Goal: Task Accomplishment & Management: Manage account settings

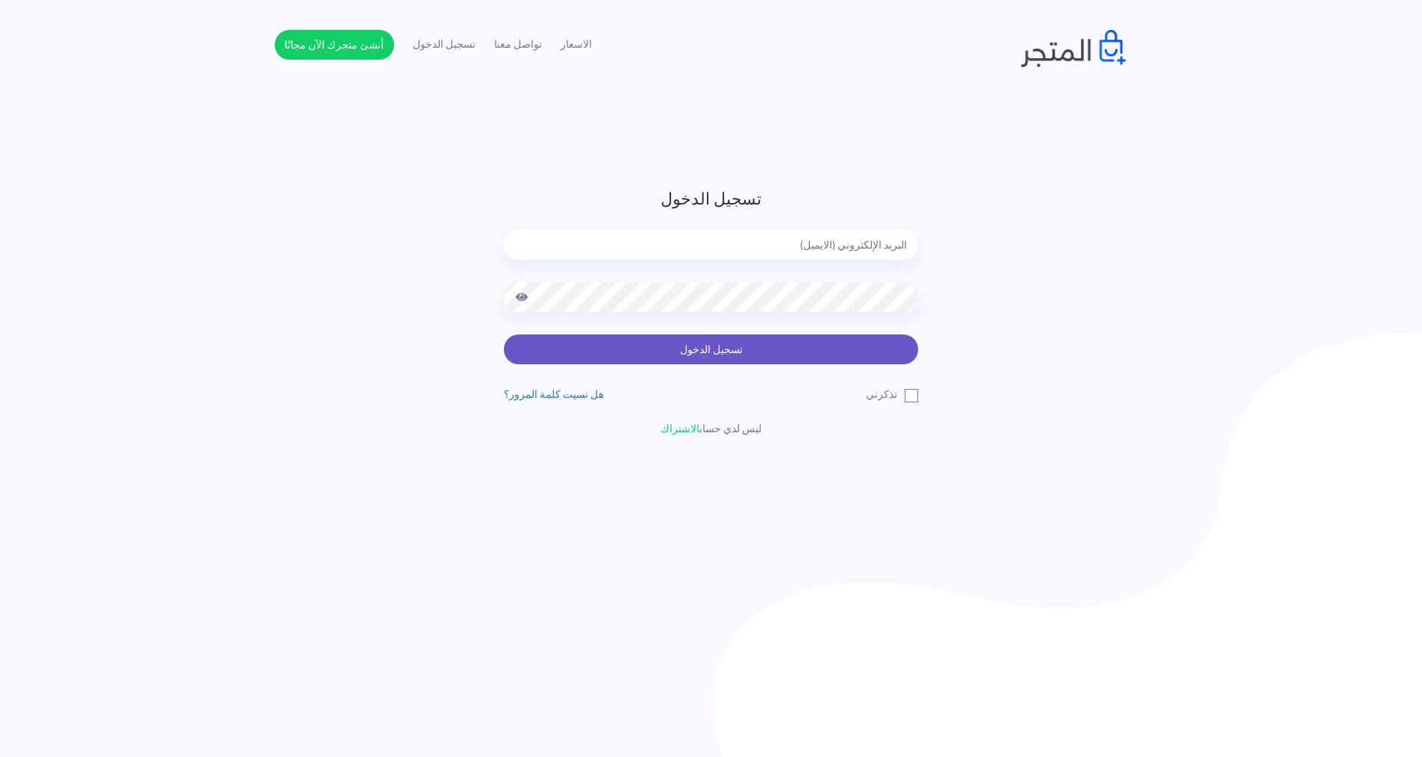
type input "[EMAIL_ADDRESS][DOMAIN_NAME]"
click at [754, 352] on button "تسجيل الدخول" at bounding box center [711, 350] width 414 height 30
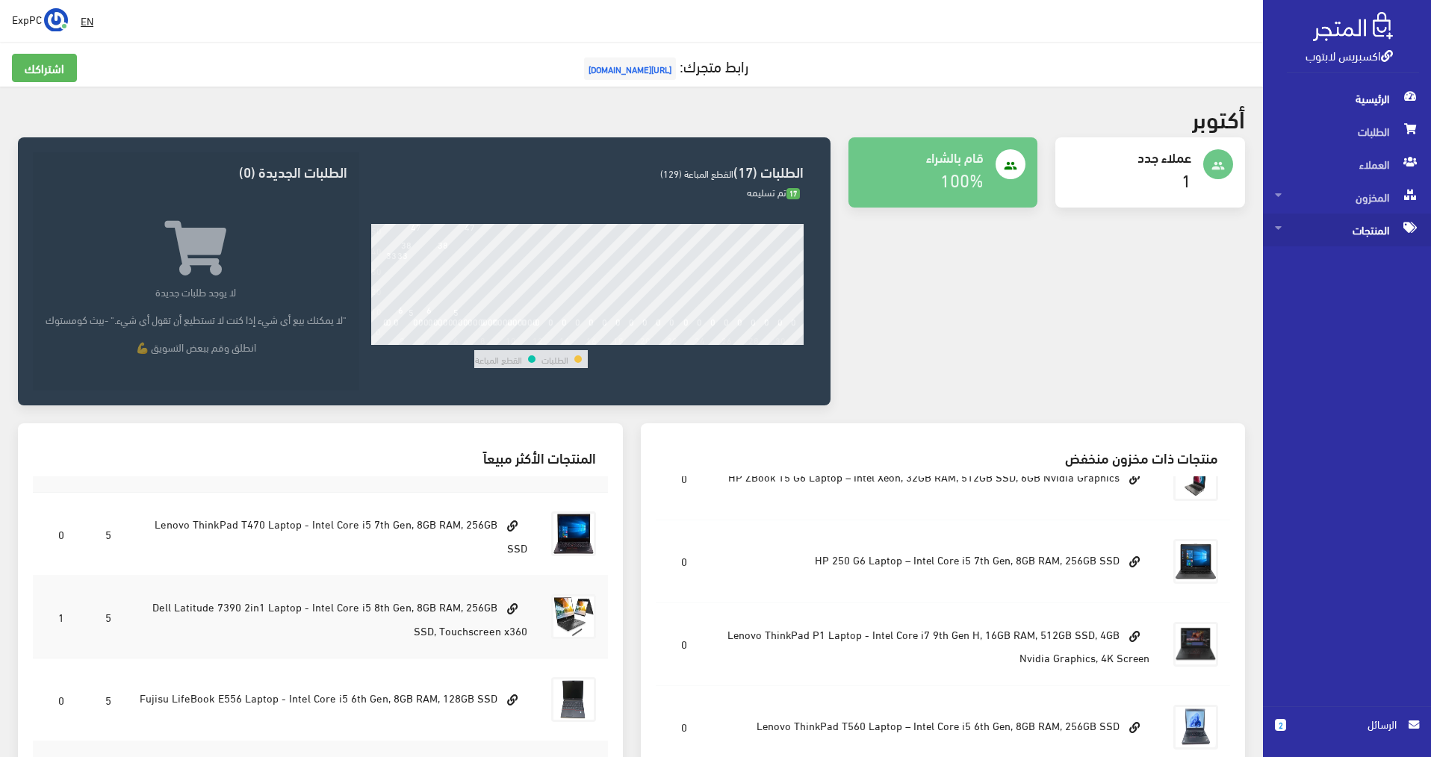
click at [1363, 222] on span "المنتجات" at bounding box center [1347, 230] width 144 height 33
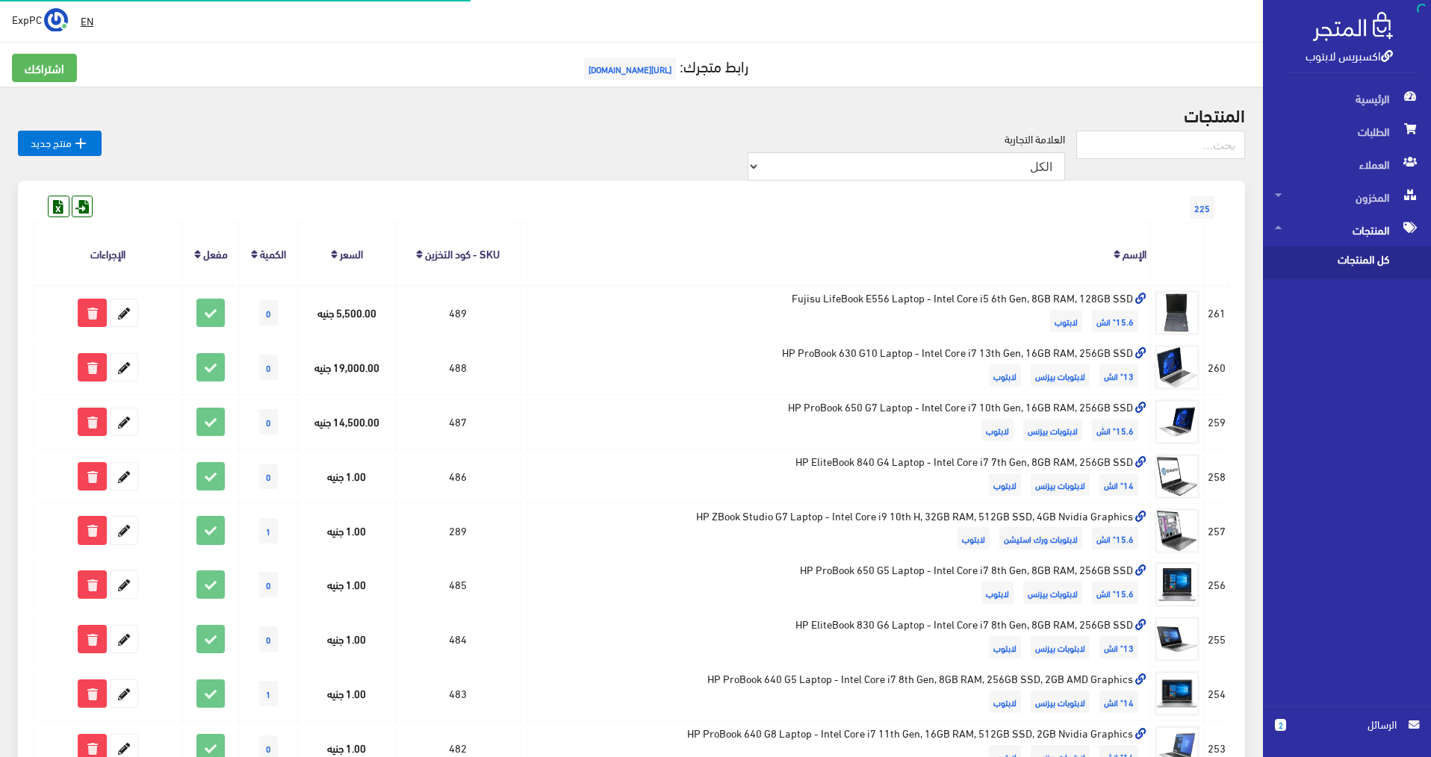
click at [1355, 261] on span "كل المنتجات" at bounding box center [1331, 262] width 113 height 33
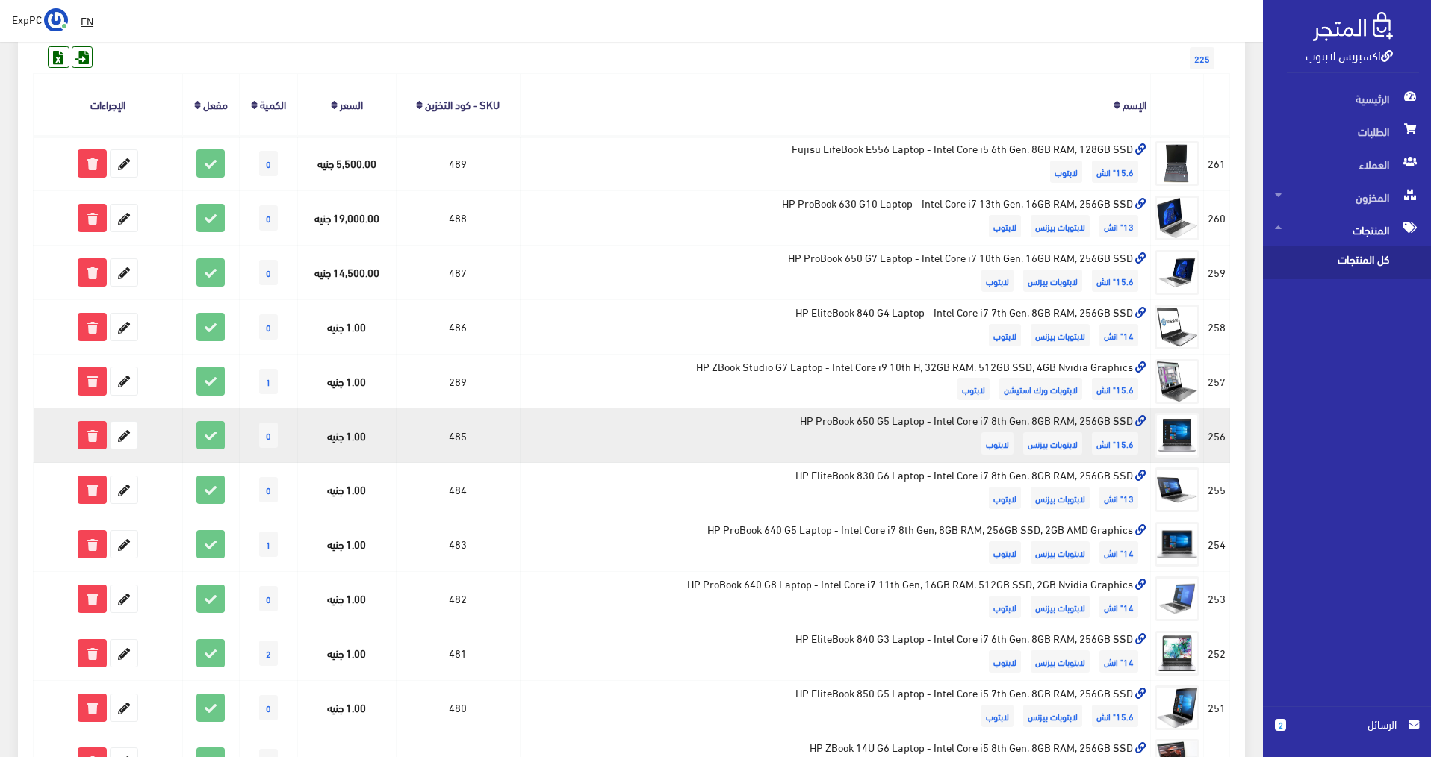
scroll to position [224, 0]
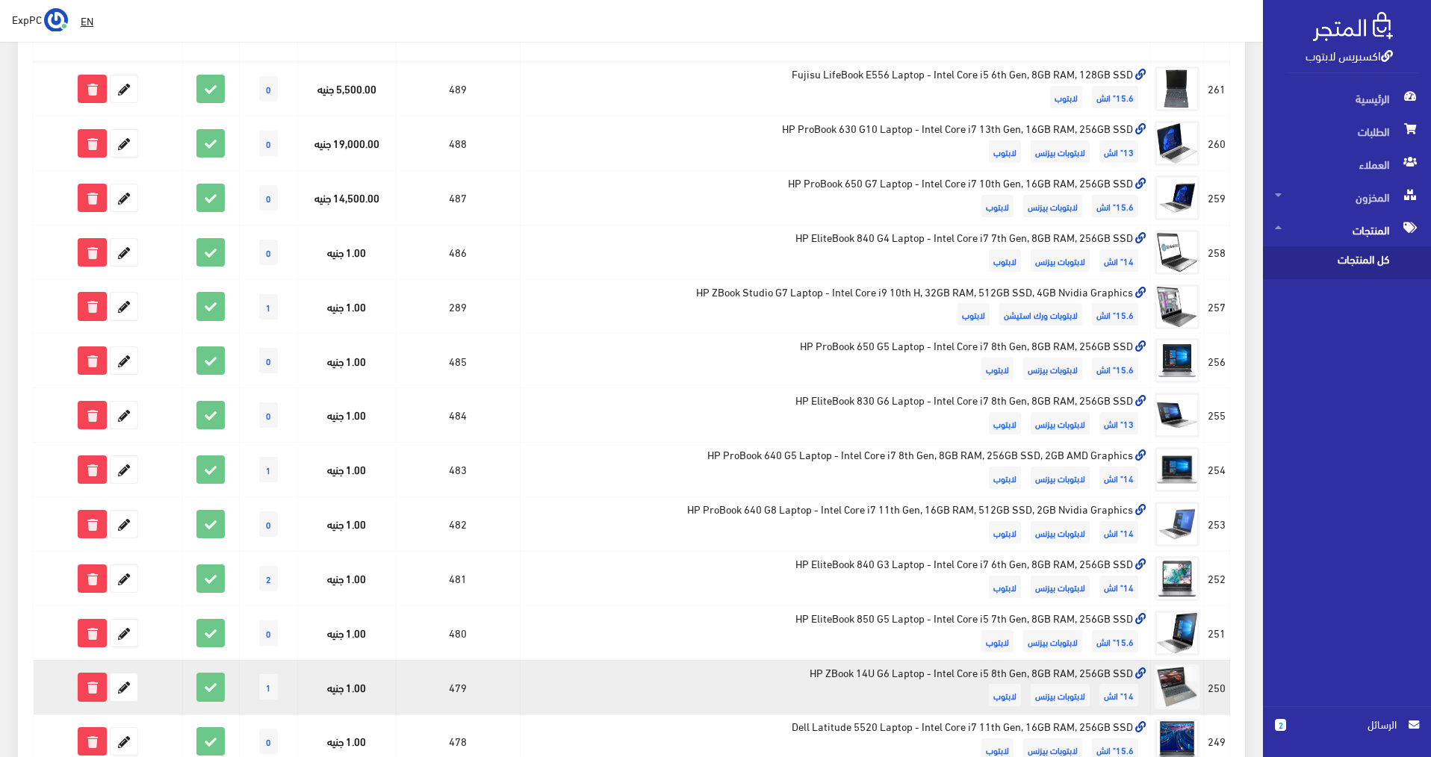
click at [553, 693] on td "HP ZBook 14U G6 Laptop - Intel Core i5 8th Gen, 8GB RAM, 256GB SSD 14" انش لابت…" at bounding box center [835, 687] width 630 height 55
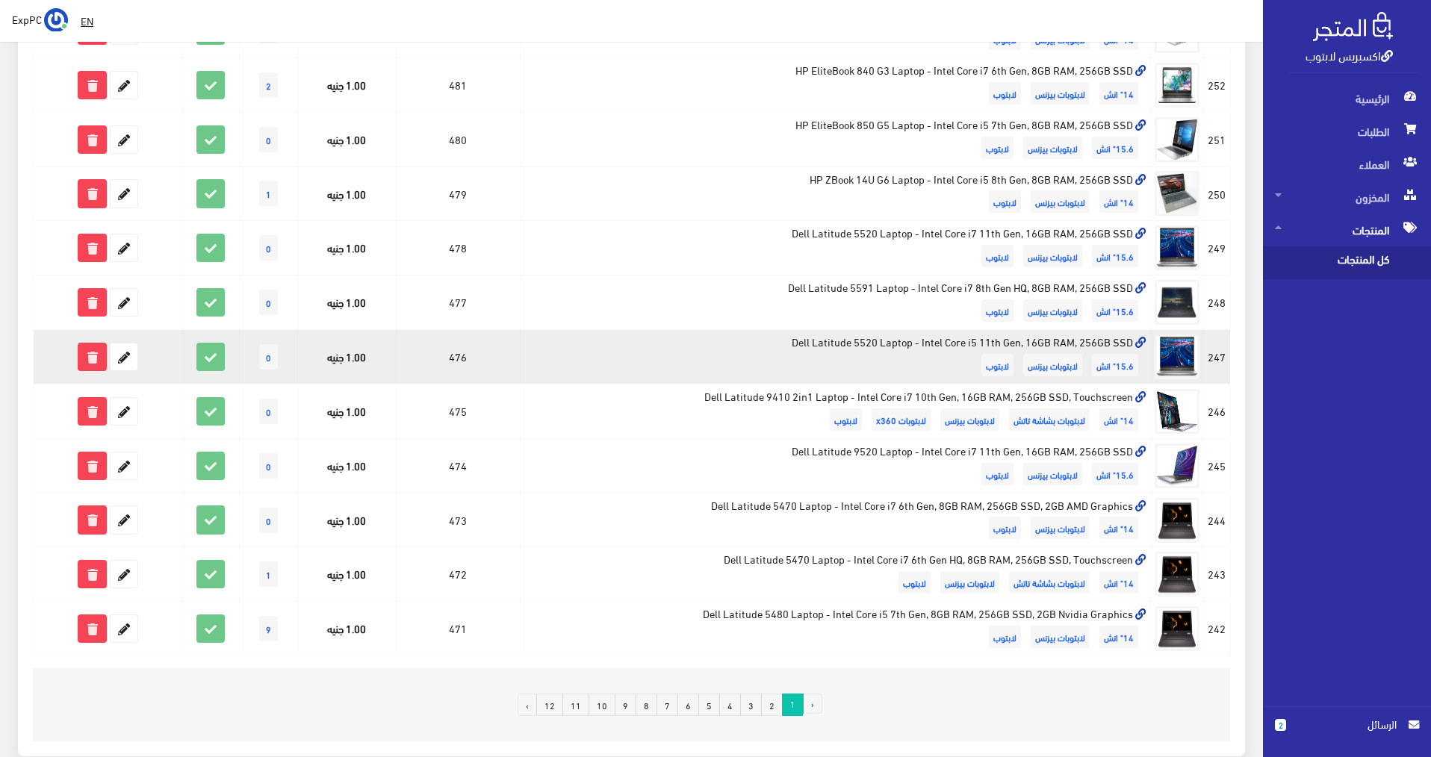
scroll to position [747, 0]
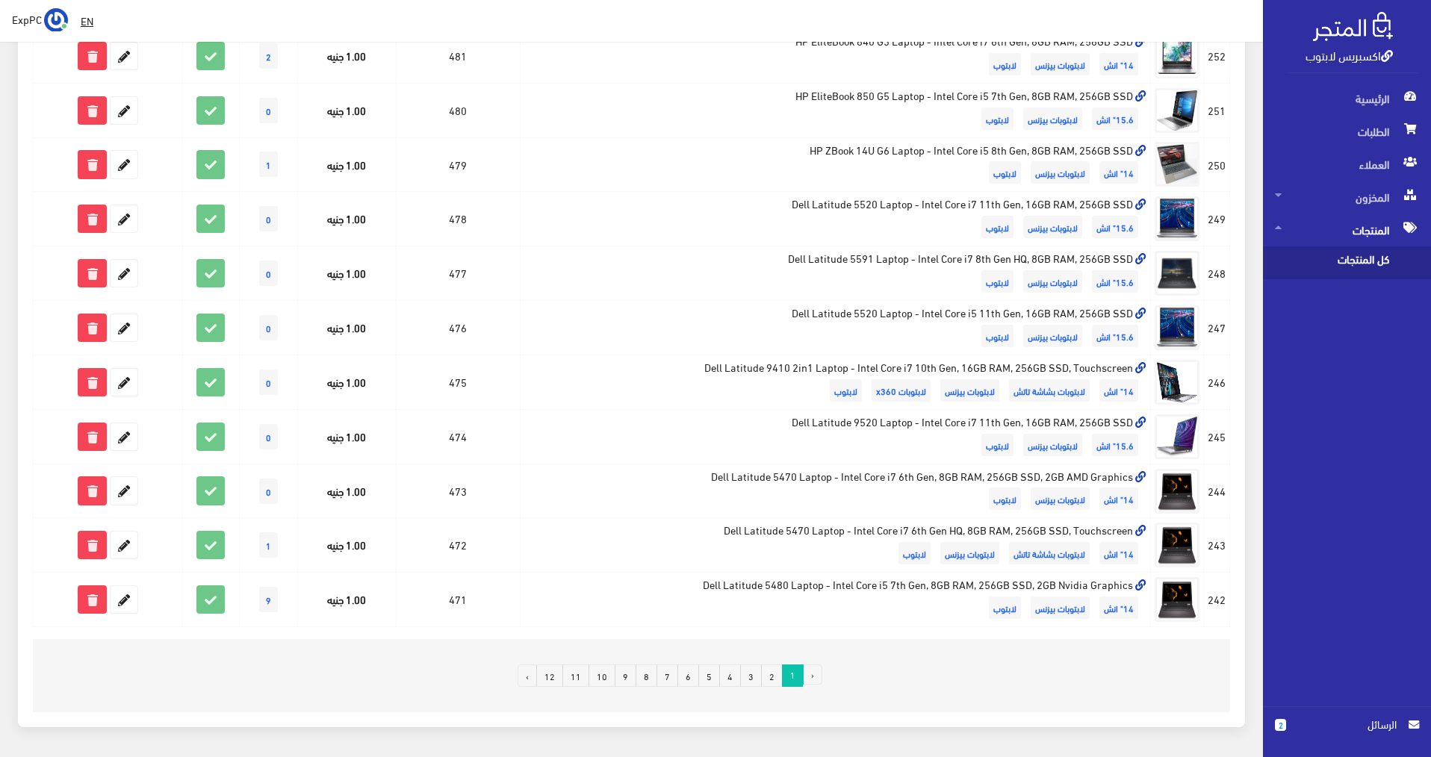
click at [769, 679] on link "2" at bounding box center [772, 676] width 22 height 22
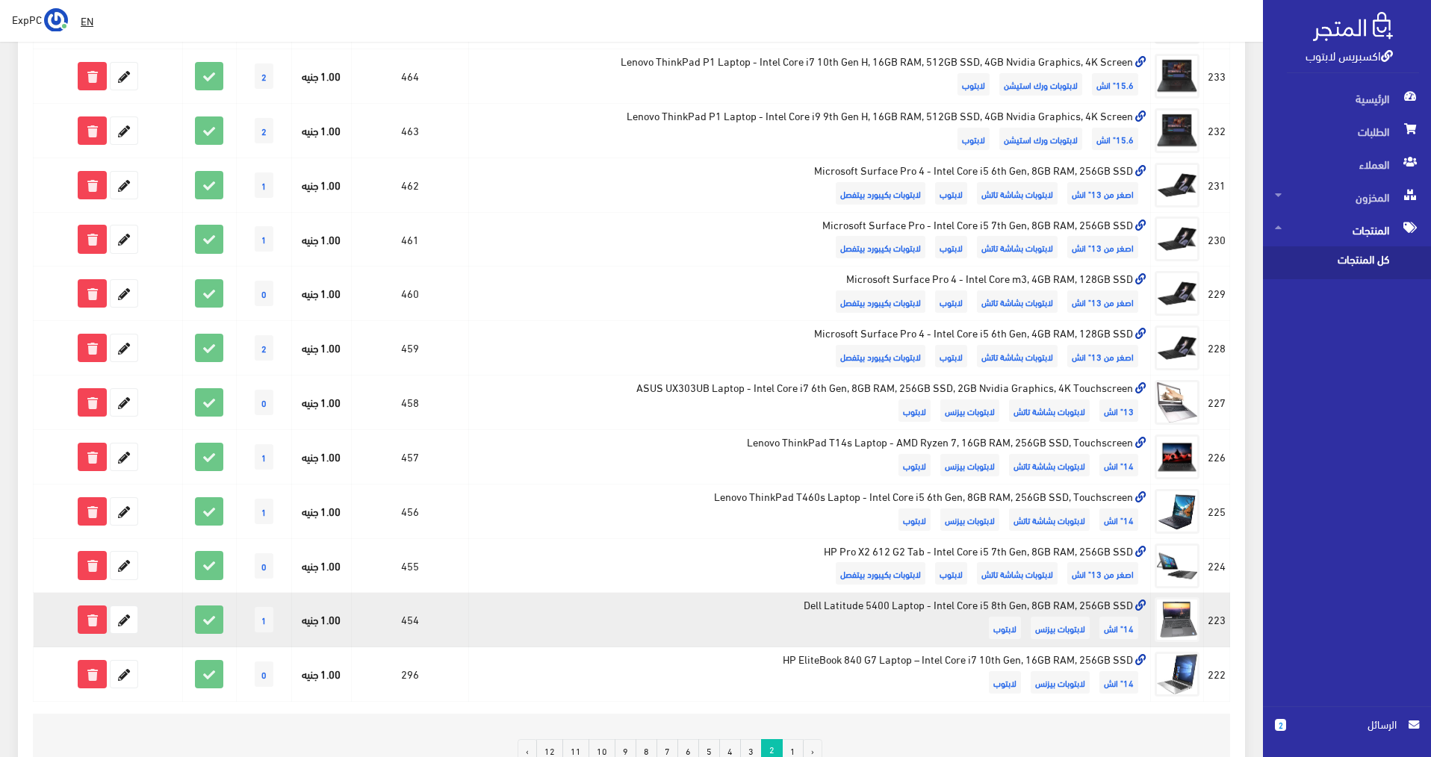
scroll to position [747, 0]
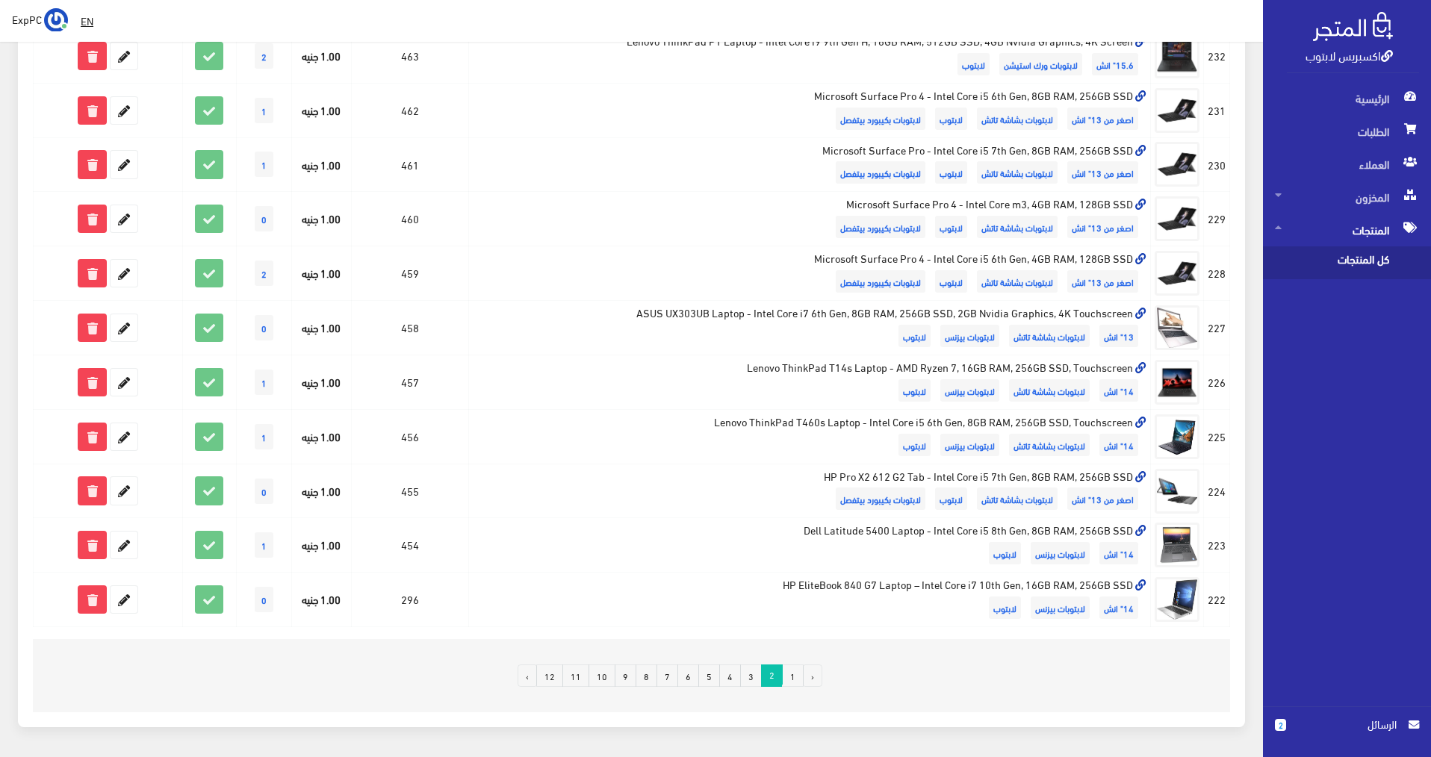
click at [748, 676] on link "3" at bounding box center [751, 676] width 22 height 22
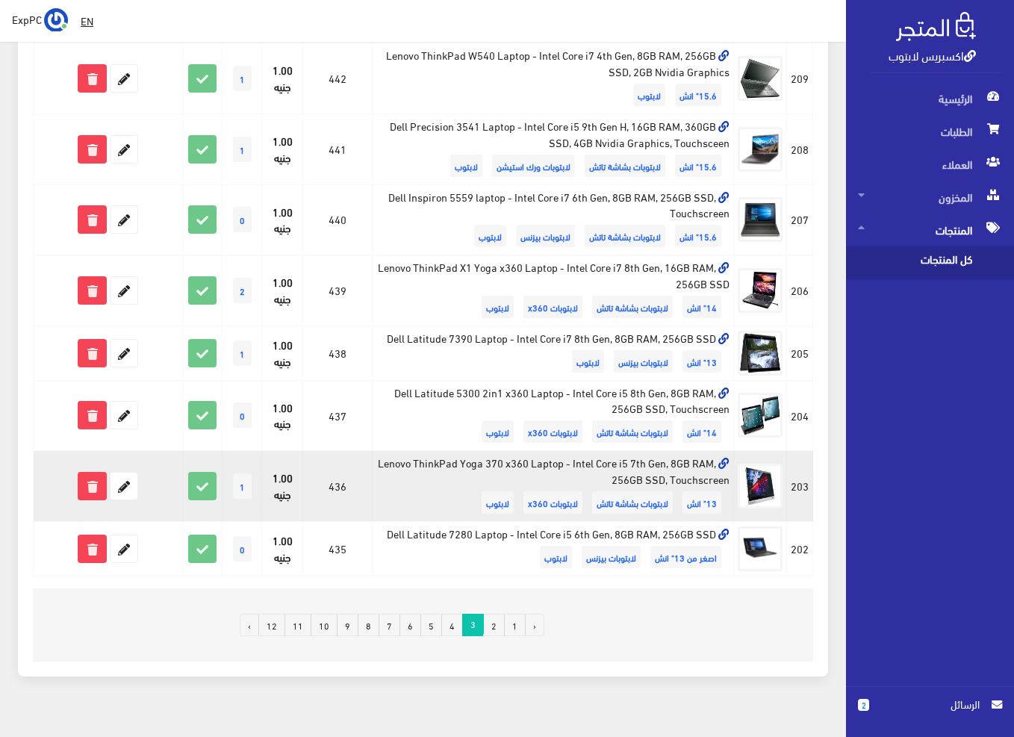
scroll to position [1065, 0]
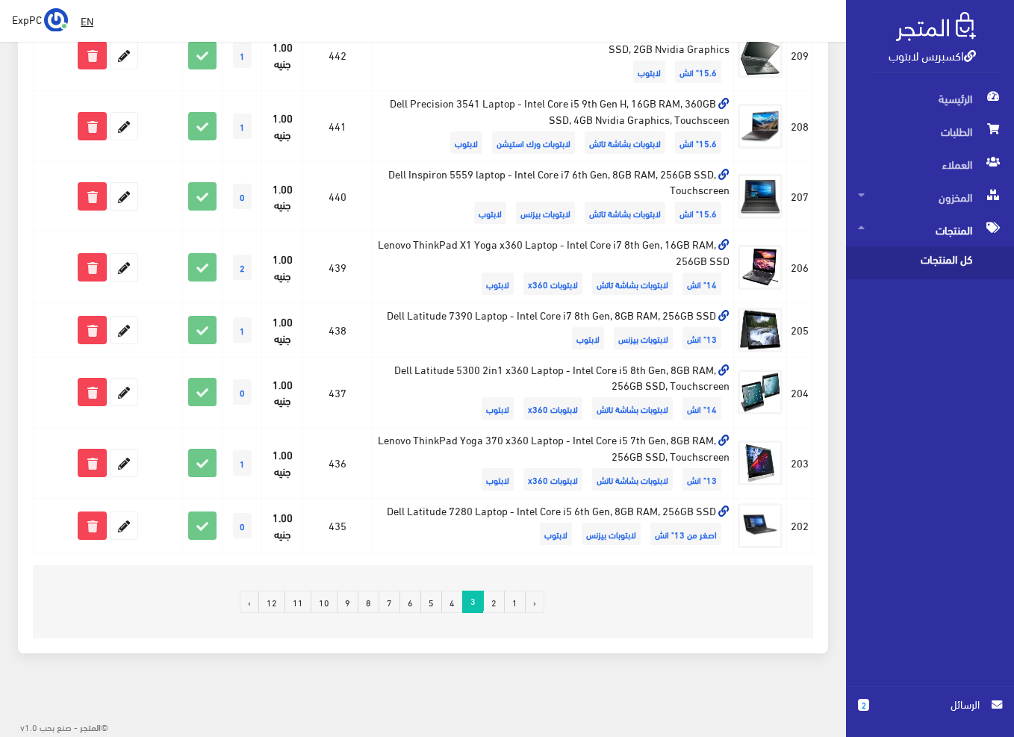
click at [453, 602] on link "4" at bounding box center [452, 602] width 22 height 22
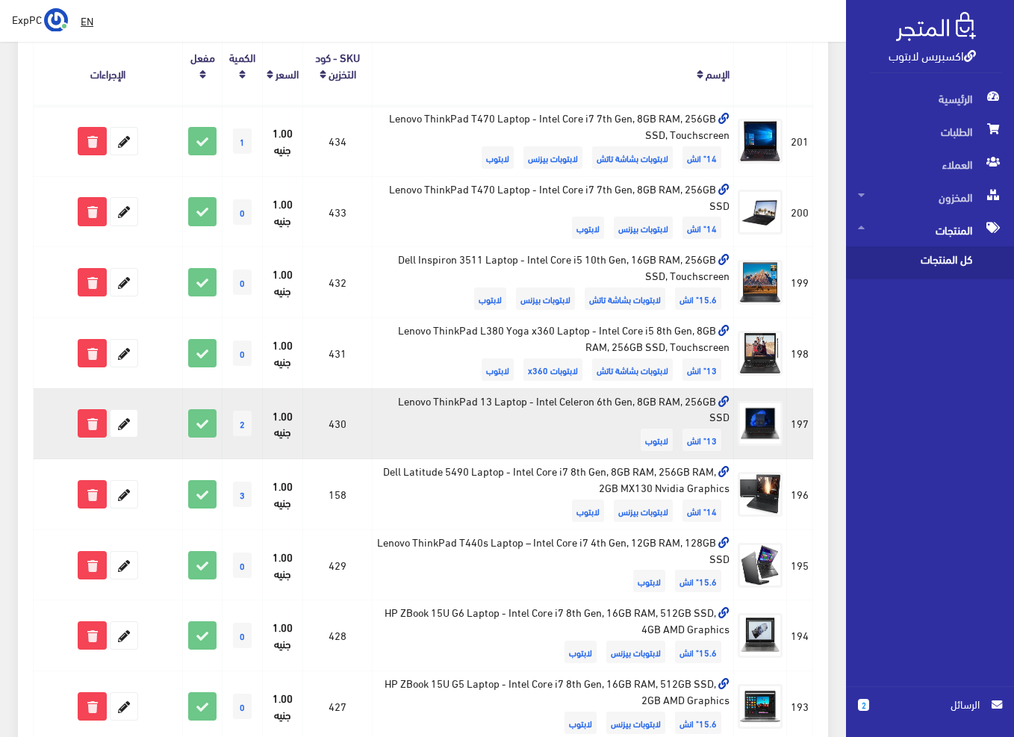
scroll to position [224, 0]
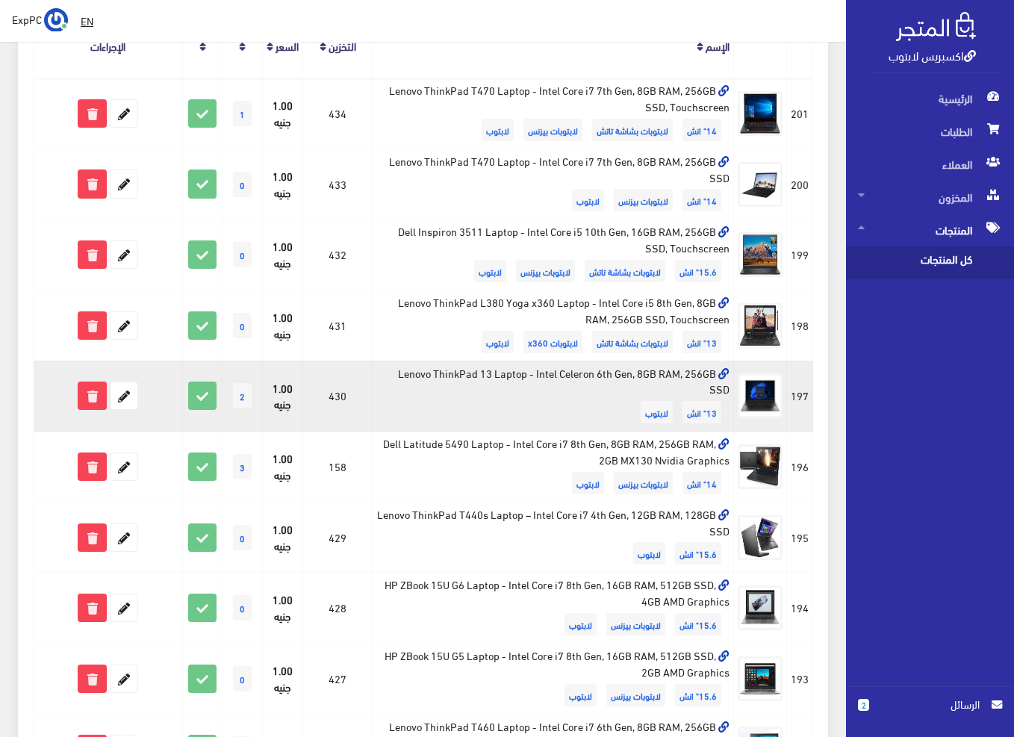
click at [428, 411] on td "Lenovo ThinkPad 13 Laptop - Intel Celeron 6th Gen, 8GB RAM, 256GB SSD 13" انش ل…" at bounding box center [553, 396] width 361 height 71
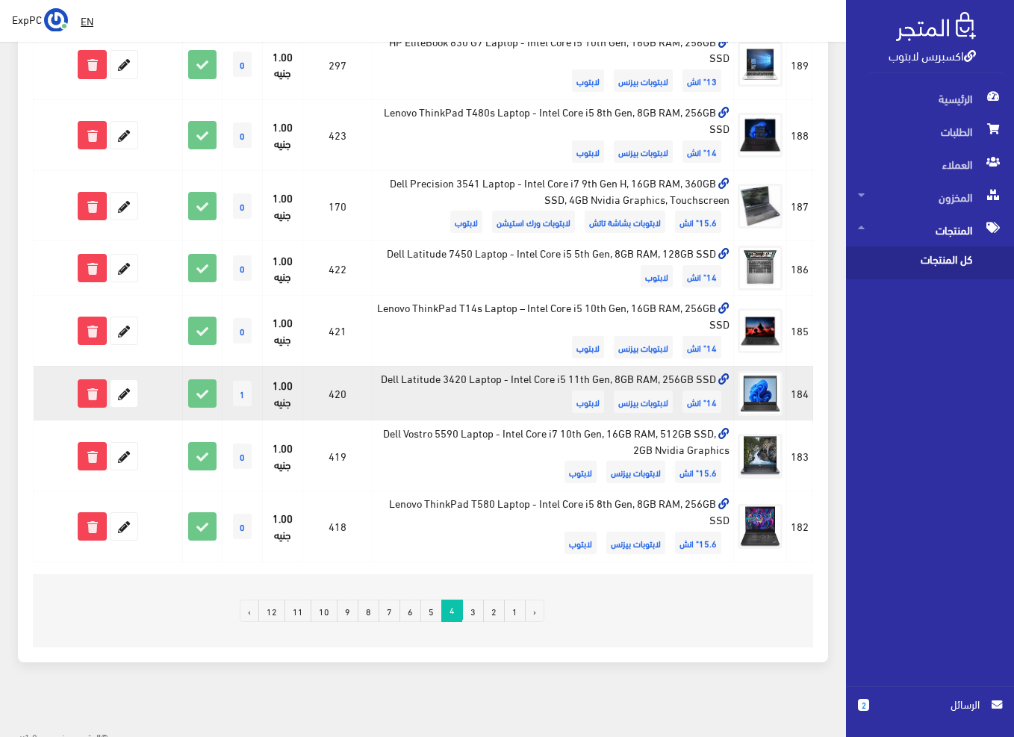
scroll to position [1113, 0]
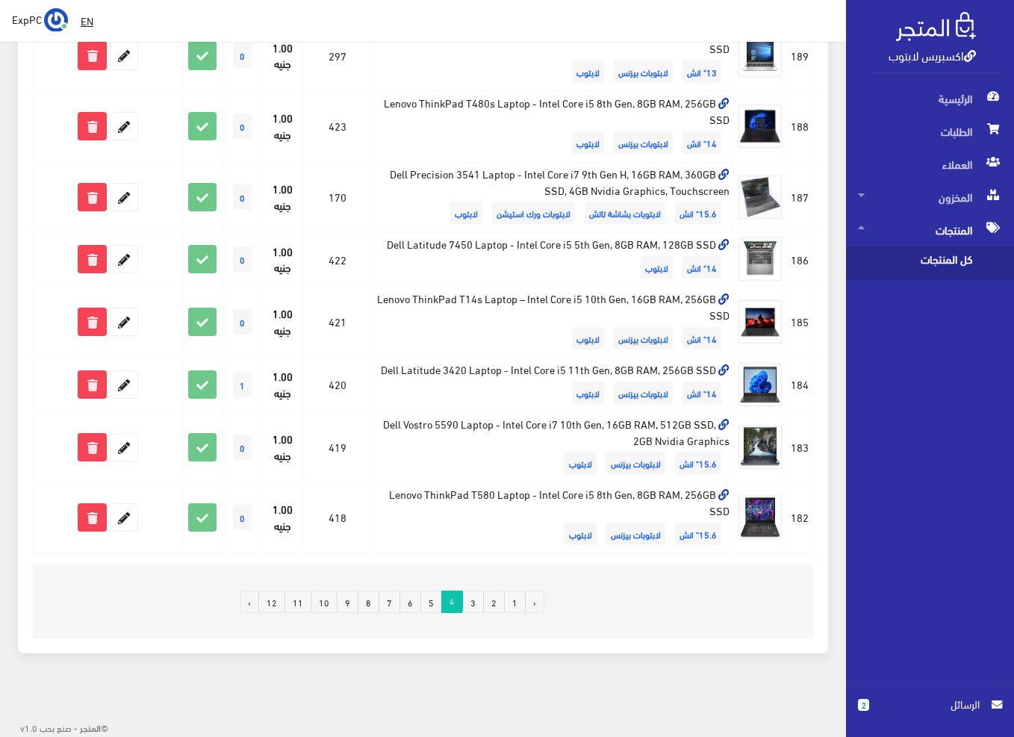
click at [429, 600] on link "5" at bounding box center [431, 602] width 22 height 22
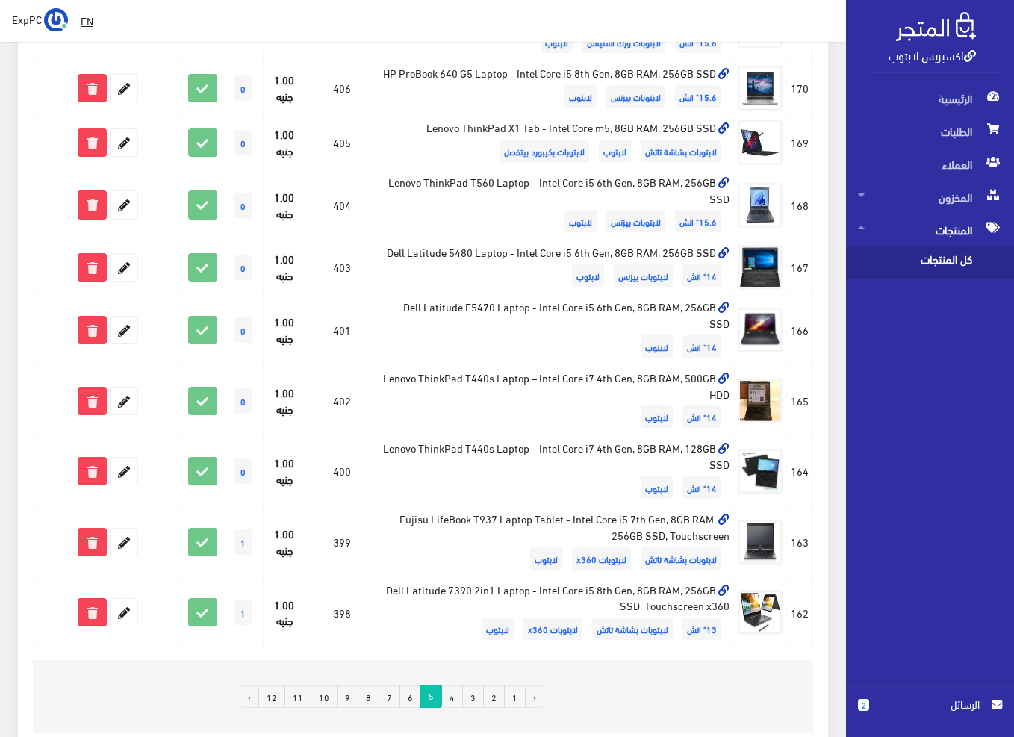
scroll to position [1045, 0]
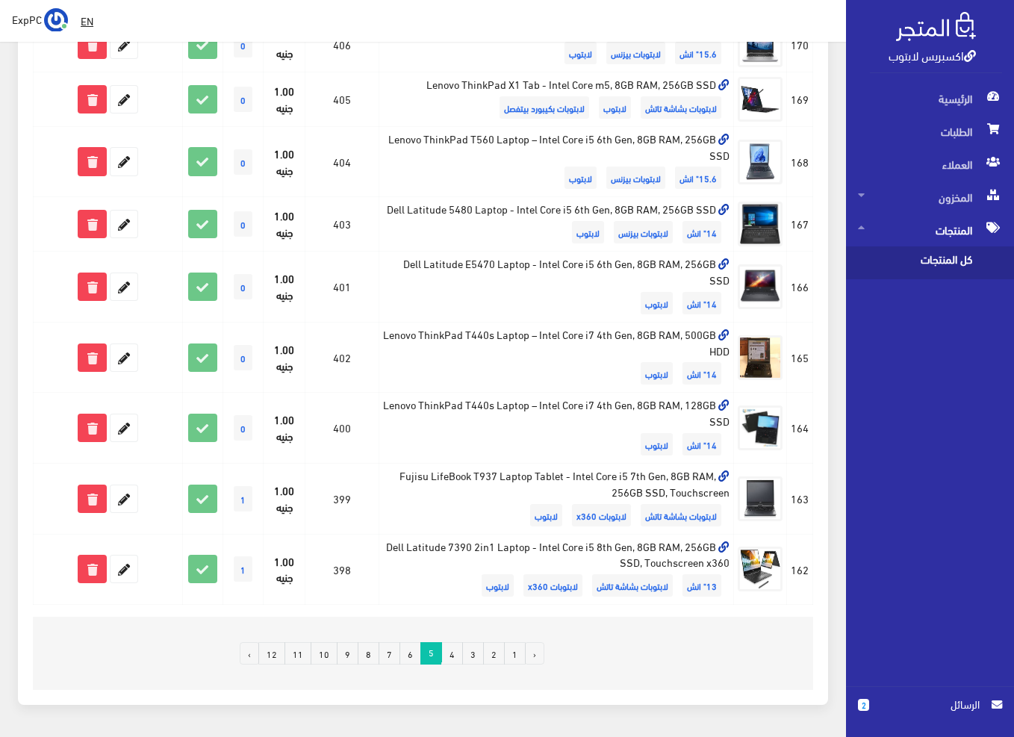
click at [414, 665] on link "6" at bounding box center [410, 653] width 22 height 22
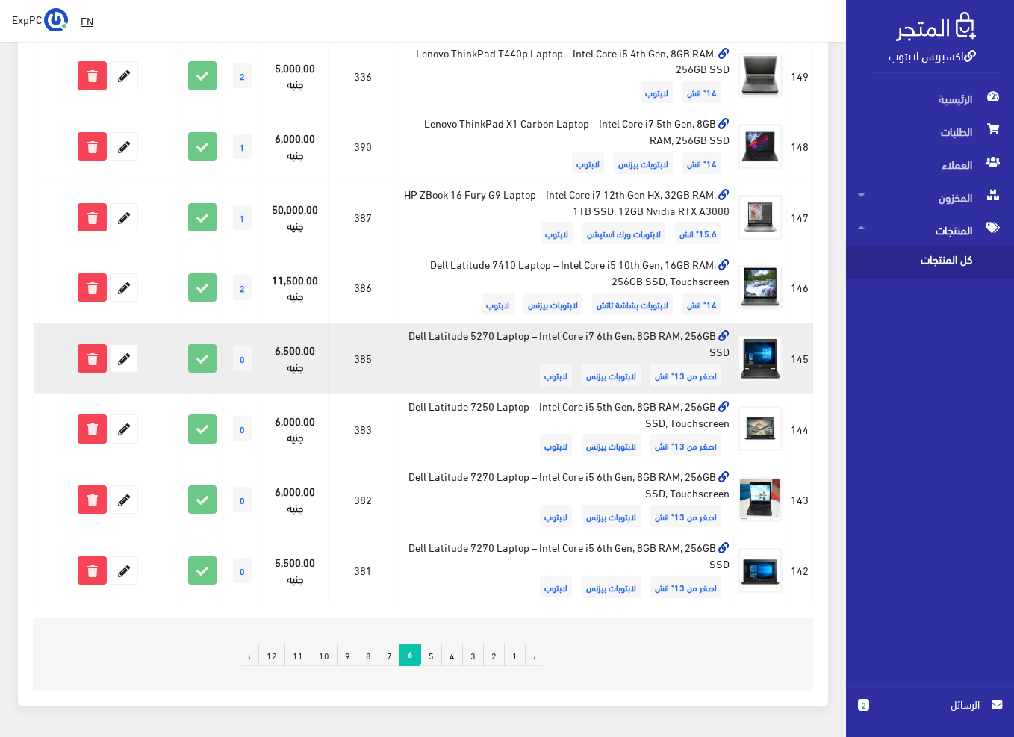
scroll to position [1120, 0]
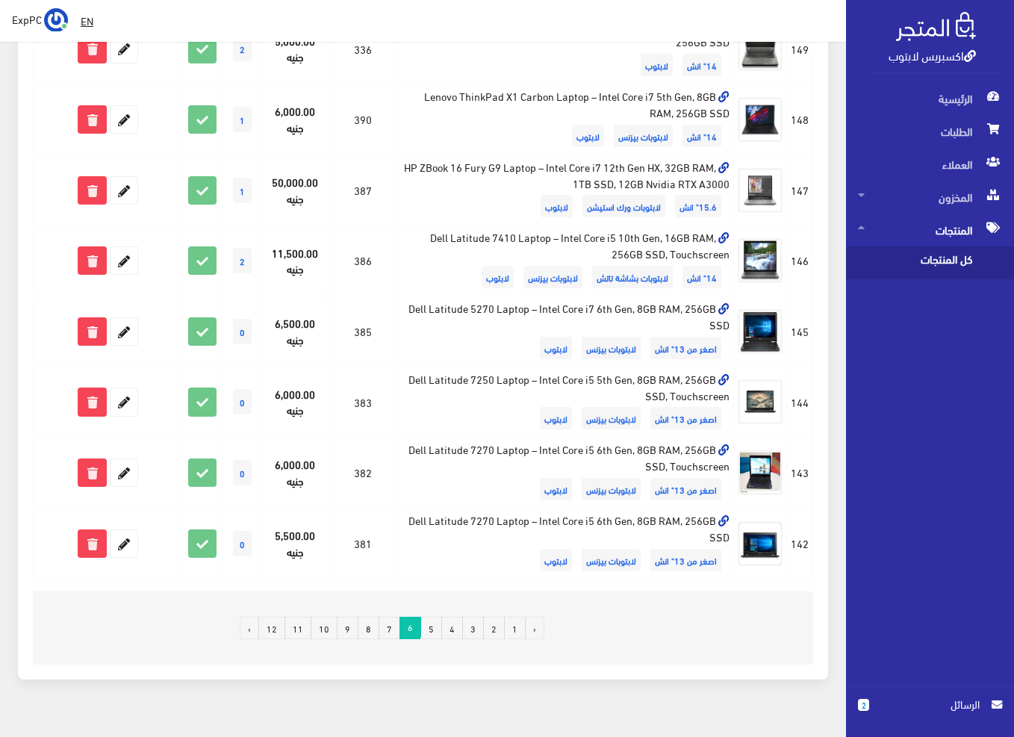
click at [394, 627] on link "7" at bounding box center [390, 628] width 22 height 22
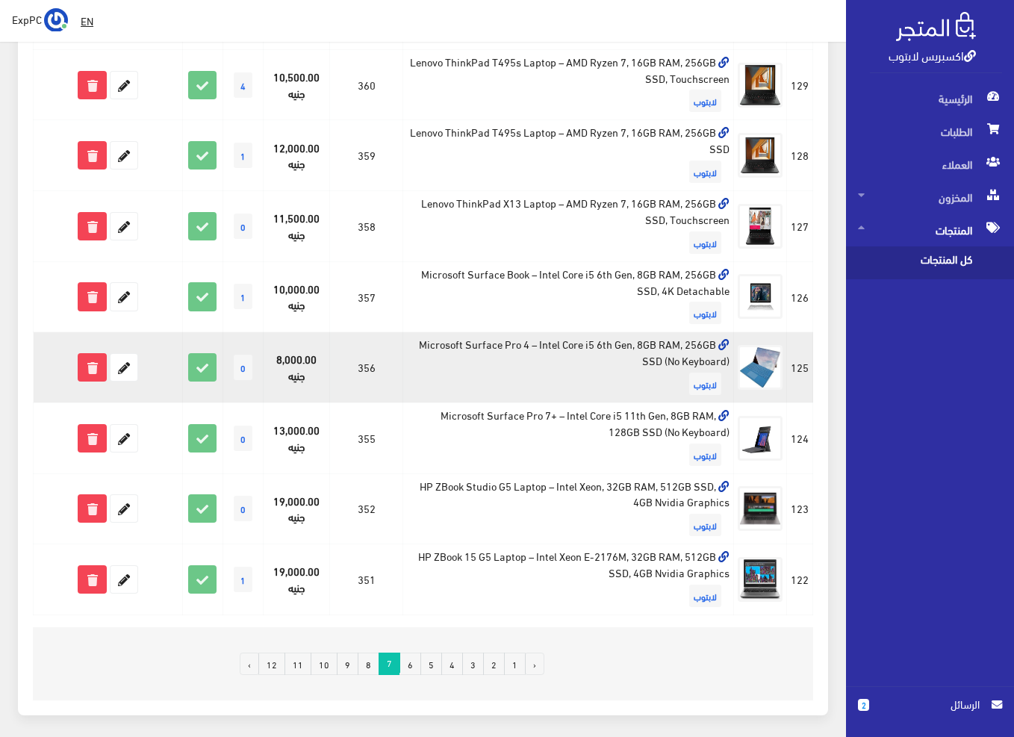
scroll to position [1120, 0]
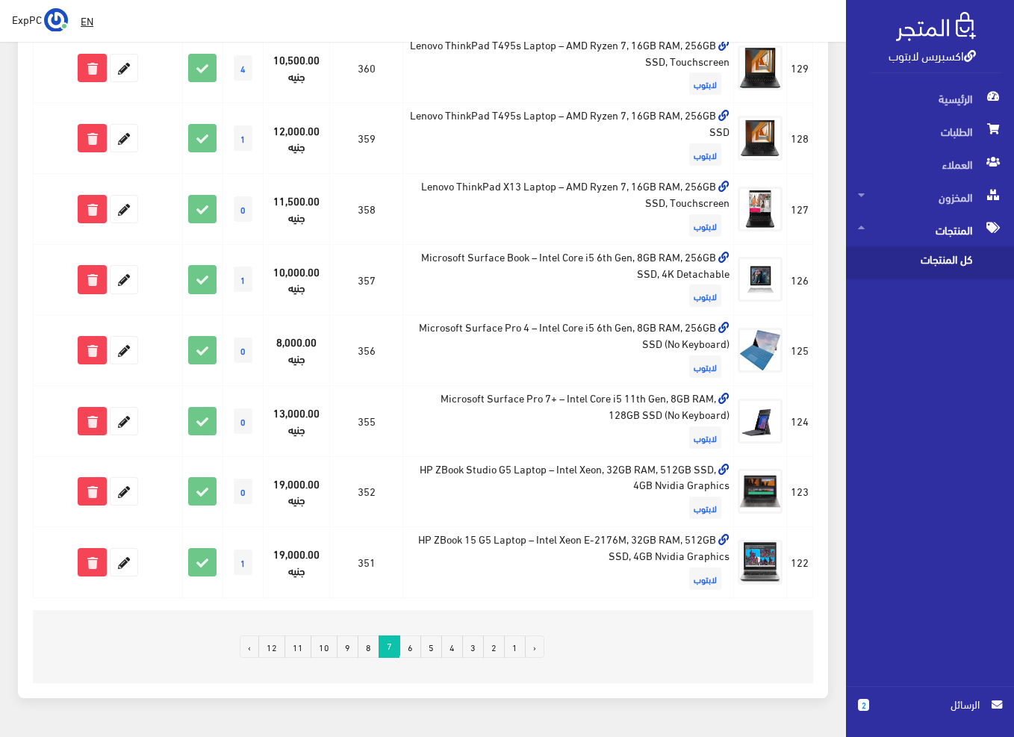
click at [371, 647] on link "8" at bounding box center [369, 646] width 22 height 22
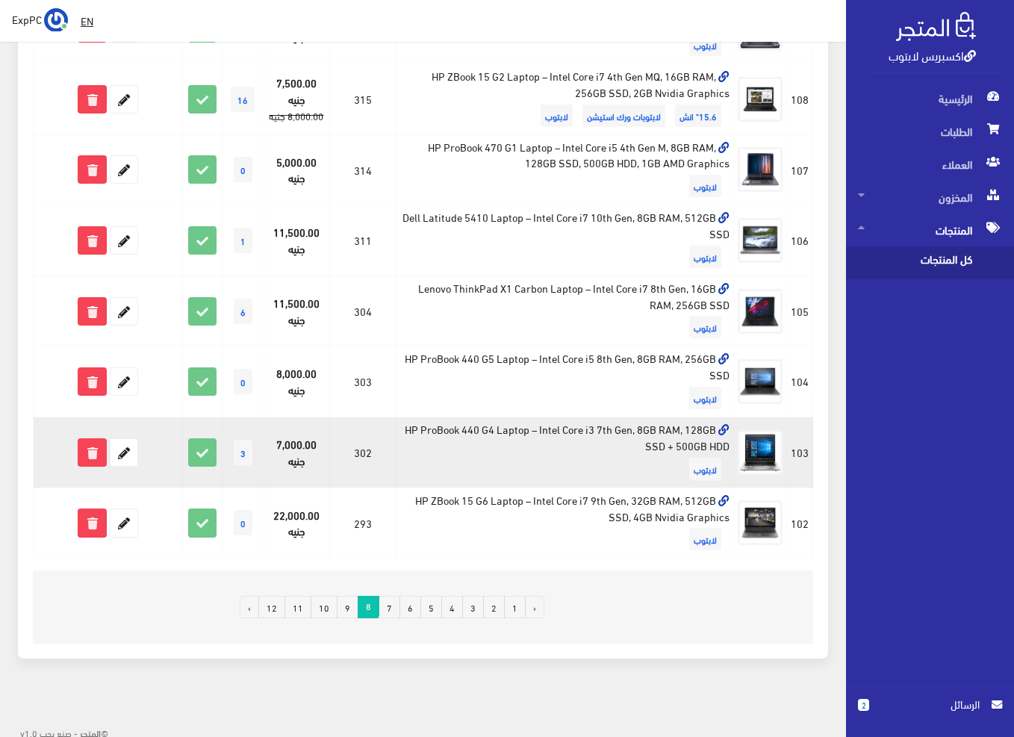
scroll to position [1162, 0]
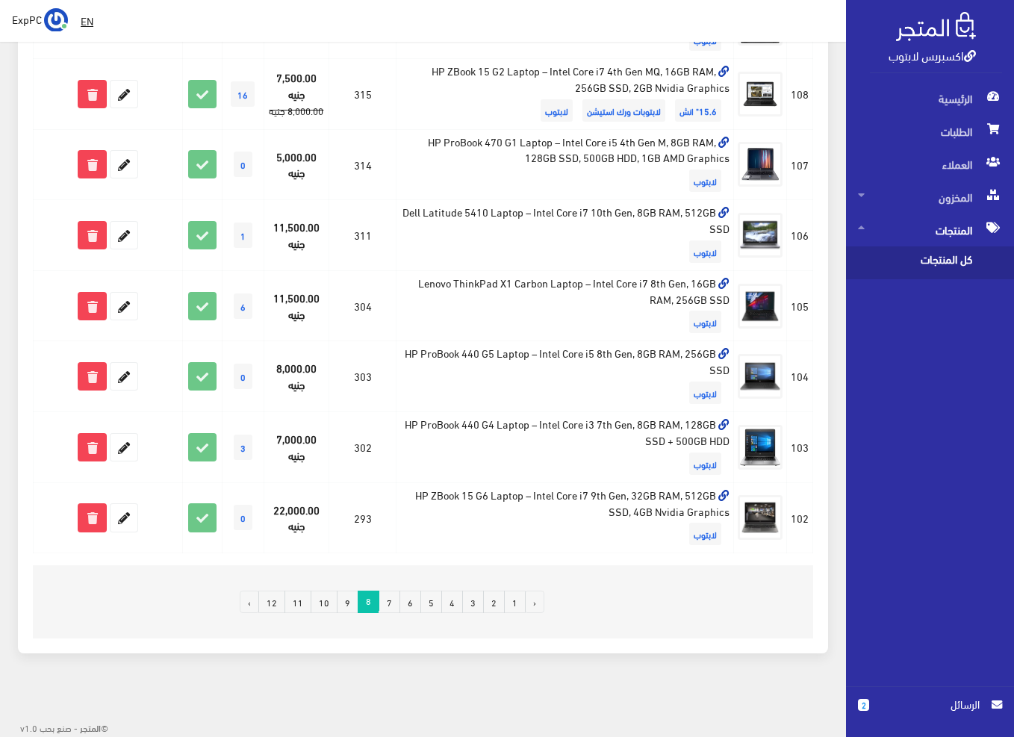
click at [351, 600] on link "9" at bounding box center [348, 602] width 22 height 22
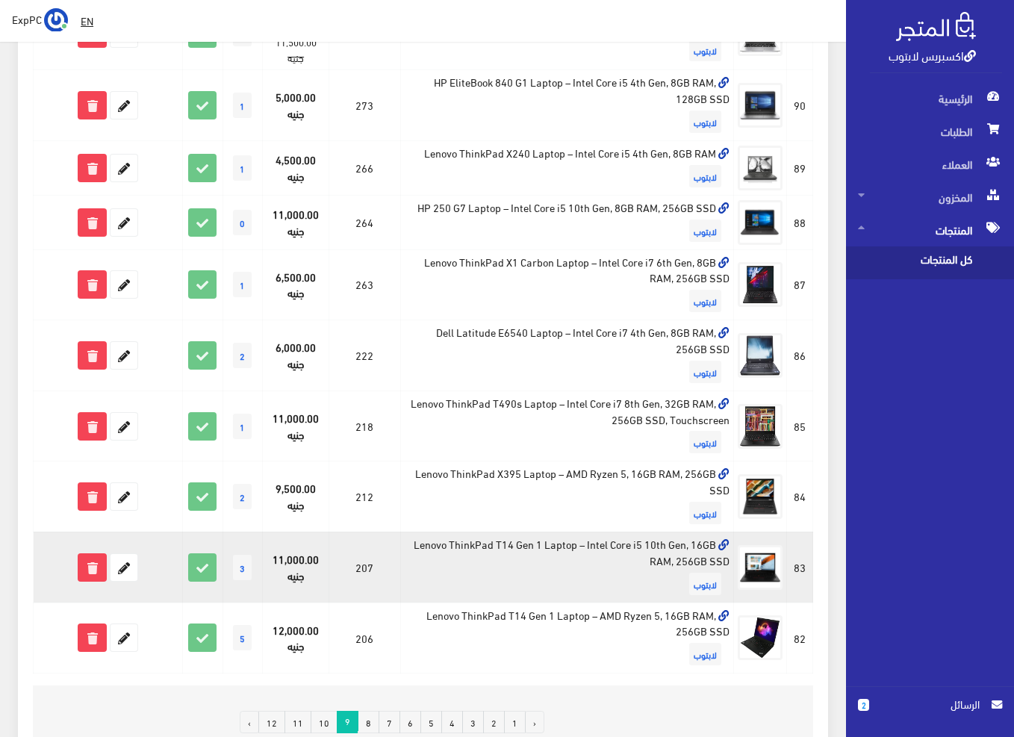
scroll to position [1045, 0]
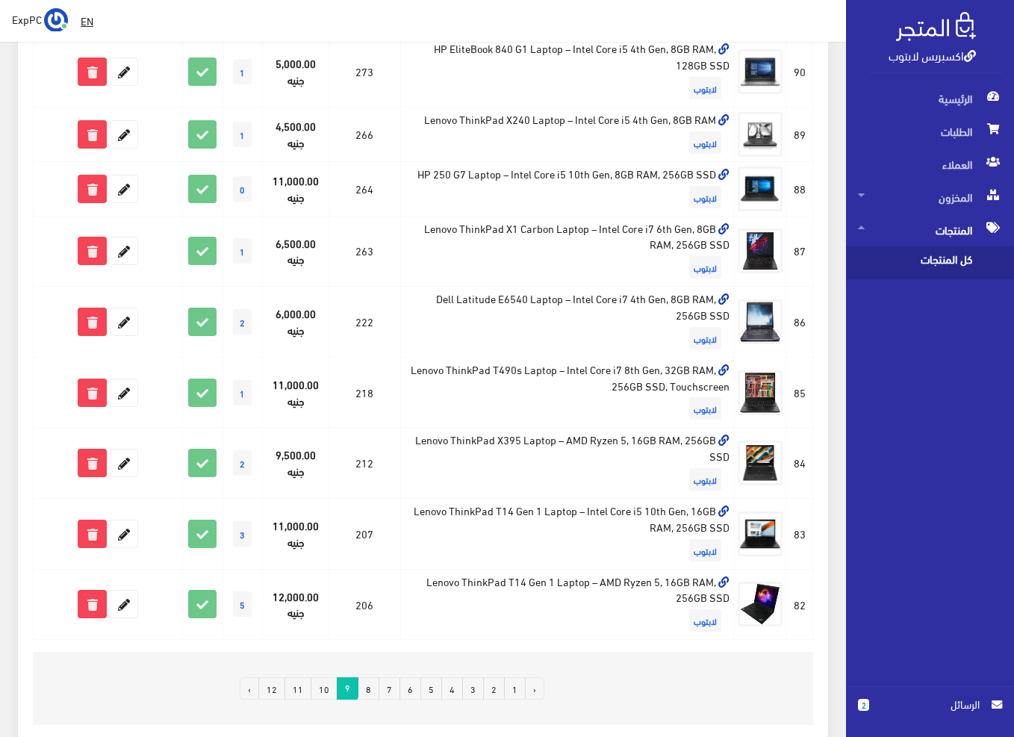
click at [326, 690] on link "10" at bounding box center [324, 688] width 27 height 22
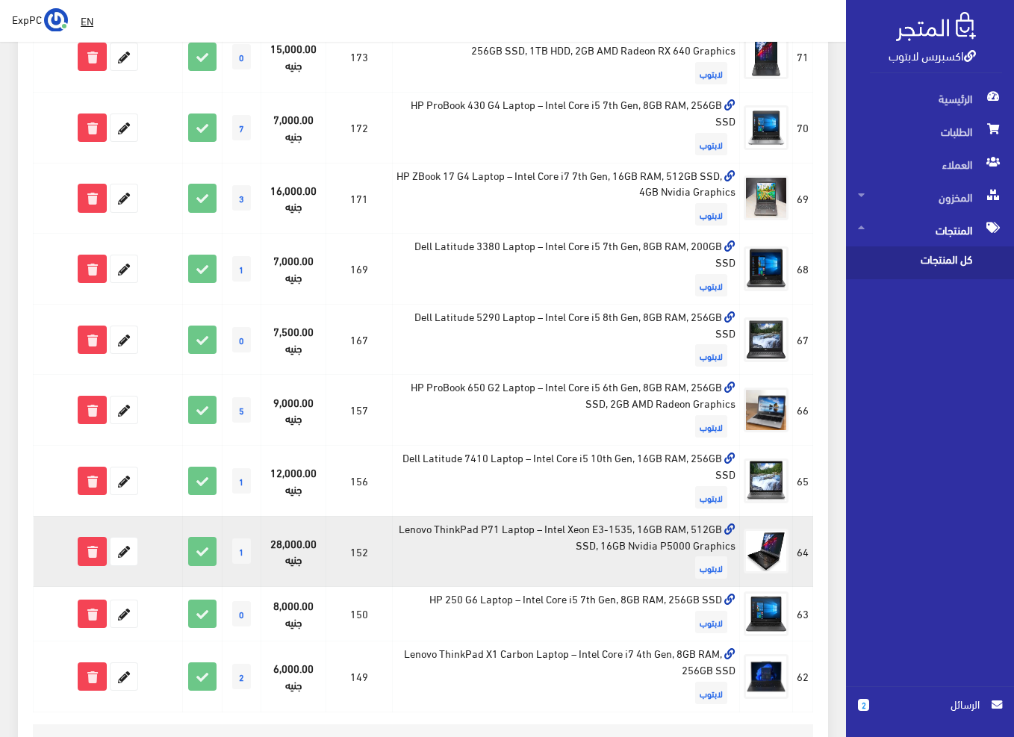
scroll to position [1045, 0]
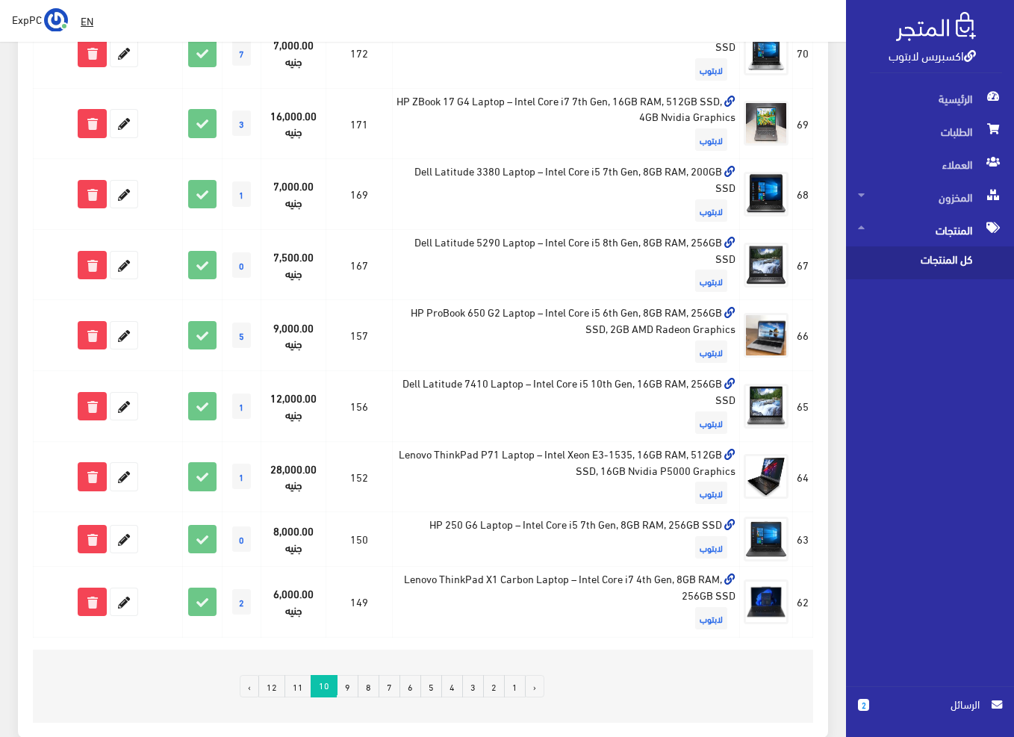
click at [302, 688] on link "11" at bounding box center [297, 686] width 27 height 22
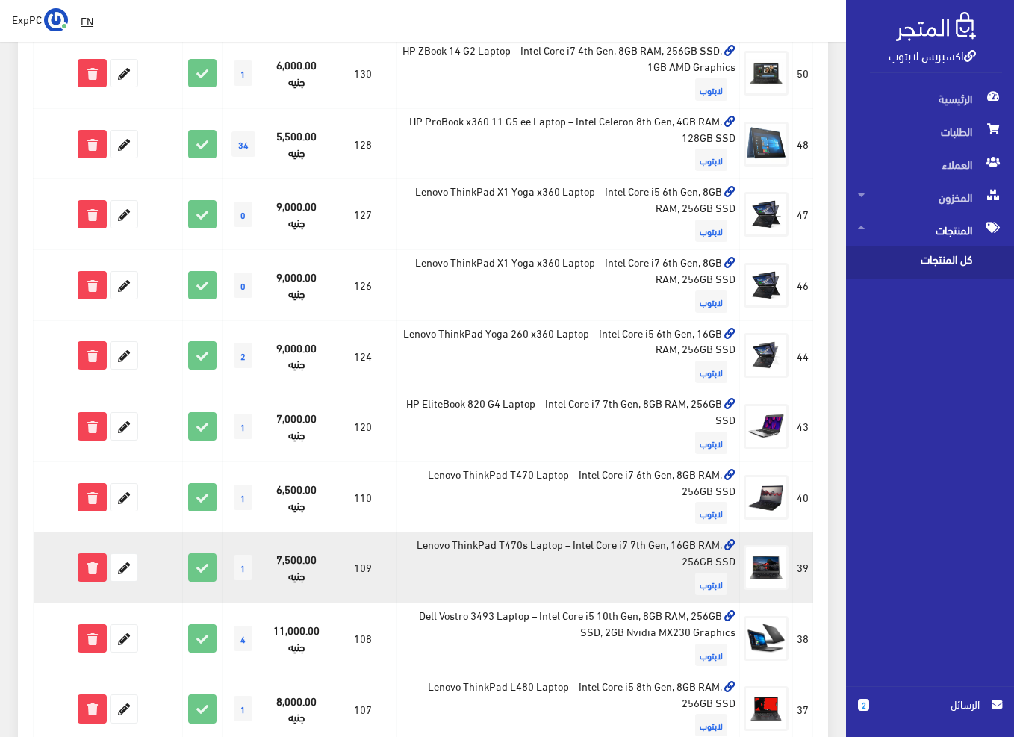
scroll to position [1045, 0]
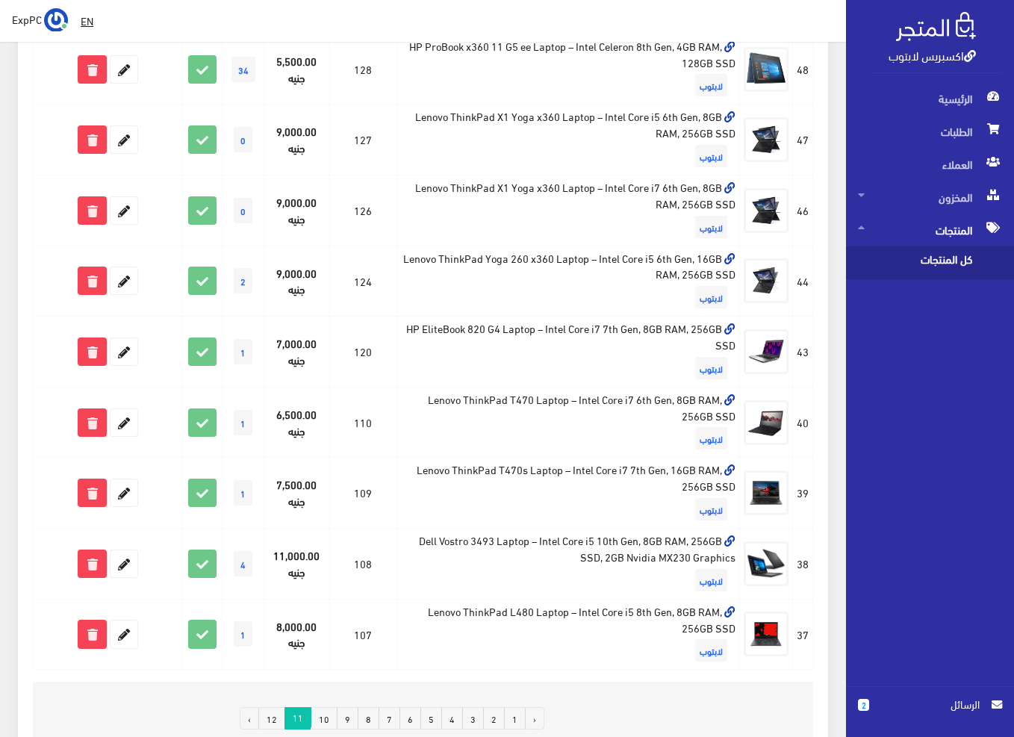
click at [273, 719] on link "12" at bounding box center [271, 718] width 27 height 22
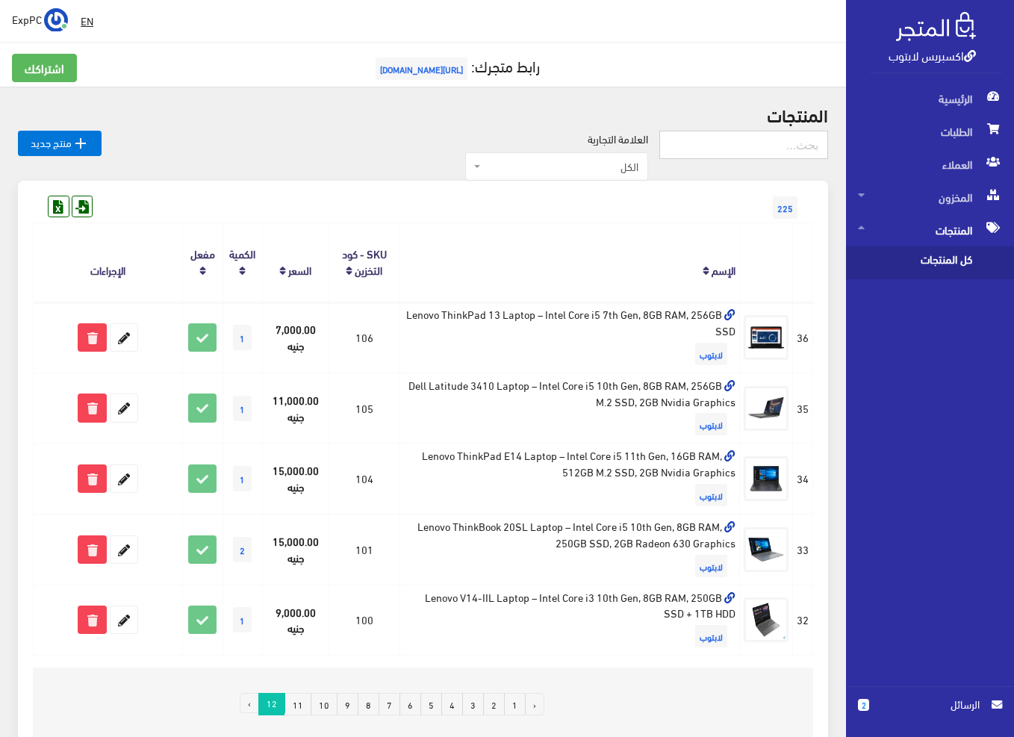
click at [759, 146] on input "text" at bounding box center [743, 145] width 169 height 28
type input "319"
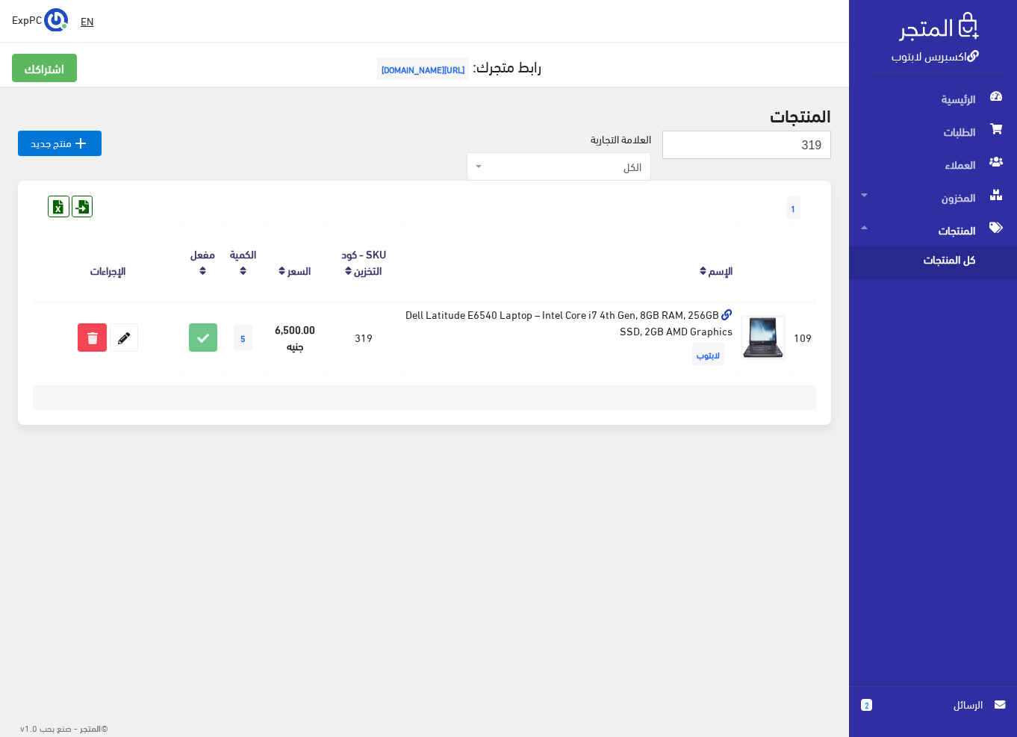
click at [786, 148] on input "319" at bounding box center [746, 145] width 169 height 28
type input "393"
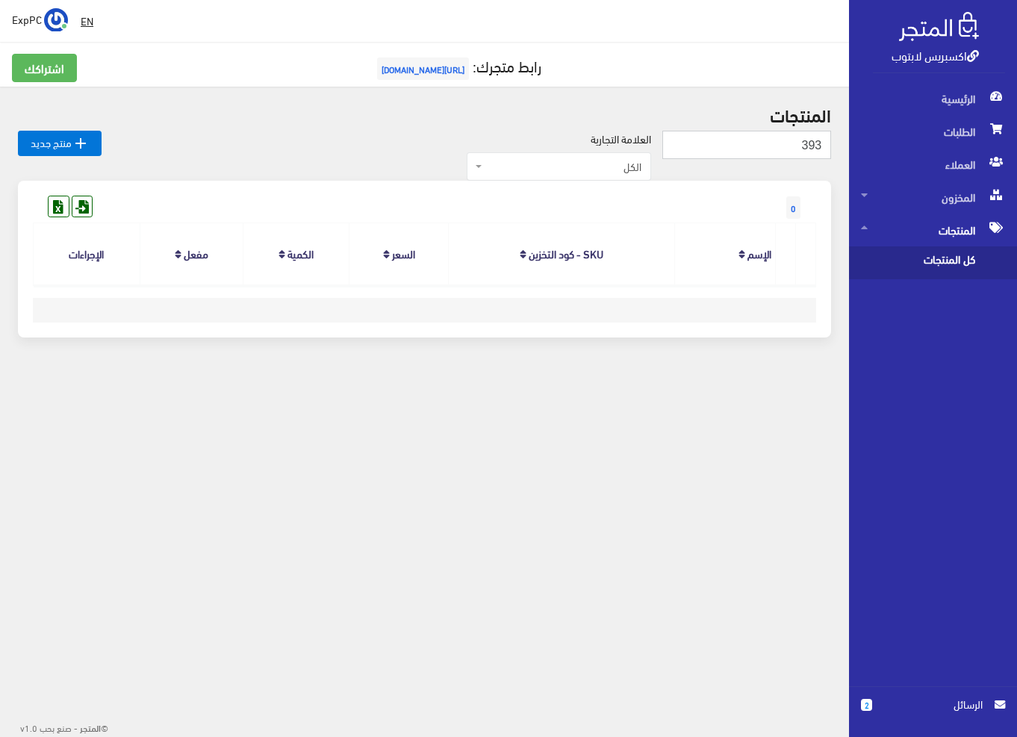
click at [797, 150] on input "393" at bounding box center [746, 145] width 169 height 28
type input "7740"
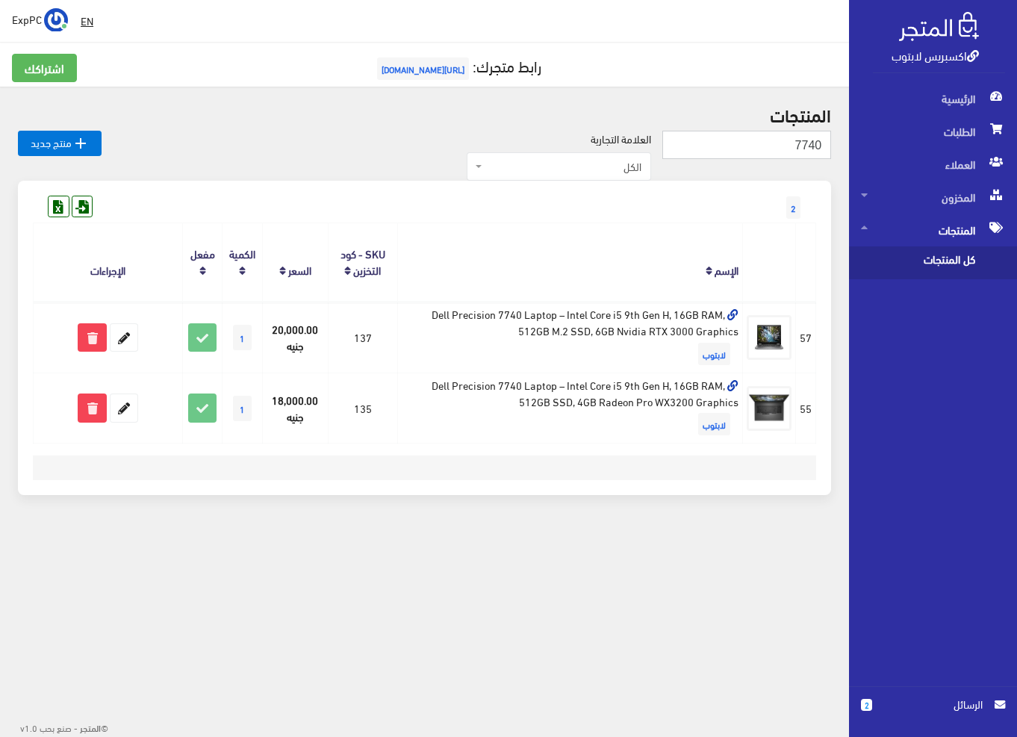
click at [804, 140] on input "7740" at bounding box center [746, 145] width 169 height 28
click at [805, 140] on input "7740" at bounding box center [746, 145] width 169 height 28
type input "172"
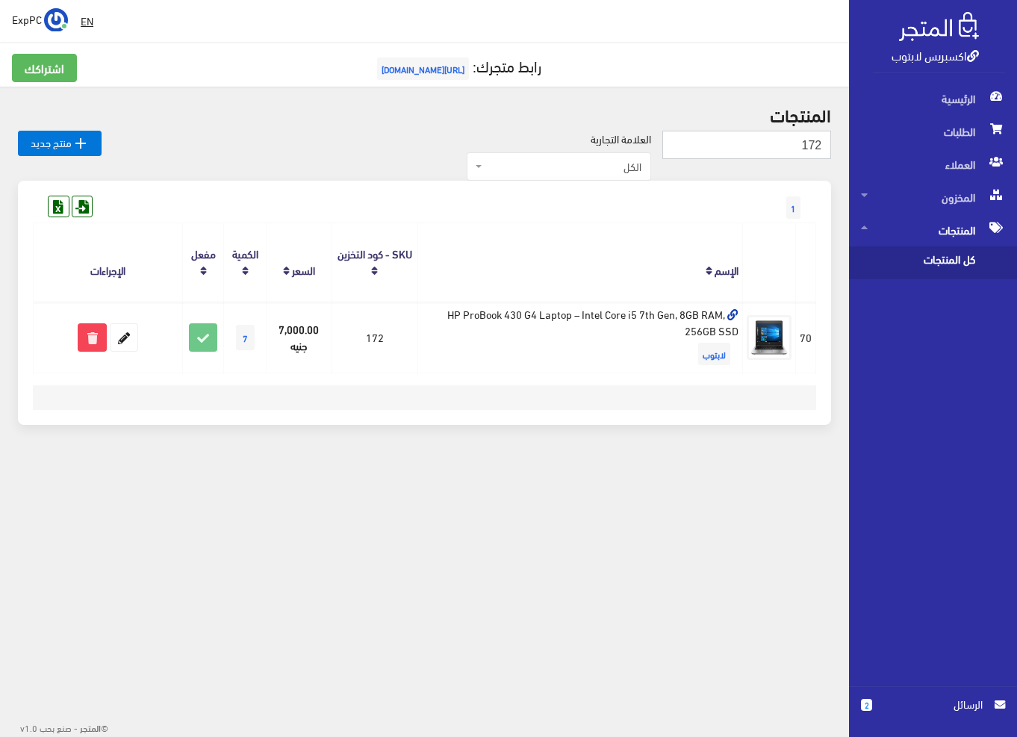
click at [791, 146] on input "172" at bounding box center [746, 145] width 169 height 28
type input "120"
click at [802, 147] on input "120" at bounding box center [746, 145] width 169 height 28
drag, startPoint x: 802, startPoint y: 147, endPoint x: 878, endPoint y: 129, distance: 78.2
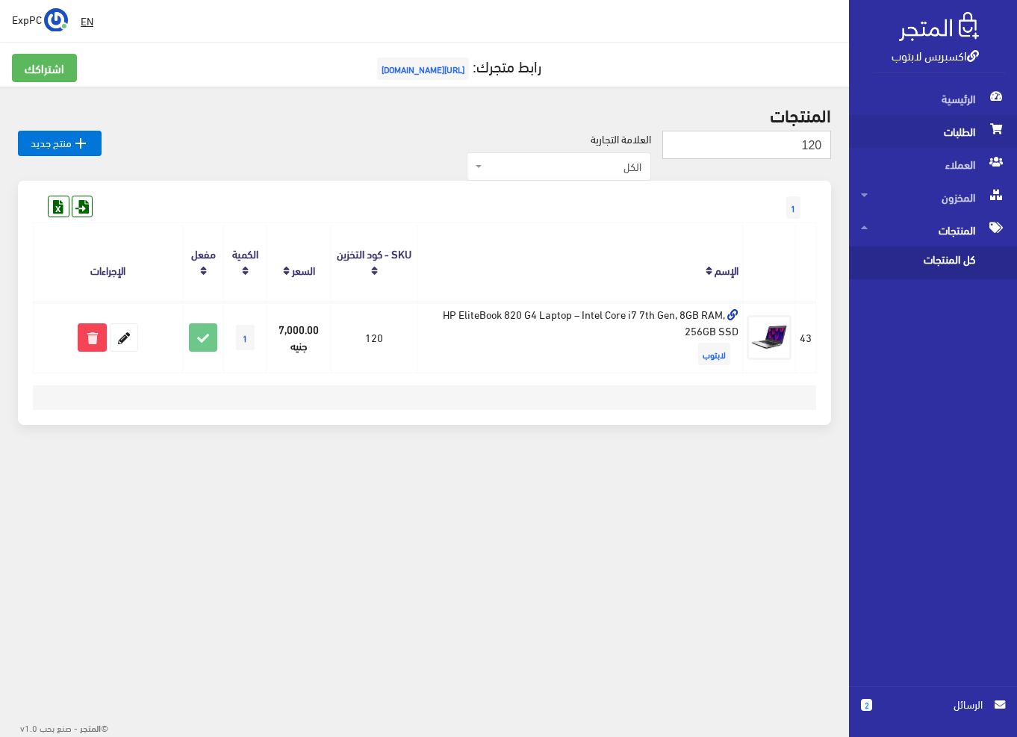
click at [878, 129] on div "اكسبريس لابتوب الرئيسية الطلبات العملاء 2" at bounding box center [508, 254] width 1017 height 508
type input "383"
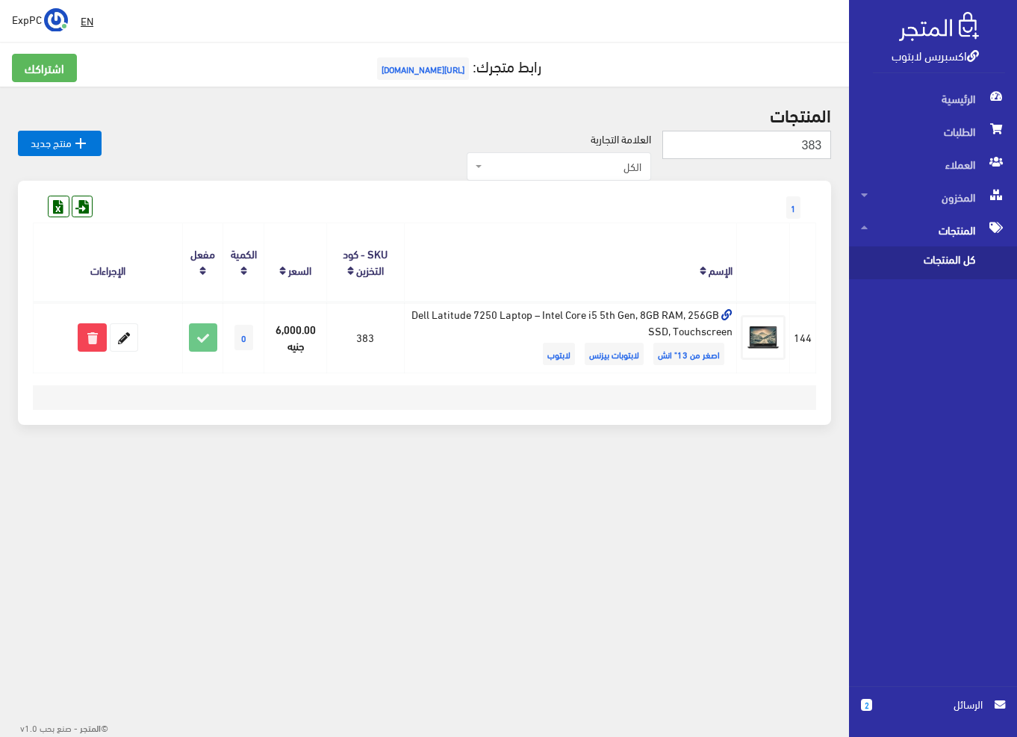
click at [796, 144] on input "383" at bounding box center [746, 145] width 169 height 28
type input "206"
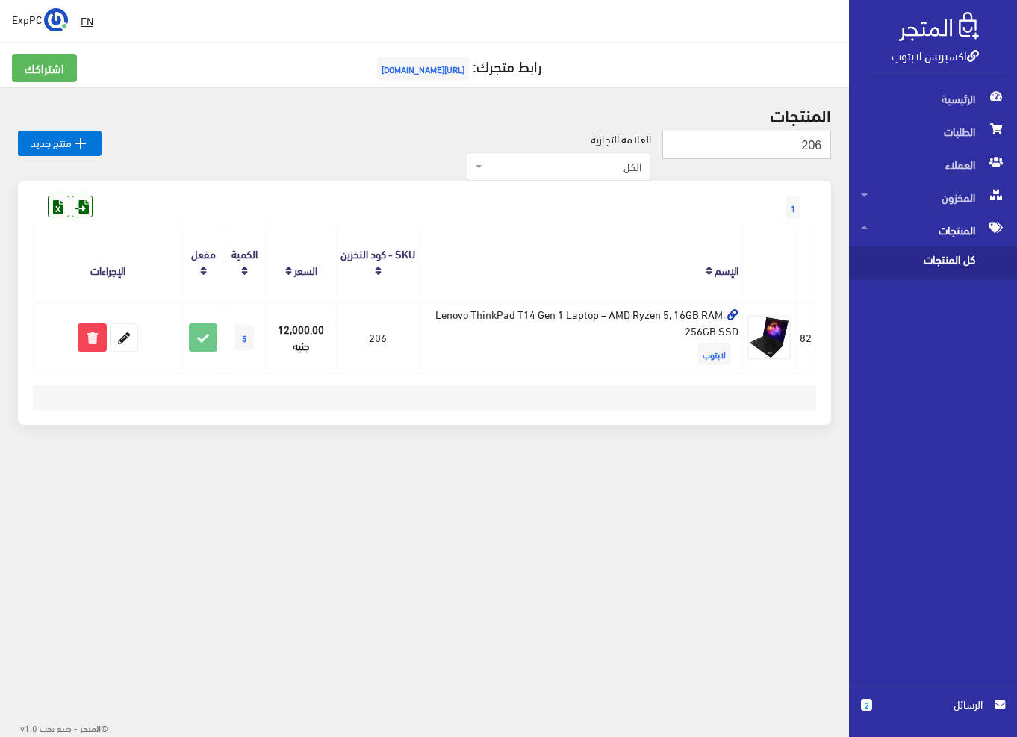
click at [794, 137] on input "206" at bounding box center [746, 145] width 169 height 28
type input "431"
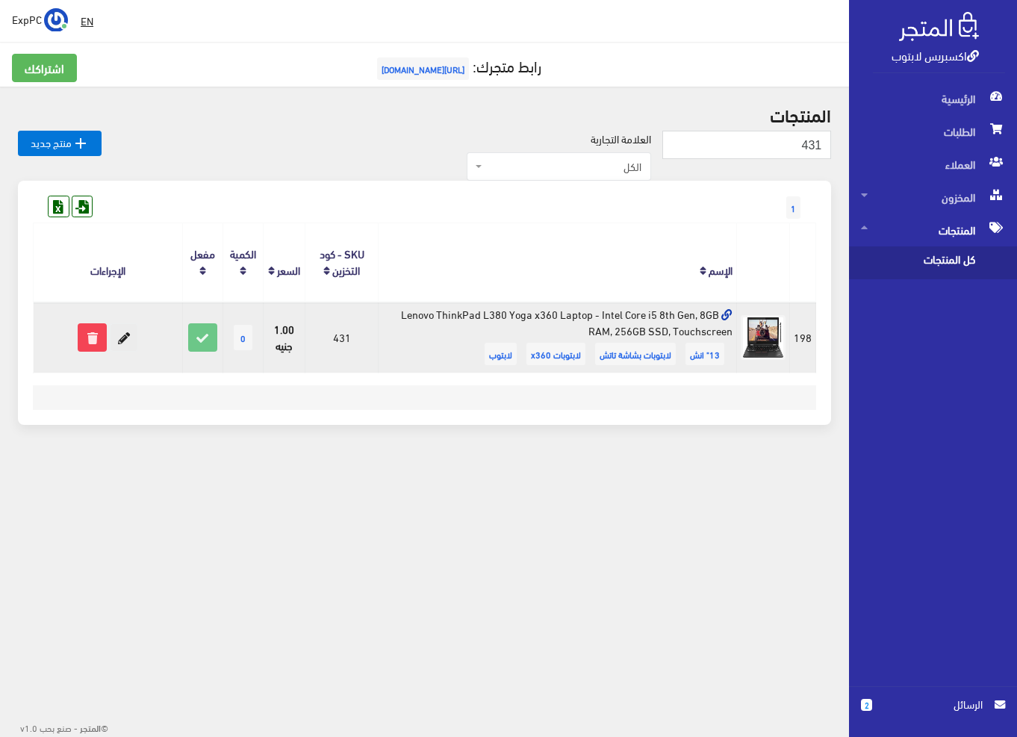
click at [128, 342] on icon at bounding box center [124, 337] width 27 height 27
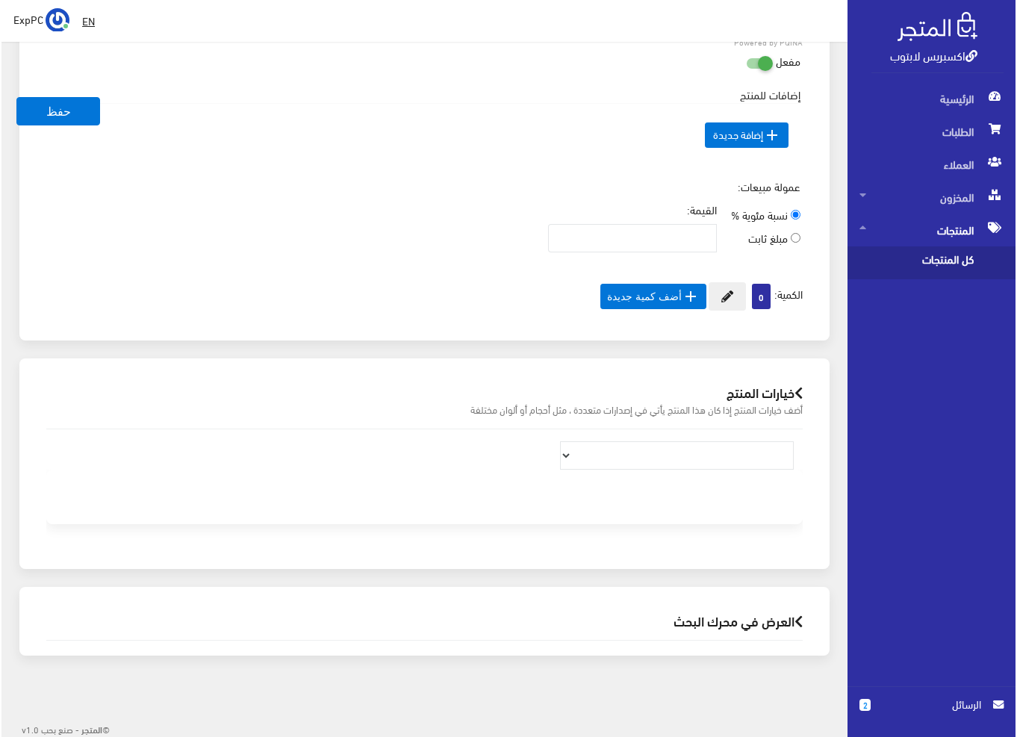
scroll to position [872, 0]
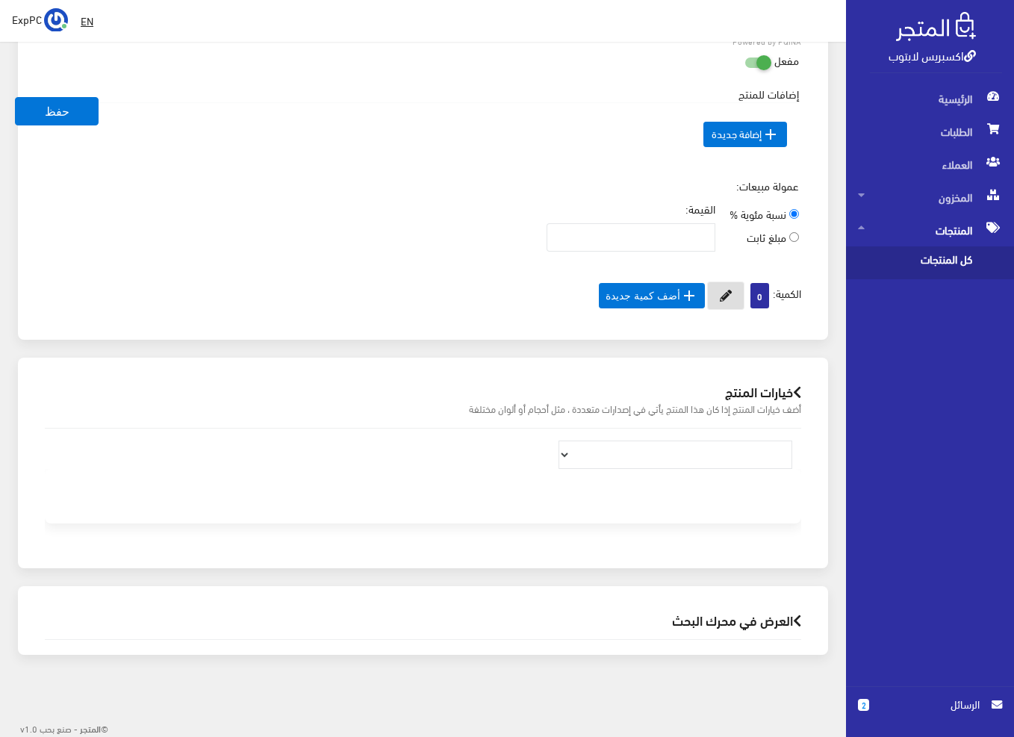
click at [720, 295] on icon at bounding box center [726, 296] width 12 height 12
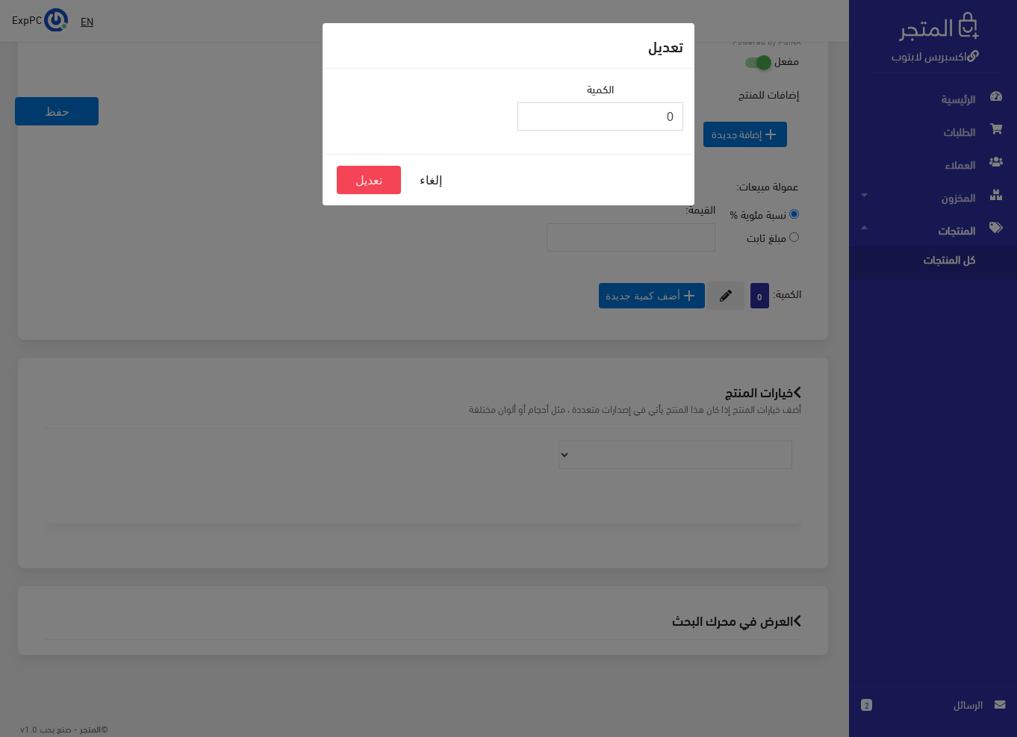
drag, startPoint x: 644, startPoint y: 111, endPoint x: 721, endPoint y: 113, distance: 76.9
click at [721, 113] on div "تعديل الكمية 0 إلغاء تعديل" at bounding box center [508, 368] width 1017 height 737
type input "1"
click at [382, 179] on button "تعديل" at bounding box center [369, 180] width 64 height 28
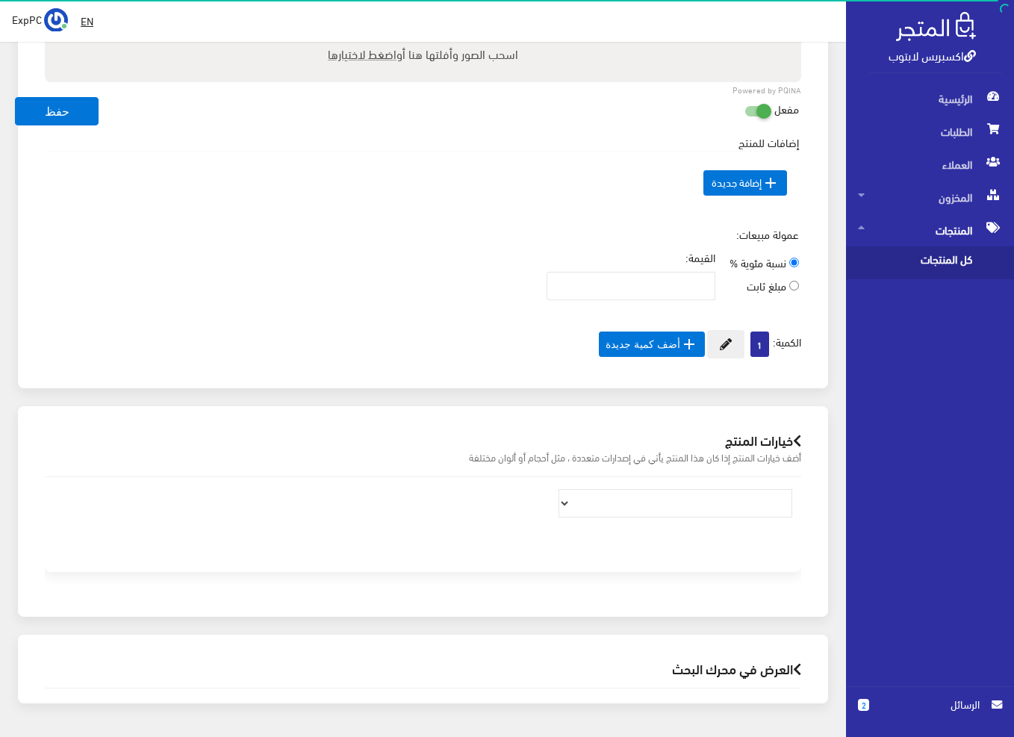
scroll to position [872, 0]
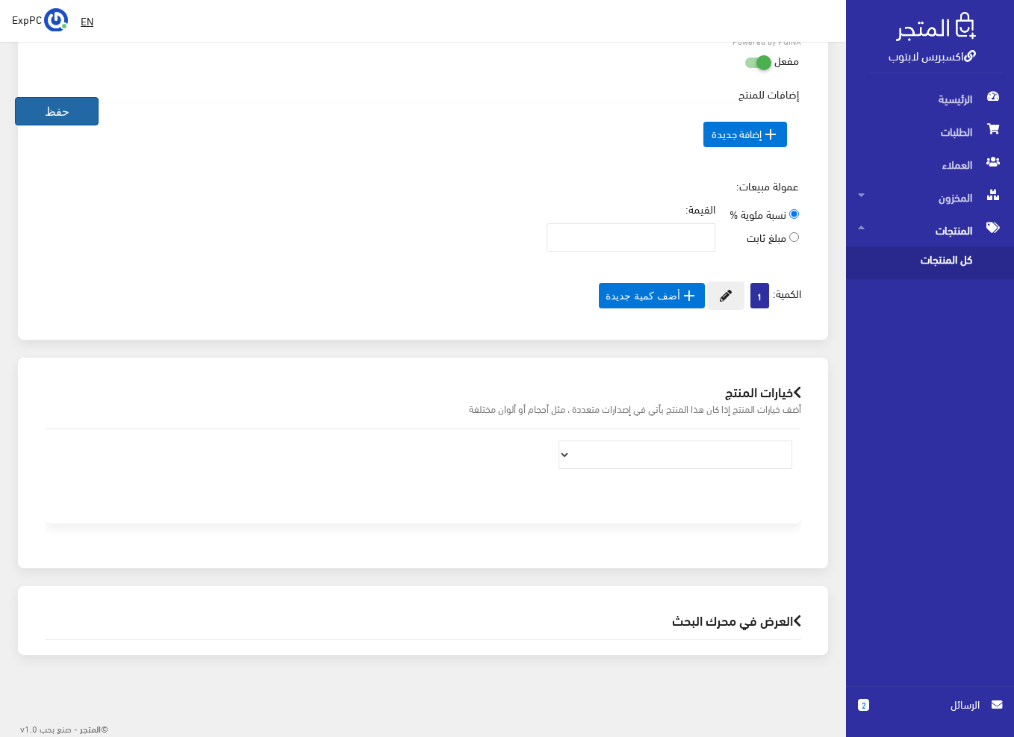
click at [69, 113] on button "حفظ" at bounding box center [57, 111] width 84 height 28
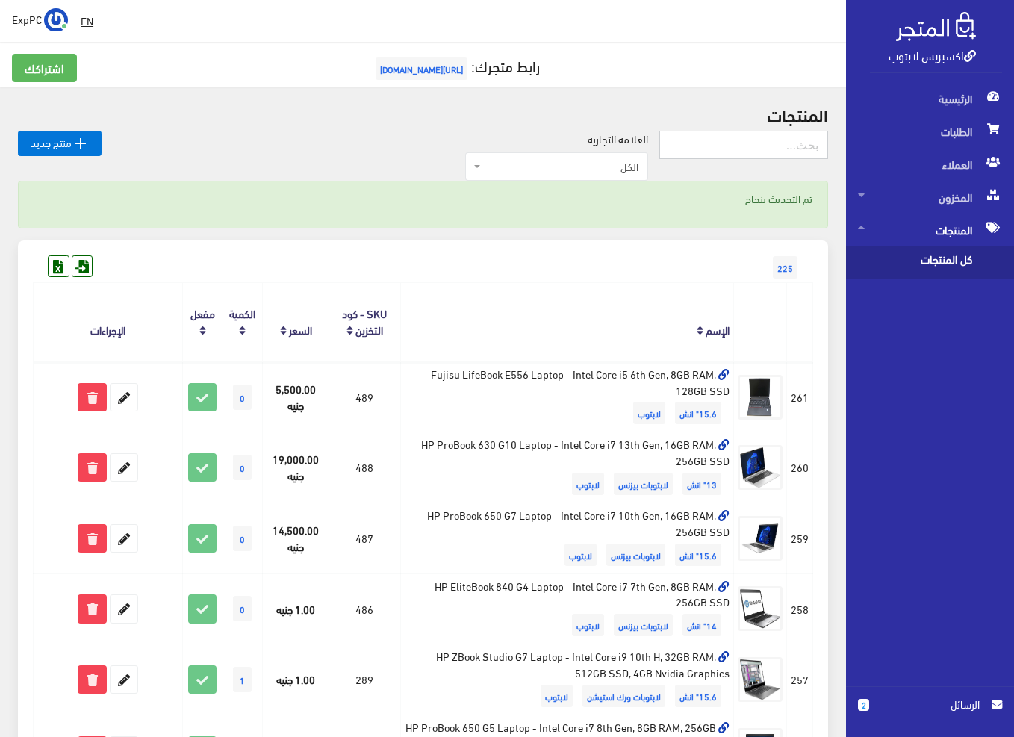
click at [790, 137] on input "text" at bounding box center [743, 145] width 169 height 28
type input "431"
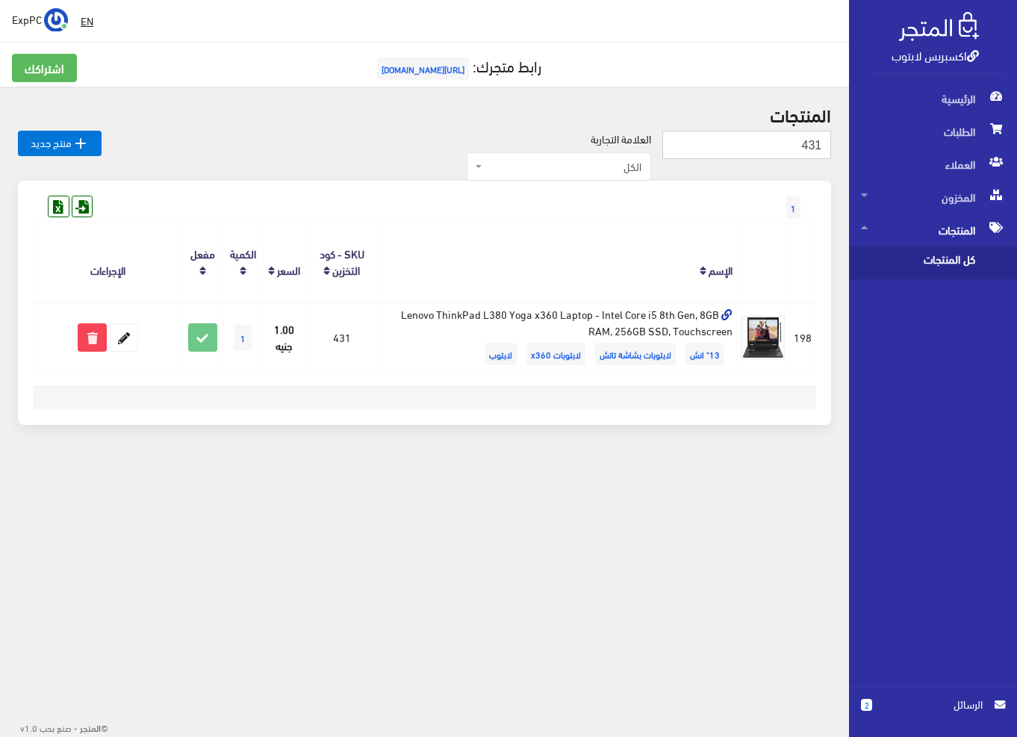
click at [792, 152] on input "431" at bounding box center [746, 145] width 169 height 28
type input "107"
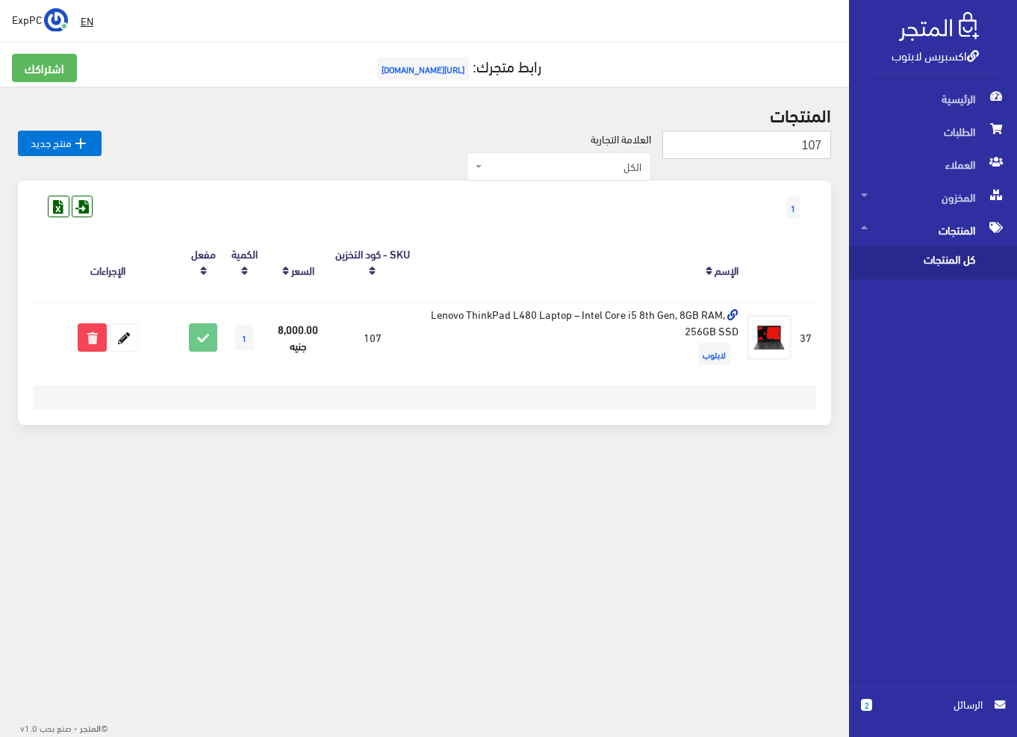
click at [795, 145] on input "107" at bounding box center [746, 145] width 169 height 28
type input "111"
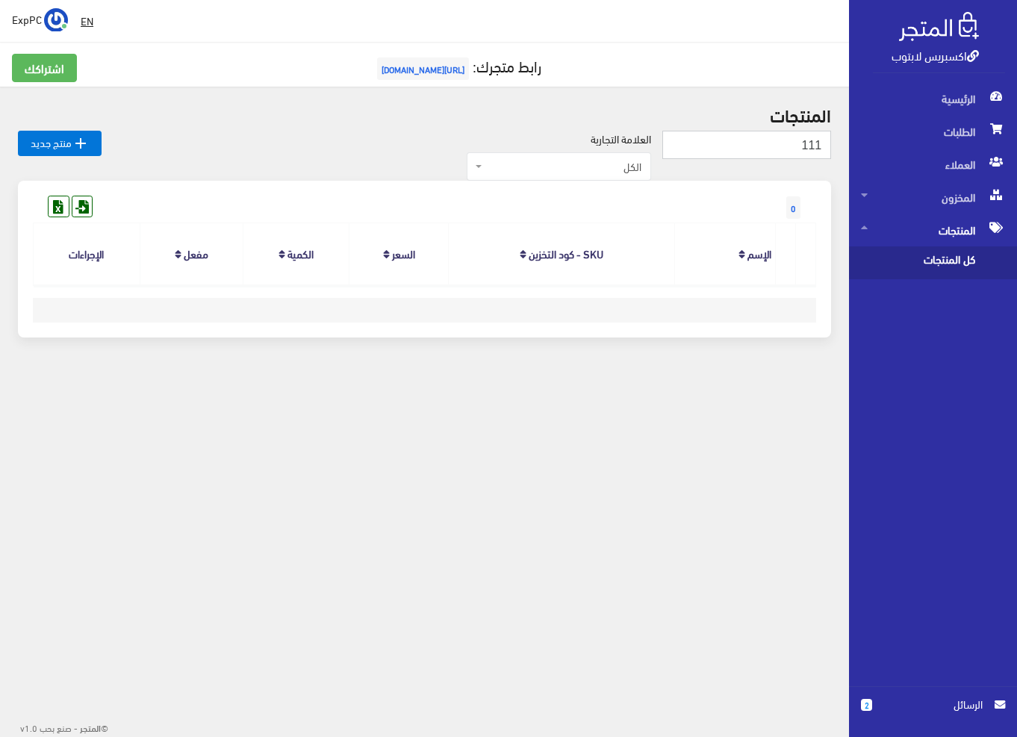
click at [782, 140] on input "111" at bounding box center [746, 145] width 169 height 28
type input "434"
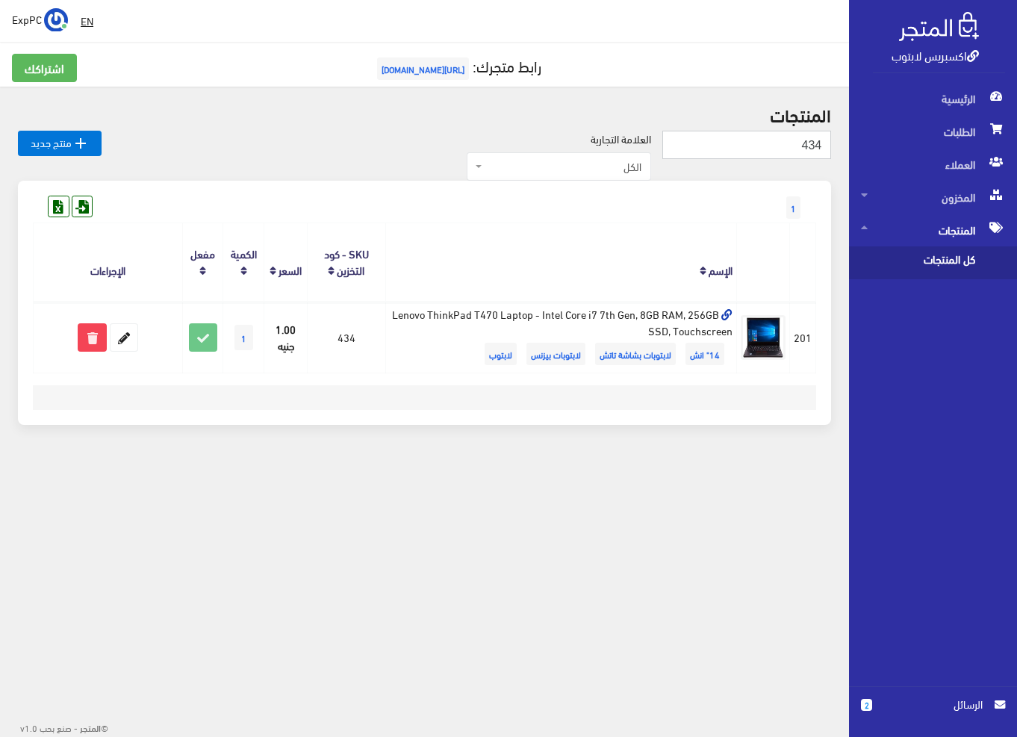
click at [787, 143] on input "434" at bounding box center [746, 145] width 169 height 28
type input "402"
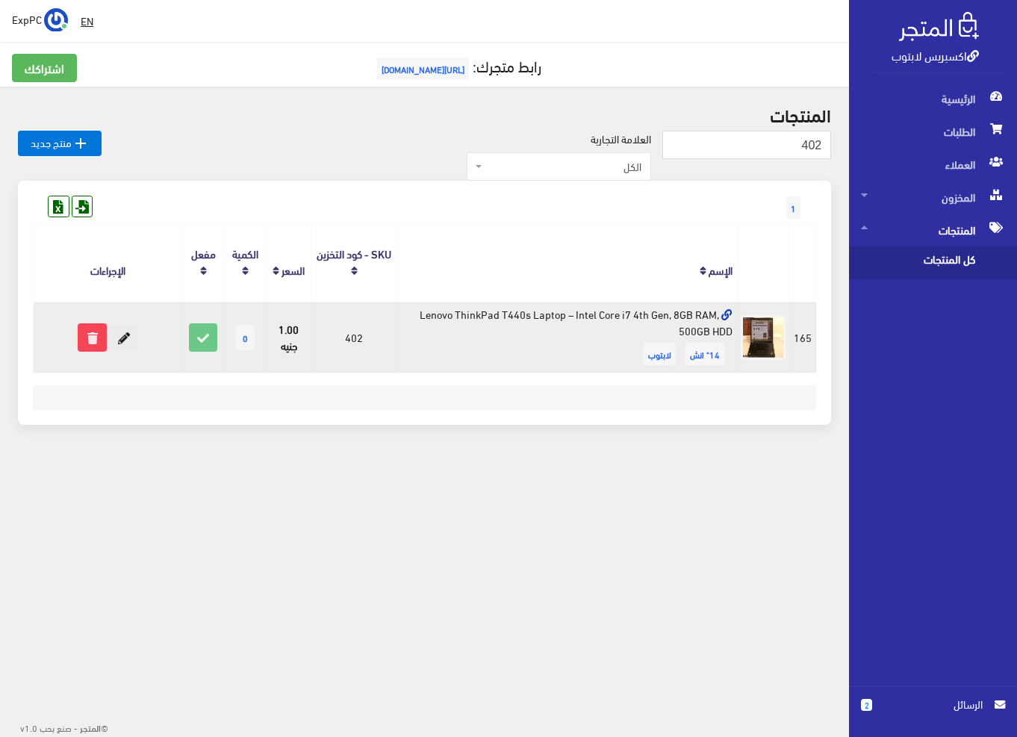
click at [120, 339] on icon at bounding box center [124, 337] width 27 height 27
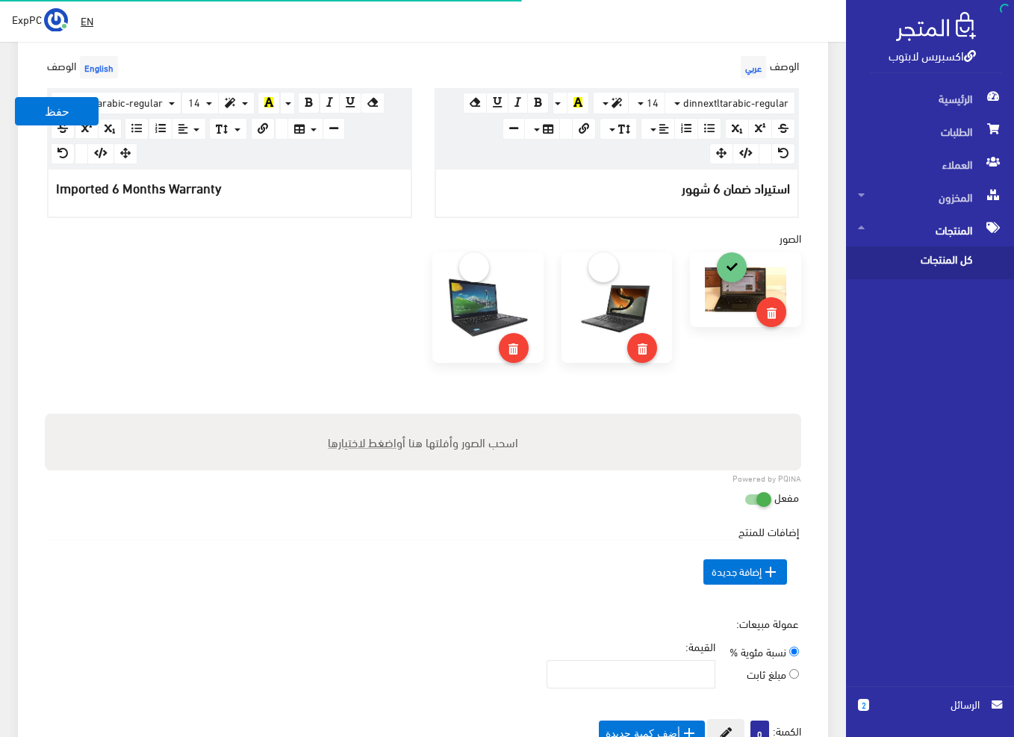
scroll to position [597, 0]
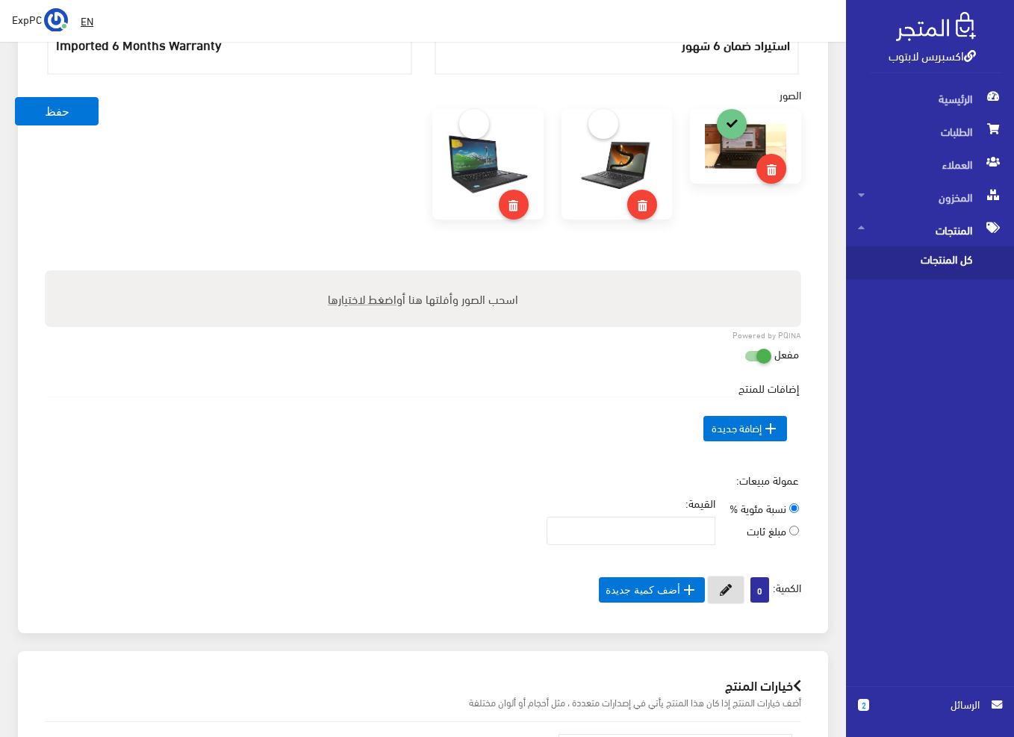
click at [722, 584] on icon at bounding box center [726, 590] width 12 height 12
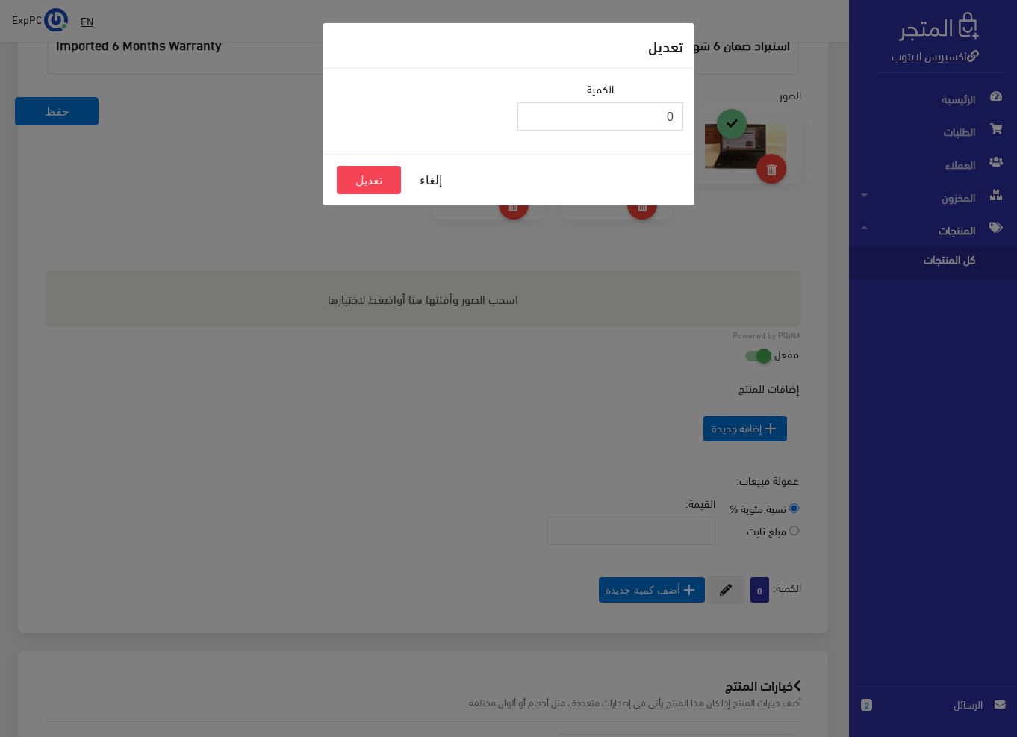
drag, startPoint x: 647, startPoint y: 113, endPoint x: 689, endPoint y: 113, distance: 41.8
click at [689, 113] on div "الكمية 0" at bounding box center [601, 111] width 184 height 63
type input "1"
click at [377, 184] on button "تعديل" at bounding box center [369, 180] width 64 height 28
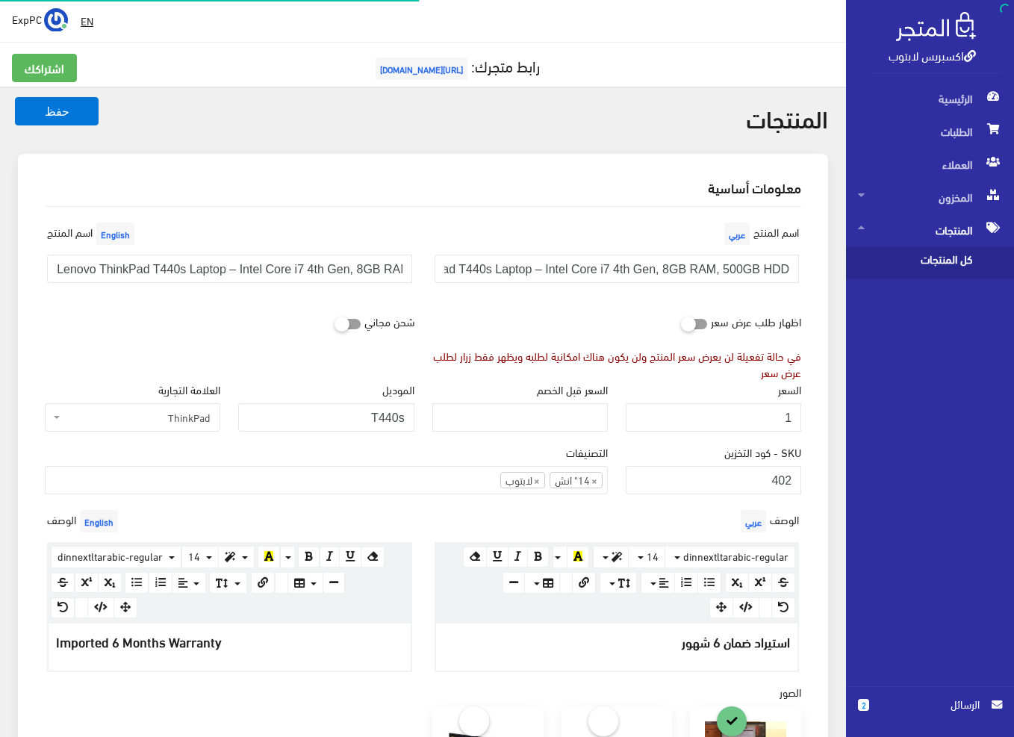
scroll to position [609, 0]
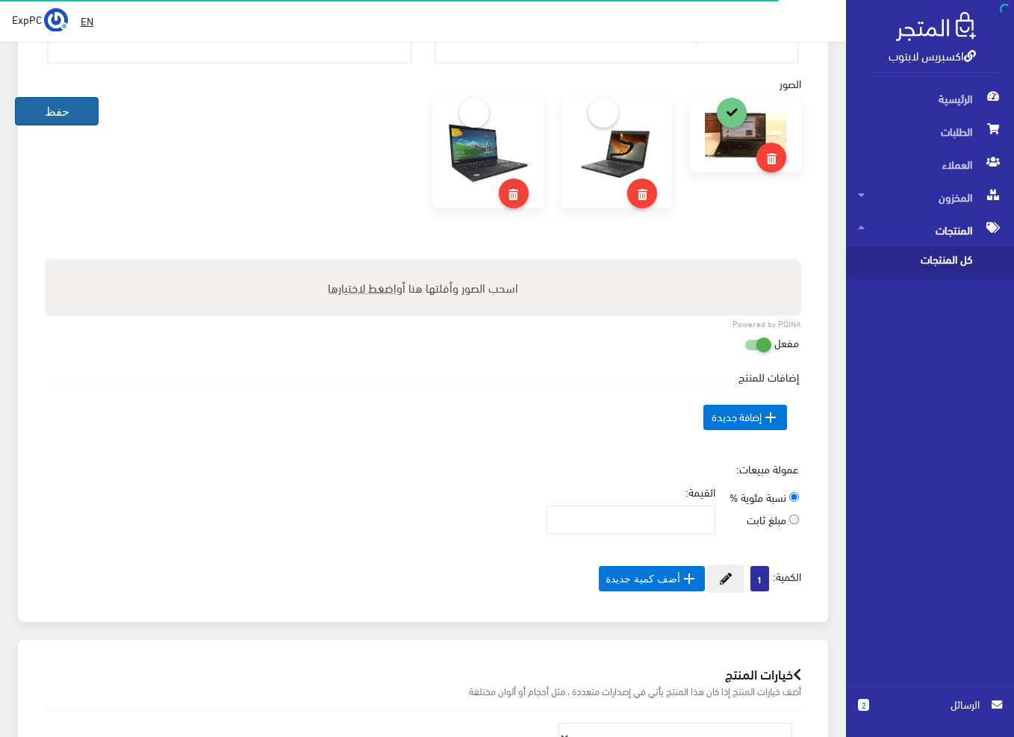
click at [51, 111] on button "حفظ" at bounding box center [57, 111] width 84 height 28
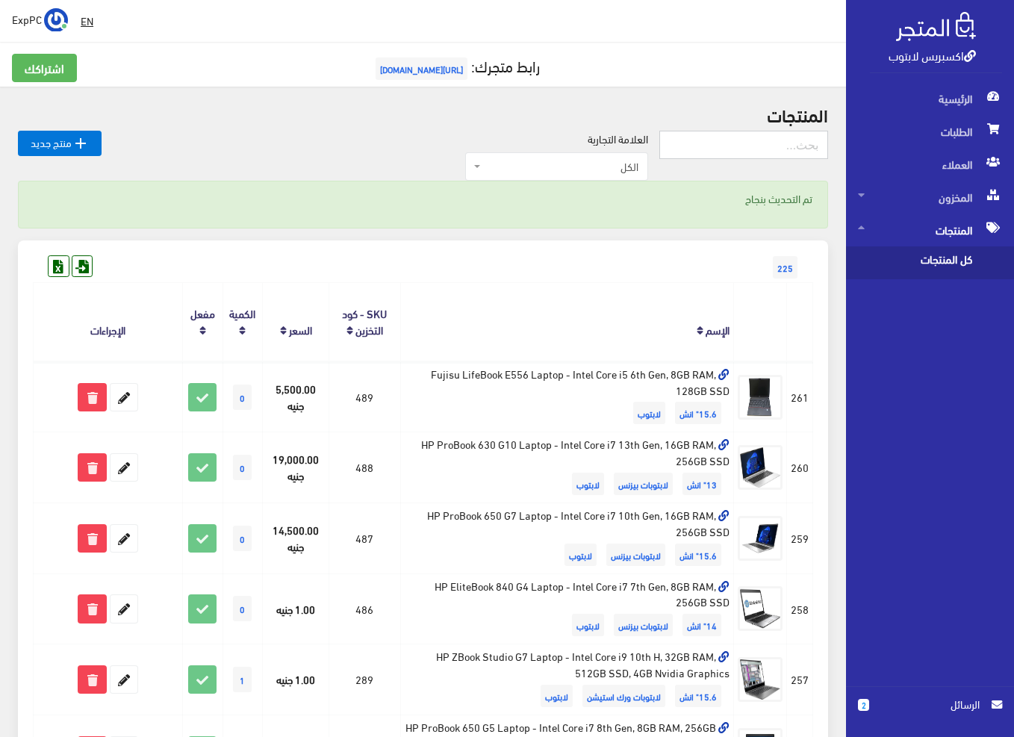
click at [819, 140] on input "text" at bounding box center [743, 145] width 169 height 28
type input "311"
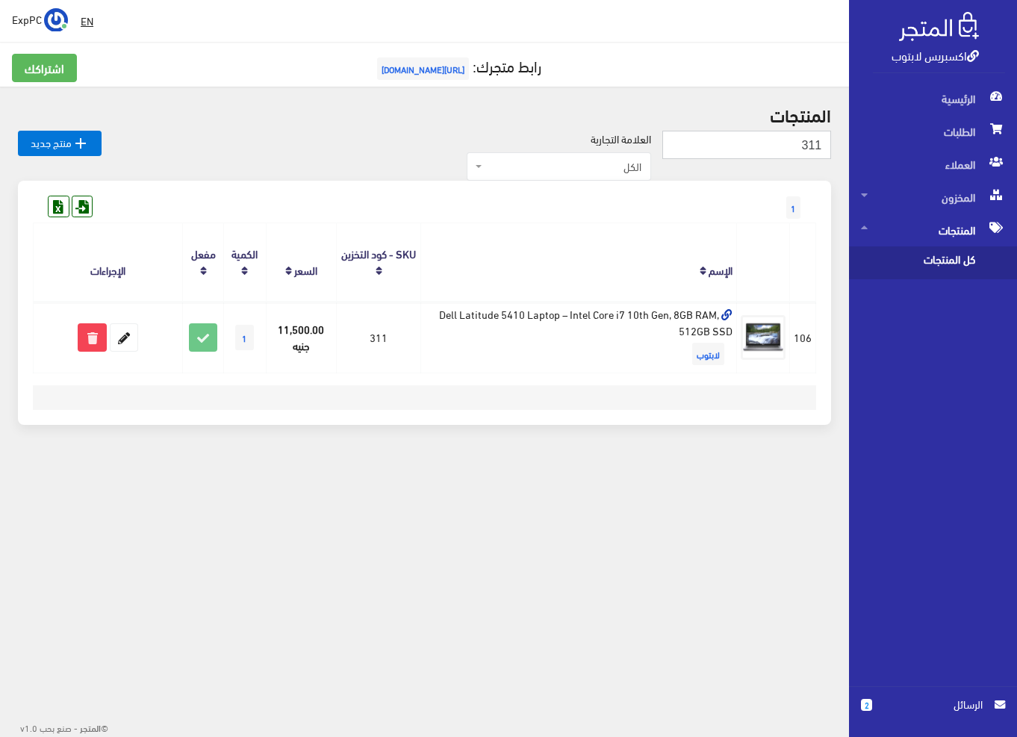
click at [777, 152] on input "311" at bounding box center [746, 145] width 169 height 28
type input "375"
click at [789, 147] on input "375" at bounding box center [746, 145] width 169 height 28
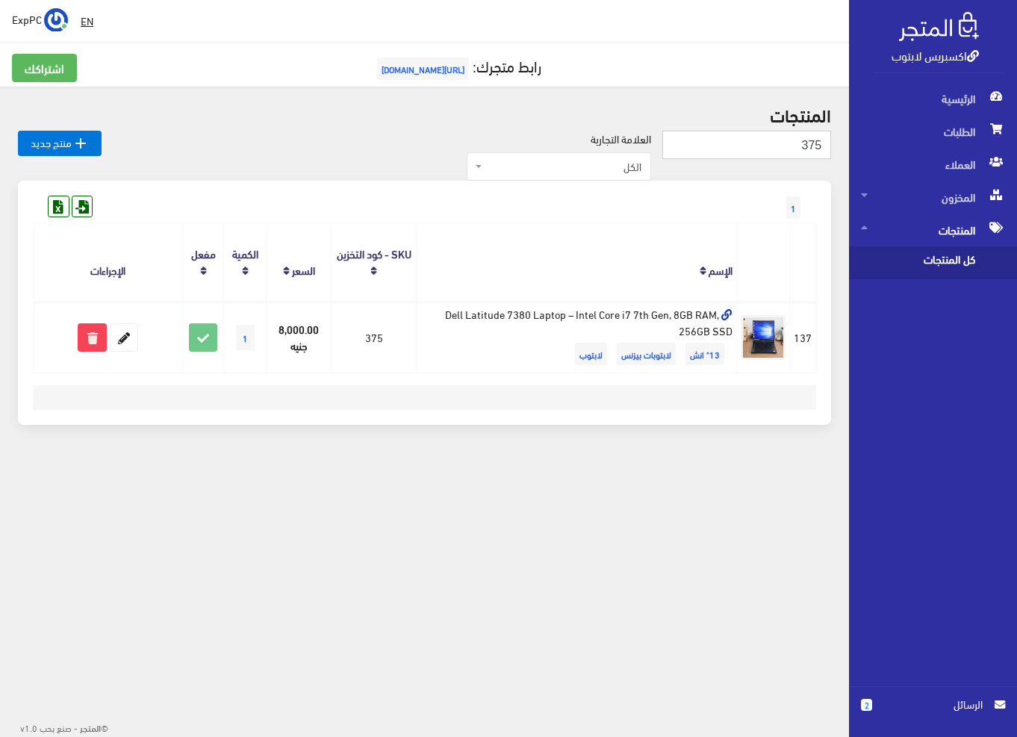
type input "4"
type input "3541"
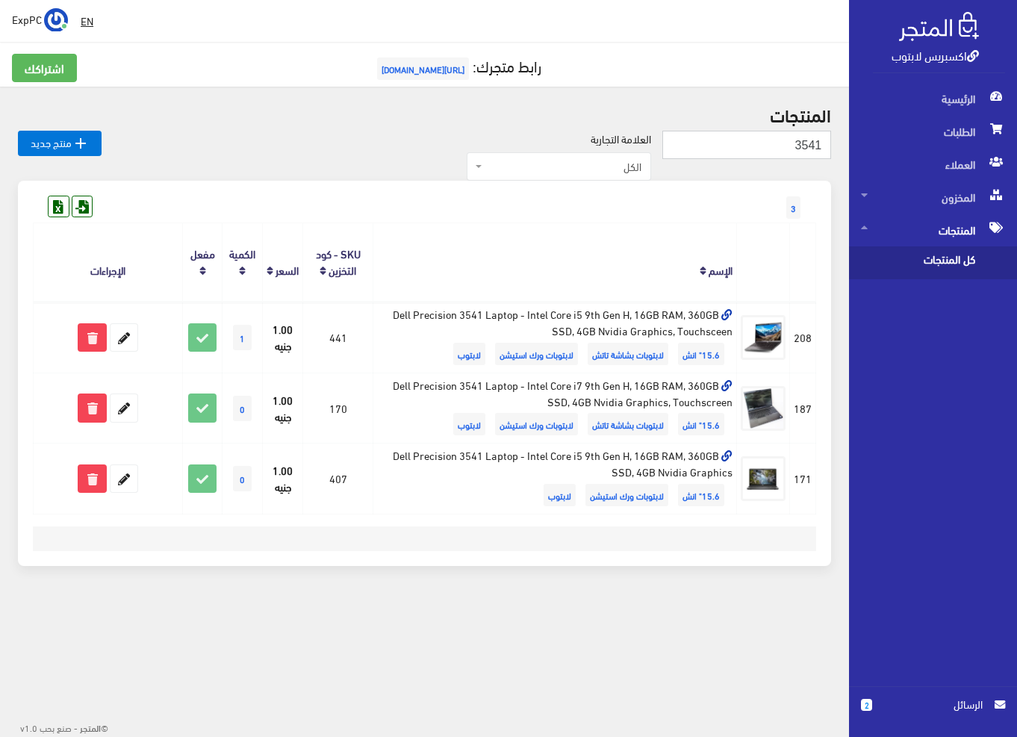
click at [771, 152] on input "3541" at bounding box center [746, 145] width 169 height 28
type input "146"
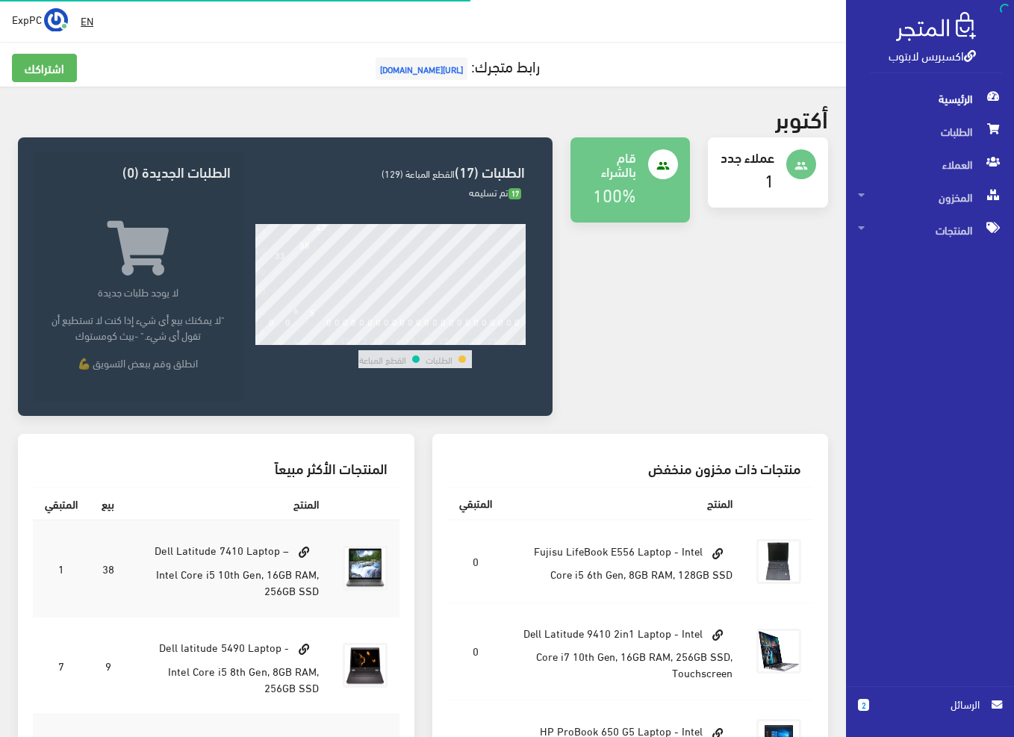
click at [945, 104] on span "الرئيسية" at bounding box center [930, 98] width 144 height 33
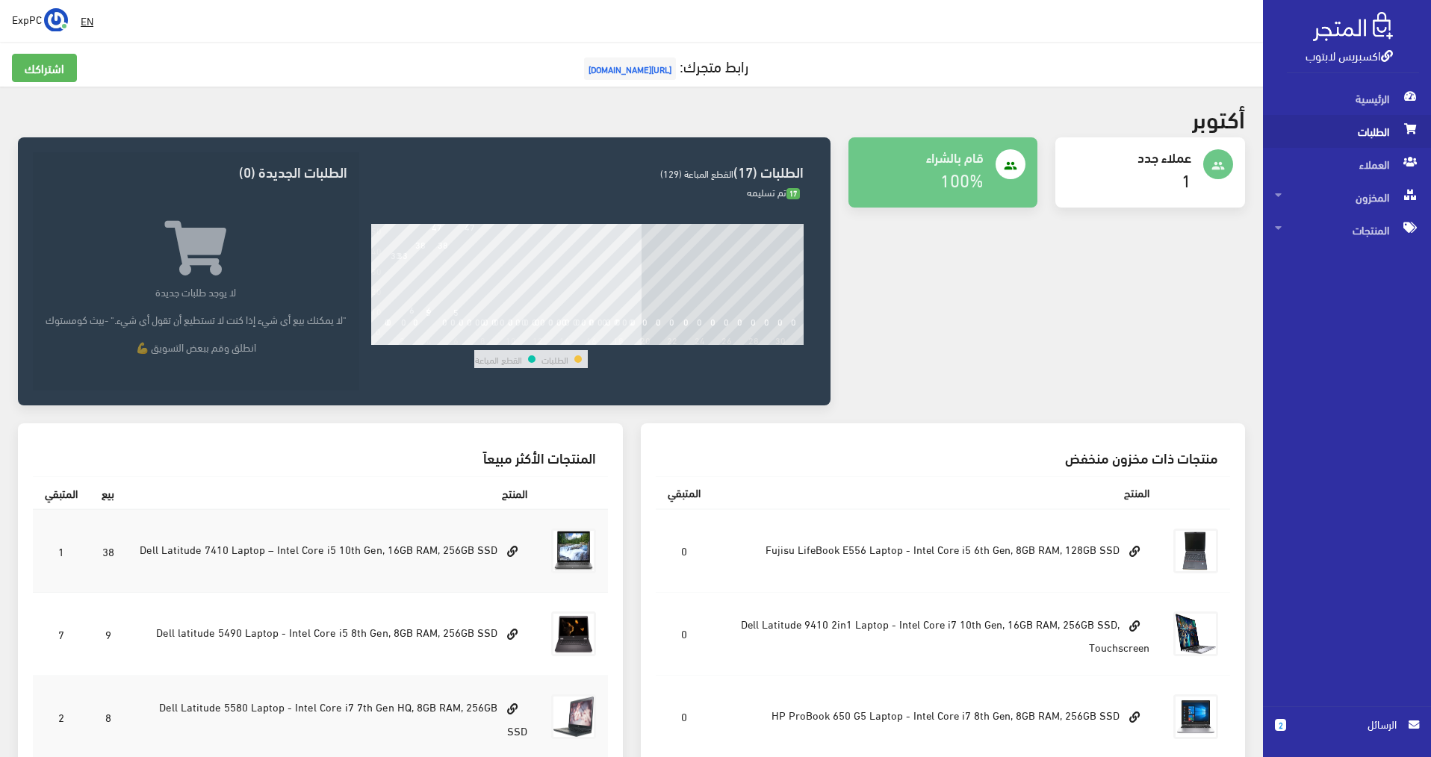
click at [1013, 132] on span "الطلبات" at bounding box center [1347, 131] width 144 height 33
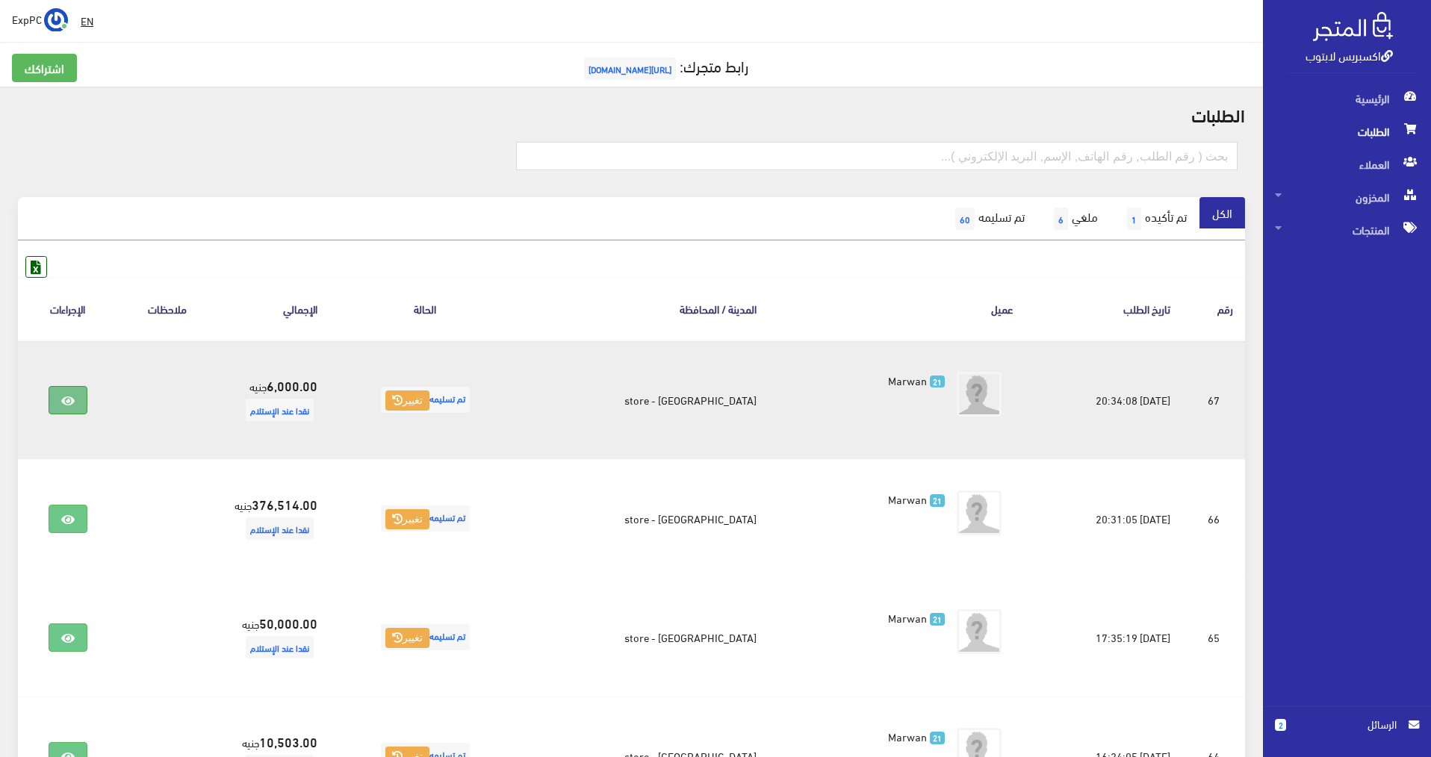
click at [69, 399] on icon at bounding box center [67, 401] width 13 height 12
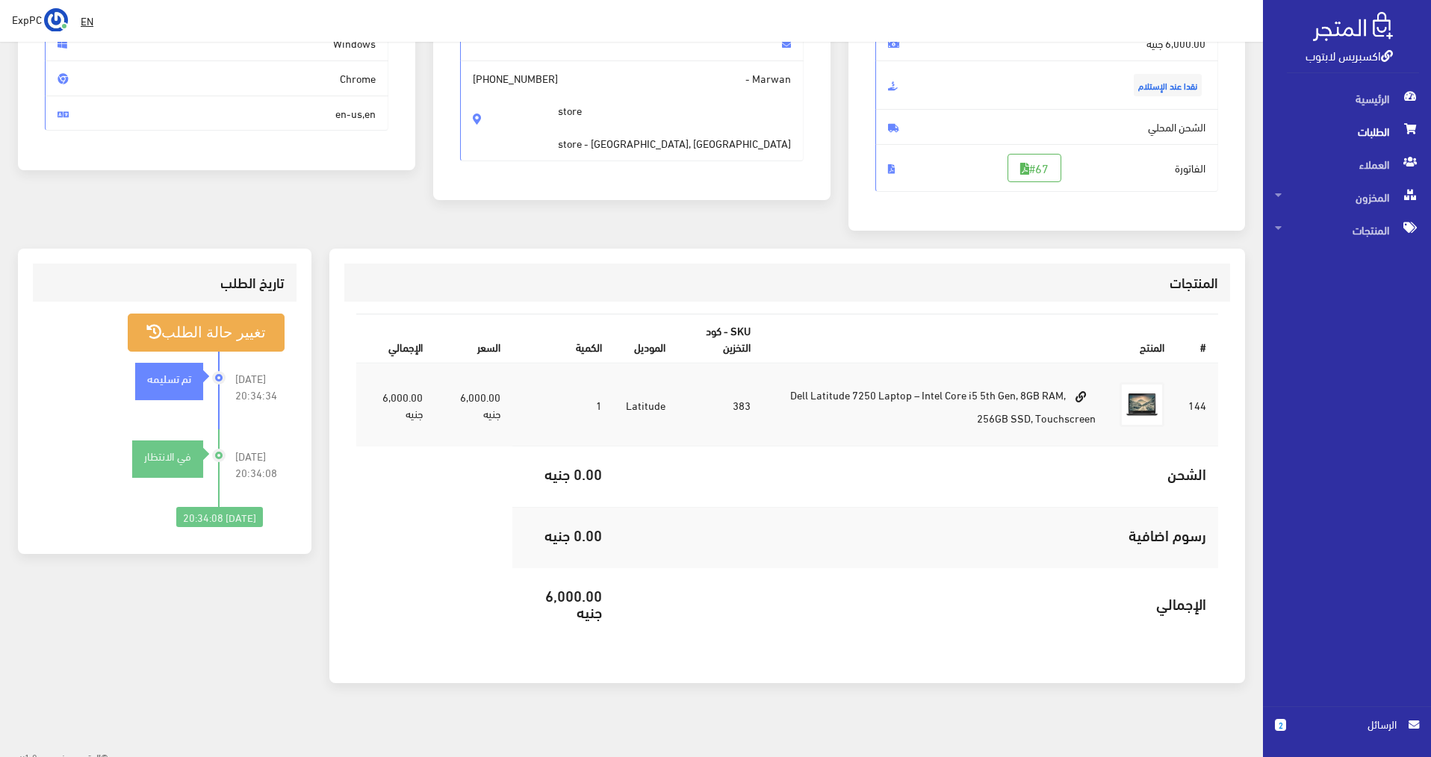
scroll to position [221, 0]
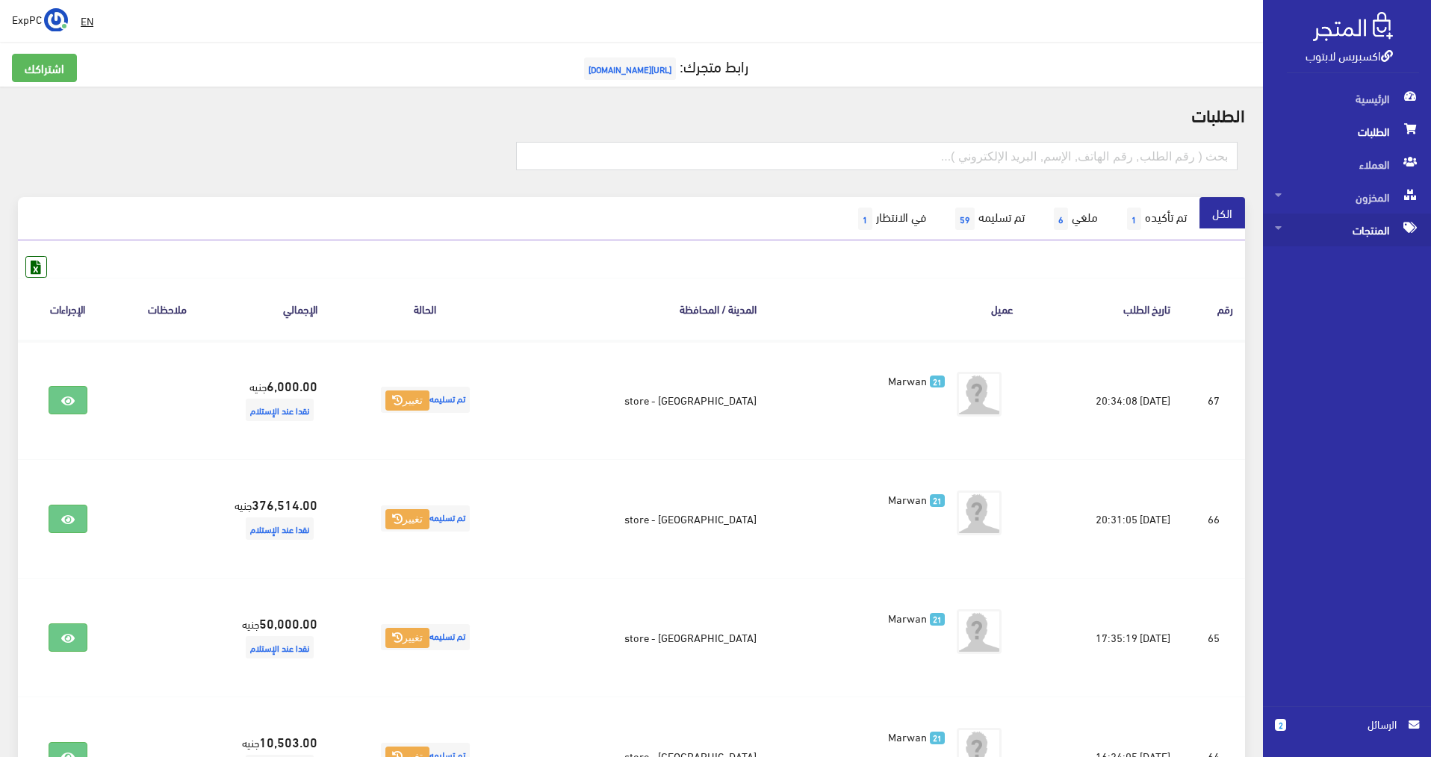
click at [1360, 226] on span "المنتجات" at bounding box center [1347, 230] width 144 height 33
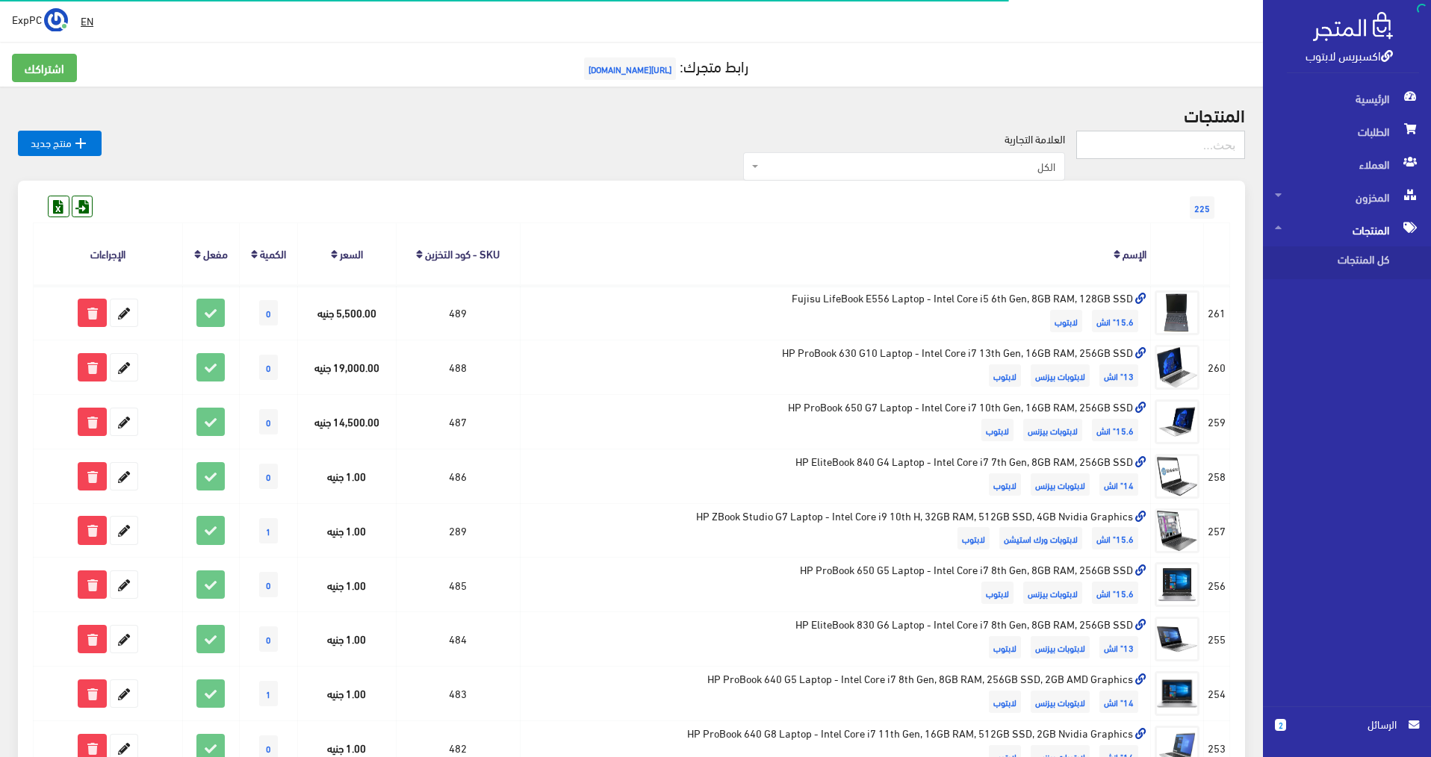
click at [1181, 149] on input "text" at bounding box center [1160, 145] width 169 height 28
type input "7390"
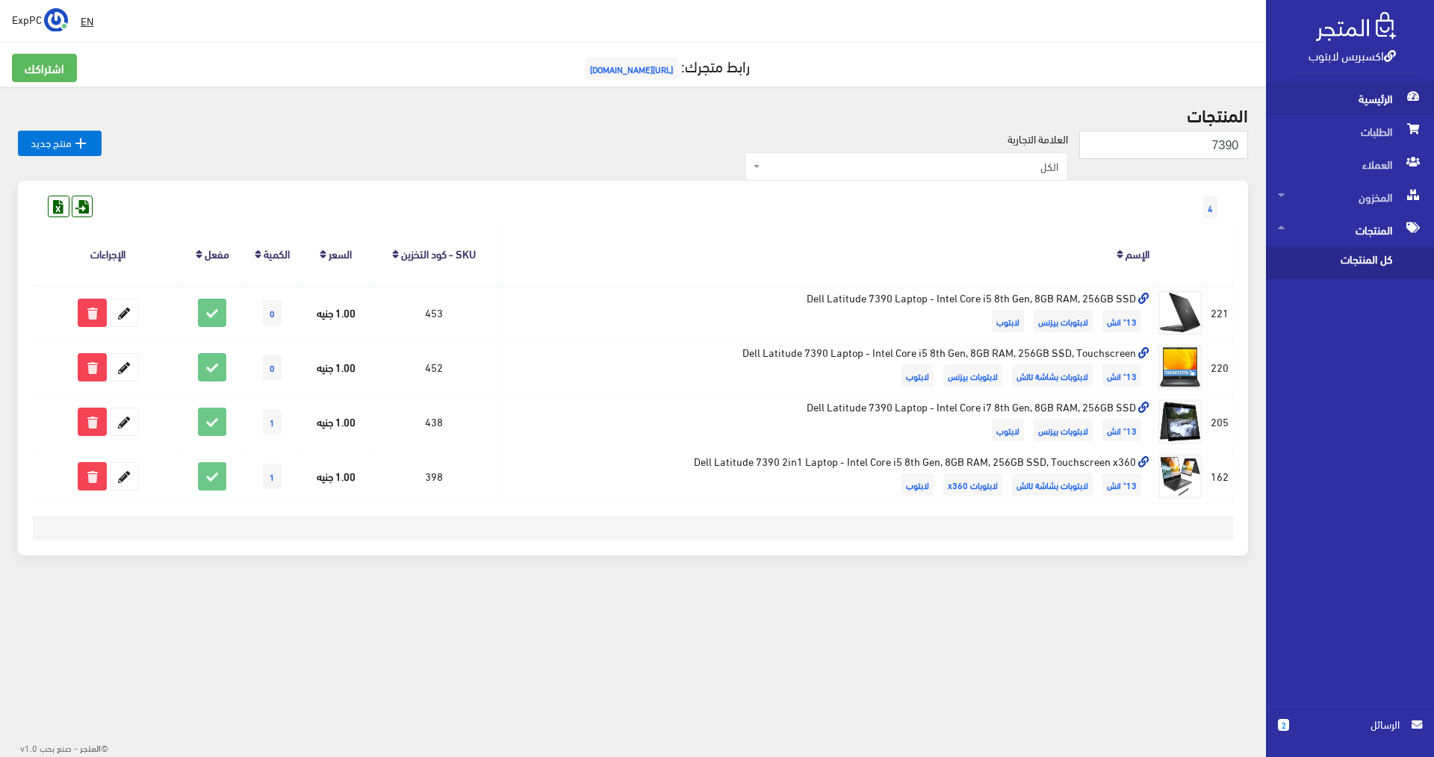
click at [1383, 88] on span "الرئيسية" at bounding box center [1350, 98] width 144 height 33
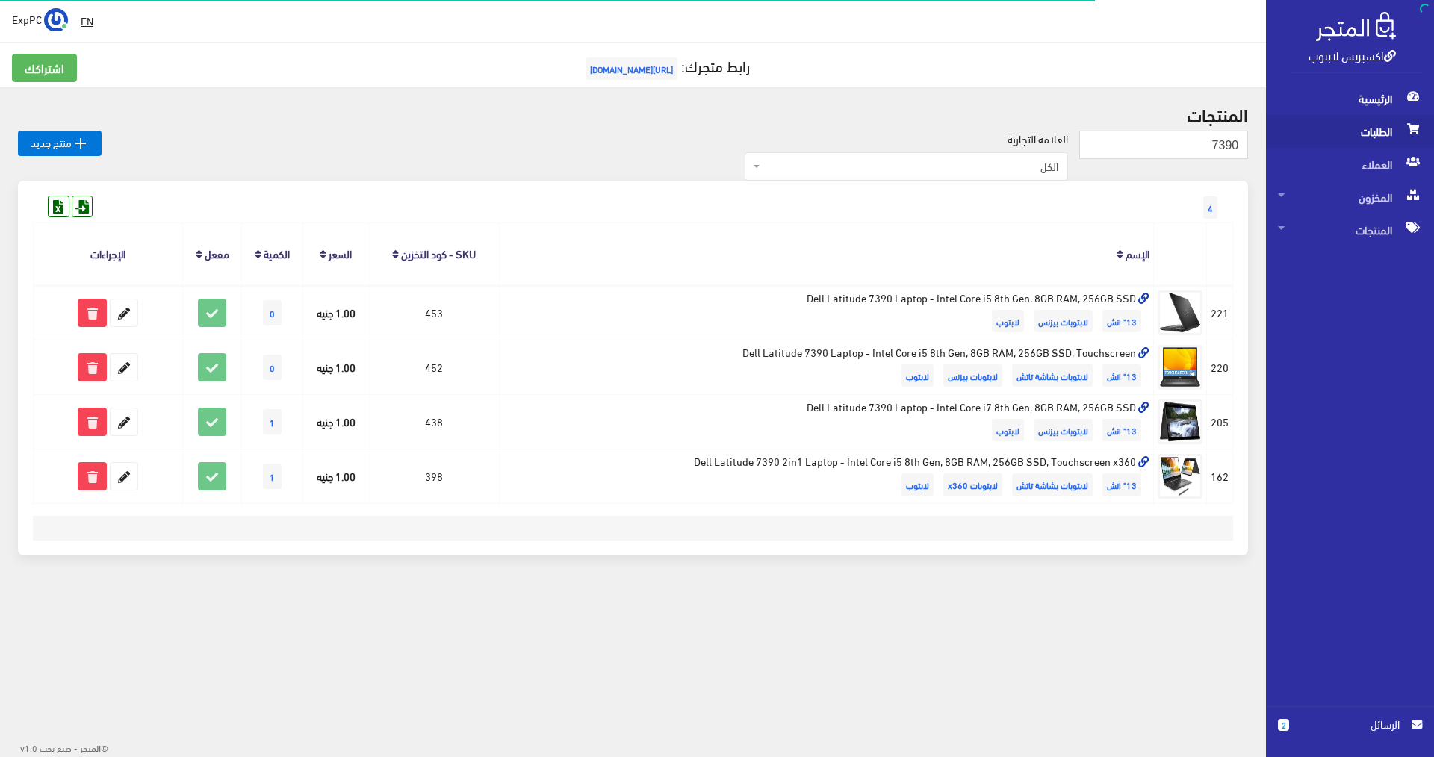
click at [1375, 134] on span "الطلبات" at bounding box center [1350, 131] width 144 height 33
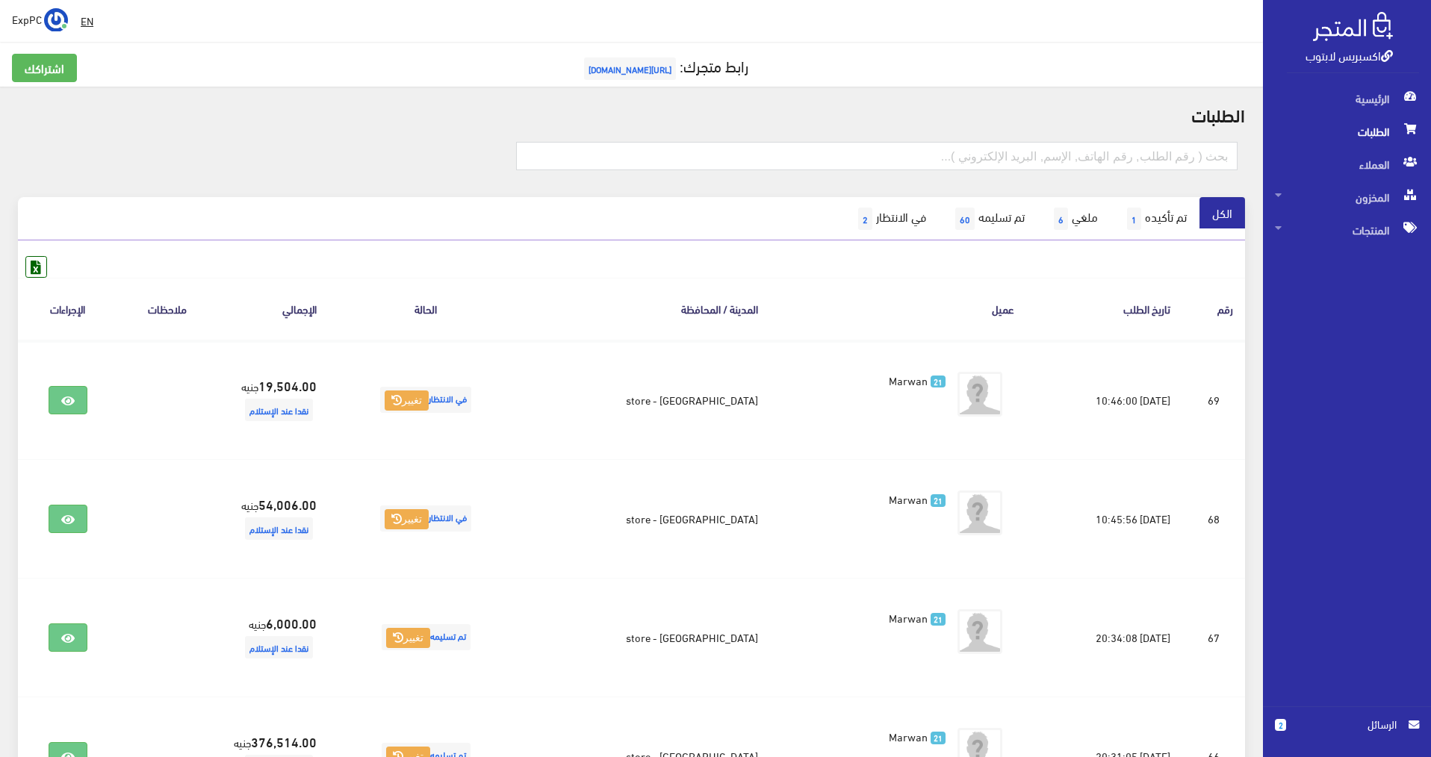
click at [1358, 133] on span "الطلبات" at bounding box center [1347, 131] width 144 height 33
click at [865, 217] on link "في الانتظار 2" at bounding box center [890, 218] width 97 height 43
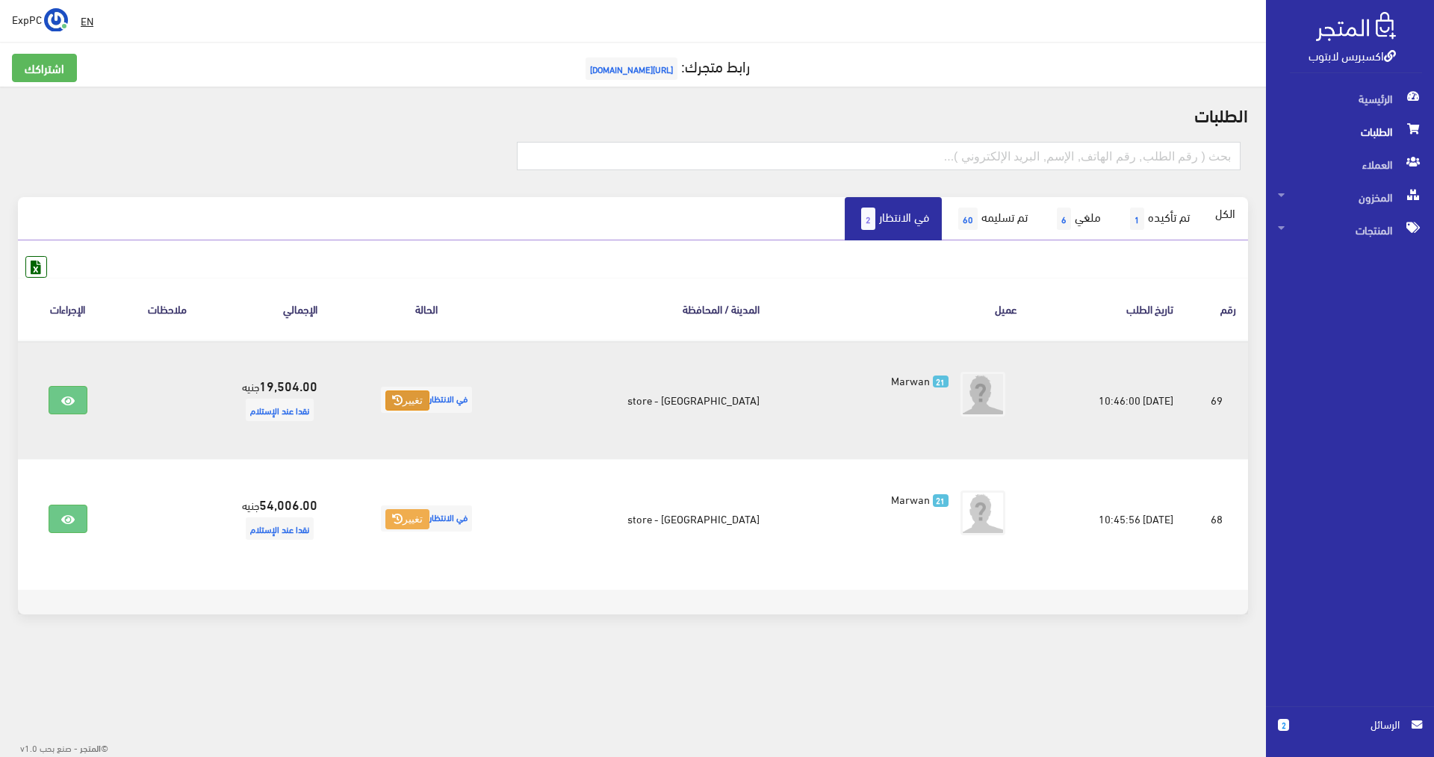
click at [420, 402] on button "تغيير" at bounding box center [407, 401] width 44 height 21
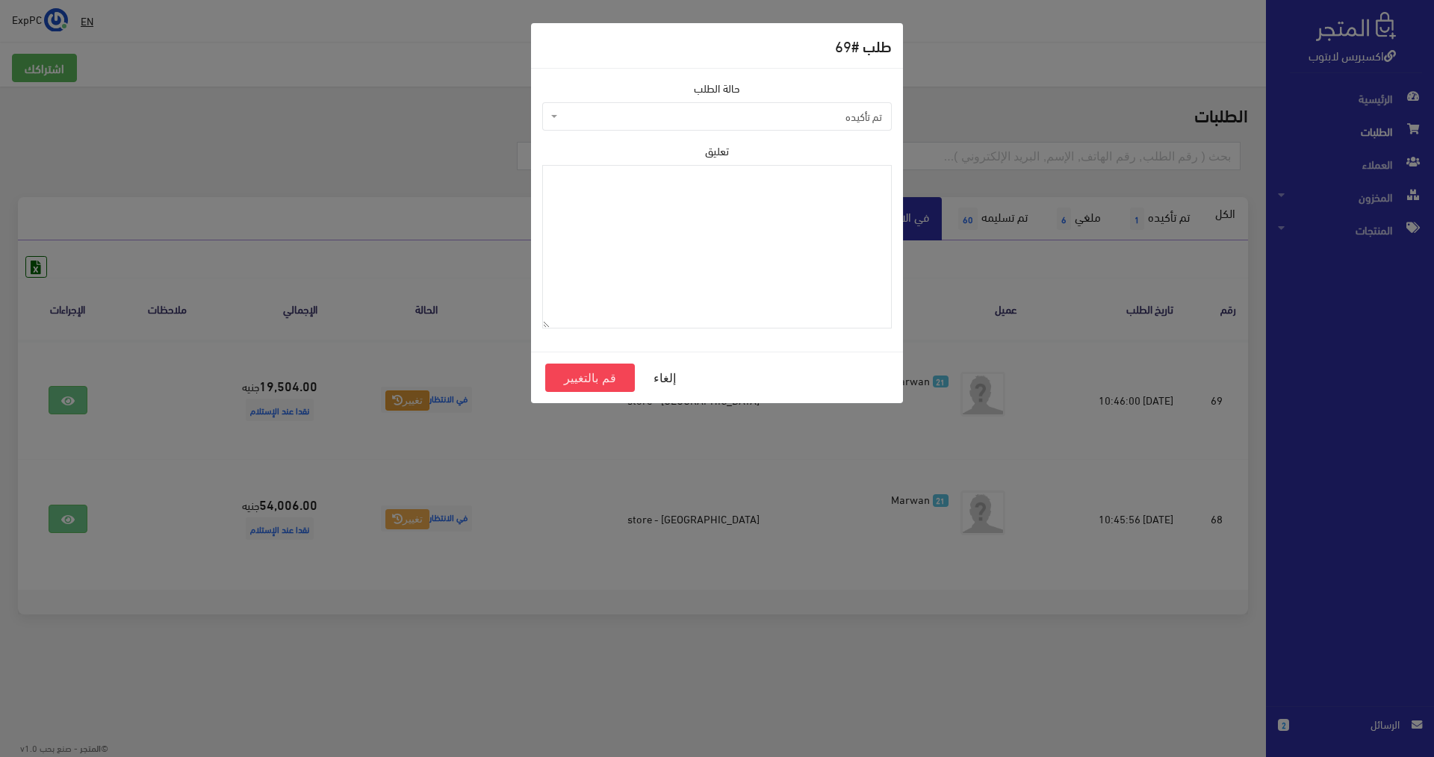
click at [719, 122] on span "تم تأكيده" at bounding box center [721, 116] width 321 height 15
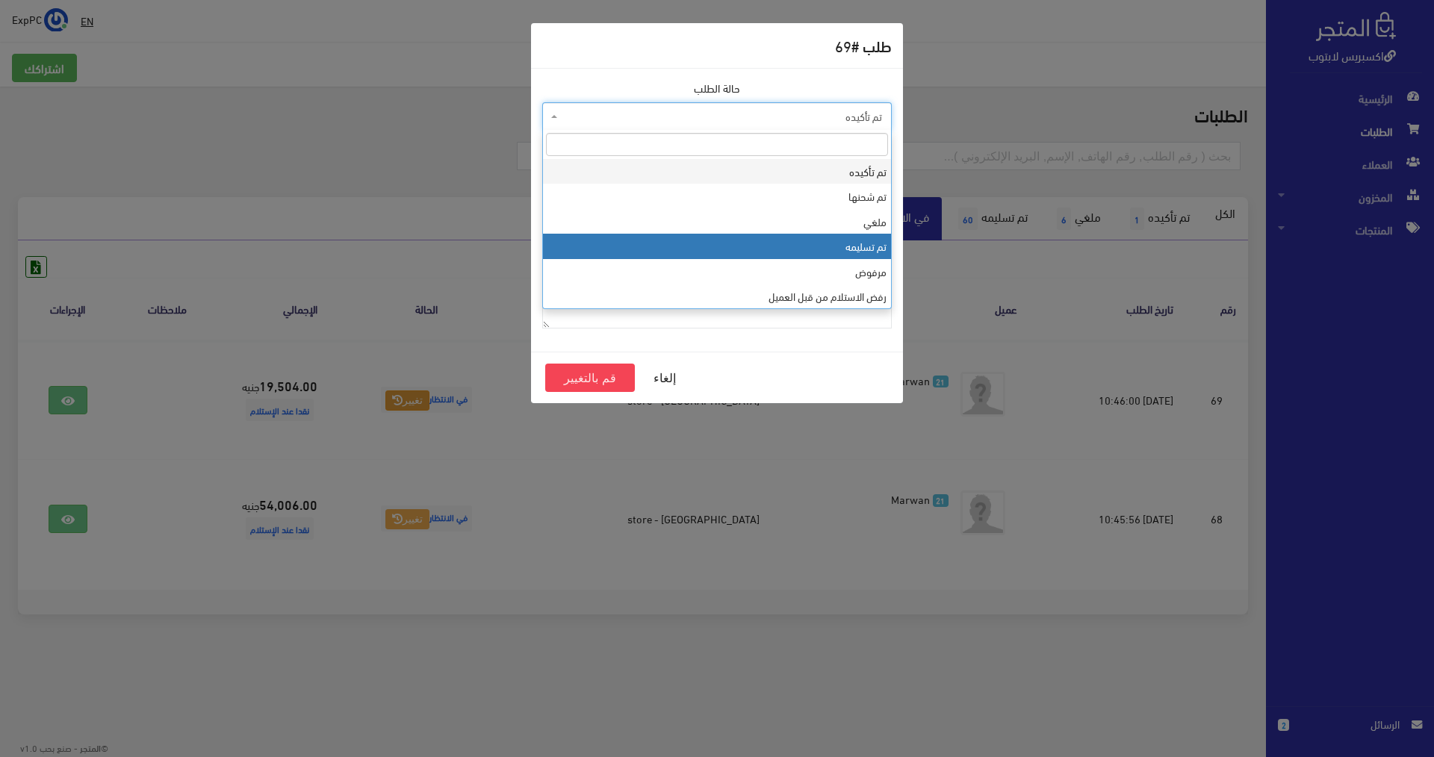
select select "4"
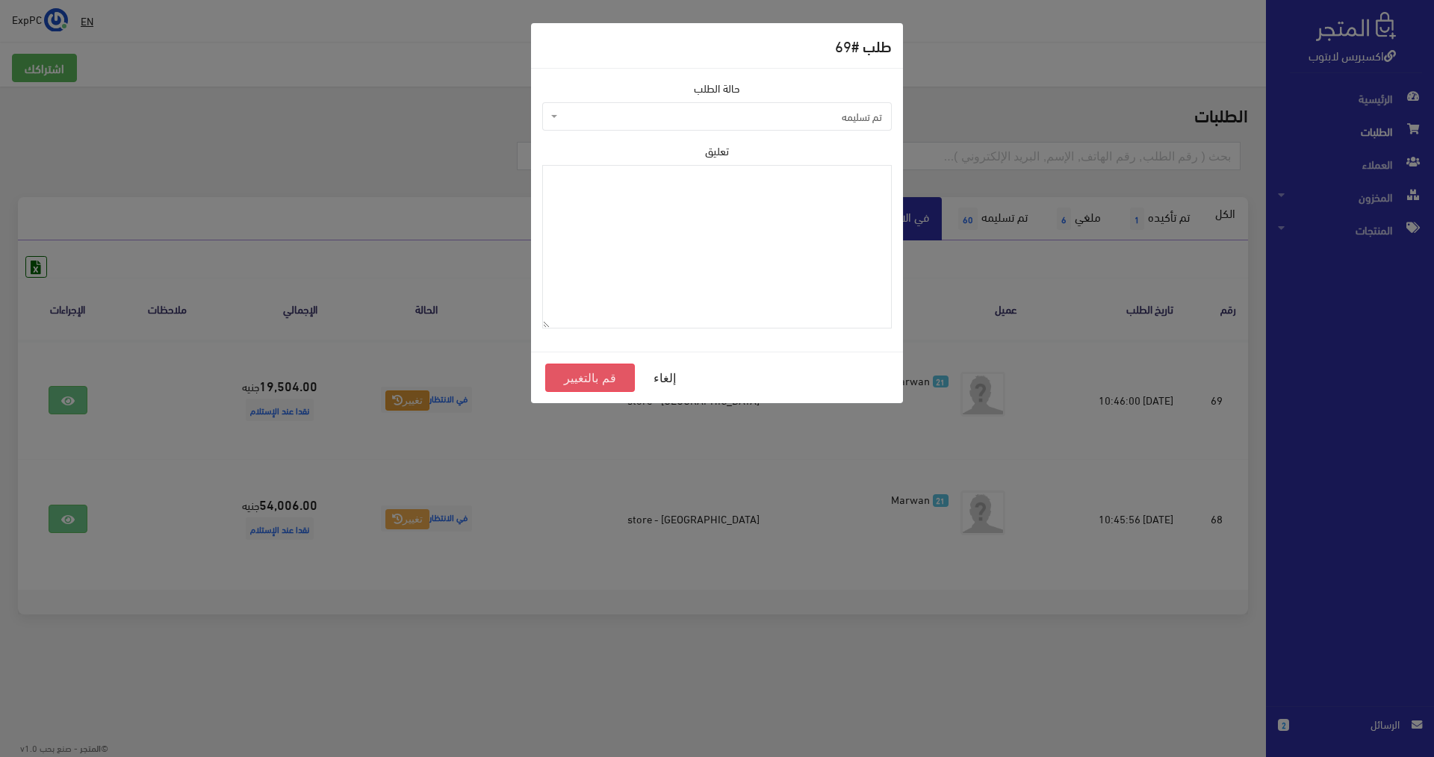
click at [591, 387] on button "قم بالتغيير" at bounding box center [590, 378] width 90 height 28
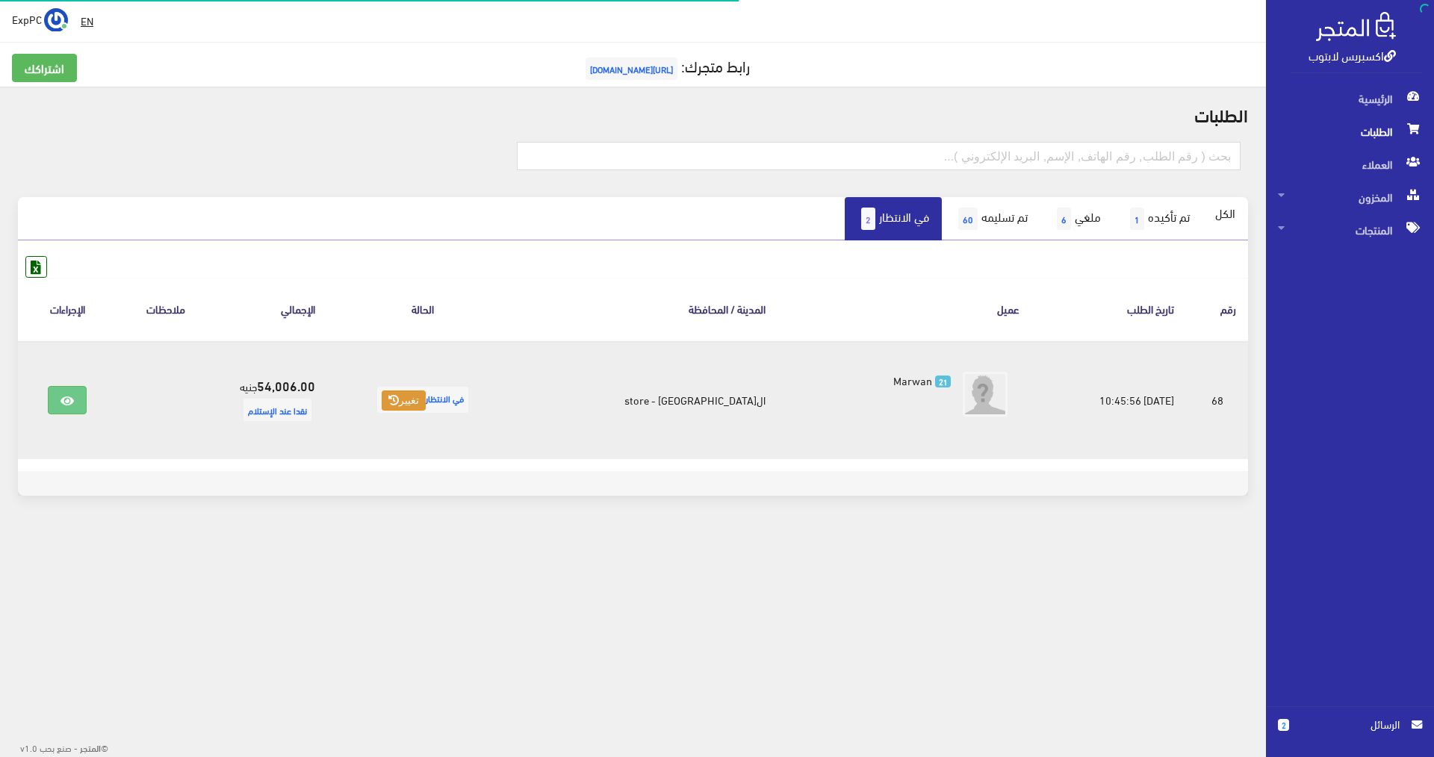
click at [426, 404] on button "تغيير" at bounding box center [404, 401] width 44 height 21
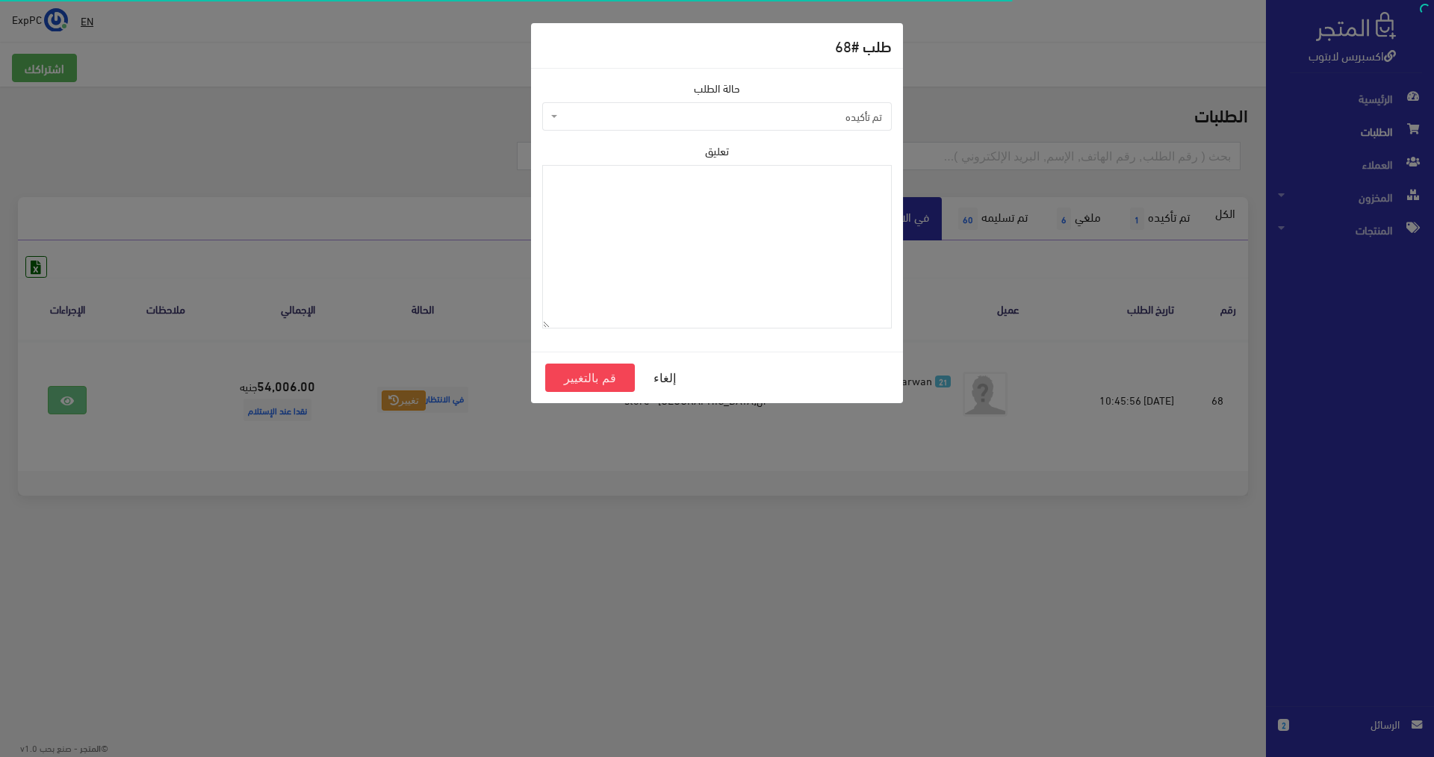
click at [783, 110] on span "تم تأكيده" at bounding box center [721, 116] width 321 height 15
click at [776, 119] on span "تم تأكيده" at bounding box center [721, 116] width 321 height 15
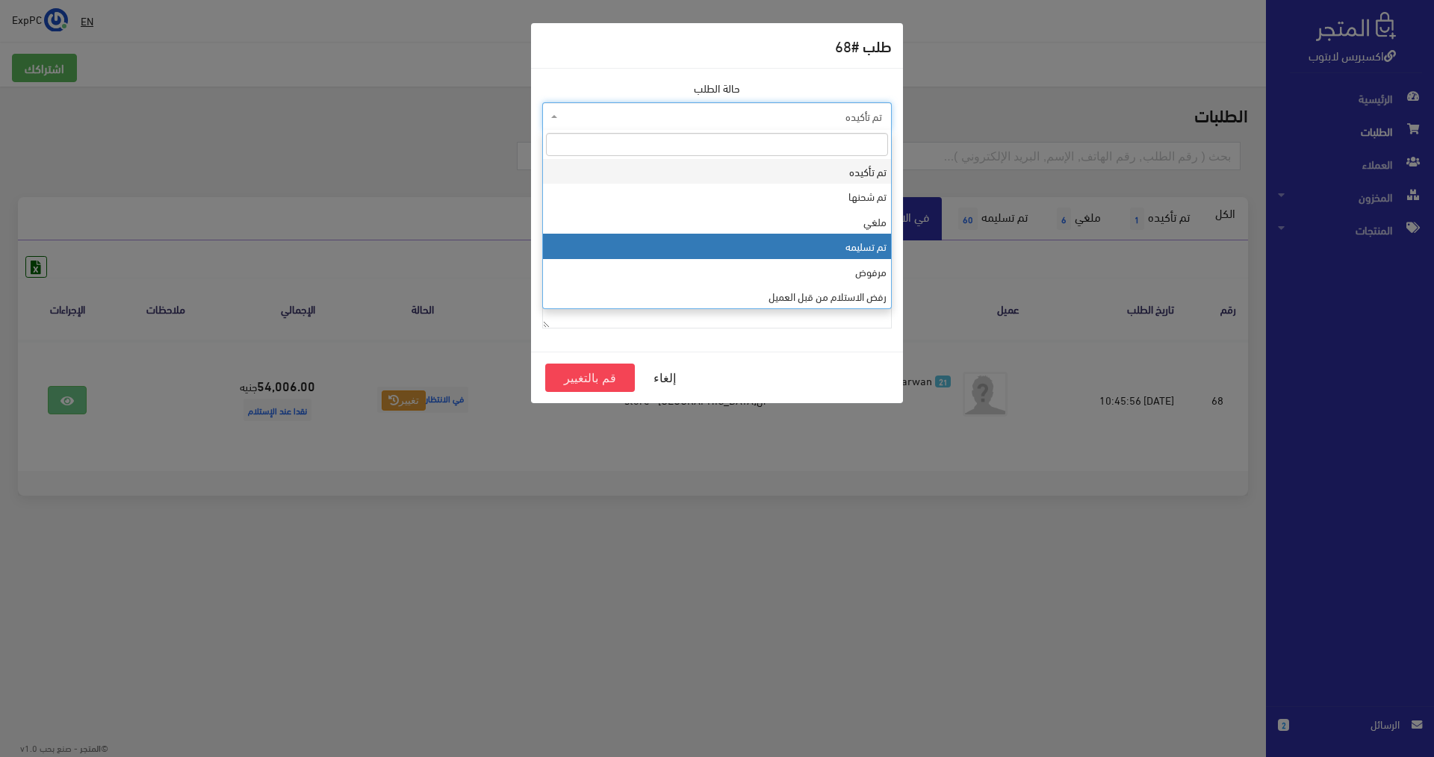
select select "4"
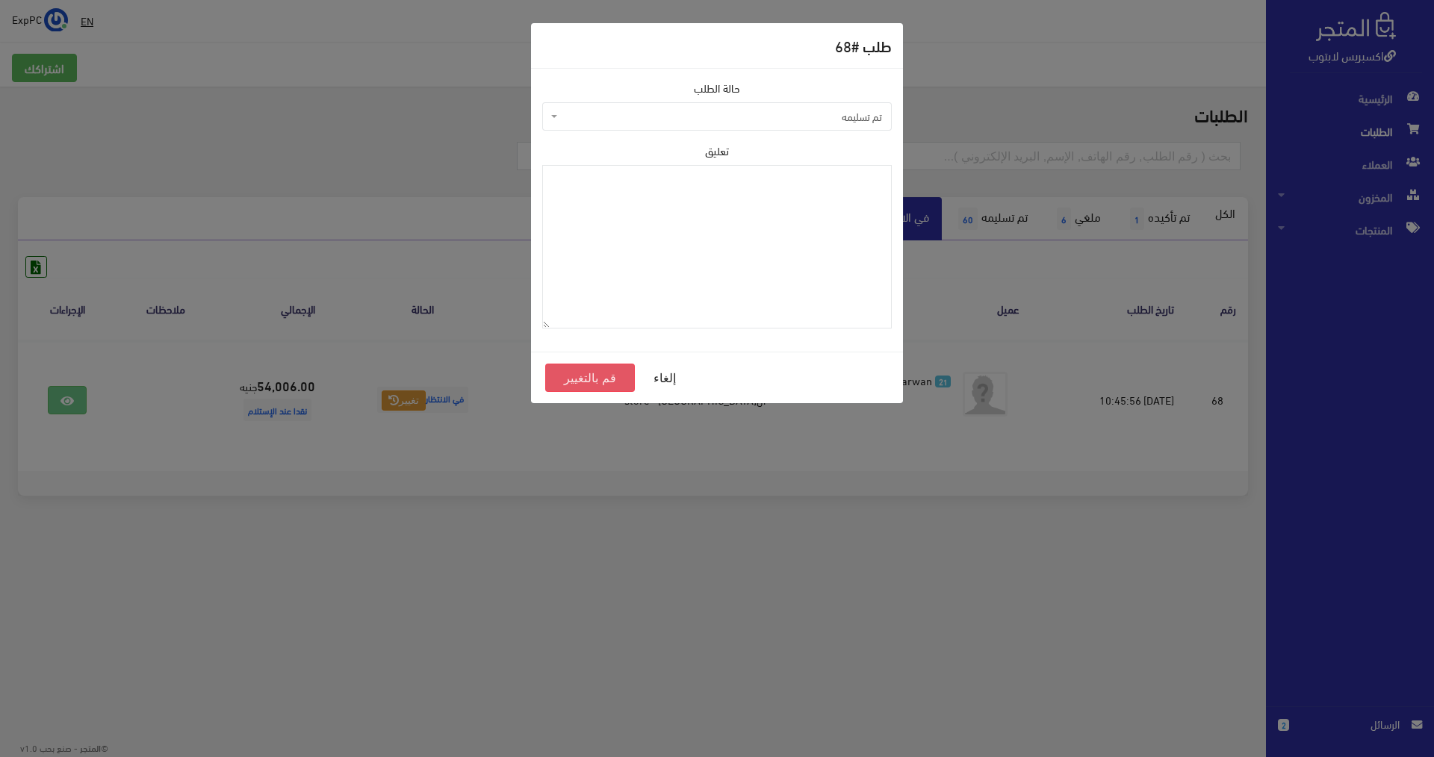
click at [597, 381] on button "قم بالتغيير" at bounding box center [590, 378] width 90 height 28
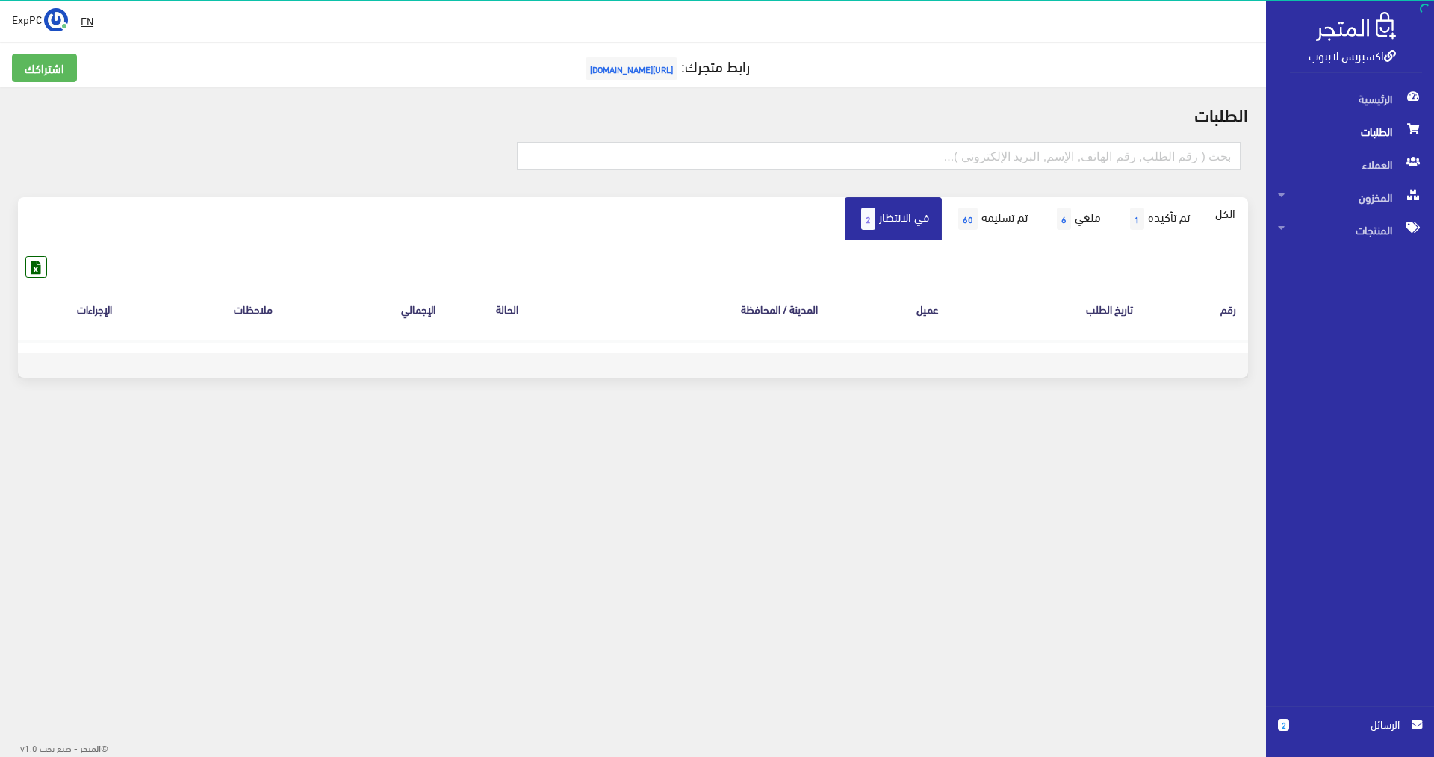
click at [1366, 132] on span "الطلبات" at bounding box center [1350, 131] width 144 height 33
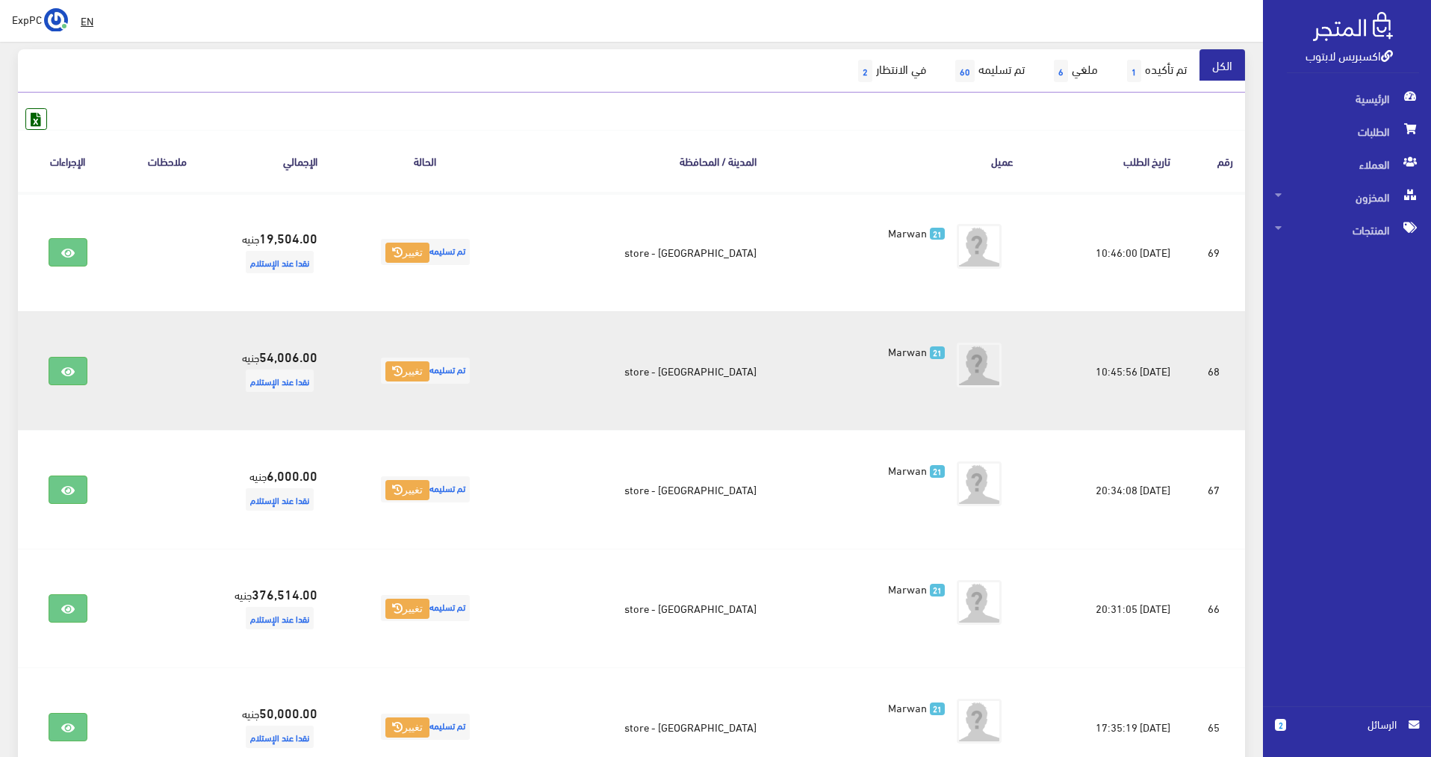
scroll to position [149, 0]
click at [72, 372] on icon at bounding box center [67, 370] width 13 height 12
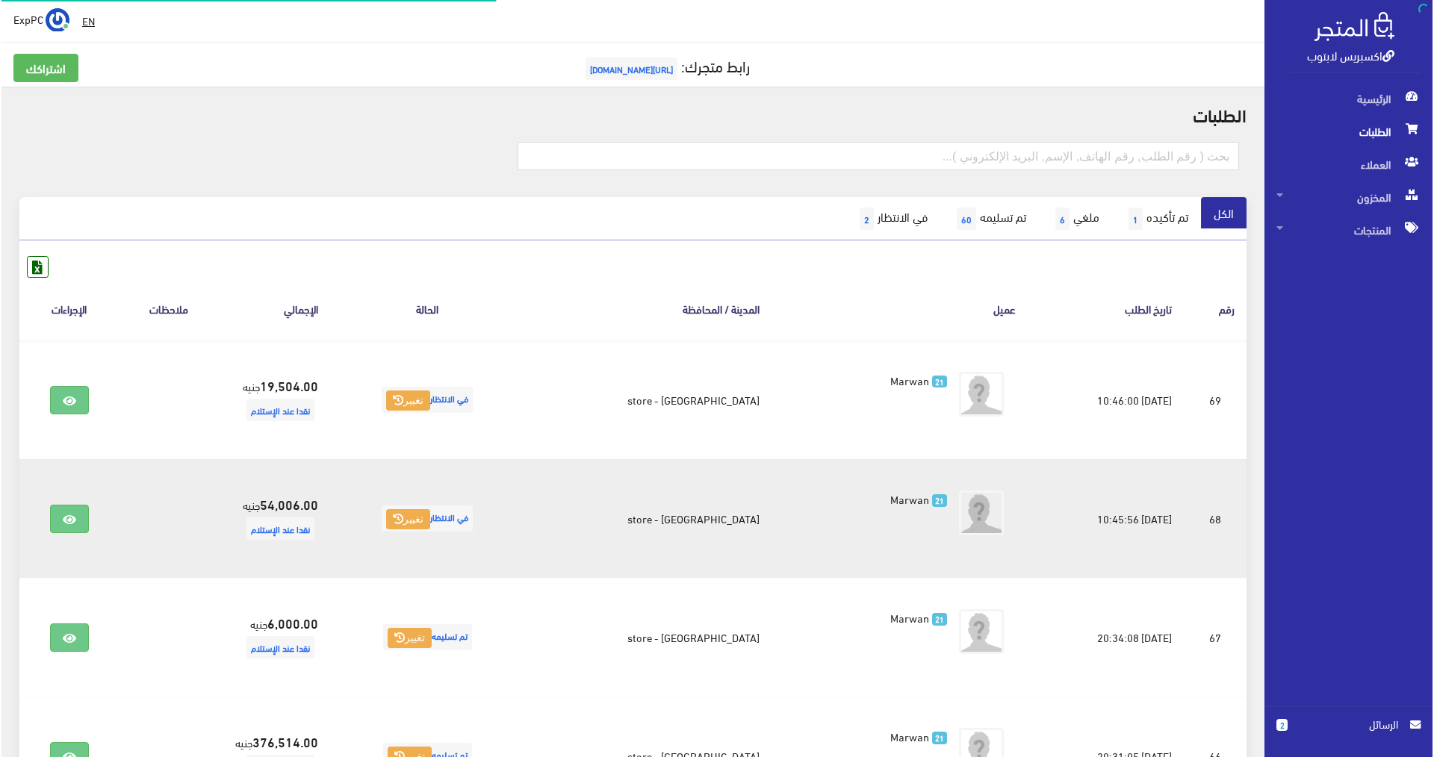
scroll to position [149, 0]
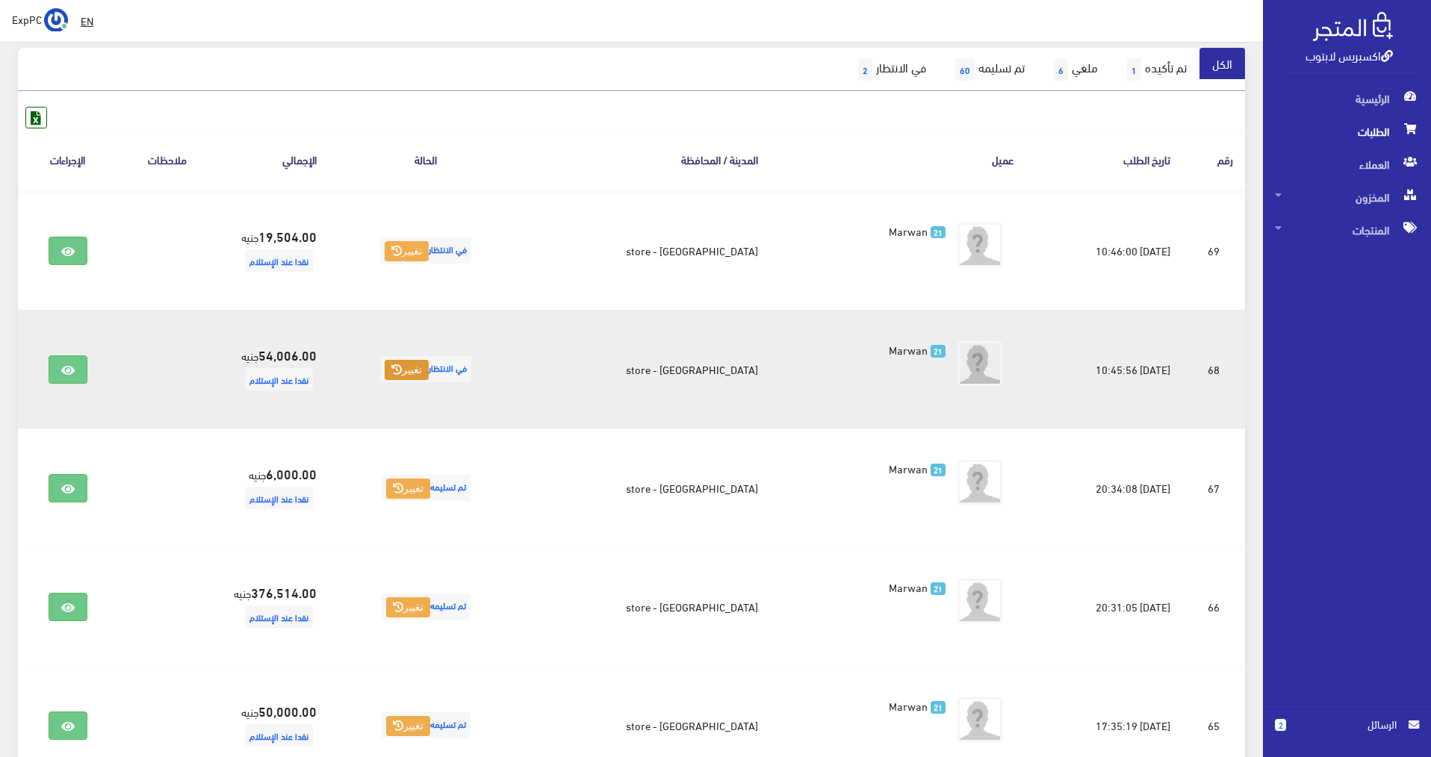
click at [429, 368] on button "تغيير" at bounding box center [407, 370] width 44 height 21
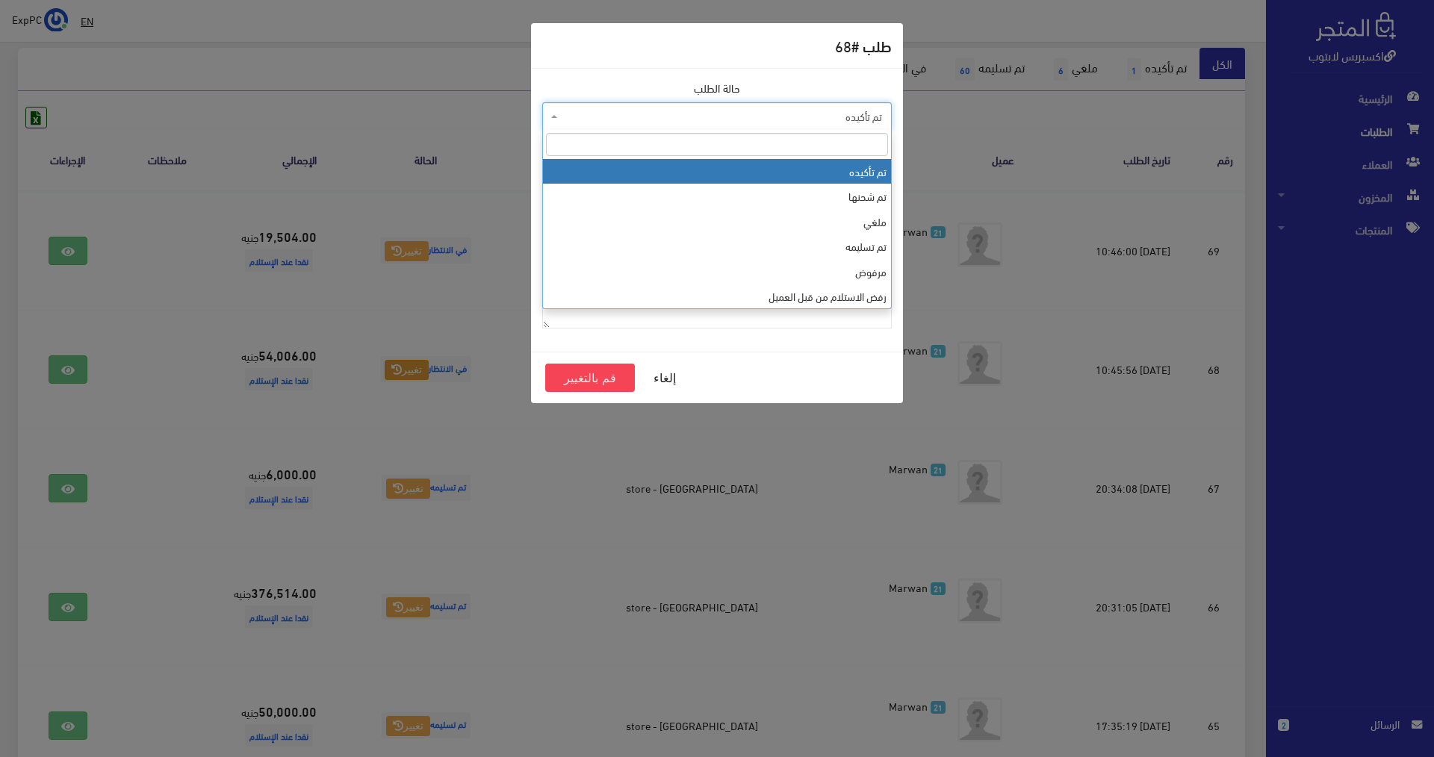
click at [753, 117] on span "تم تأكيده" at bounding box center [721, 116] width 321 height 15
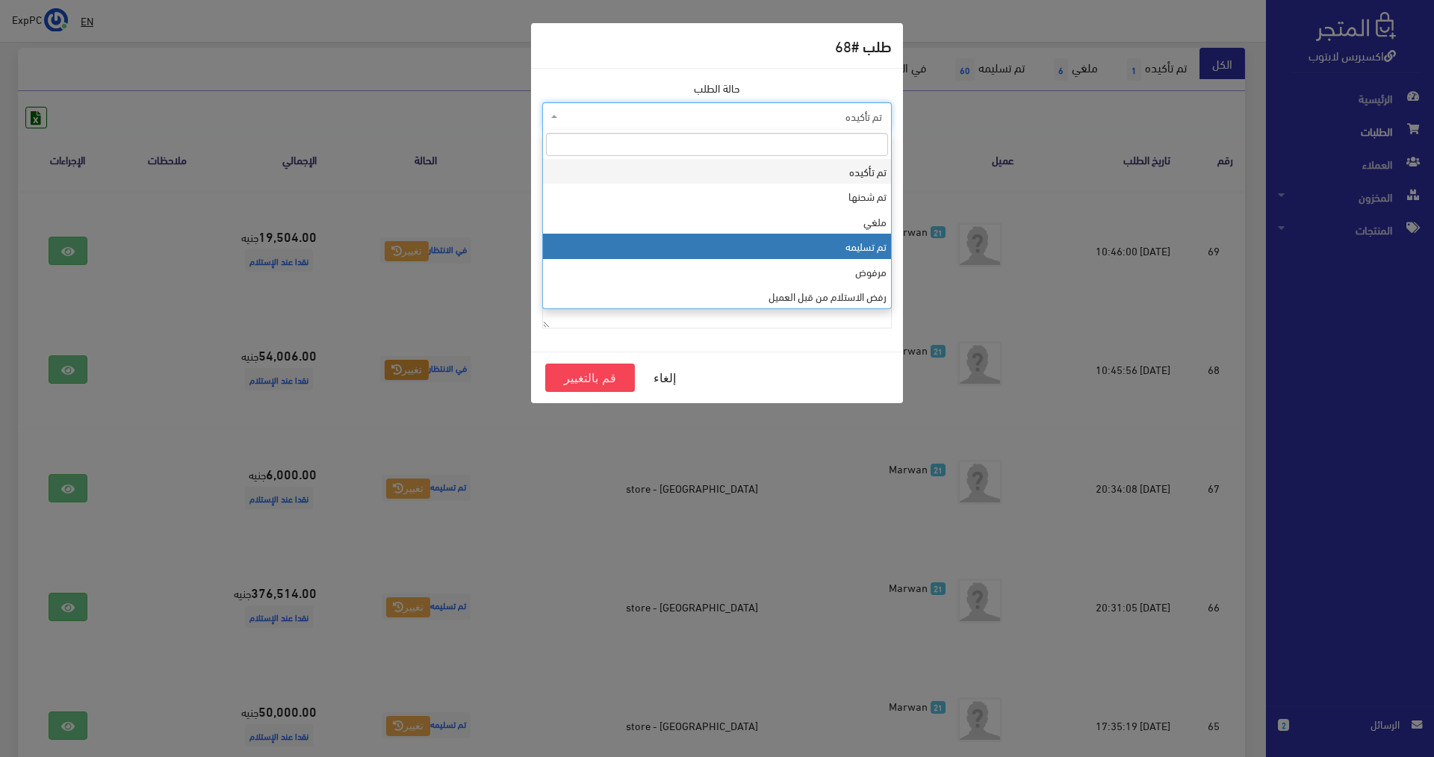
select select "4"
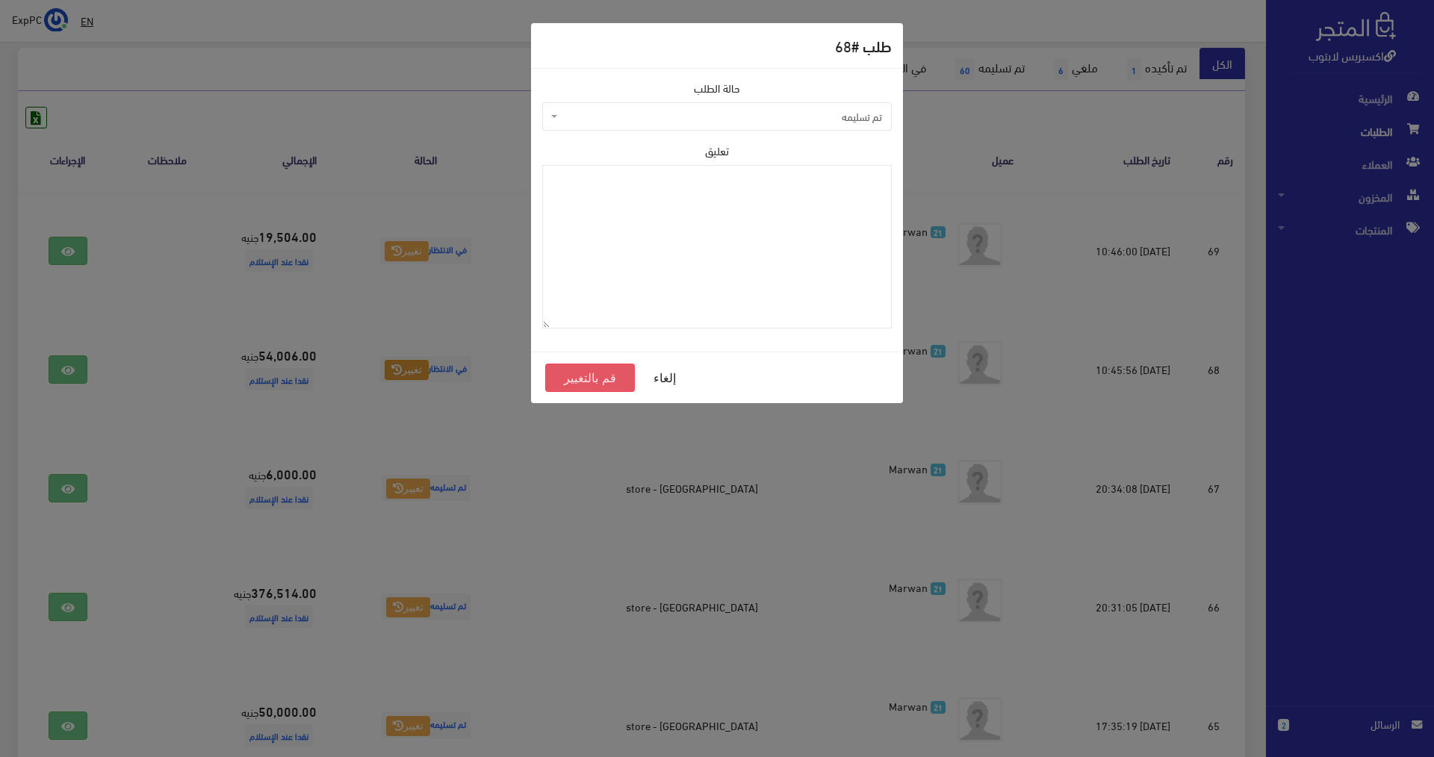
click at [578, 376] on button "قم بالتغيير" at bounding box center [590, 378] width 90 height 28
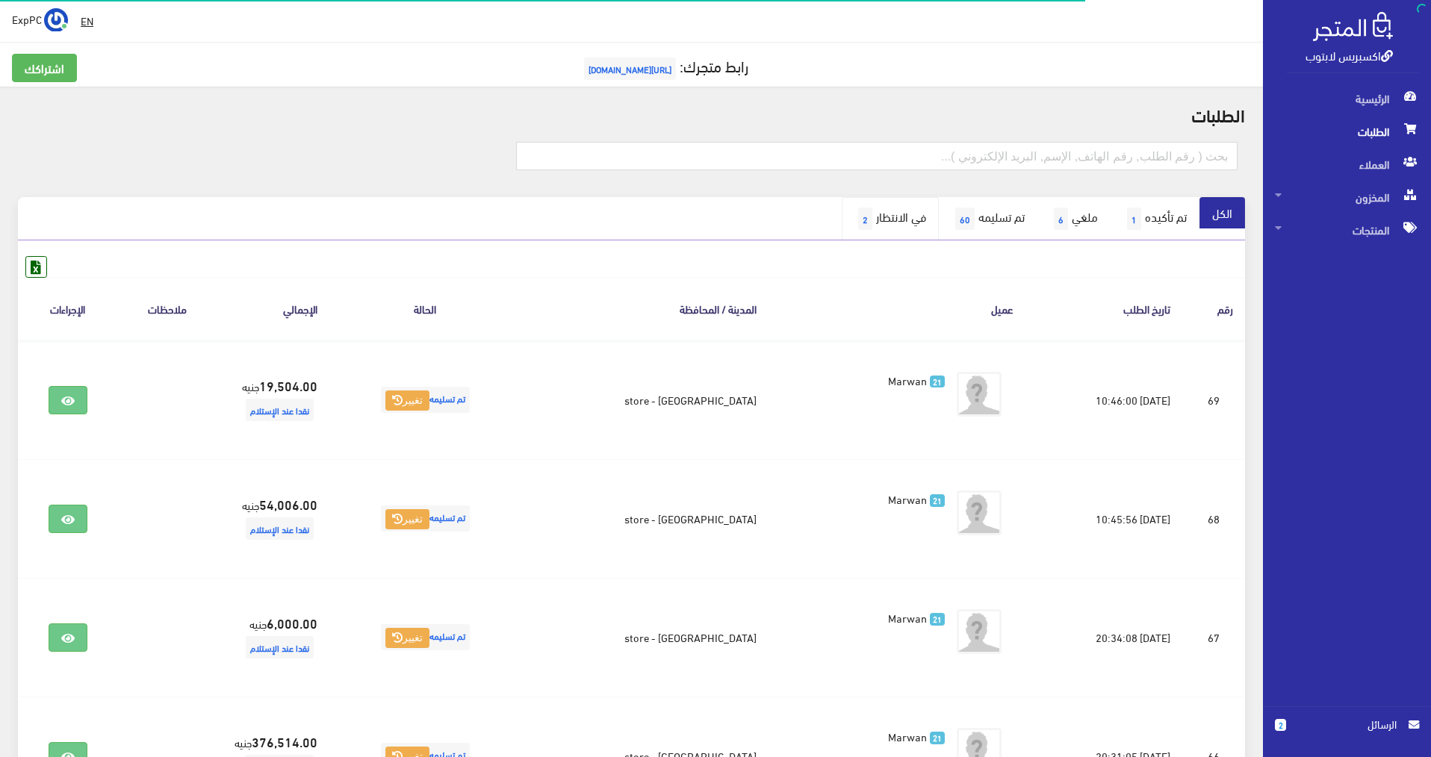
click at [886, 220] on link "في الانتظار 2" at bounding box center [890, 218] width 97 height 43
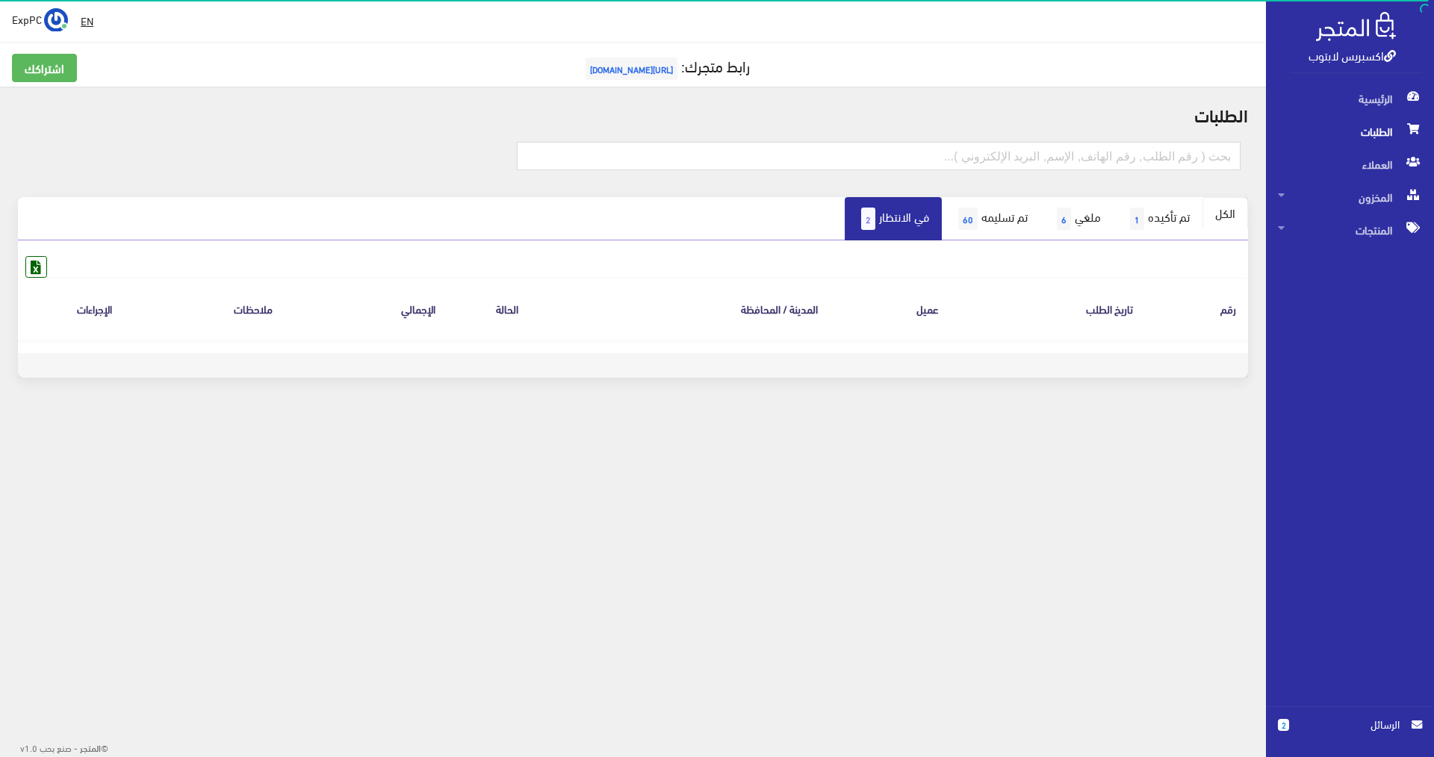
click at [1217, 211] on link "الكل" at bounding box center [1225, 212] width 46 height 31
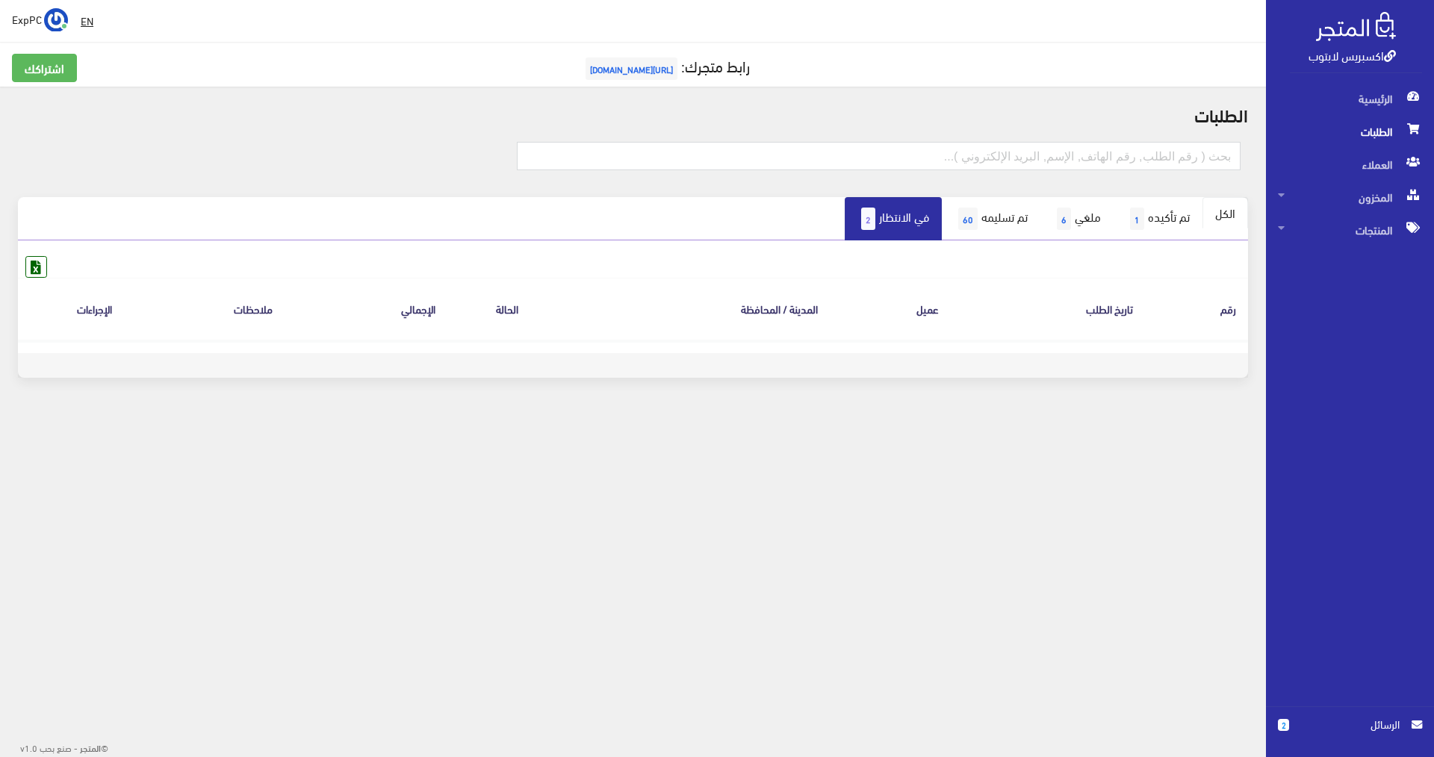
click at [1230, 212] on link "الكل" at bounding box center [1225, 212] width 46 height 31
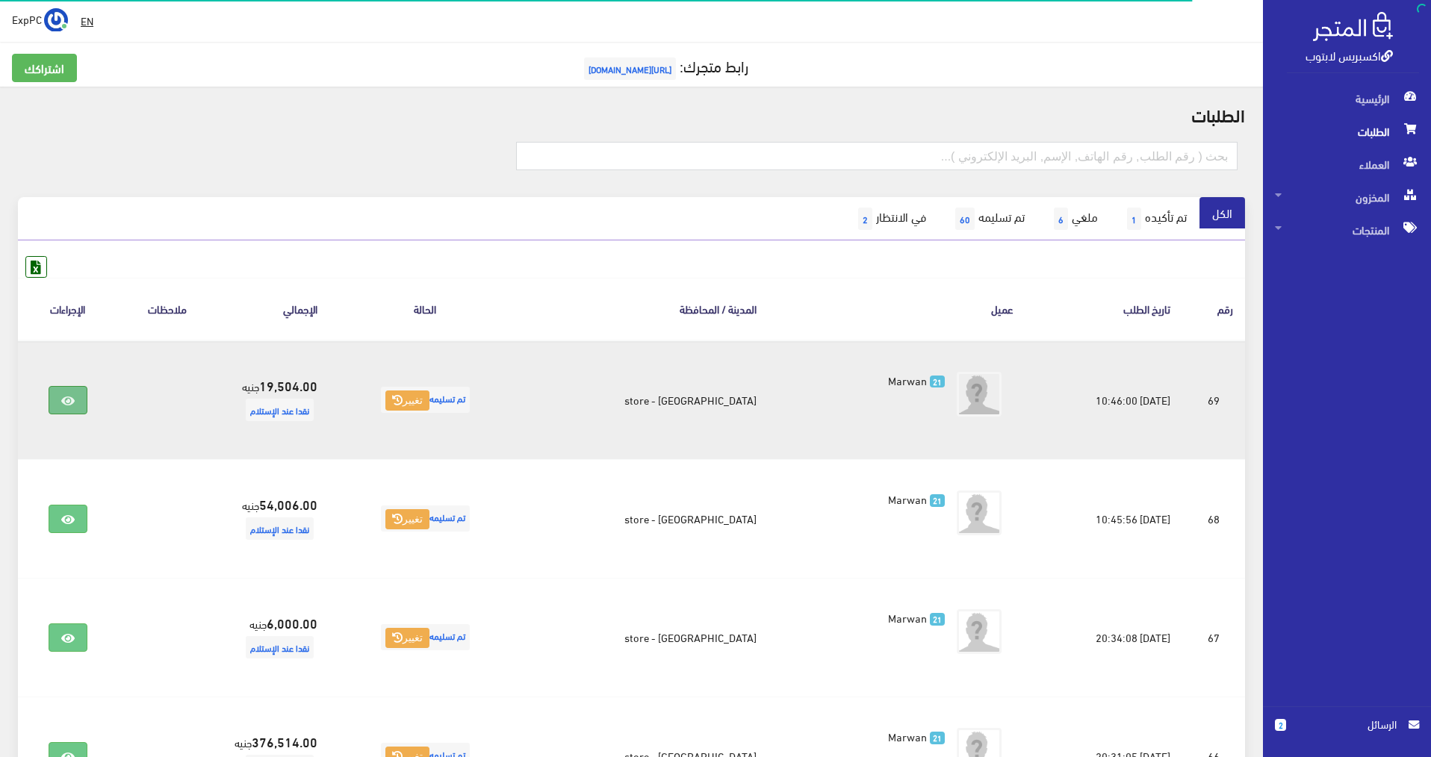
click at [74, 399] on icon at bounding box center [67, 401] width 13 height 12
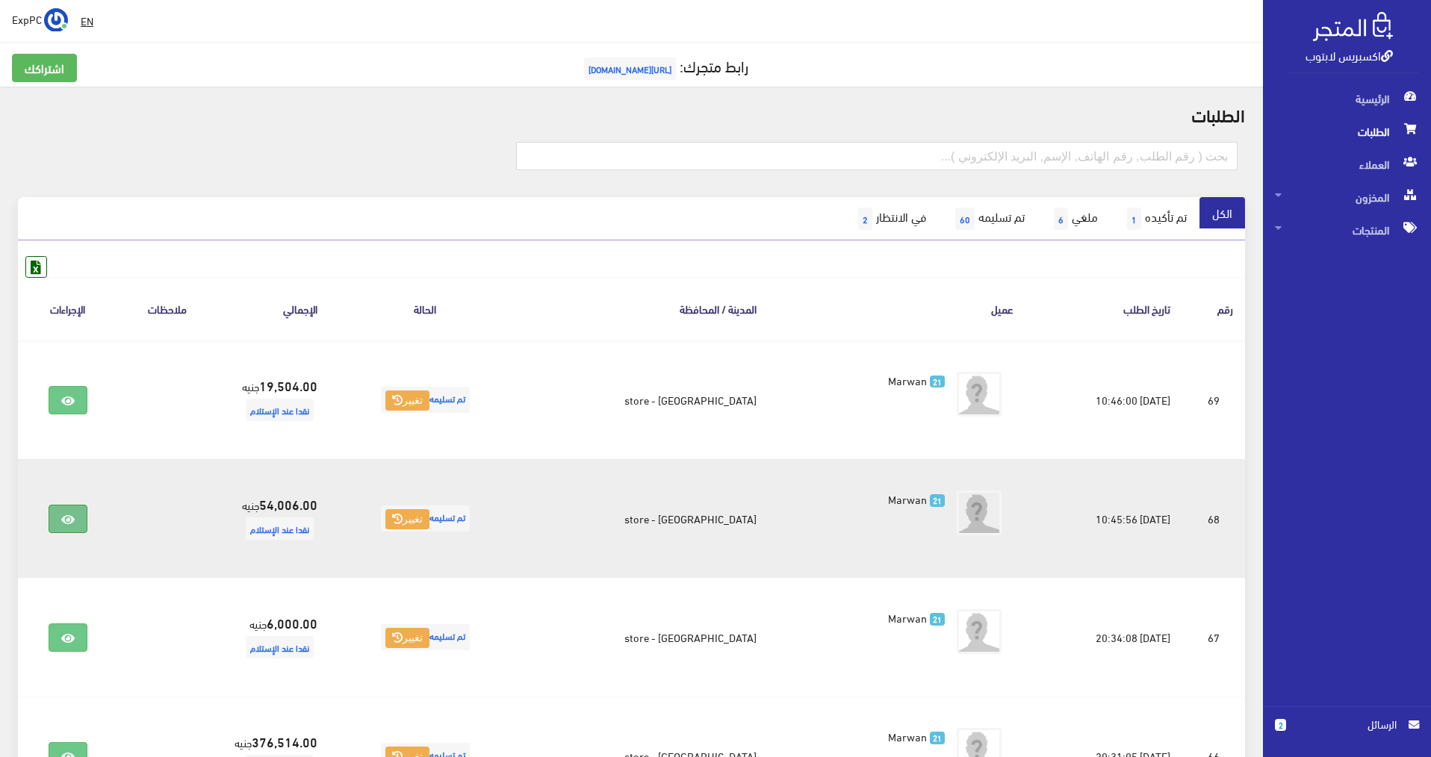
click at [71, 529] on link at bounding box center [68, 519] width 39 height 28
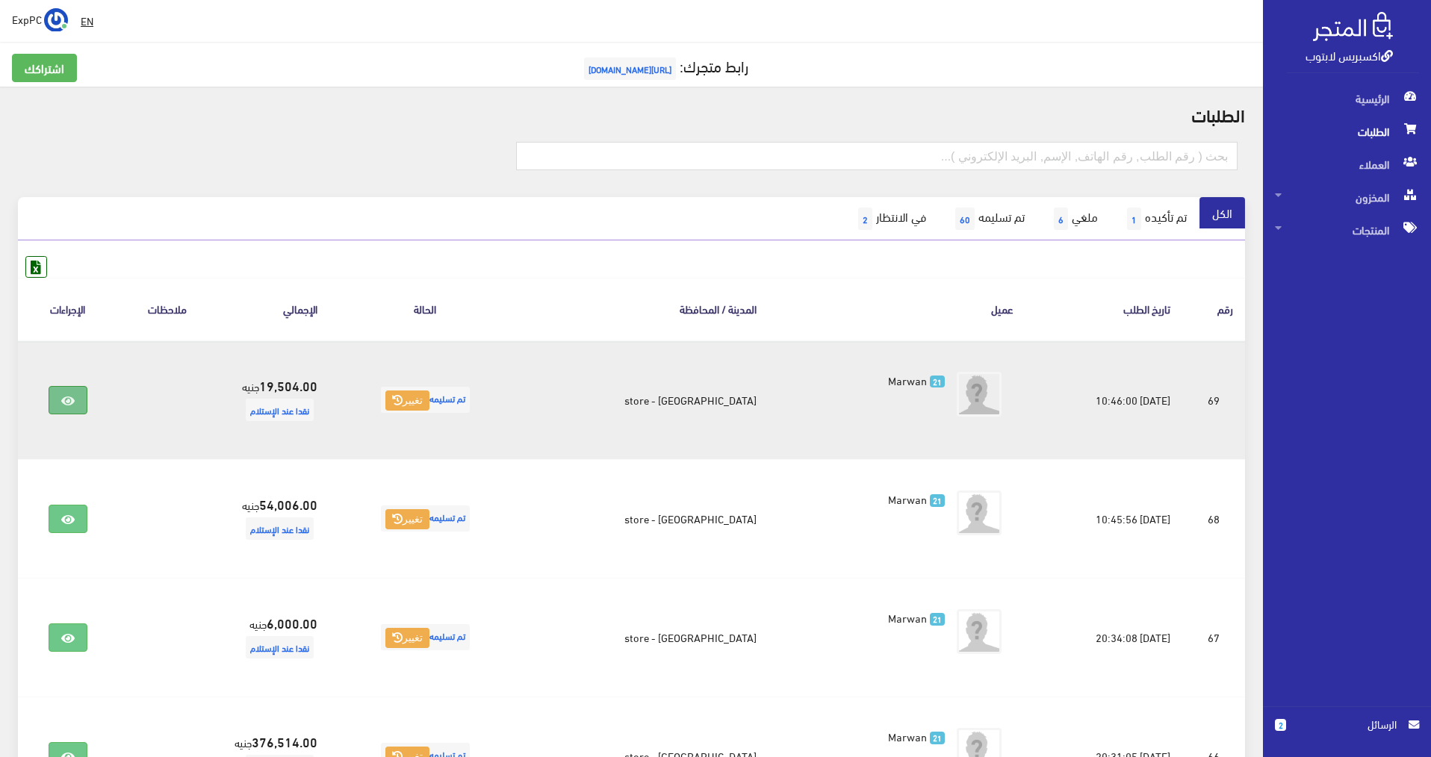
click at [73, 411] on link at bounding box center [68, 400] width 39 height 28
click at [429, 407] on button "تغيير" at bounding box center [407, 401] width 44 height 21
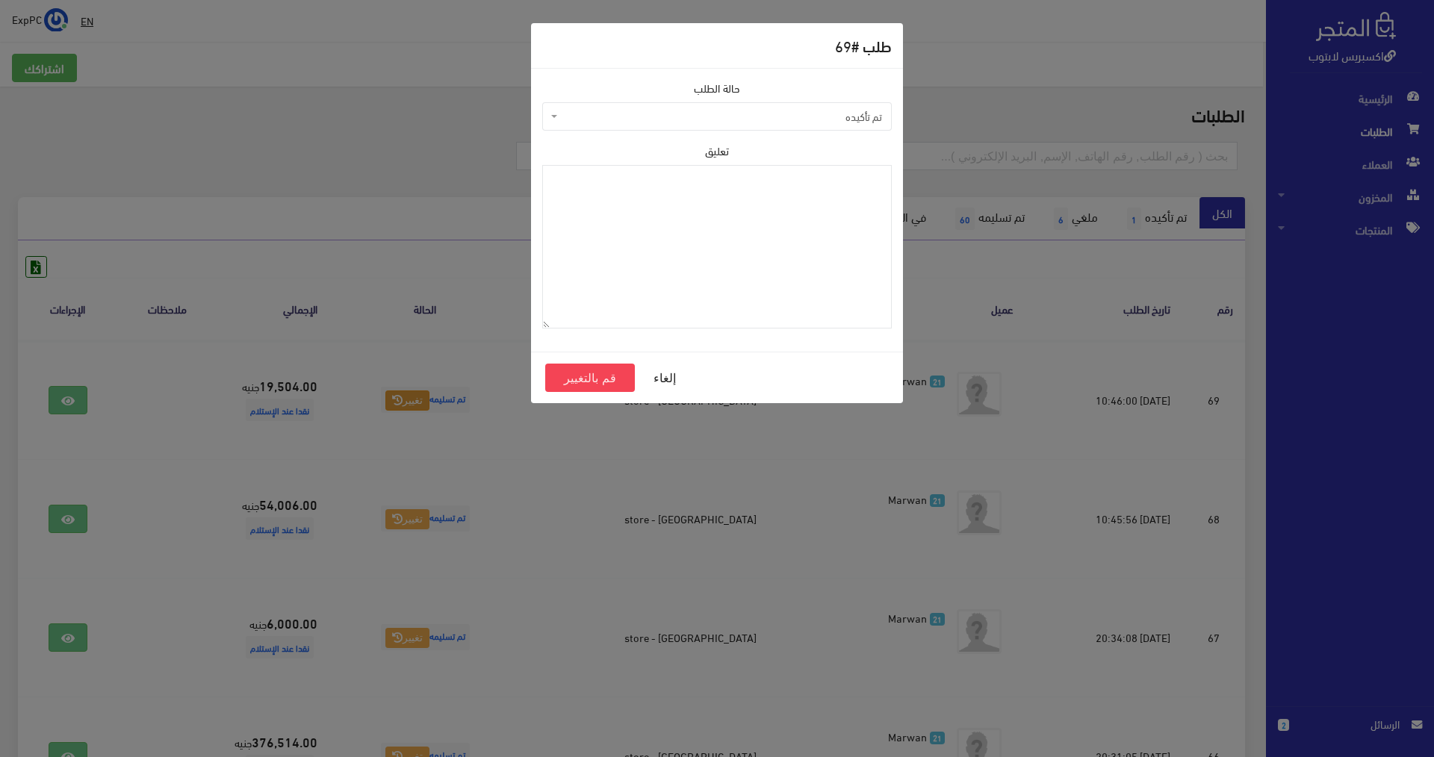
click at [757, 108] on span "تم تأكيده" at bounding box center [716, 116] width 349 height 28
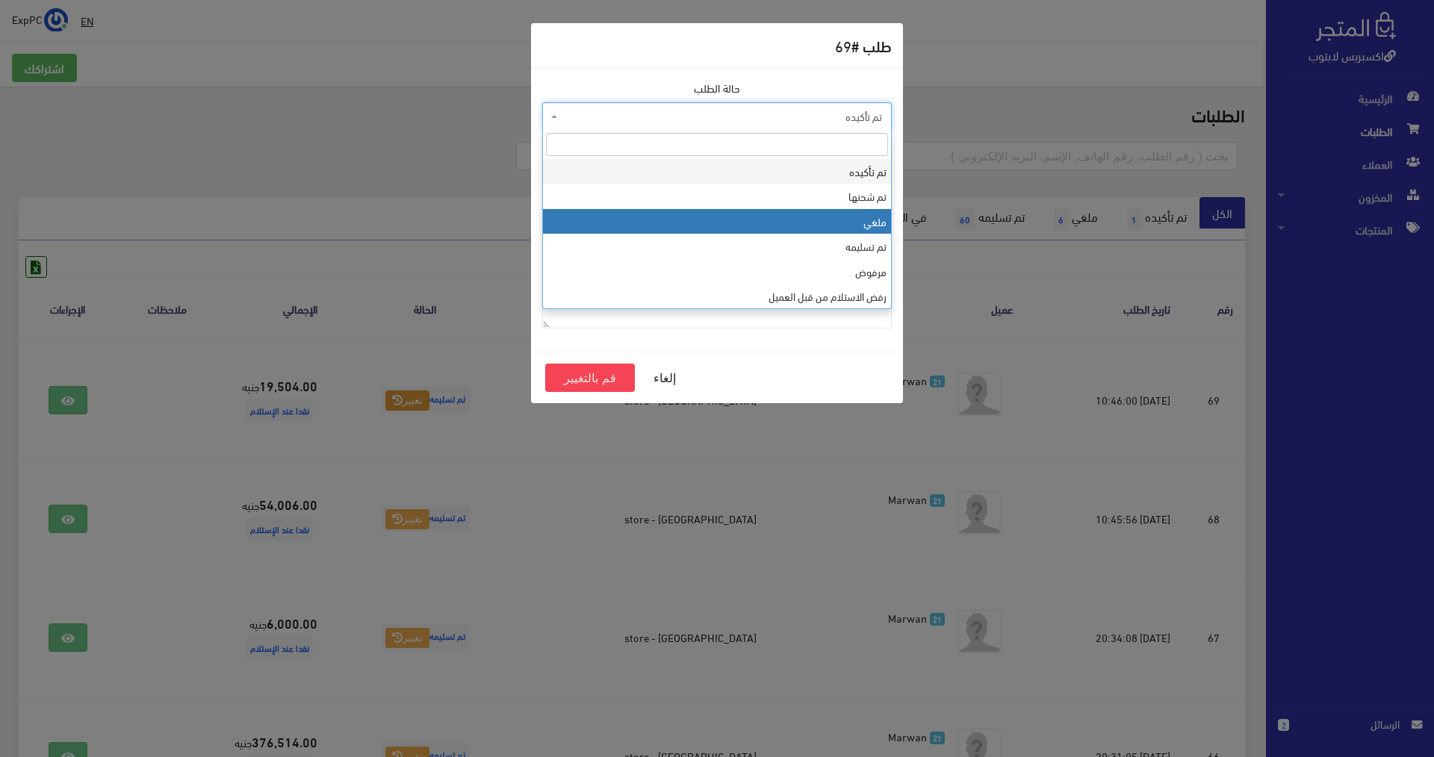
select select "3"
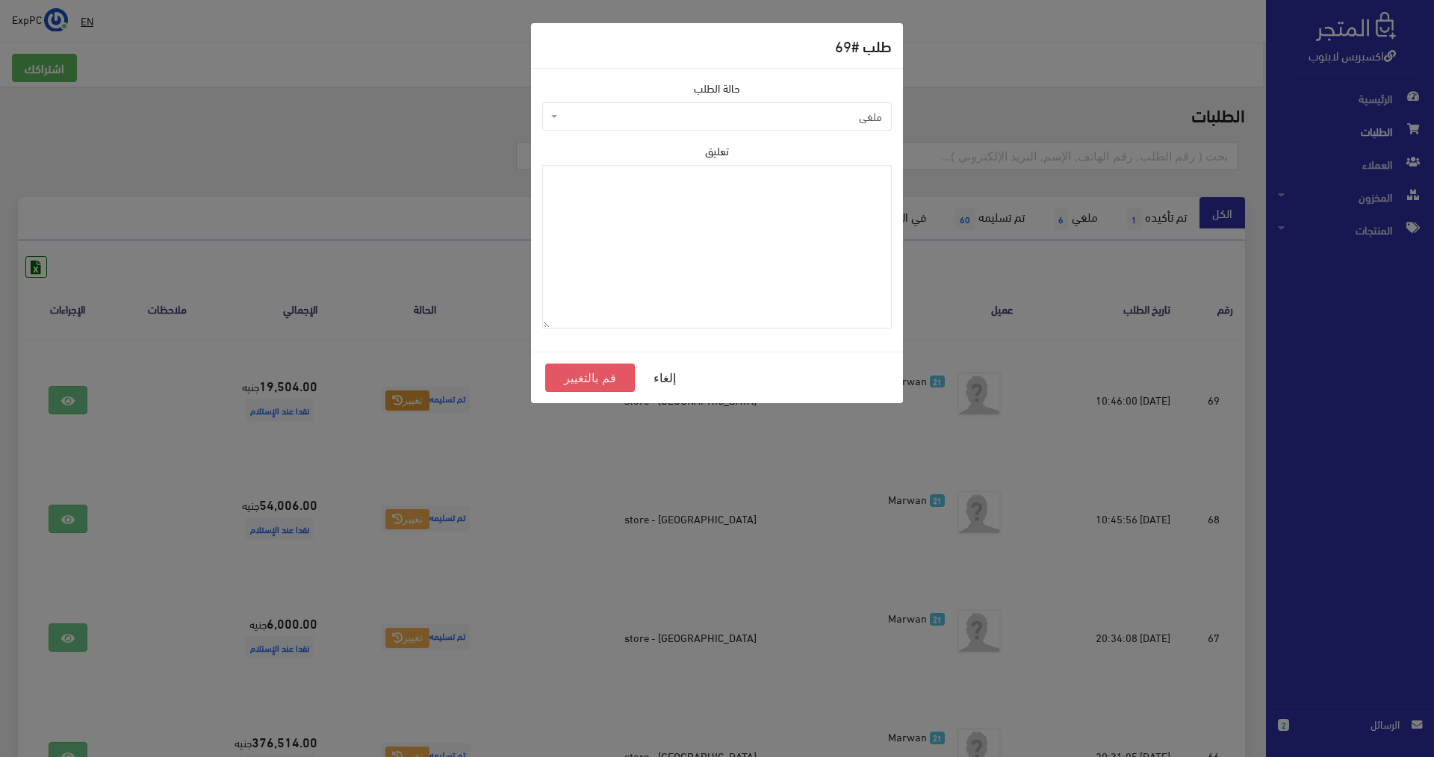
click at [597, 385] on button "قم بالتغيير" at bounding box center [590, 378] width 90 height 28
click at [589, 384] on button "قم بالتغيير" at bounding box center [590, 378] width 90 height 28
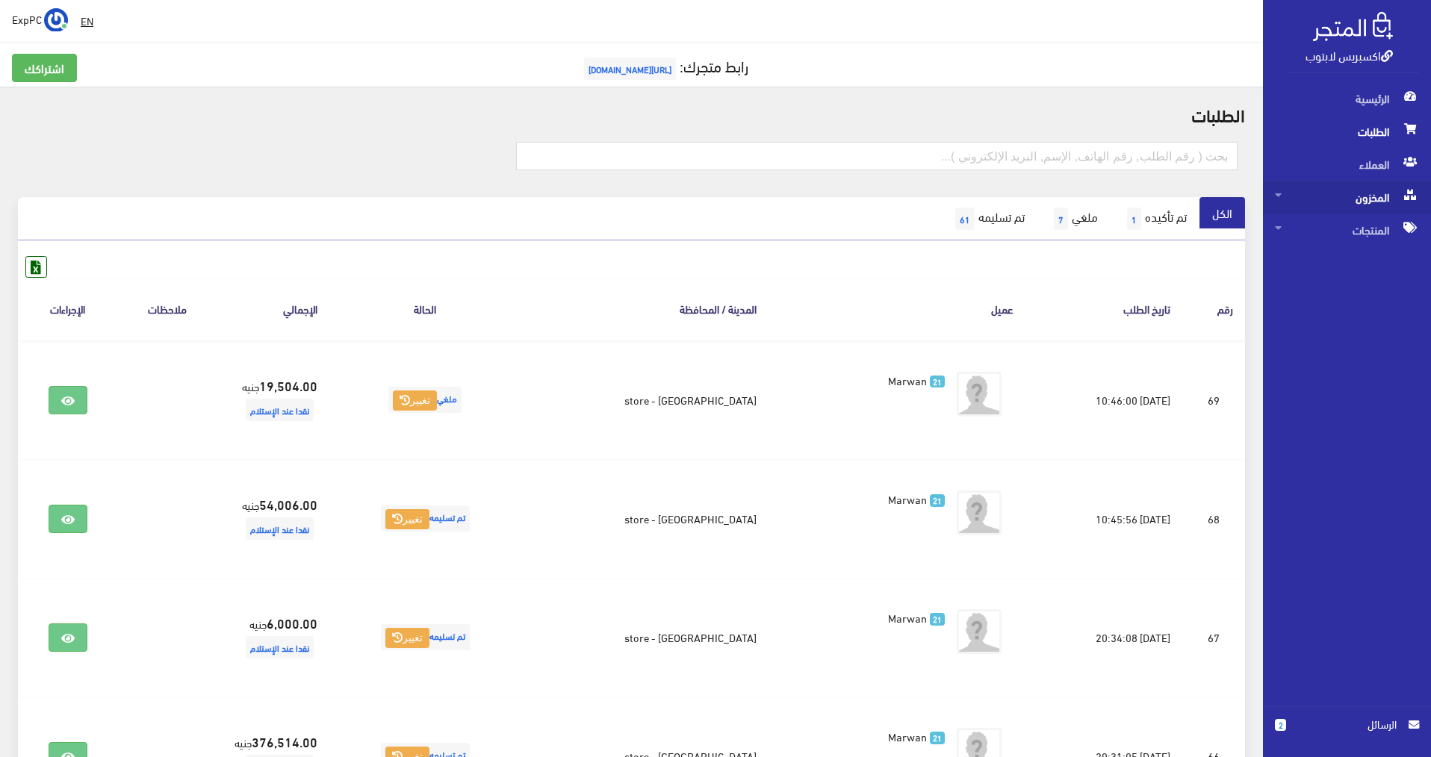
click at [1373, 210] on span "المخزون" at bounding box center [1347, 197] width 144 height 33
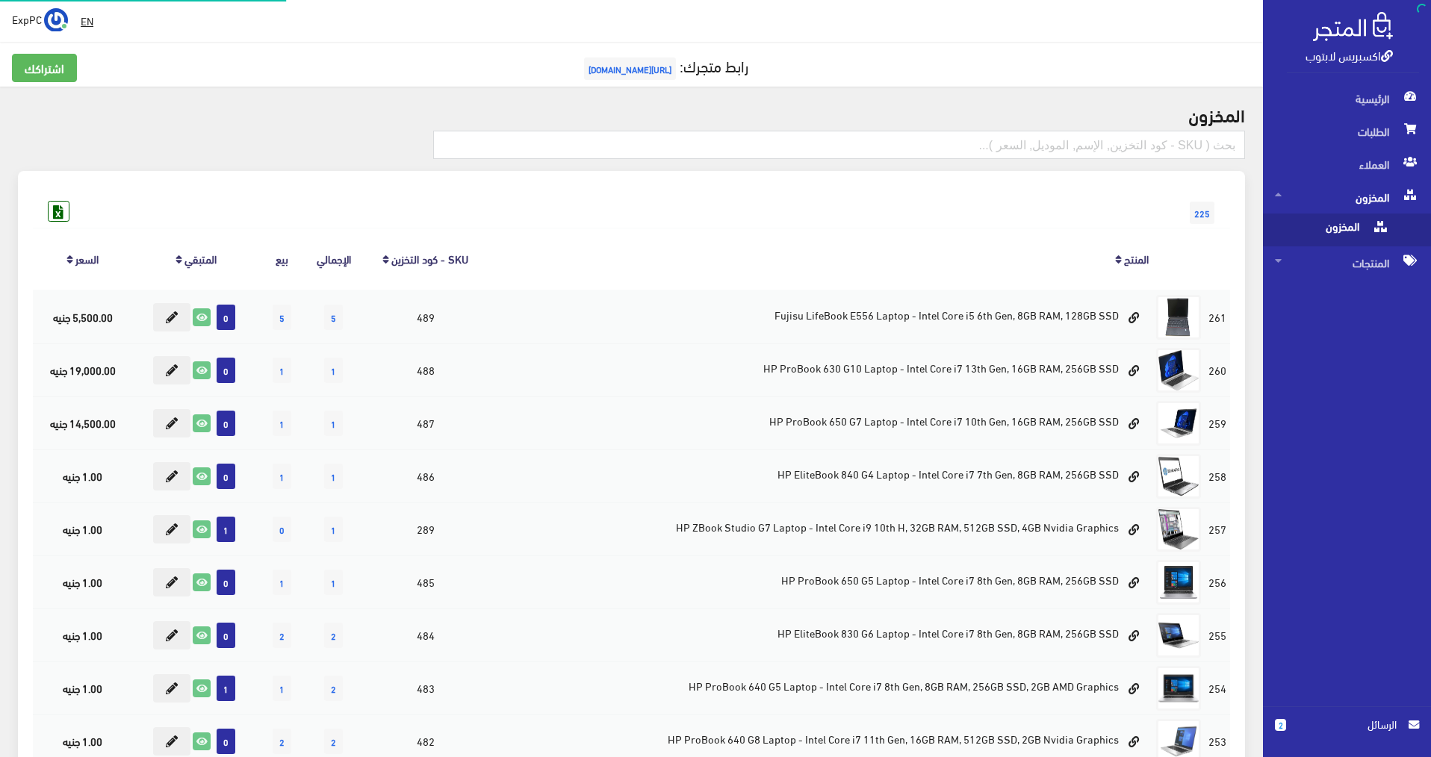
click at [1355, 221] on span "المخزون" at bounding box center [1331, 230] width 113 height 33
click at [1361, 270] on span "المنتجات" at bounding box center [1347, 262] width 144 height 33
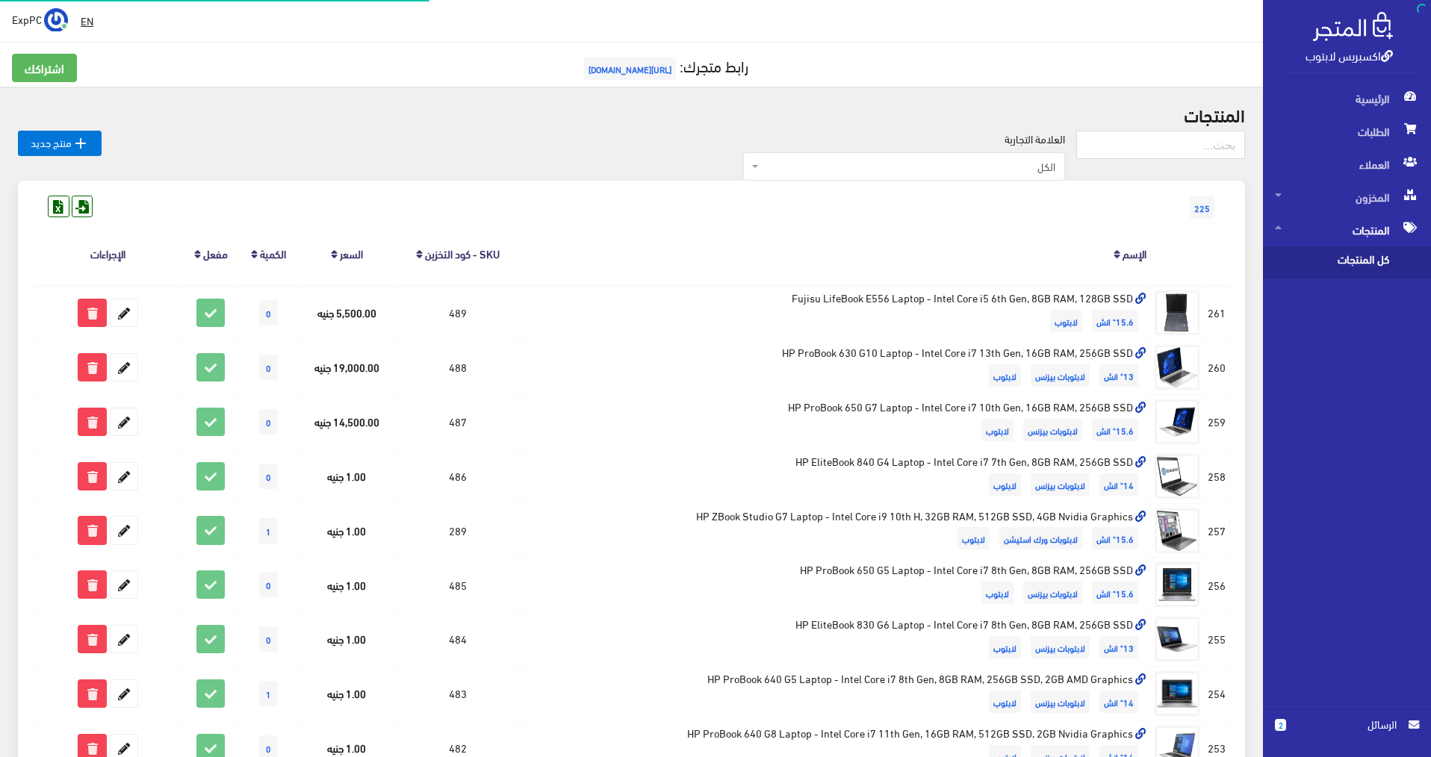
click at [1363, 264] on span "كل المنتجات" at bounding box center [1331, 262] width 113 height 33
click at [1184, 149] on input "text" at bounding box center [1160, 145] width 169 height 28
type input "393"
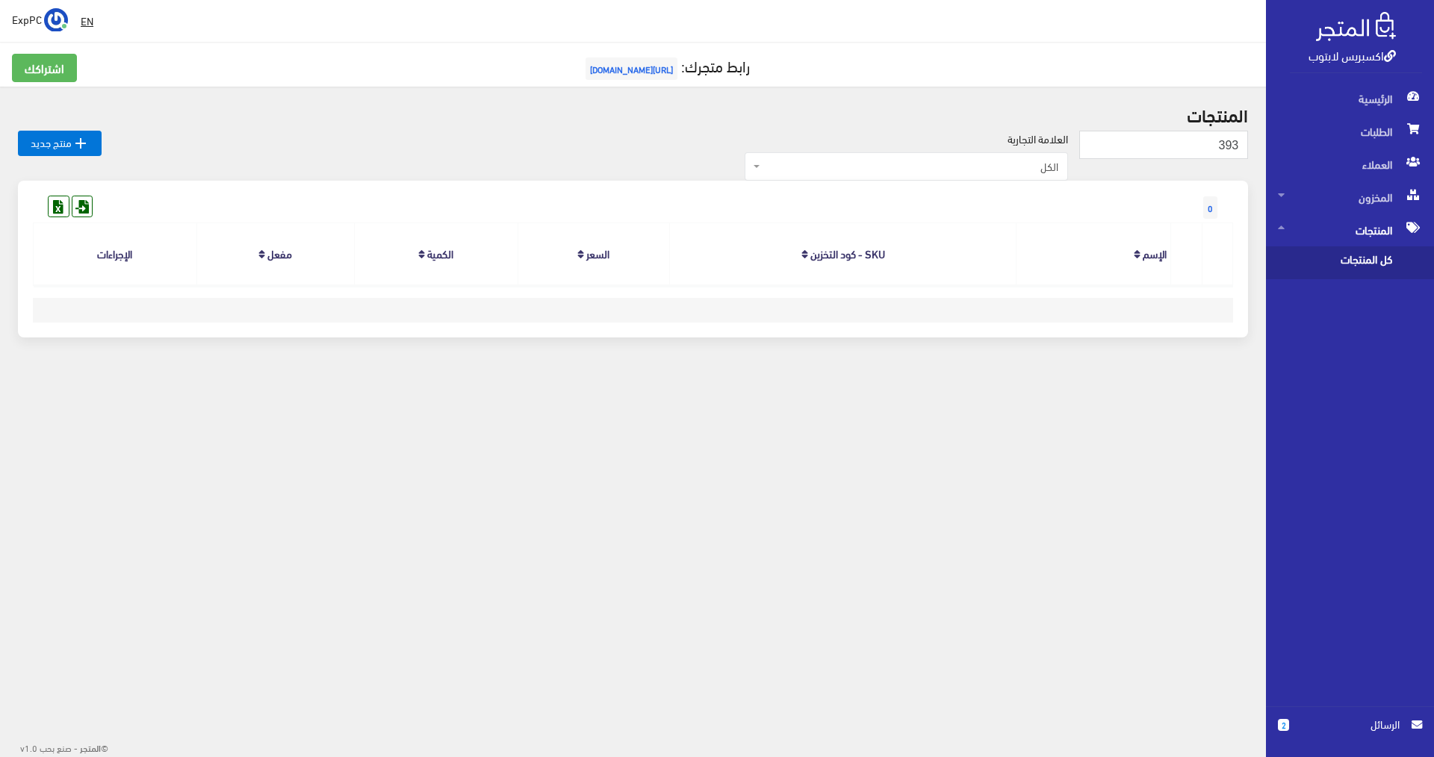
click at [1359, 263] on span "كل المنتجات" at bounding box center [1334, 262] width 113 height 33
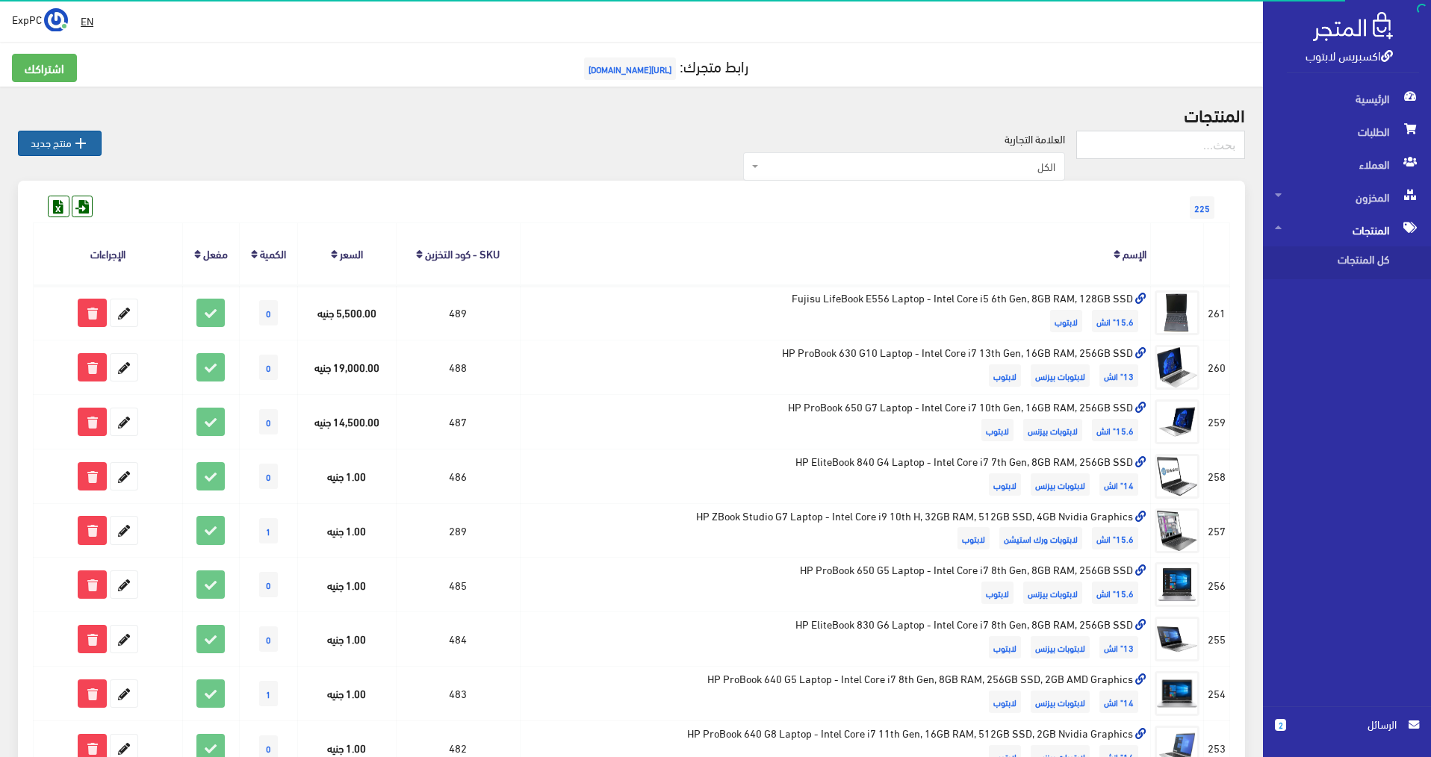
click at [54, 145] on link " منتج جديد" at bounding box center [60, 143] width 84 height 25
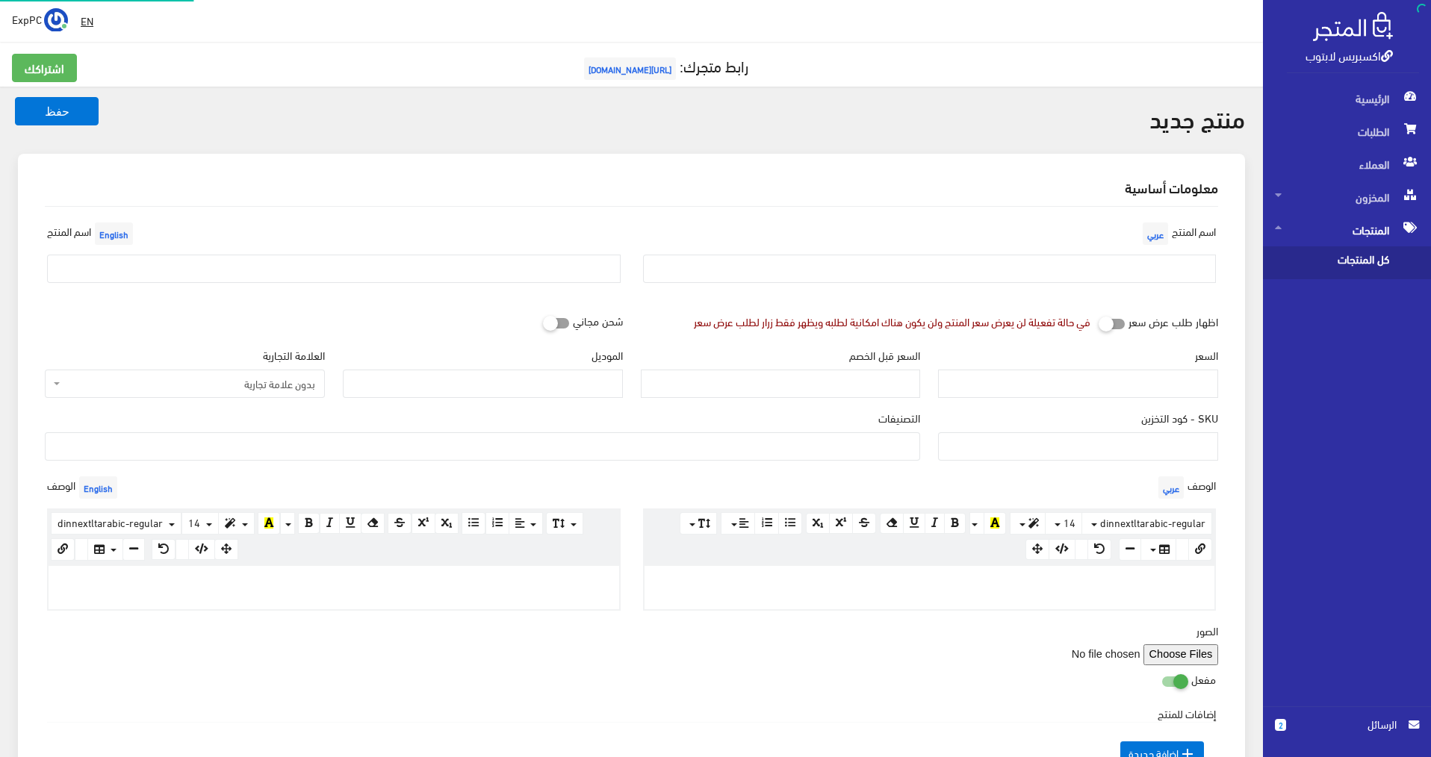
select select
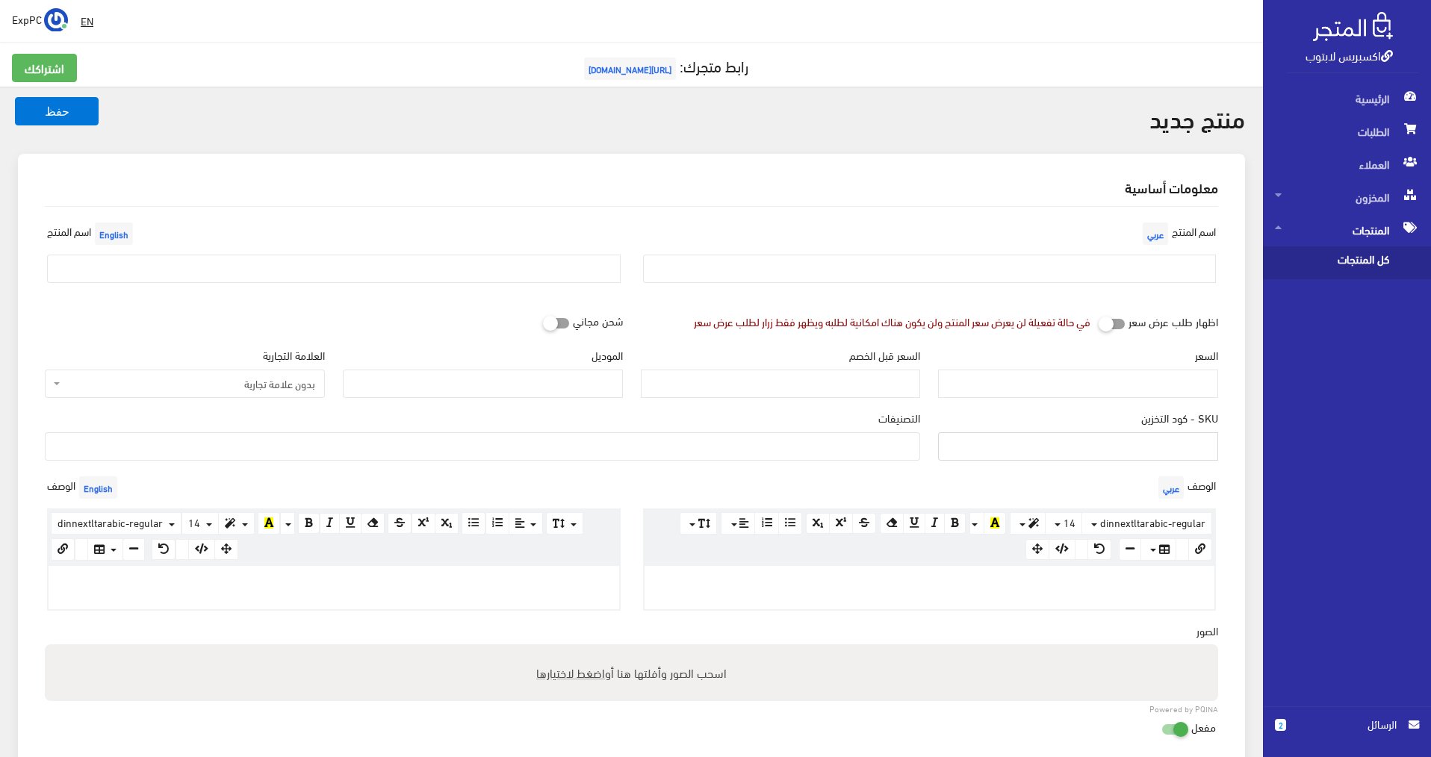
click at [1151, 444] on input "SKU - كود التخزين" at bounding box center [1078, 446] width 280 height 28
type input "393"
click at [414, 267] on input "text" at bounding box center [333, 269] width 573 height 28
drag, startPoint x: 145, startPoint y: 270, endPoint x: 153, endPoint y: 269, distance: 8.2
click at [153, 269] on input "Dell Precision 7730 Laptop – Intel Core i7 8th Gen H, 16GB RAM, 512GB SSD, 6GB …" at bounding box center [333, 269] width 573 height 28
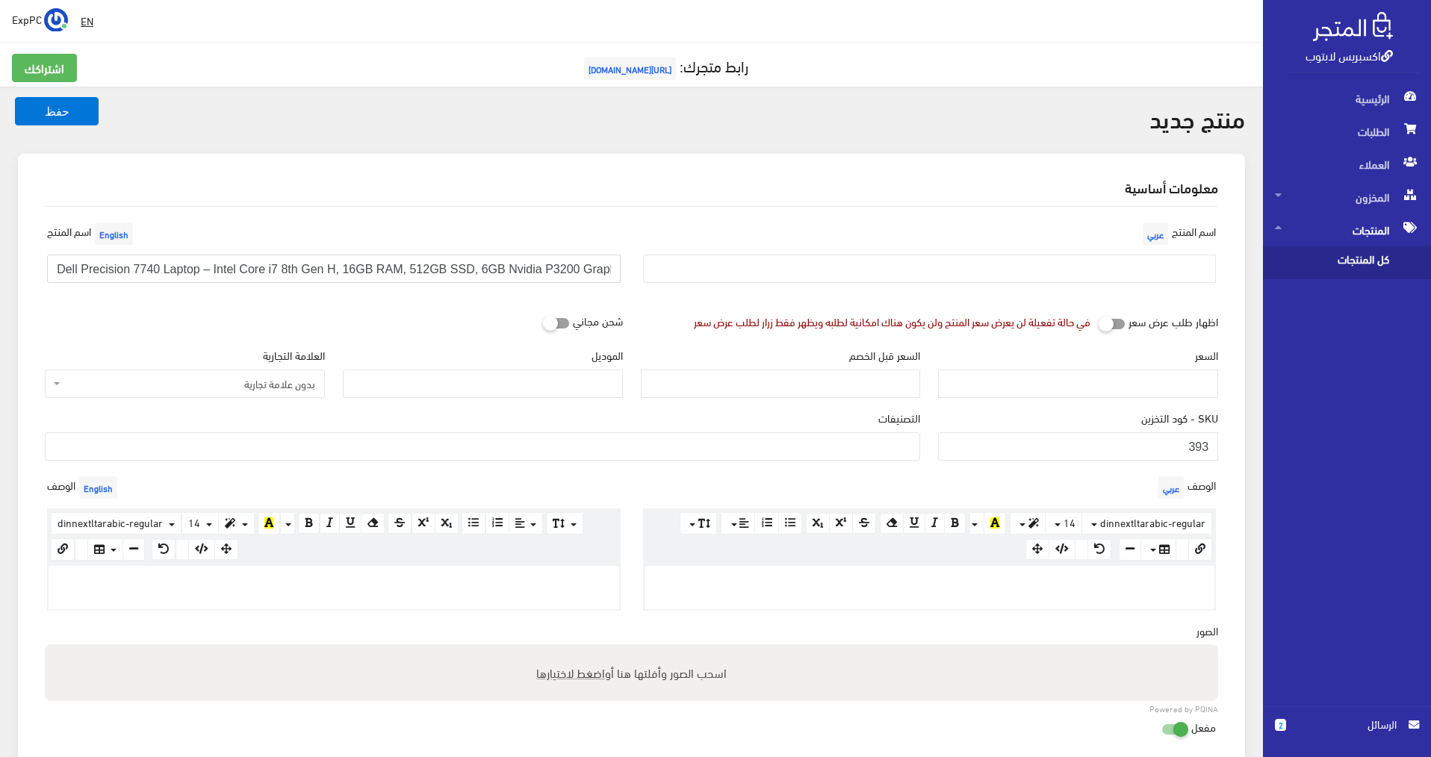
click at [282, 269] on input "Dell Precision 7740 Laptop – Intel Core i7 8th Gen H, 16GB RAM, 512GB SSD, 6GB …" at bounding box center [333, 269] width 573 height 28
drag, startPoint x: 485, startPoint y: 268, endPoint x: 618, endPoint y: 270, distance: 132.9
click at [618, 270] on input "Dell Precision 7740 Laptop – Intel Core i7 9th Gen H, 16GB RAM, 512GB SSD, 6GB …" at bounding box center [333, 269] width 573 height 28
type input "Dell Precision 7740 Laptop – Intel Core i7 9th Gen H, 16GB RAM, 512GB SSD, 6GB"
click at [1155, 385] on input "السعر" at bounding box center [1078, 384] width 280 height 28
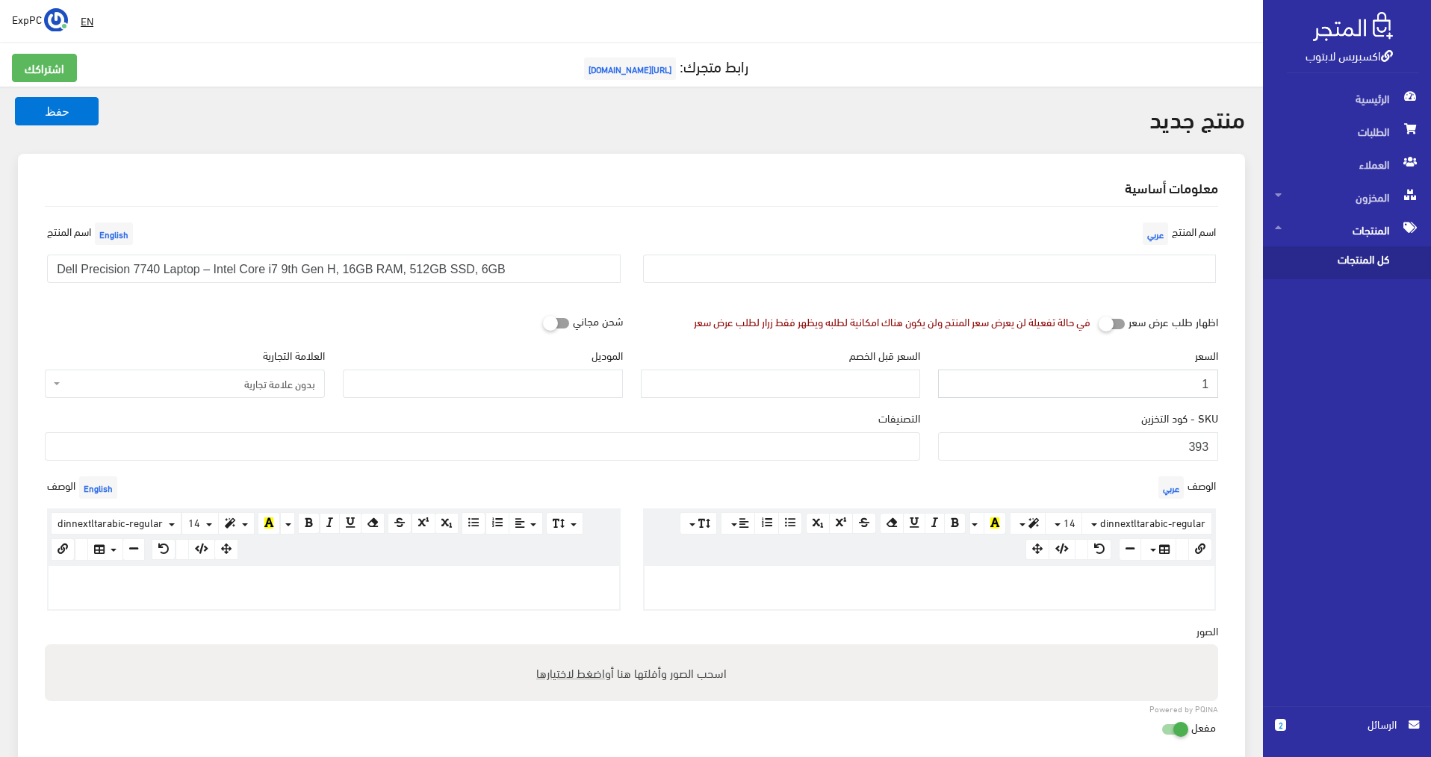
type input "1"
click at [294, 388] on span "بدون علامة تجارية" at bounding box center [189, 383] width 252 height 15
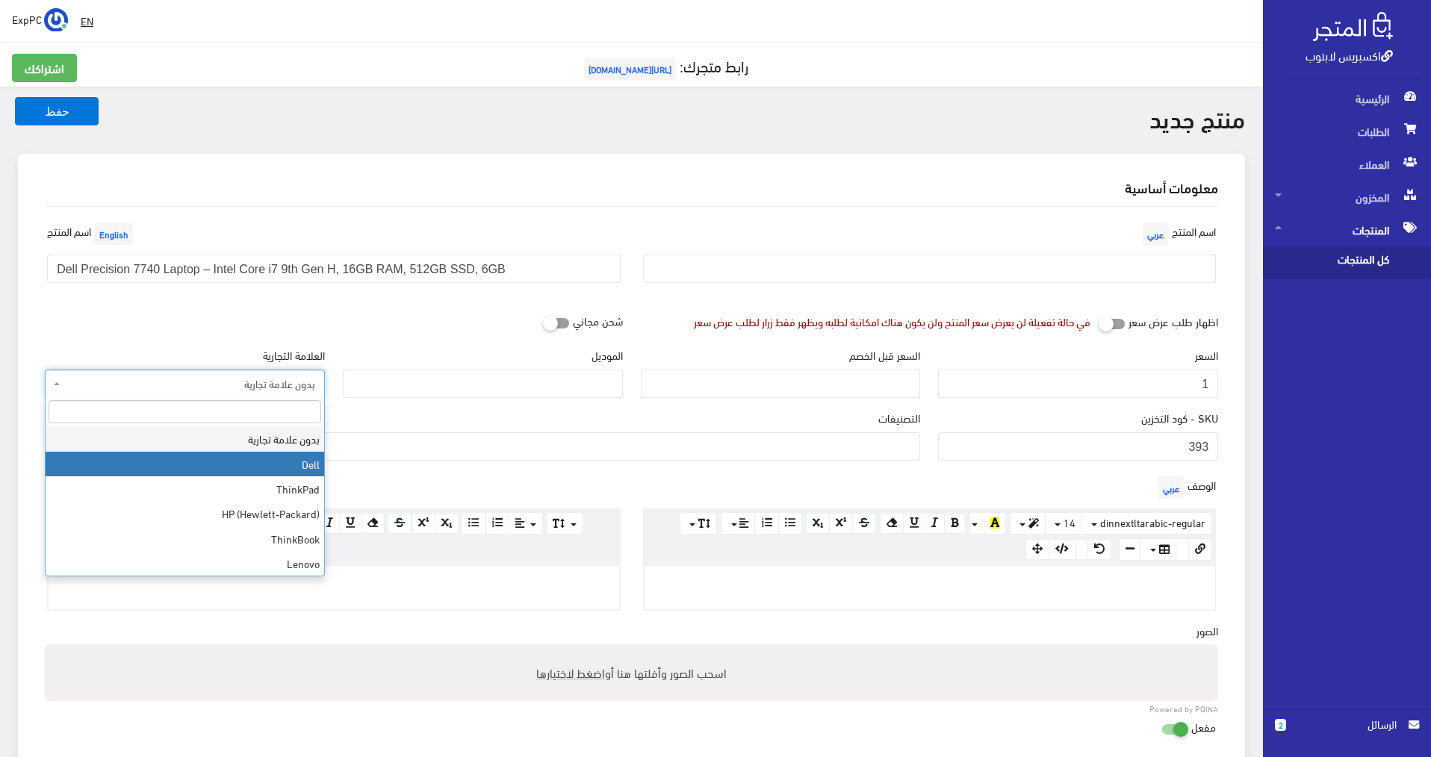
select select "1"
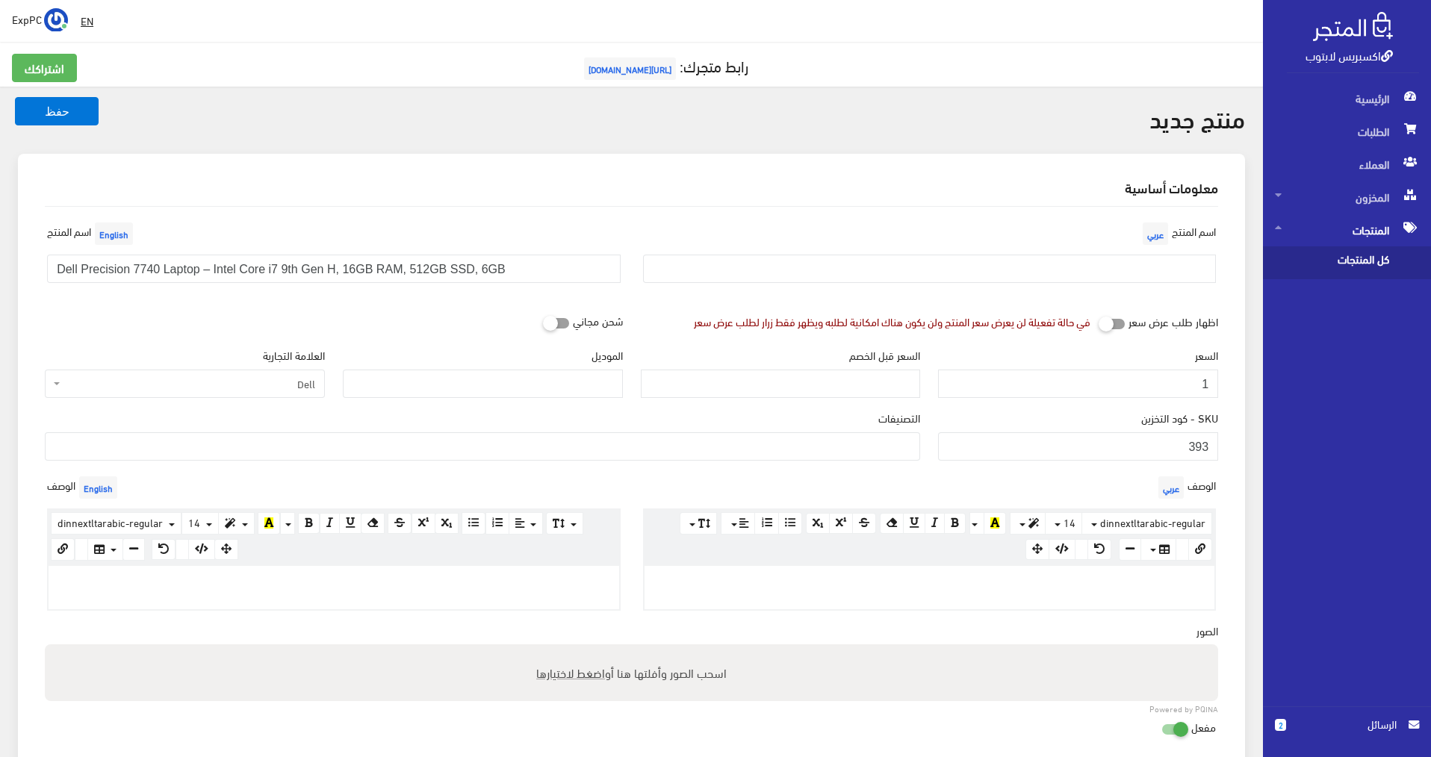
click at [823, 447] on ul at bounding box center [483, 445] width 874 height 24
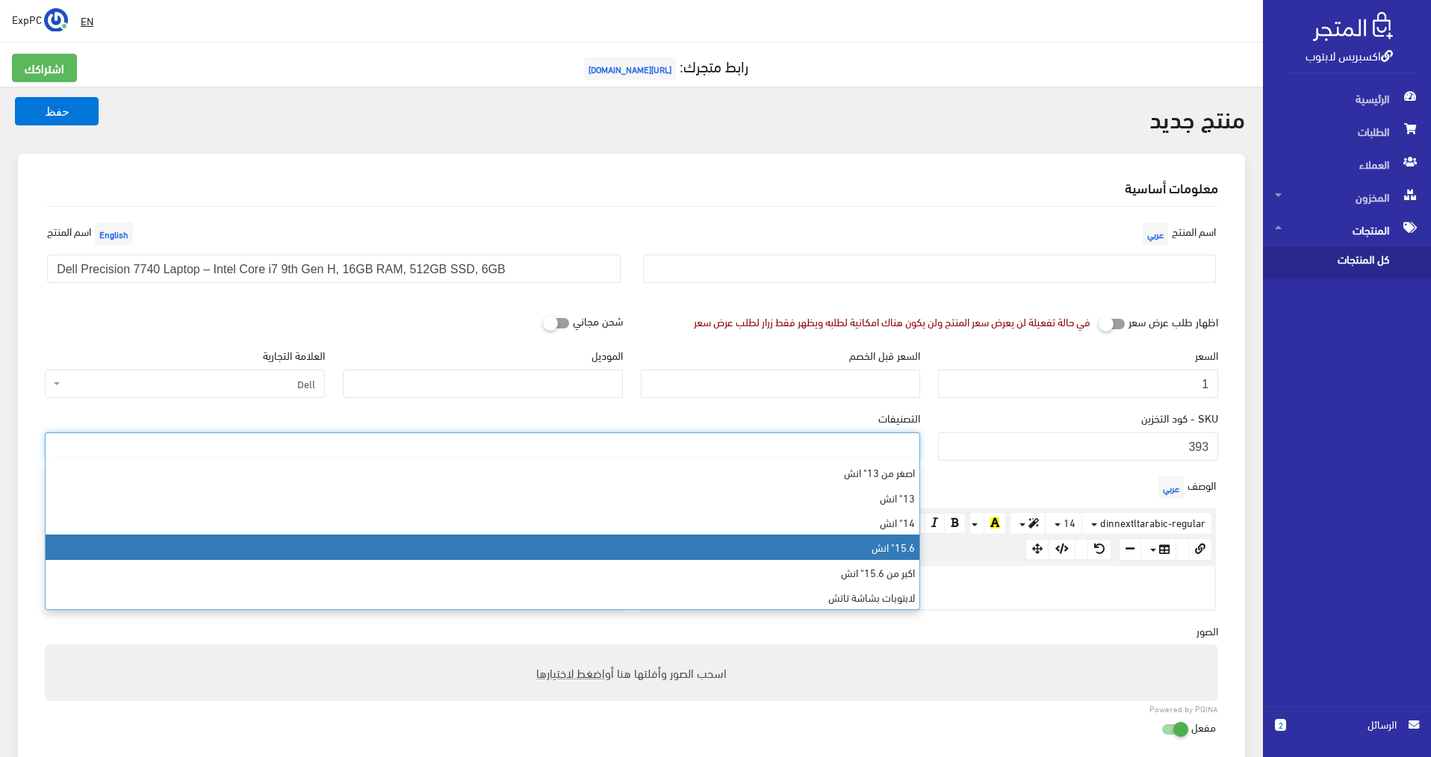
select select "7"
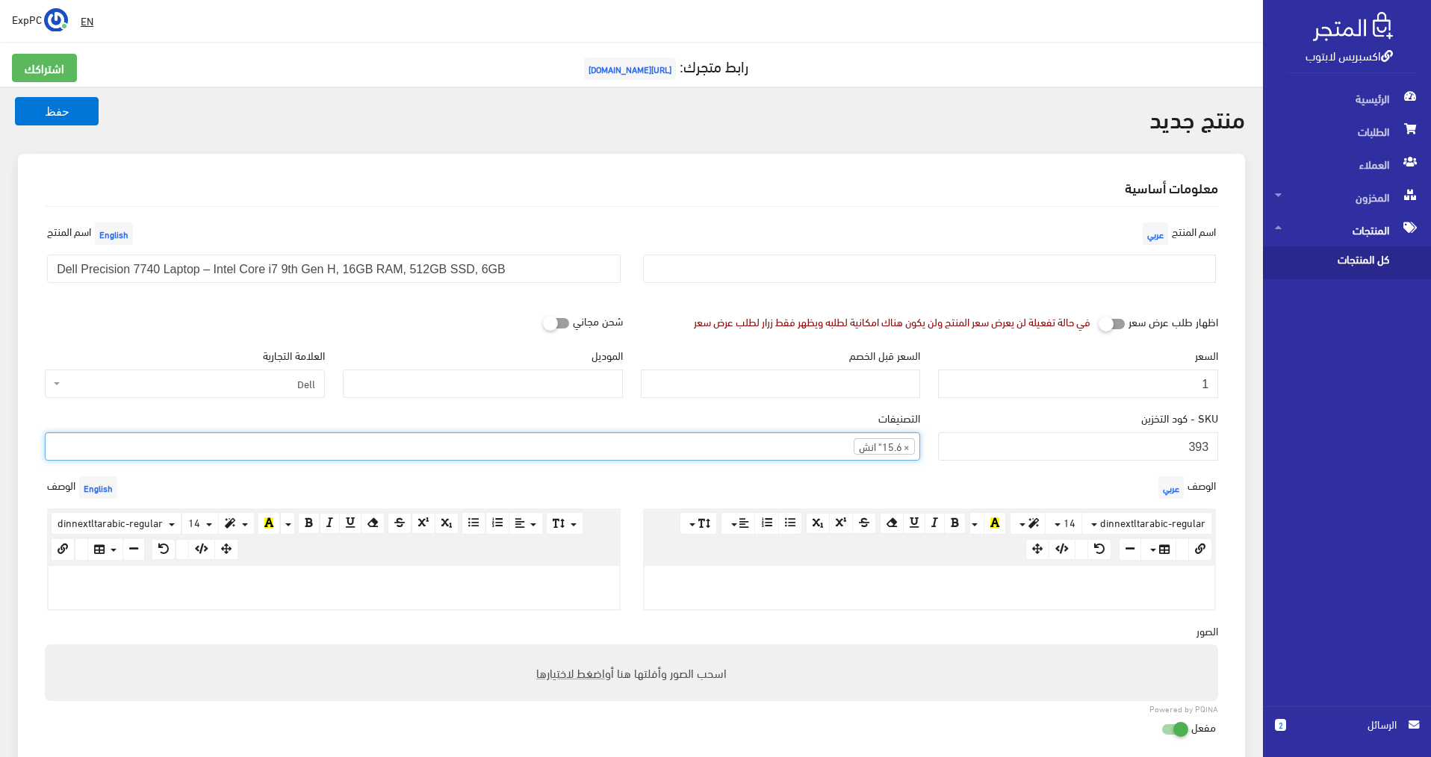
scroll to position [54, 0]
click at [907, 447] on span "×" at bounding box center [907, 446] width 6 height 15
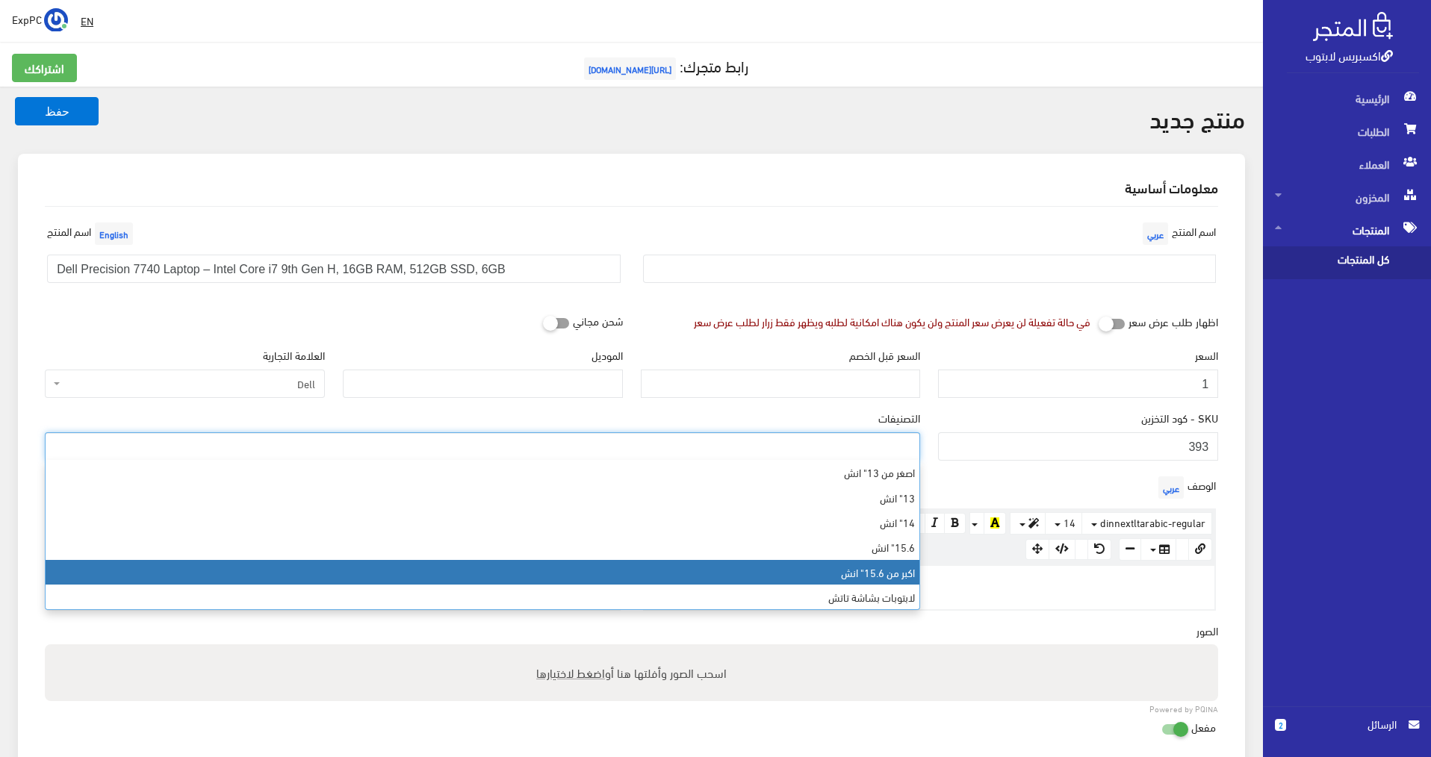
select select "8"
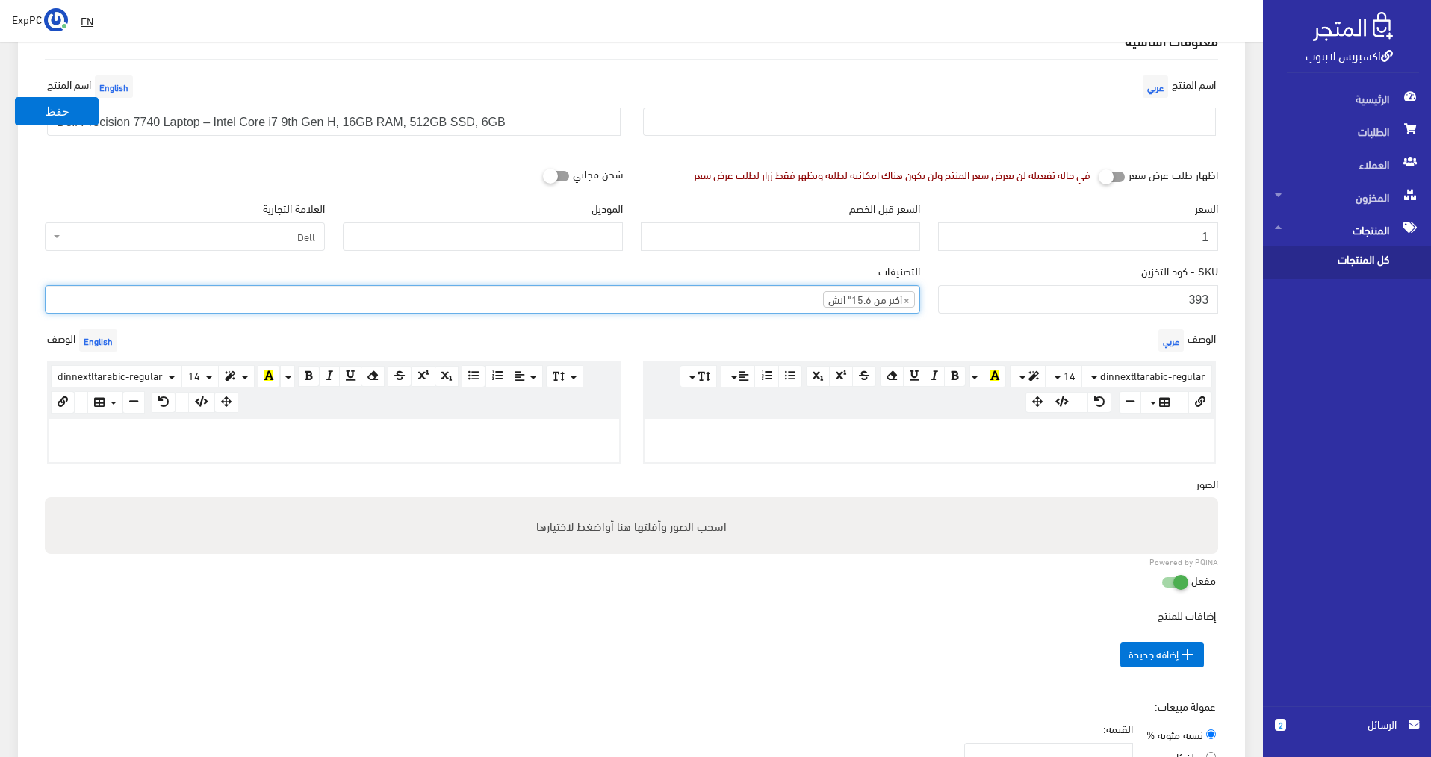
scroll to position [149, 0]
click at [964, 437] on p at bounding box center [930, 432] width 556 height 16
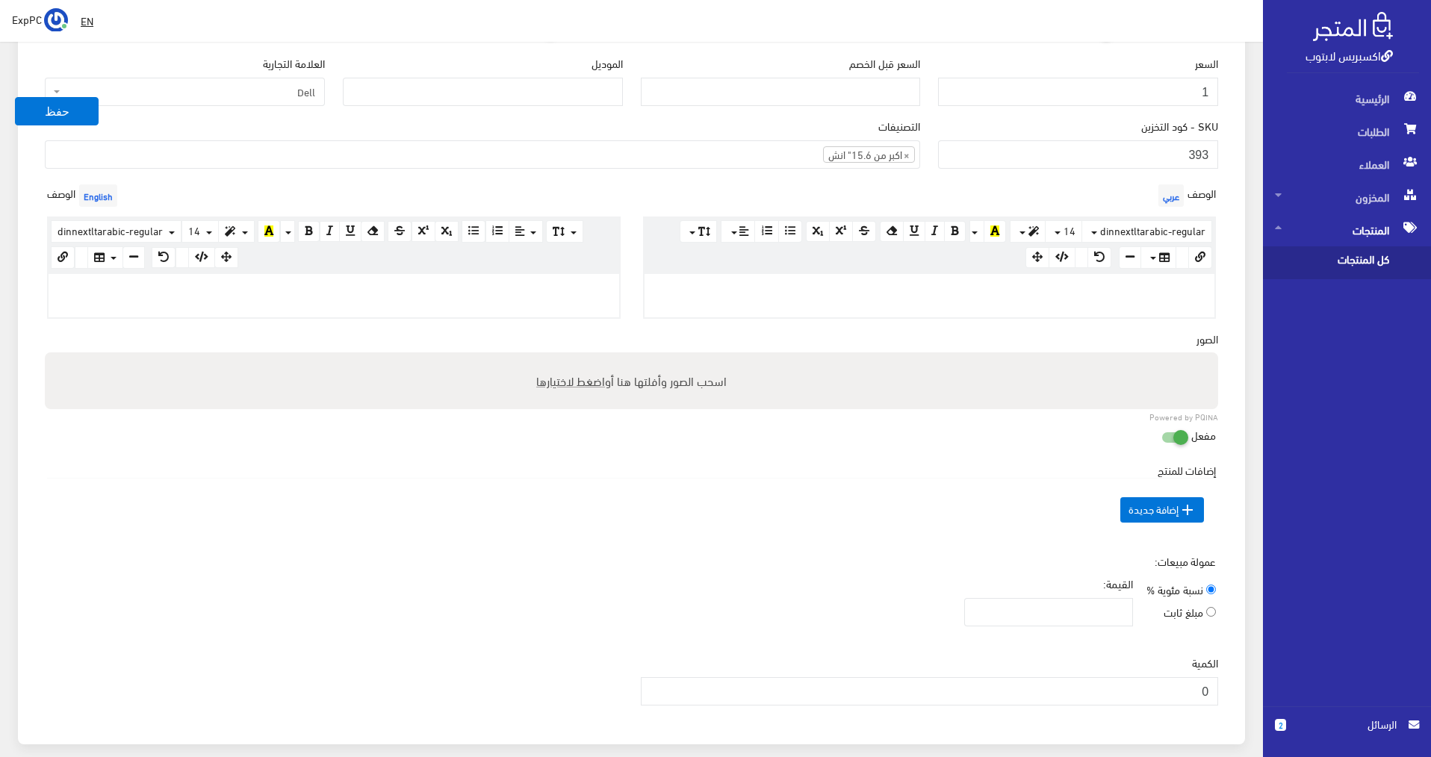
scroll to position [299, 0]
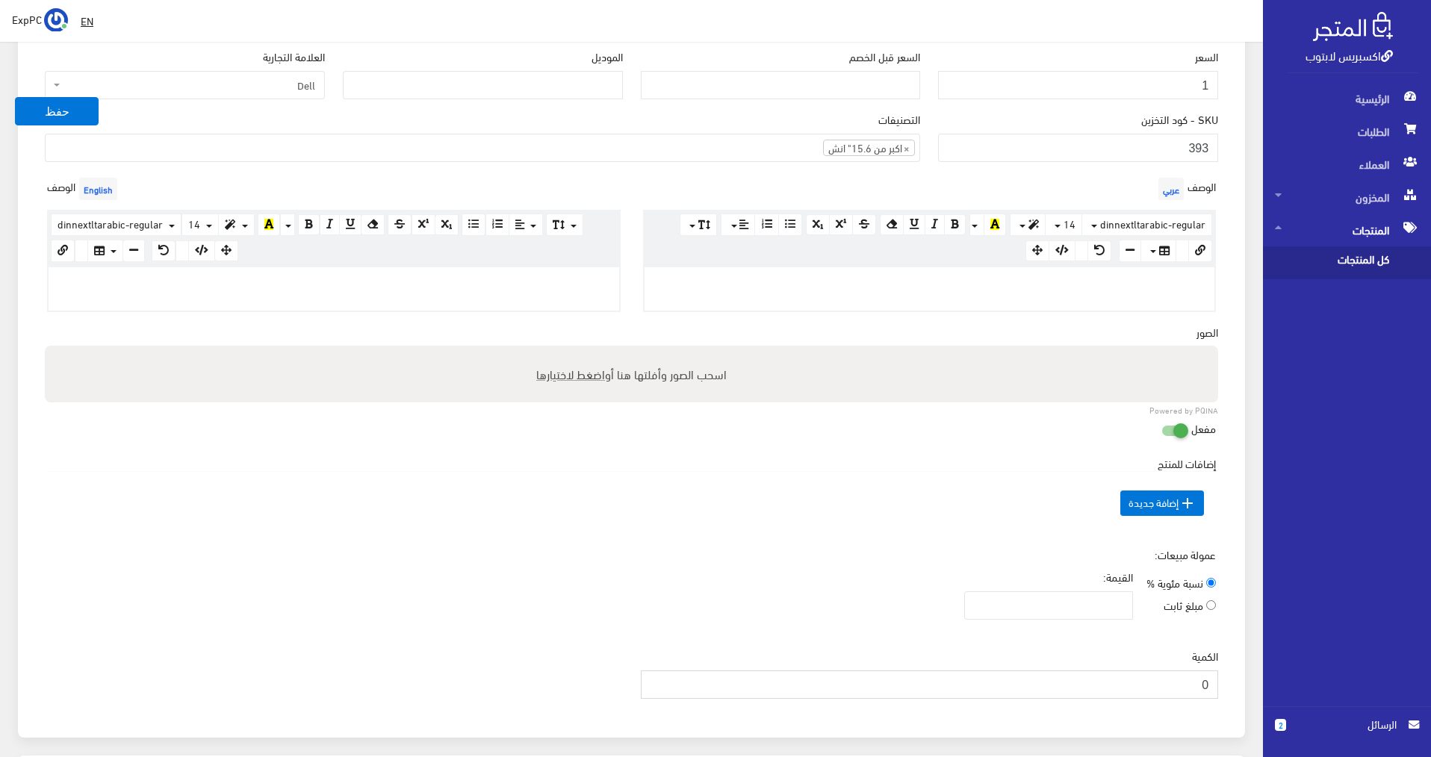
drag, startPoint x: 1192, startPoint y: 689, endPoint x: 1210, endPoint y: 686, distance: 17.4
click at [1210, 686] on input "0" at bounding box center [930, 685] width 578 height 28
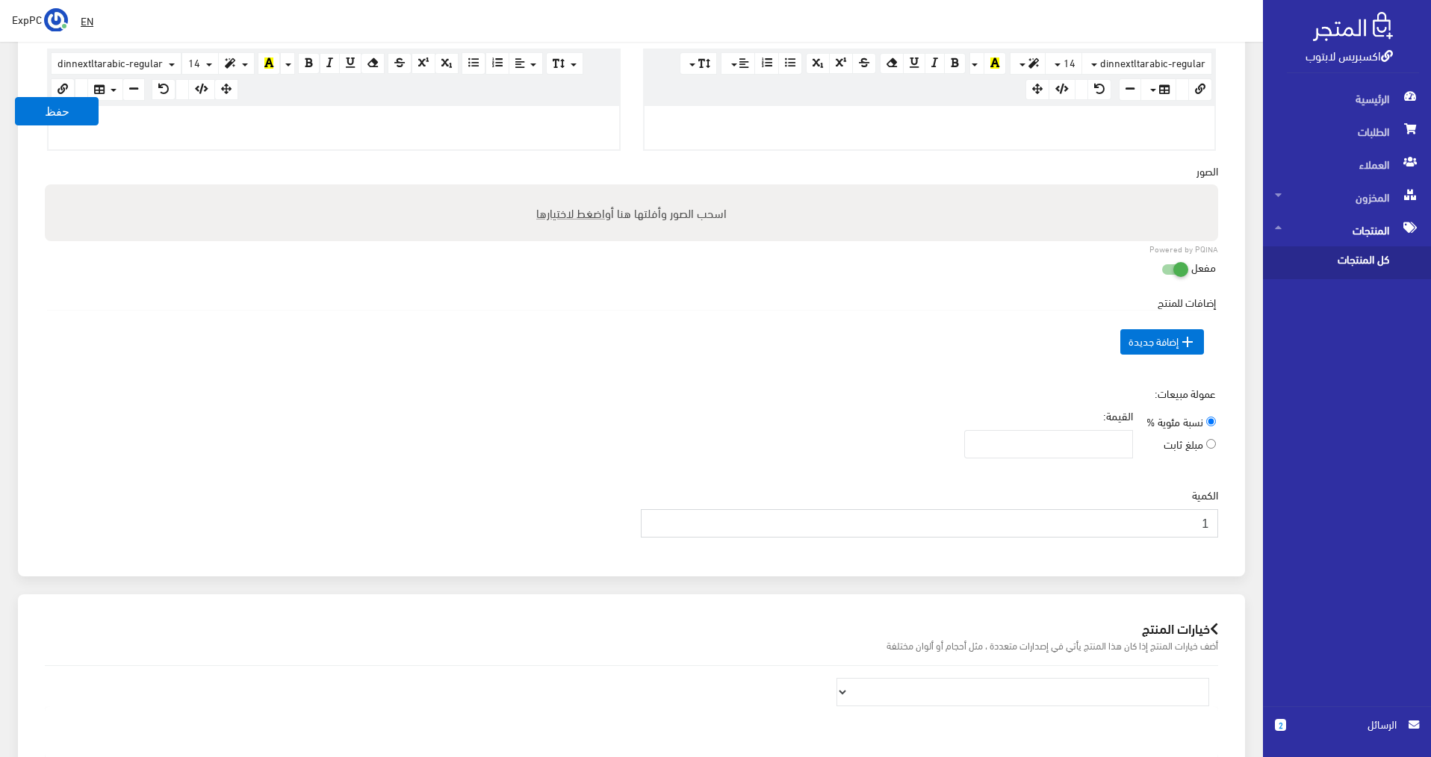
scroll to position [303, 0]
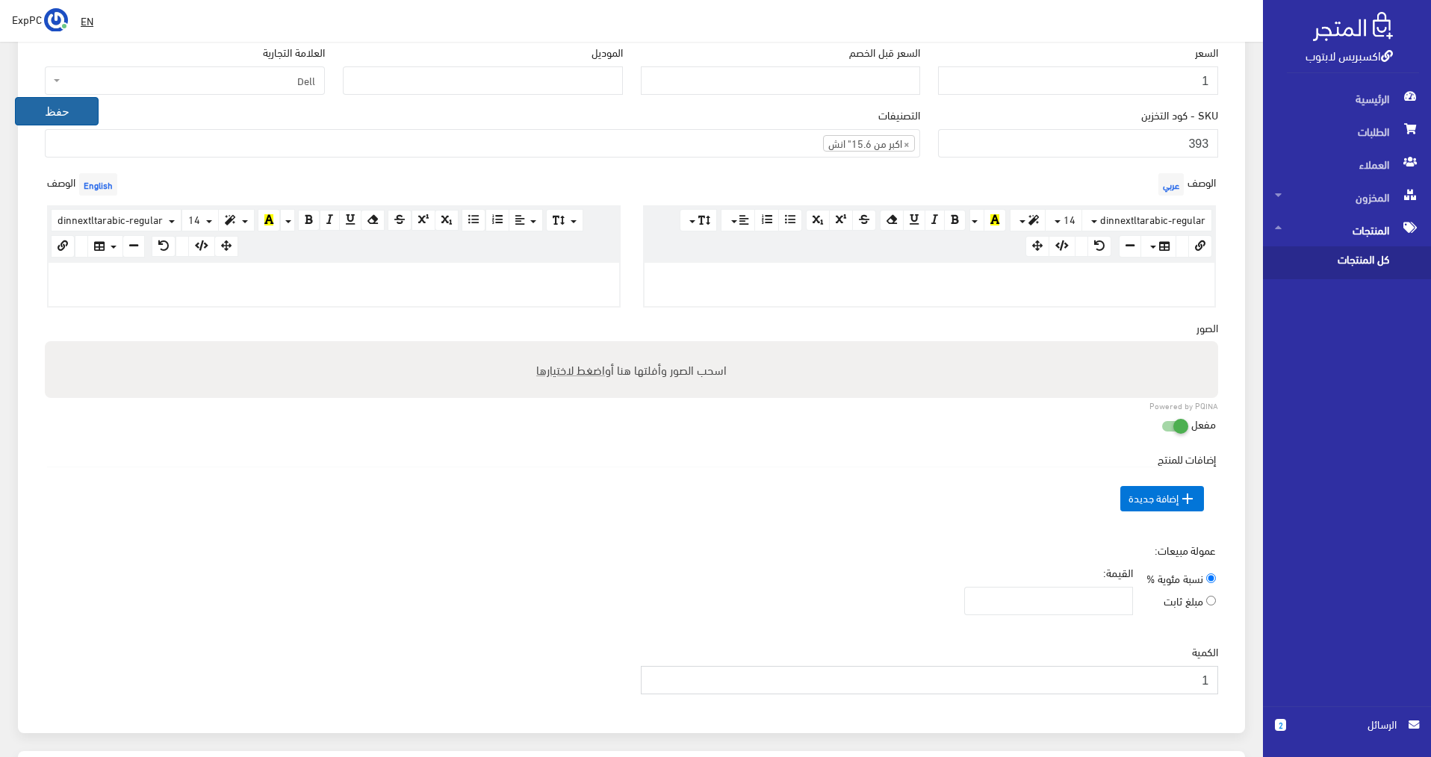
type input "1"
click at [69, 105] on button "حفظ" at bounding box center [57, 111] width 84 height 28
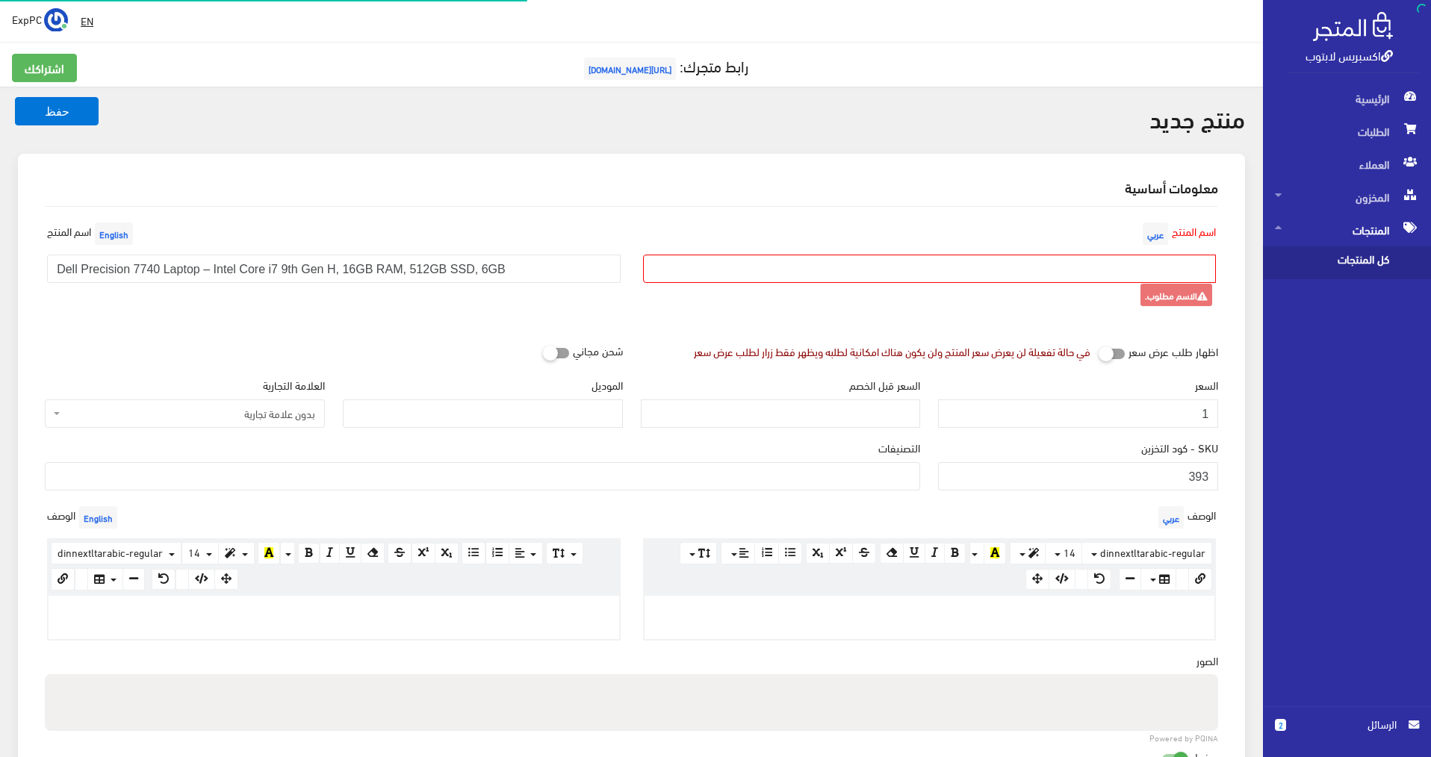
select select
click at [852, 272] on input "text" at bounding box center [929, 269] width 573 height 28
drag, startPoint x: 503, startPoint y: 274, endPoint x: 22, endPoint y: 253, distance: 481.3
click at [19, 253] on div "معلومات أساسية اسم المنتج عربي الاسم مطلوب. اسم المنتج English Dell Precision 7…" at bounding box center [631, 610] width 1227 height 912
click at [901, 275] on input "text" at bounding box center [929, 269] width 573 height 28
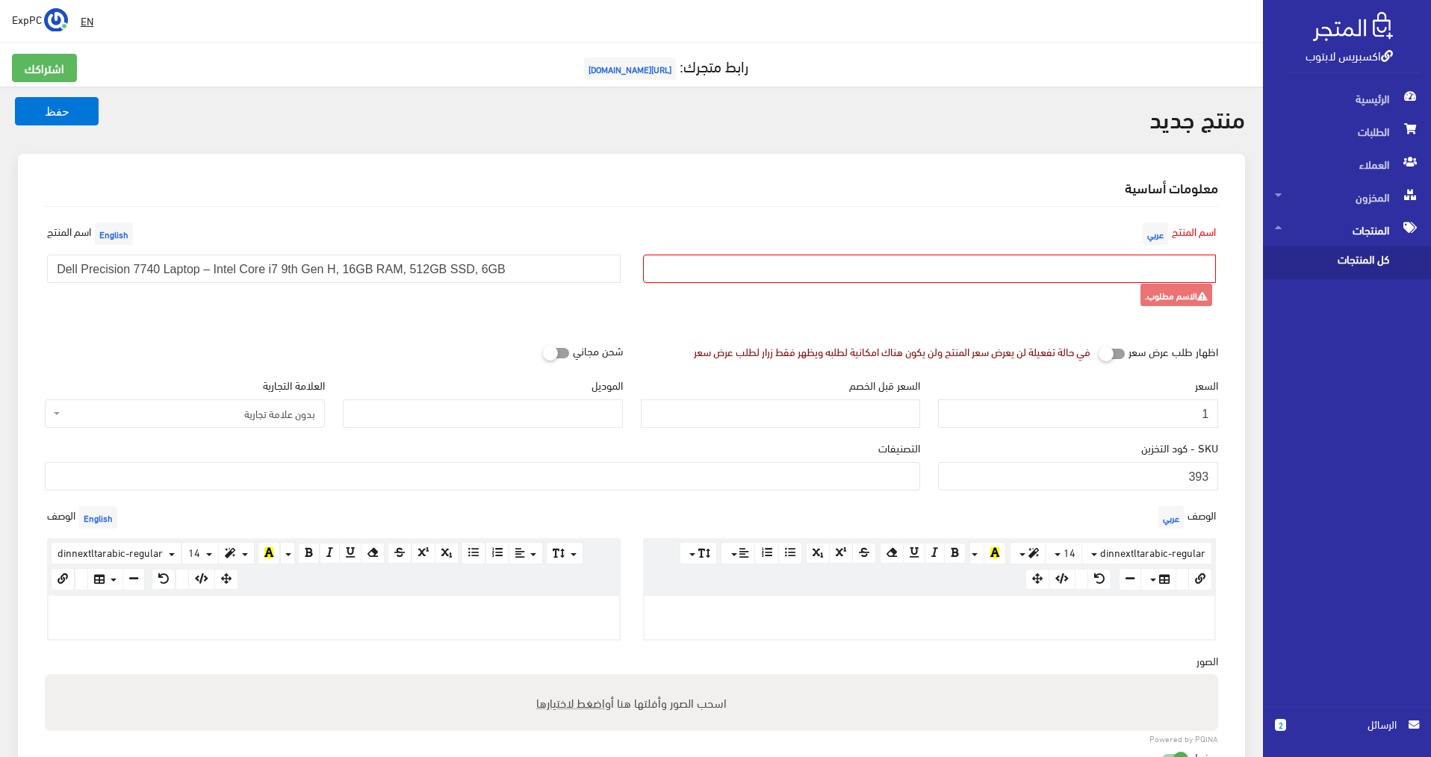
paste input "Dell Precision 7740 Laptop – Intel Core i7 9th Gen H, 16GB RAM, 512GB SSD, 6GB"
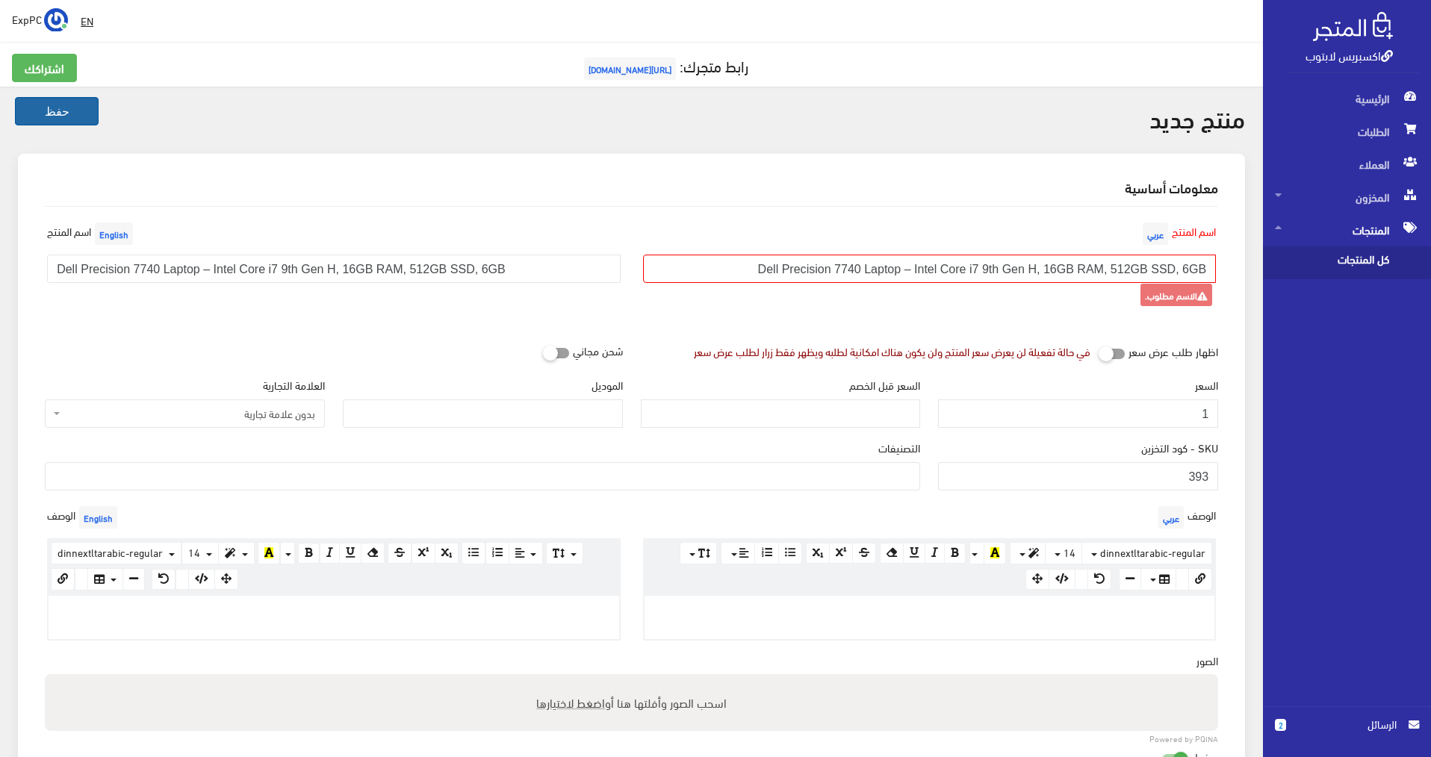
type input "Dell Precision 7740 Laptop – Intel Core i7 9th Gen H, 16GB RAM, 512GB SSD, 6GB"
click at [42, 111] on button "حفظ" at bounding box center [57, 111] width 84 height 28
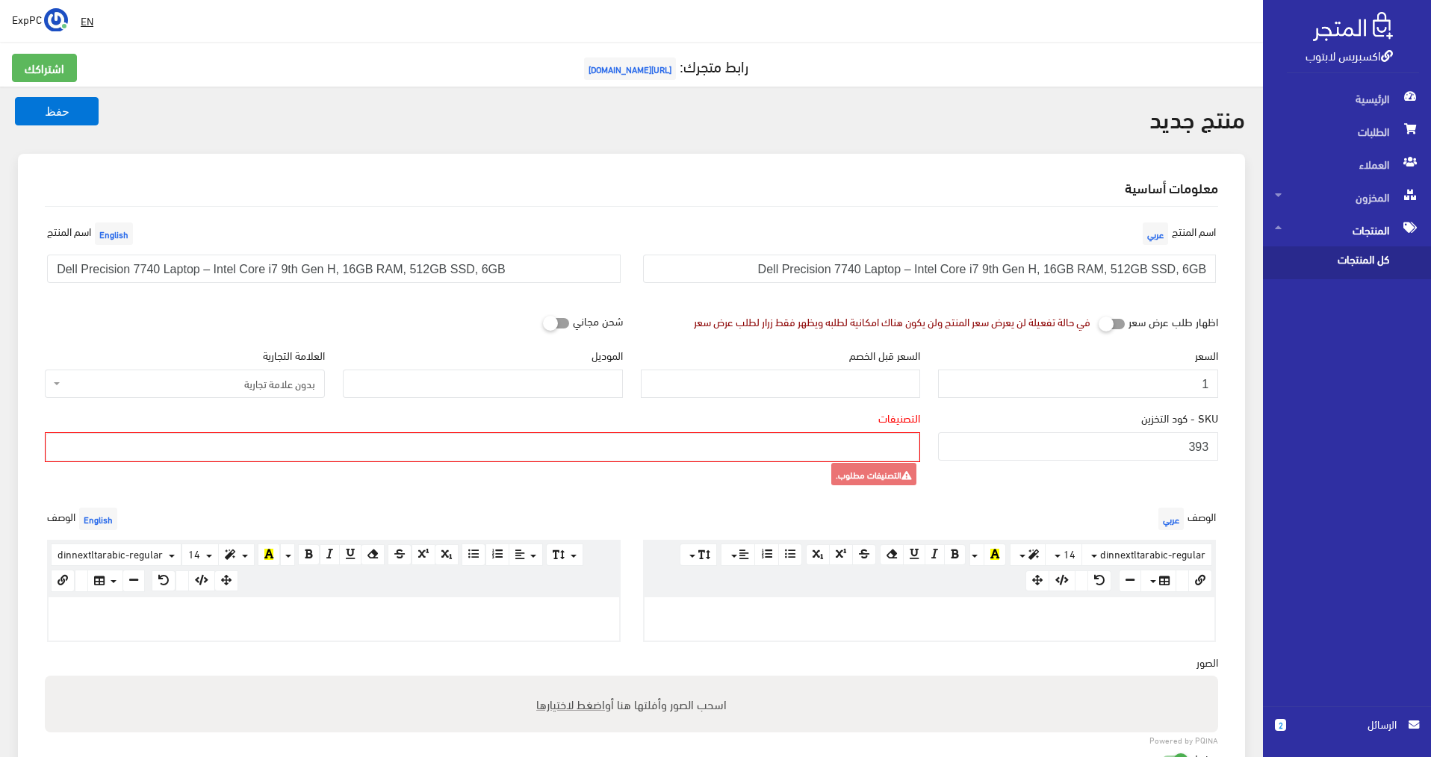
click at [367, 441] on ul at bounding box center [482, 446] width 872 height 24
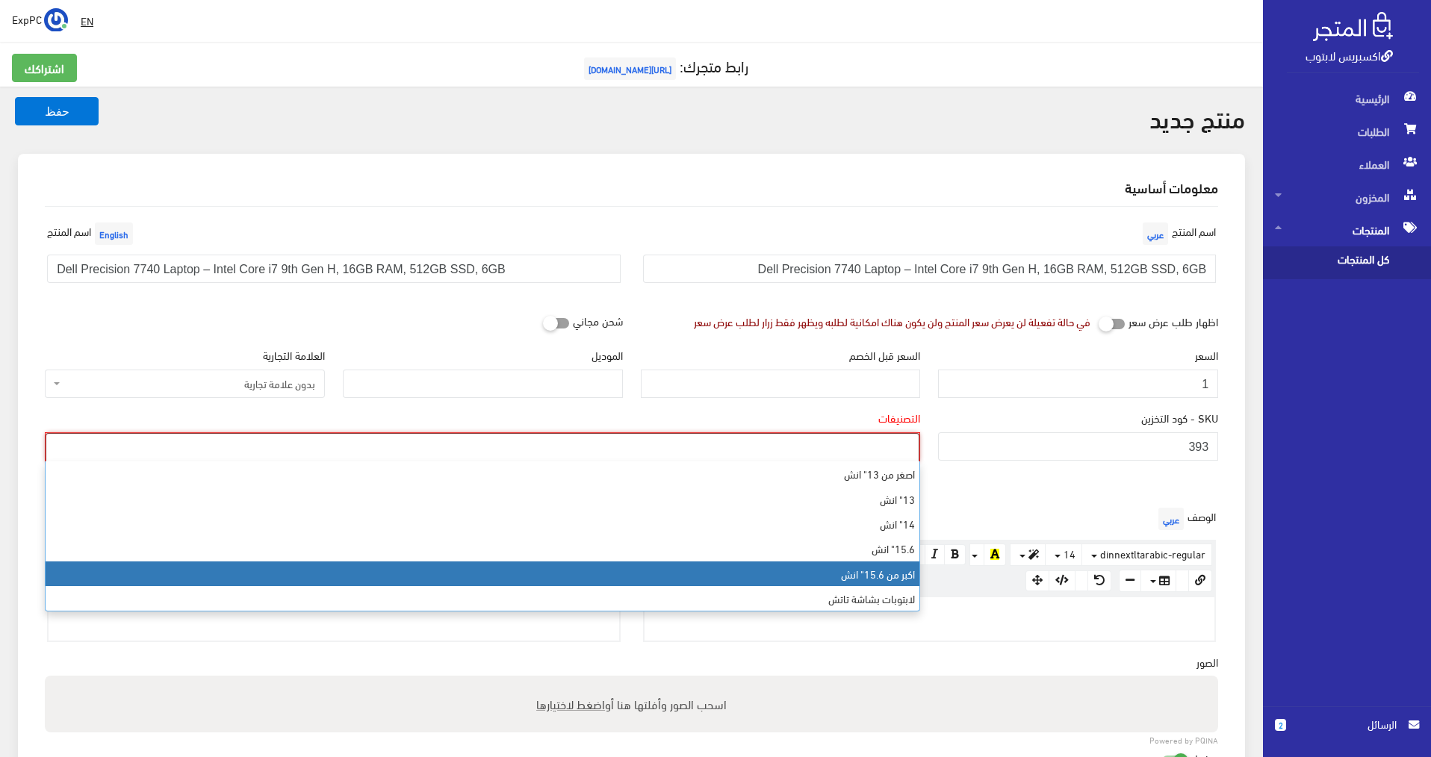
select select "8"
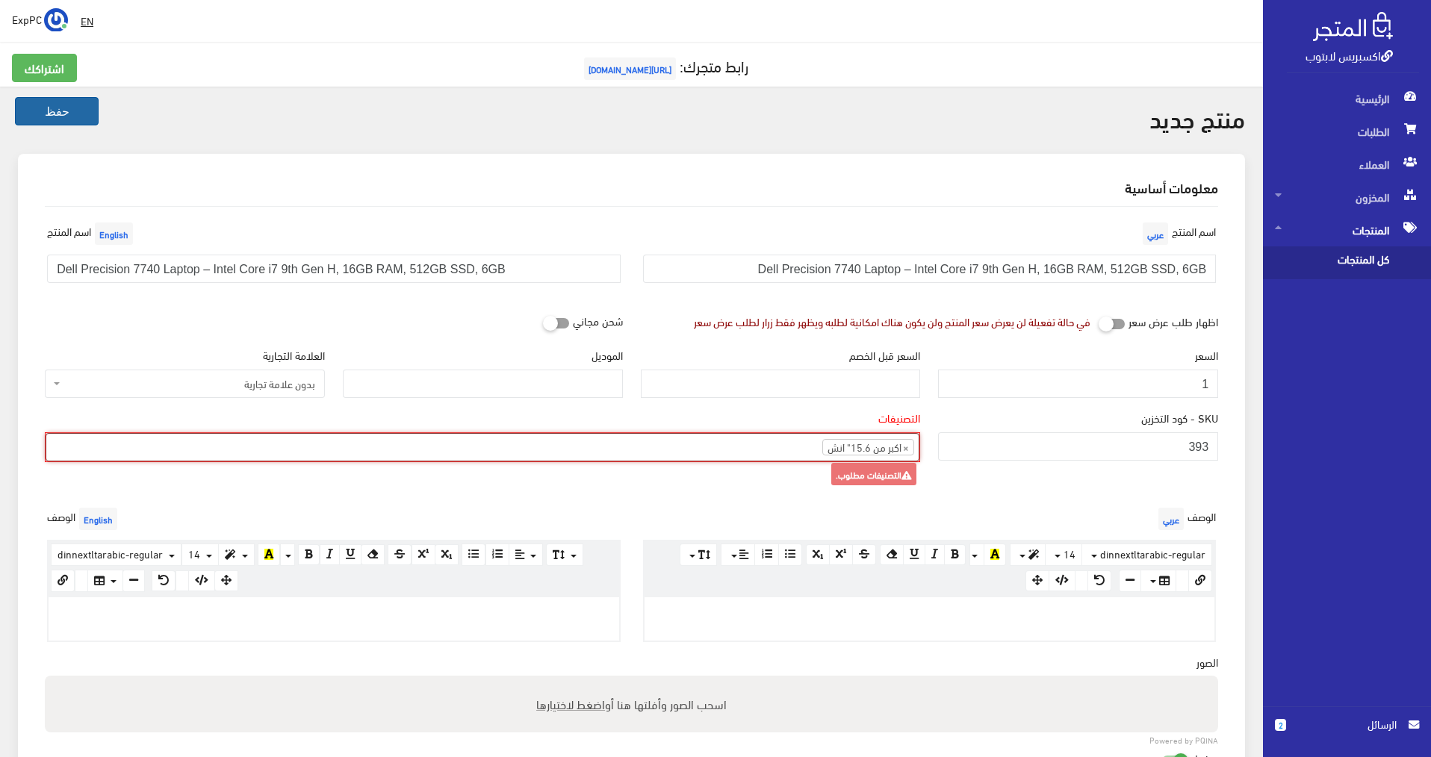
click at [57, 112] on button "حفظ" at bounding box center [57, 111] width 84 height 28
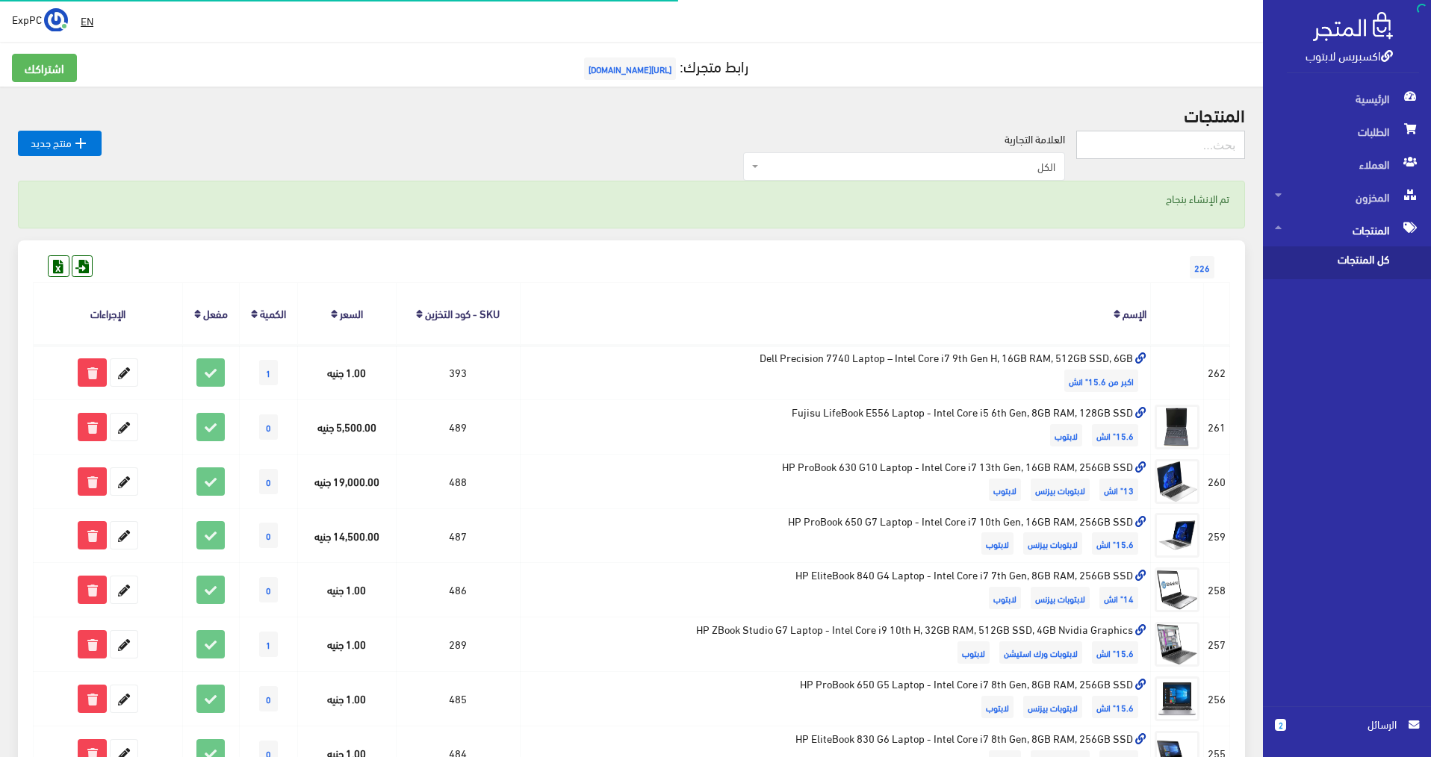
click at [1189, 143] on input "text" at bounding box center [1160, 145] width 169 height 28
type input "393"
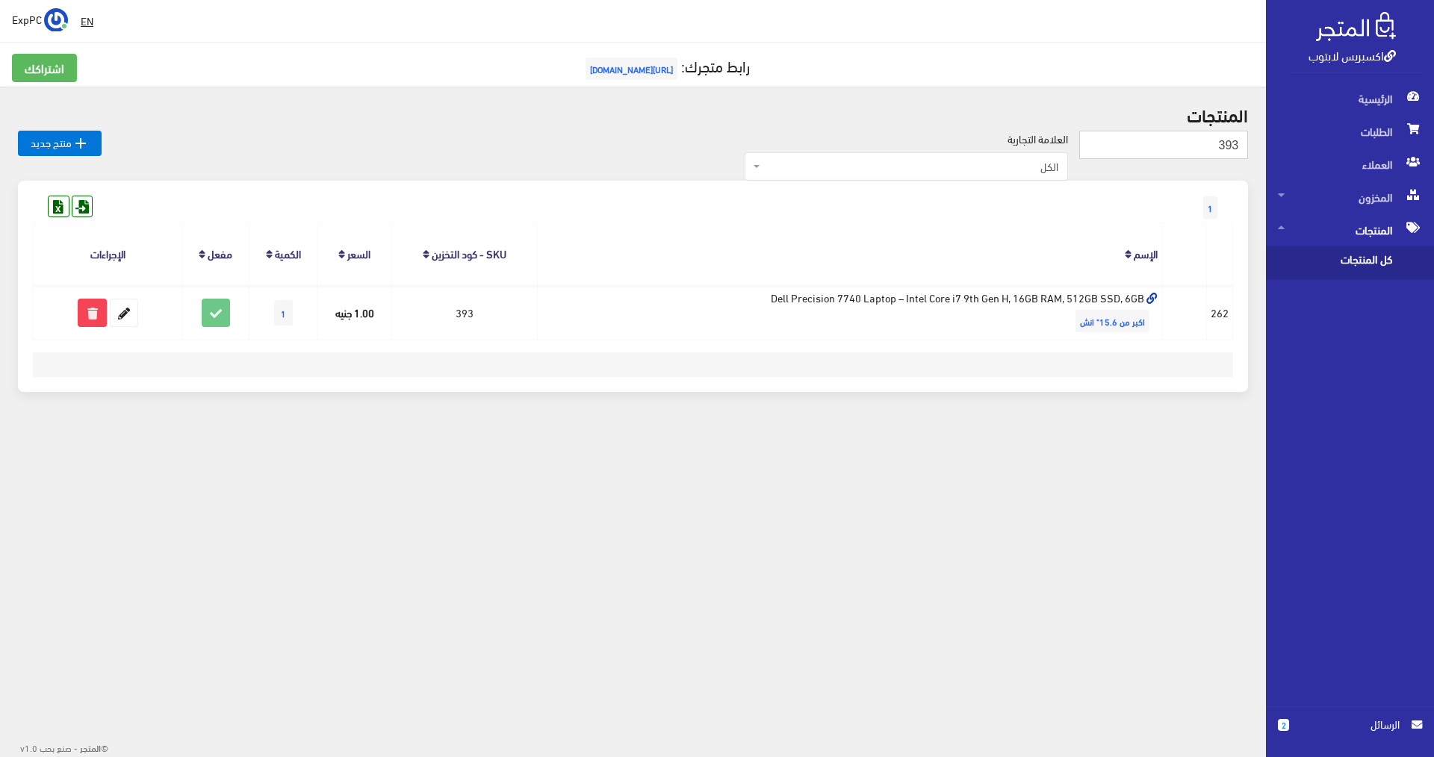
click at [1211, 140] on input "393" at bounding box center [1163, 145] width 169 height 28
type input "111"
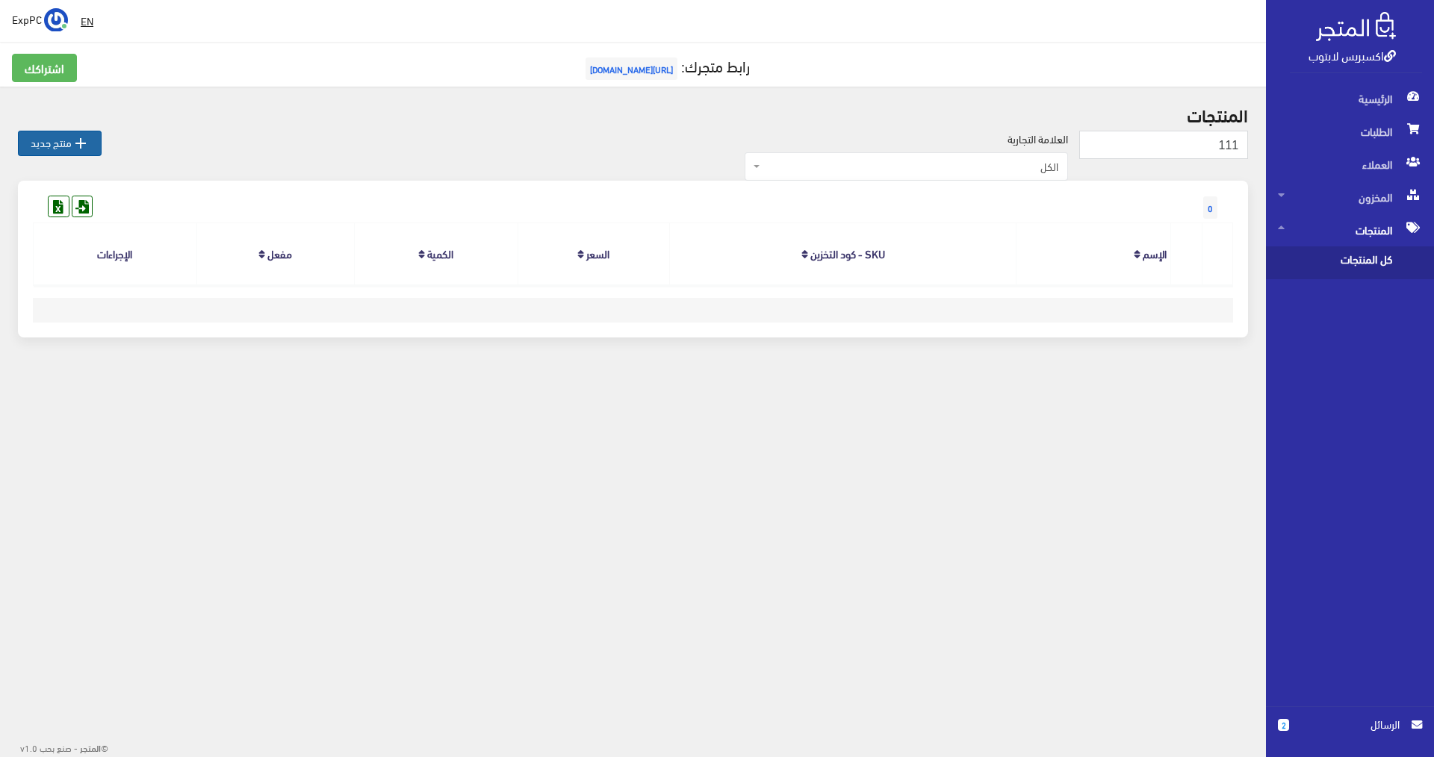
click at [52, 147] on link " منتج جديد" at bounding box center [60, 143] width 84 height 25
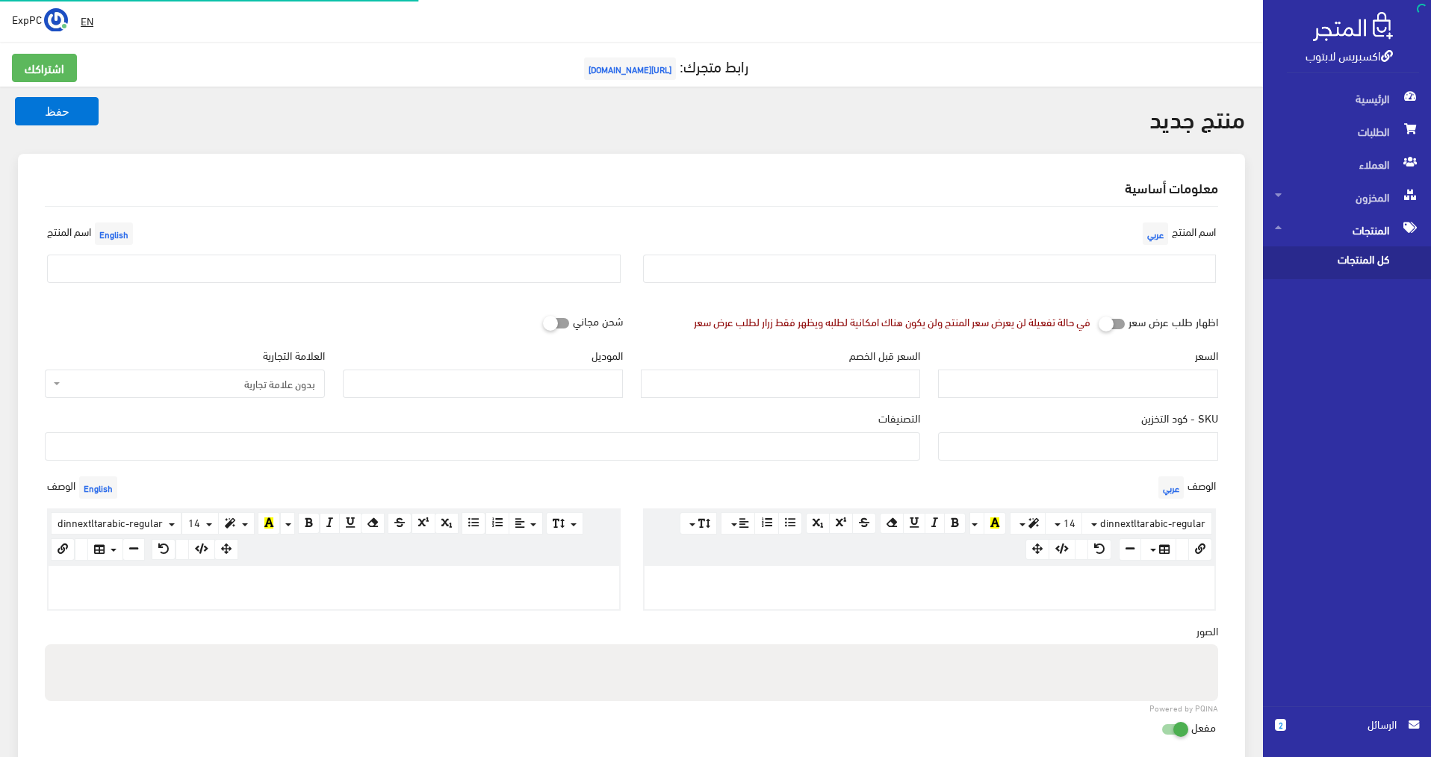
select select
click at [1131, 444] on input "SKU - كود التخزين" at bounding box center [1078, 446] width 280 height 28
type input "111"
click at [503, 264] on input "text" at bounding box center [333, 269] width 573 height 28
type input "t"
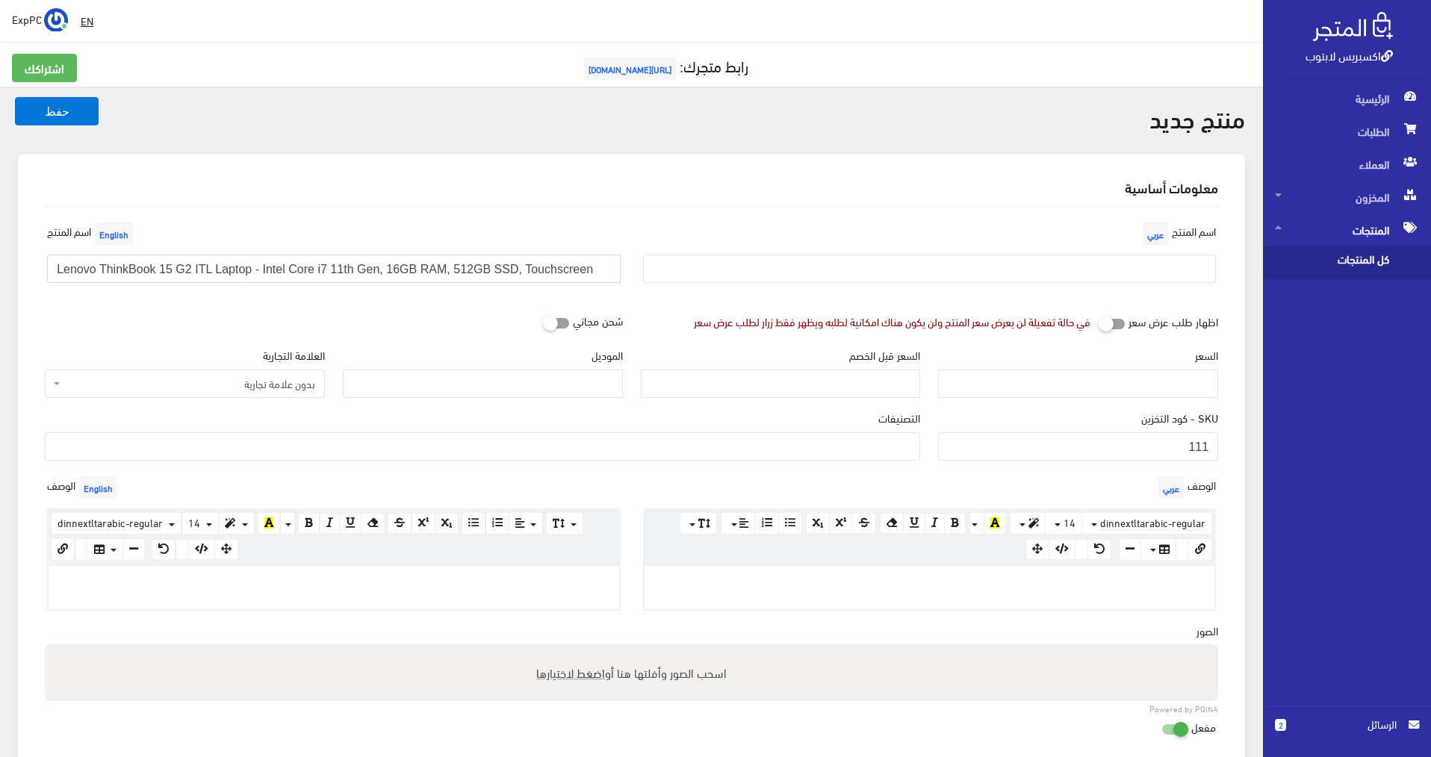
drag, startPoint x: 164, startPoint y: 267, endPoint x: 206, endPoint y: 270, distance: 41.9
click at [206, 270] on input "Lenovo ThinkBook 15 G2 ITL Laptop - Intel Core i7 11th Gen, 16GB RAM, 512GB SSD…" at bounding box center [333, 269] width 573 height 28
click at [285, 269] on input "Lenovo ThinkBook 14 Laptop - Intel Core i7 11th Gen, 16GB RAM, 512GB SSD, Touch…" at bounding box center [333, 269] width 573 height 28
drag, startPoint x: 348, startPoint y: 269, endPoint x: 355, endPoint y: 270, distance: 7.5
click at [355, 270] on input "Lenovo ThinkBook 14 Laptop - Intel Core i5 11th Gen, 16GB RAM, 512GB SSD, Touch…" at bounding box center [333, 269] width 573 height 28
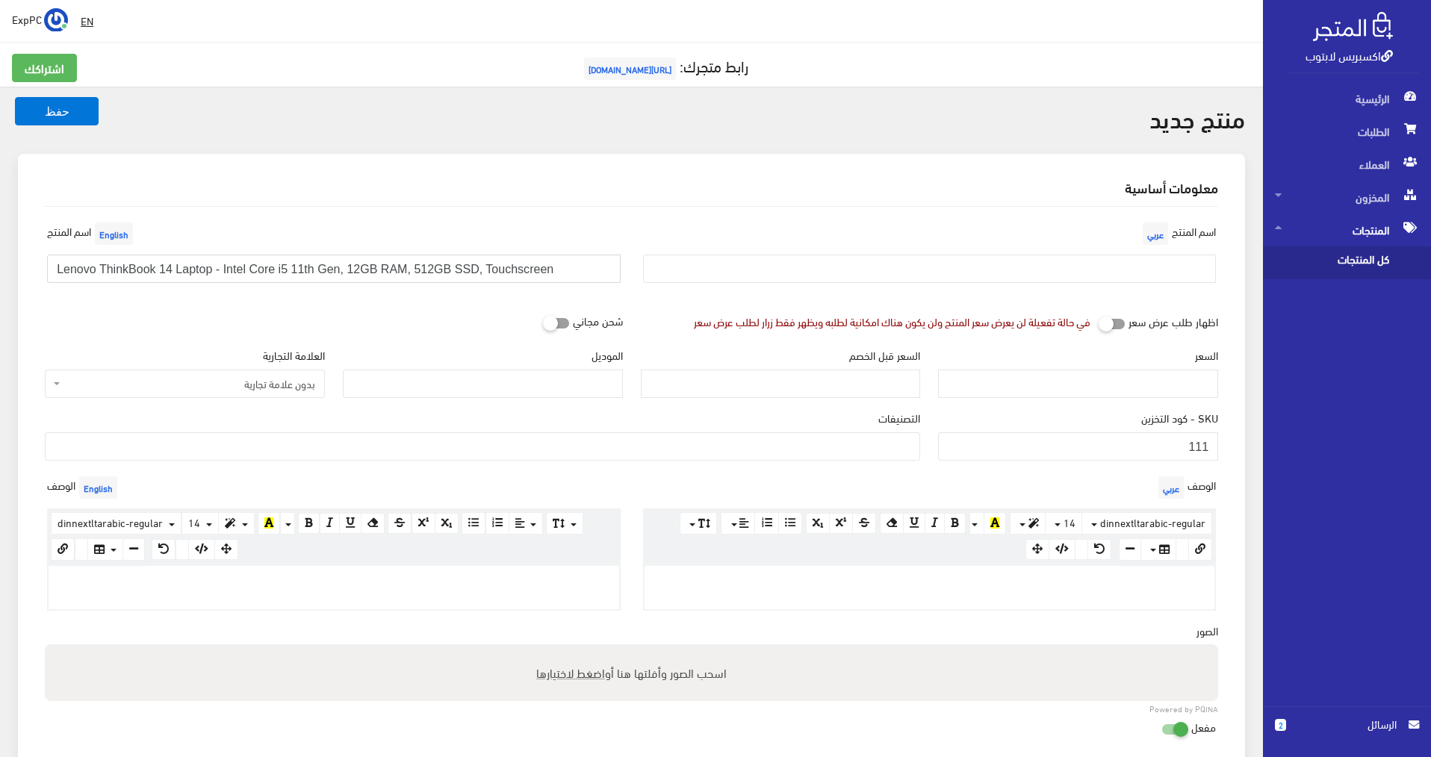
drag, startPoint x: 408, startPoint y: 270, endPoint x: 426, endPoint y: 267, distance: 18.2
click at [426, 267] on input "Lenovo ThinkBook 14 Laptop - Intel Core i5 11th Gen, 12GB RAM, 512GB SSD, Touch…" at bounding box center [333, 269] width 573 height 28
drag, startPoint x: 547, startPoint y: 267, endPoint x: 464, endPoint y: 272, distance: 82.3
click at [464, 272] on input "Lenovo ThinkBook 14 Laptop - Intel Core i5 11th Gen, 12GB RAM, 256GB SSD, Touch…" at bounding box center [333, 269] width 573 height 28
click at [113, 267] on input "Lenovo ThinkBook 14 Laptop - Intel Core i5 11th Gen, 12GB RAM, 256GB SSD" at bounding box center [333, 269] width 573 height 28
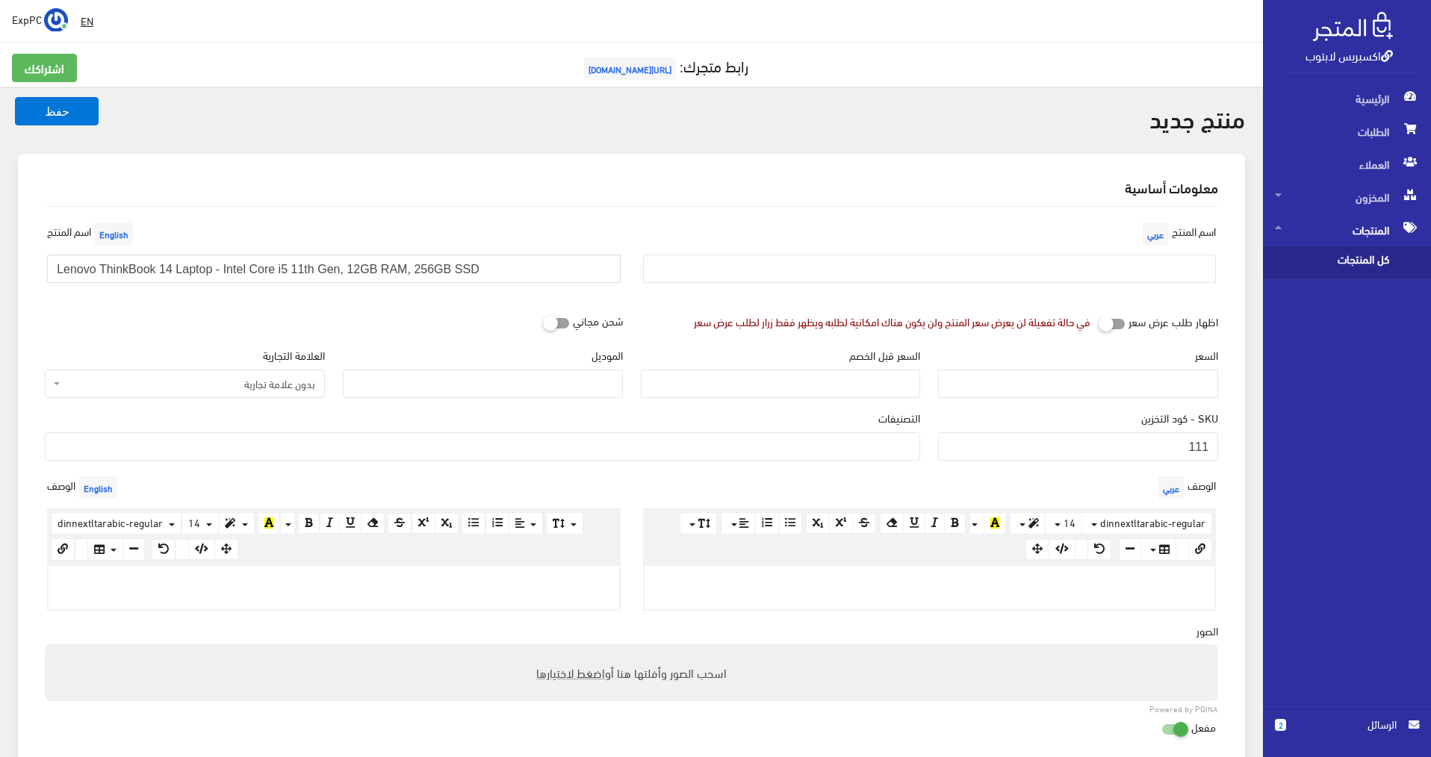
drag, startPoint x: 113, startPoint y: 268, endPoint x: 471, endPoint y: 268, distance: 358.4
click at [471, 268] on input "Lenovo ThinkBook 14 Laptop - Intel Core i5 11th Gen, 12GB RAM, 256GB SSD" at bounding box center [333, 269] width 573 height 28
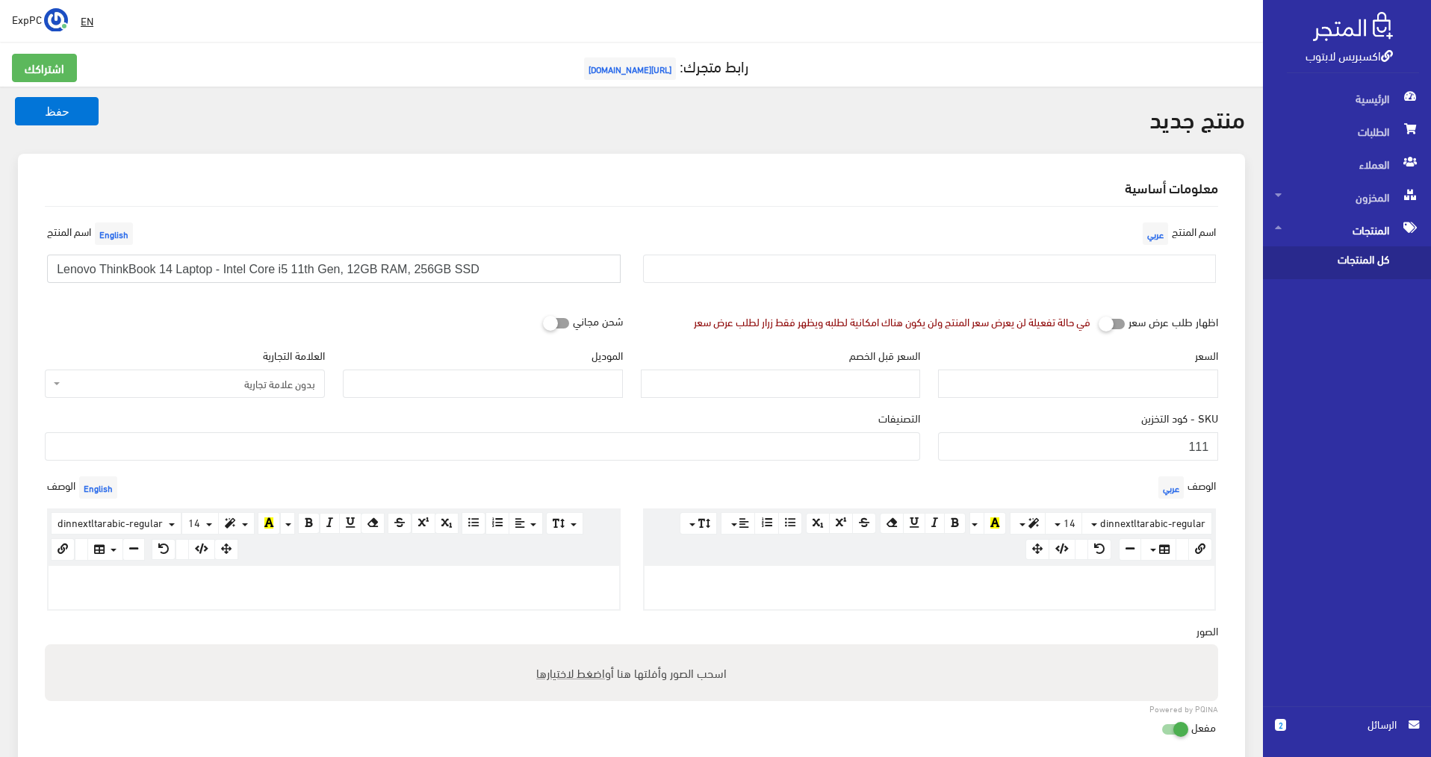
type input "Lenovo ThinkBook 14 Laptop - Intel Core i5 11th Gen, 12GB RAM, 256GB SSD"
click at [833, 268] on input "text" at bounding box center [929, 269] width 573 height 28
paste input "Lenovo ThinkBook 14 Laptop - Intel Core i5 11th Gen, 12GB RAM, 256GB SSD"
type input "Lenovo ThinkBook 14 Laptop - Intel Core i5 11th Gen, 12GB RAM, 256GB SSD"
click at [1025, 376] on input "السعر" at bounding box center [1078, 384] width 280 height 28
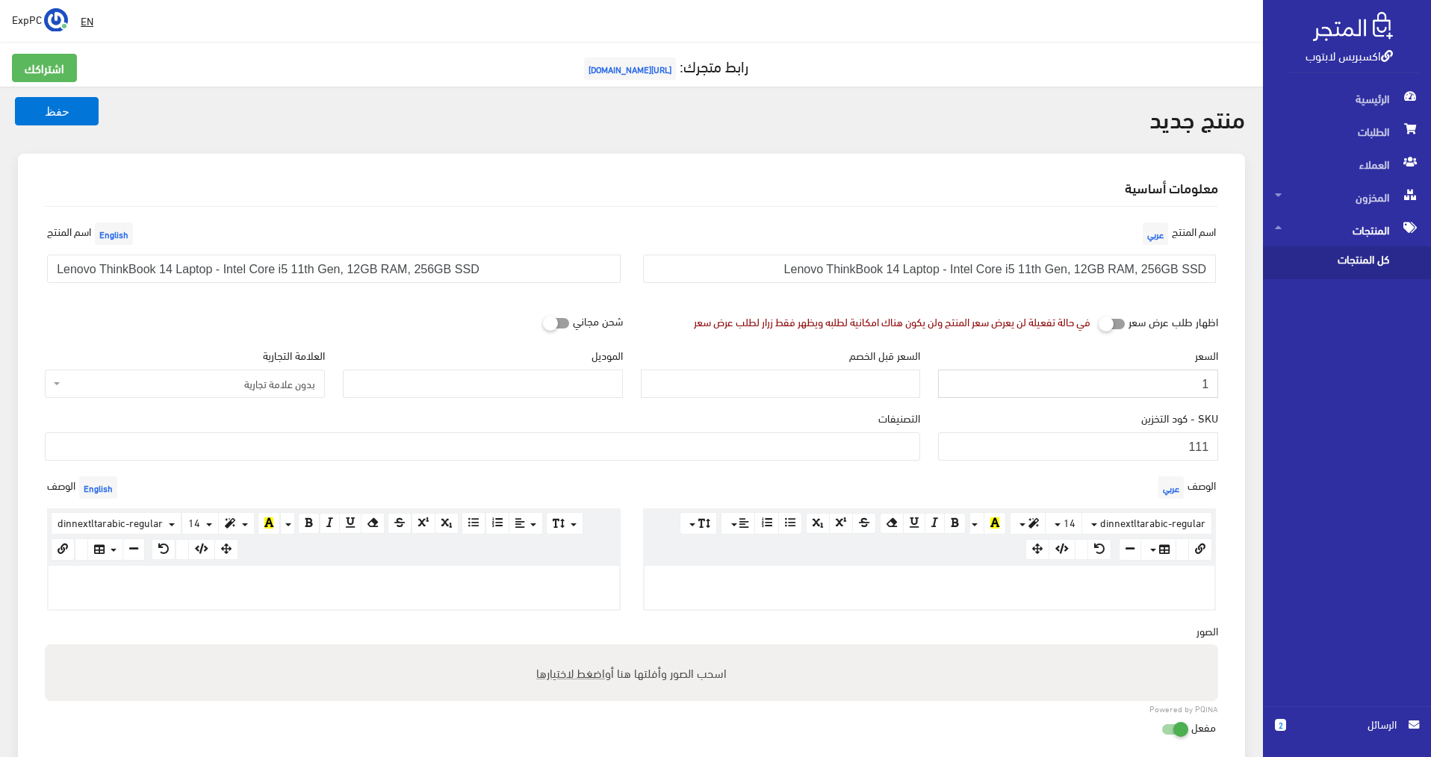
type input "1"
click at [523, 383] on input "الموديل" at bounding box center [483, 384] width 280 height 28
click at [456, 317] on div "شحن مجاني" at bounding box center [334, 321] width 596 height 28
click at [207, 379] on span "بدون علامة تجارية" at bounding box center [189, 383] width 252 height 15
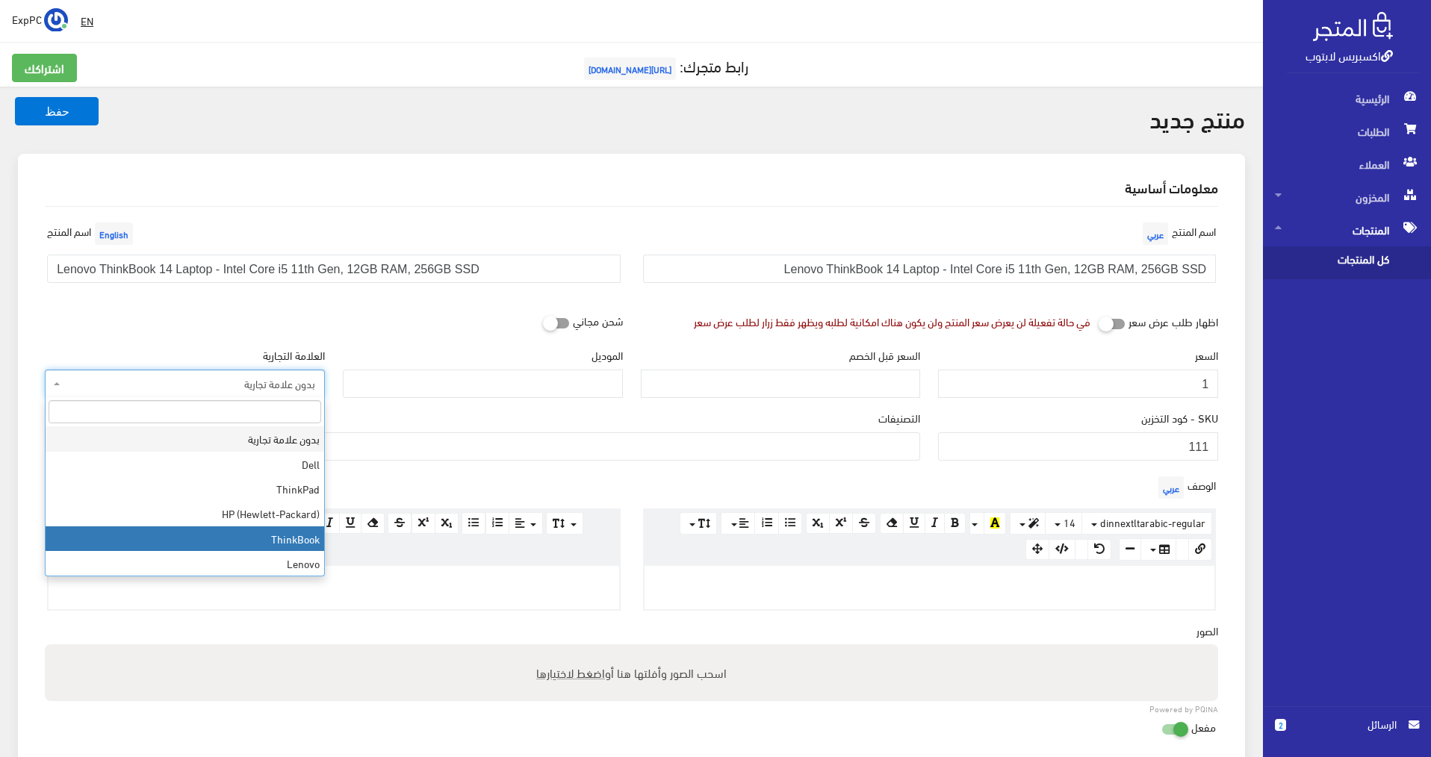
select select "4"
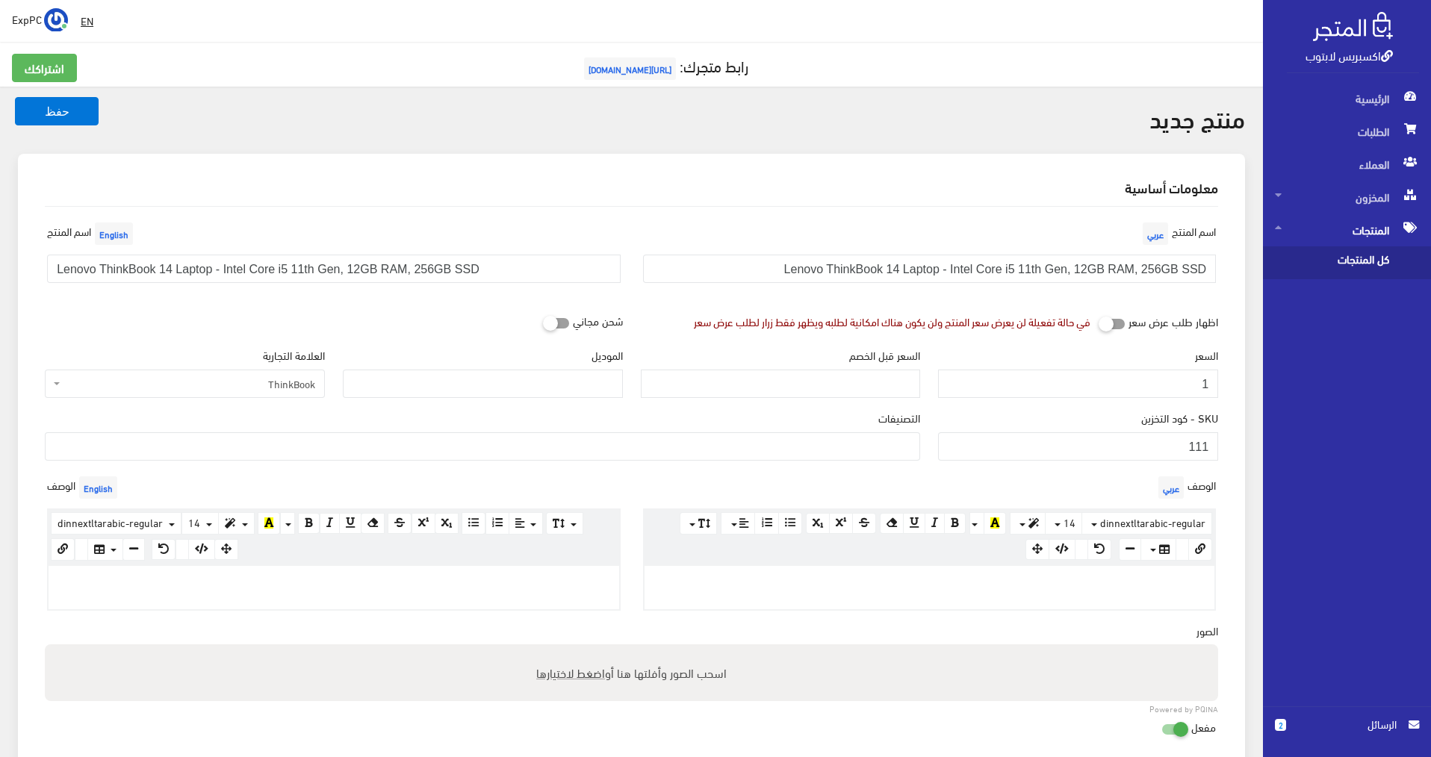
click at [803, 444] on ul at bounding box center [483, 445] width 874 height 24
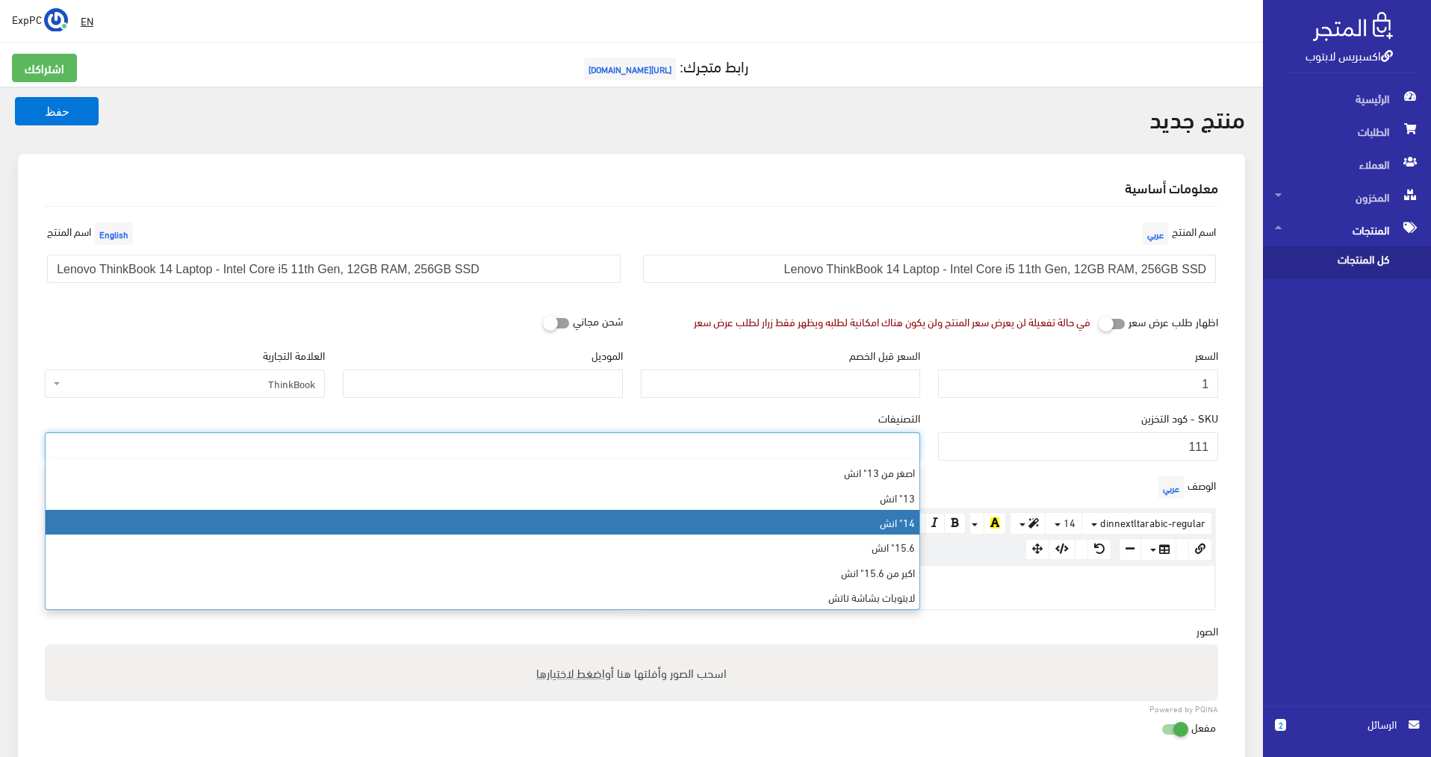
select select "6"
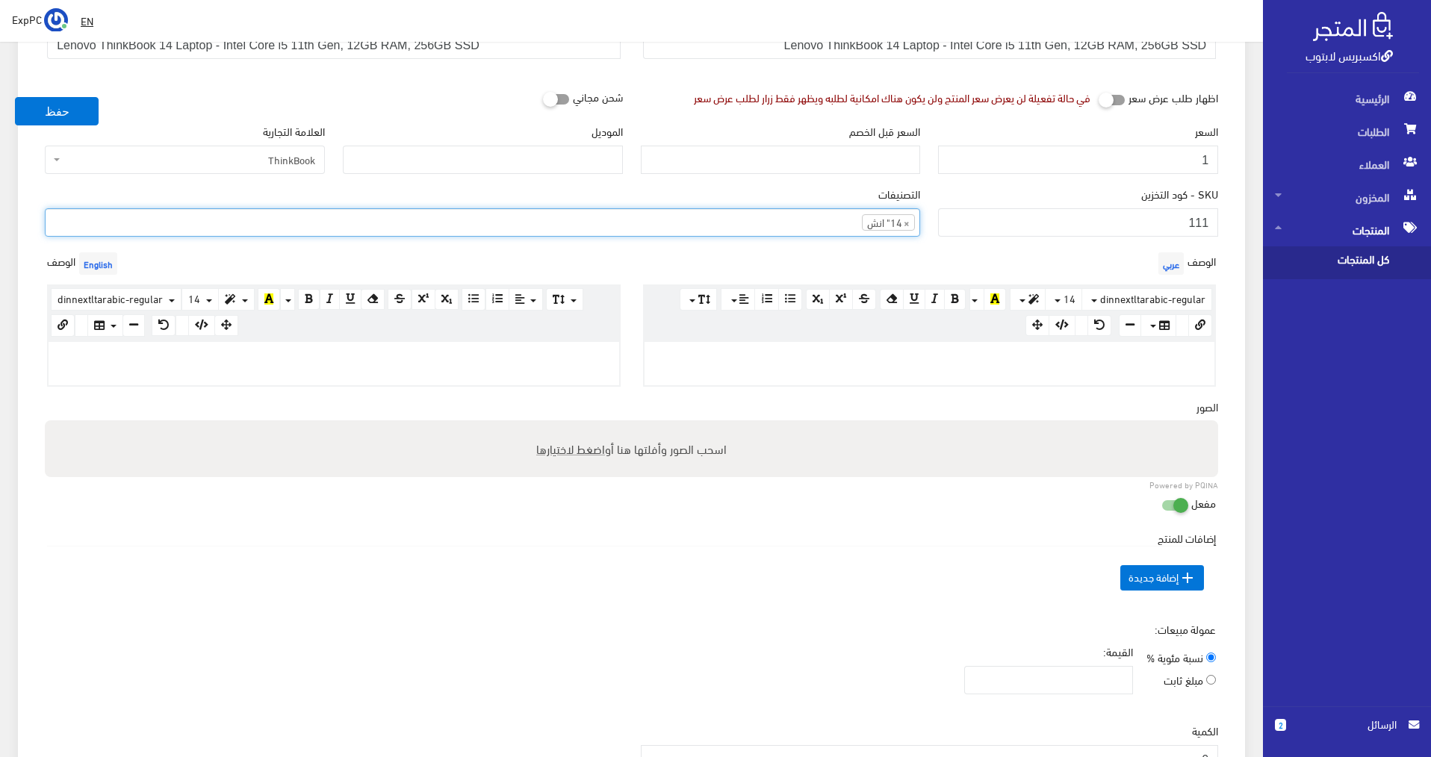
scroll to position [299, 0]
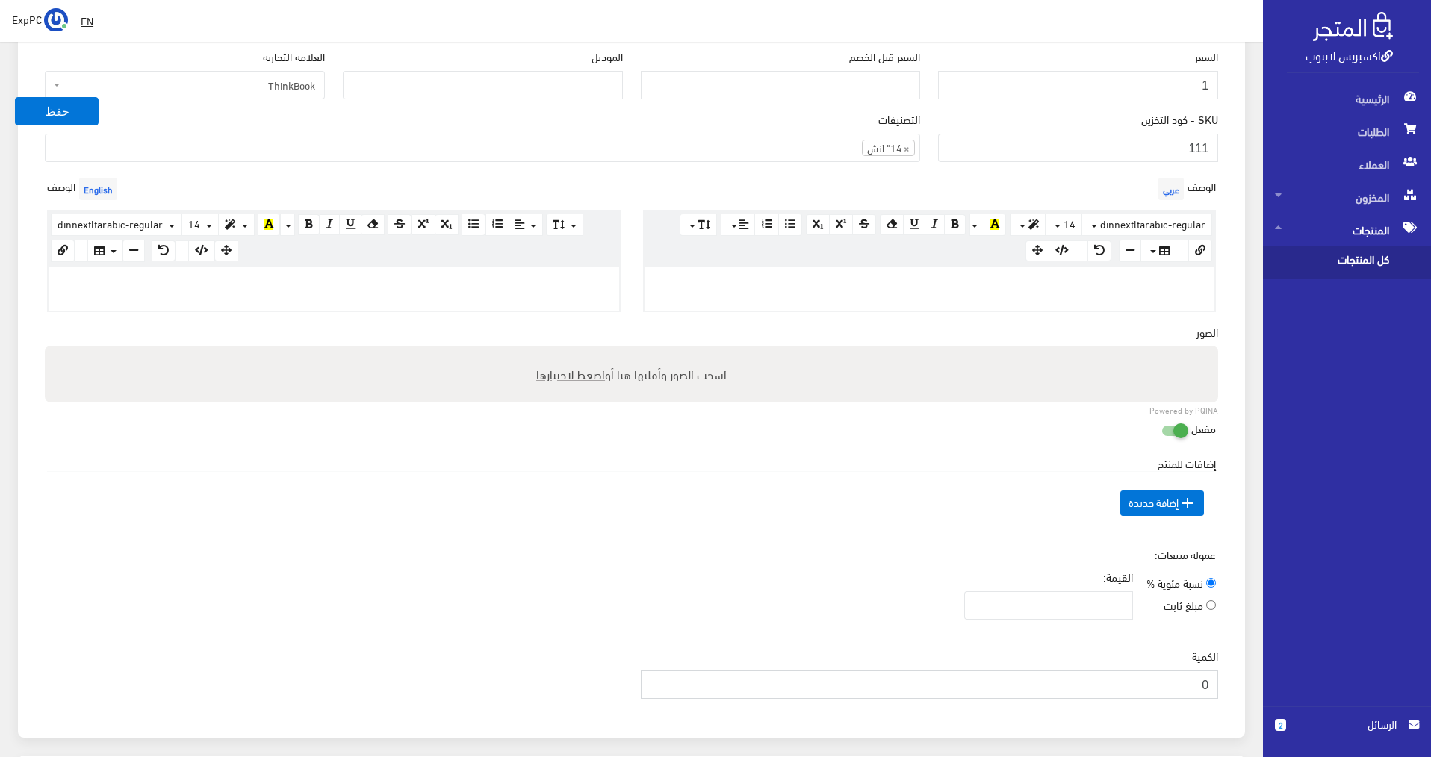
drag, startPoint x: 1183, startPoint y: 687, endPoint x: 1219, endPoint y: 679, distance: 37.3
click at [1219, 679] on div "الكمية 0" at bounding box center [930, 679] width 596 height 63
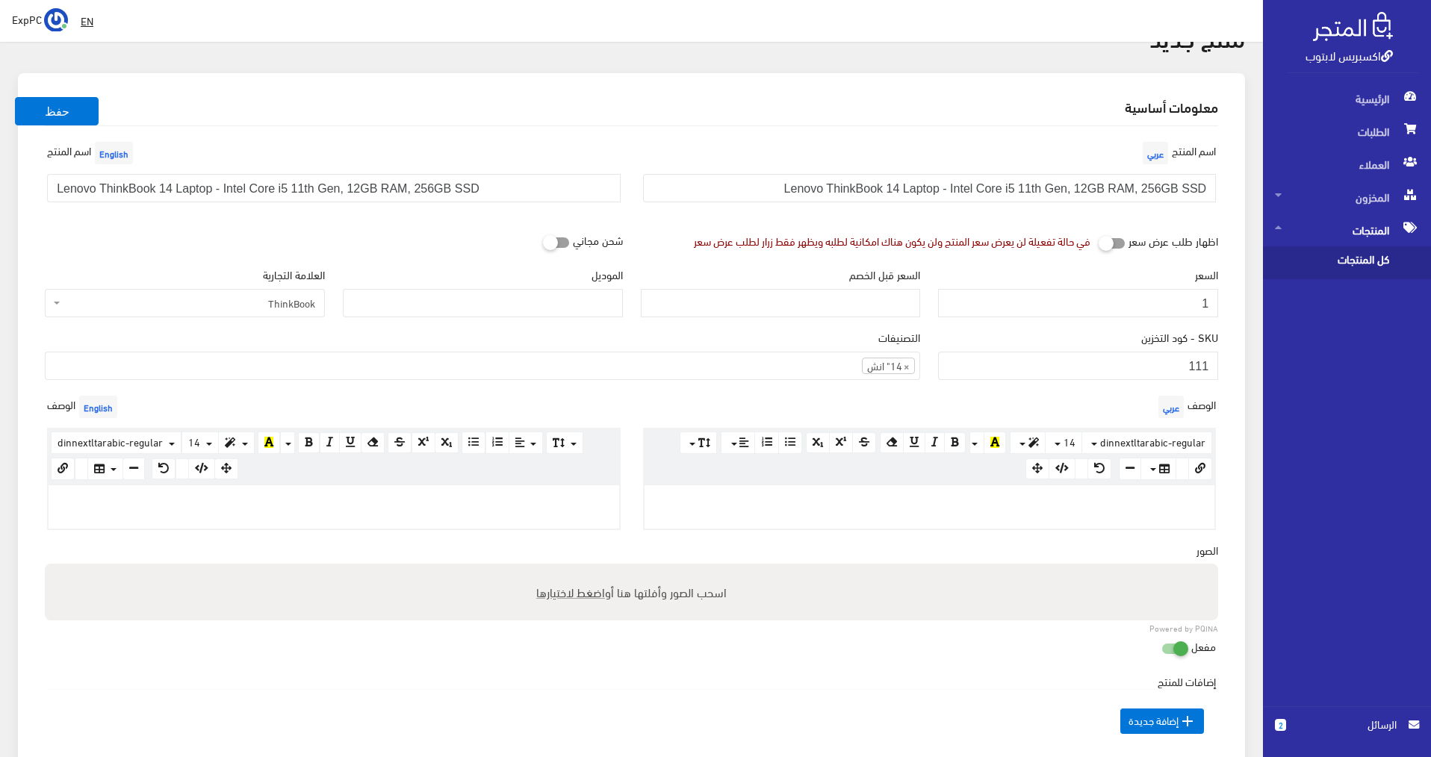
scroll to position [0, 0]
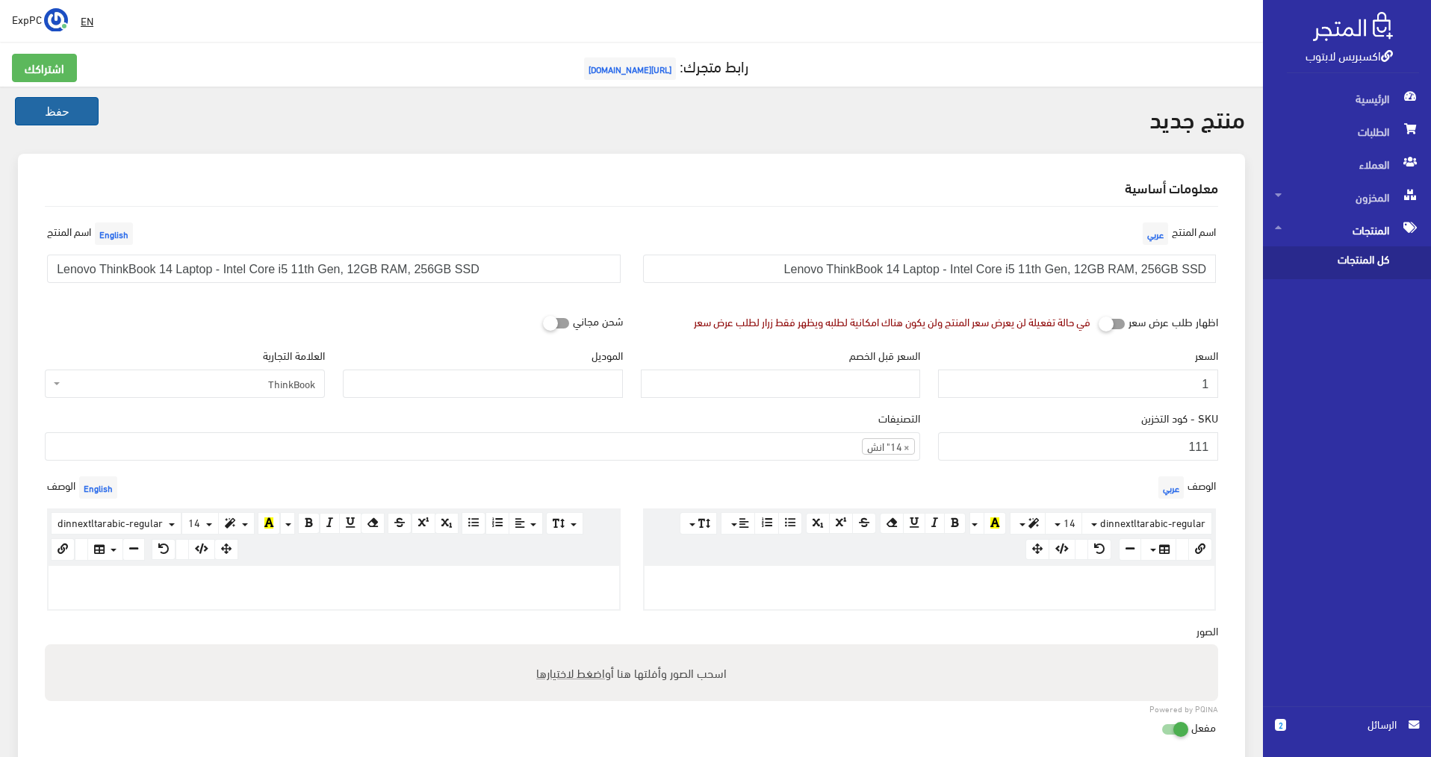
type input "1"
click at [67, 109] on button "حفظ" at bounding box center [57, 111] width 84 height 28
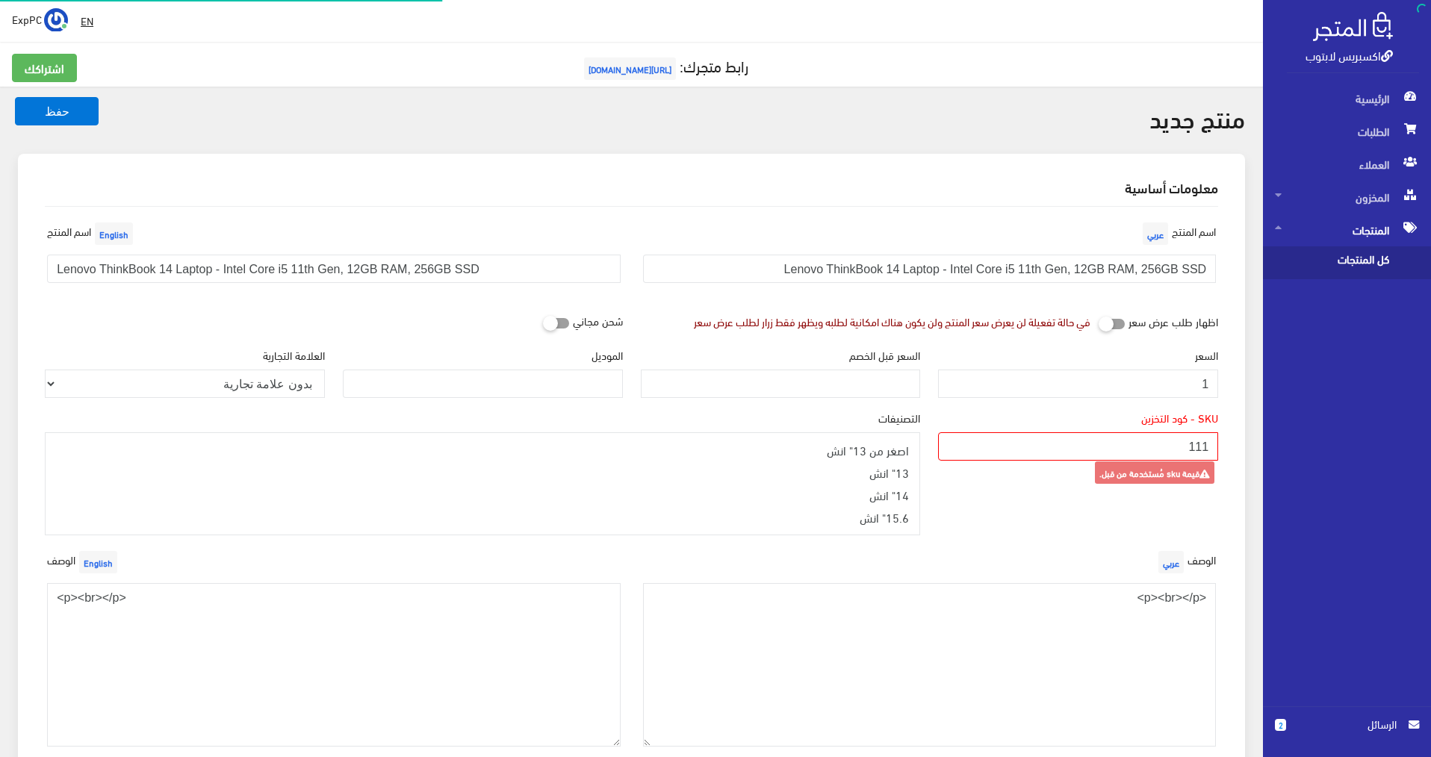
select select
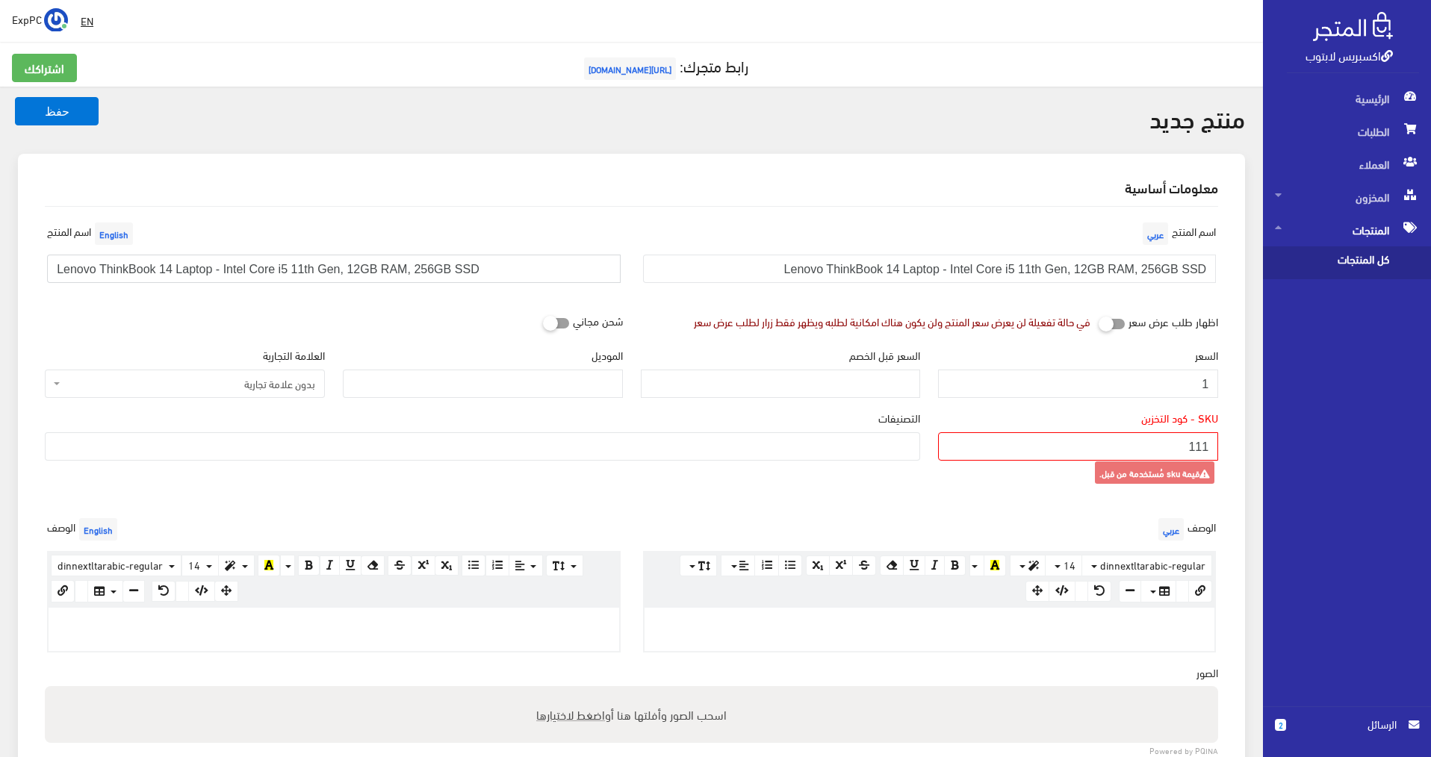
drag, startPoint x: 489, startPoint y: 271, endPoint x: 19, endPoint y: 279, distance: 470.5
click at [20, 279] on div "معلومات أساسية اسم المنتج عربي Lenovo ThinkBook 14 Laptop - Intel Core i5 11th …" at bounding box center [631, 616] width 1227 height 924
click at [1365, 233] on span "المنتجات" at bounding box center [1347, 230] width 144 height 33
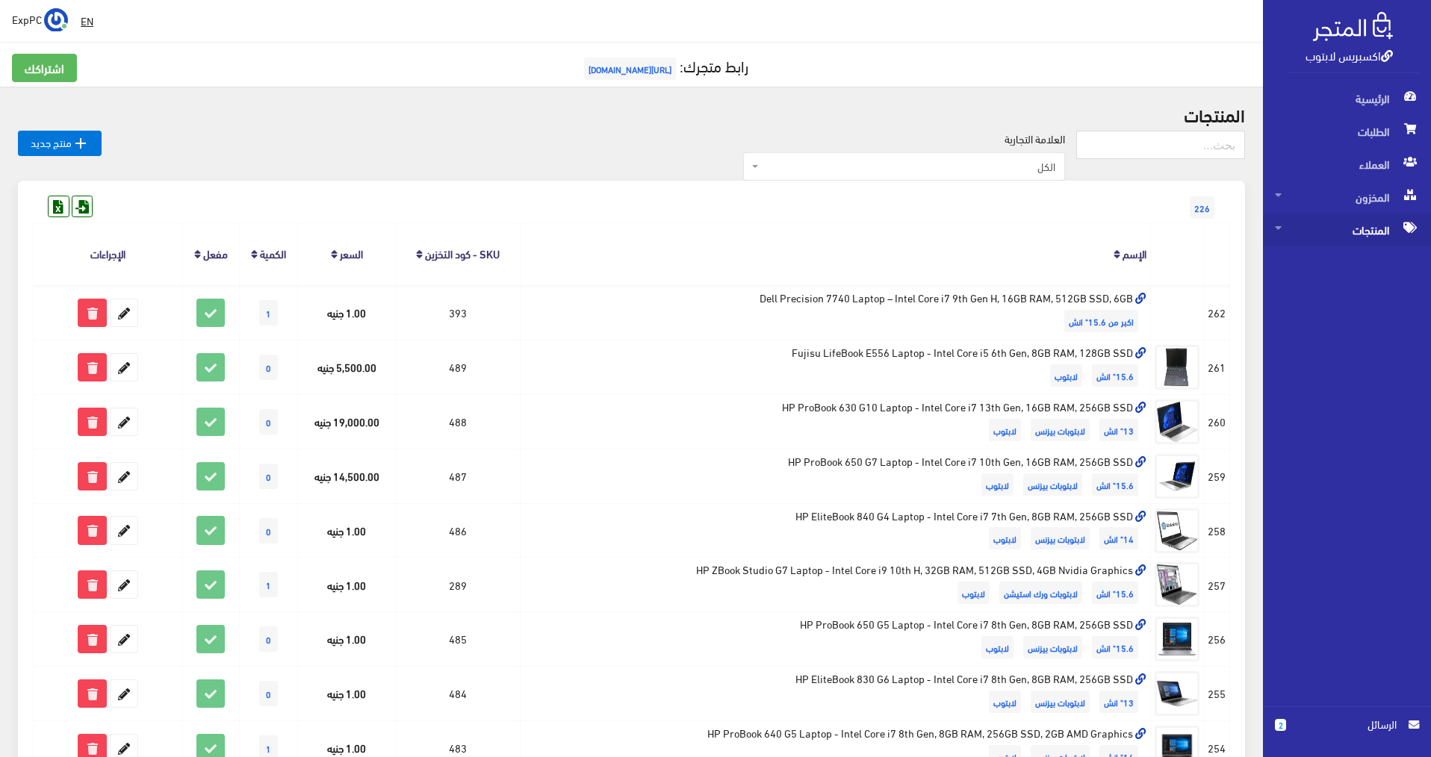
click at [1328, 231] on span "المنتجات" at bounding box center [1347, 230] width 144 height 33
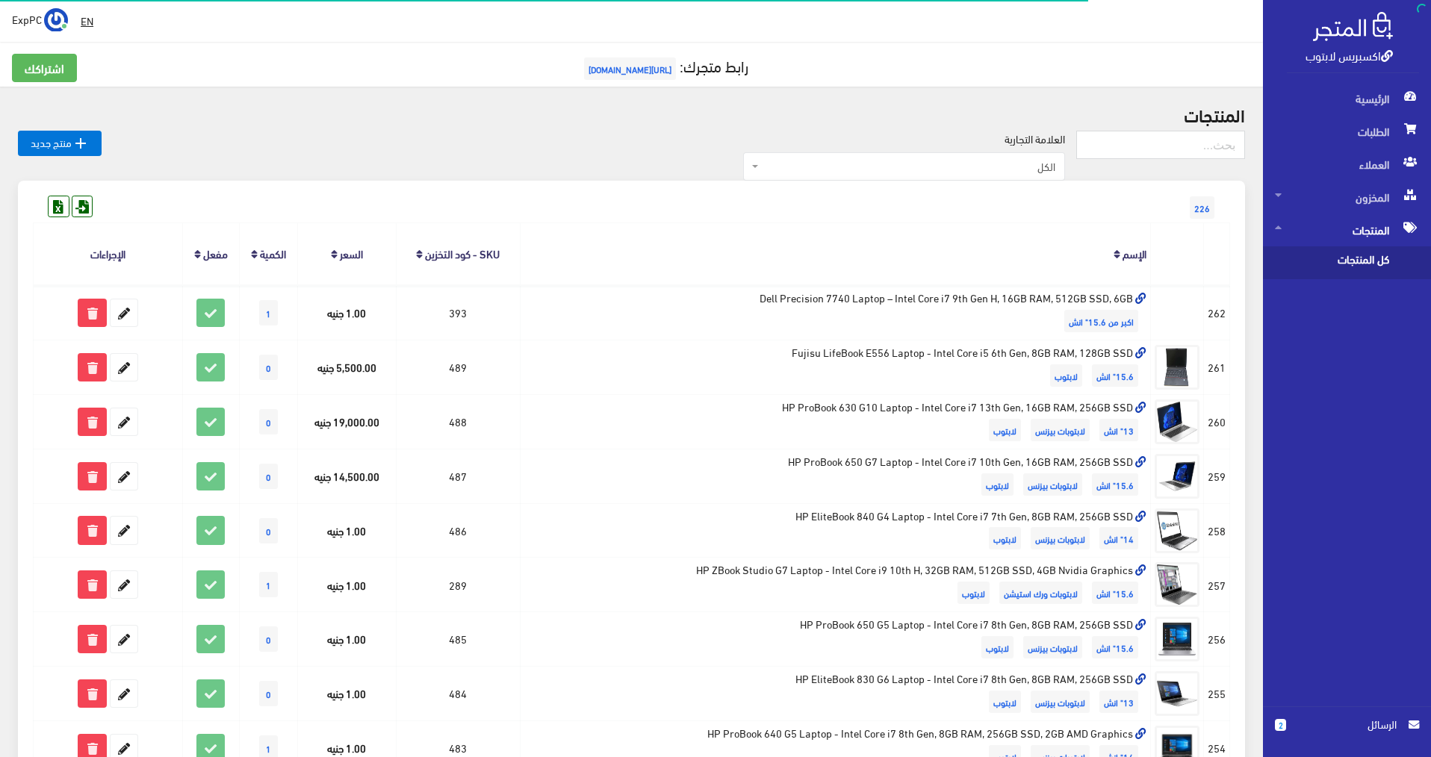
click at [1359, 252] on span "كل المنتجات" at bounding box center [1331, 262] width 113 height 33
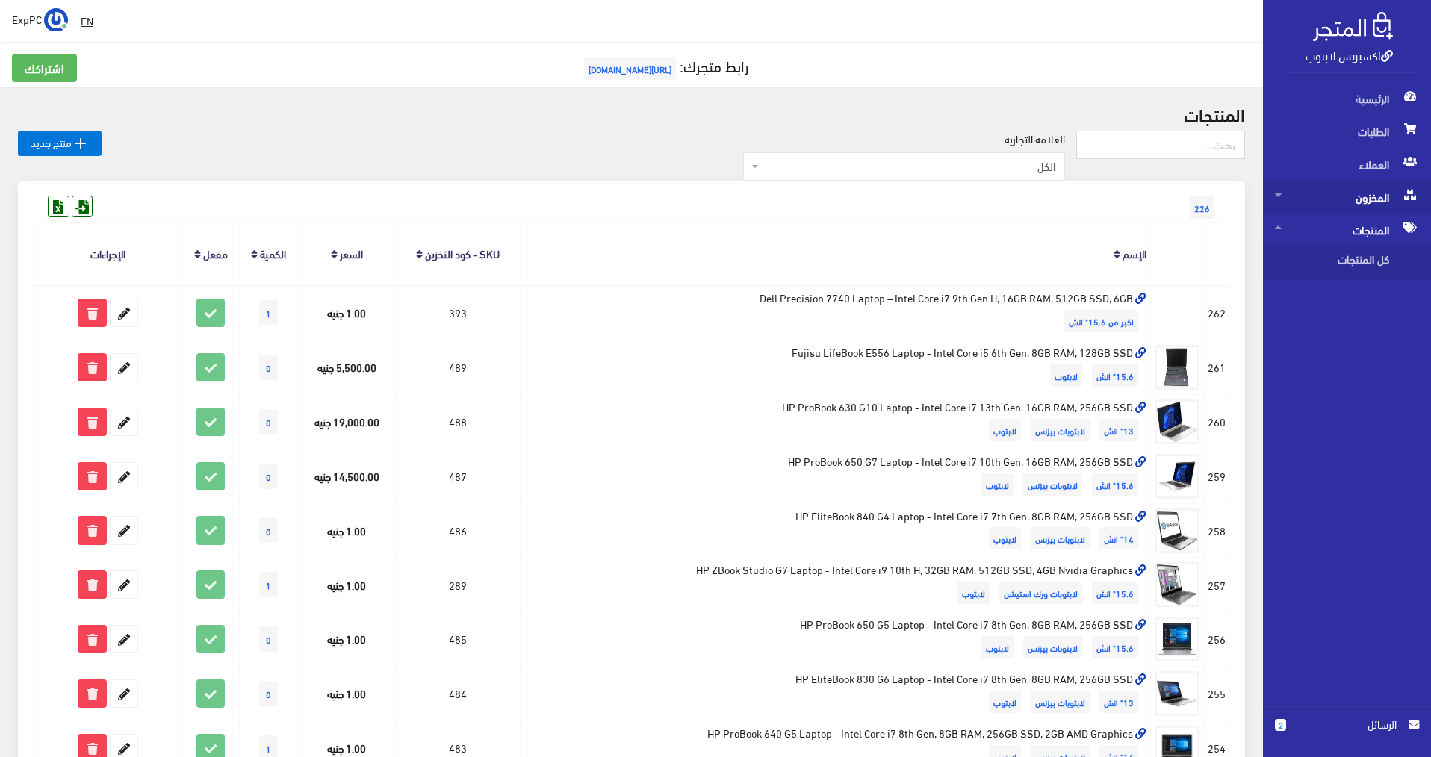
click at [1366, 204] on span "المخزون" at bounding box center [1347, 197] width 144 height 33
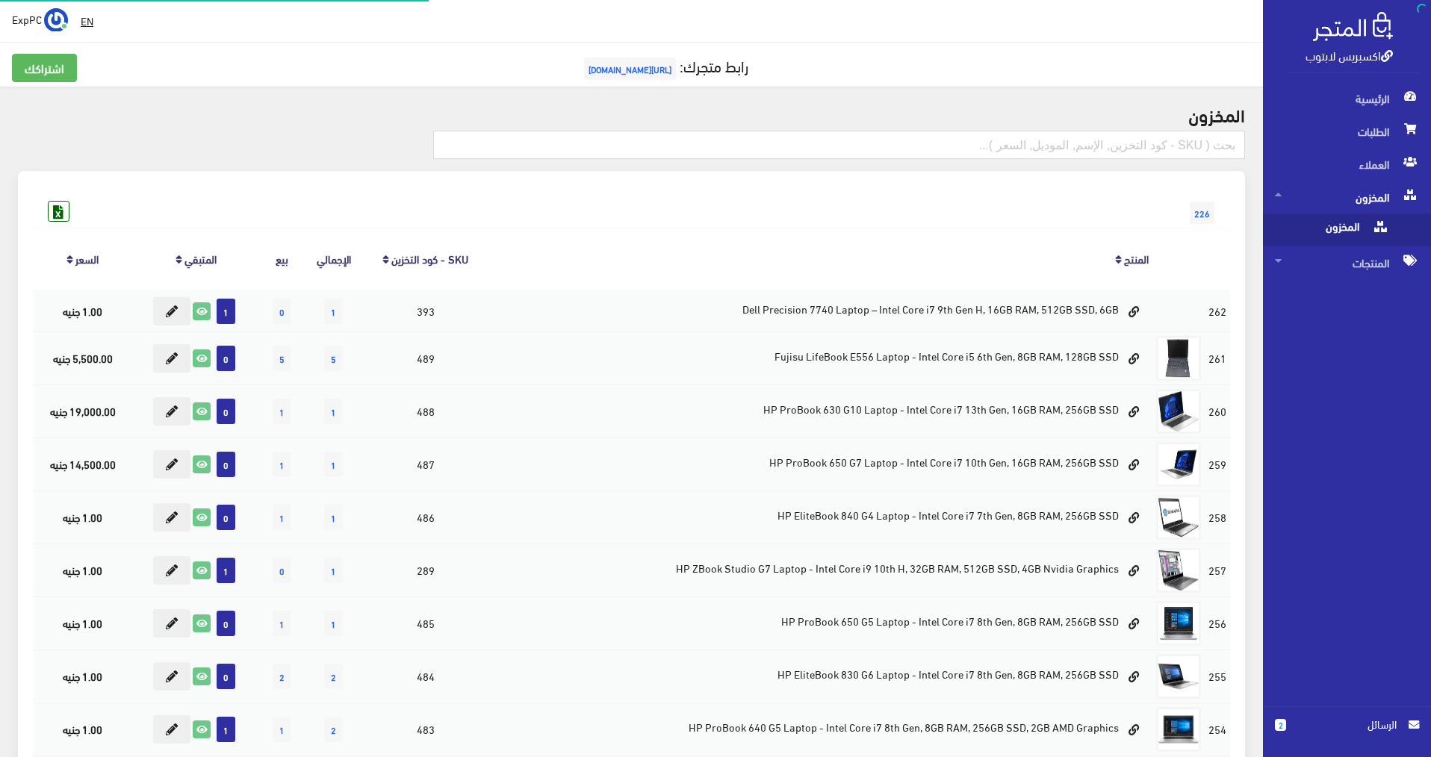
click at [1355, 228] on span "المخزون" at bounding box center [1331, 230] width 113 height 33
click at [1362, 261] on span "المنتجات" at bounding box center [1347, 262] width 144 height 33
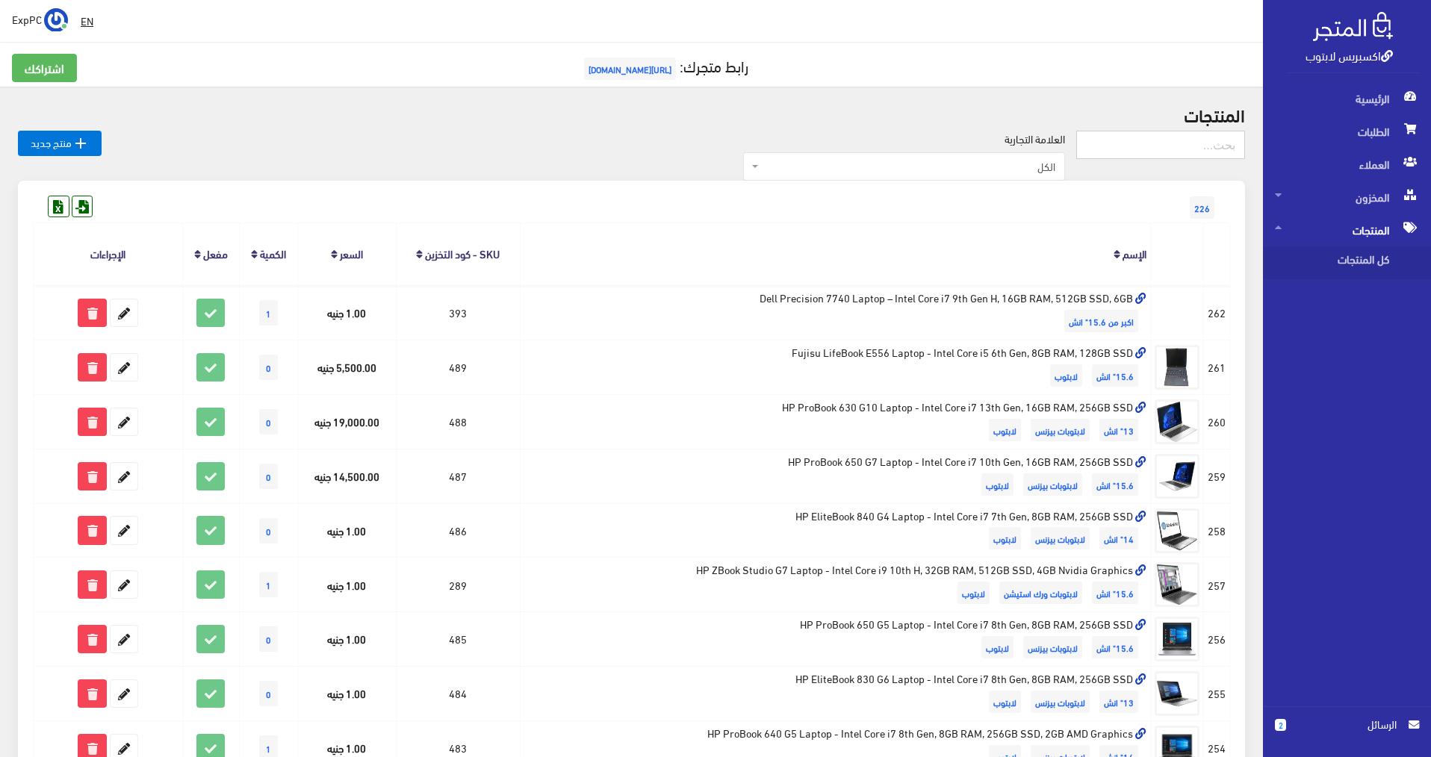
click at [1221, 143] on input "text" at bounding box center [1160, 145] width 169 height 28
type input "490"
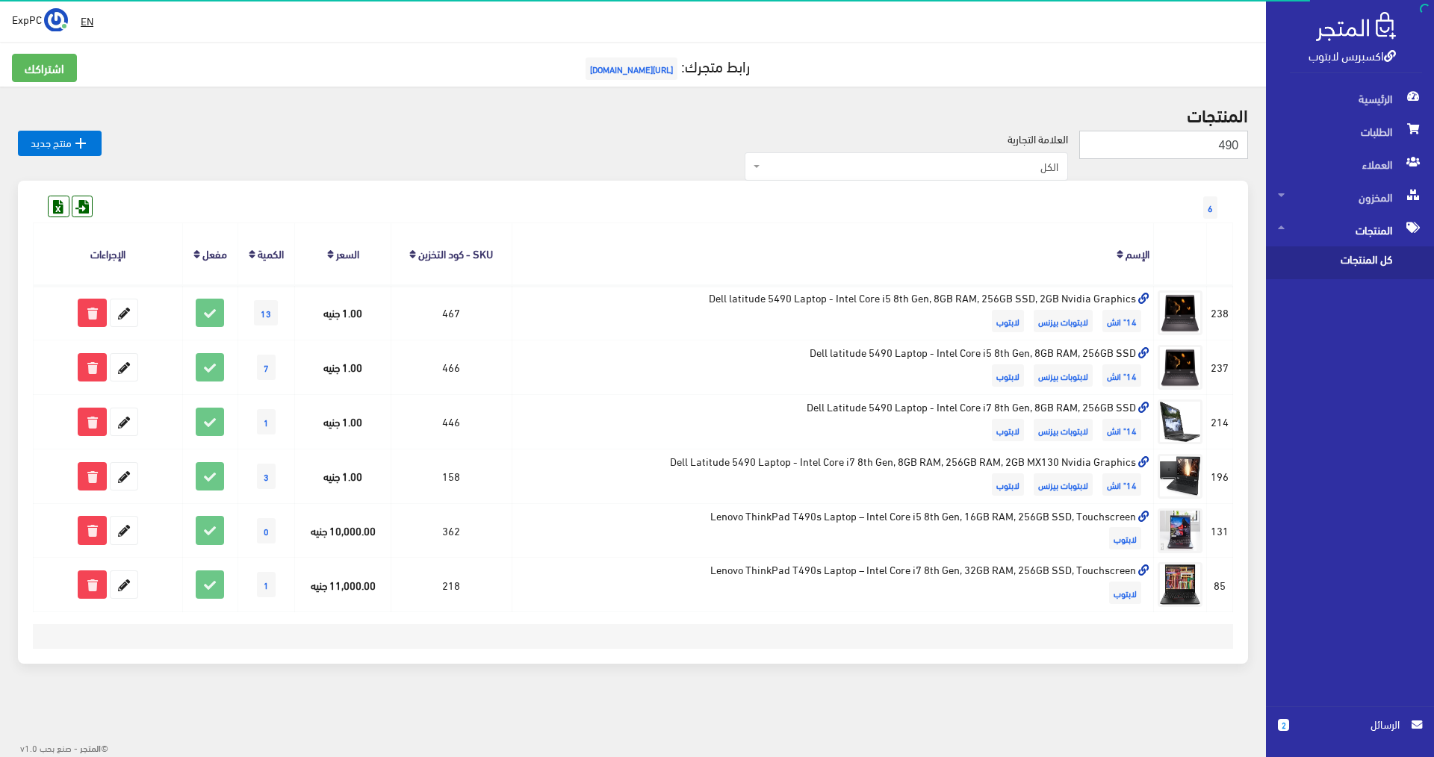
click at [1210, 142] on input "490" at bounding box center [1163, 145] width 169 height 28
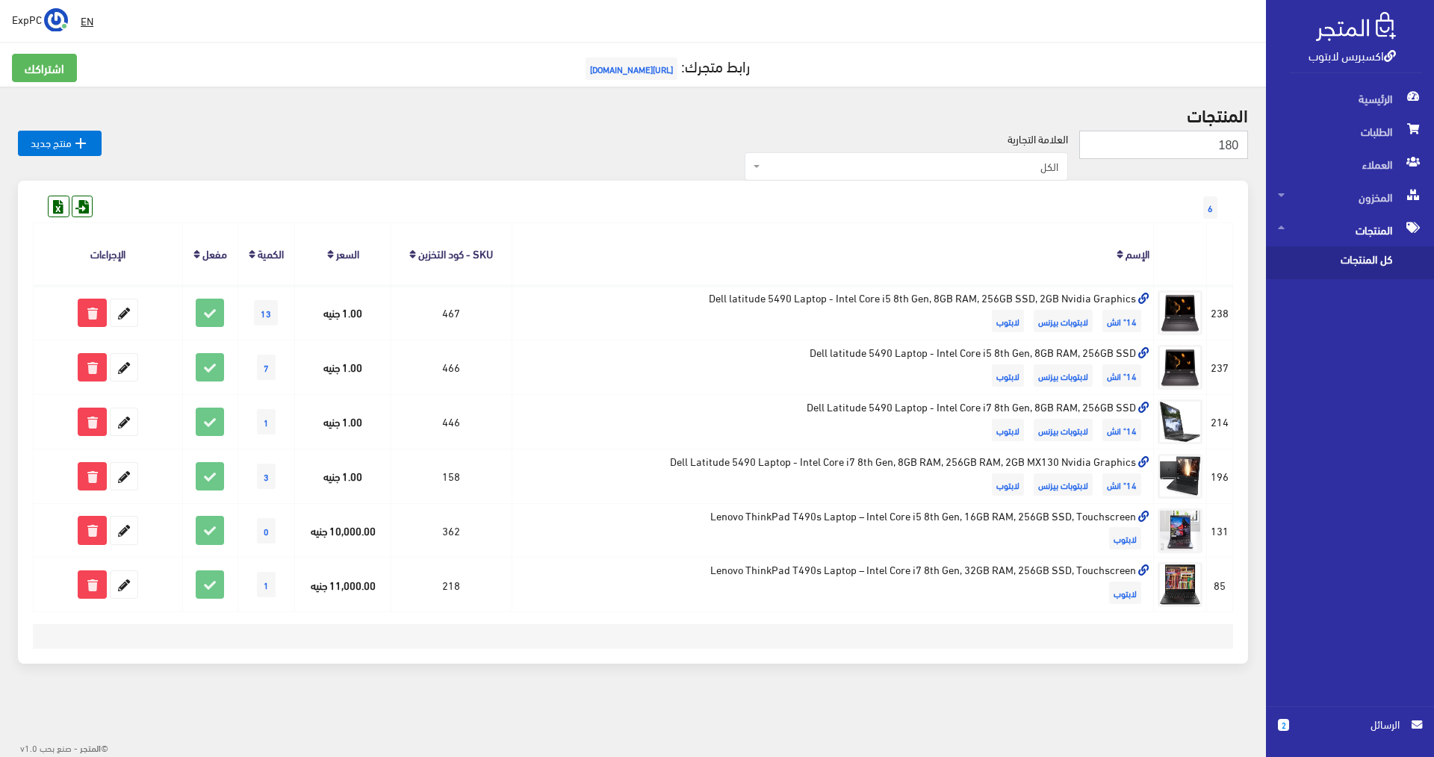
type input "180"
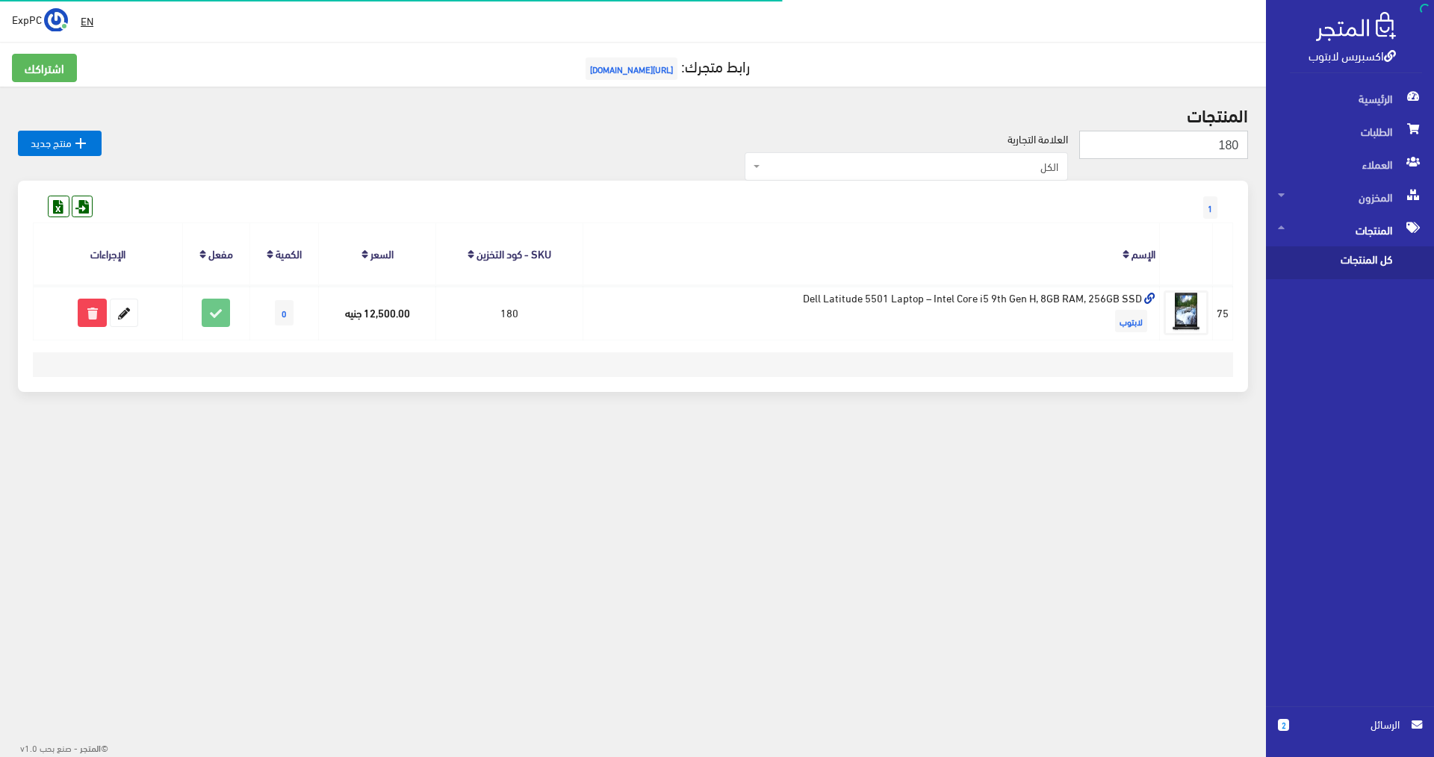
click at [1210, 142] on input "180" at bounding box center [1163, 145] width 169 height 28
type input "480"
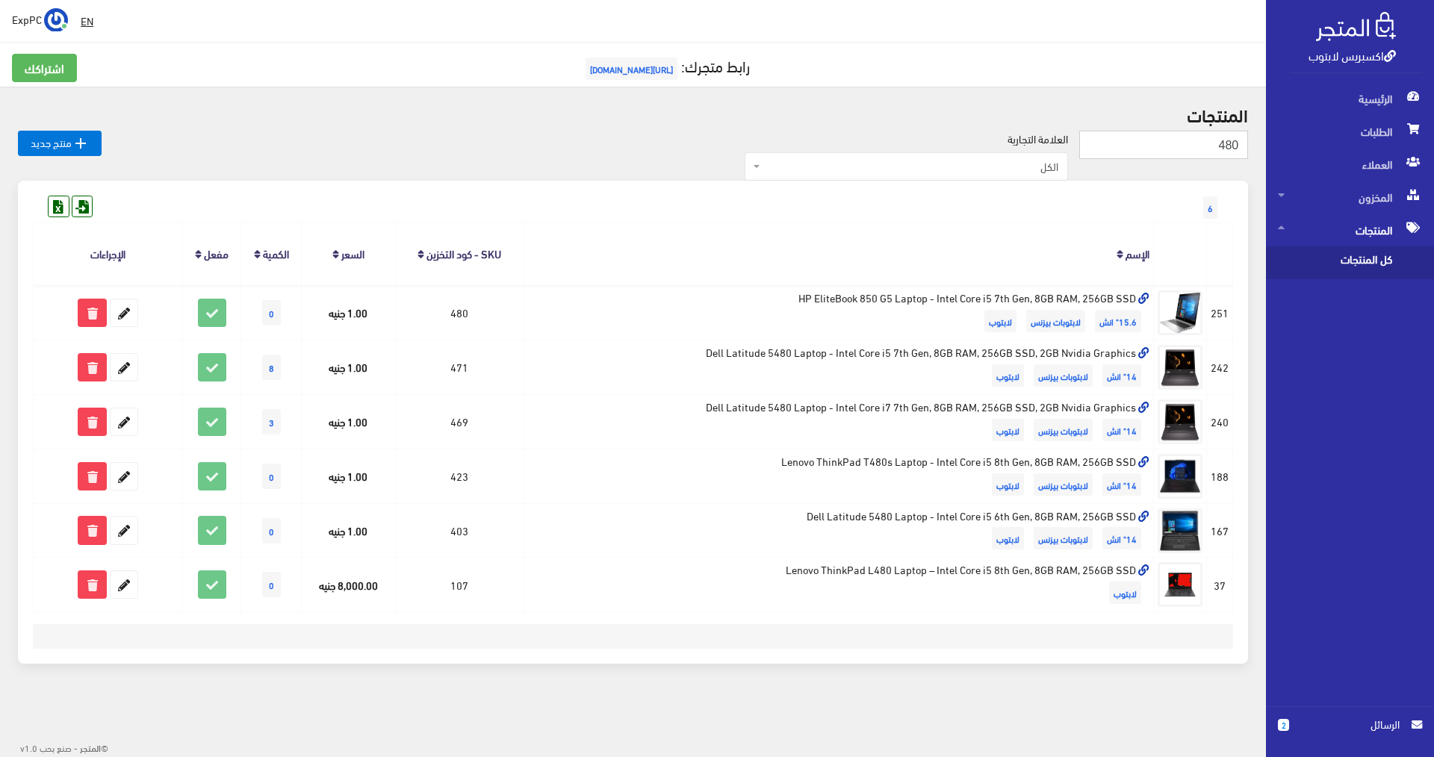
drag, startPoint x: 0, startPoint y: 0, endPoint x: 1210, endPoint y: 142, distance: 1217.9
click at [1210, 142] on input "480" at bounding box center [1163, 145] width 169 height 28
type input "485"
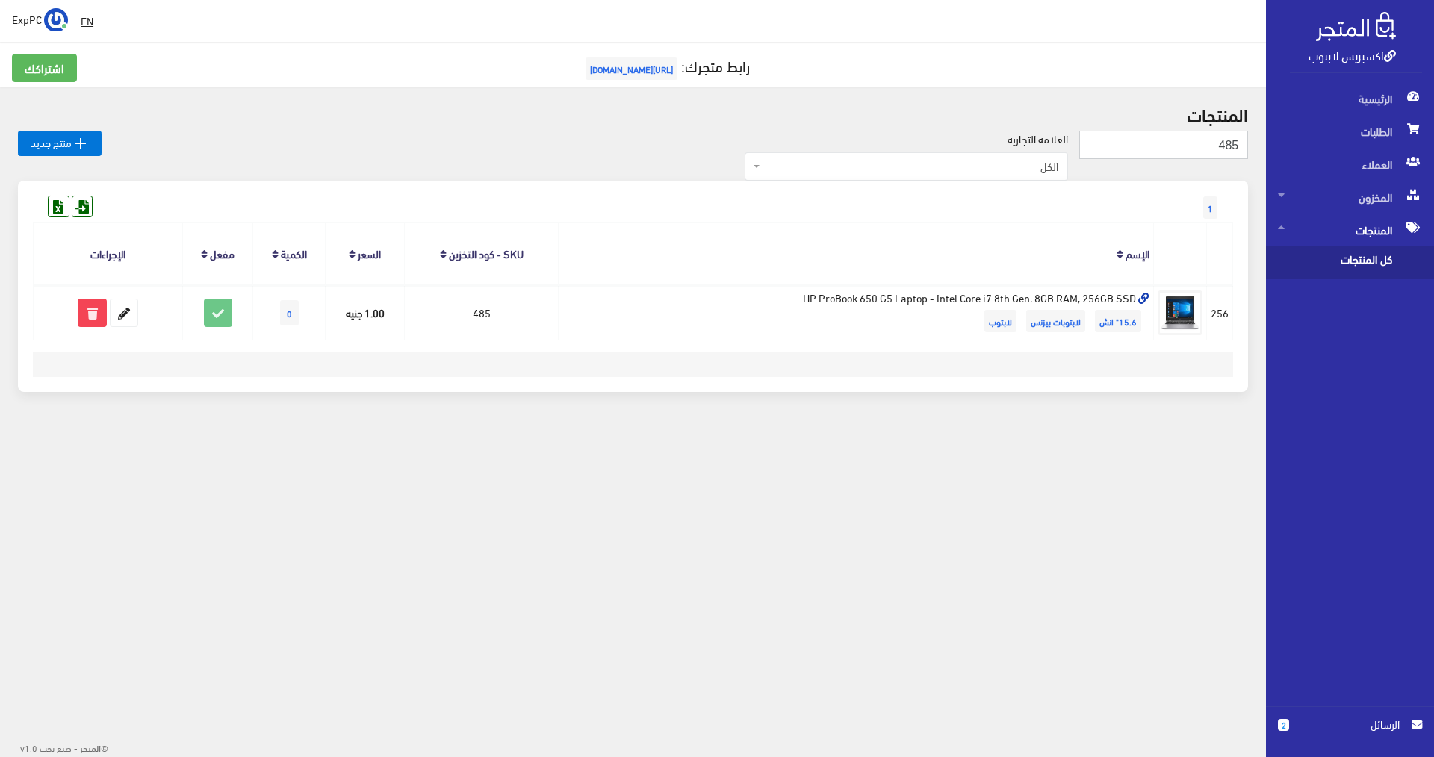
click at [1210, 142] on input "485" at bounding box center [1163, 145] width 169 height 28
type input "486"
click at [1210, 142] on input "486" at bounding box center [1163, 145] width 169 height 28
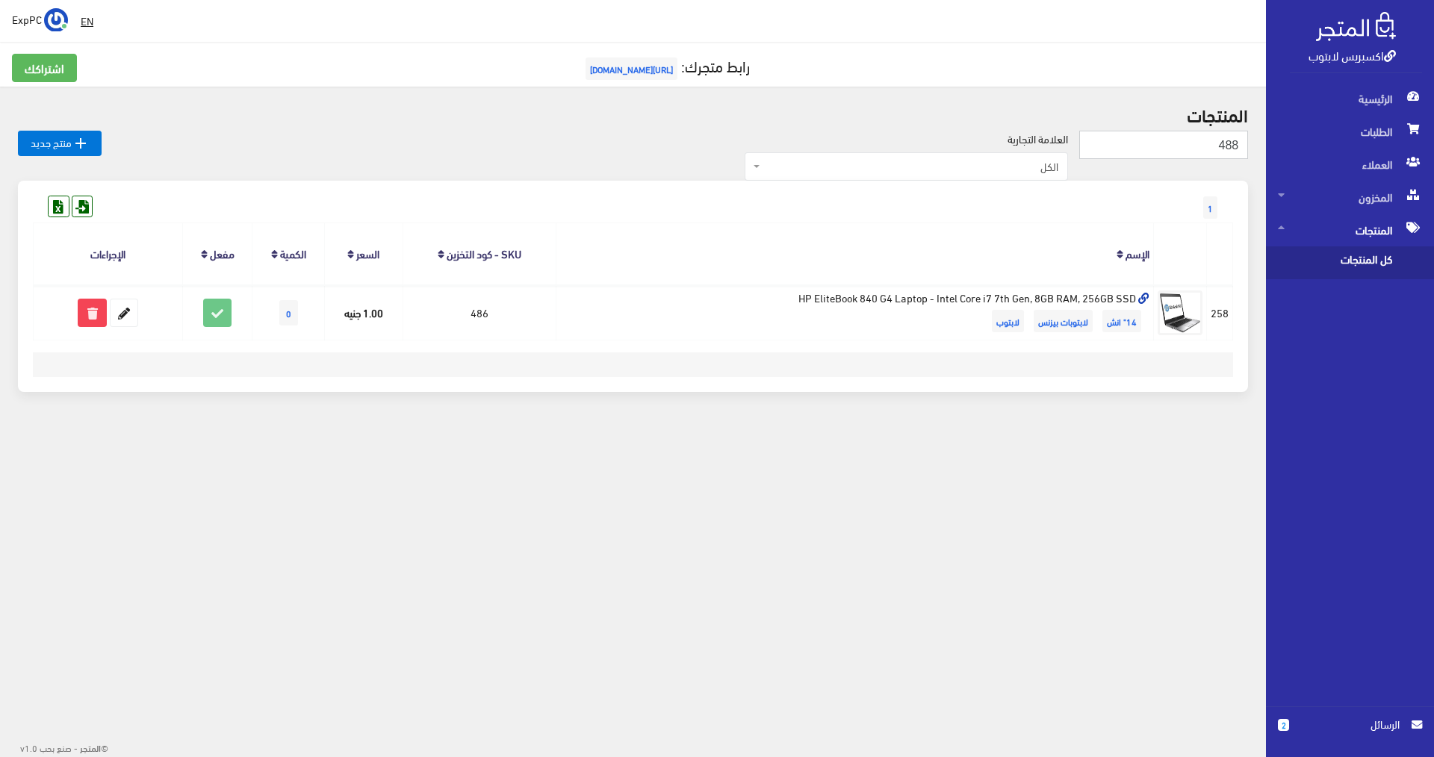
type input "488"
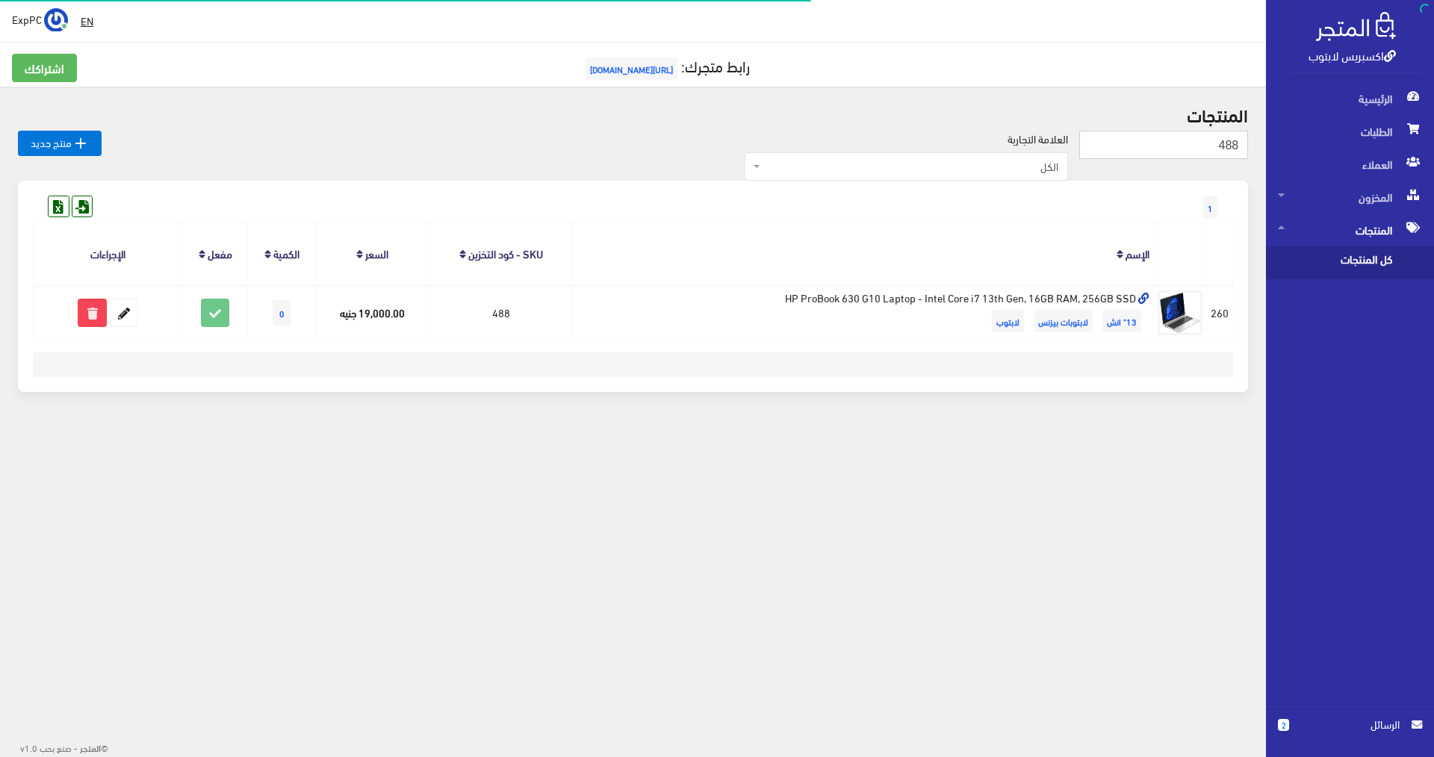
click at [1210, 142] on input "488" at bounding box center [1163, 145] width 169 height 28
type input "489"
click at [1210, 142] on input "489" at bounding box center [1163, 145] width 169 height 28
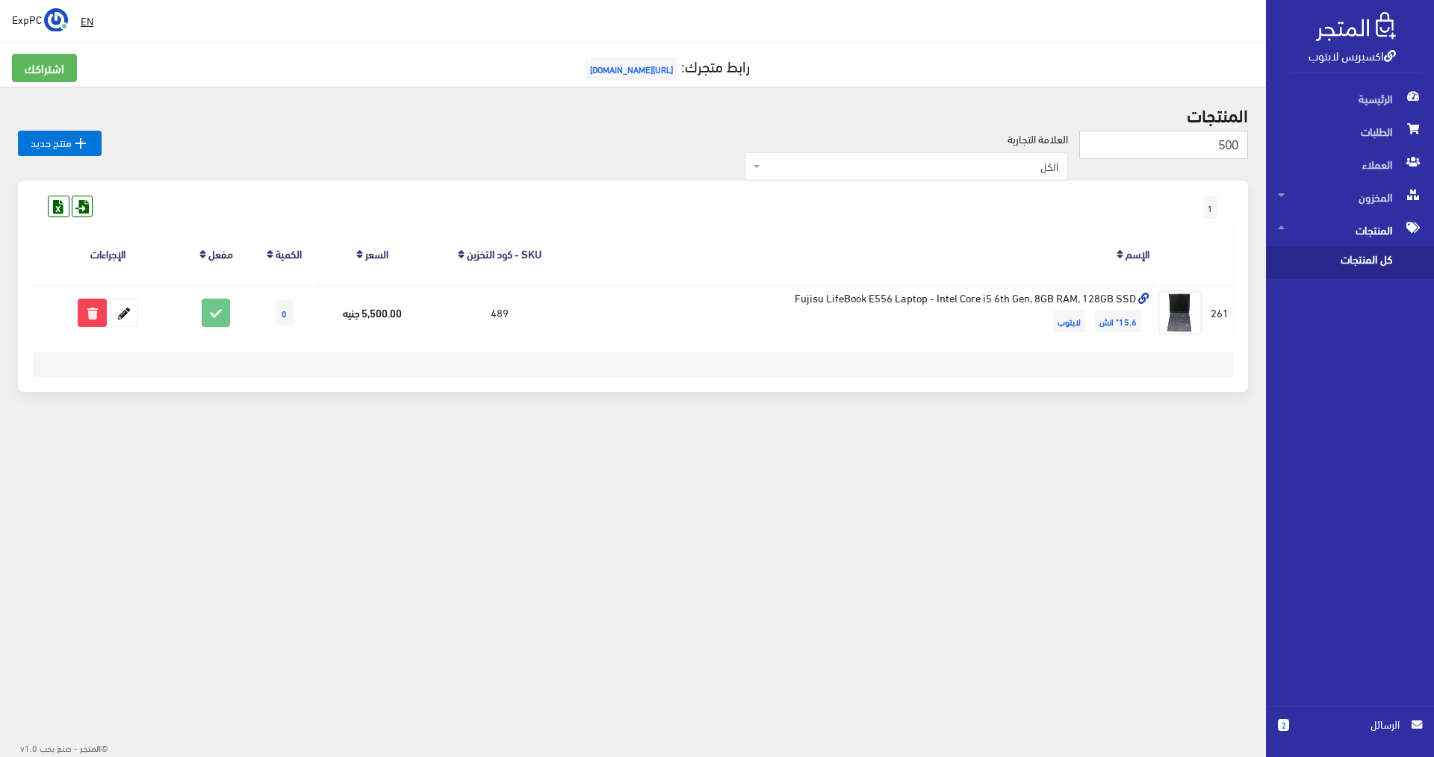
type input "500"
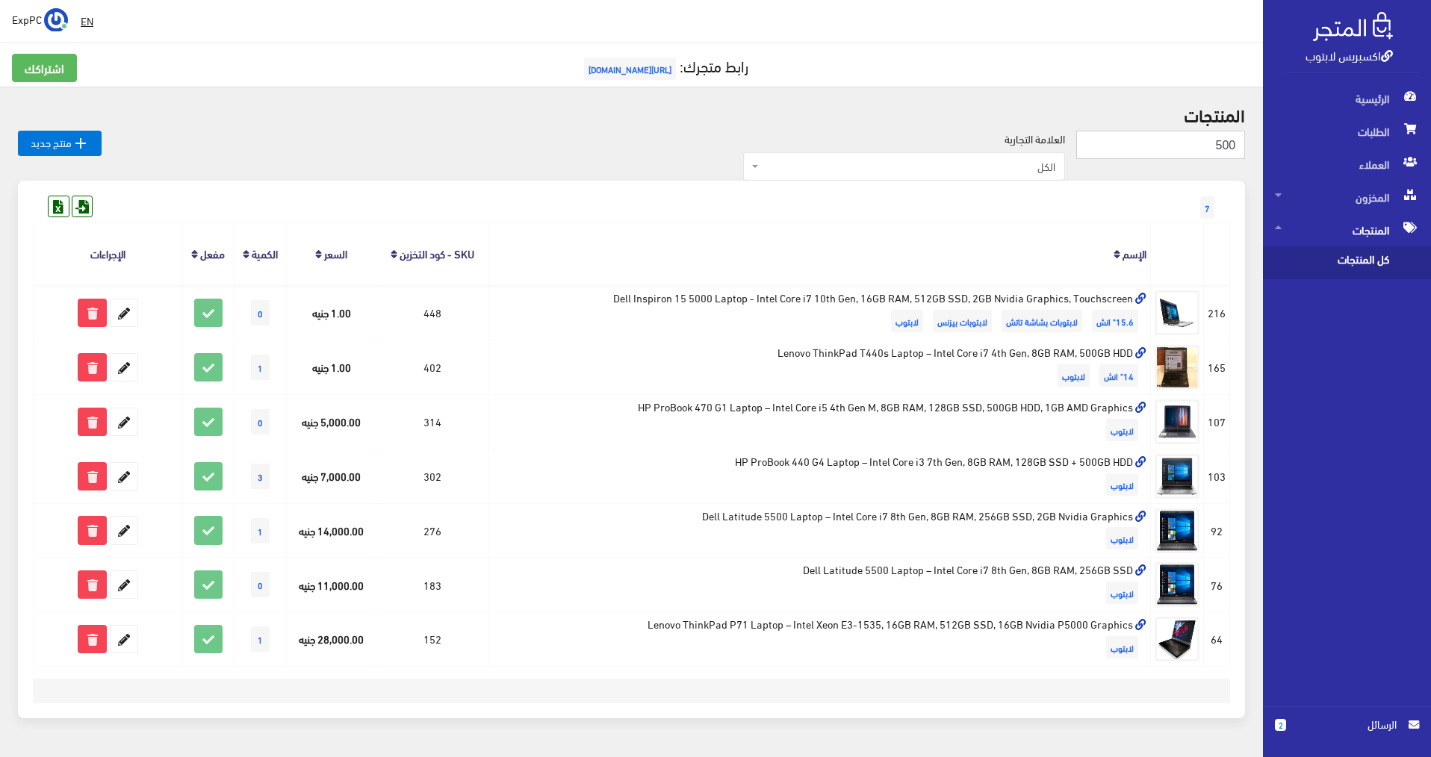
click at [1210, 142] on input "500" at bounding box center [1160, 145] width 169 height 28
type input "501"
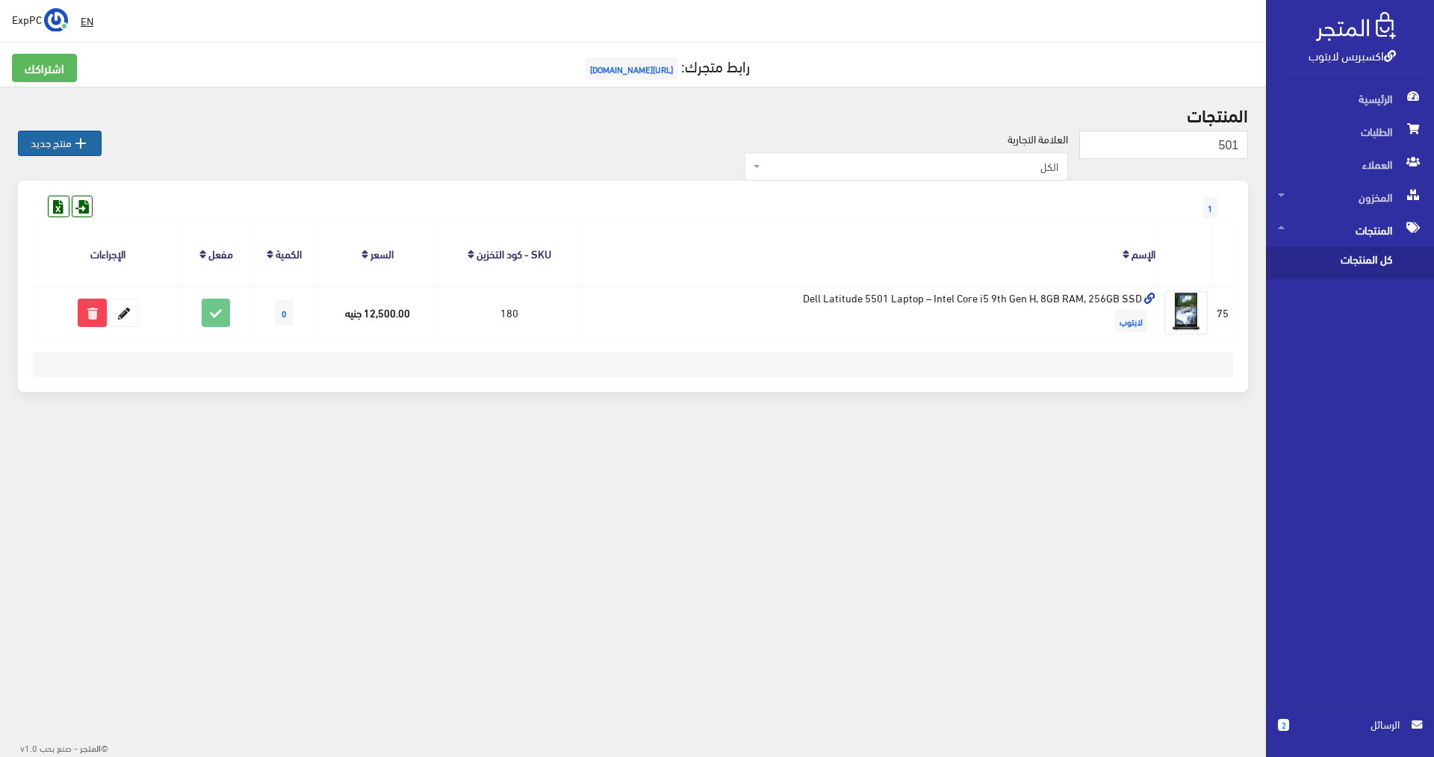
click at [66, 138] on link " منتج جديد" at bounding box center [60, 143] width 84 height 25
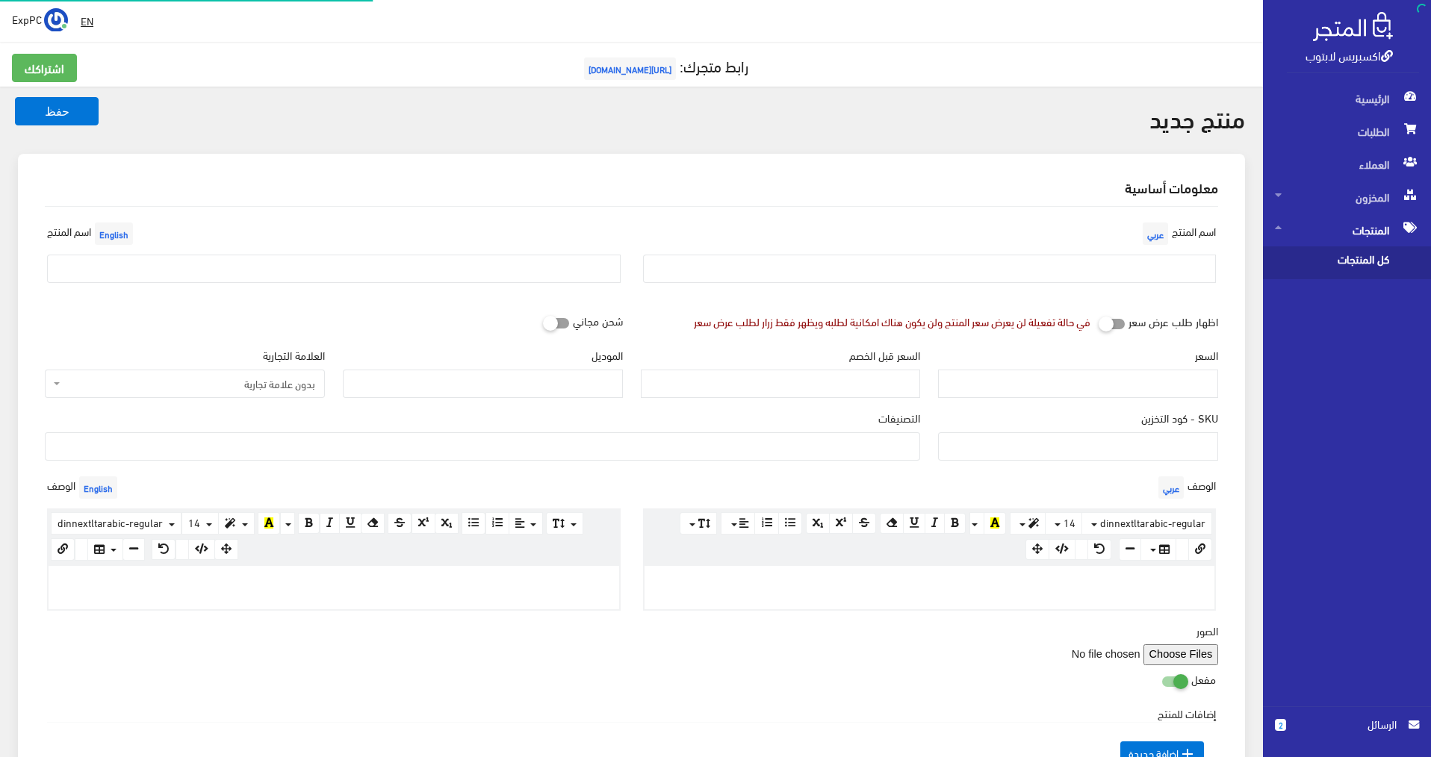
select select
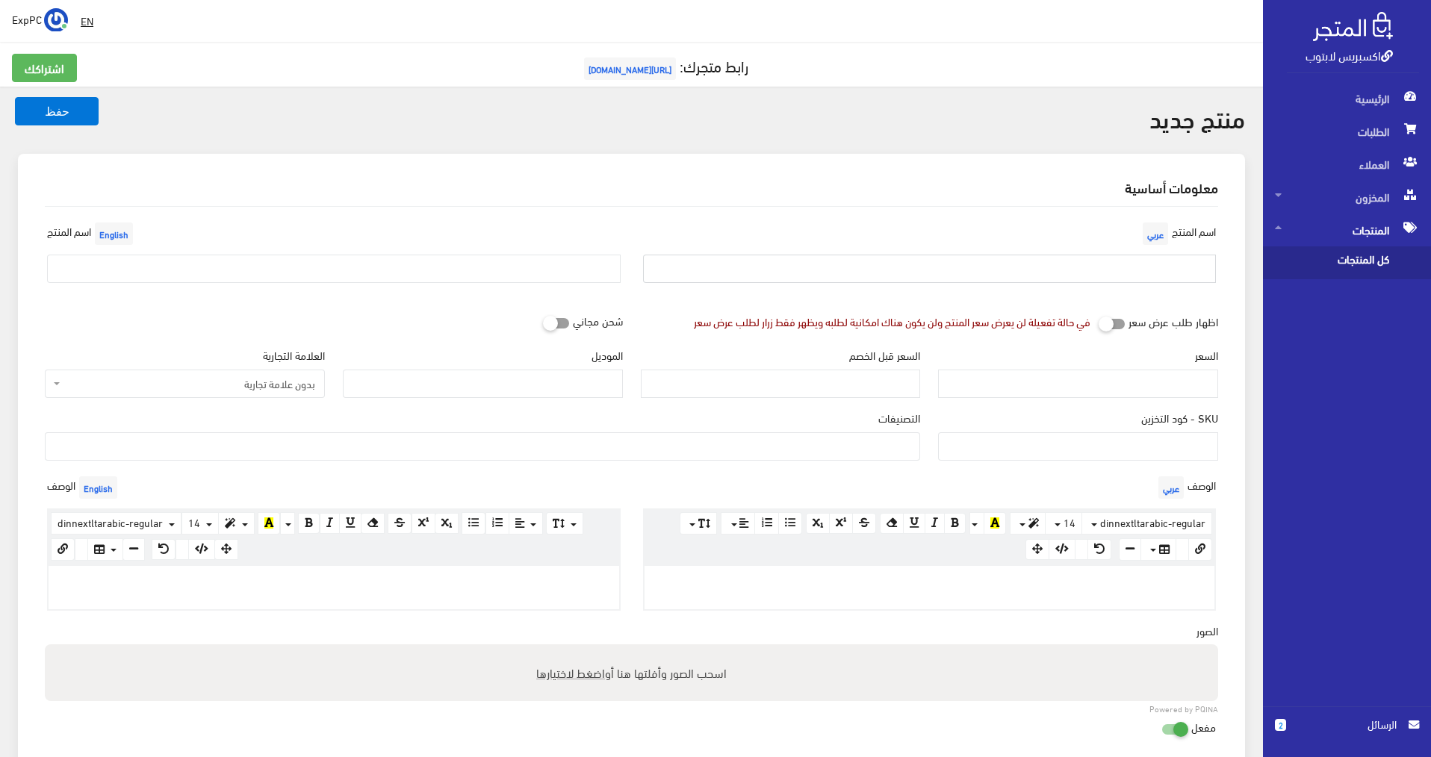
paste input "Lenovo ThinkBook 14 Laptop - Intel Core i5 11th Gen, 12GB RAM, 256GB SSD"
type input "Lenovo ThinkBook 14 Laptop - Intel Core i5 11th Gen, 12GB RAM, 256GB SSD"
paste input "Lenovo ThinkBook 14 Laptop - Intel Core i5 11th Gen, 12GB RAM, 256GB SSD"
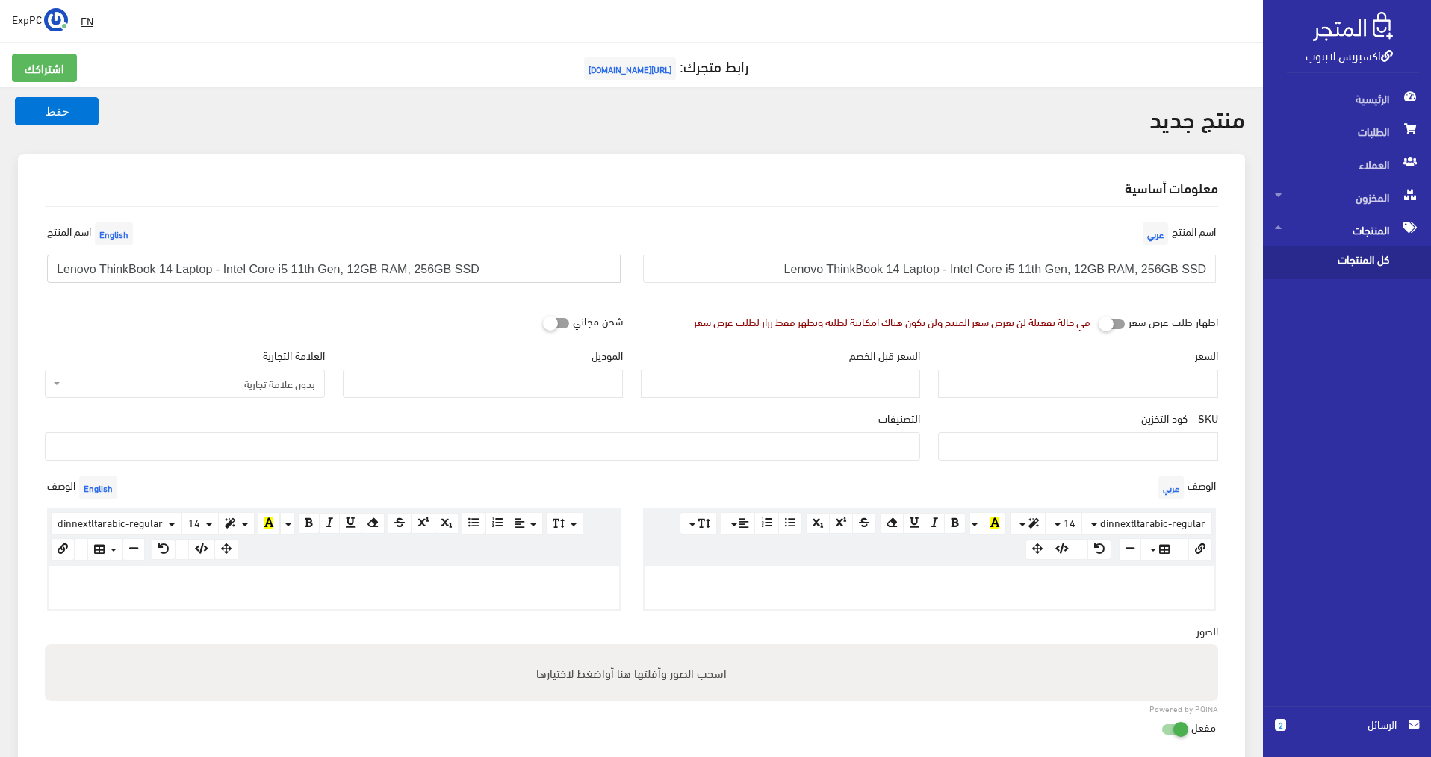
type input "Lenovo ThinkBook 14 Laptop - Intel Core i5 11th Gen, 12GB RAM, 256GB SSD"
click at [1016, 385] on input "السعر" at bounding box center [1078, 384] width 280 height 28
type input "1"
click at [1083, 444] on input "SKU - كود التخزين" at bounding box center [1078, 446] width 280 height 28
type input "500"
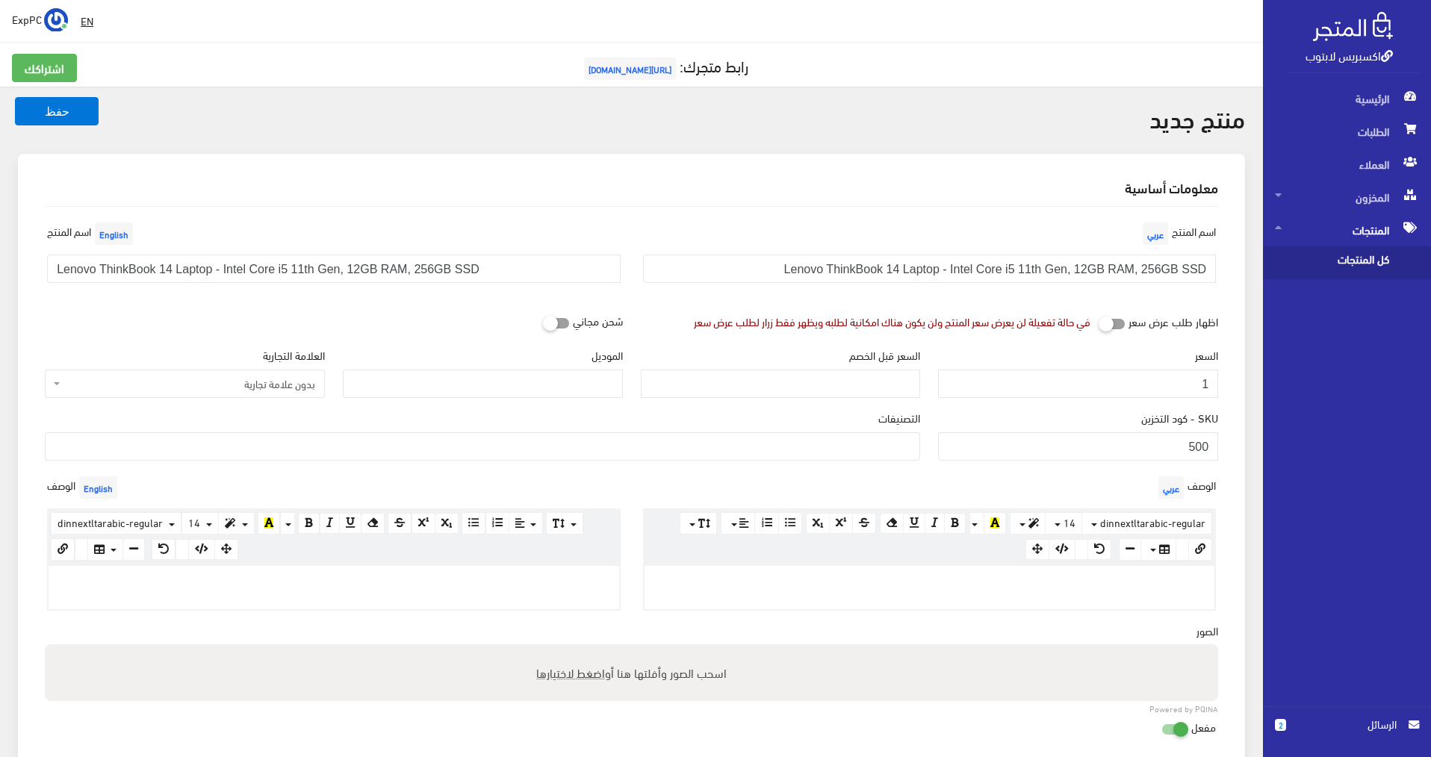
click at [173, 386] on span "بدون علامة تجارية" at bounding box center [189, 383] width 252 height 15
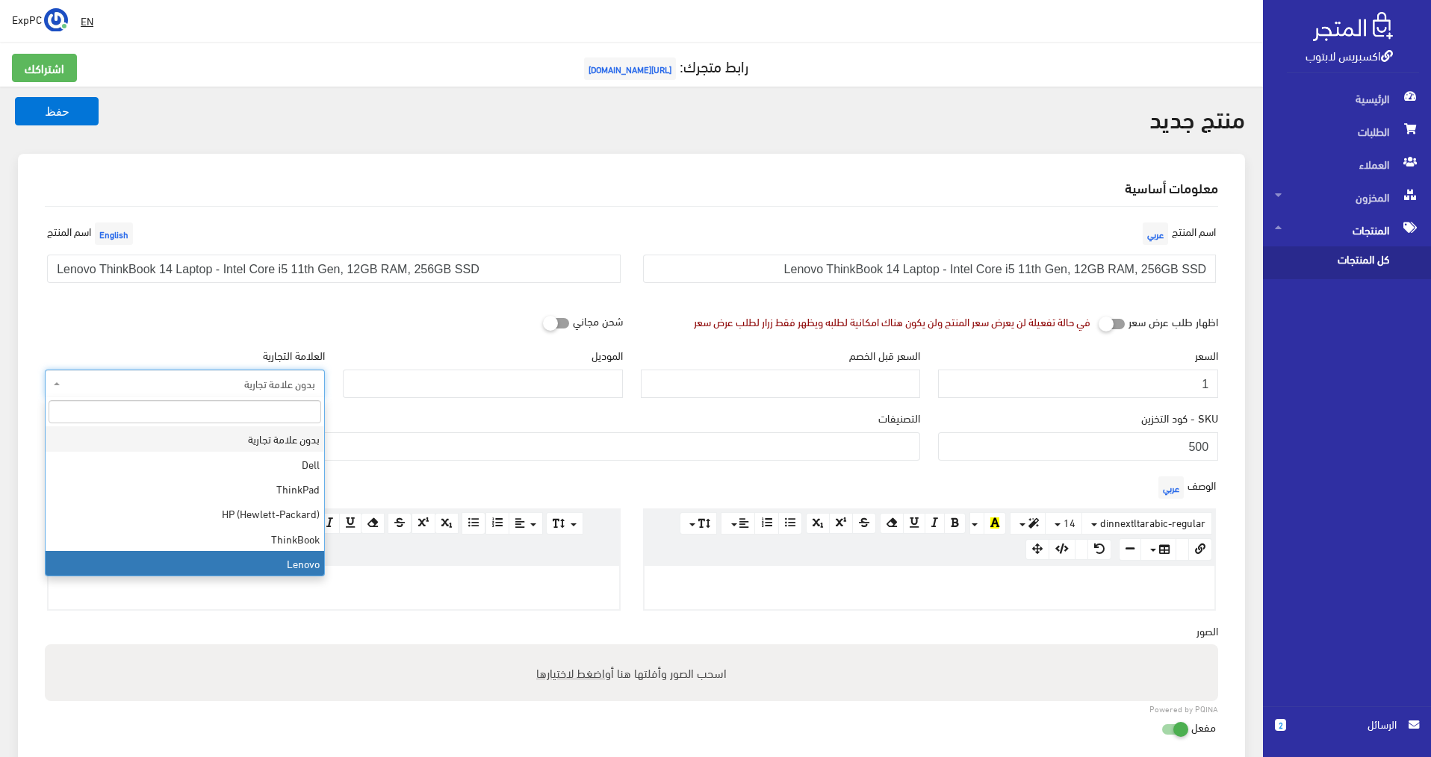
select select "6"
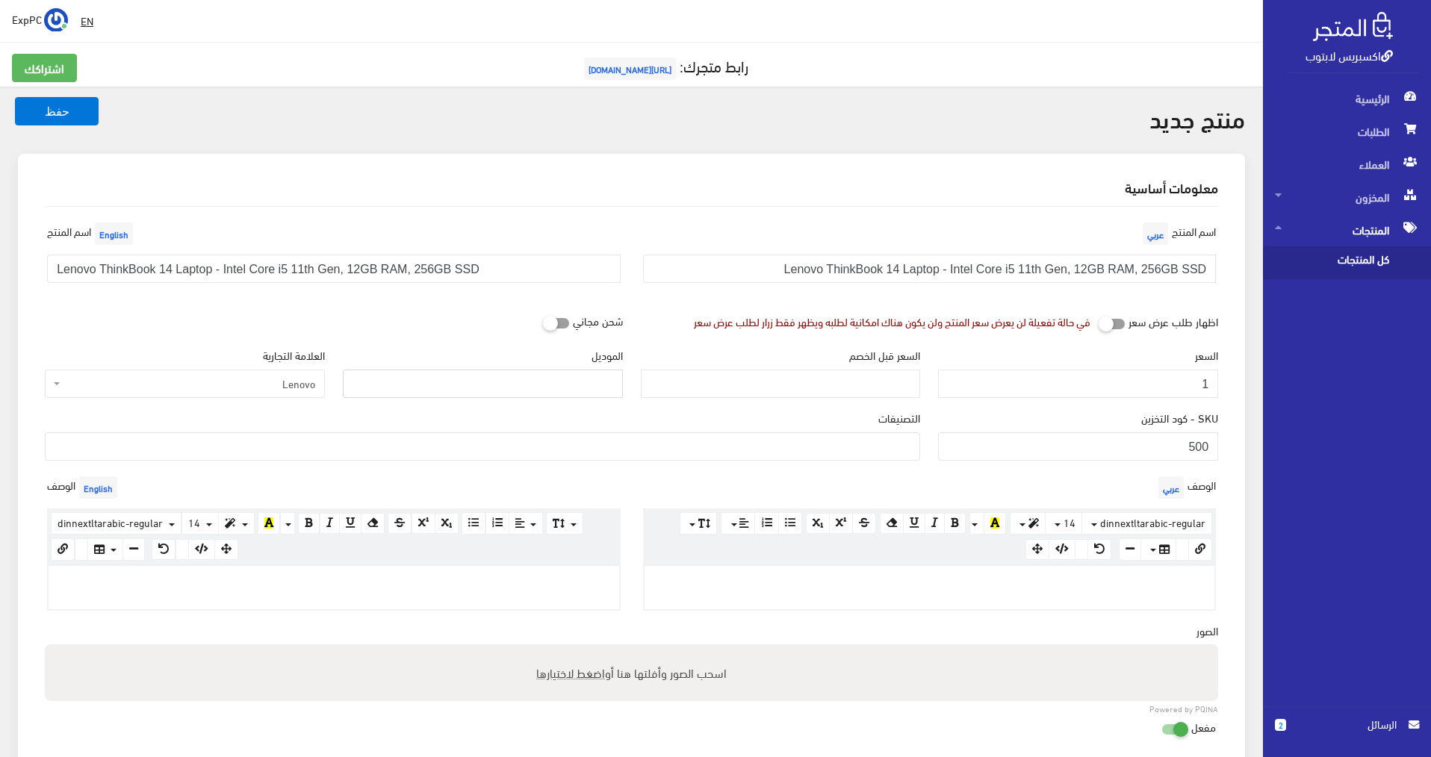
click at [498, 377] on input "الموديل" at bounding box center [483, 384] width 280 height 28
click at [478, 327] on div "شحن مجاني" at bounding box center [334, 321] width 596 height 28
click at [856, 446] on ul at bounding box center [483, 445] width 874 height 24
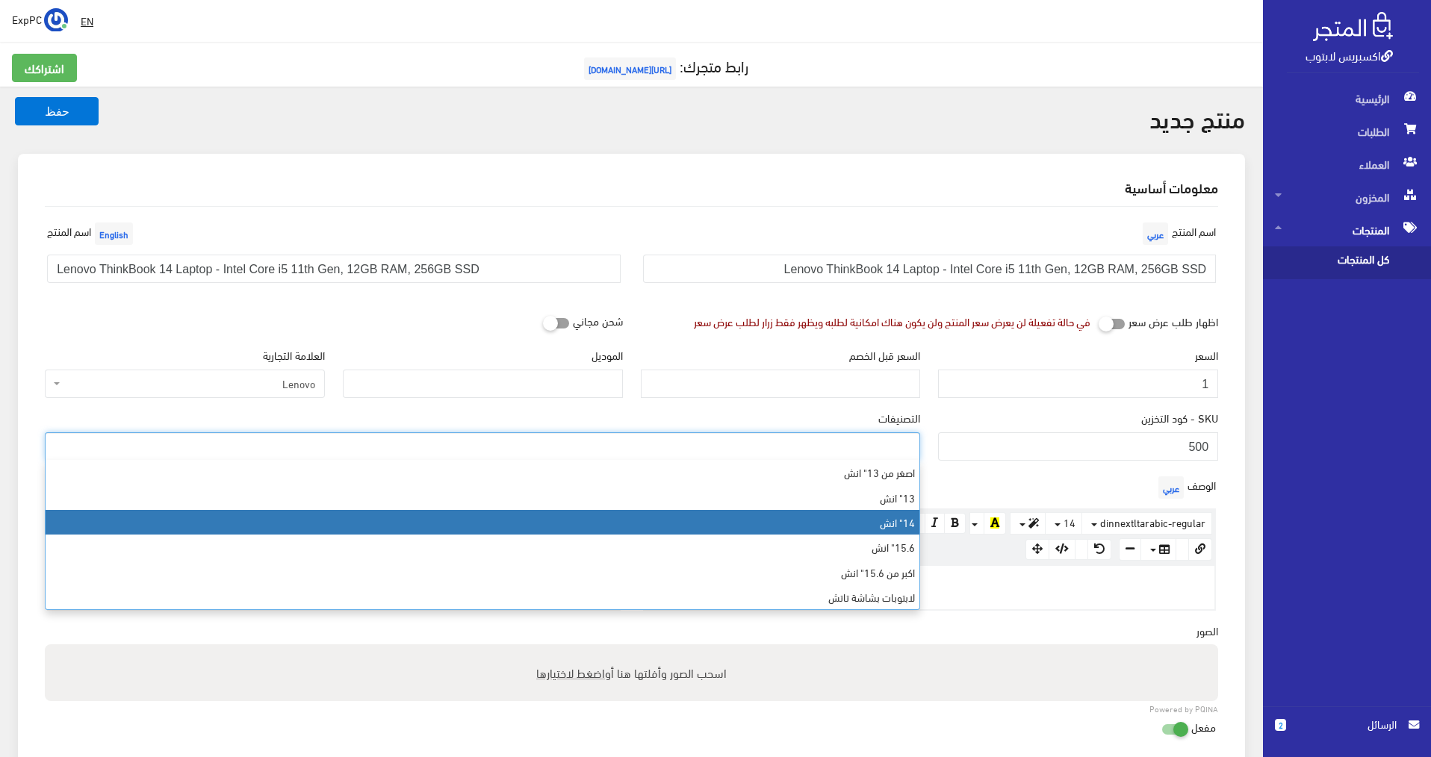
select select "6"
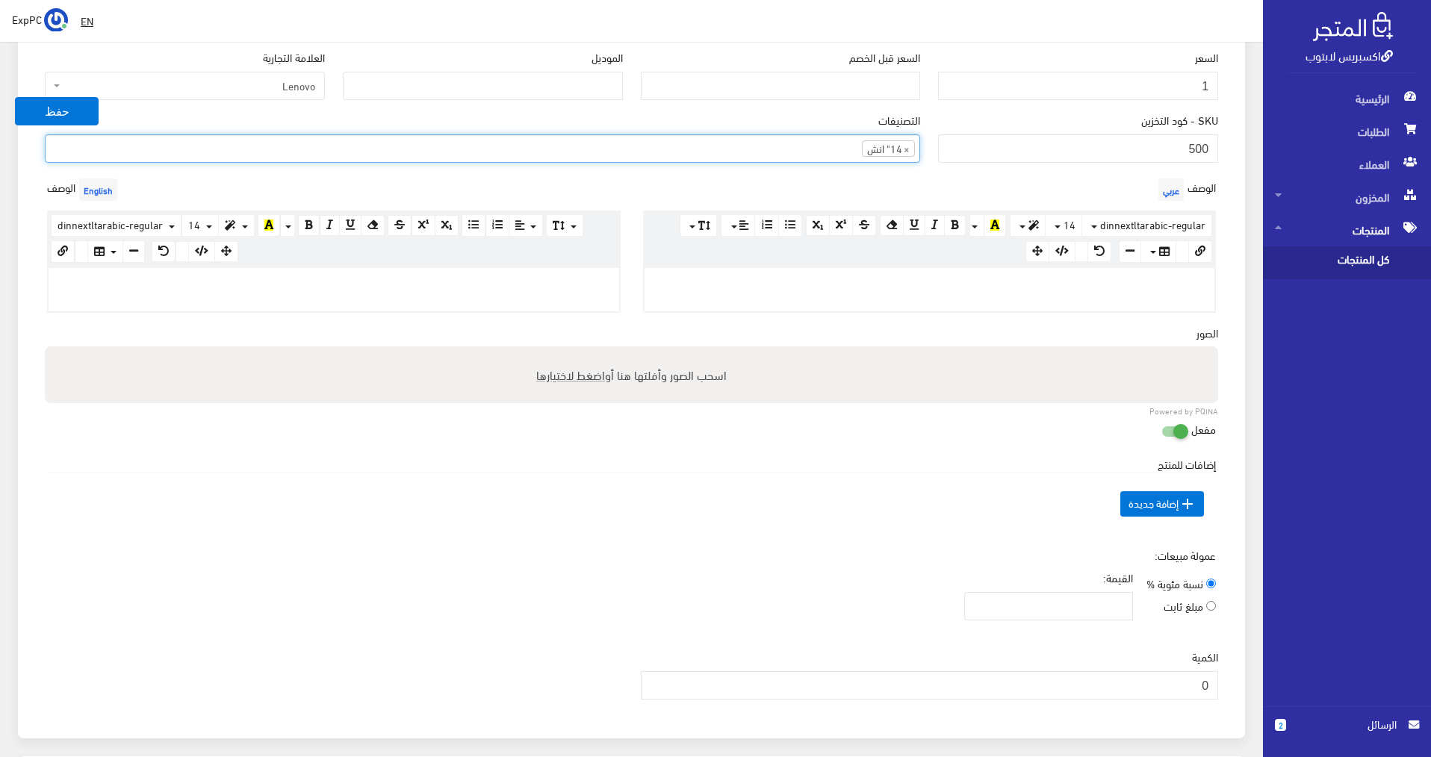
scroll to position [299, 0]
drag, startPoint x: 1195, startPoint y: 682, endPoint x: 1216, endPoint y: 682, distance: 20.9
click at [1216, 682] on input "0" at bounding box center [930, 685] width 578 height 28
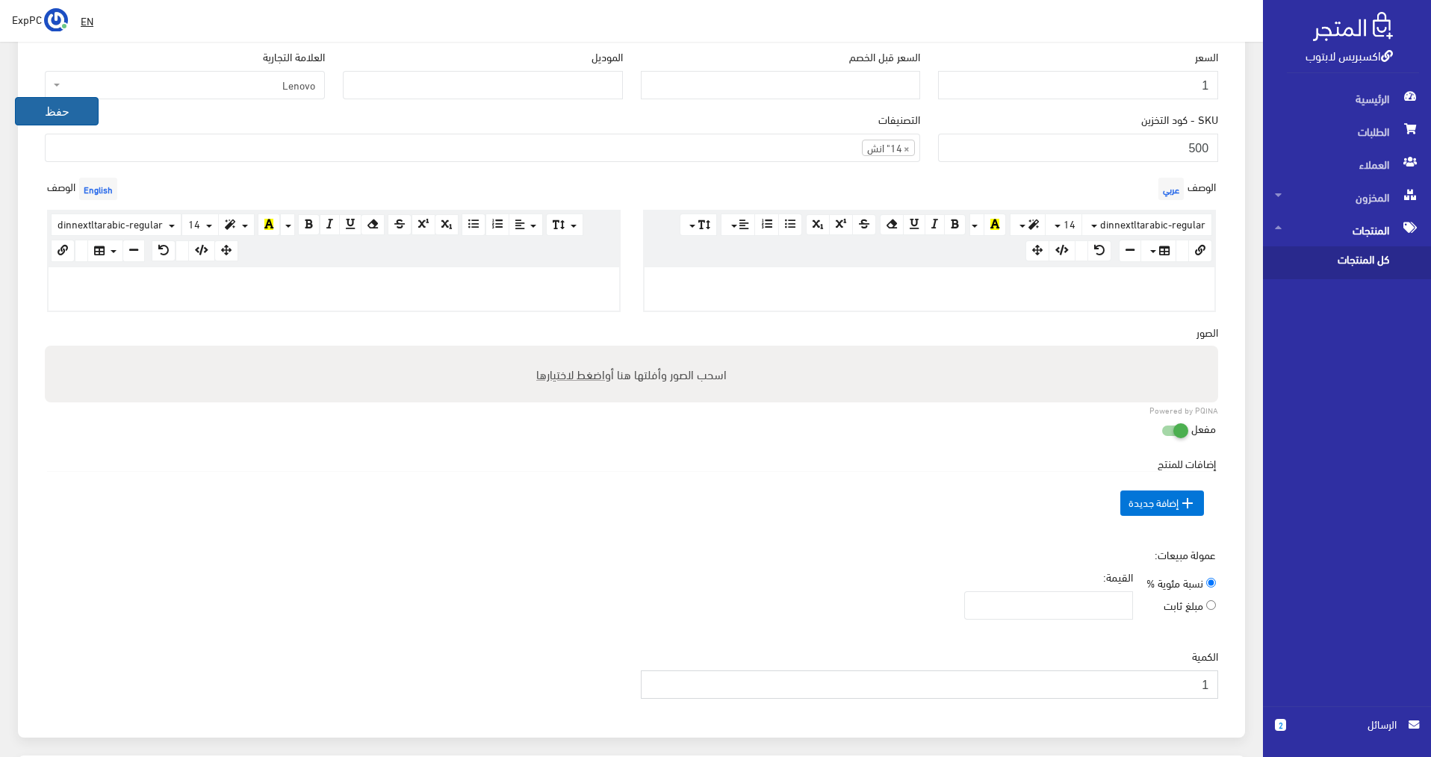
type input "1"
click at [50, 109] on button "حفظ" at bounding box center [57, 111] width 84 height 28
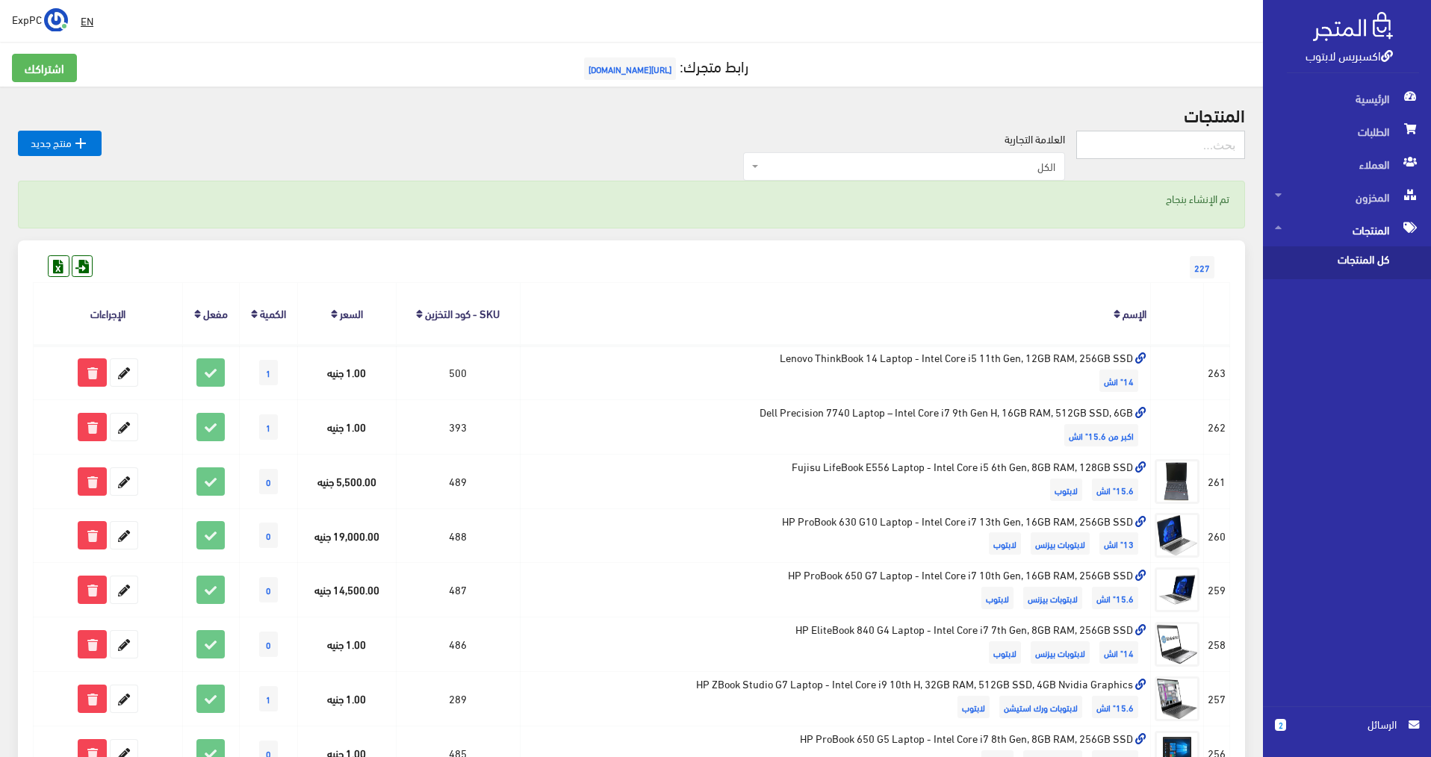
click at [1148, 142] on input "text" at bounding box center [1160, 145] width 169 height 28
type input "146"
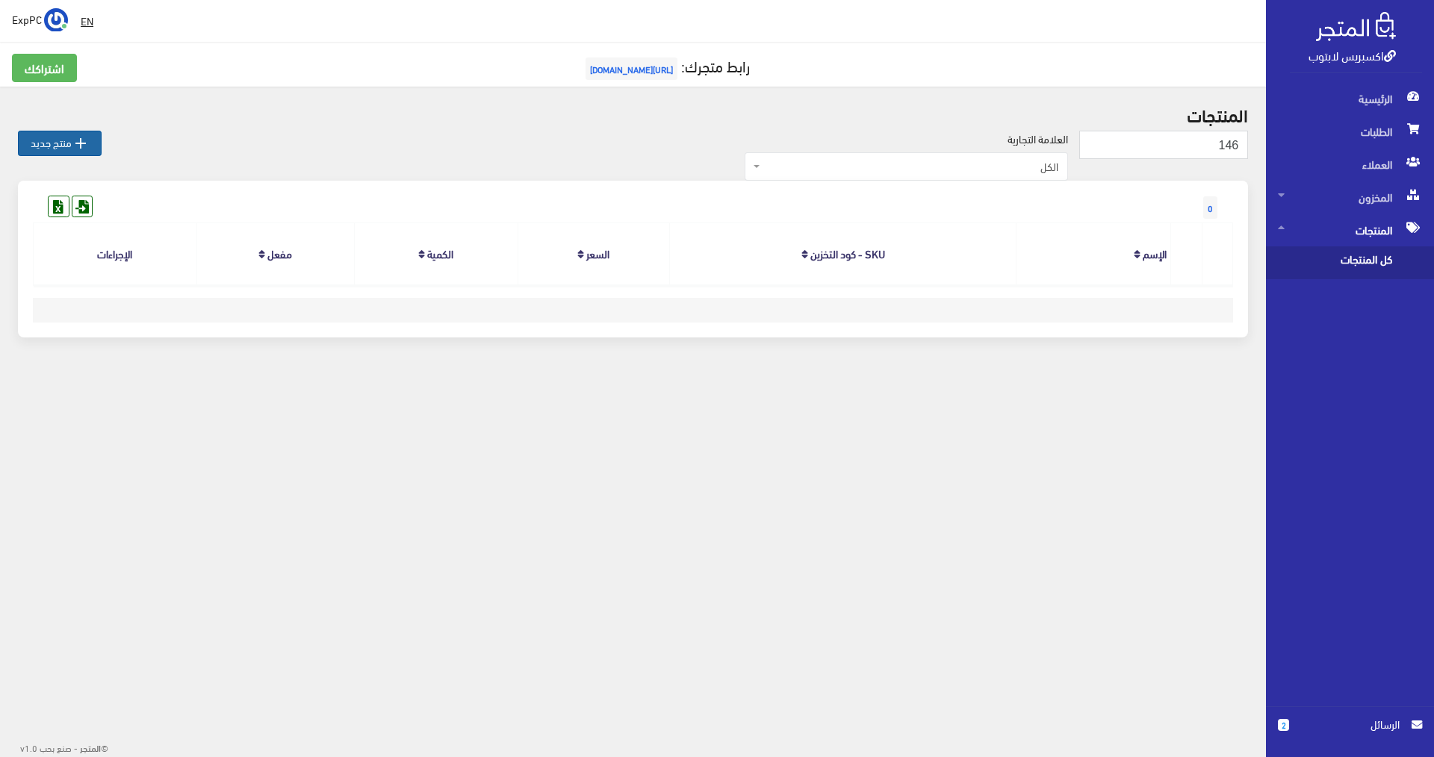
click at [59, 142] on link " منتج جديد" at bounding box center [60, 143] width 84 height 25
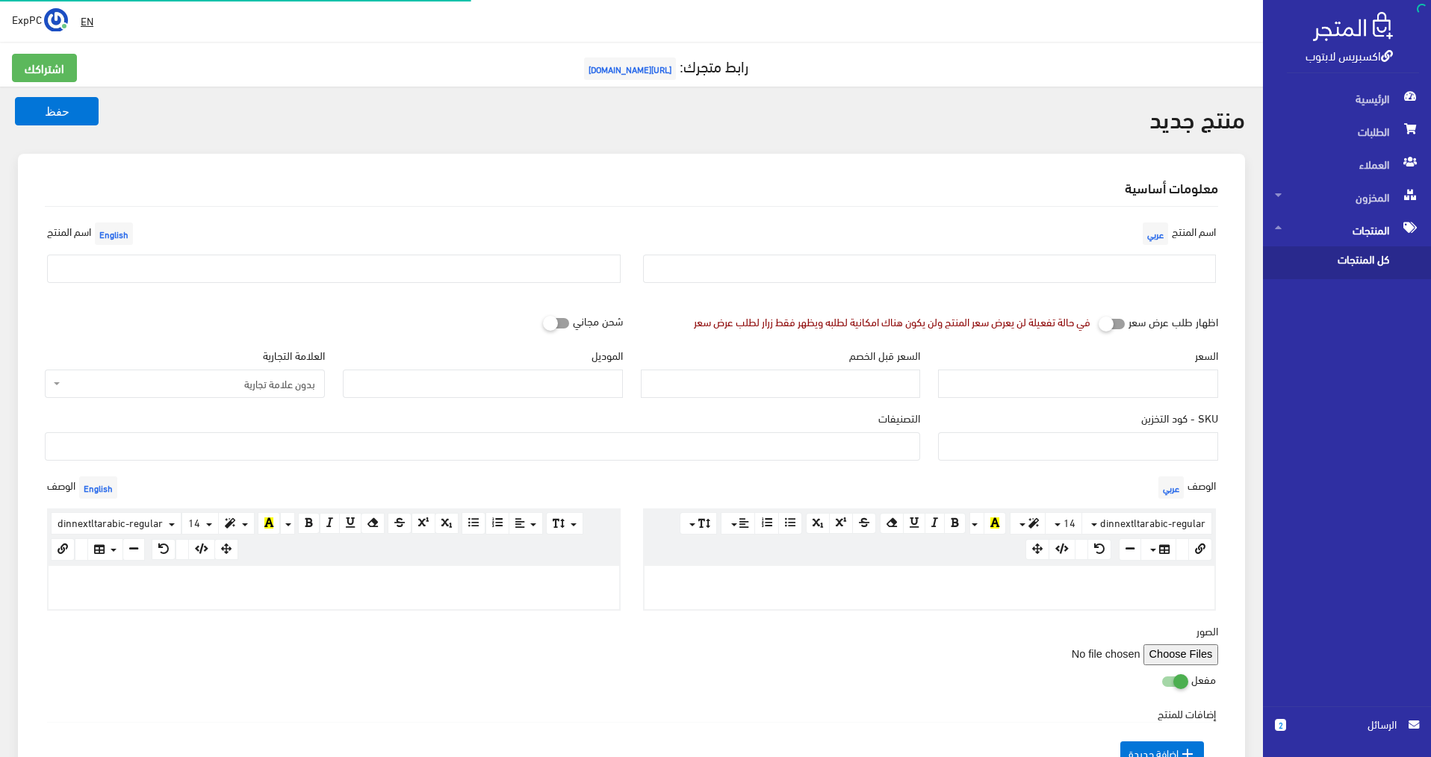
select select
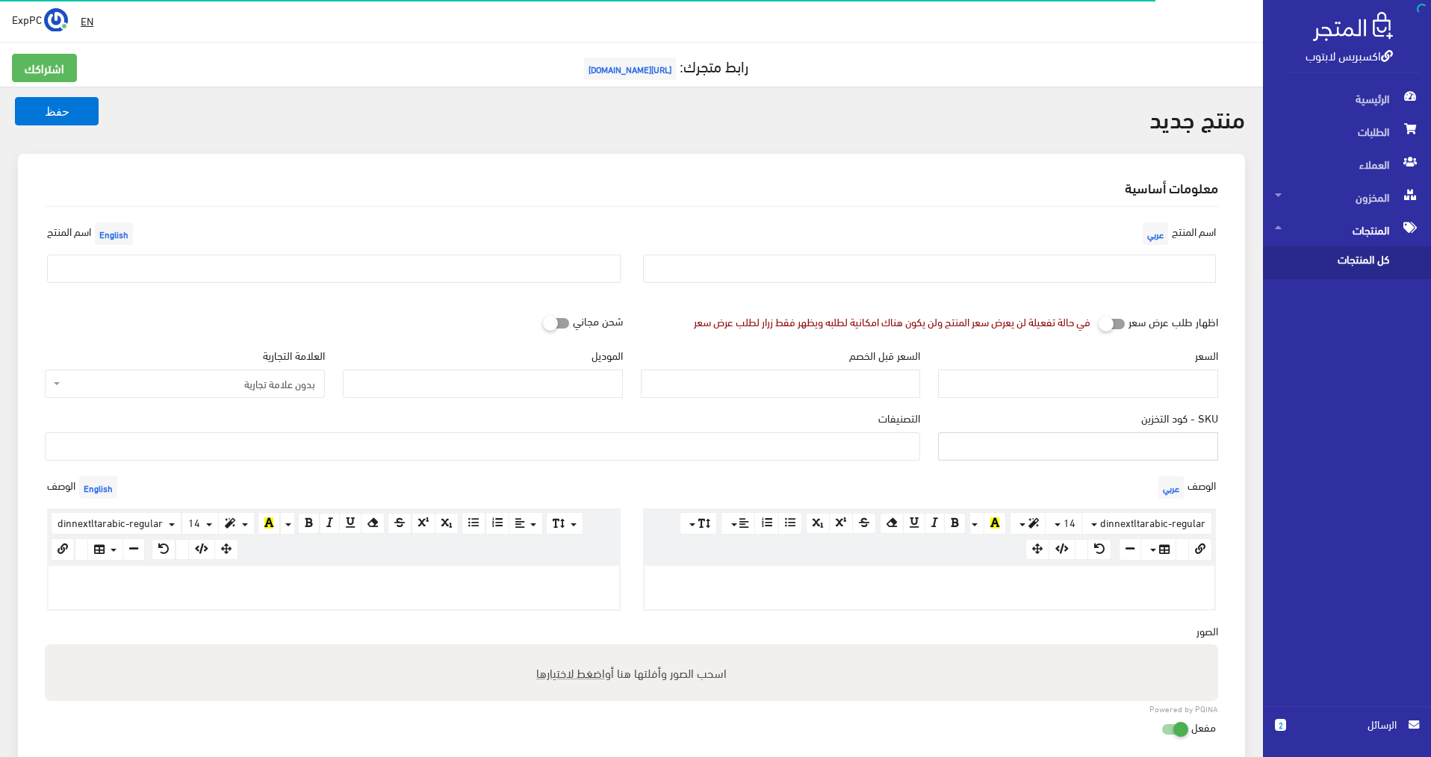
click at [1160, 451] on input "SKU - كود التخزين" at bounding box center [1078, 446] width 280 height 28
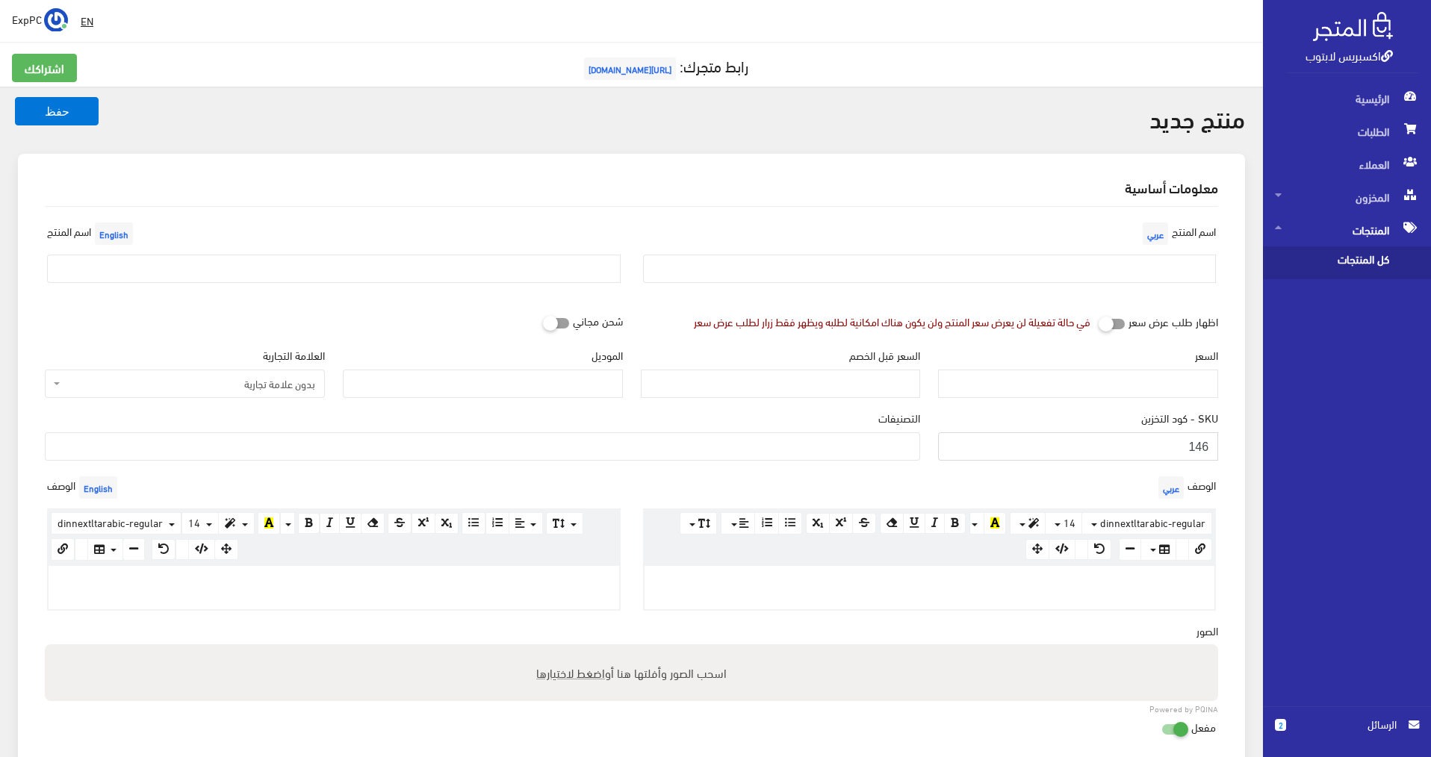
type input "146"
click at [321, 273] on input "text" at bounding box center [333, 269] width 573 height 28
click at [307, 260] on input "Toshiba i7-5th ram 8g / ssd 256g / NVidia 2g" at bounding box center [333, 269] width 573 height 28
drag, startPoint x: 307, startPoint y: 270, endPoint x: 9, endPoint y: 277, distance: 298.0
click at [9, 277] on div "معلومات أساسية اسم المنتج عربي اسم المنتج English Toshiba i7-5th ram 8g / ssd 2…" at bounding box center [631, 604] width 1245 height 901
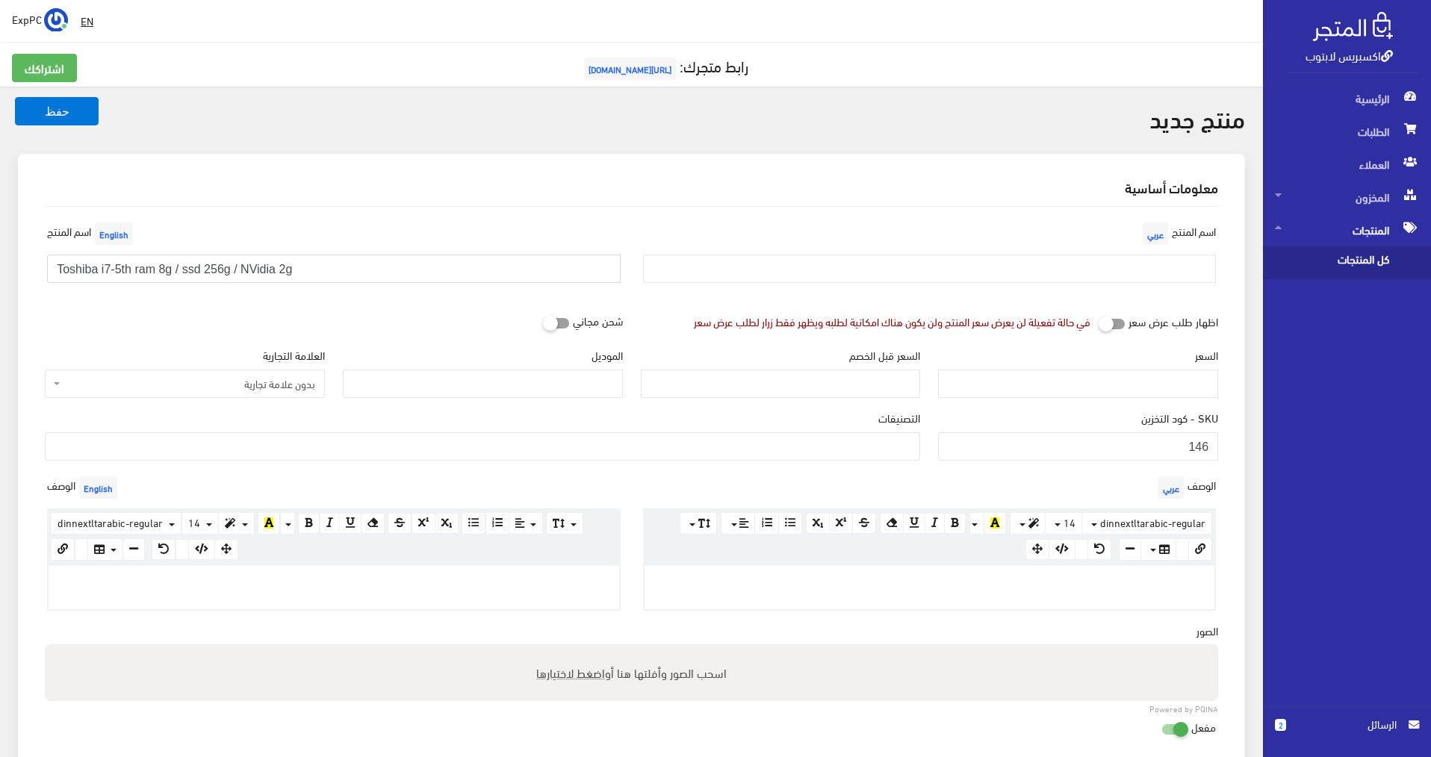
type input "Toshiba i7-5th ram 8g / ssd 256g / NVidia 2g"
click at [940, 268] on input "text" at bounding box center [929, 269] width 573 height 28
paste input "Toshiba i7-5th ram 8g / ssd 256g / NVidia 2g"
type input "Toshiba i7-5th ram 8g / ssd 256g / NVidia 2g"
click at [1113, 389] on input "السعر" at bounding box center [1078, 384] width 280 height 28
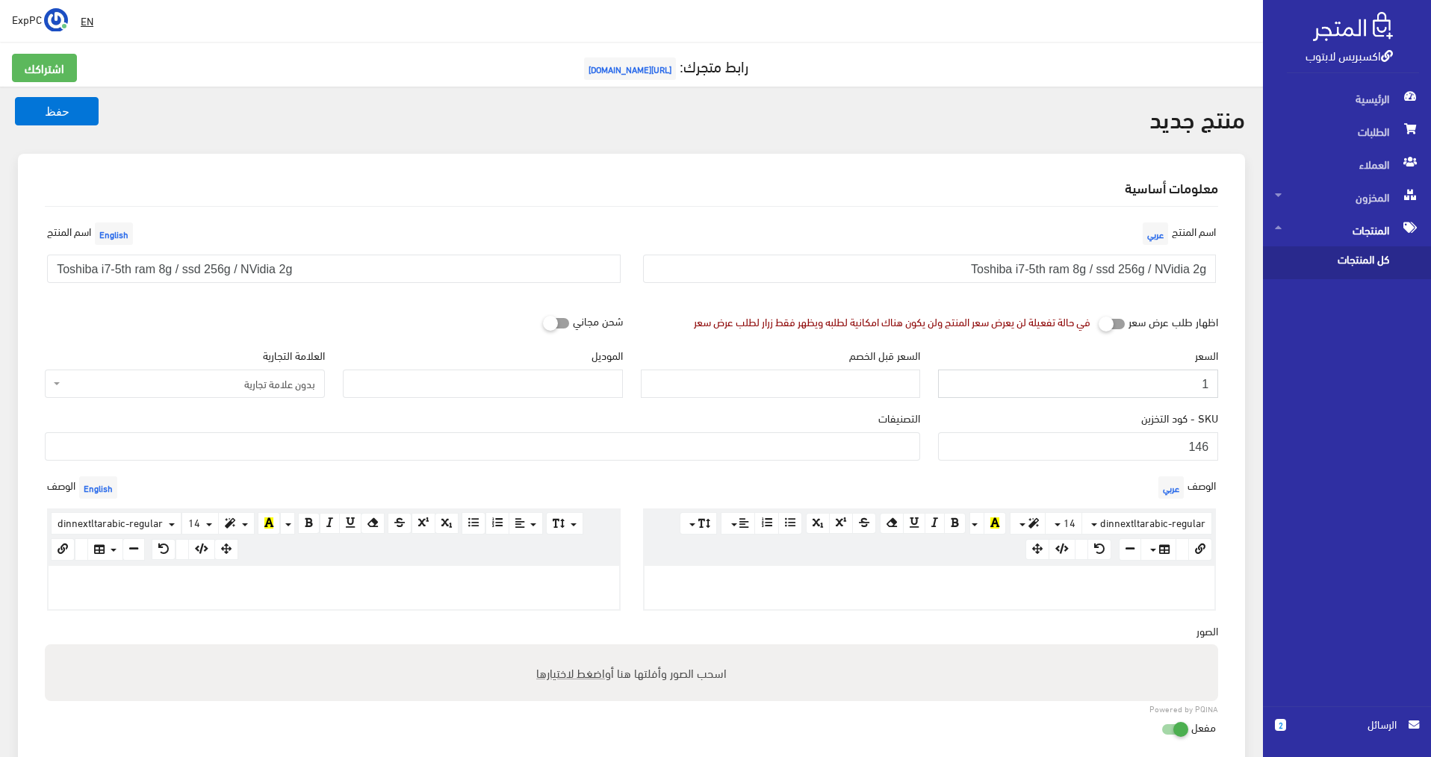
type input "1"
click at [175, 384] on span "بدون علامة تجارية" at bounding box center [189, 383] width 252 height 15
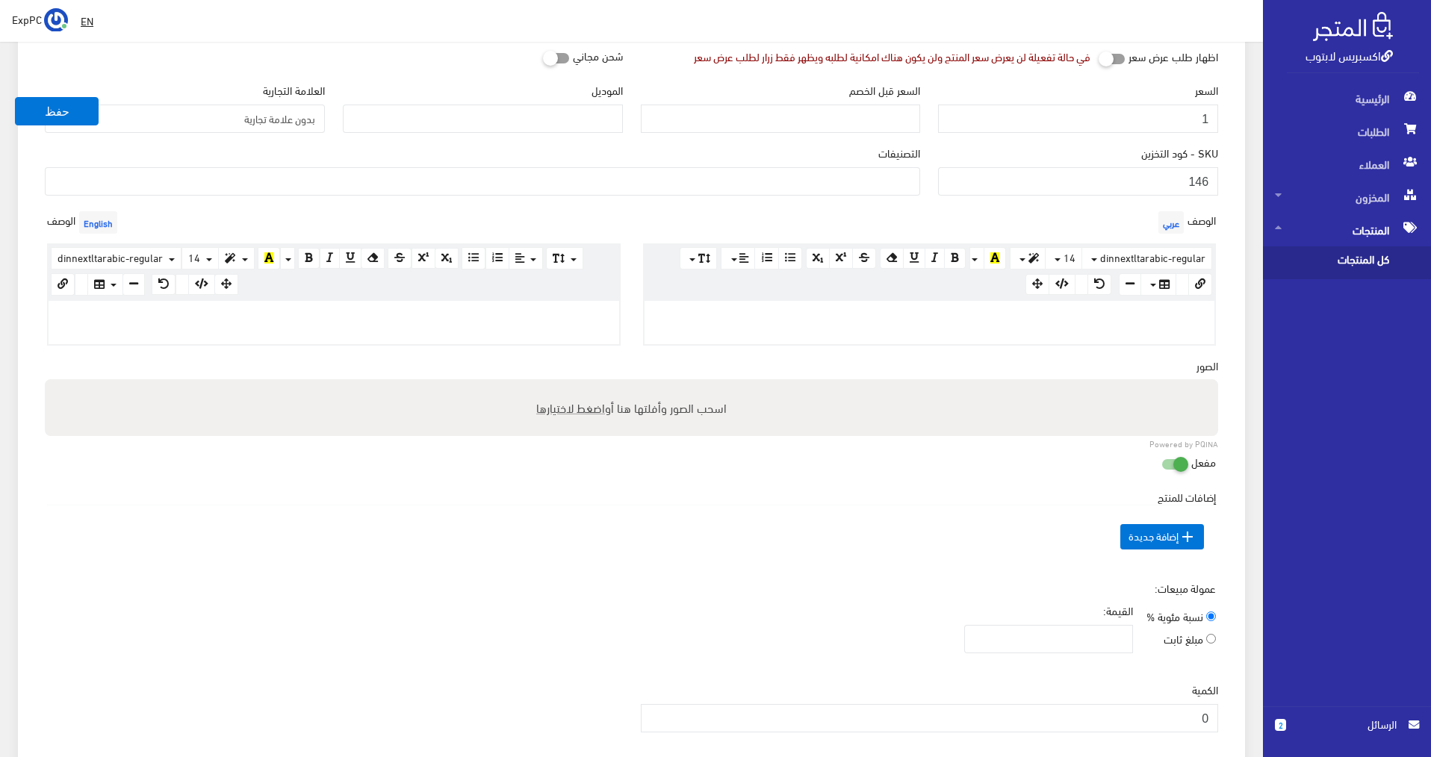
scroll to position [299, 0]
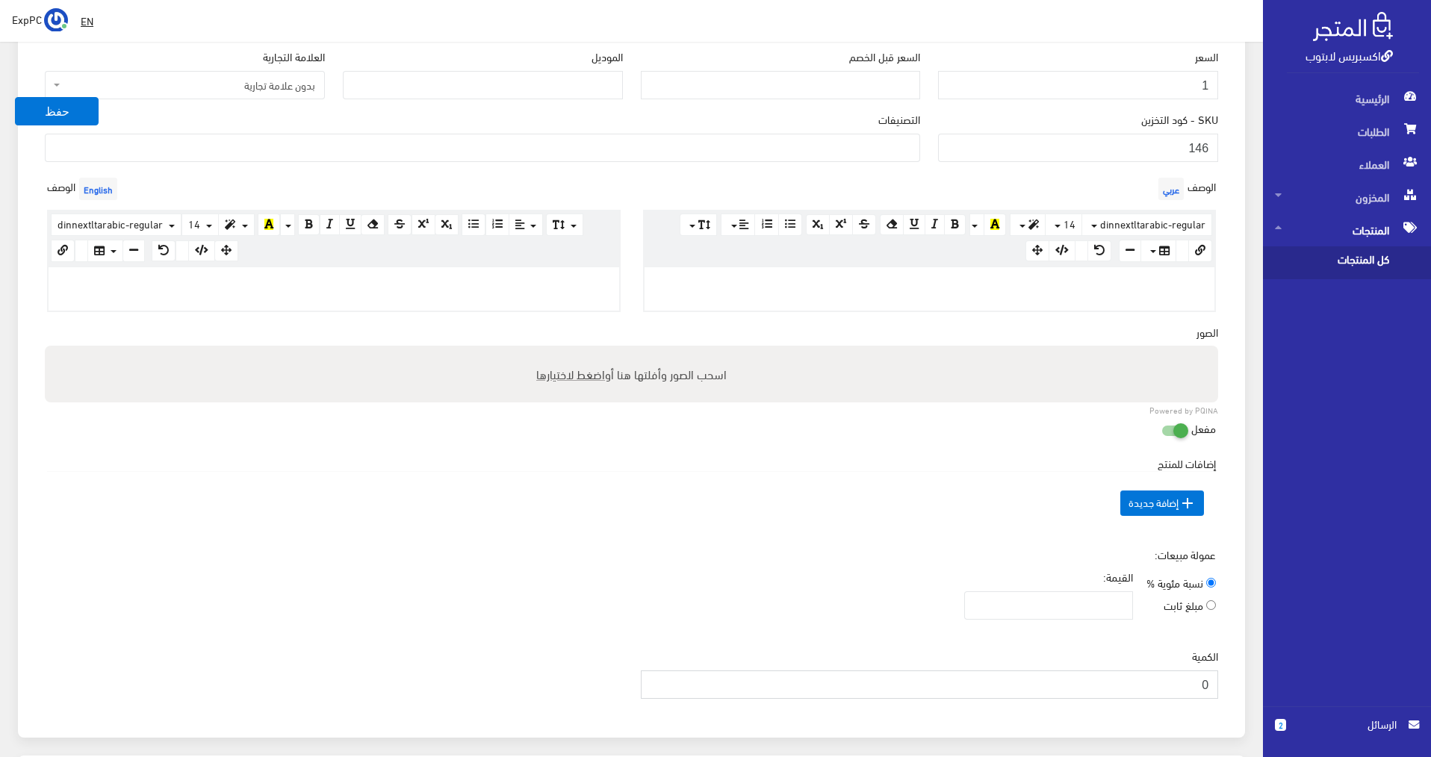
drag, startPoint x: 1185, startPoint y: 688, endPoint x: 1234, endPoint y: 677, distance: 49.8
click at [1234, 677] on div "معلومات أساسية اسم المنتج عربي Toshiba i7-5th ram 8g / ssd 256g / NVidia 2g اسم…" at bounding box center [631, 296] width 1227 height 883
type input "1"
click at [43, 106] on button "حفظ" at bounding box center [57, 111] width 84 height 28
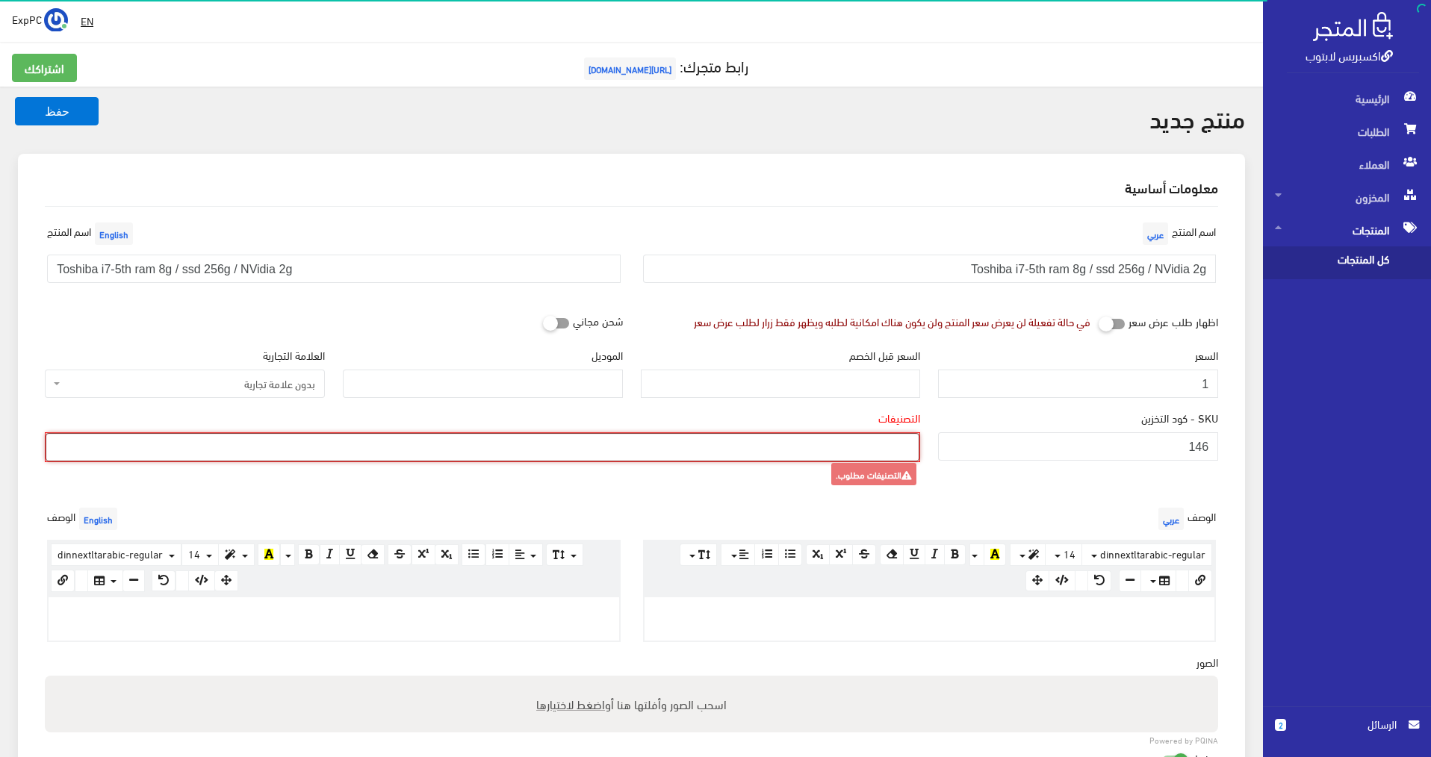
click at [286, 447] on ul at bounding box center [482, 446] width 872 height 24
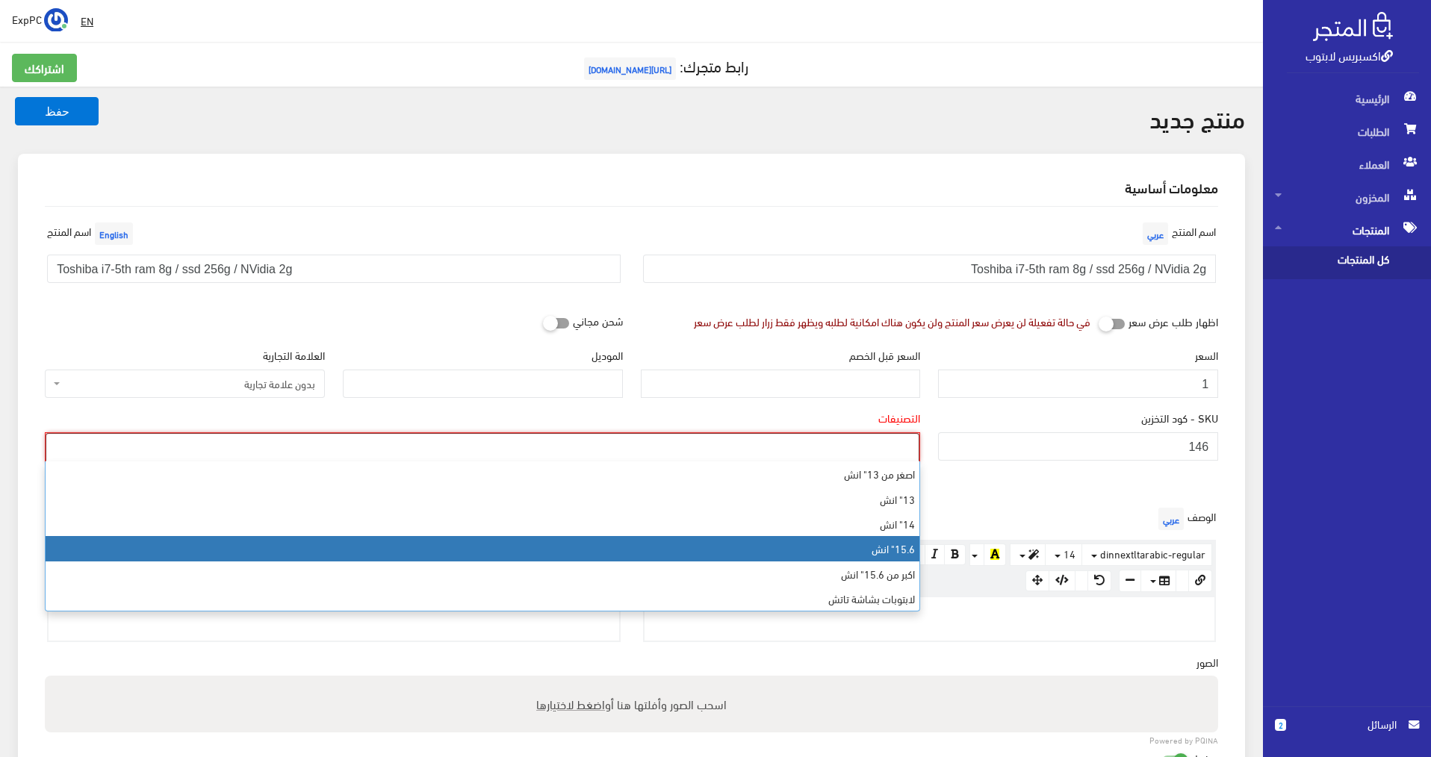
select select "7"
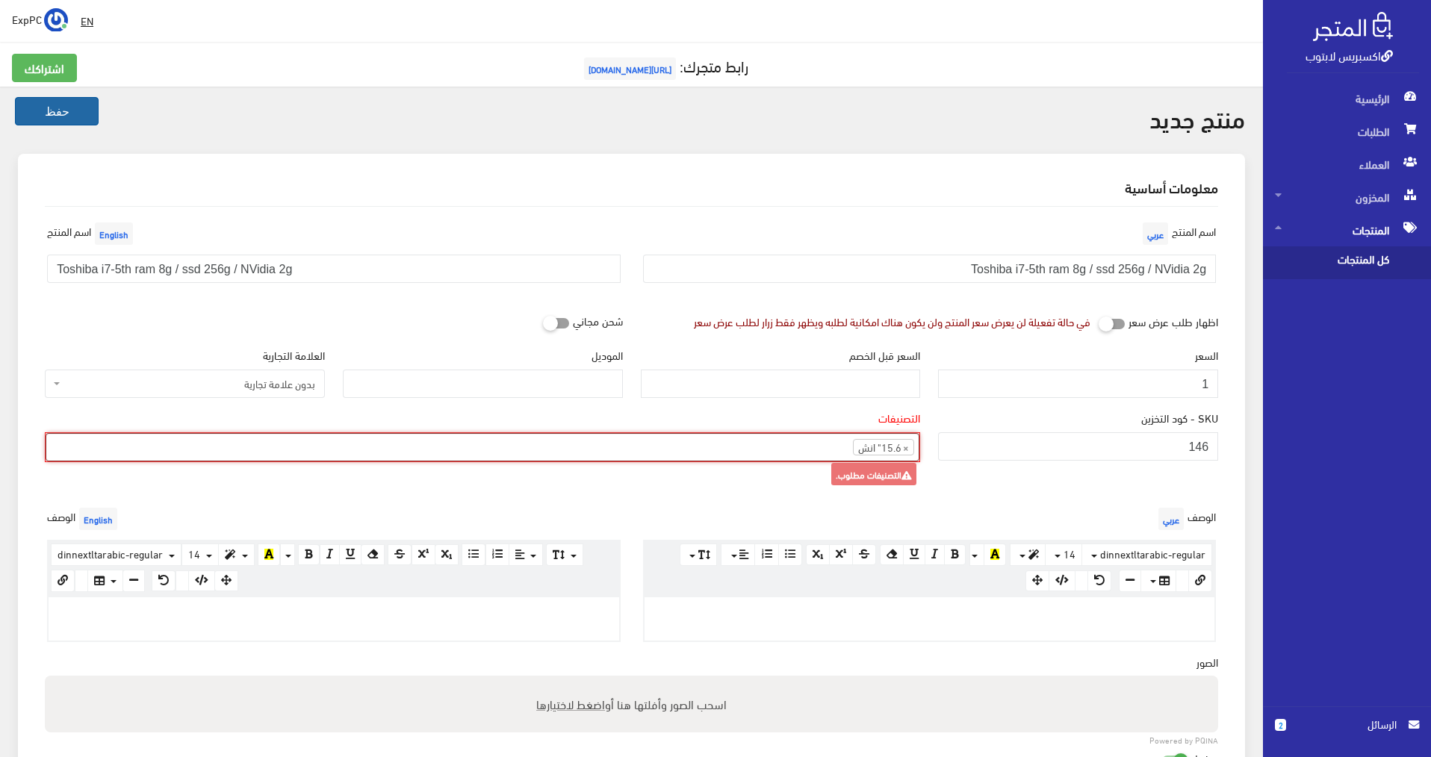
click at [52, 113] on button "حفظ" at bounding box center [57, 111] width 84 height 28
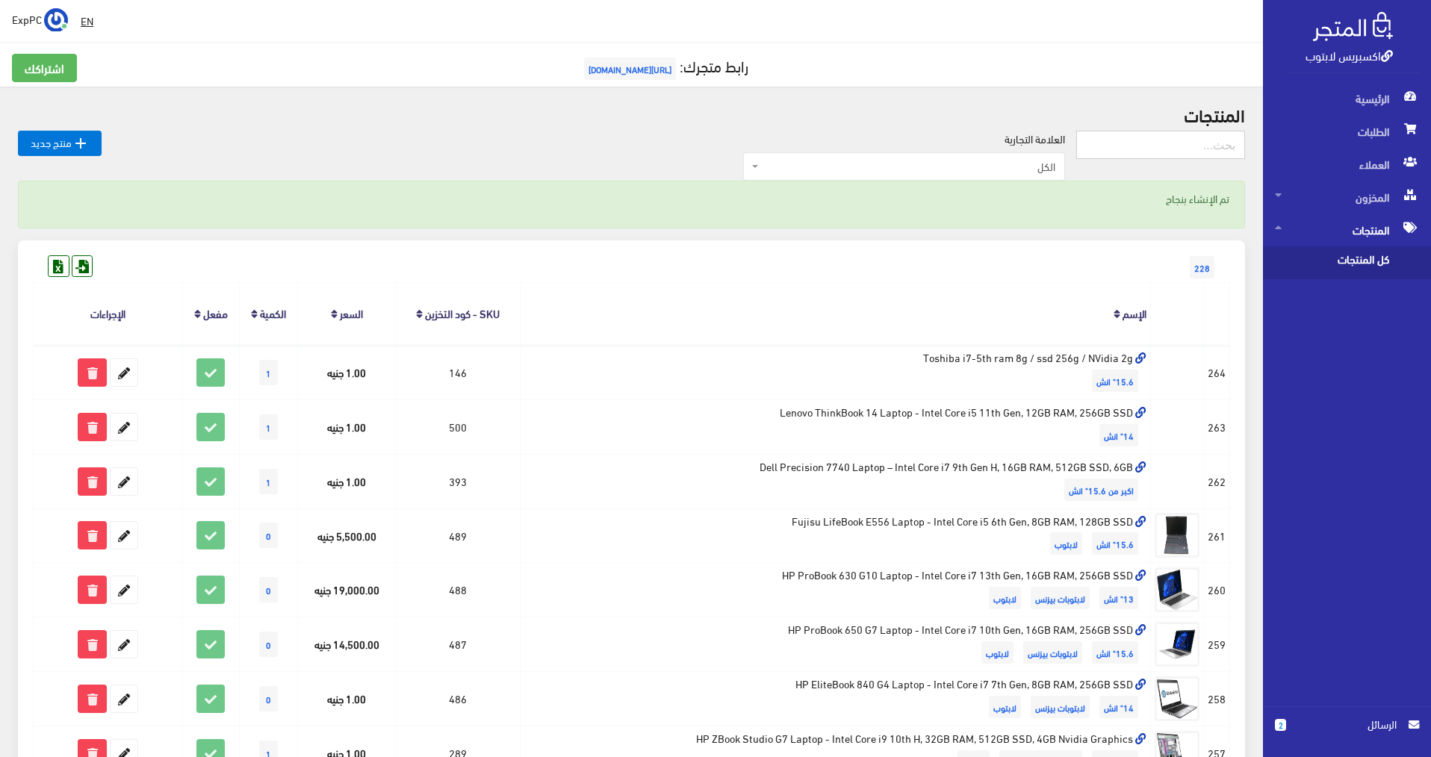
click at [1137, 154] on input "text" at bounding box center [1160, 145] width 169 height 28
type input "200"
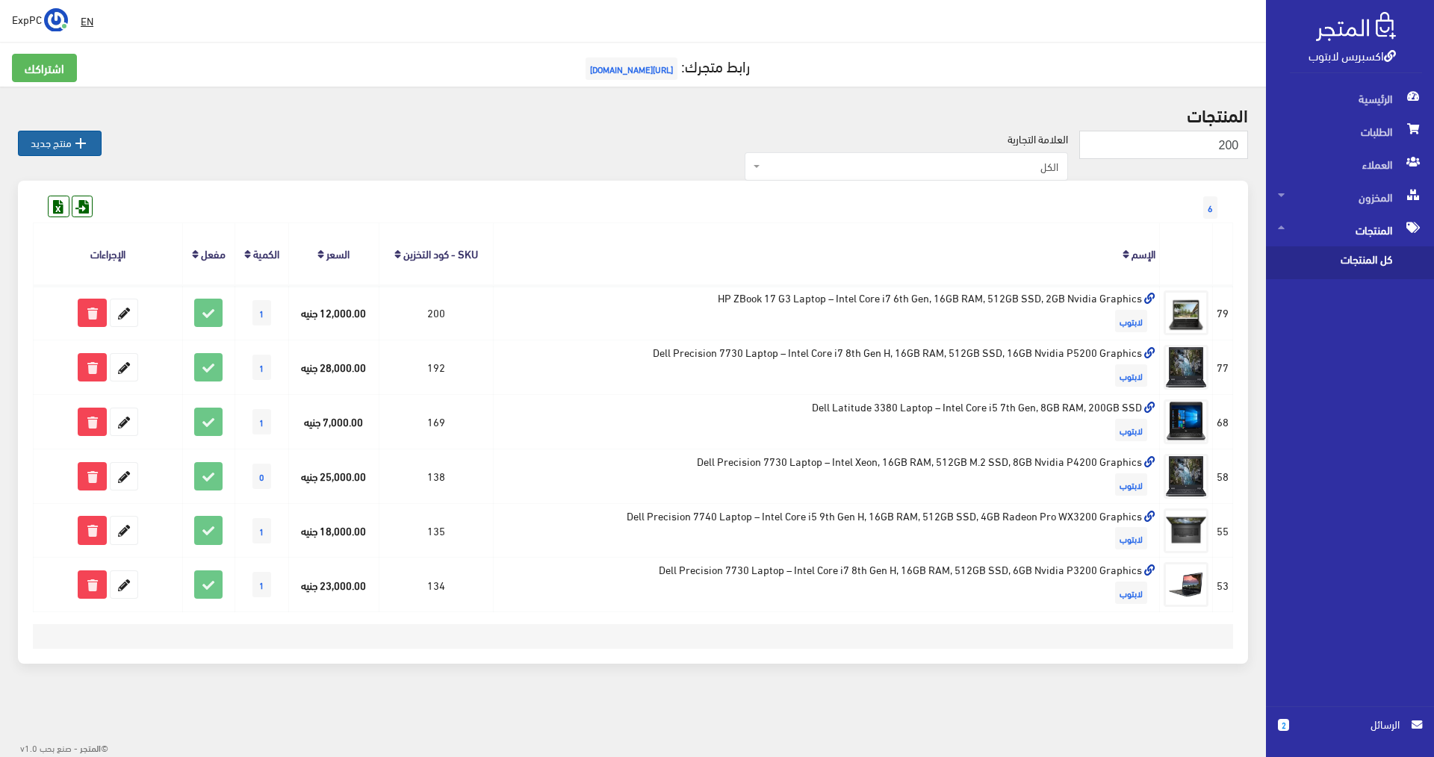
click at [21, 152] on link " منتج جديد" at bounding box center [60, 143] width 84 height 25
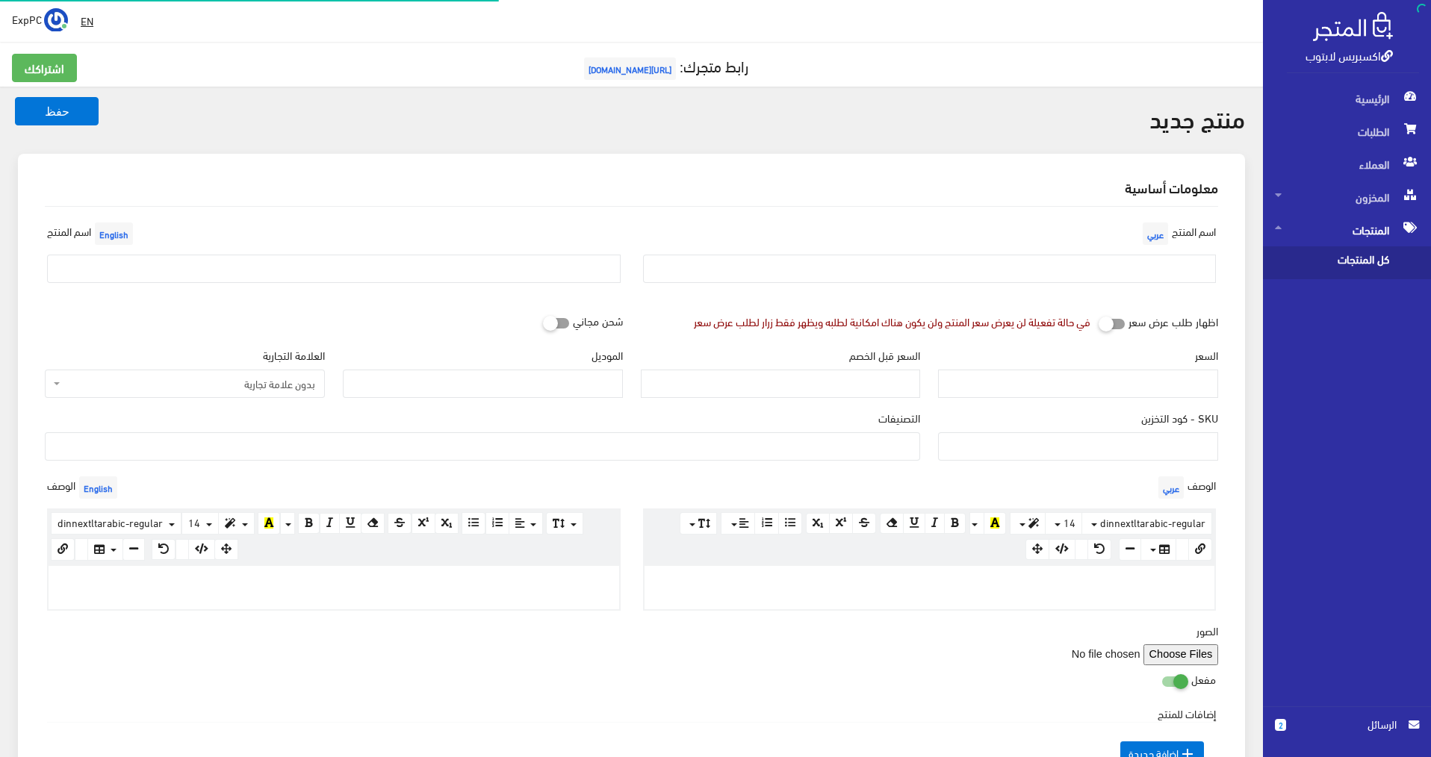
select select
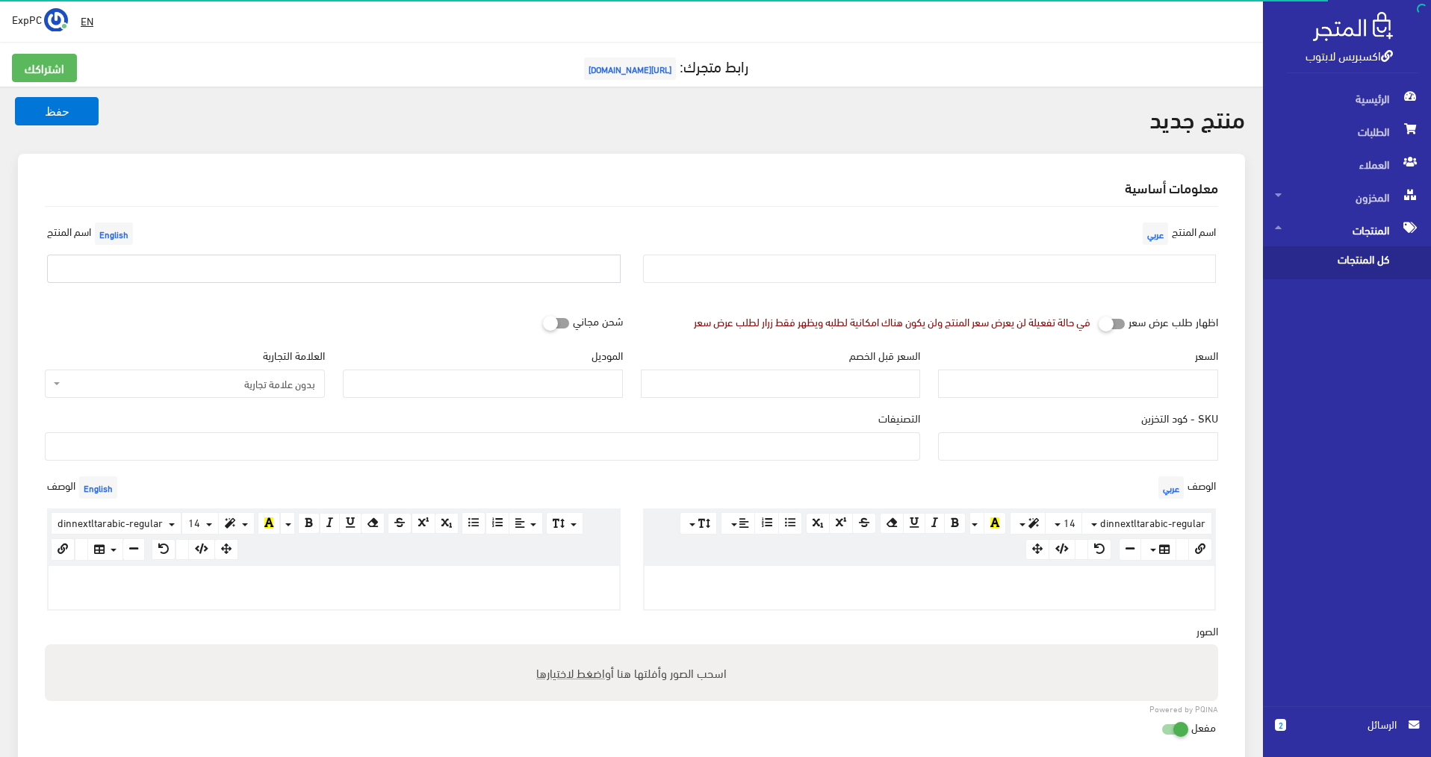
click at [448, 264] on input "text" at bounding box center [333, 269] width 573 height 28
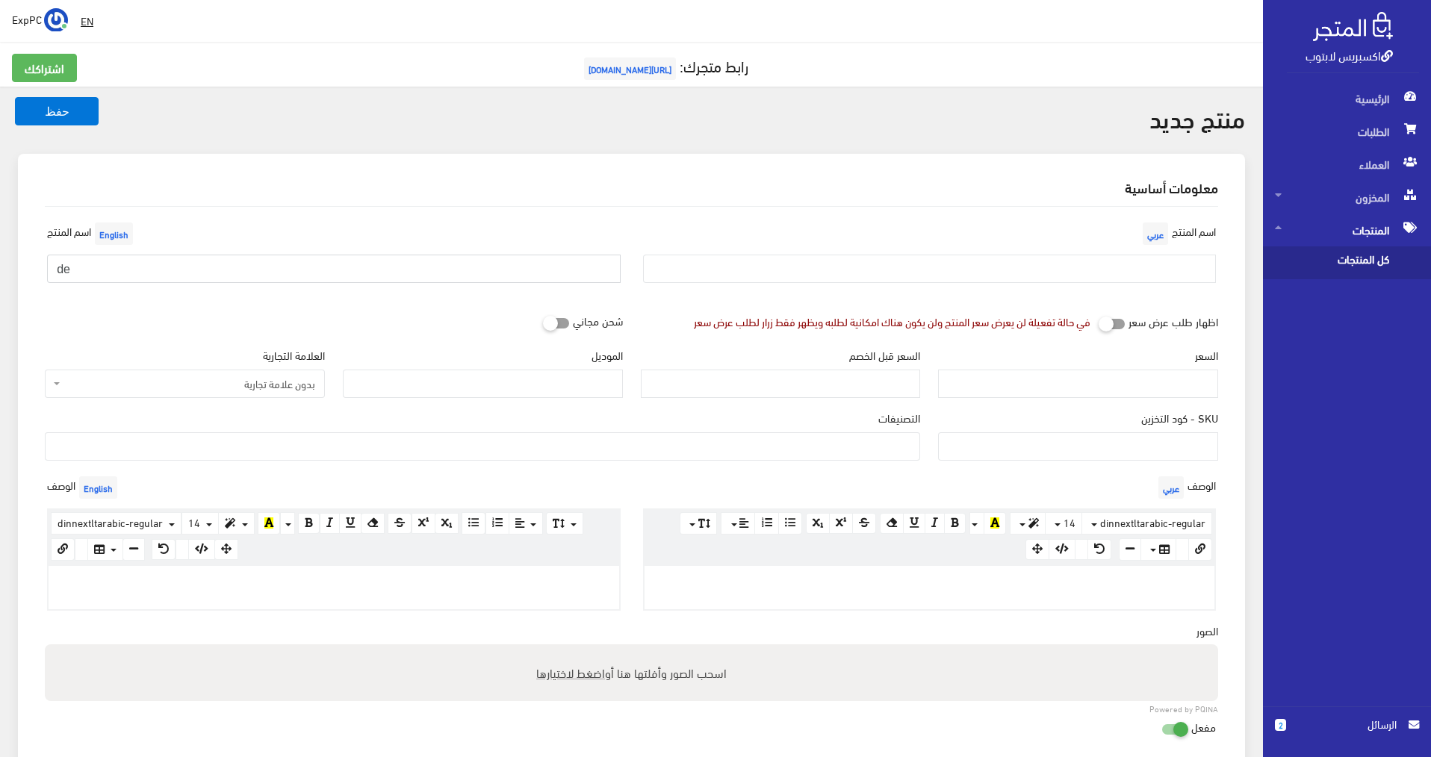
type input "d"
click at [448, 264] on input "Dell rugged" at bounding box center [333, 269] width 573 height 28
drag, startPoint x: 395, startPoint y: 270, endPoint x: 15, endPoint y: 266, distance: 380.1
click at [15, 266] on div "معلومات أساسية اسم المنتج عربي اسم المنتج English Dell rugged 5414 i5-6th/ram 1…" at bounding box center [631, 604] width 1245 height 901
type input "Dell rugged 5414 i5-6th/ram 16g /ssd 256g /amd 2g / تاتش"
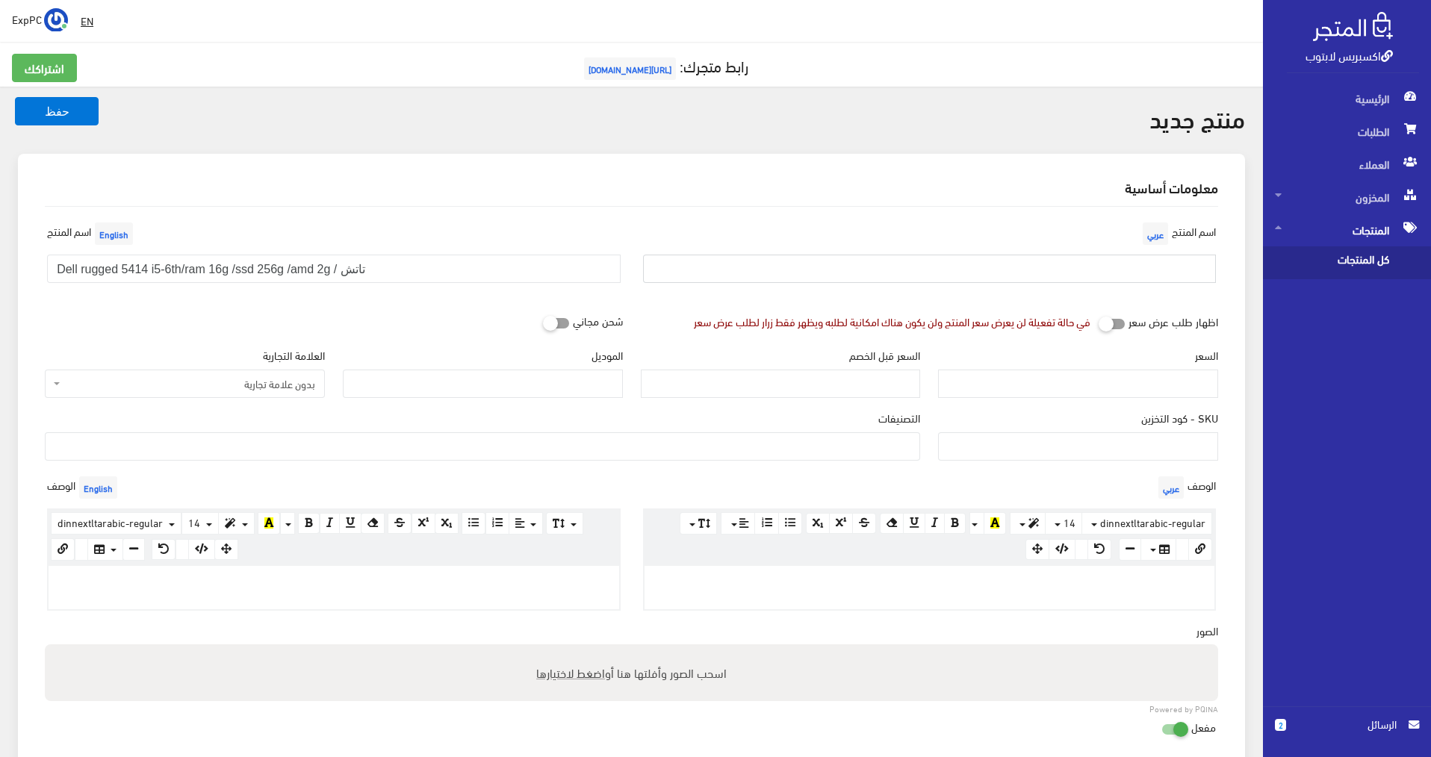
click at [875, 271] on input "text" at bounding box center [929, 269] width 573 height 28
paste input "Dell rugged 5414 i5-6th/ram 16g /ssd 256g /amd 2g / تاتش"
type input "Dell rugged 5414 i5-6th/ram 16g /ssd 256g /amd 2g / تاتش"
click at [1106, 376] on input "السعر" at bounding box center [1078, 384] width 280 height 28
type input "1"
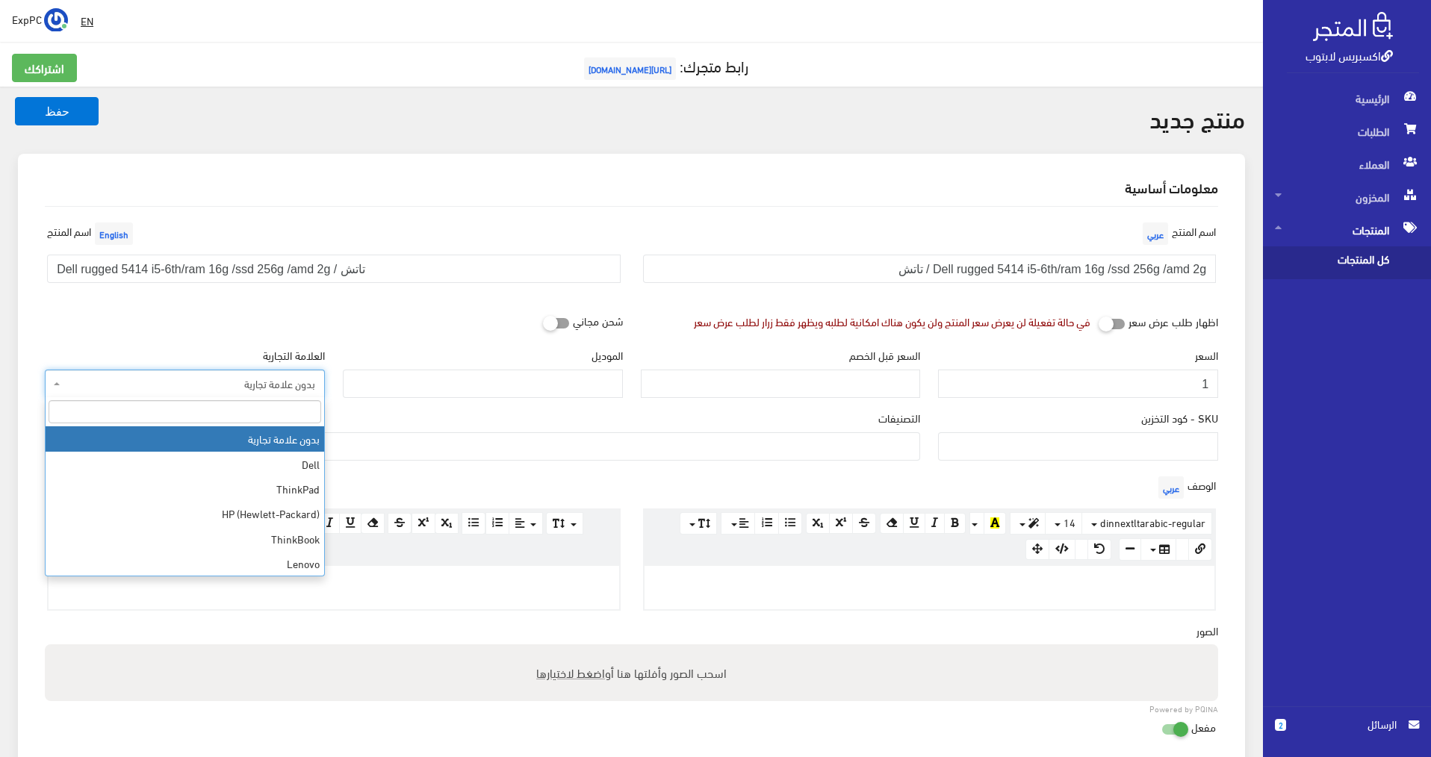
click at [240, 379] on span "بدون علامة تجارية" at bounding box center [189, 383] width 252 height 15
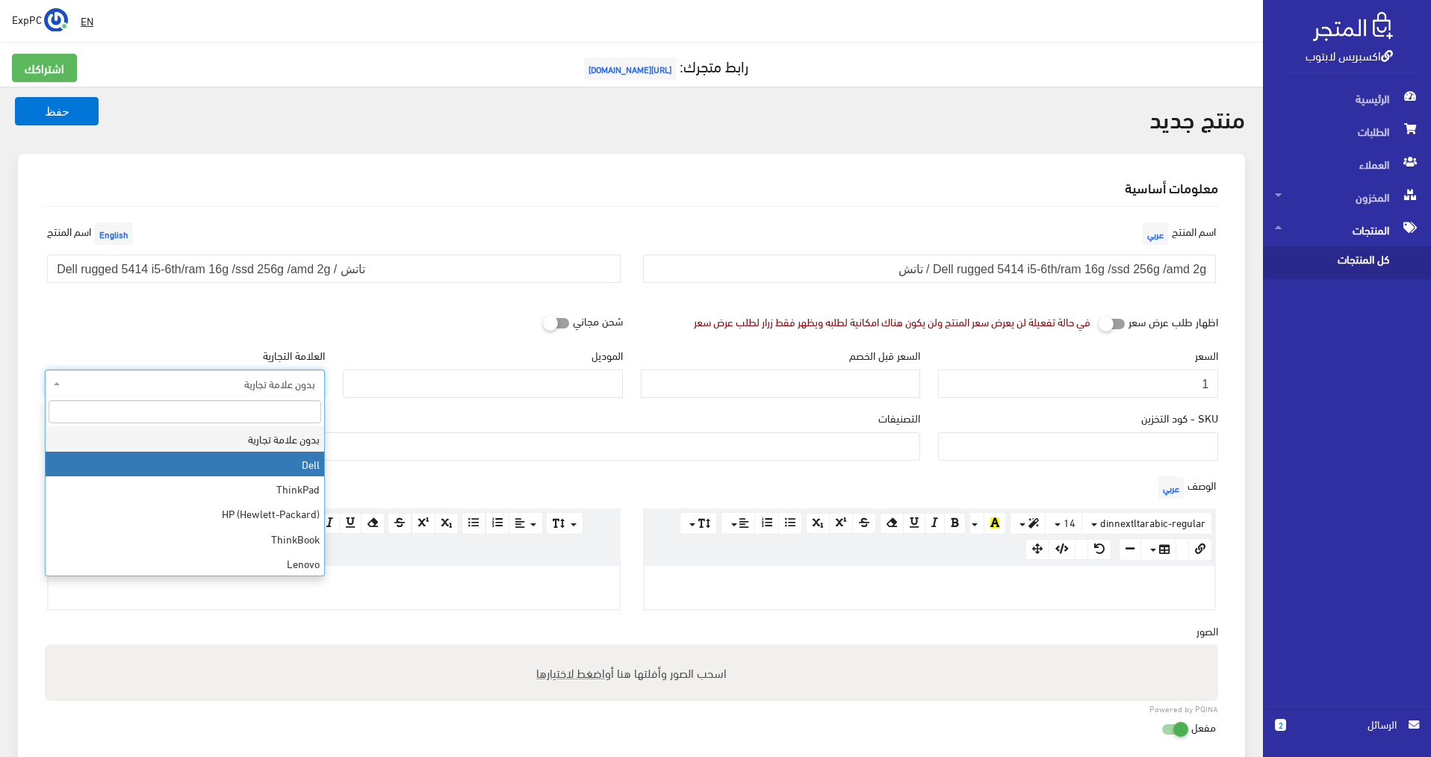
select select "1"
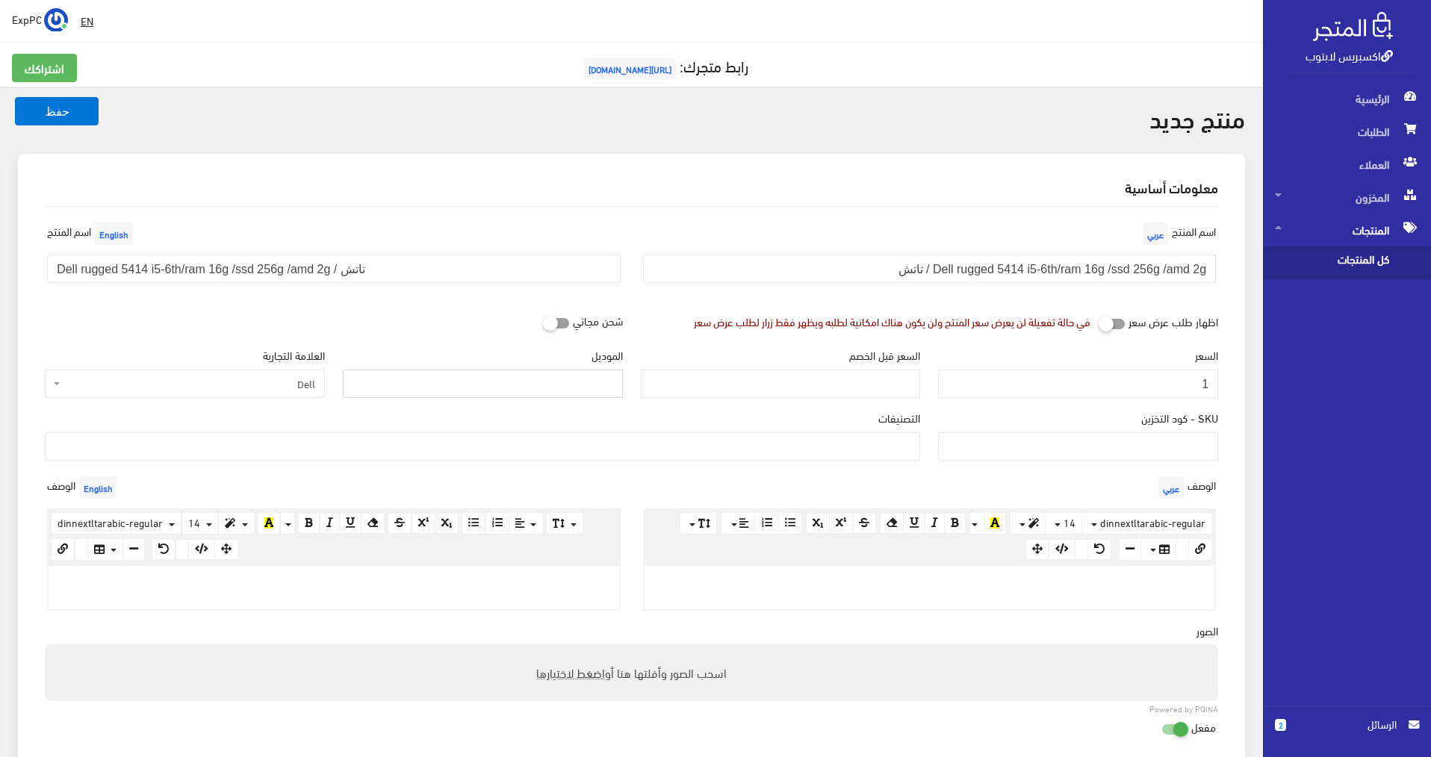
click at [411, 379] on input "الموديل" at bounding box center [483, 384] width 280 height 28
click at [416, 323] on div "شحن مجاني" at bounding box center [334, 321] width 596 height 28
click at [1119, 443] on input "SKU - كود التخزين" at bounding box center [1078, 446] width 280 height 28
type input "501"
click at [410, 449] on ul at bounding box center [483, 445] width 874 height 24
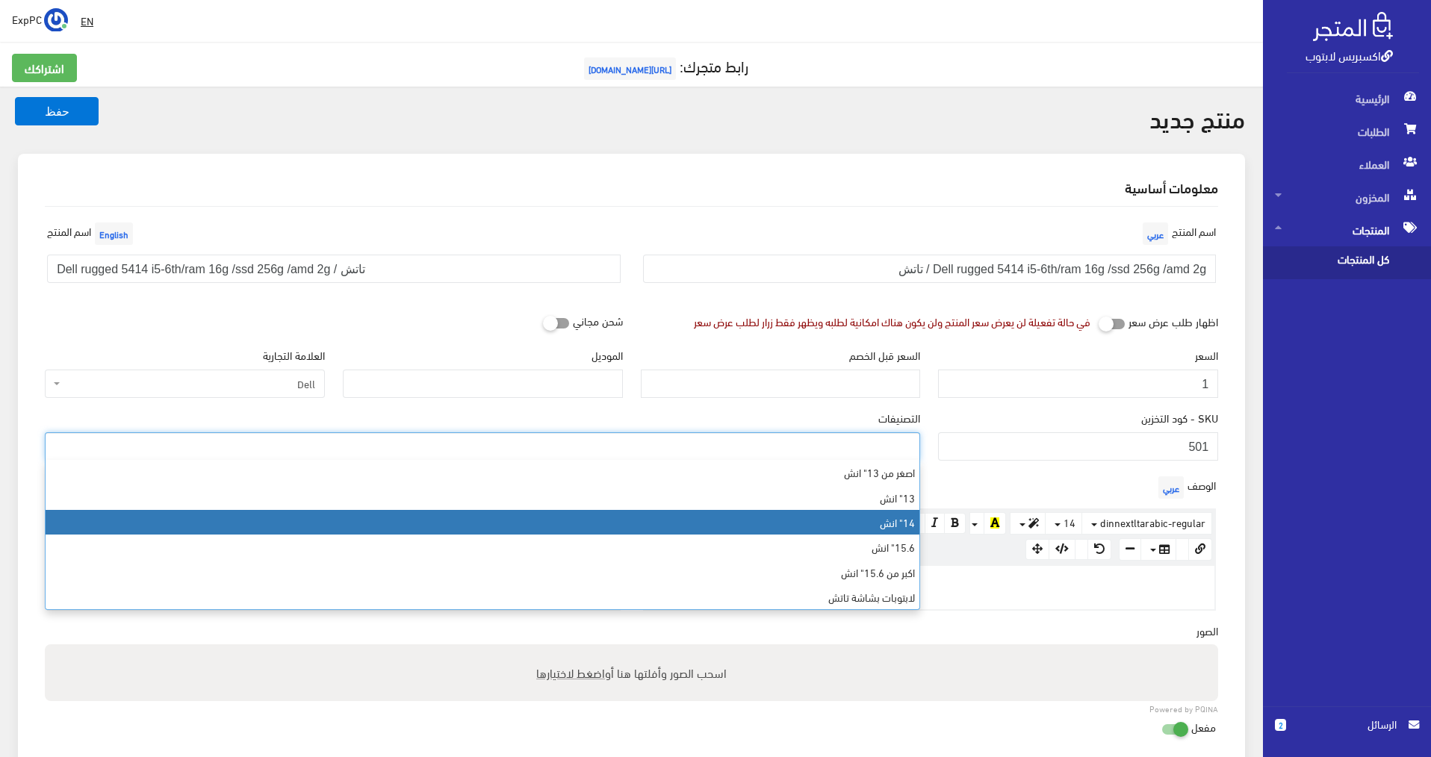
select select "6"
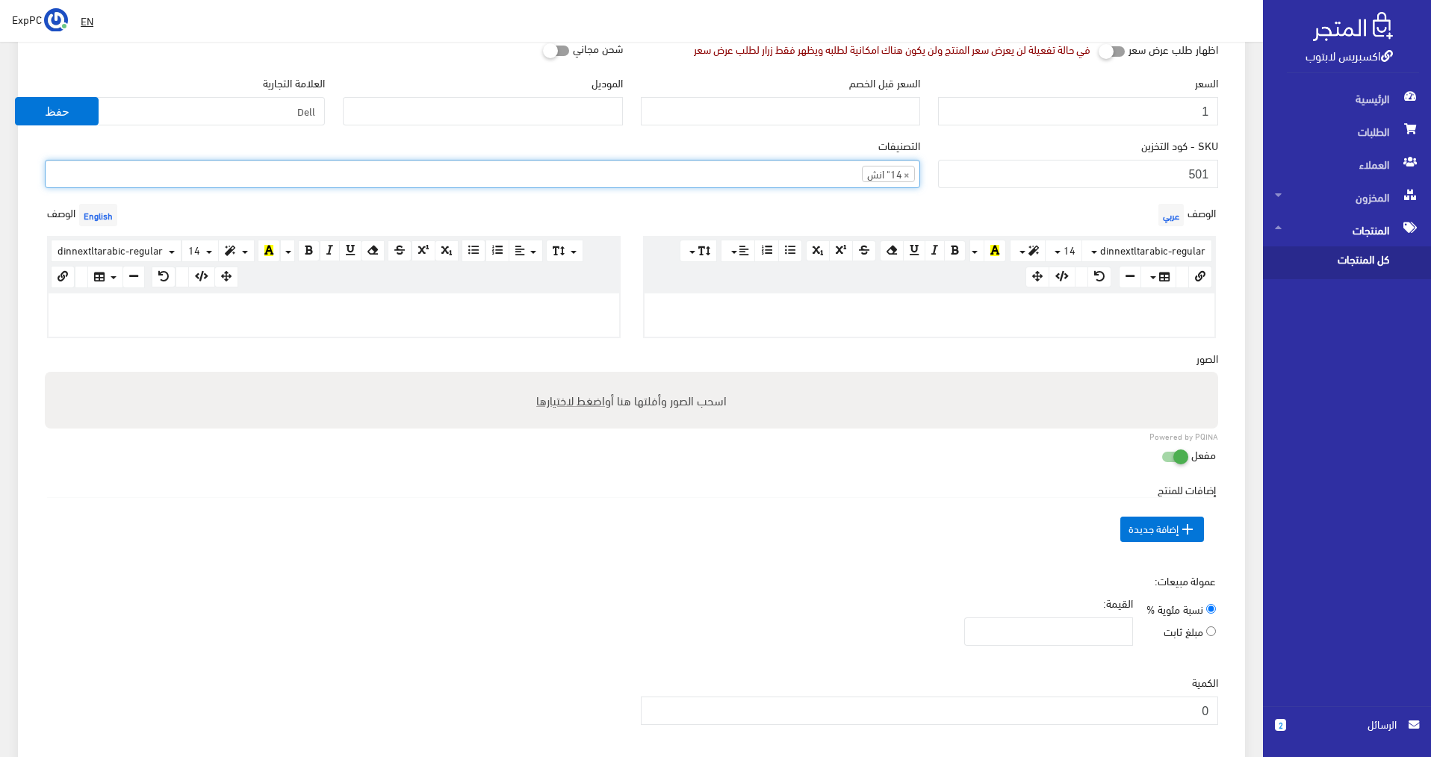
scroll to position [299, 0]
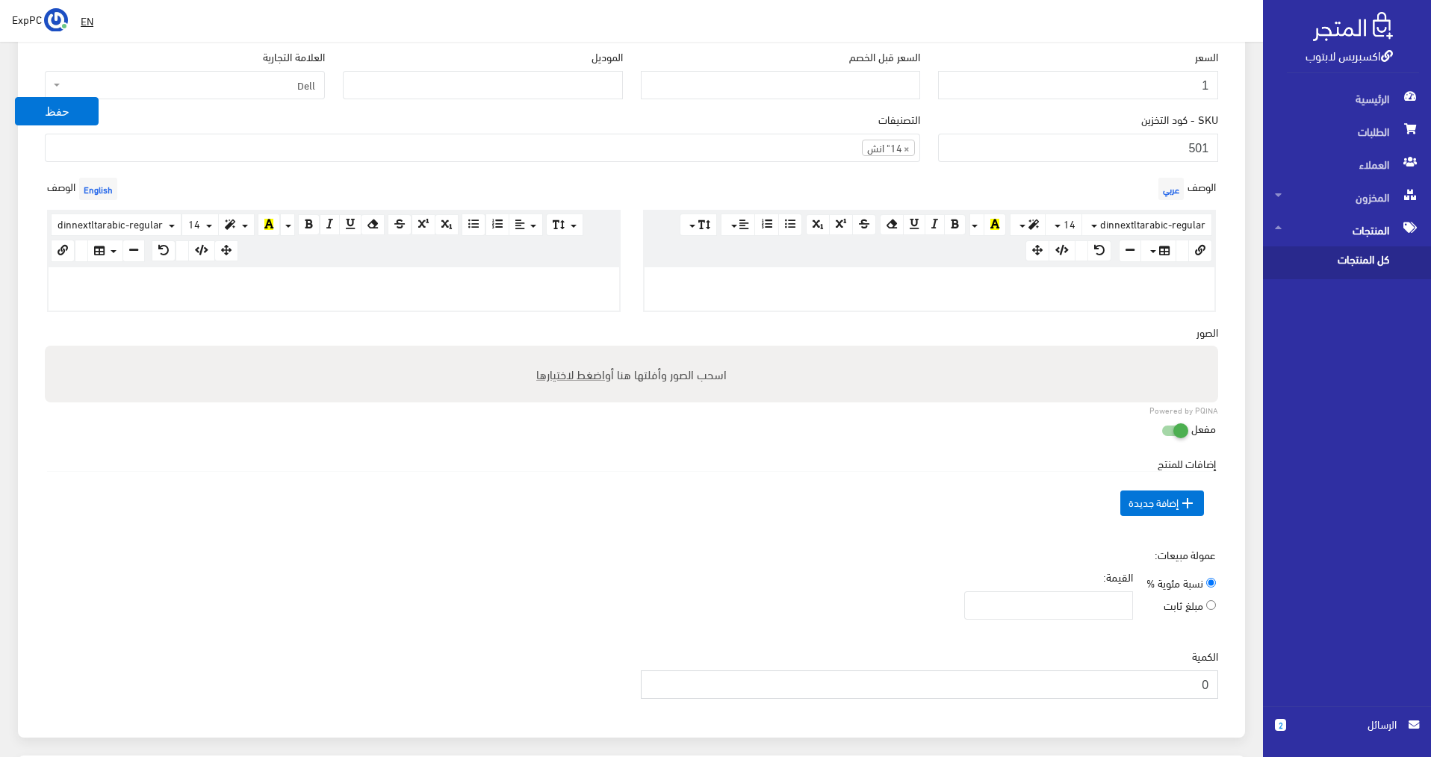
drag, startPoint x: 1186, startPoint y: 684, endPoint x: 1214, endPoint y: 682, distance: 28.4
click at [1214, 682] on input "0" at bounding box center [930, 685] width 578 height 28
type input "2"
click at [45, 120] on button "حفظ" at bounding box center [57, 111] width 84 height 28
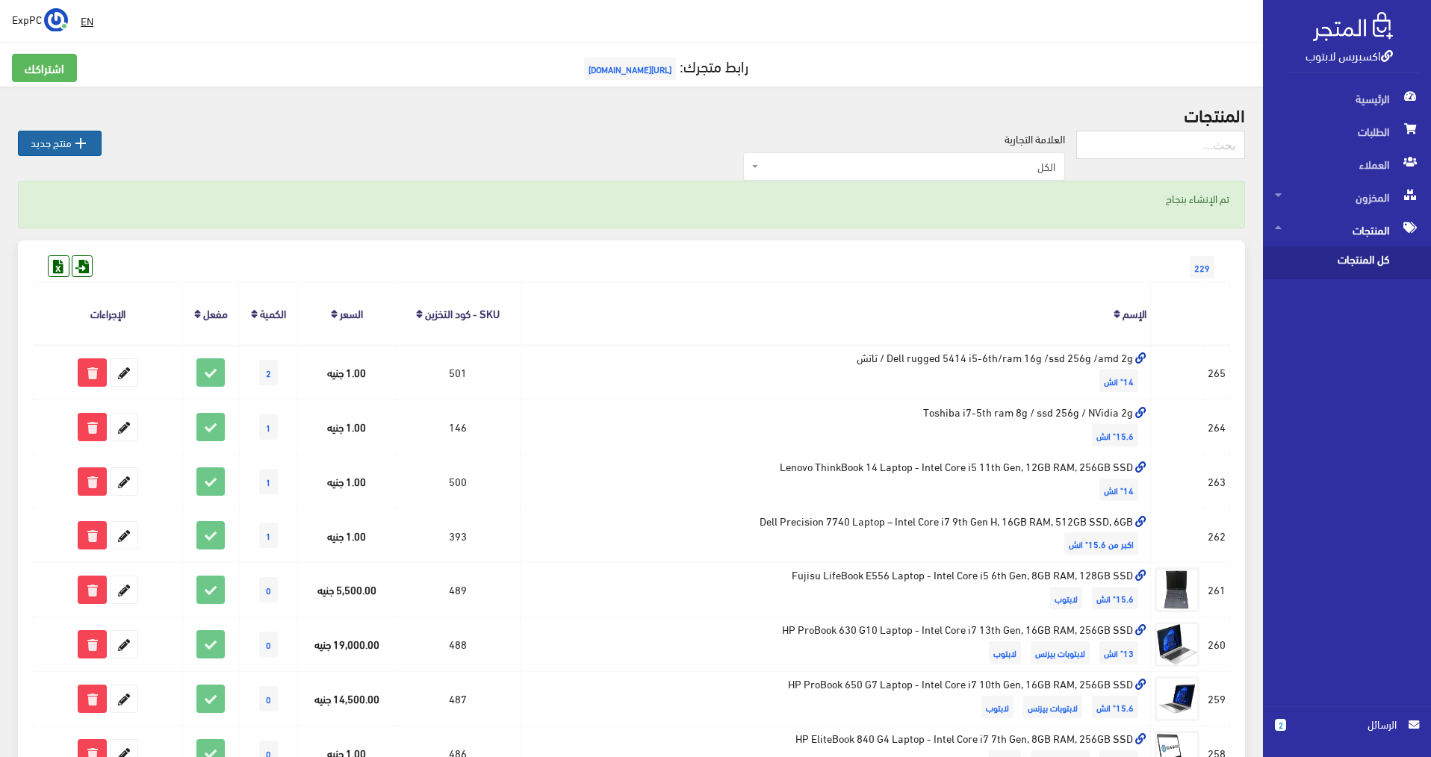
click at [53, 141] on link " منتج جديد" at bounding box center [60, 143] width 84 height 25
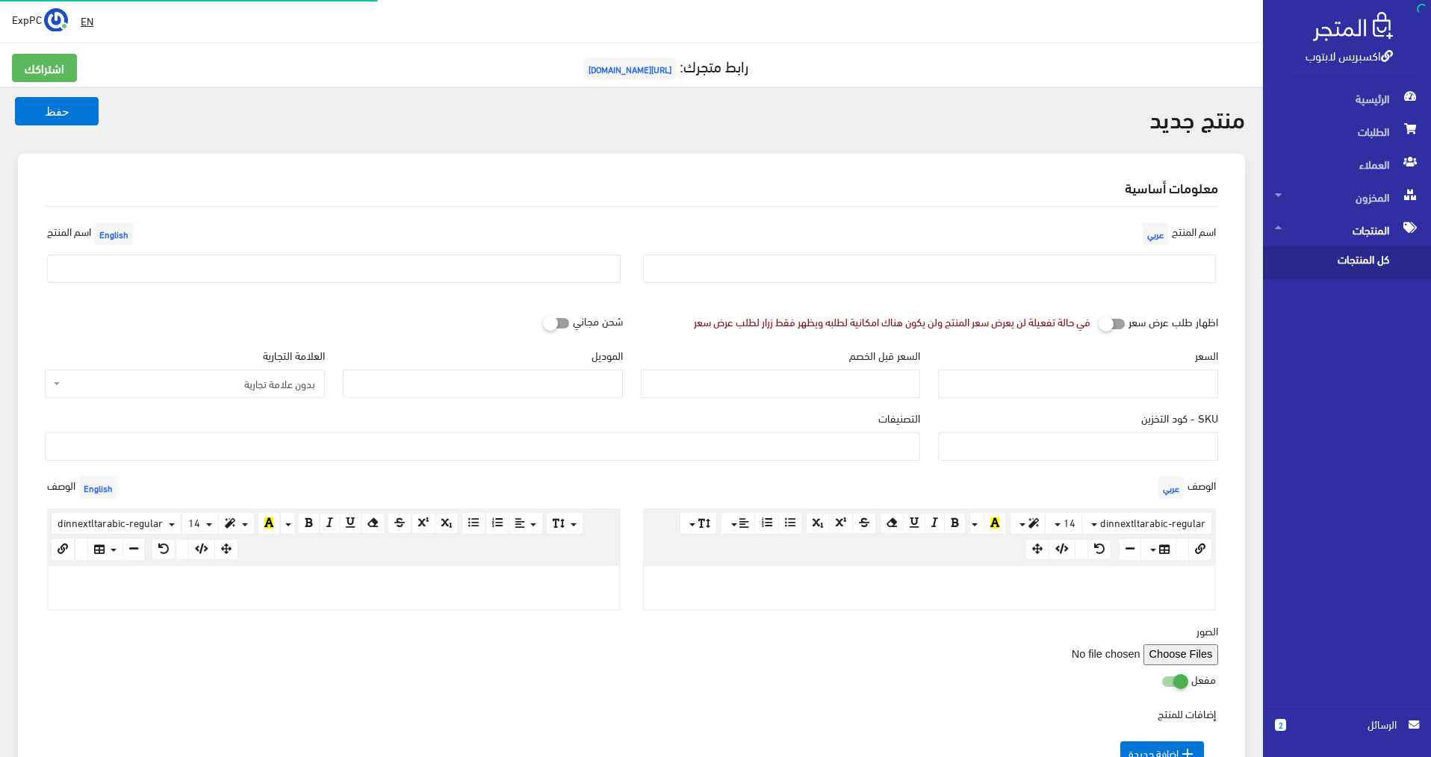
select select
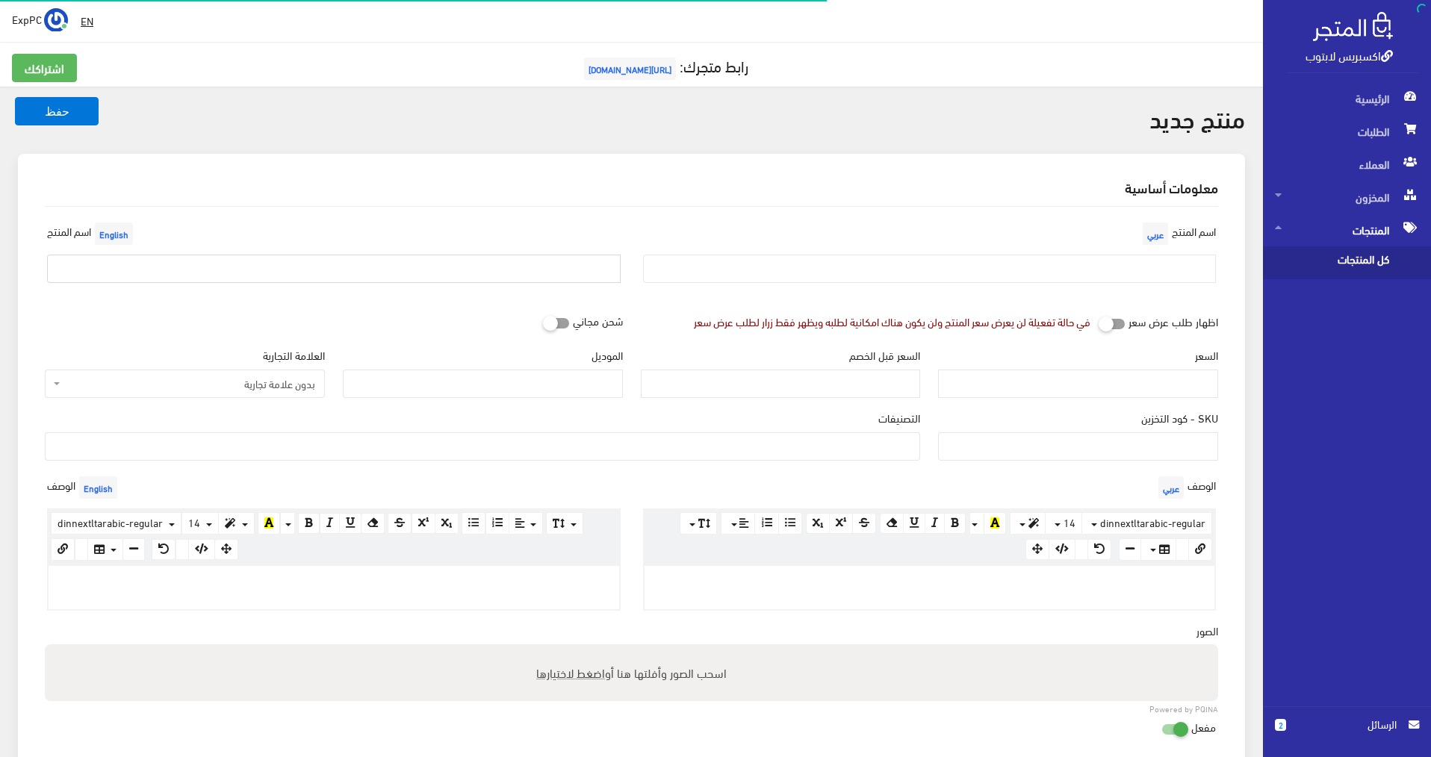
click at [280, 261] on input "text" at bounding box center [333, 269] width 573 height 28
paste input "Dell rugged 5414 i5-6th/ram 16g /ssd 256g /amd 2g / تاتش"
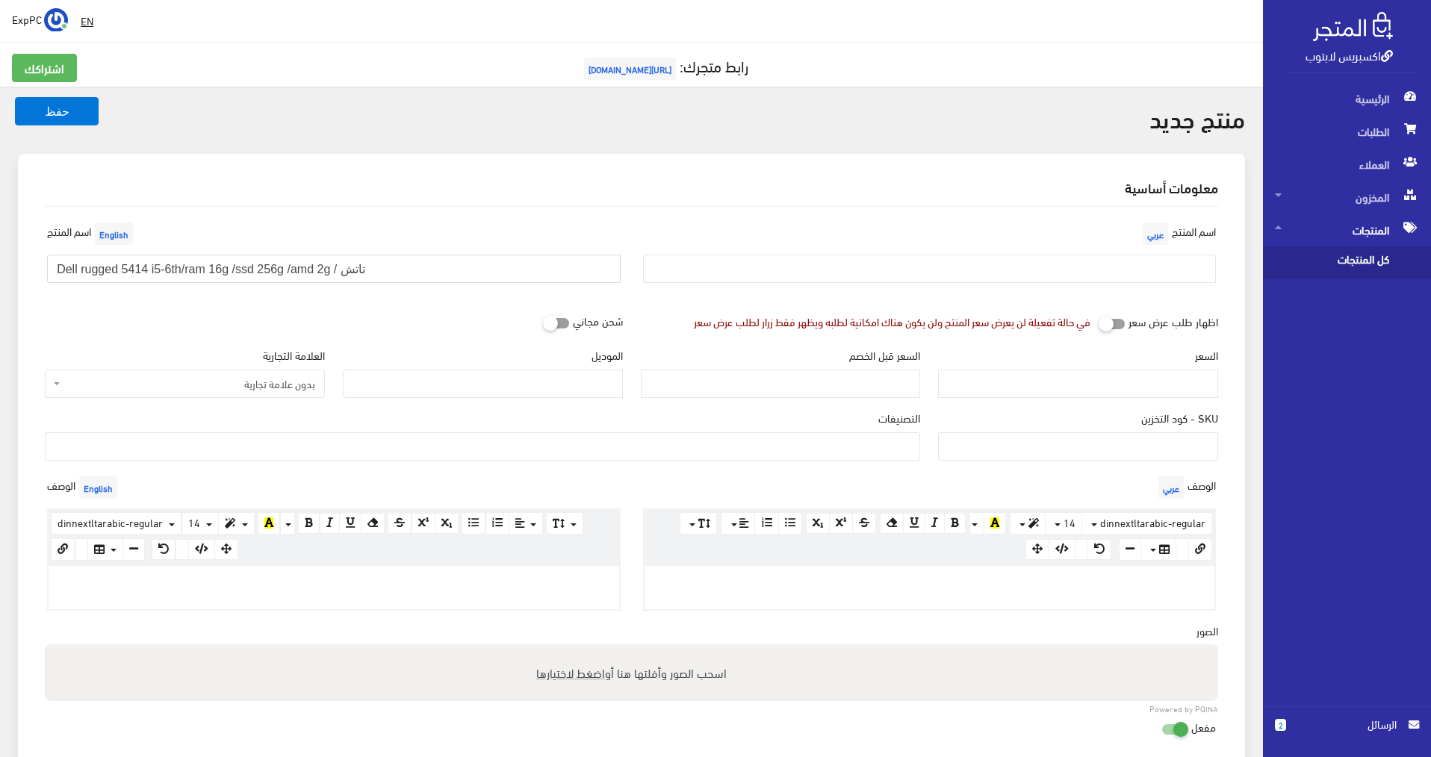
drag, startPoint x: 344, startPoint y: 271, endPoint x: 375, endPoint y: 273, distance: 30.7
click at [375, 273] on input "Dell rugged 5414 i5-6th/ram 16g /ssd 256g /amd 2g / تاتش" at bounding box center [333, 269] width 573 height 28
type input "Dell rugged 5414 i5-6th/ram 16g /ssd 256g /amd 2g /"
click at [1132, 447] on input "SKU - كود التخزين" at bounding box center [1078, 446] width 280 height 28
type input "502"
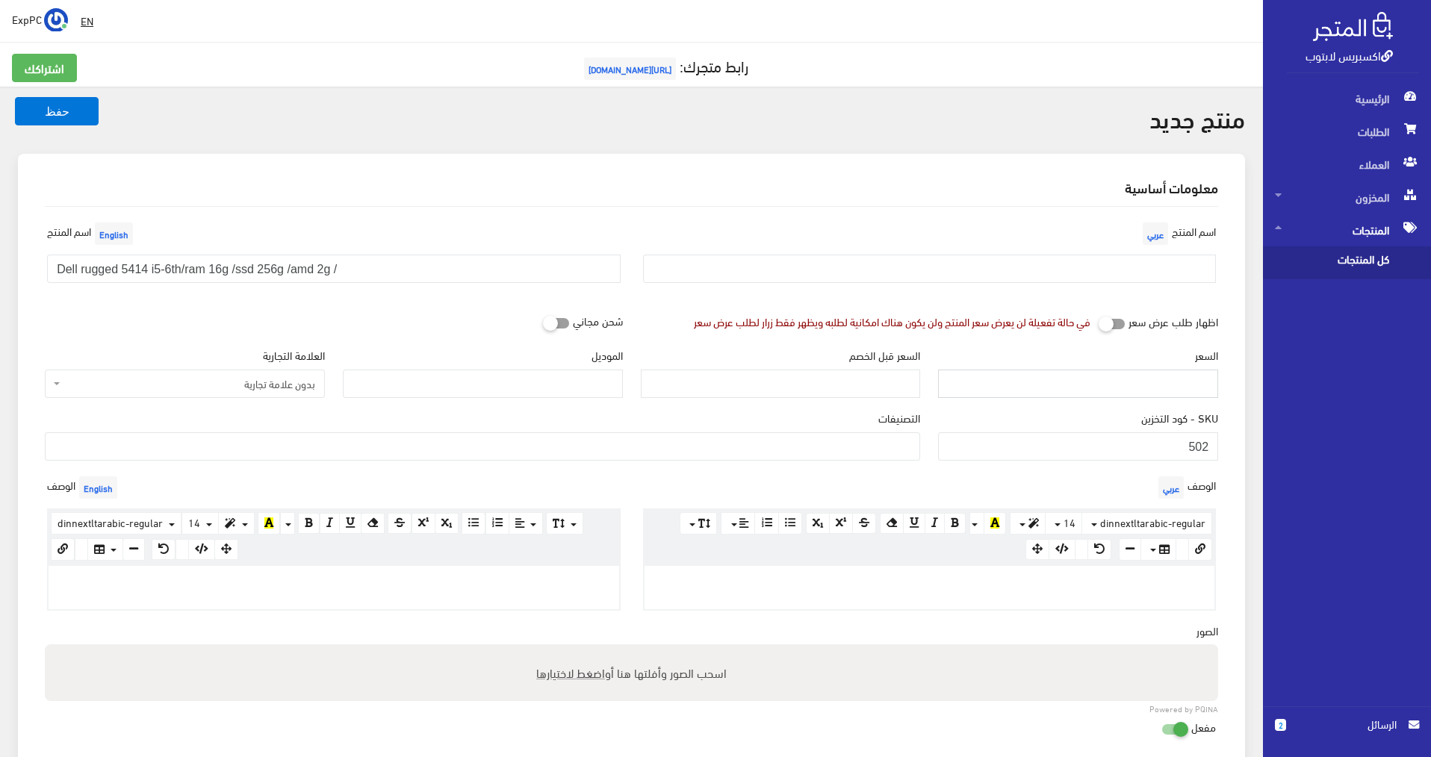
click at [1172, 388] on input "السعر" at bounding box center [1078, 384] width 280 height 28
type input "1"
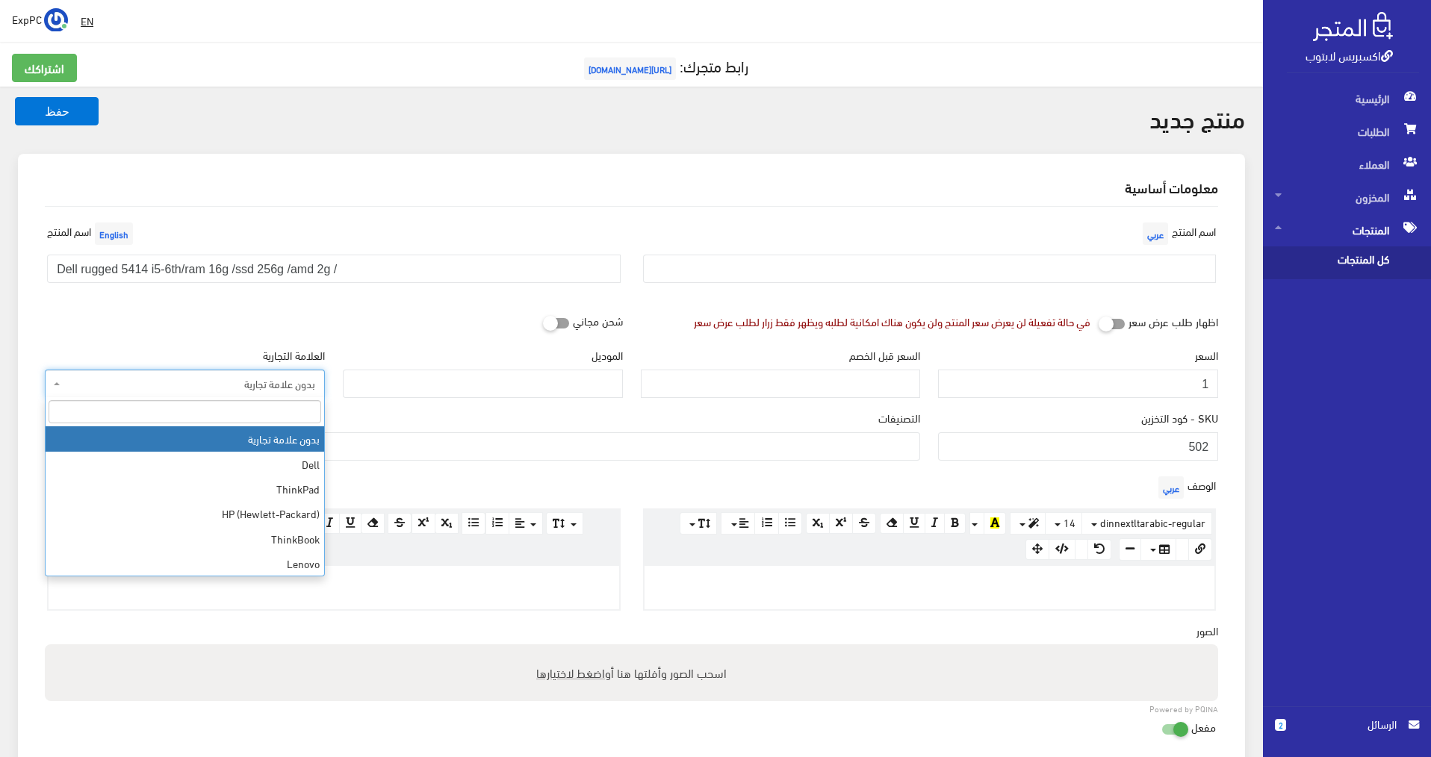
click at [243, 386] on span "بدون علامة تجارية" at bounding box center [189, 383] width 252 height 15
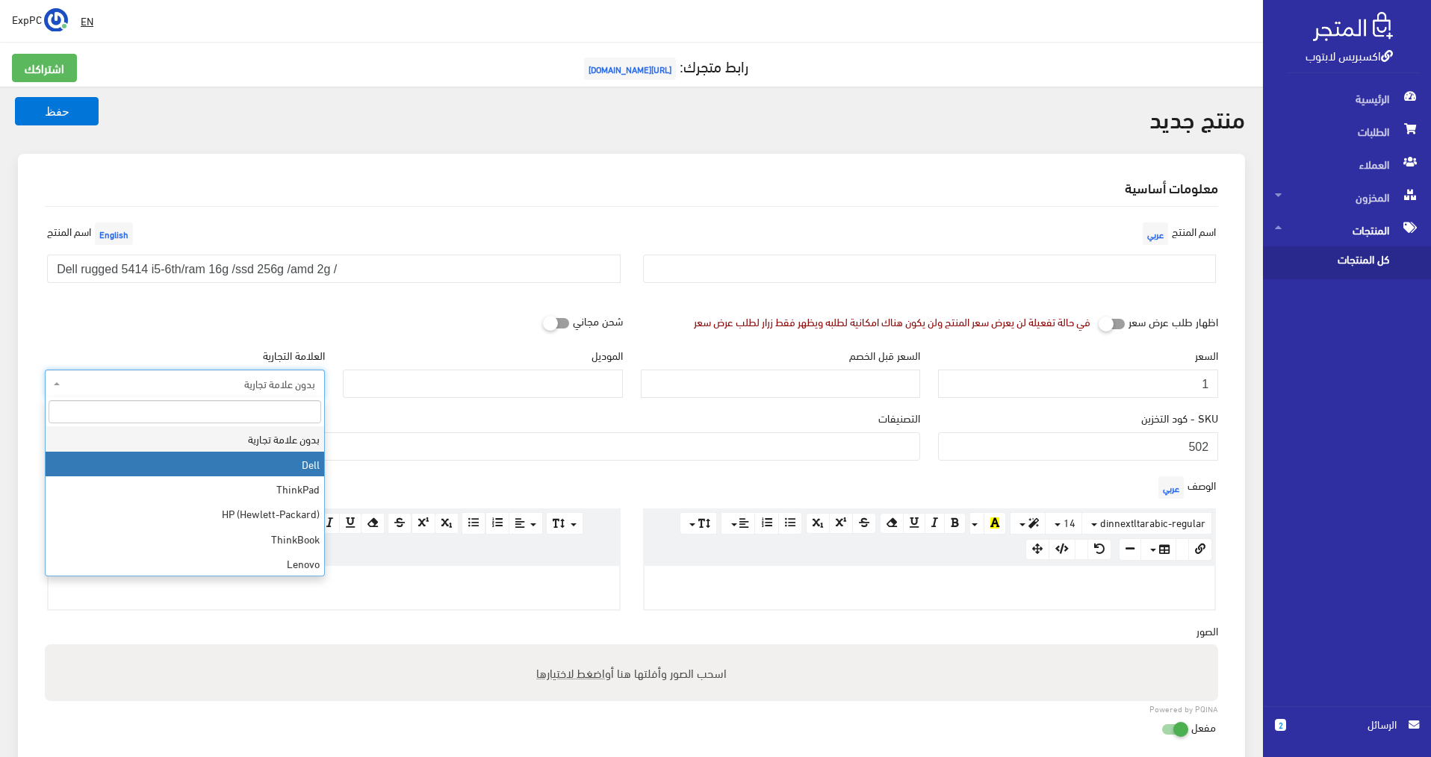
select select "1"
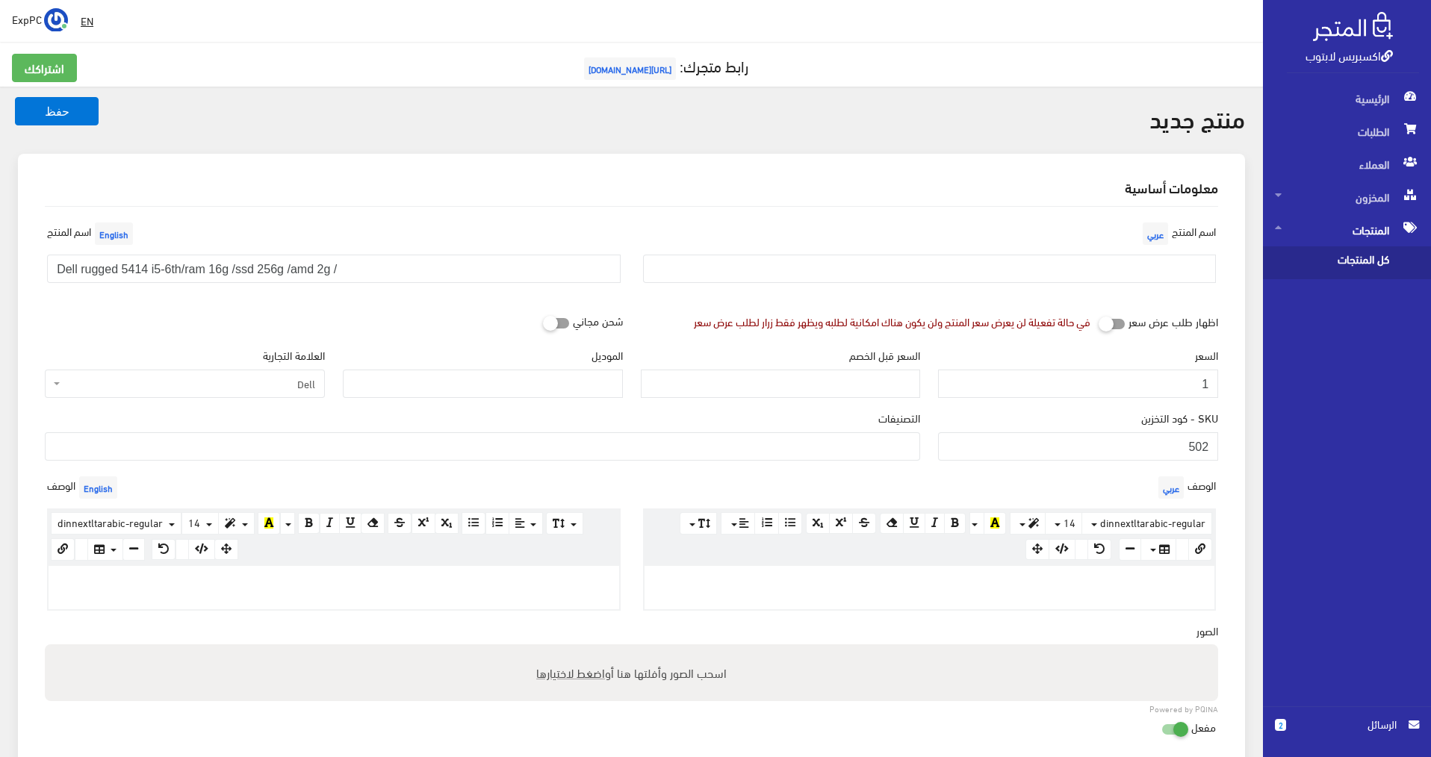
click at [550, 444] on ul at bounding box center [483, 445] width 874 height 24
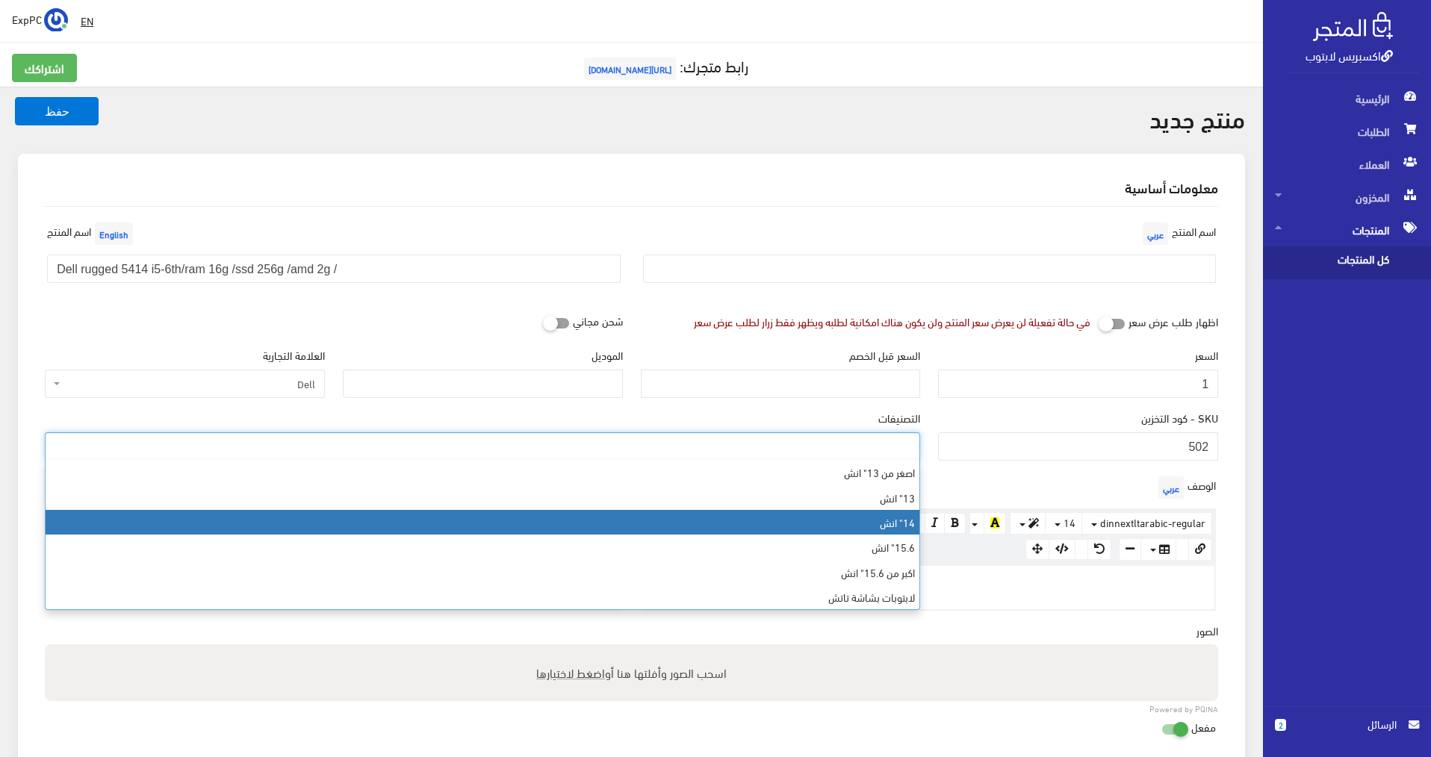
select select "6"
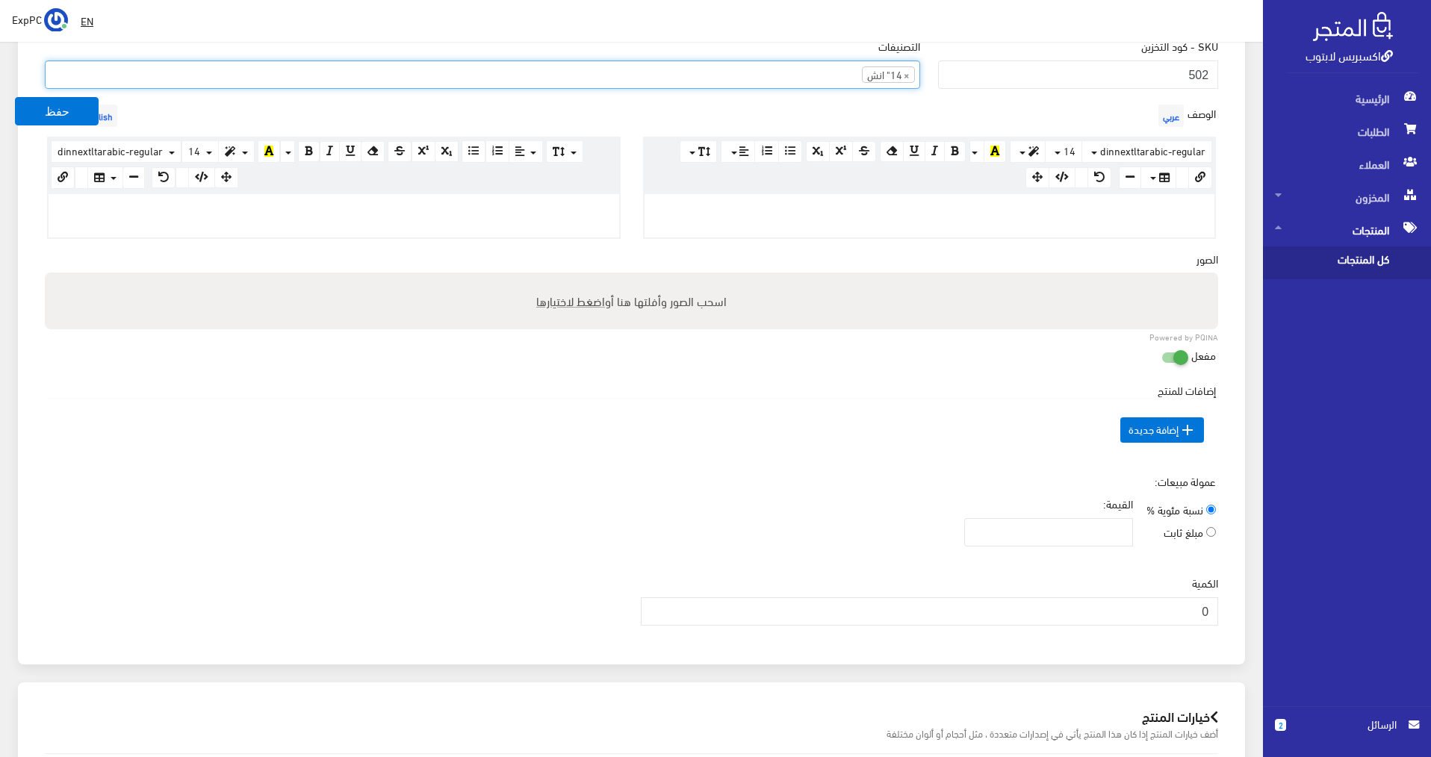
scroll to position [373, 0]
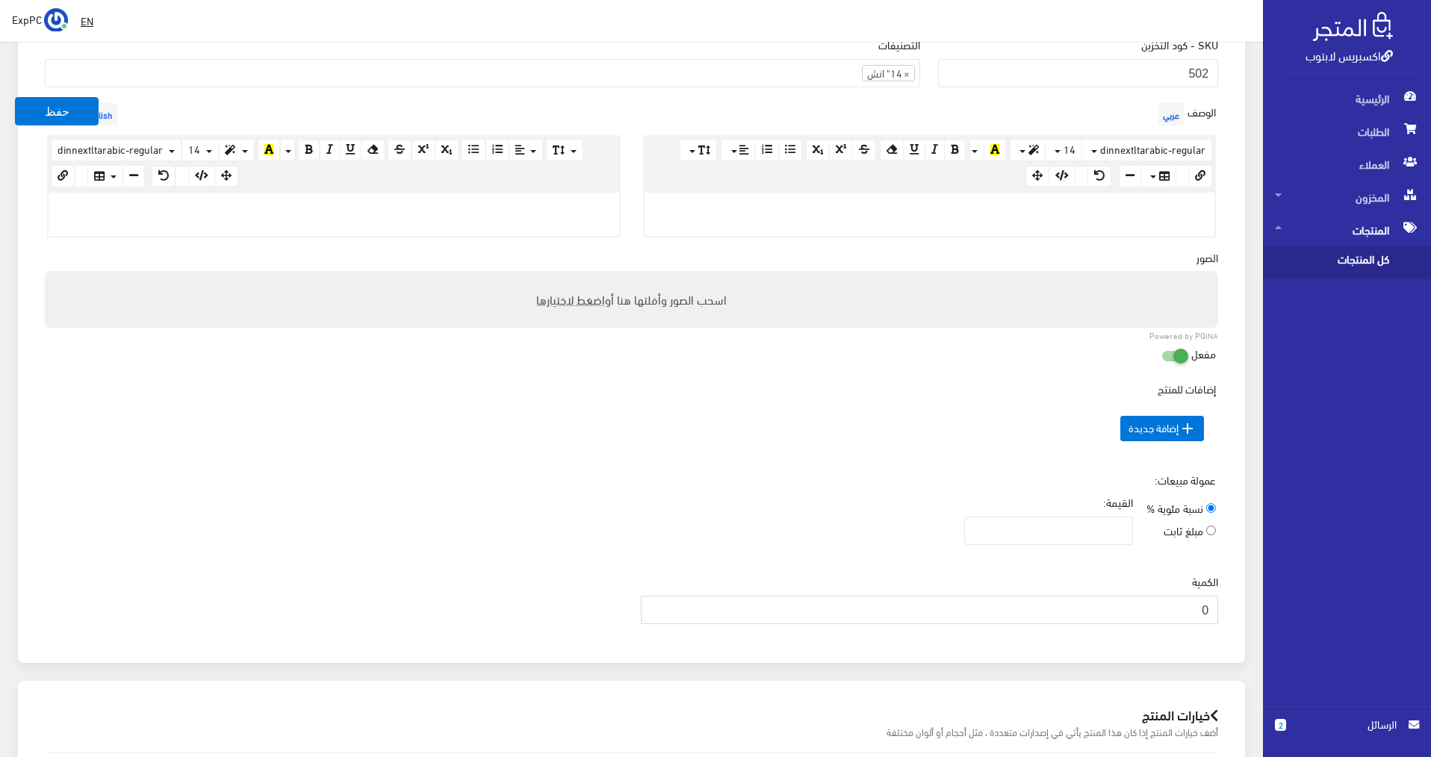
drag, startPoint x: 1192, startPoint y: 603, endPoint x: 1239, endPoint y: 598, distance: 47.3
click at [1239, 598] on div "معلومات أساسية اسم المنتج عربي اسم المنتج English Dell rugged 5414 i5-6th/ram 1…" at bounding box center [631, 221] width 1227 height 883
type input "1"
click at [57, 117] on button "حفظ" at bounding box center [57, 111] width 84 height 28
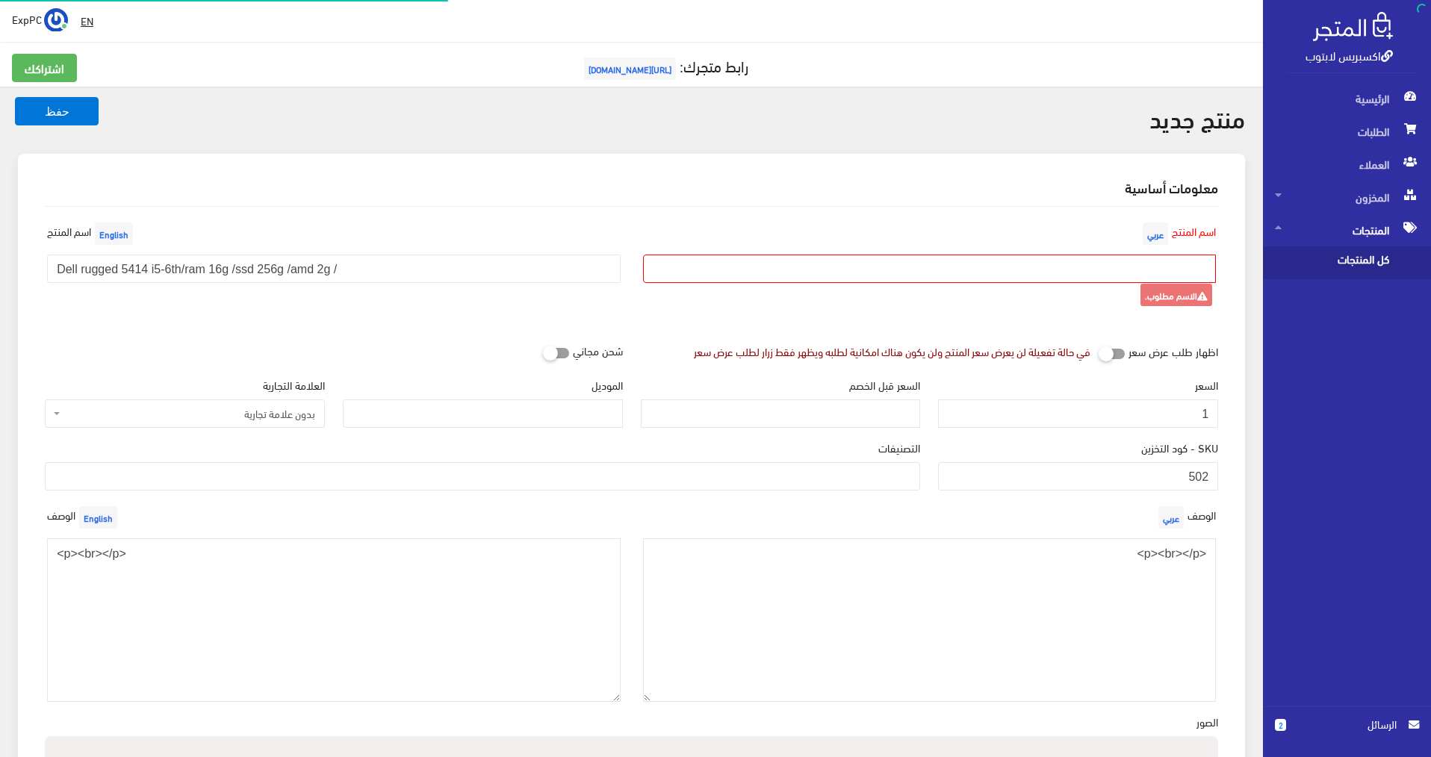
select select
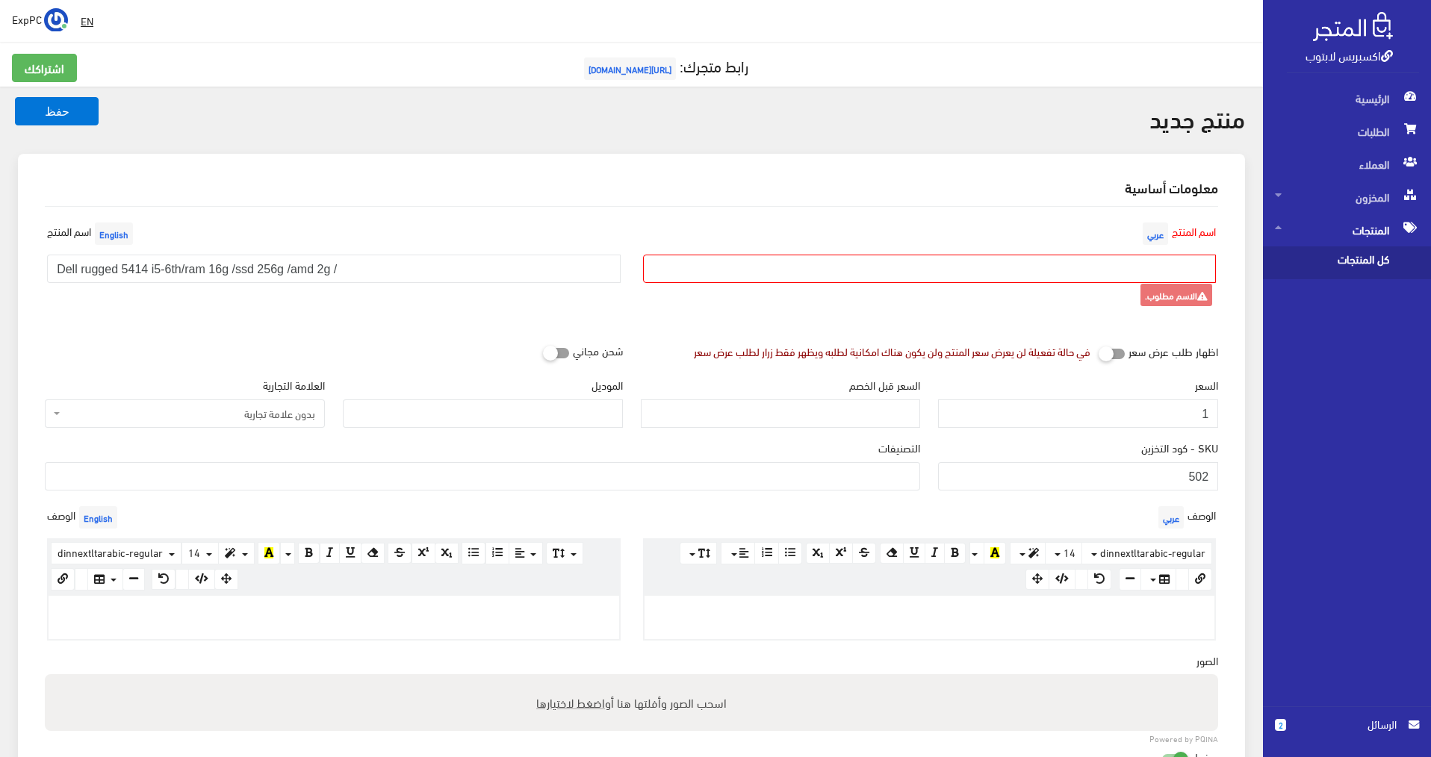
paste input "Dell rugged 5414 i5-6th/ram 16g /ssd 256g /amd 2g / تاتش"
type input "Dell rugged 5414 i5-6th/ram 16g /ssd 256g /amd 2g / تاتش"
click at [55, 113] on button "حفظ" at bounding box center [57, 111] width 84 height 28
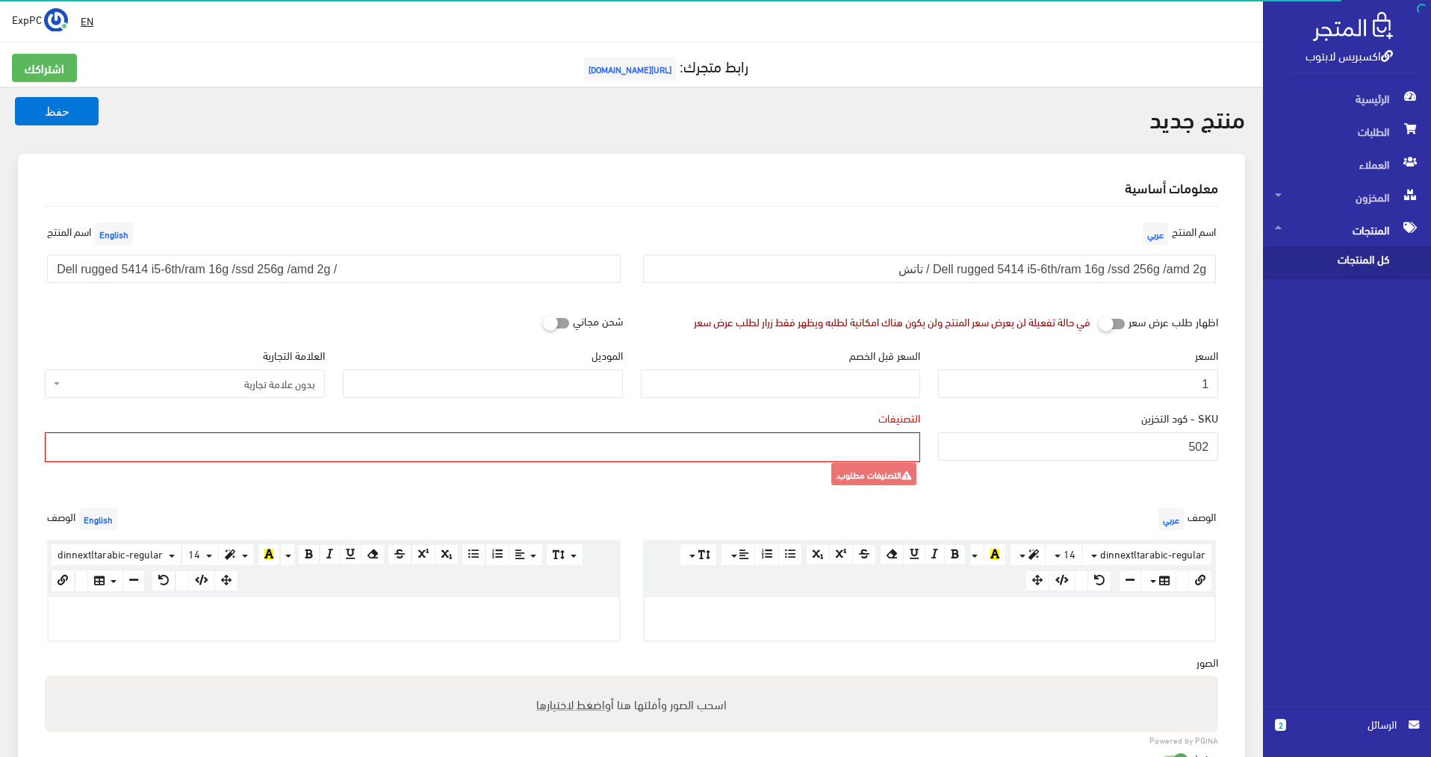
click at [291, 447] on ul at bounding box center [482, 446] width 872 height 24
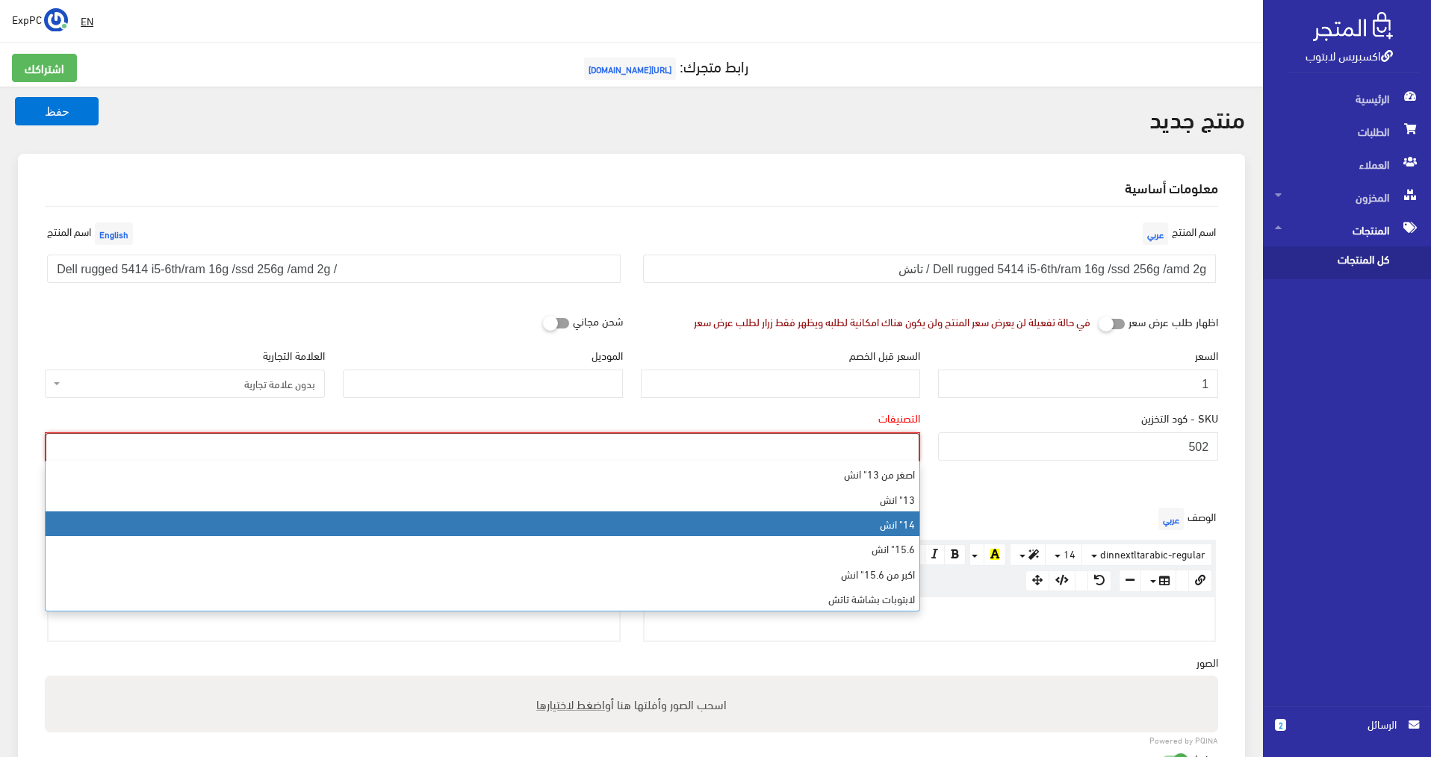
select select "6"
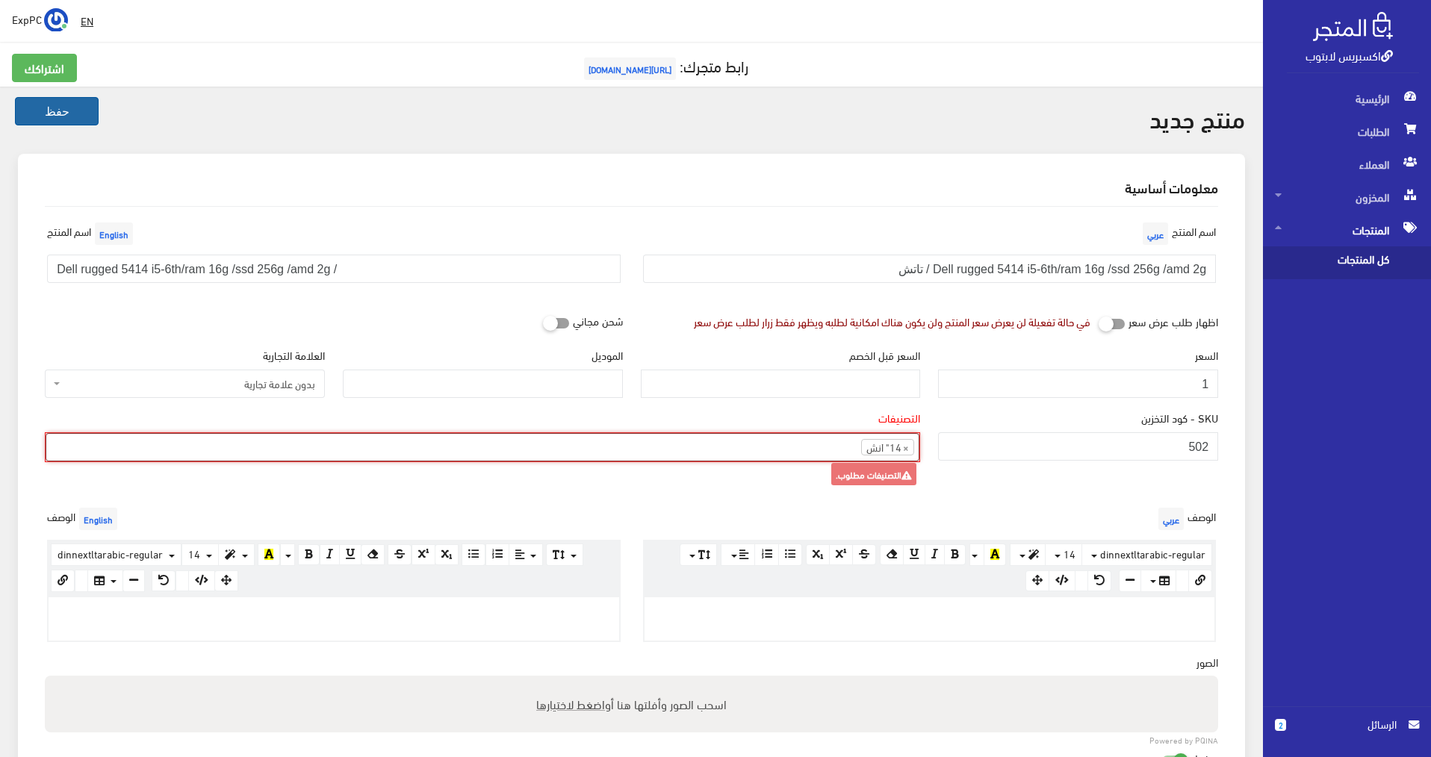
click at [44, 106] on button "حفظ" at bounding box center [57, 111] width 84 height 28
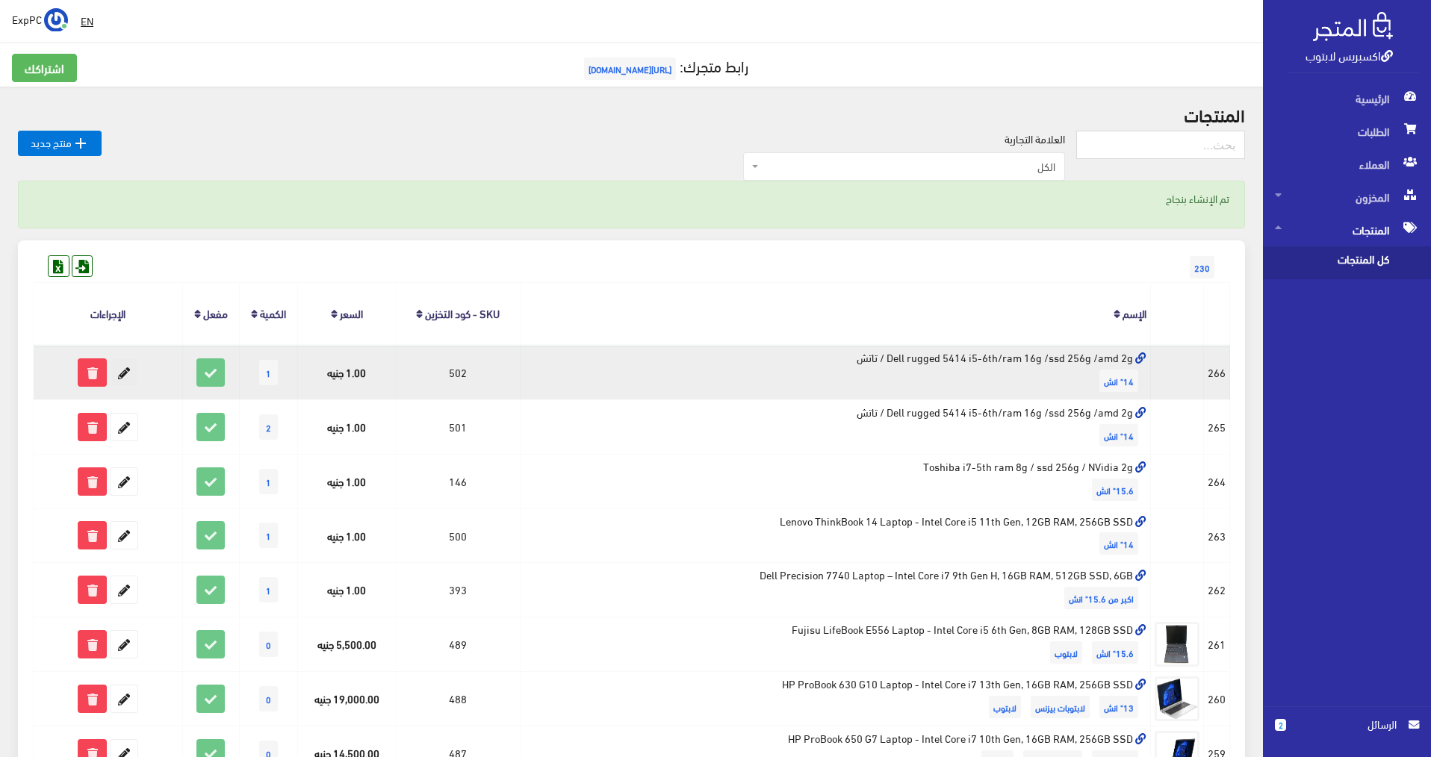
click at [118, 378] on icon at bounding box center [124, 372] width 27 height 27
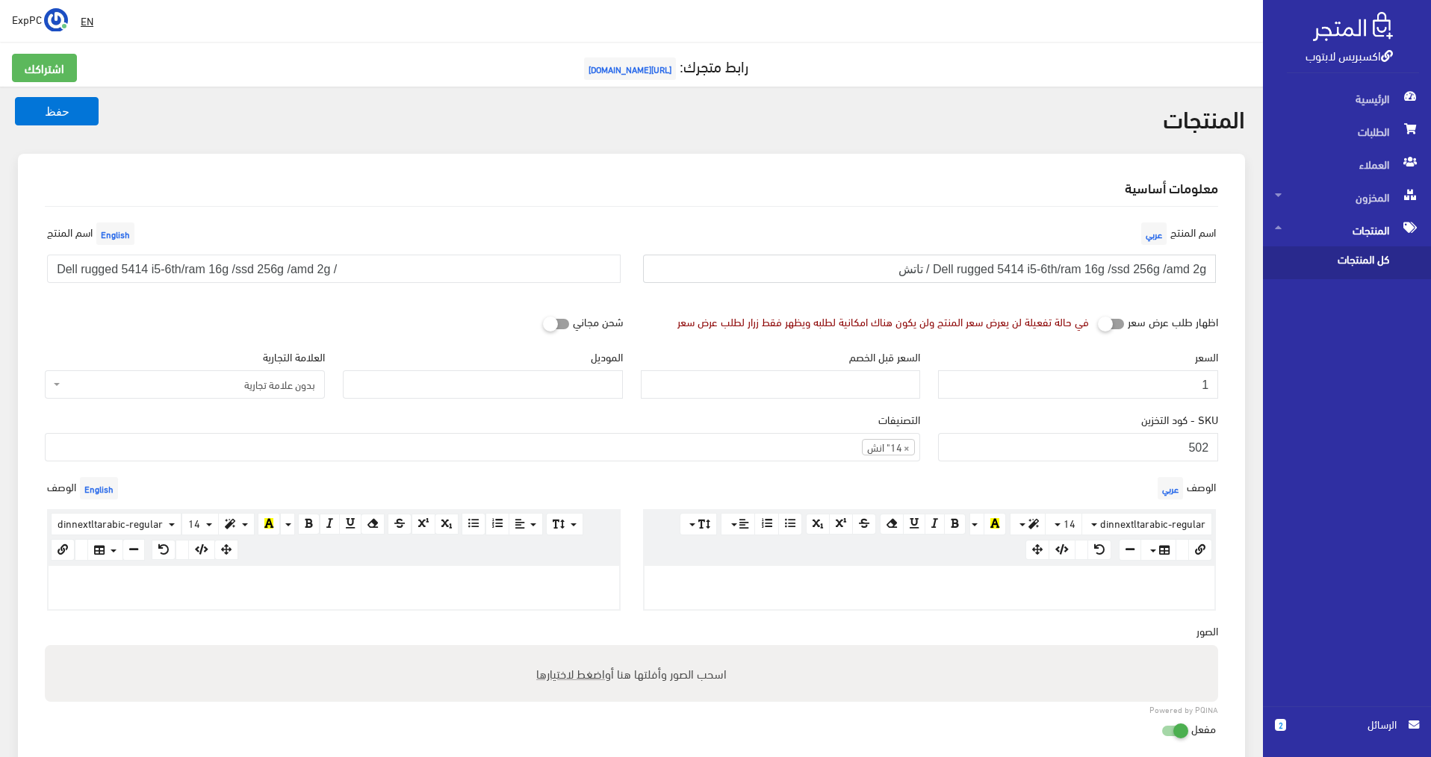
click at [909, 270] on input "Dell rugged 5414 i5-6th/ram 16g /ssd 256g /amd 2g / تاتش" at bounding box center [929, 269] width 573 height 28
type input "Dell rugged 5414 i5-6th/ram 16g /ssd 256g /amd 2g /"
click at [58, 115] on button "حفظ" at bounding box center [57, 111] width 84 height 28
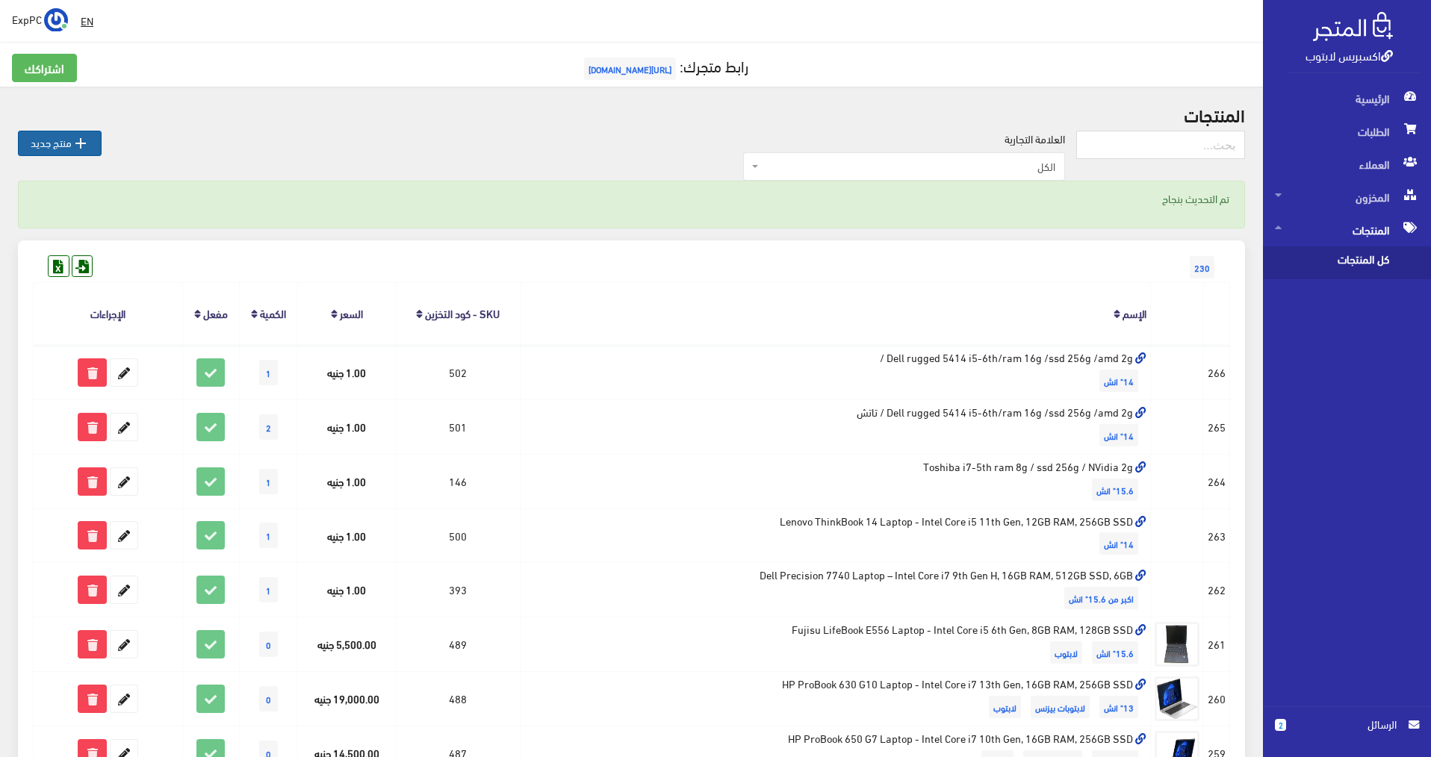
click at [40, 138] on link " منتج جديد" at bounding box center [60, 143] width 84 height 25
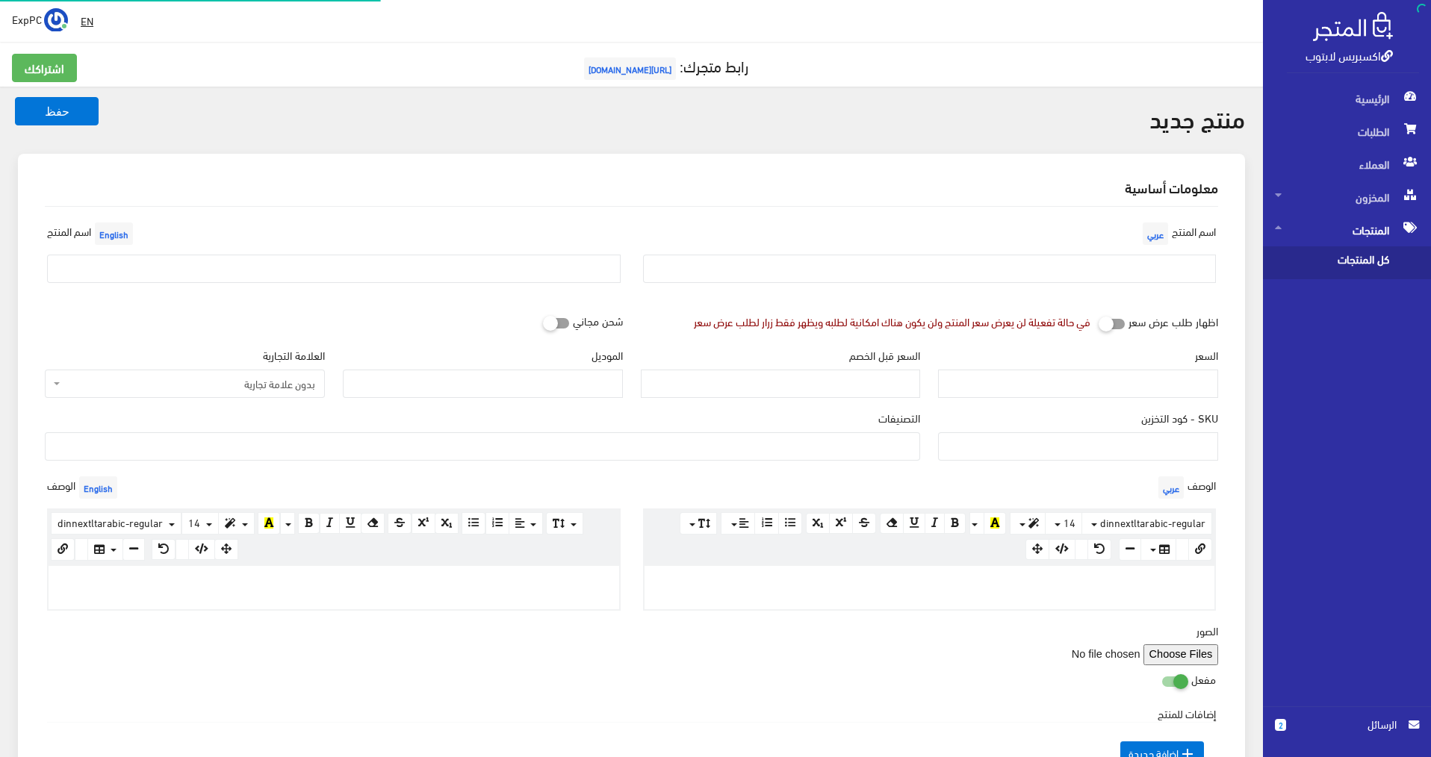
select select
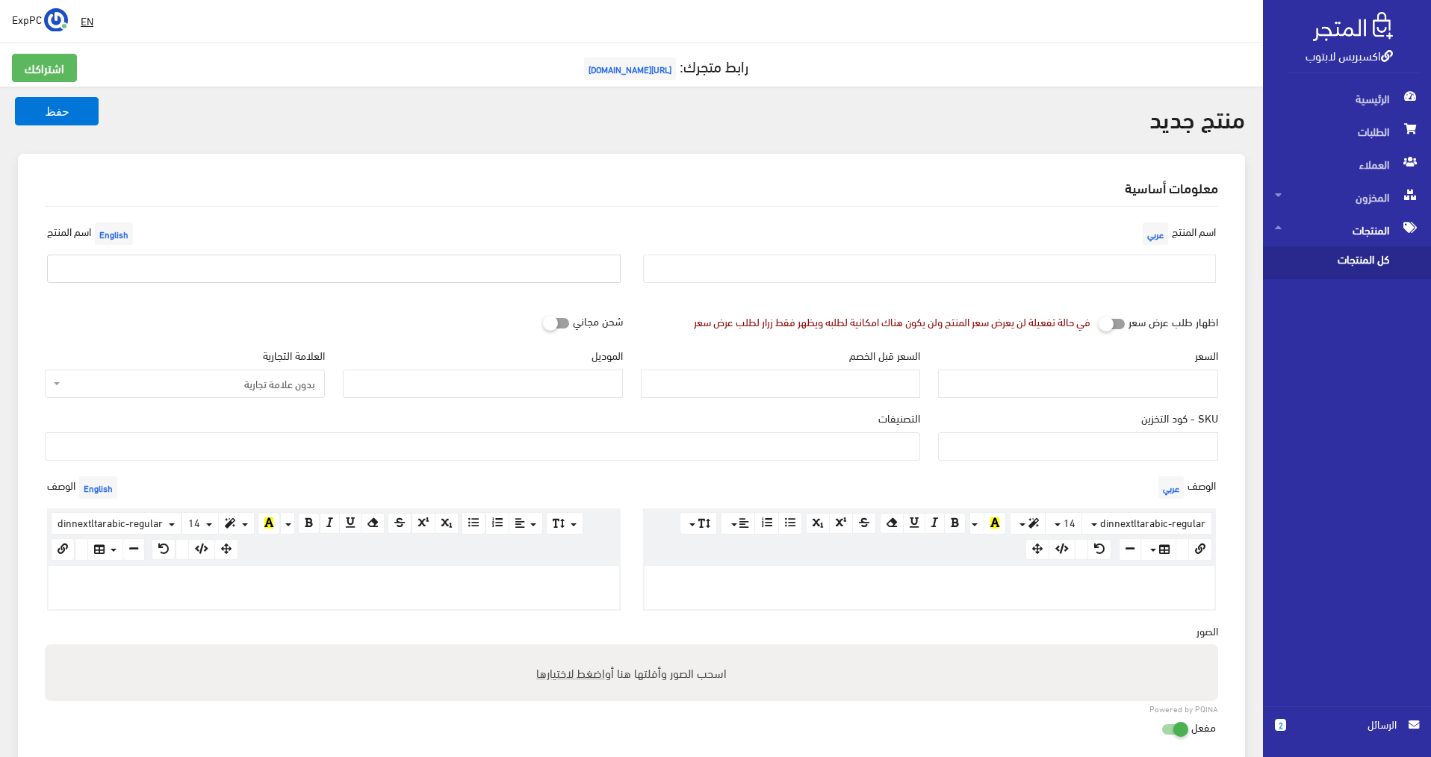
click at [280, 268] on input "text" at bounding box center [333, 269] width 573 height 28
paste input "Dell rugged 5414 i5-6th/ram 16g /ssd 256g /amd 2g / تاتش"
drag, startPoint x: 293, startPoint y: 268, endPoint x: 346, endPoint y: 268, distance: 53.0
click at [346, 268] on input "Dell rugged 5414 i5-6th/ram 16g /ssd 256g /amd 2g / تاتش" at bounding box center [333, 269] width 573 height 28
type input "Dell rugged 5414 i5-6th/ram 16g /ssd 256g /تاتش"
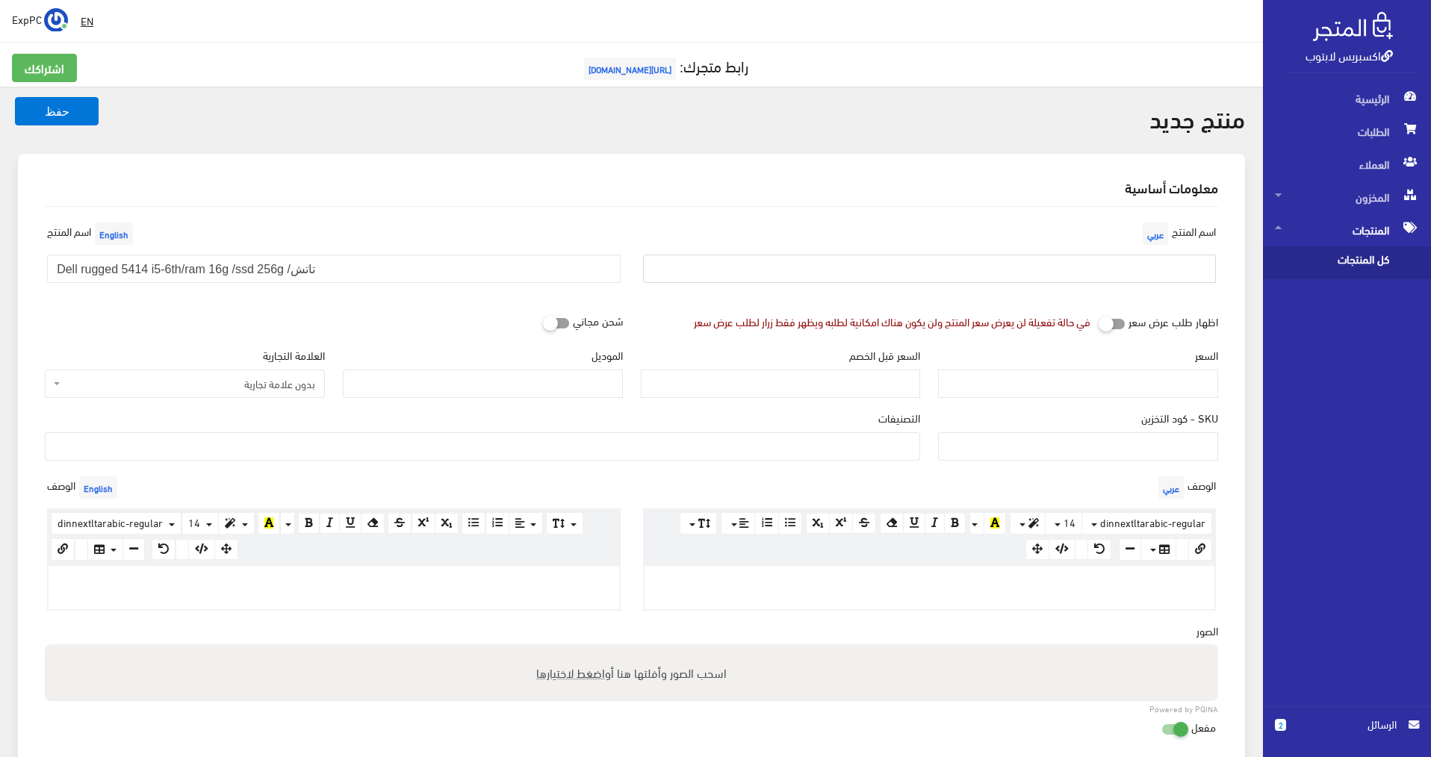
click at [800, 264] on input "text" at bounding box center [929, 269] width 573 height 28
paste input "Dell rugged 5414 i5-6th/ram 16g /ssd 256g /amd 2g / تاتش"
click at [1163, 271] on input "Dell rugged 5414 i5-6th/ram 16g /ssd 256g /amd 2g / تاتش" at bounding box center [929, 269] width 573 height 28
drag, startPoint x: 1163, startPoint y: 270, endPoint x: 1234, endPoint y: 260, distance: 71.7
click at [1234, 260] on div "معلومات أساسية اسم المنتج عربي Dell rugged 5414 i5-6th/ram 16g /ssd 256g /amd 2…" at bounding box center [631, 595] width 1227 height 883
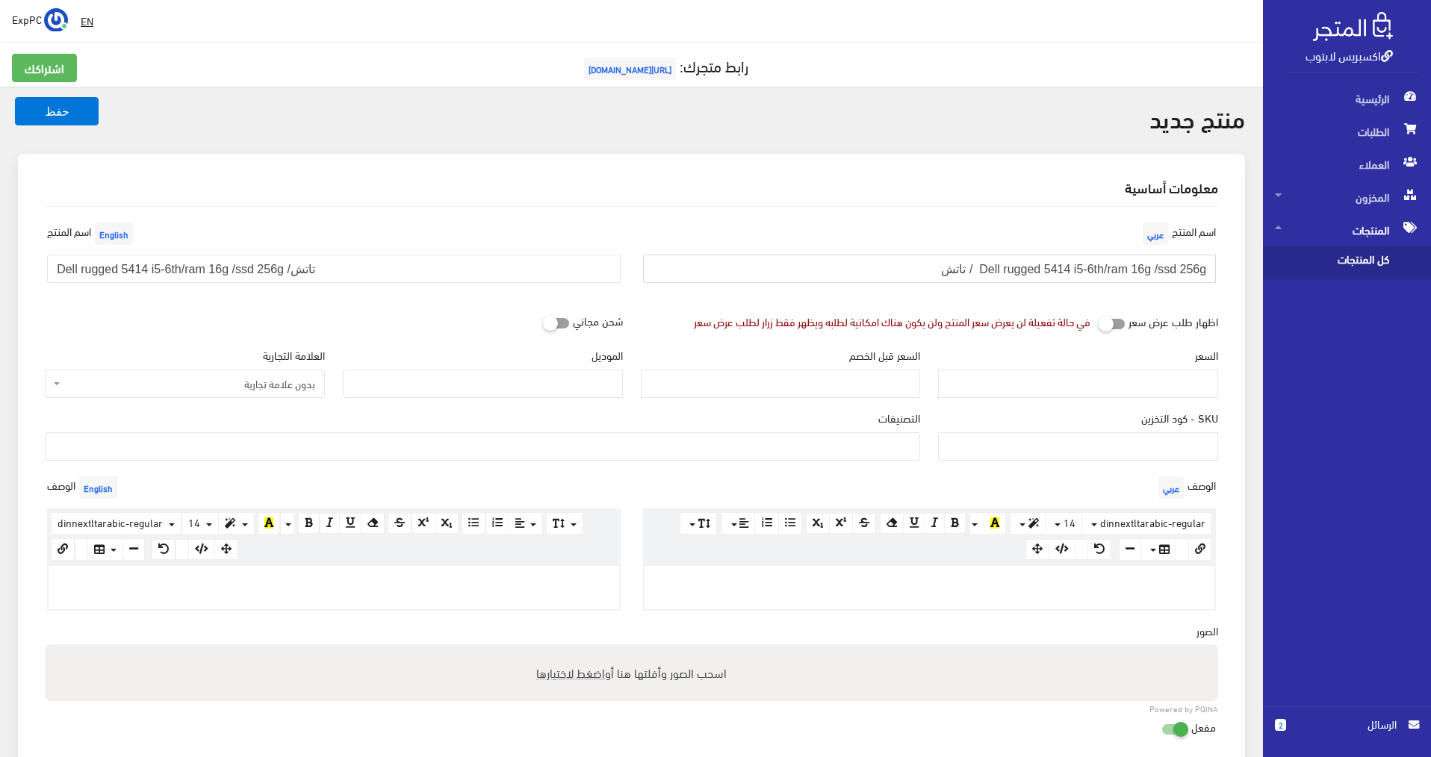
type input "Dell rugged 5414 i5-6th/ram 16g /ssd 256g / تاتش"
click at [1163, 389] on input "السعر" at bounding box center [1078, 384] width 280 height 28
type input "1"
click at [211, 382] on span "بدون علامة تجارية" at bounding box center [189, 383] width 252 height 15
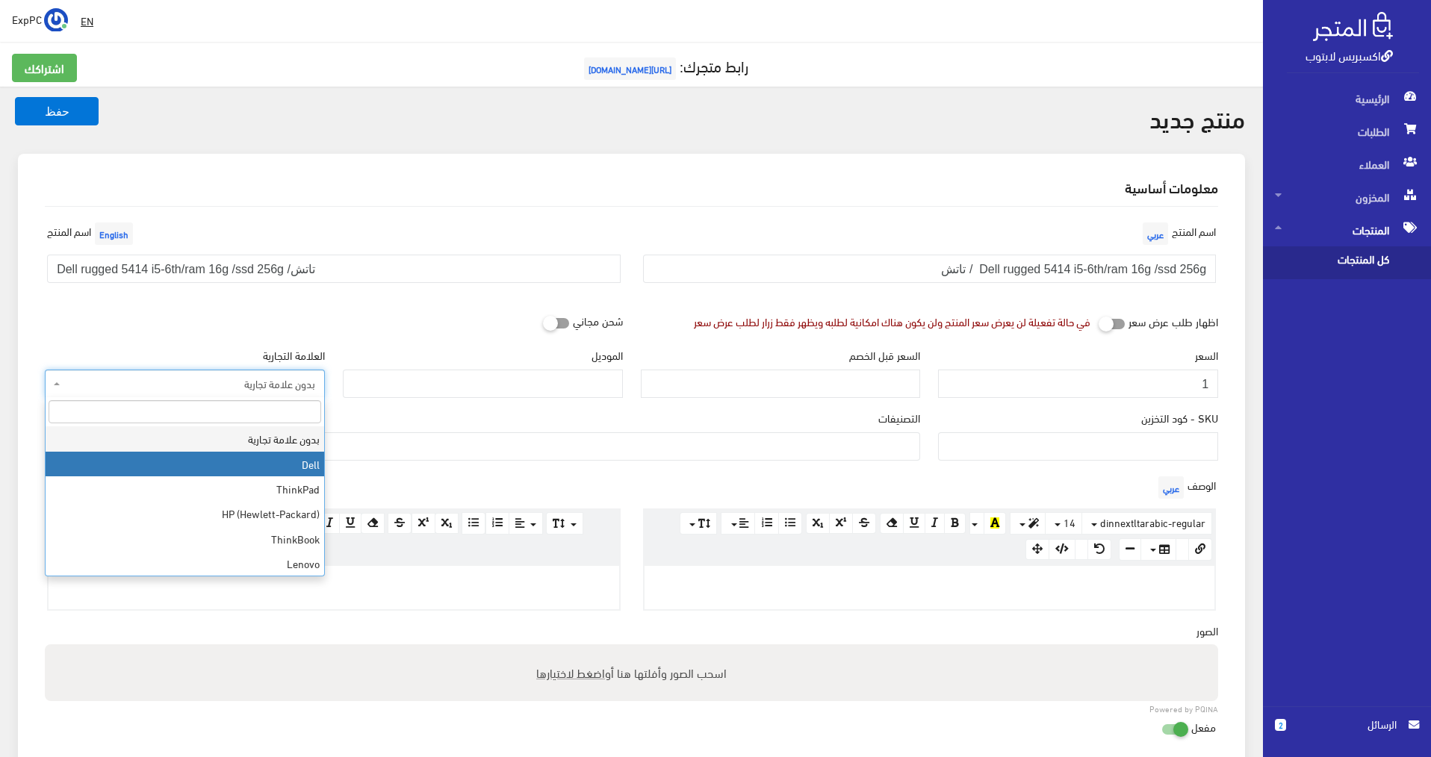
select select "1"
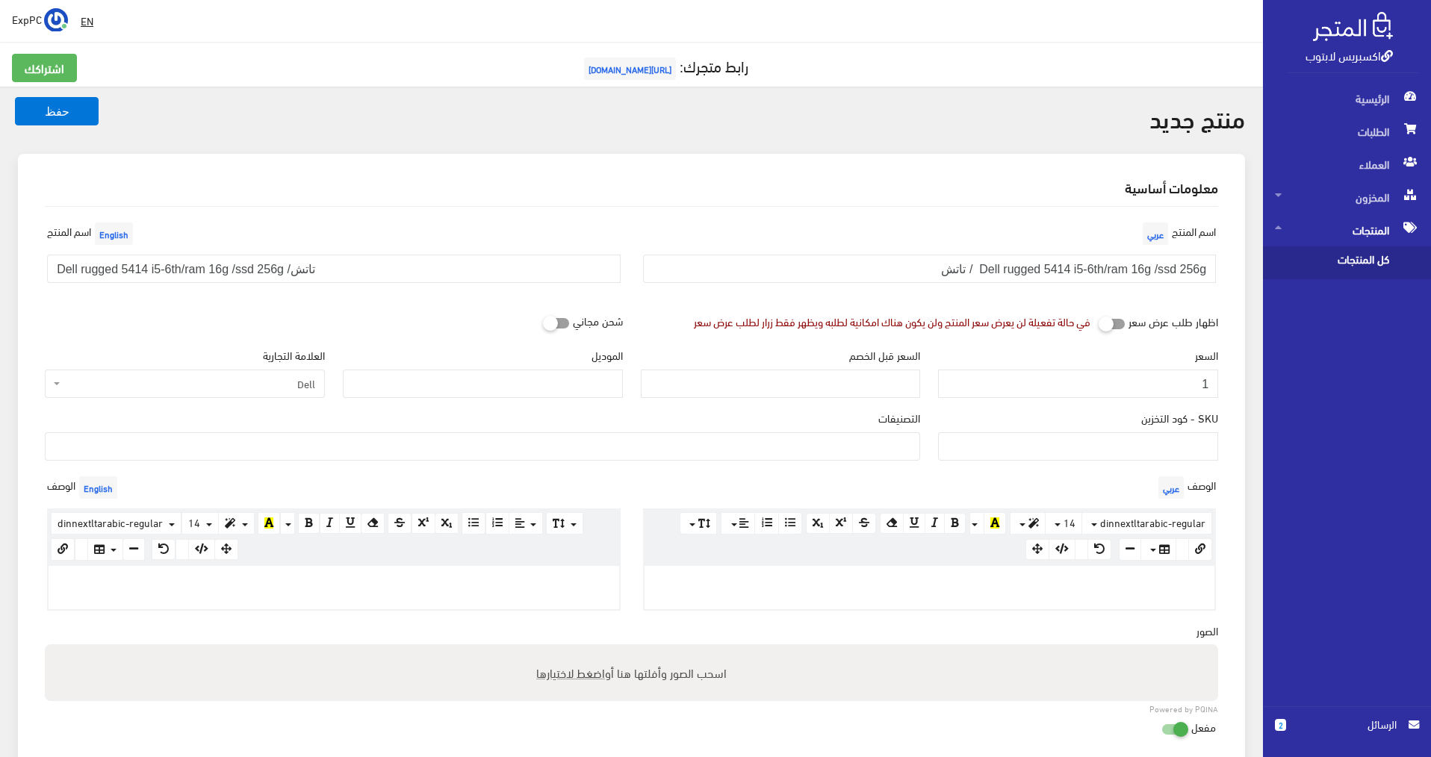
click at [500, 443] on ul at bounding box center [483, 445] width 874 height 24
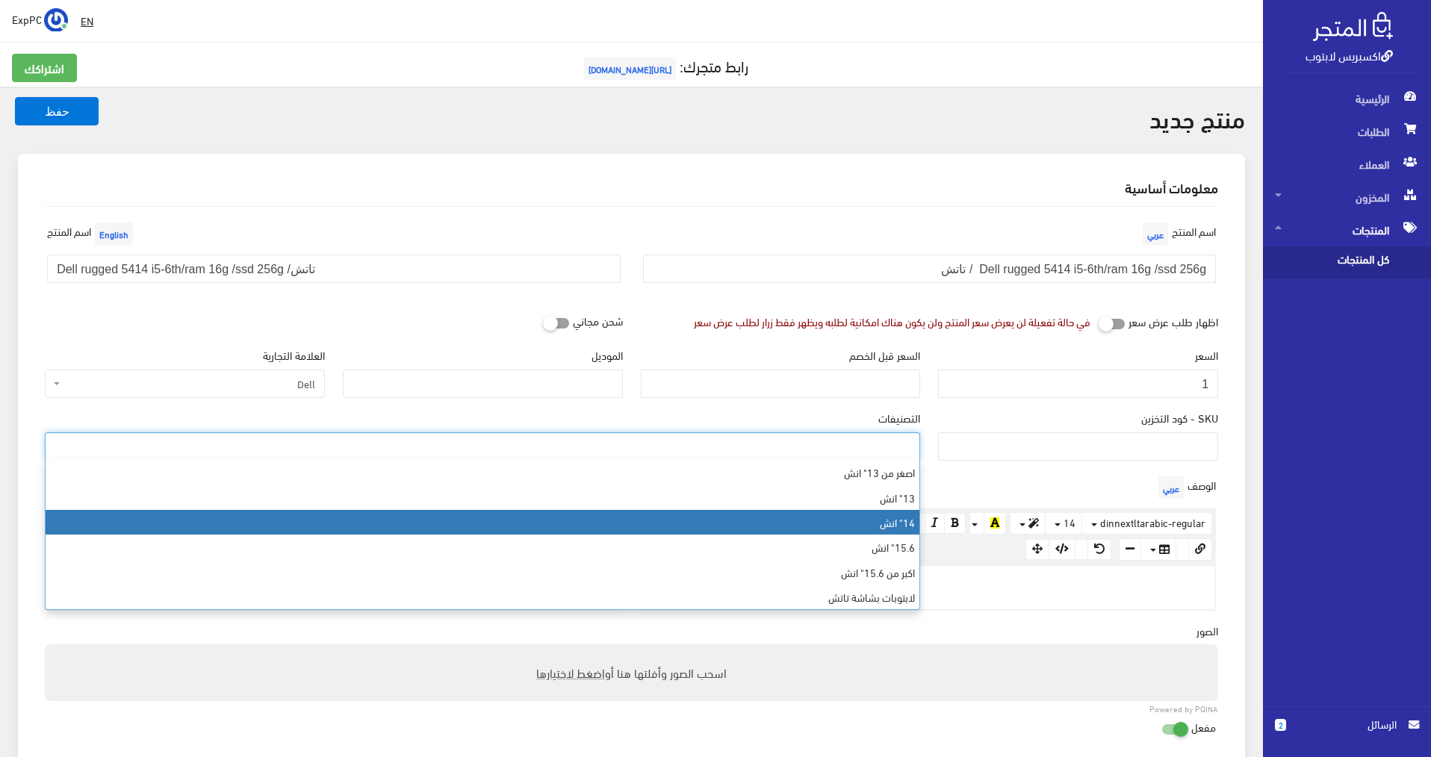
select select "6"
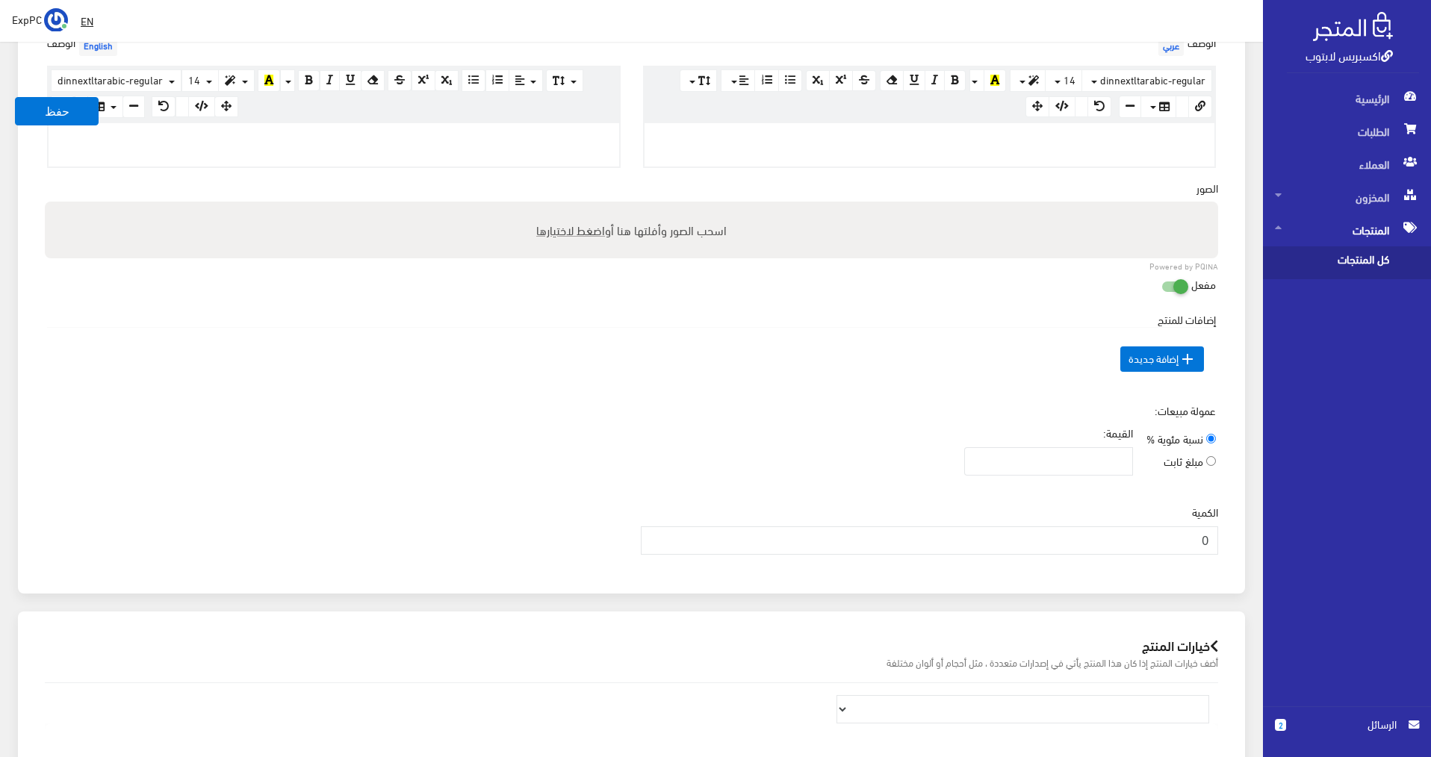
scroll to position [448, 0]
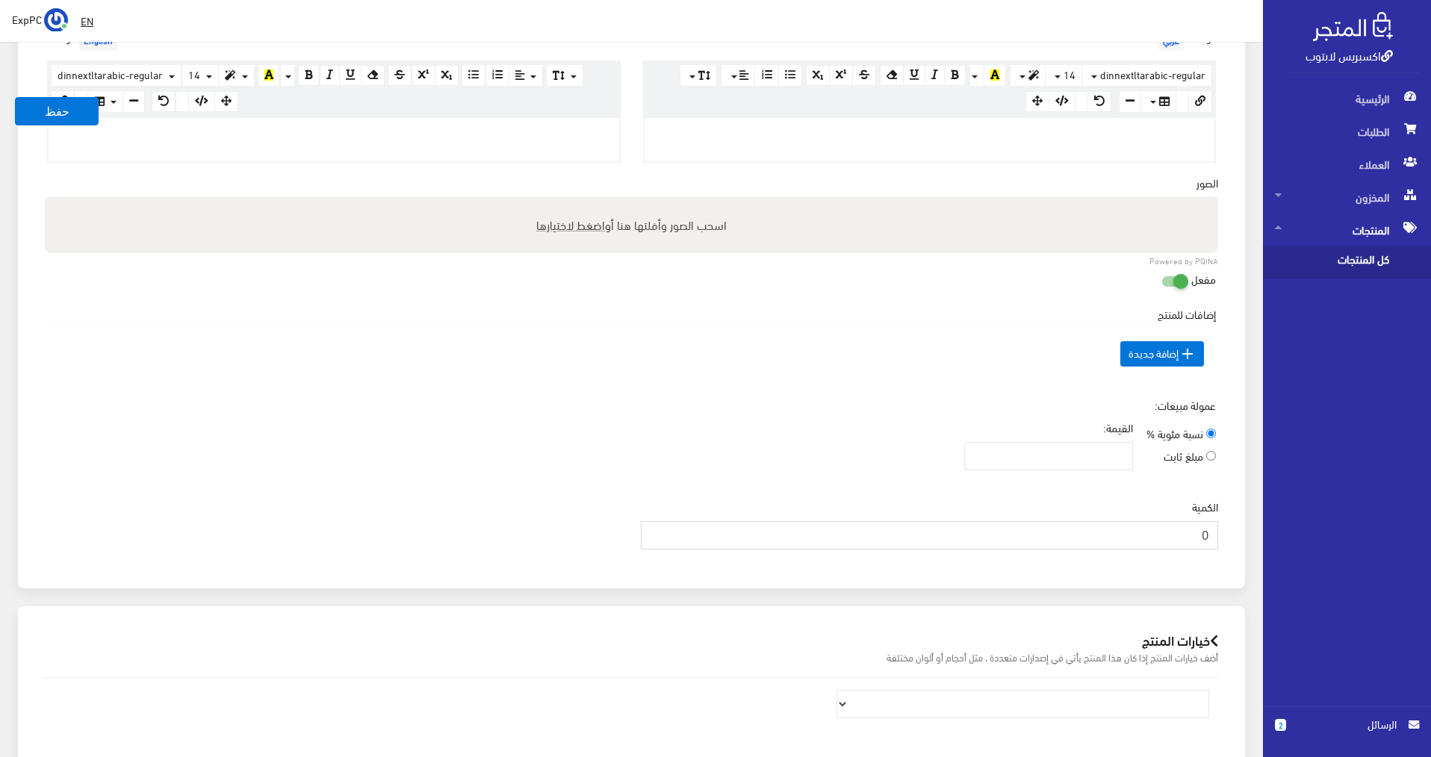
drag, startPoint x: 1202, startPoint y: 534, endPoint x: 1213, endPoint y: 535, distance: 10.5
click at [1213, 535] on input "0" at bounding box center [930, 535] width 578 height 28
type input "2"
click at [40, 105] on button "حفظ" at bounding box center [57, 111] width 84 height 28
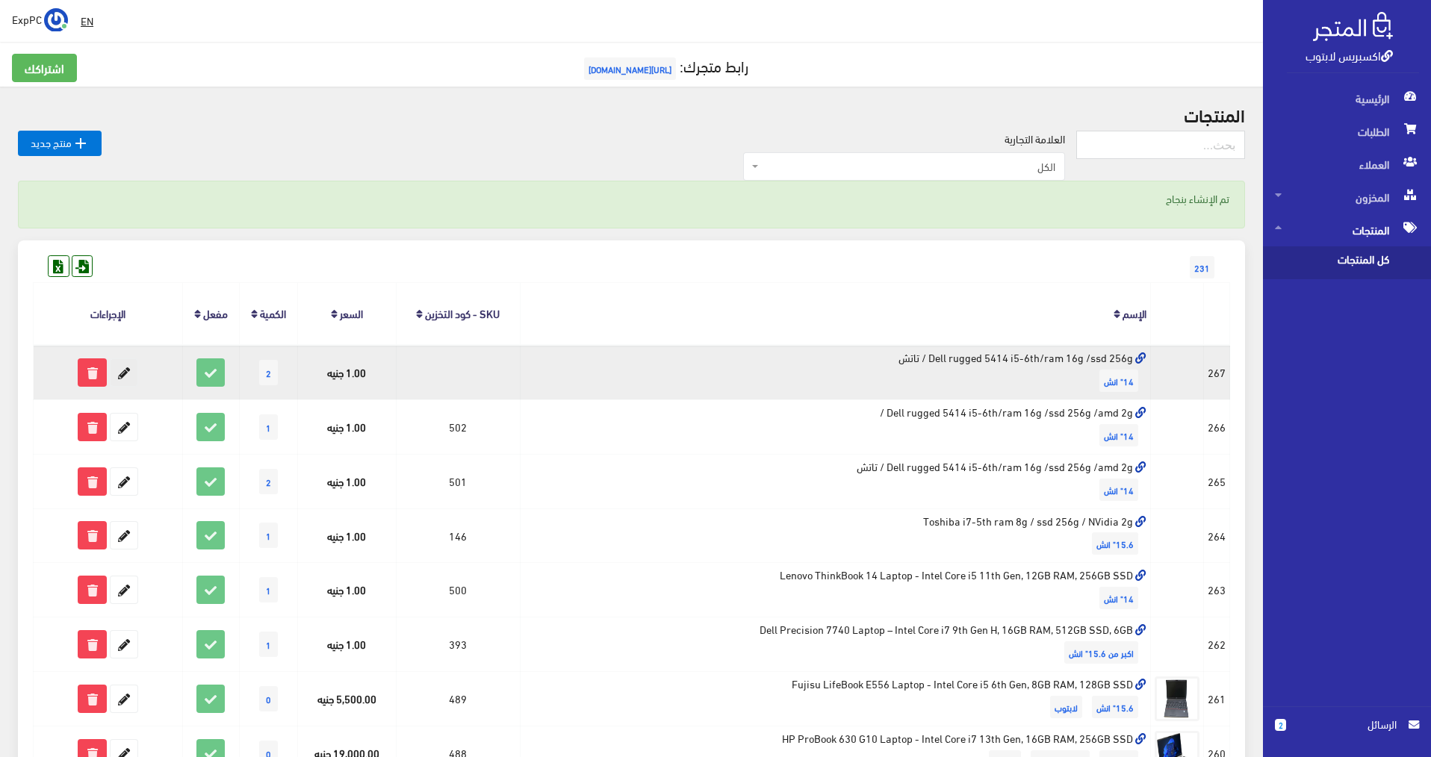
click at [122, 371] on icon at bounding box center [124, 372] width 27 height 27
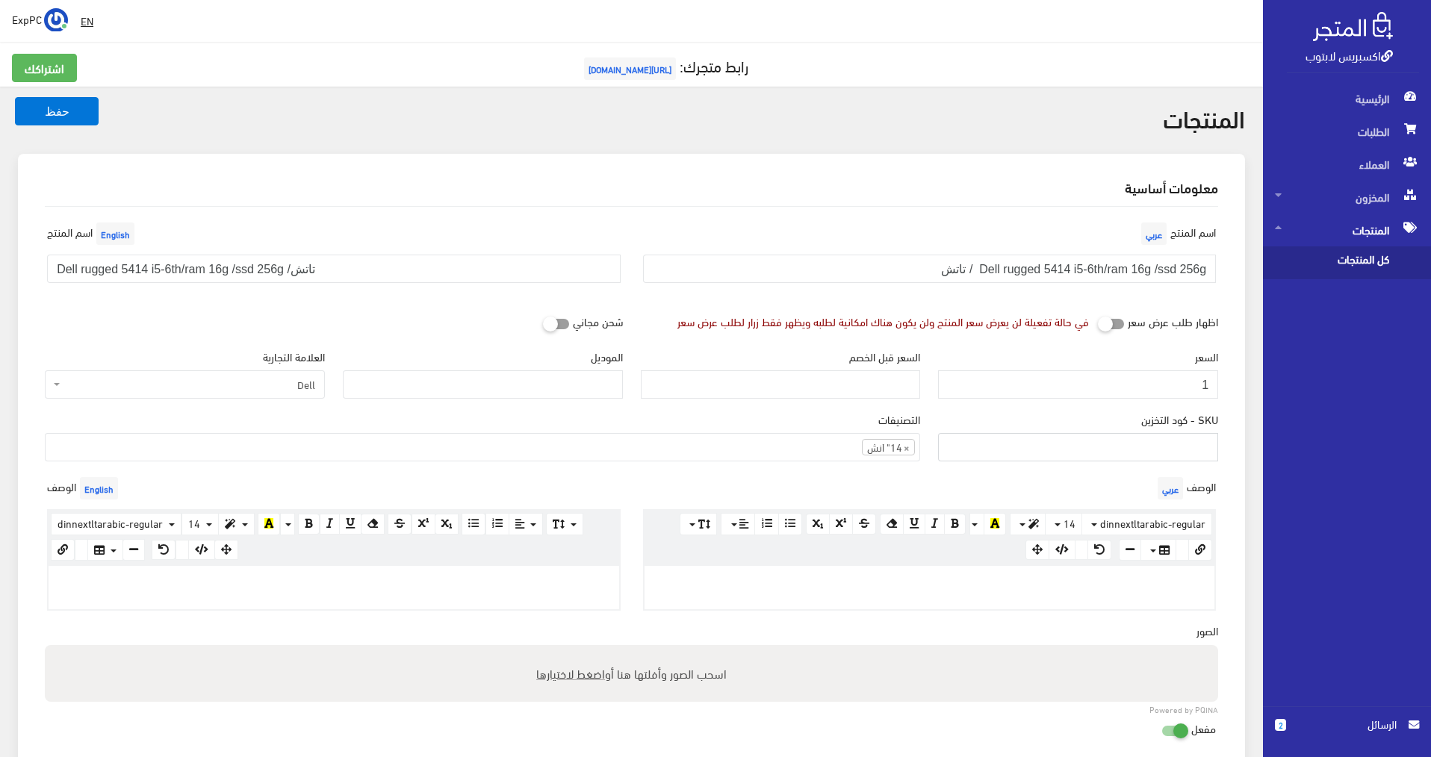
click at [1145, 444] on input "SKU - كود التخزين" at bounding box center [1078, 447] width 280 height 28
type input "503"
click at [78, 115] on button "حفظ" at bounding box center [57, 111] width 84 height 28
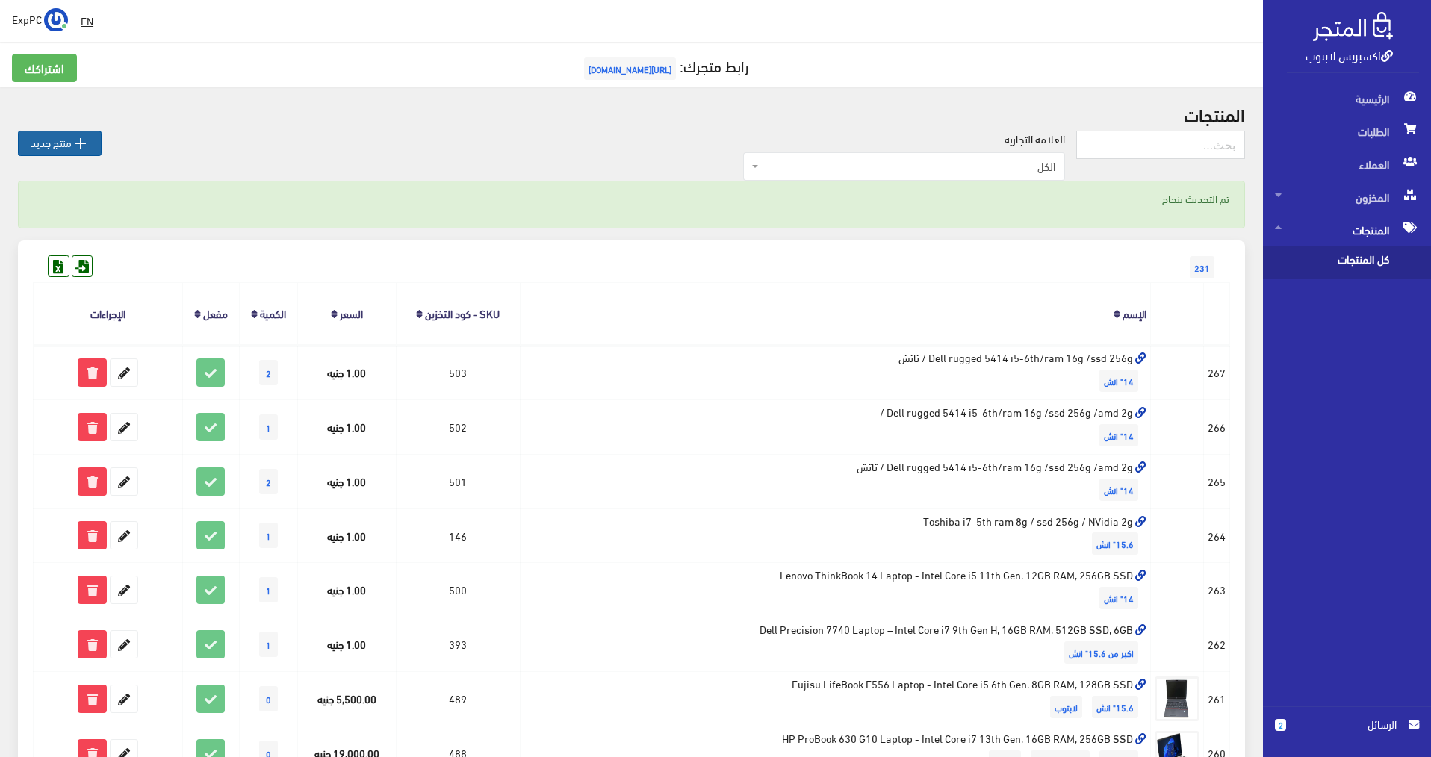
click at [54, 137] on link " منتج جديد" at bounding box center [60, 143] width 84 height 25
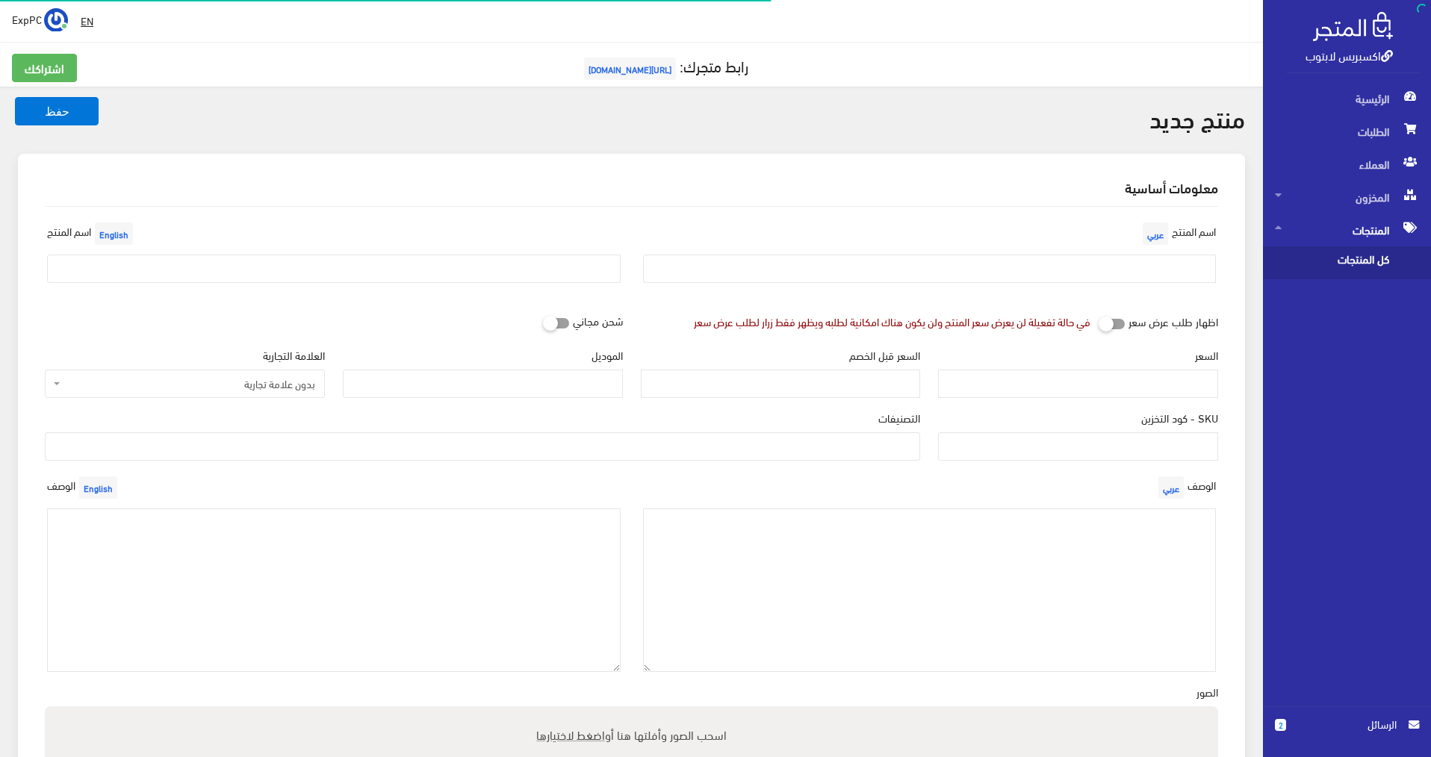
select select
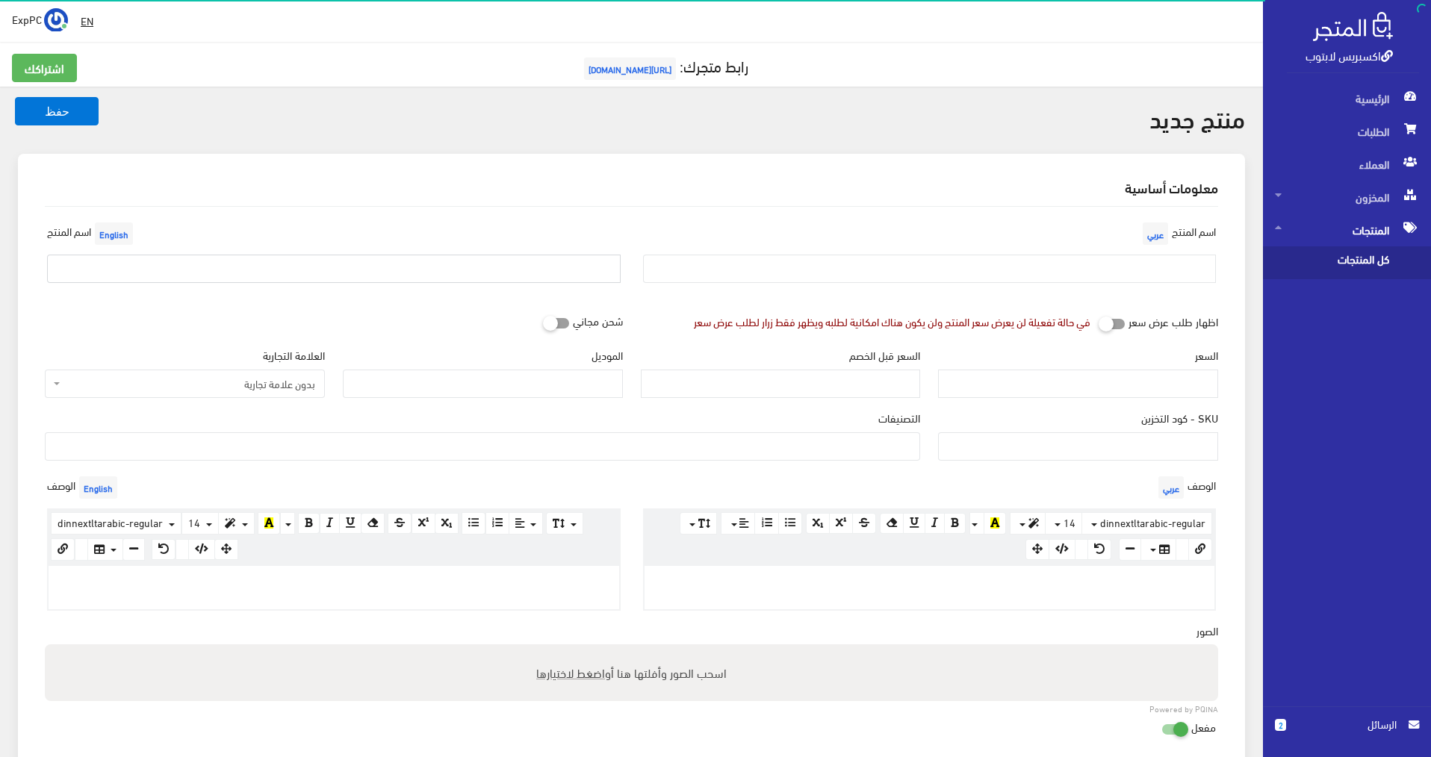
click at [255, 271] on input "text" at bounding box center [333, 269] width 573 height 28
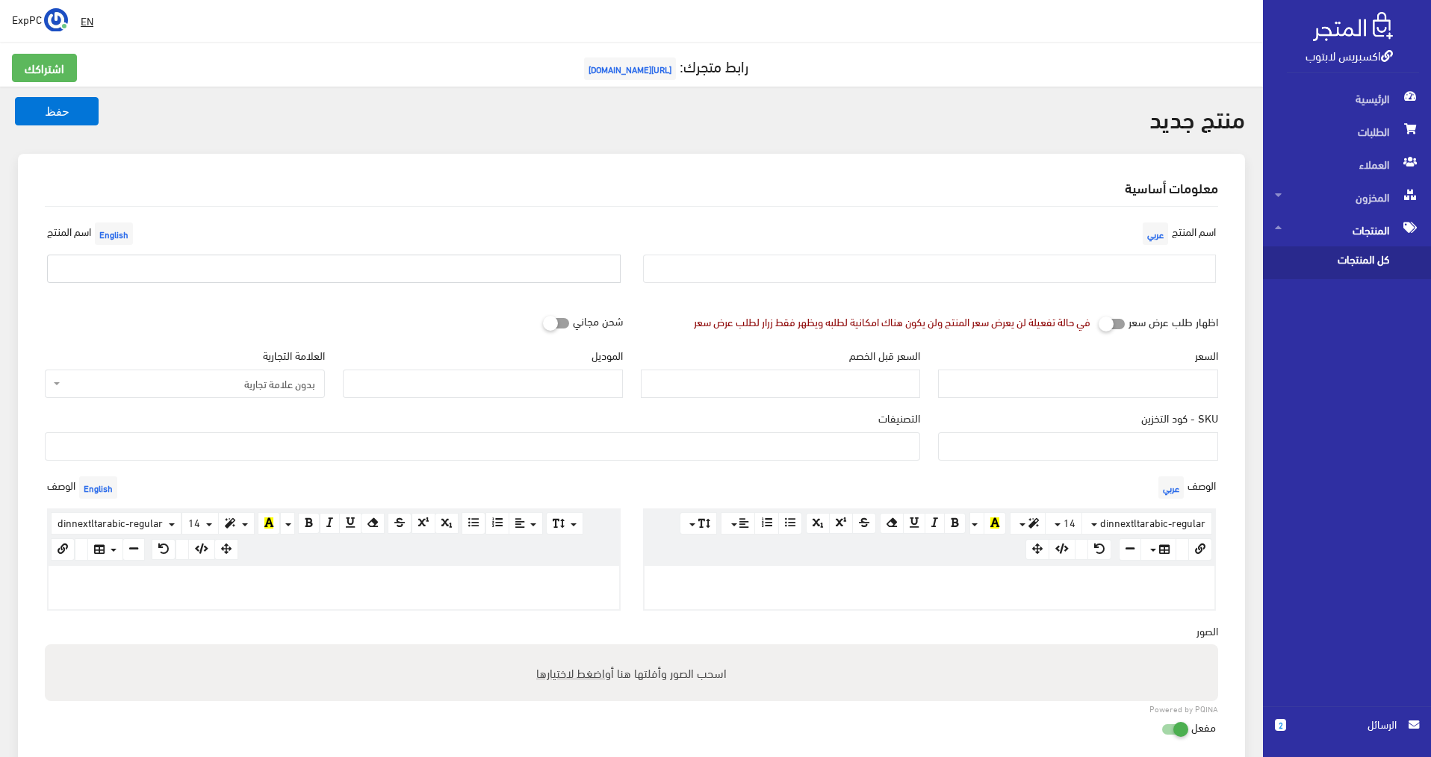
paste input "Dell rugged 5414 i5-6th/ram 16g /ssd 256g /amd 2g / تاتش"
click at [220, 270] on input "Dell rugged 5414 i5-6th/ram 16g /ssd 256g /amd 2g / تاتش" at bounding box center [333, 269] width 573 height 28
drag, startPoint x: 214, startPoint y: 267, endPoint x: 226, endPoint y: 269, distance: 12.8
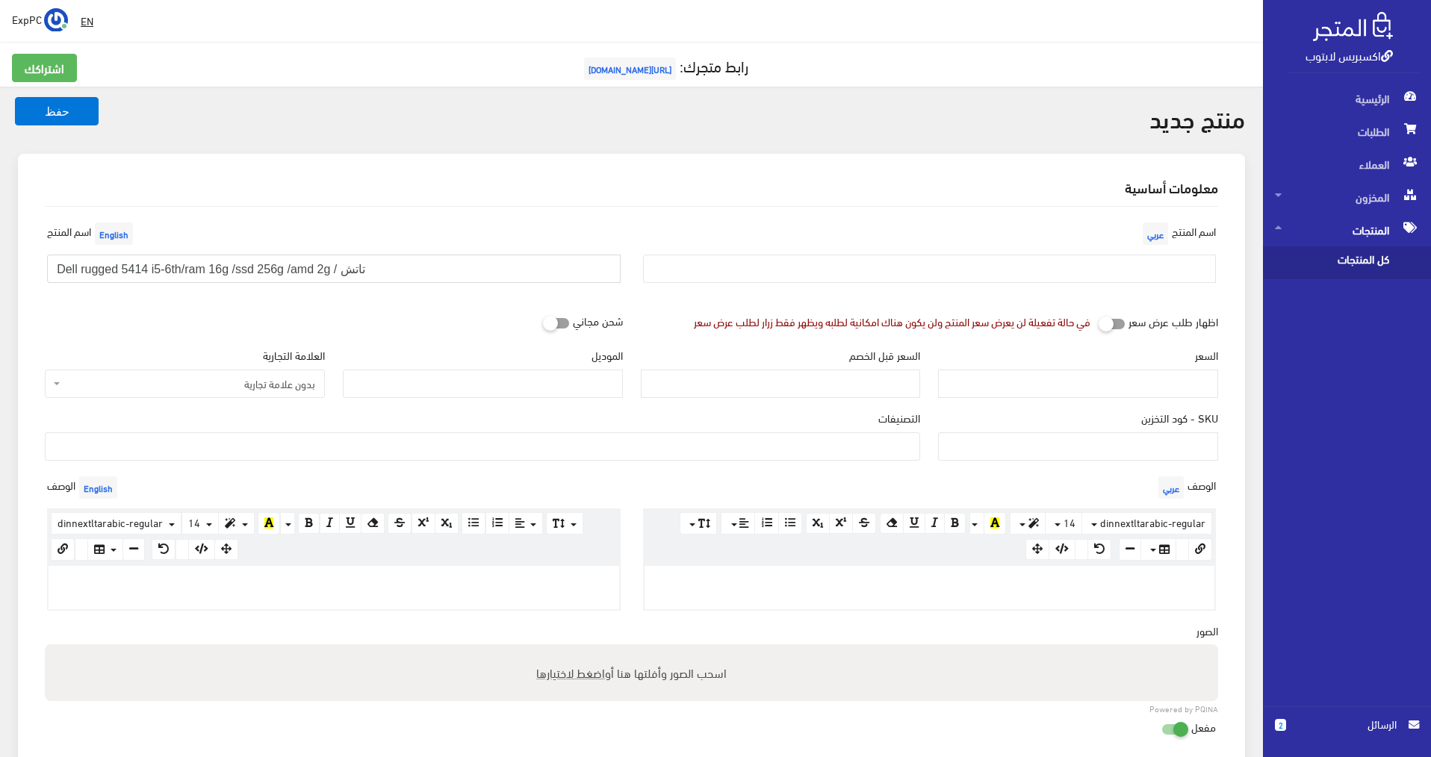
click at [226, 269] on input "Dell rugged 5414 i5-6th/ram 16g /ssd 256g /amd 2g / تاتش" at bounding box center [333, 269] width 573 height 28
drag, startPoint x: 286, startPoint y: 270, endPoint x: 338, endPoint y: 268, distance: 51.6
click at [338, 268] on input "Dell rugged 5414 i5-6th/ram 8g /ssd 256g /amd 2g / تاتش" at bounding box center [333, 269] width 573 height 28
drag, startPoint x: 338, startPoint y: 268, endPoint x: 45, endPoint y: 260, distance: 292.8
click at [45, 260] on div "اسم المنتج English Dell rugged 5414 i5-6th/ram 8g /ssd 256g /تاتش" at bounding box center [334, 257] width 596 height 76
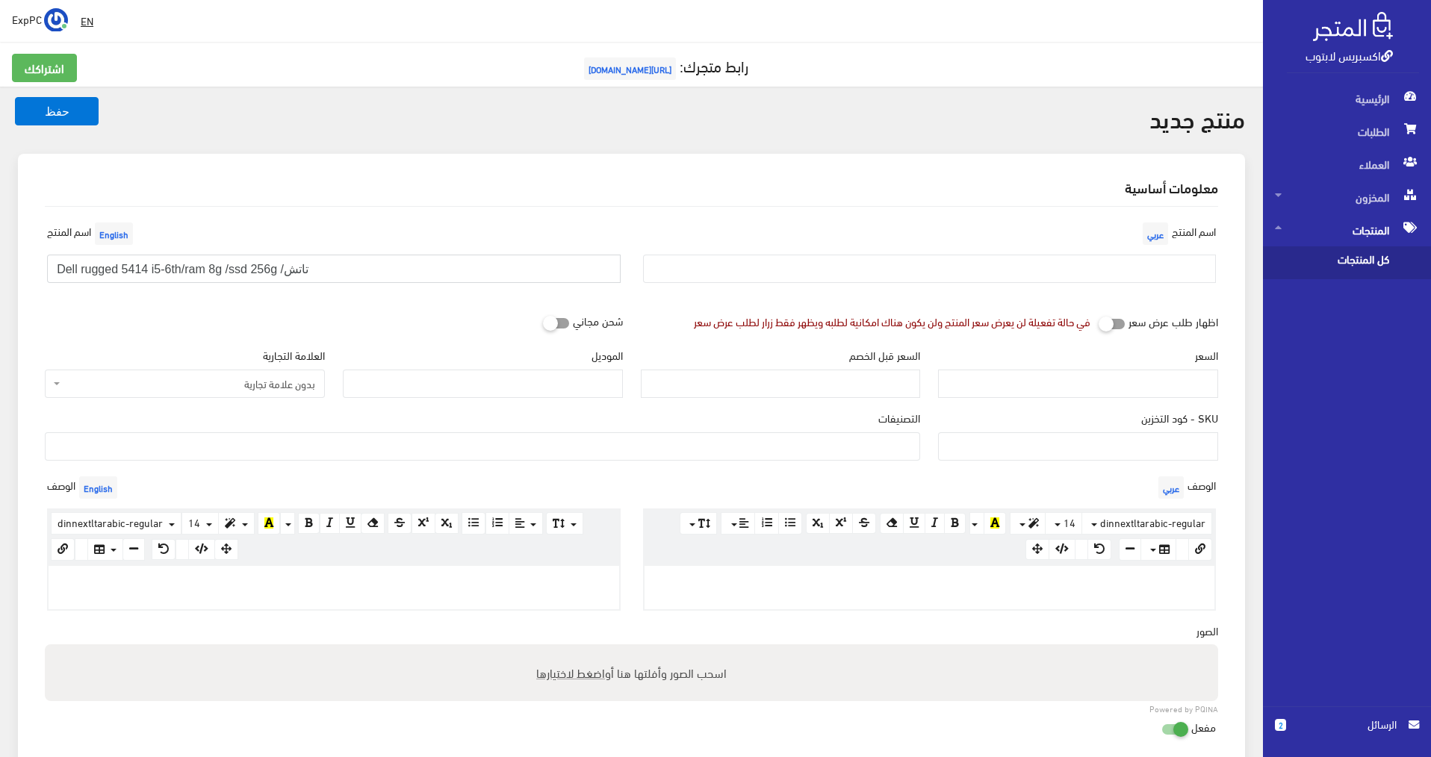
type input "Dell rugged 5414 i5-6th/ram 8g /ssd 256g /تاتش"
click at [851, 275] on input "text" at bounding box center [929, 269] width 573 height 28
paste input "Dell rugged 5414 i5-6th/ram 8g /ssd 256g /تاتش"
type input "Dell rugged 5414 i5-6th/ram 8g /ssd 256g /تاتش"
click at [1053, 386] on input "السعر" at bounding box center [1078, 384] width 280 height 28
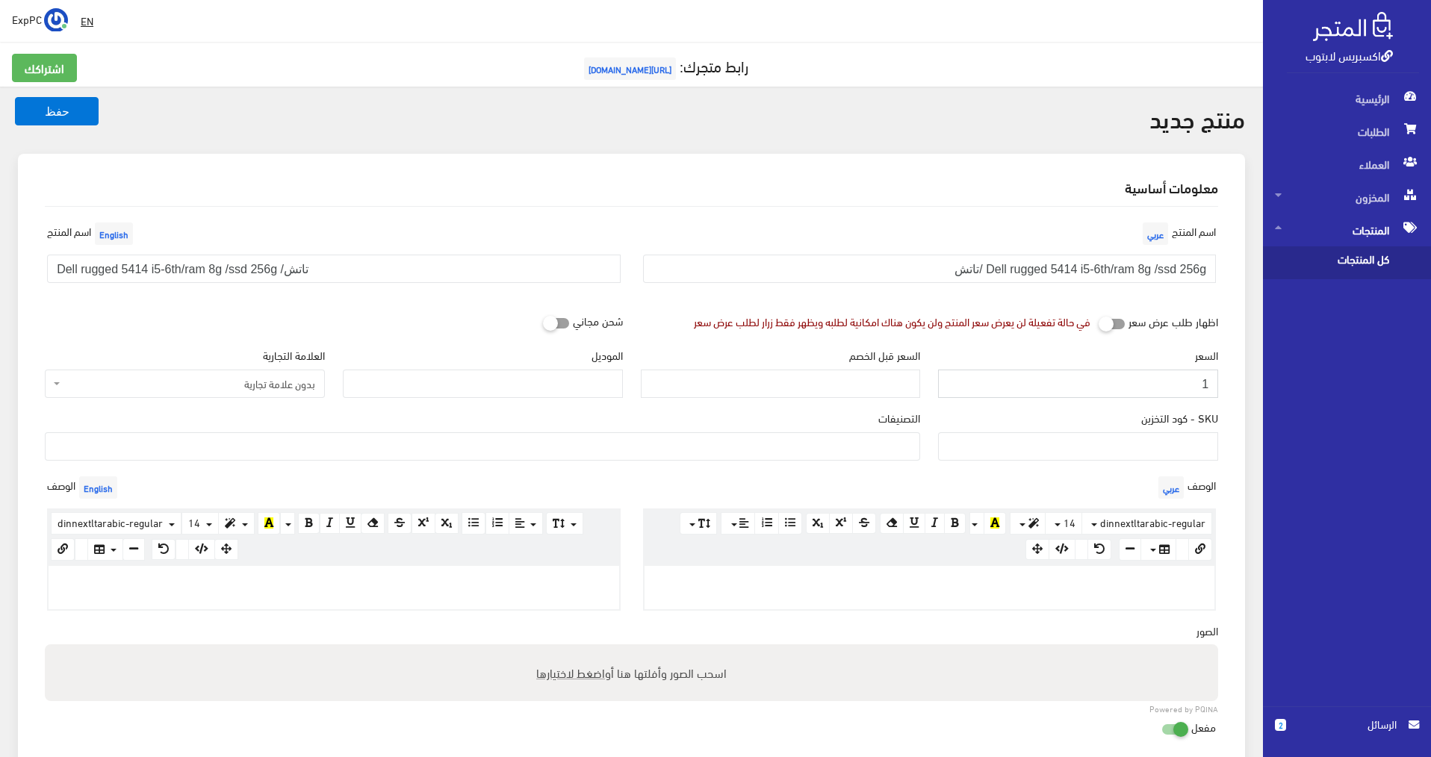
type input "1"
click at [1069, 445] on input "SKU - كود التخزين" at bounding box center [1078, 446] width 280 height 28
type input "504"
click at [276, 385] on span "بدون علامة تجارية" at bounding box center [189, 383] width 252 height 15
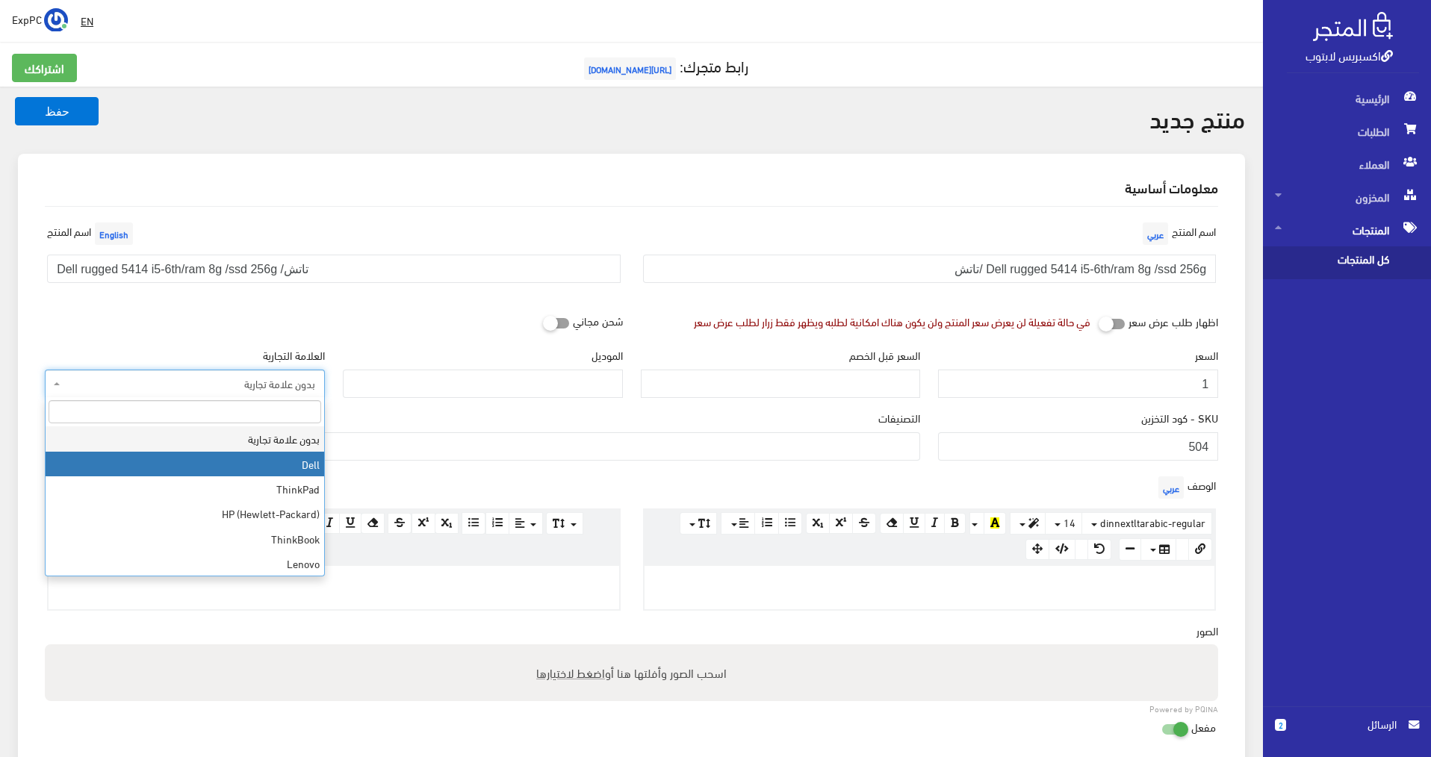
select select "1"
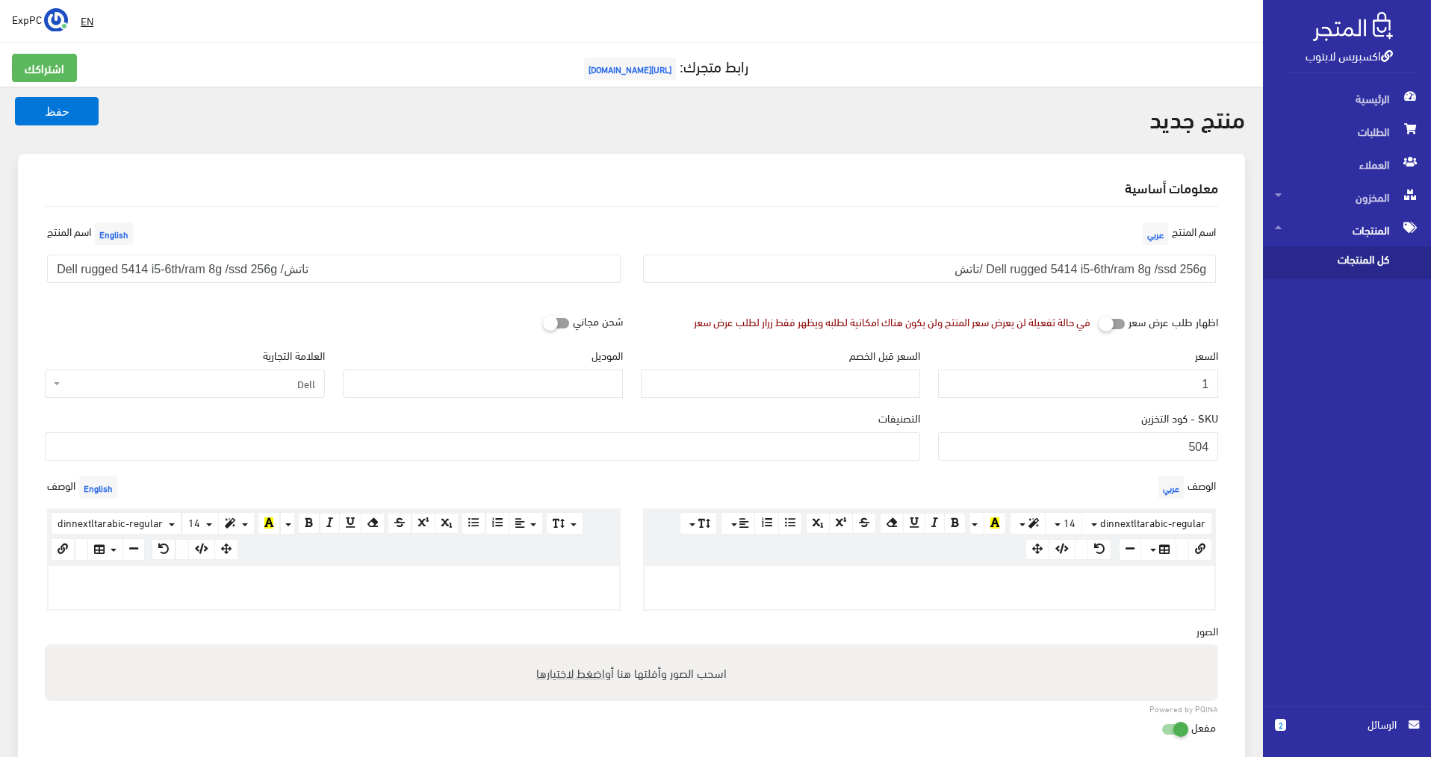
click at [460, 445] on ul at bounding box center [483, 445] width 874 height 24
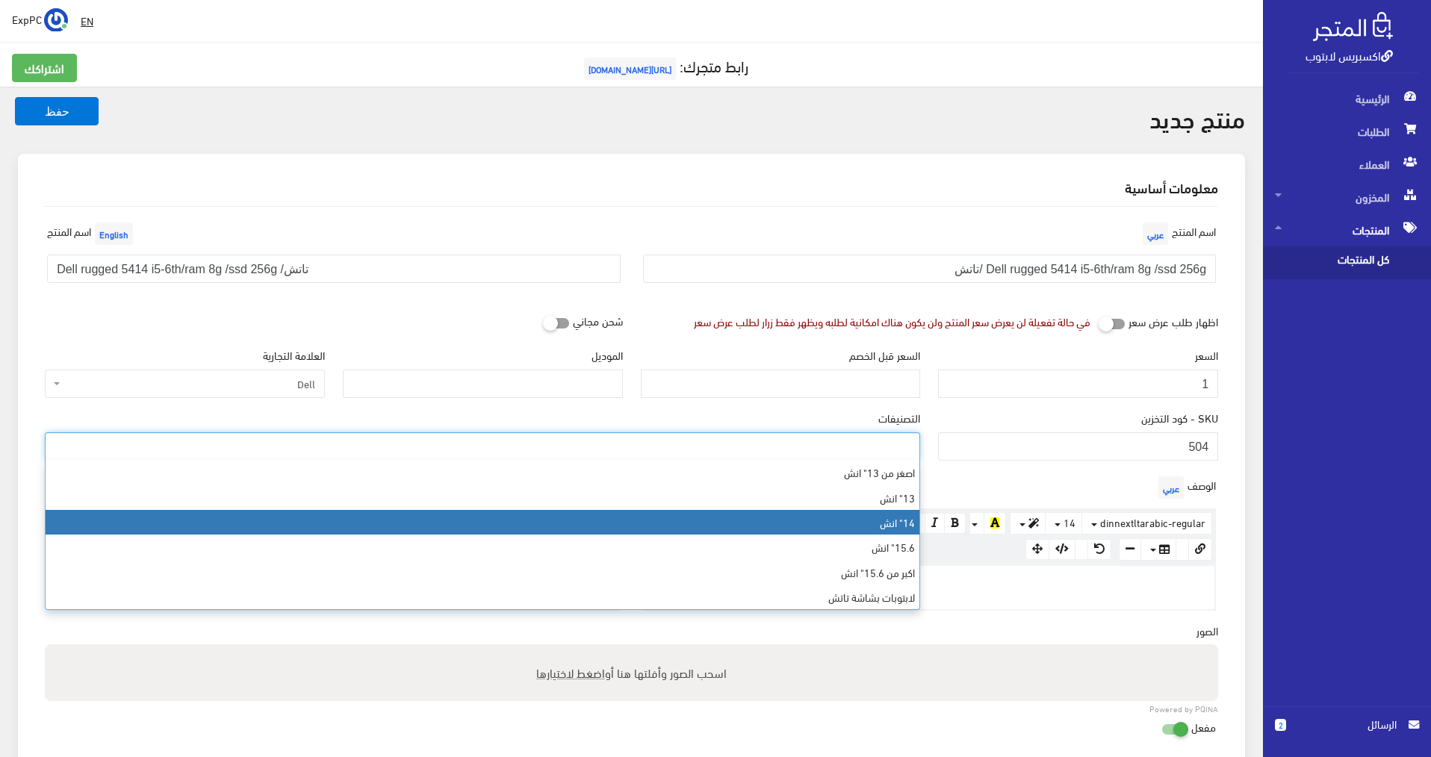
select select "6"
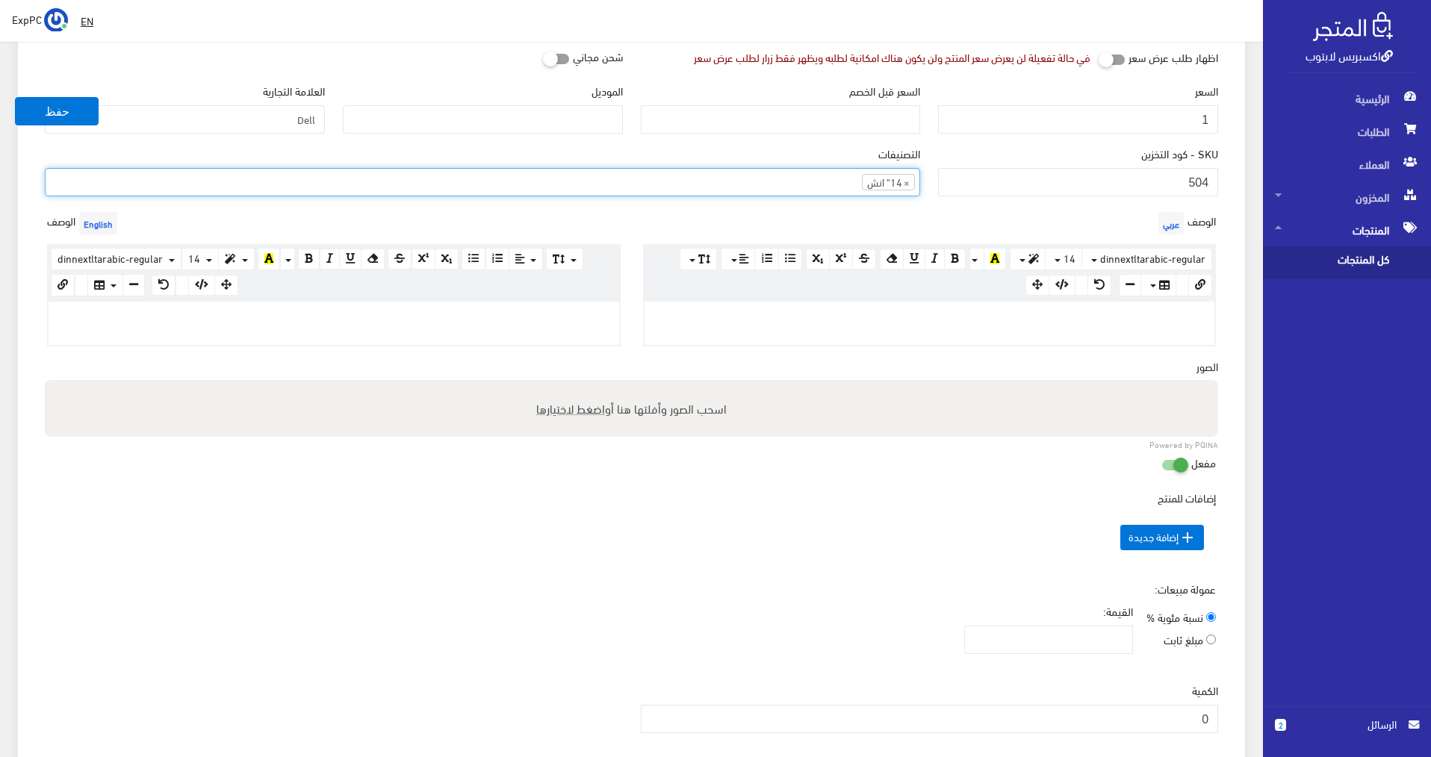
scroll to position [299, 0]
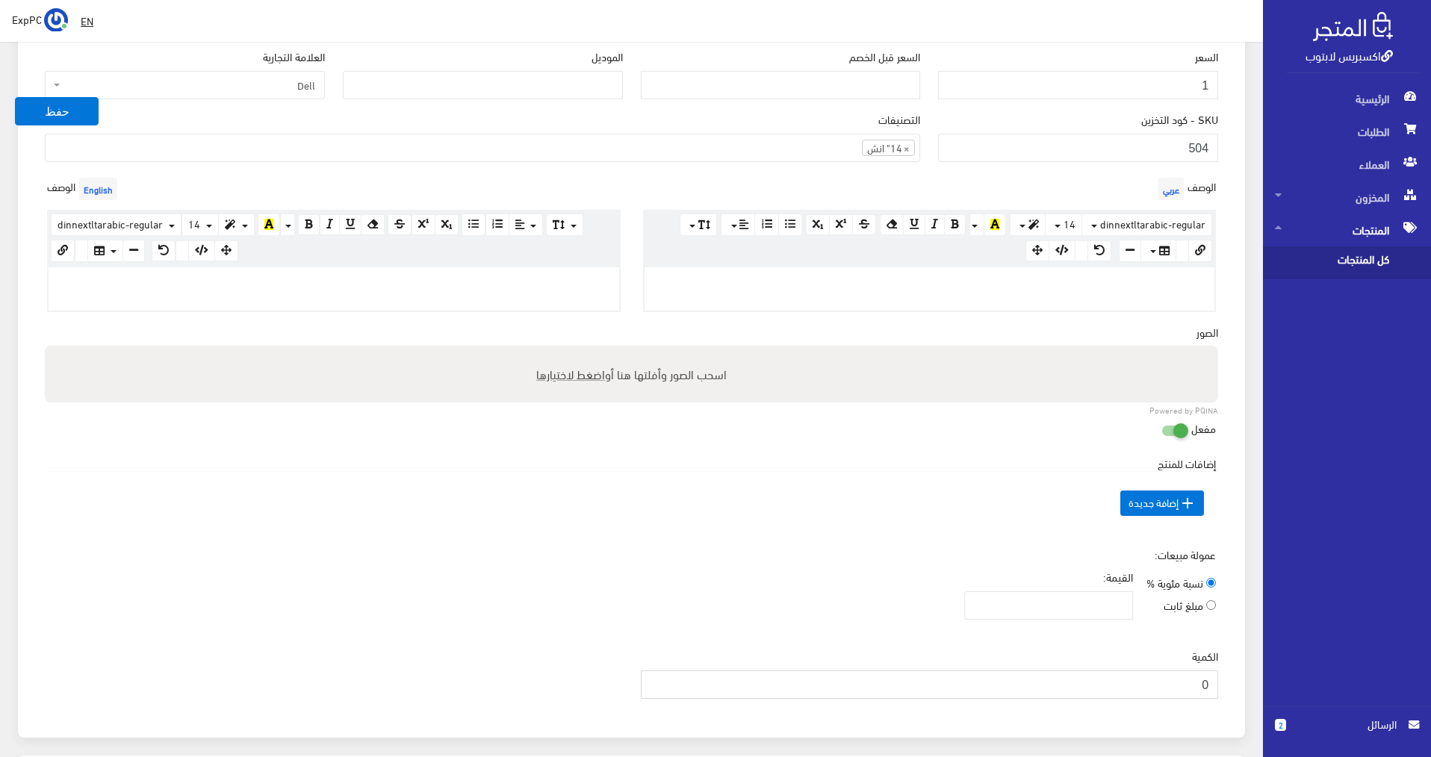
drag, startPoint x: 1198, startPoint y: 693, endPoint x: 1242, endPoint y: 685, distance: 44.7
click at [1242, 685] on div "معلومات أساسية اسم المنتج عربي Dell rugged 5414 i5-6th/ram 8g /ssd 256g /تاتش ا…" at bounding box center [631, 296] width 1227 height 883
type input "2"
click at [49, 111] on button "حفظ" at bounding box center [57, 111] width 84 height 28
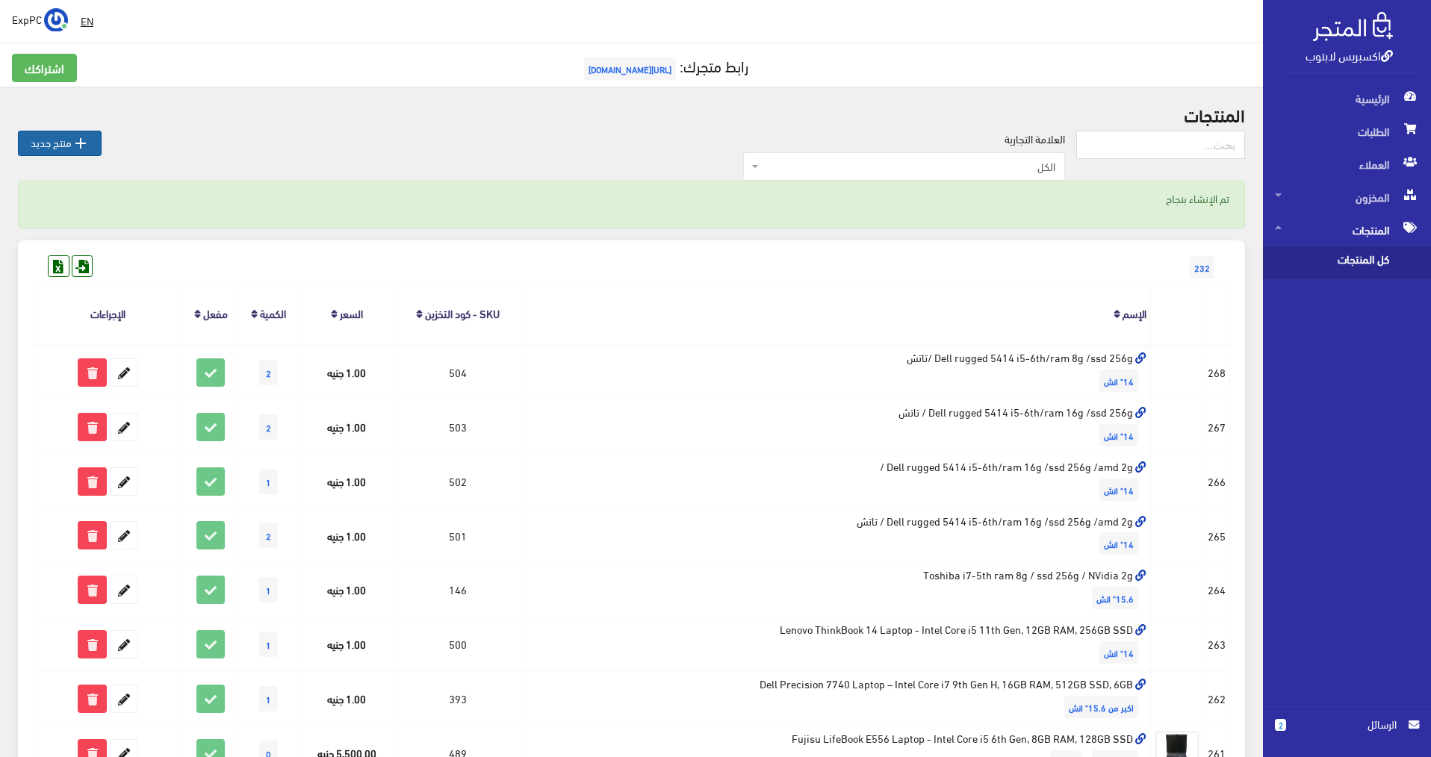
click at [65, 143] on link " منتج جديد" at bounding box center [60, 143] width 84 height 25
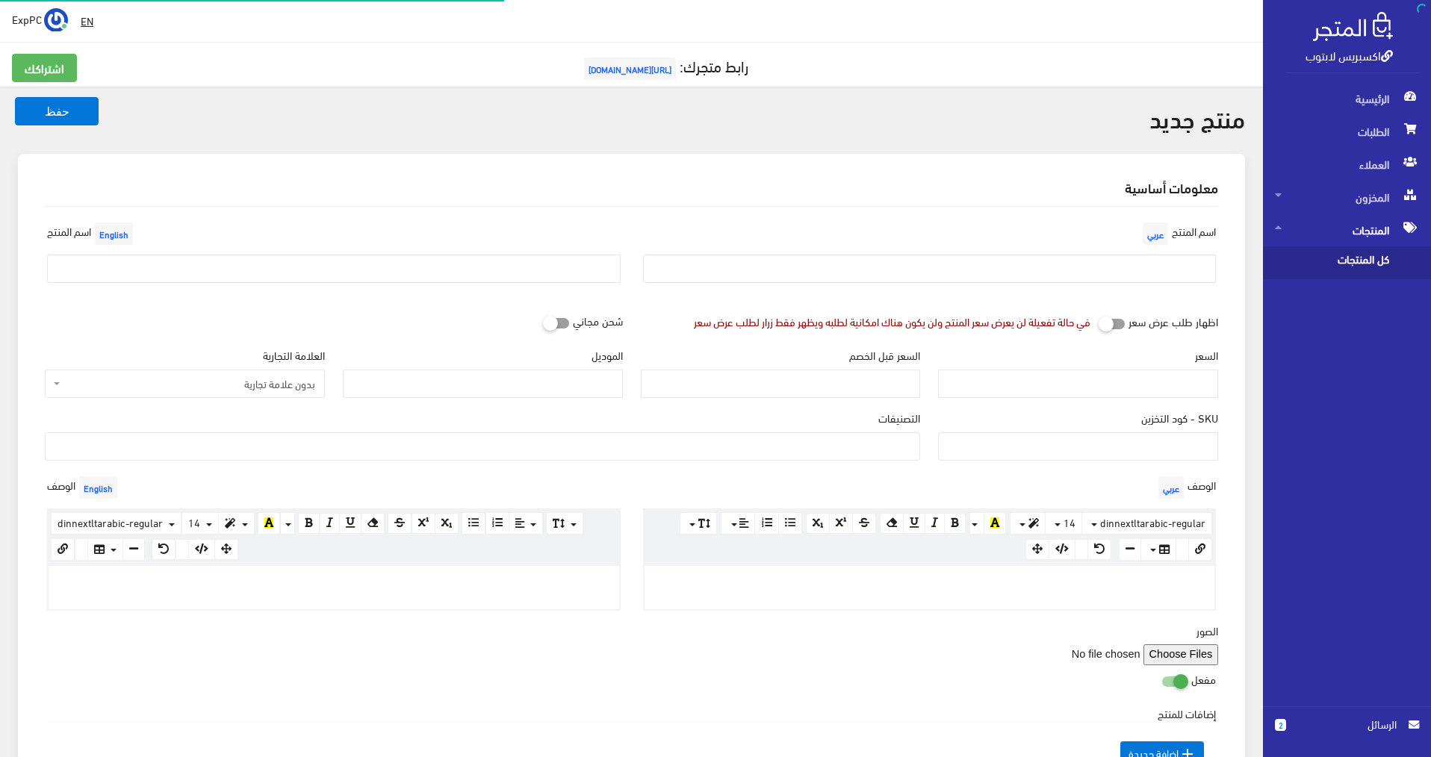
select select
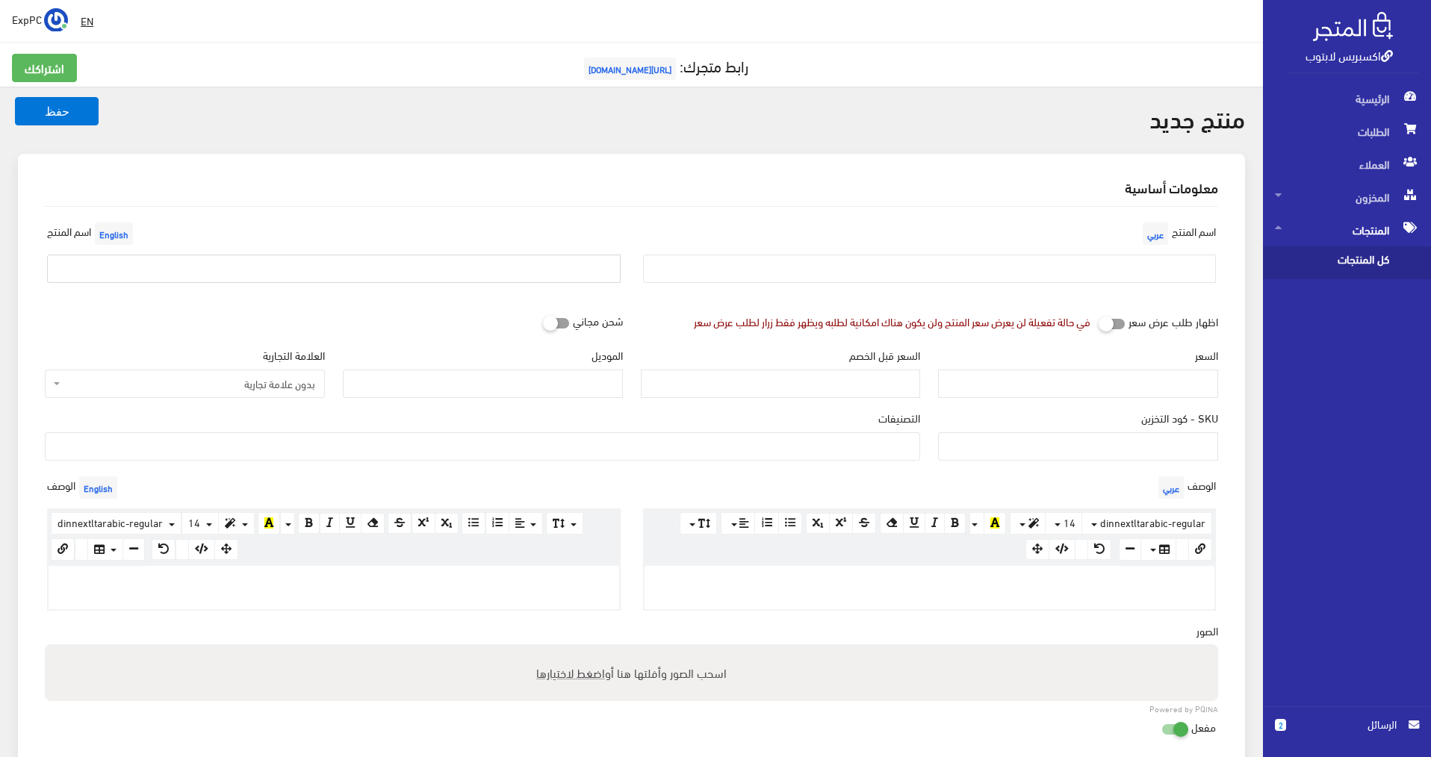
click at [182, 267] on input "text" at bounding box center [333, 269] width 573 height 28
paste input "Dell rugged 5414 i5-6th/ram 8g /ssd 256g /تاتش"
click at [135, 270] on input "Dell rugged 5414 i5-6th/ram 8g /ssd 256g /تاتش" at bounding box center [333, 269] width 573 height 28
drag, startPoint x: 164, startPoint y: 271, endPoint x: 172, endPoint y: 270, distance: 7.6
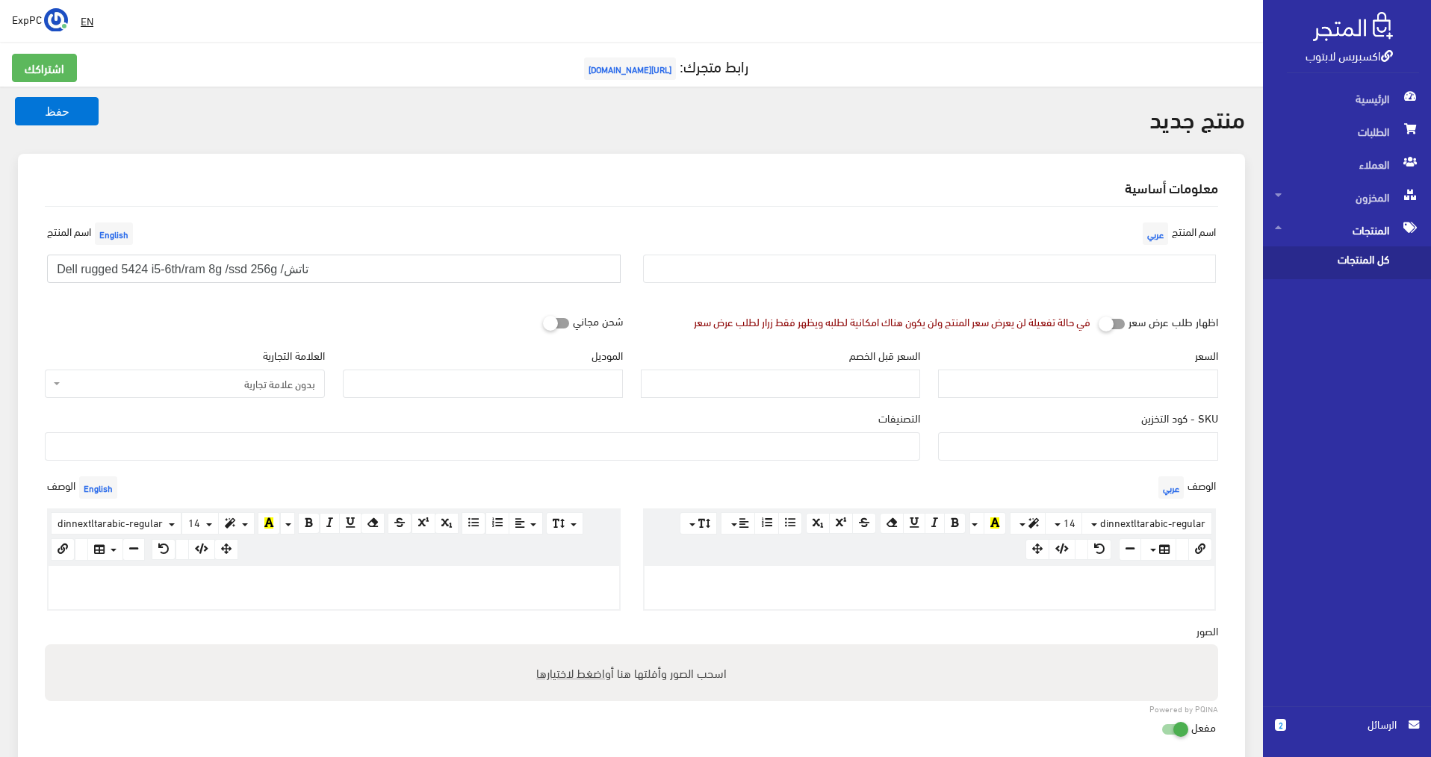
click at [172, 270] on input "Dell rugged 5424 i5-6th/ram 8g /ssd 256g /تاتش" at bounding box center [333, 269] width 573 height 28
drag, startPoint x: 340, startPoint y: 273, endPoint x: 10, endPoint y: 262, distance: 329.5
click at [10, 262] on div "معلومات أساسية اسم المنتج عربي اسم المنتج English Dell rugged 5424 i5-8th/ram 8…" at bounding box center [631, 604] width 1245 height 901
type input "Dell rugged 5424 i5-8th/ram 8g /ssd 256g /تاتش"
click at [825, 278] on input "text" at bounding box center [929, 269] width 573 height 28
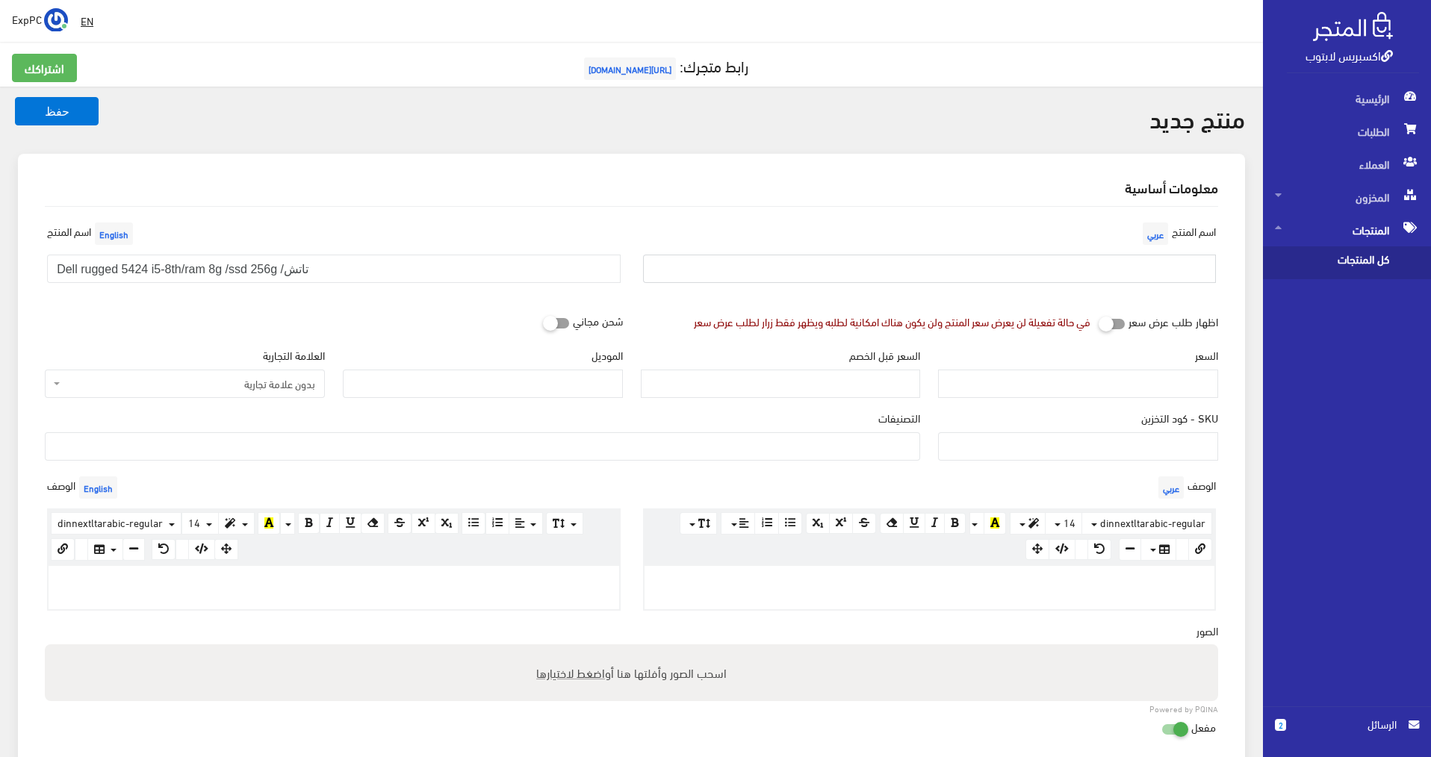
paste input "Dell rugged 5424 i5-8th/ram 8g /ssd 256g /تاتش"
type input "Dell rugged 5424 i5-8th/ram 8g /ssd 256g /تاتش"
click at [1135, 379] on input "السعر" at bounding box center [1078, 384] width 280 height 28
type input "1"
click at [1072, 445] on input "SKU - كود التخزين" at bounding box center [1078, 446] width 280 height 28
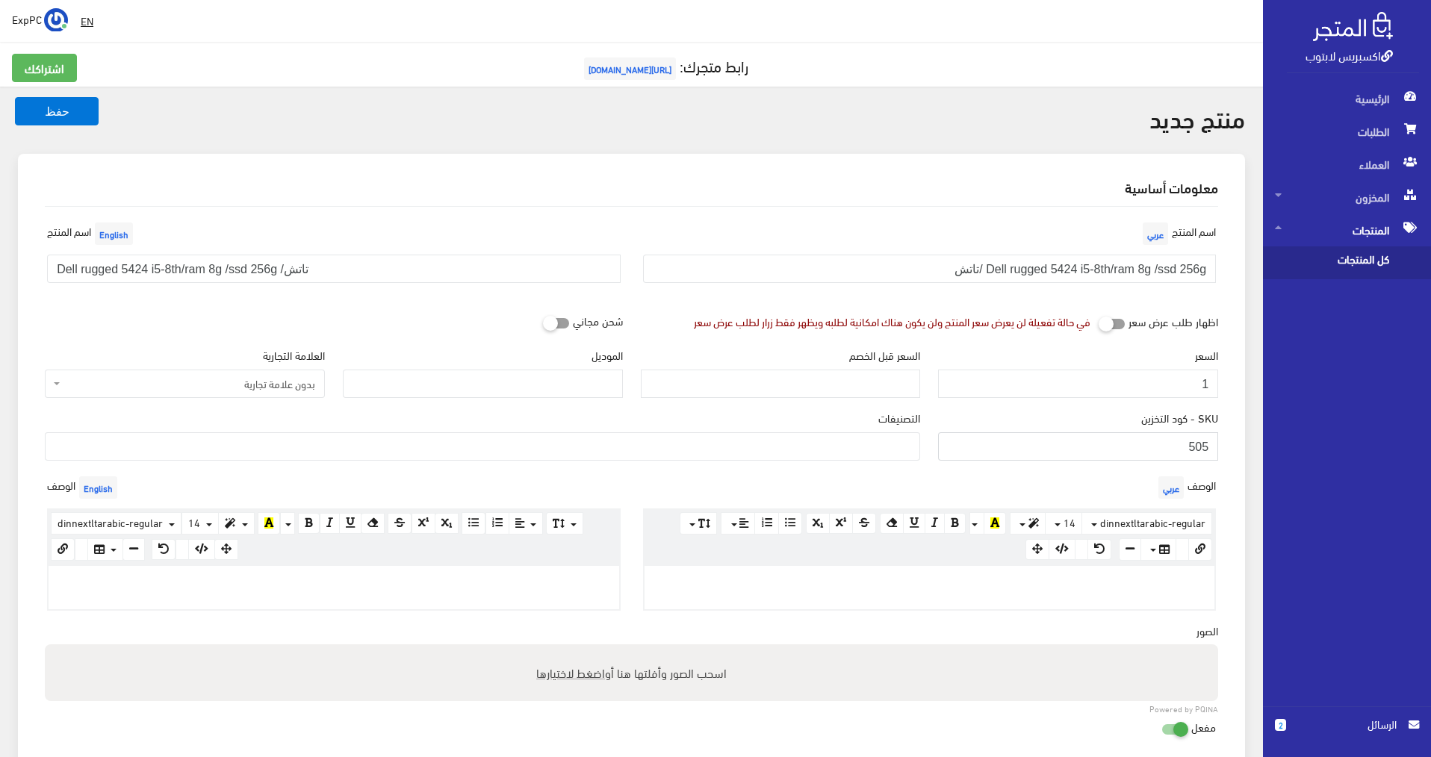
type input "505"
click at [247, 387] on span "بدون علامة تجارية" at bounding box center [189, 383] width 252 height 15
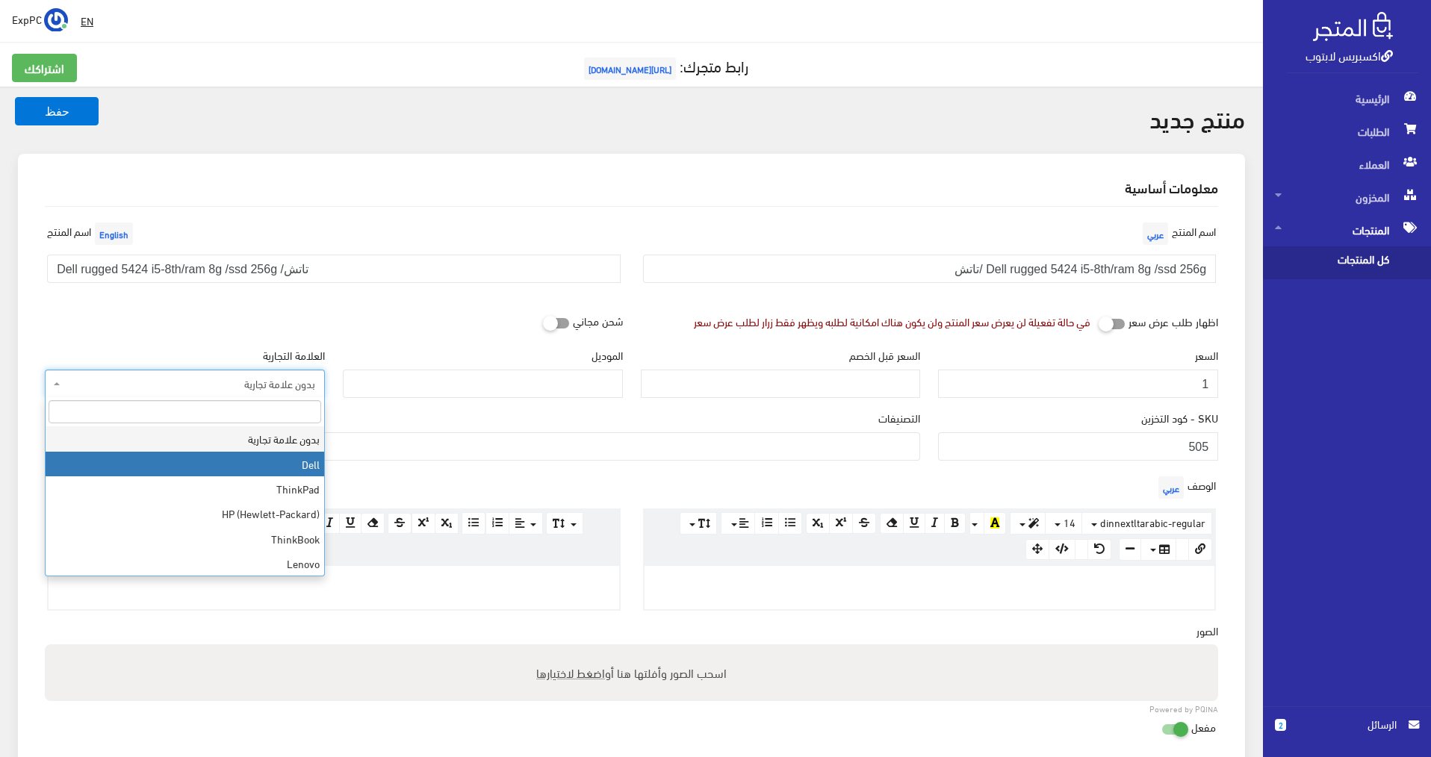
select select "1"
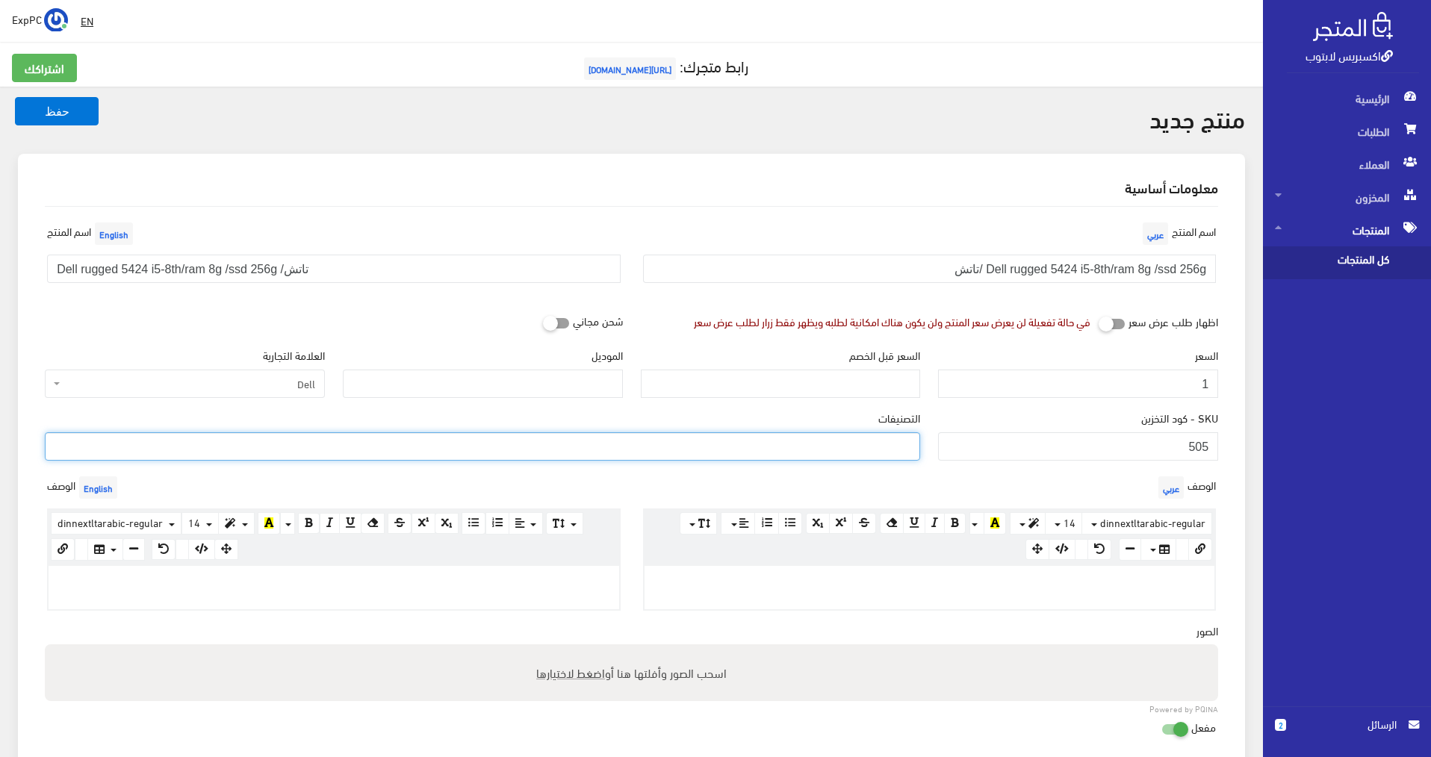
click at [478, 437] on ul at bounding box center [483, 445] width 874 height 24
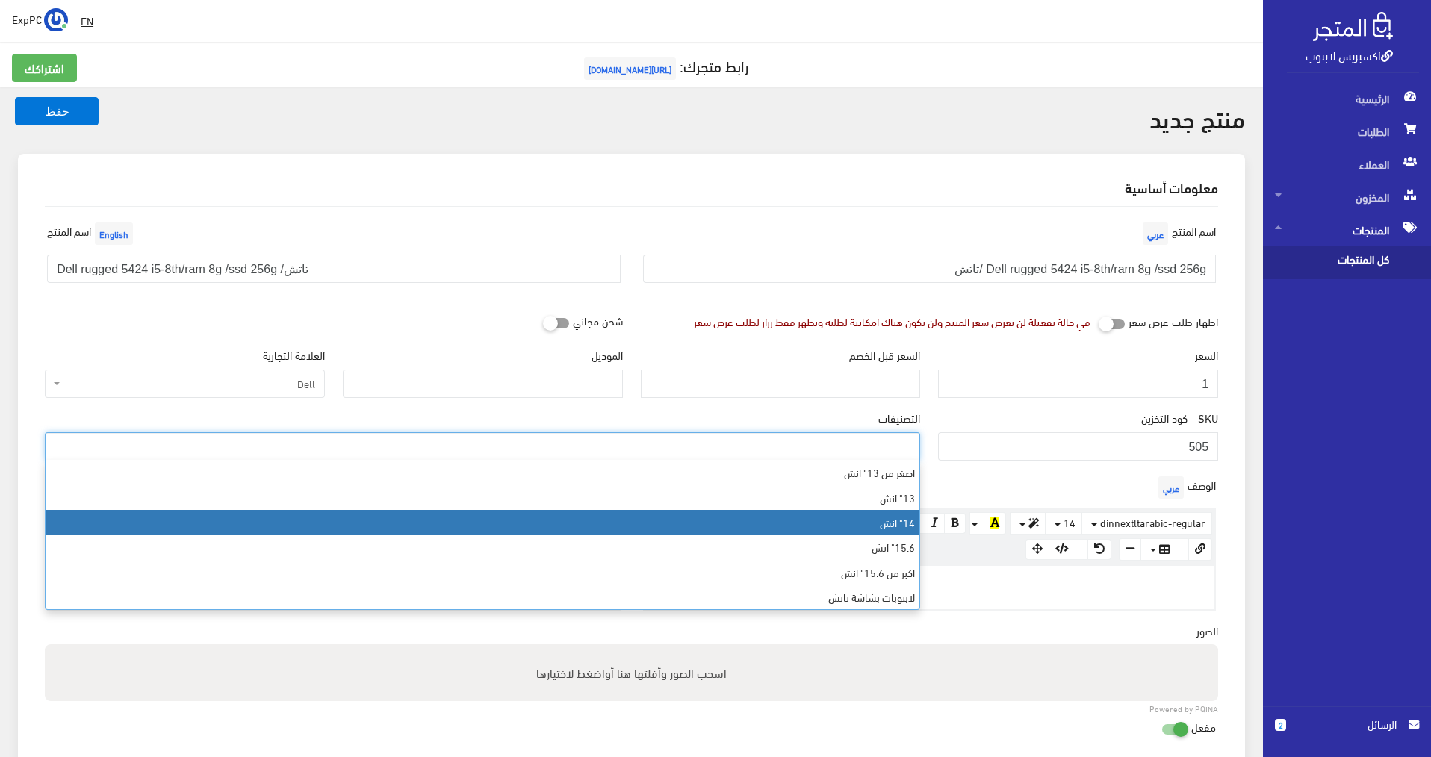
select select "6"
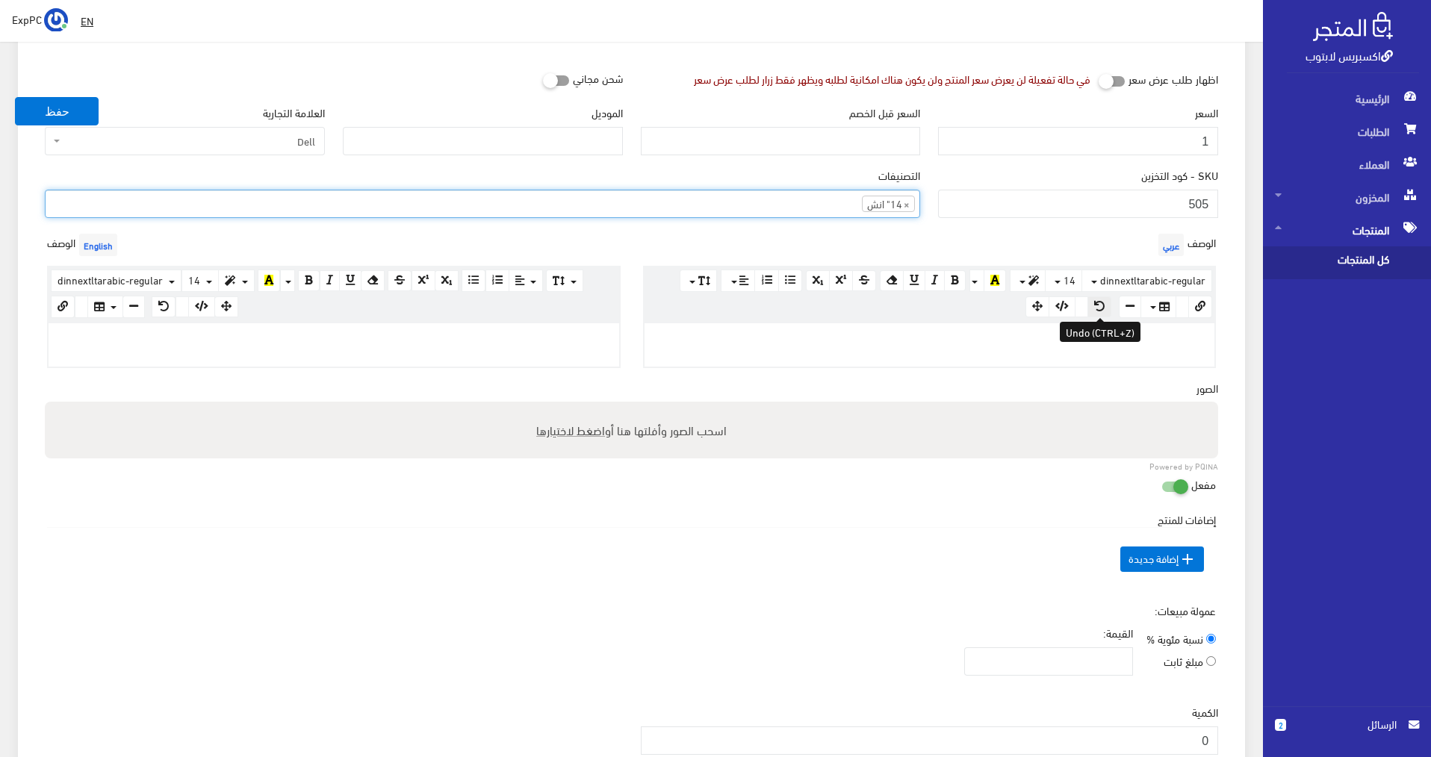
scroll to position [523, 0]
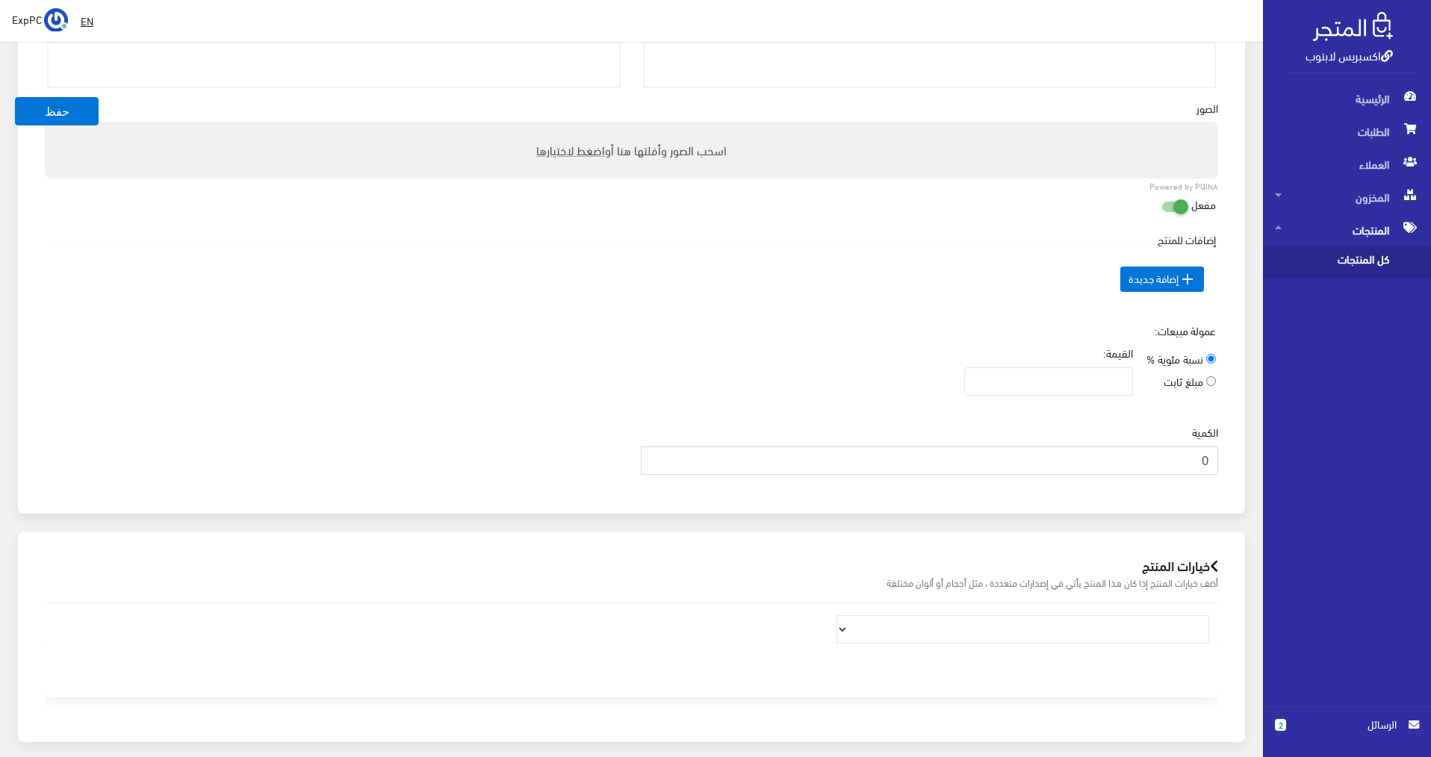
click at [1287, 456] on div "اكسبريس لابتوب الرئيسية الطلبات العملاء 2" at bounding box center [715, 194] width 1431 height 1435
type input "1"
click at [63, 111] on button "حفظ" at bounding box center [57, 111] width 84 height 28
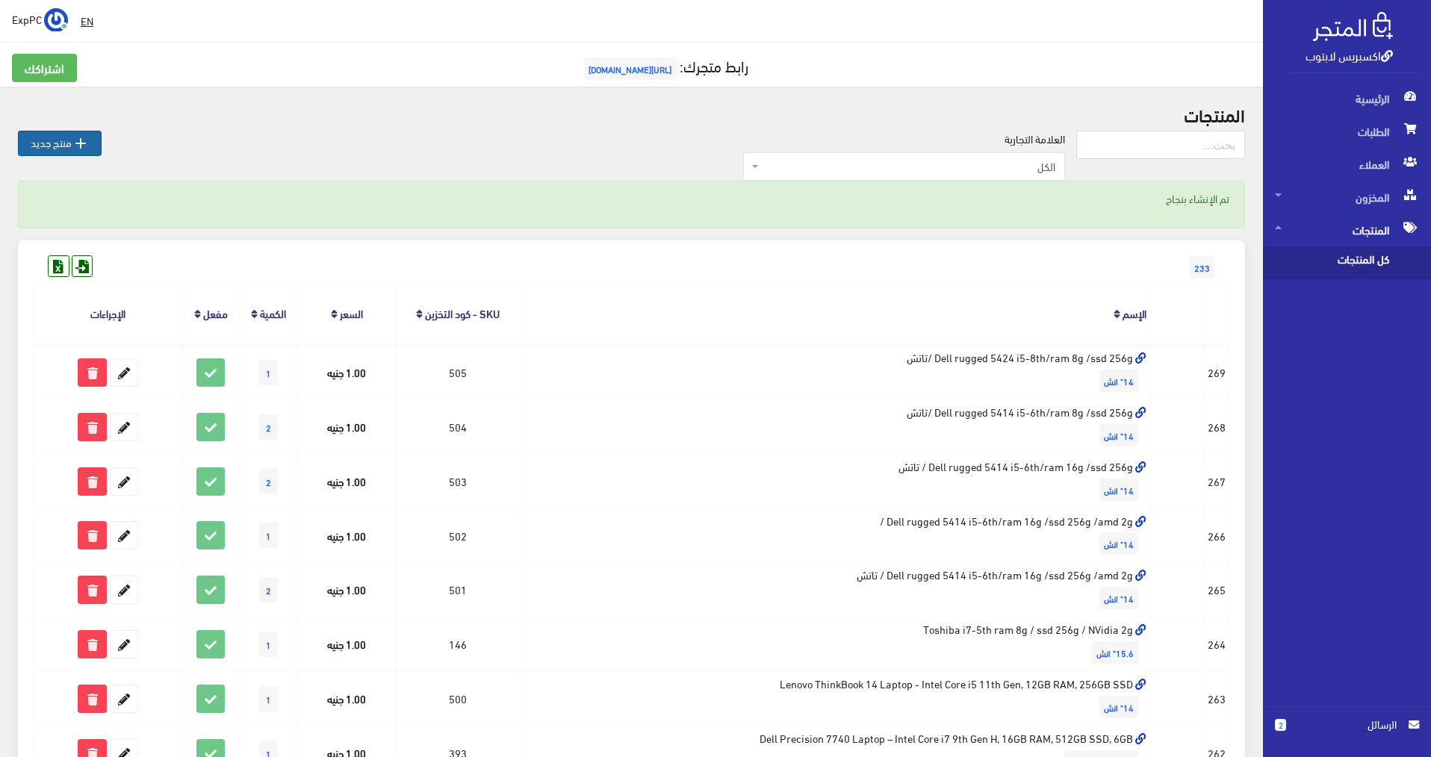
click at [75, 136] on icon "" at bounding box center [81, 143] width 18 height 18
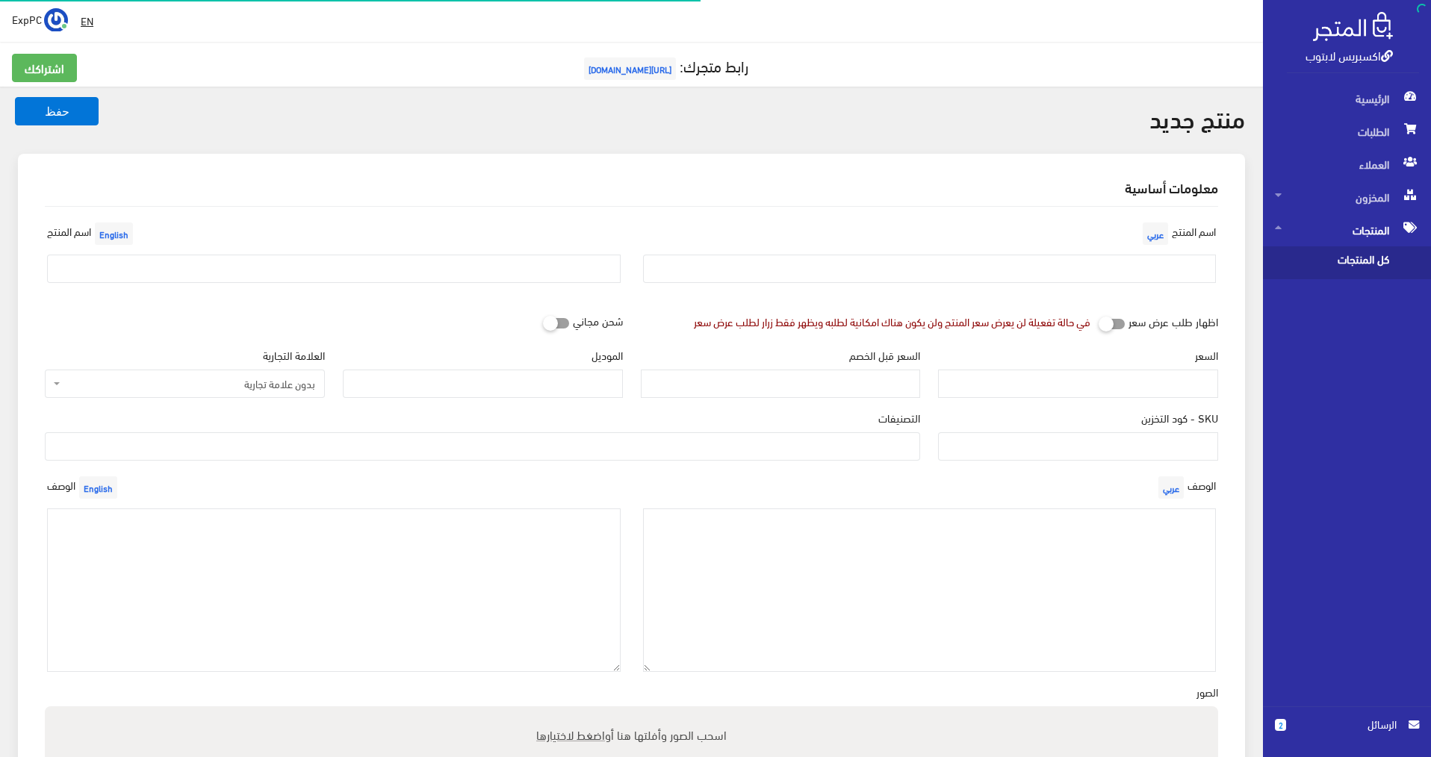
select select
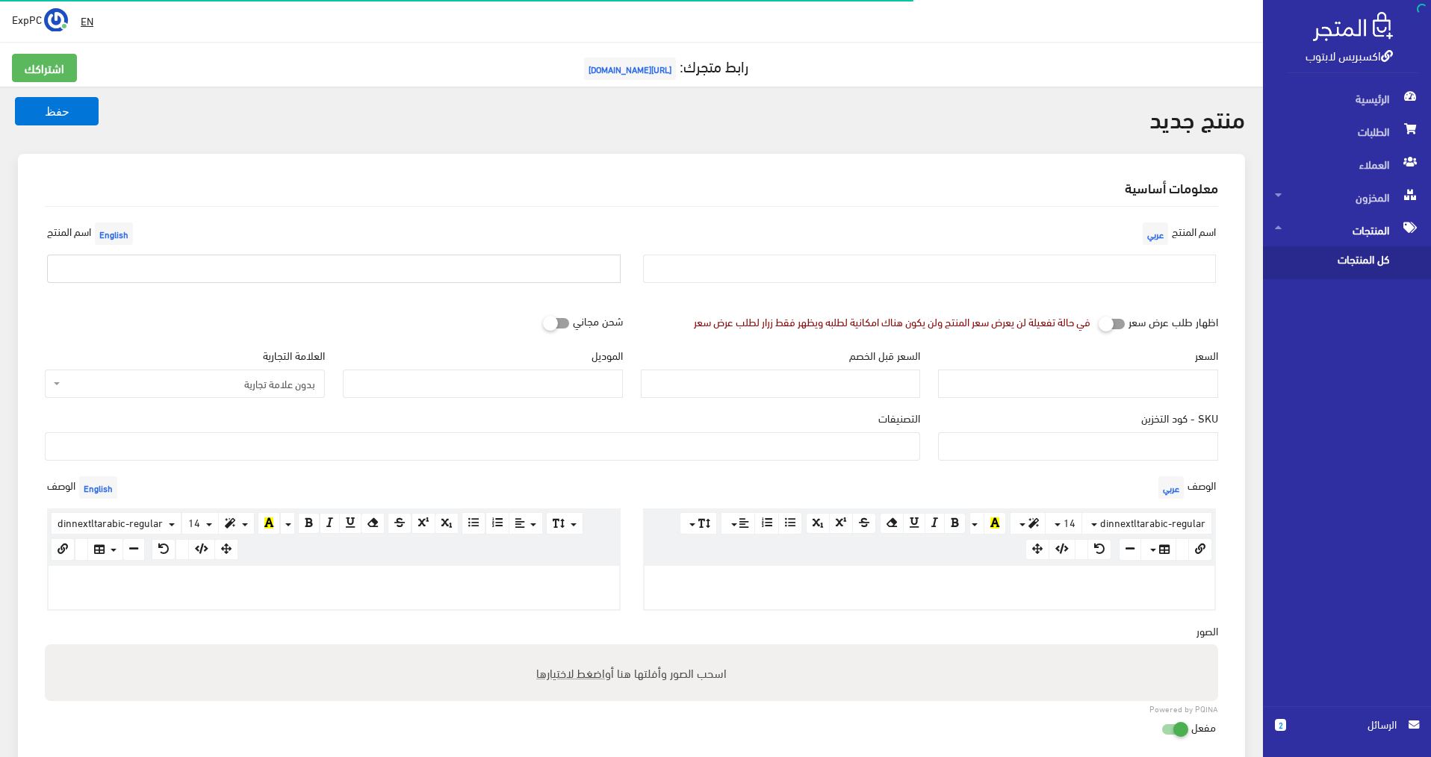
click at [336, 259] on input "text" at bounding box center [333, 269] width 573 height 28
paste input "Dell rugged 5424 i5-8th/ram 8g /ssd 256g /تاتش"
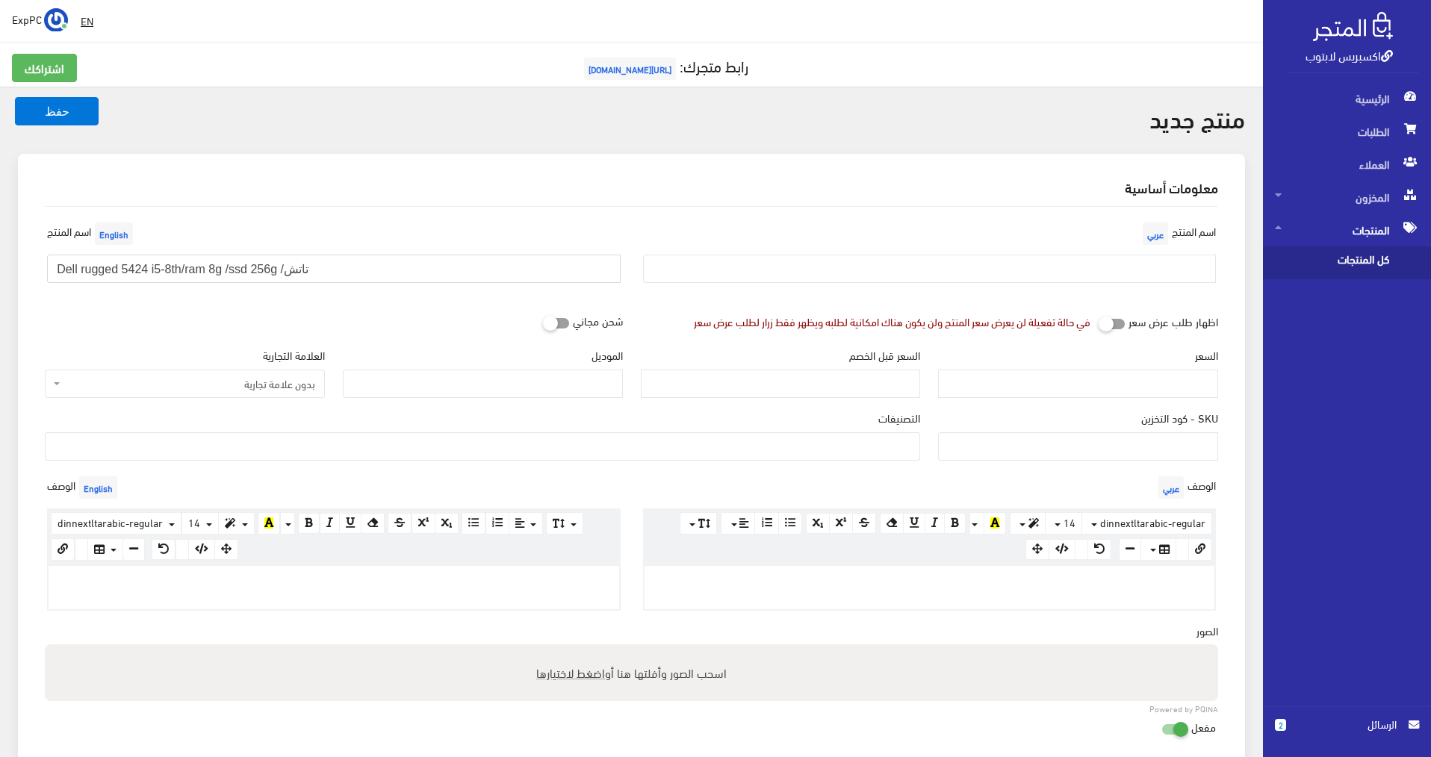
drag, startPoint x: 122, startPoint y: 267, endPoint x: 145, endPoint y: 268, distance: 23.2
click at [145, 268] on input "Dell rugged 5424 i5-8th/ram 8g /ssd 256g /تاتش" at bounding box center [333, 269] width 573 height 28
drag, startPoint x: 164, startPoint y: 274, endPoint x: 172, endPoint y: 266, distance: 12.2
click at [172, 266] on input "Dell rugged 7414 i5-8th/ram 8g /ssd 256g /تاتش" at bounding box center [333, 269] width 573 height 28
type input "Dell rugged 7414 i5-6th/ram 8g /ssd 256g /تاتش"
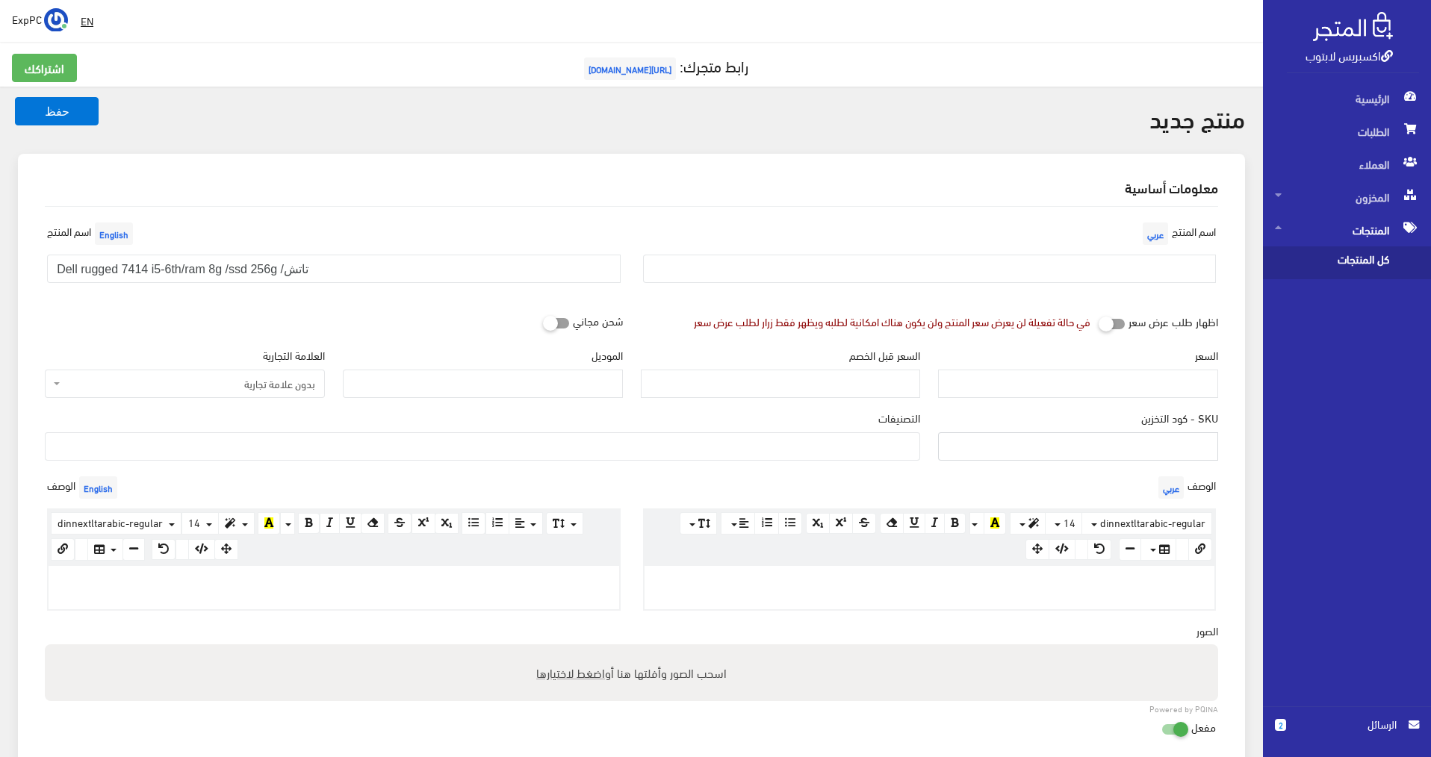
click at [1179, 455] on input "SKU - كود التخزين" at bounding box center [1078, 446] width 280 height 28
type input "506"
click at [220, 270] on input "Dell rugged 7414 i5-6th/ram 8g /ssd 256g /تاتش" at bounding box center [333, 269] width 573 height 28
drag, startPoint x: 261, startPoint y: 264, endPoint x: 277, endPoint y: 268, distance: 17.0
click at [277, 268] on input "Dell rugged 7414 i5-6th/ram 16g /ssd 256g /تاتش" at bounding box center [333, 269] width 573 height 28
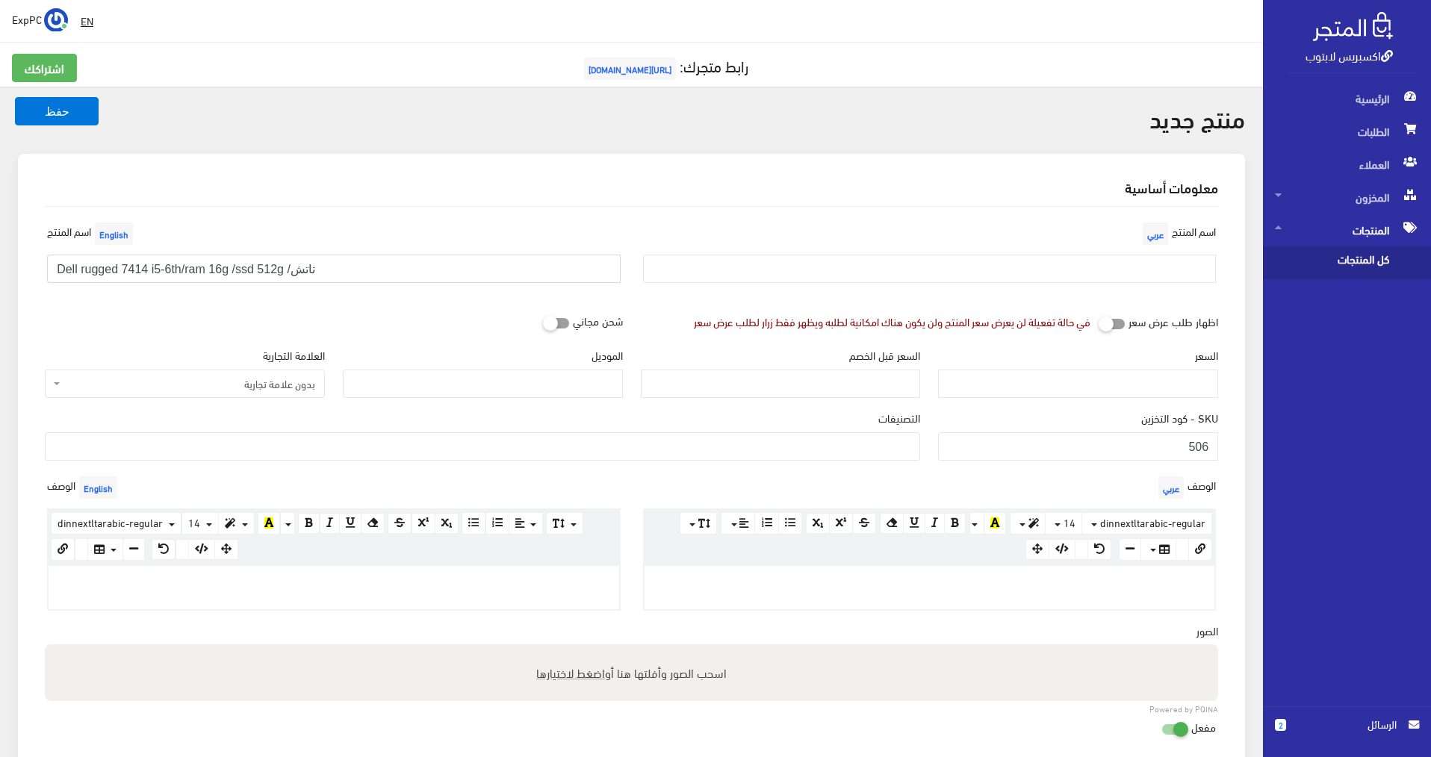
drag, startPoint x: 328, startPoint y: 267, endPoint x: 0, endPoint y: 230, distance: 329.9
click at [0, 230] on div "منتج جديد حفظ معلومات أساسية اسم المنتج عربي English" at bounding box center [631, 737] width 1263 height 1301
type input "Dell rugged 7414 i5-6th/ram 16g /ssd 512g /تاتش"
click at [1024, 276] on input "text" at bounding box center [929, 269] width 573 height 28
paste input "Dell rugged 7414 i5-6th/ram 16g /ssd 512g /تاتش"
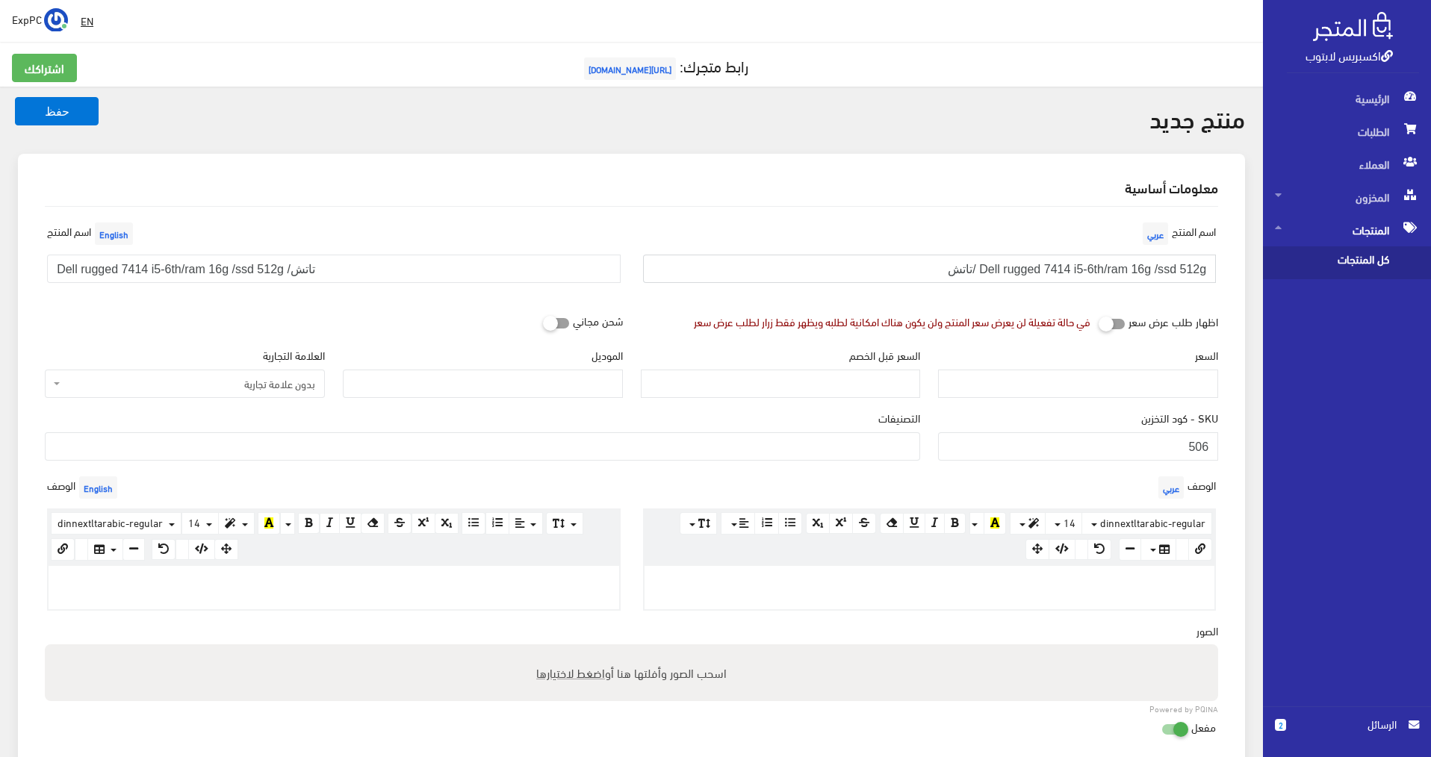
type input "Dell rugged 7414 i5-6th/ram 16g /ssd 512g /تاتش"
click at [1124, 380] on input "السعر" at bounding box center [1078, 384] width 280 height 28
type input "1"
click at [529, 388] on input "الموديل" at bounding box center [483, 384] width 280 height 28
click at [265, 385] on span "بدون علامة تجارية" at bounding box center [189, 383] width 252 height 15
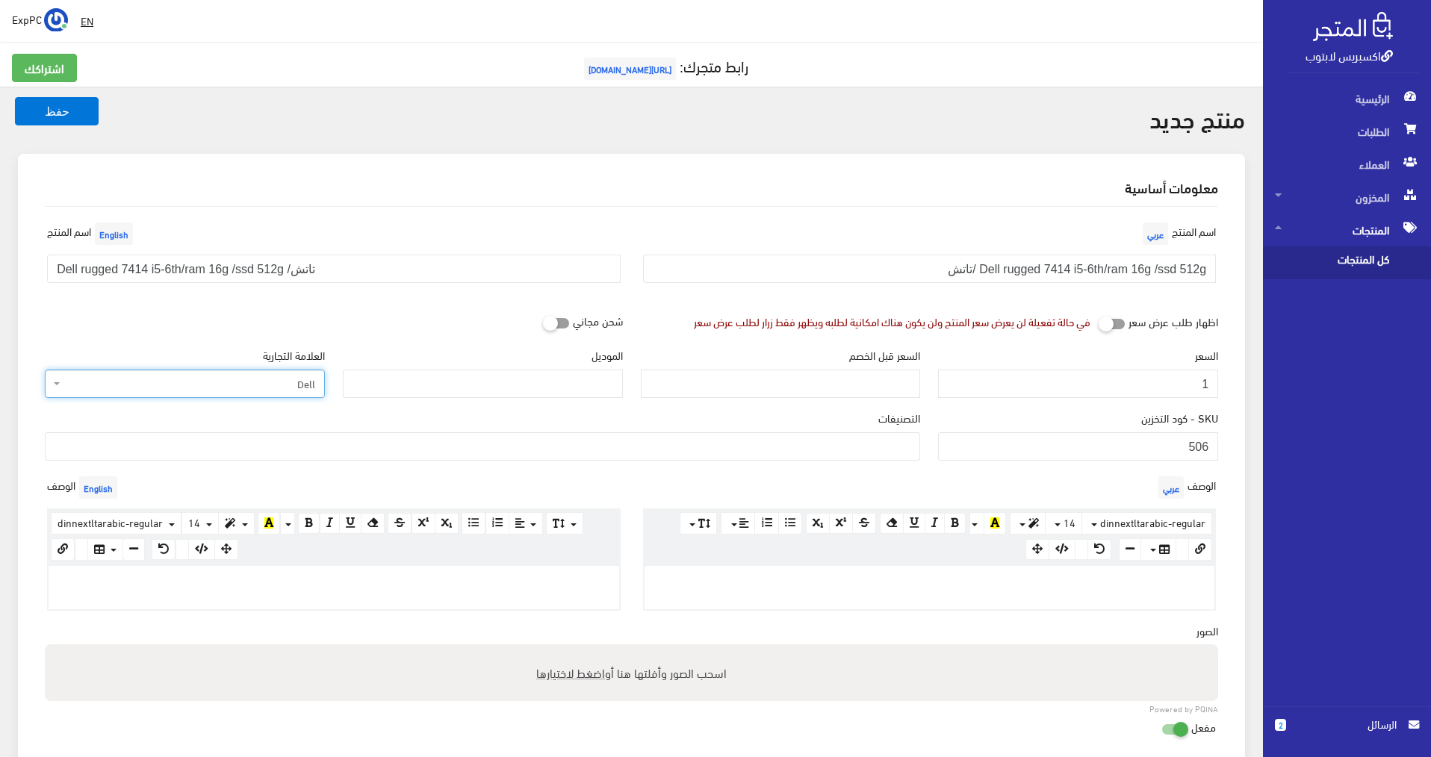
select select "1"
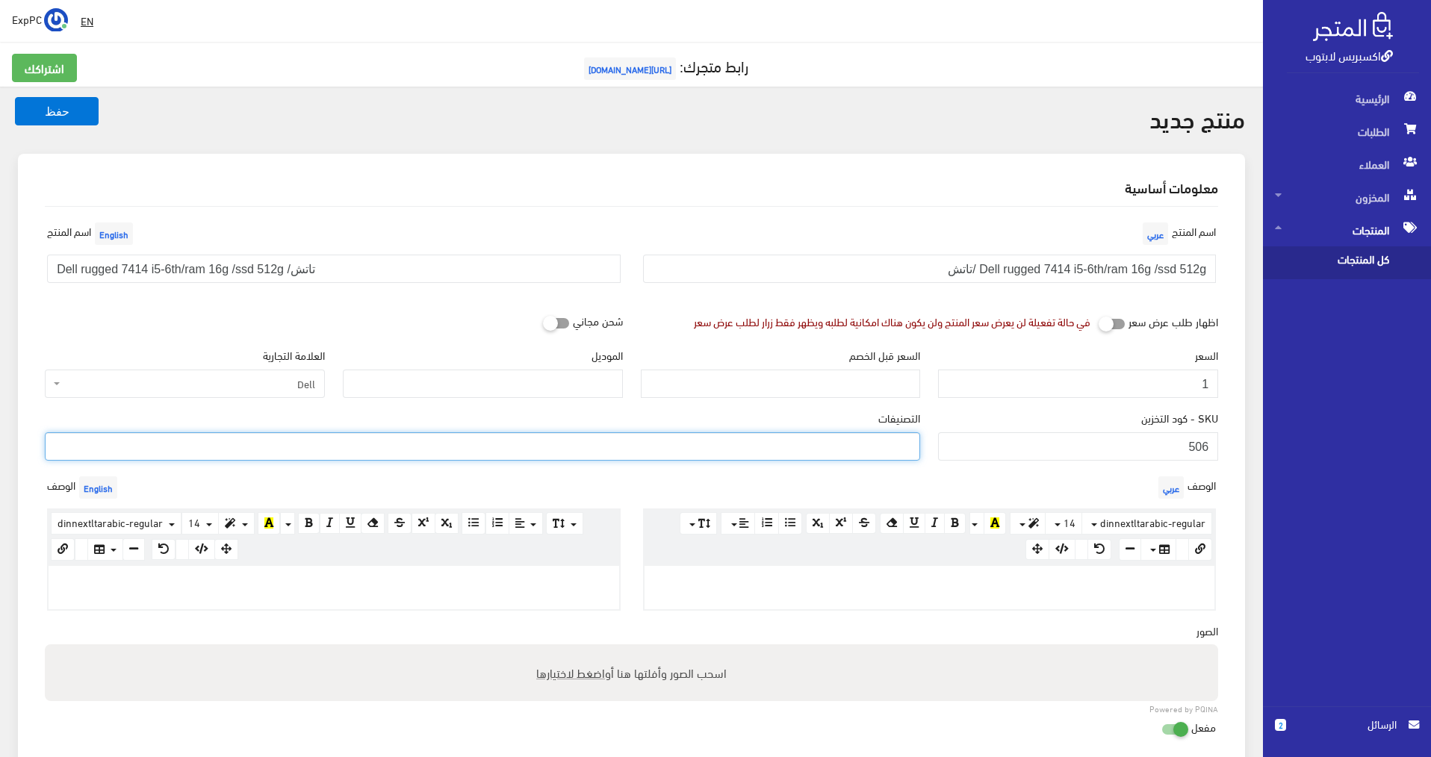
click at [346, 449] on ul at bounding box center [483, 445] width 874 height 24
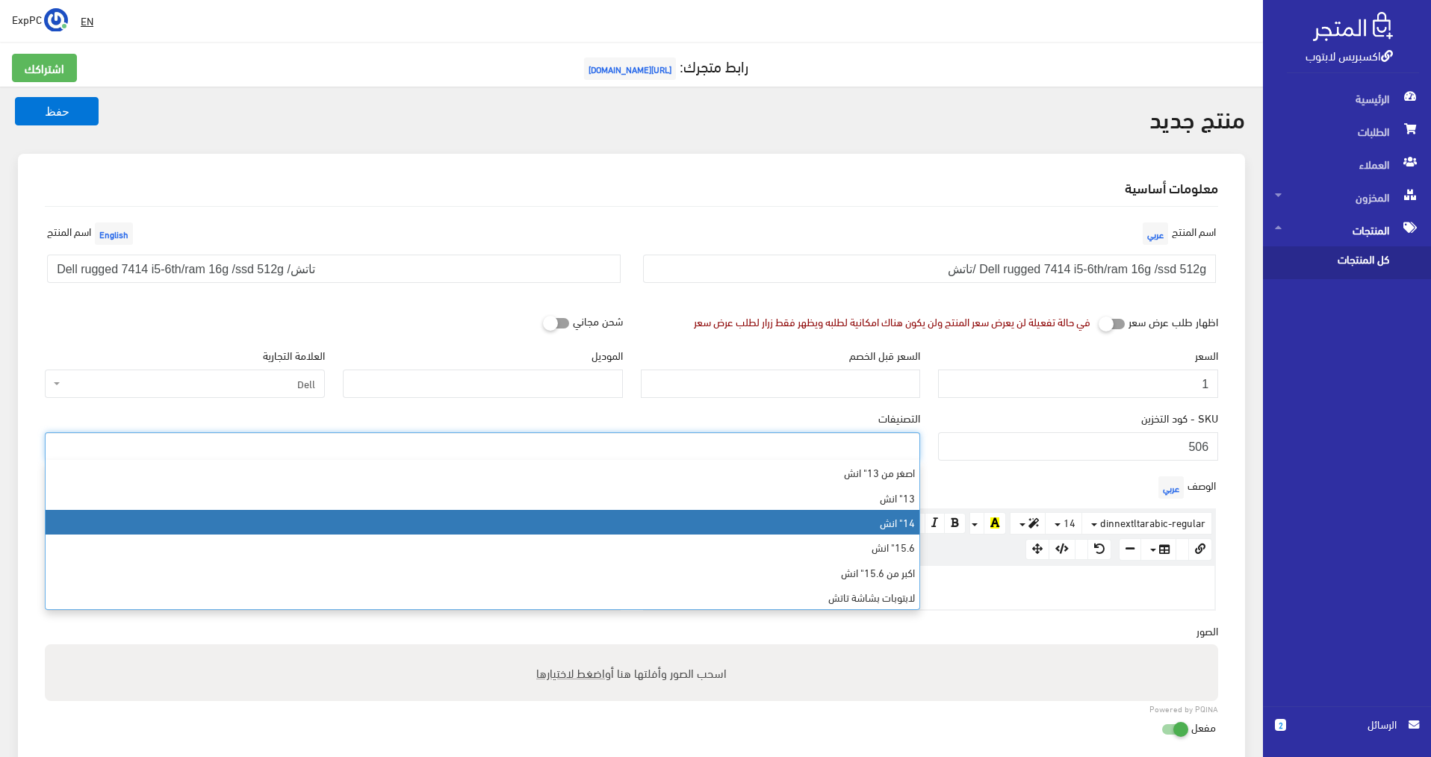
select select "6"
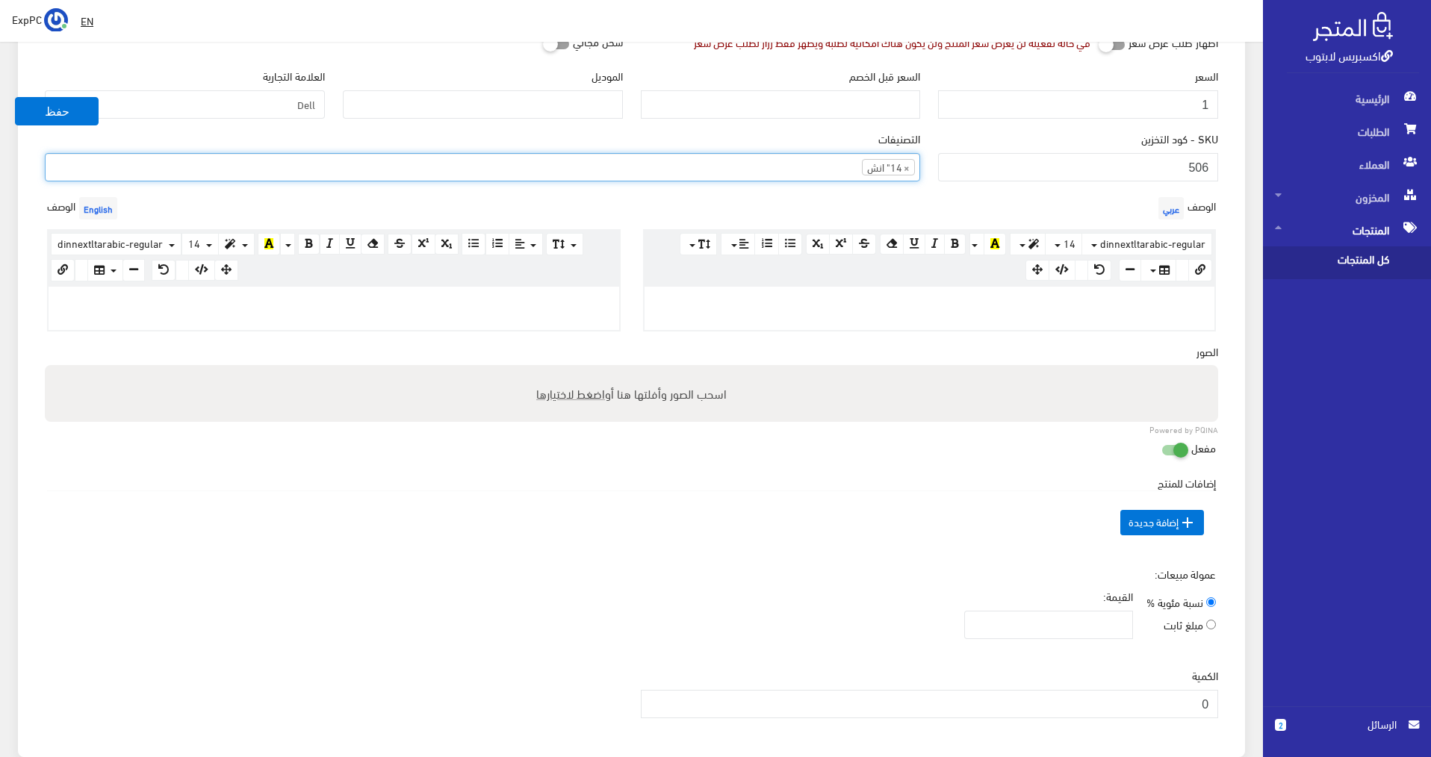
scroll to position [373, 0]
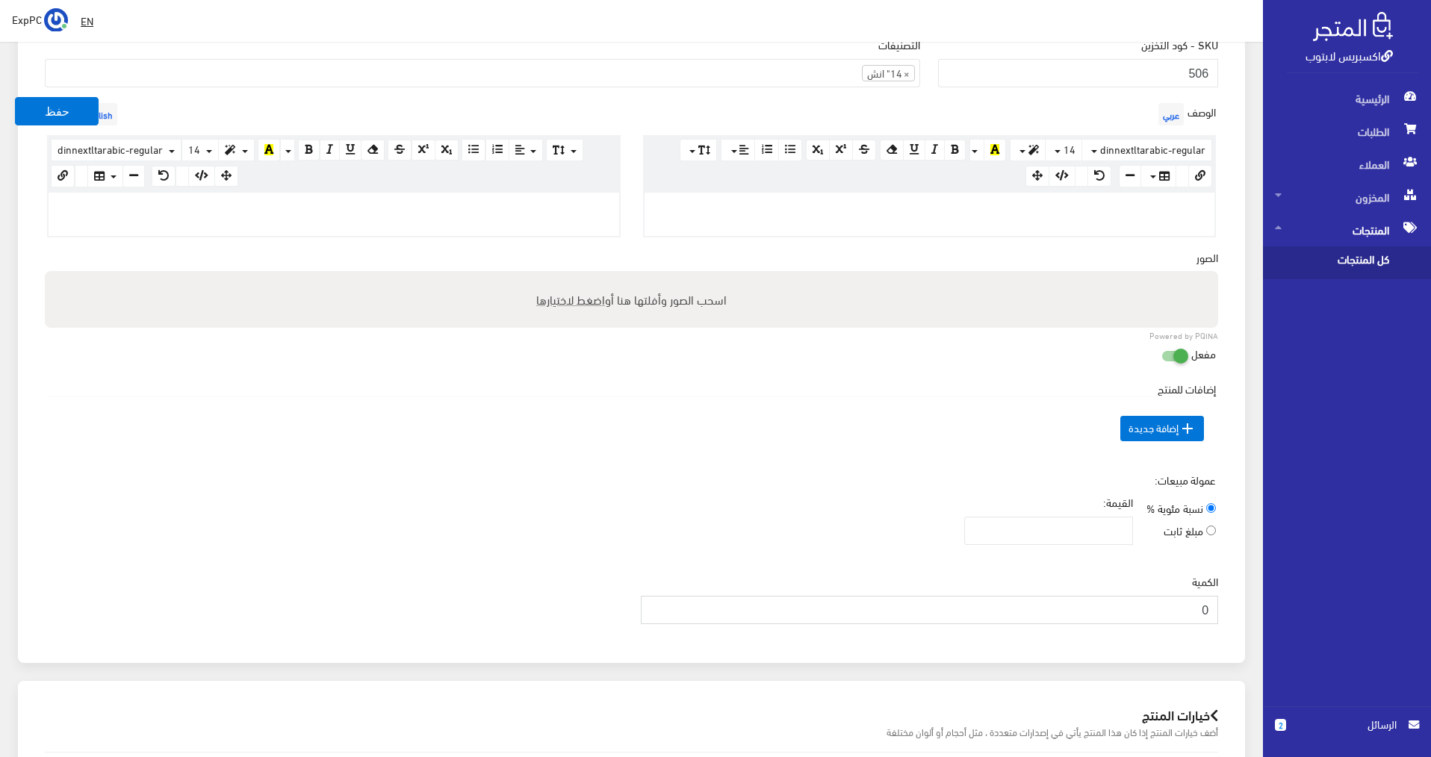
drag, startPoint x: 1189, startPoint y: 610, endPoint x: 1306, endPoint y: 595, distance: 118.2
click at [1306, 595] on div "اكسبريس لابتوب الرئيسية الطلبات العملاء 2" at bounding box center [715, 344] width 1431 height 1435
type input "1"
click at [75, 105] on button "حفظ" at bounding box center [57, 111] width 84 height 28
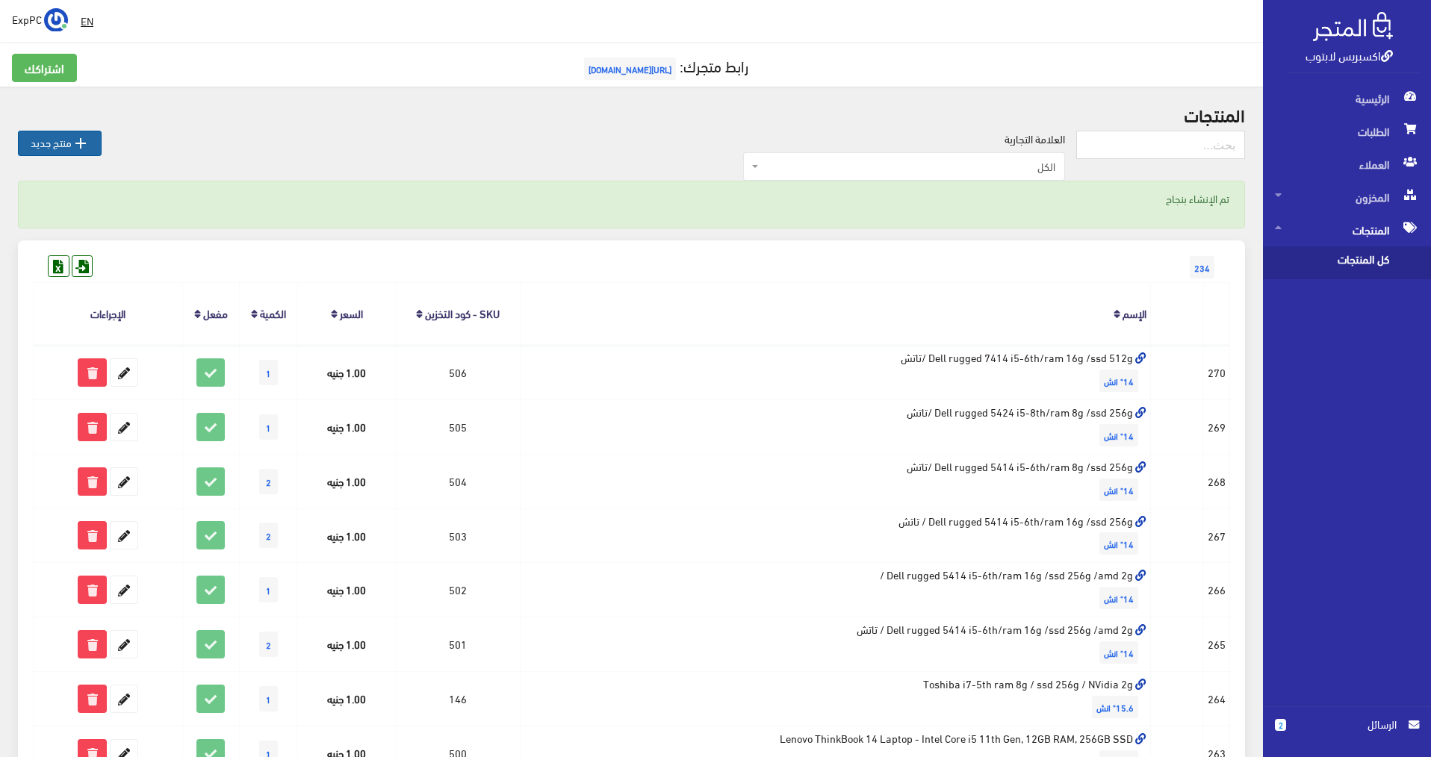
click at [52, 146] on link " منتج جديد" at bounding box center [60, 143] width 84 height 25
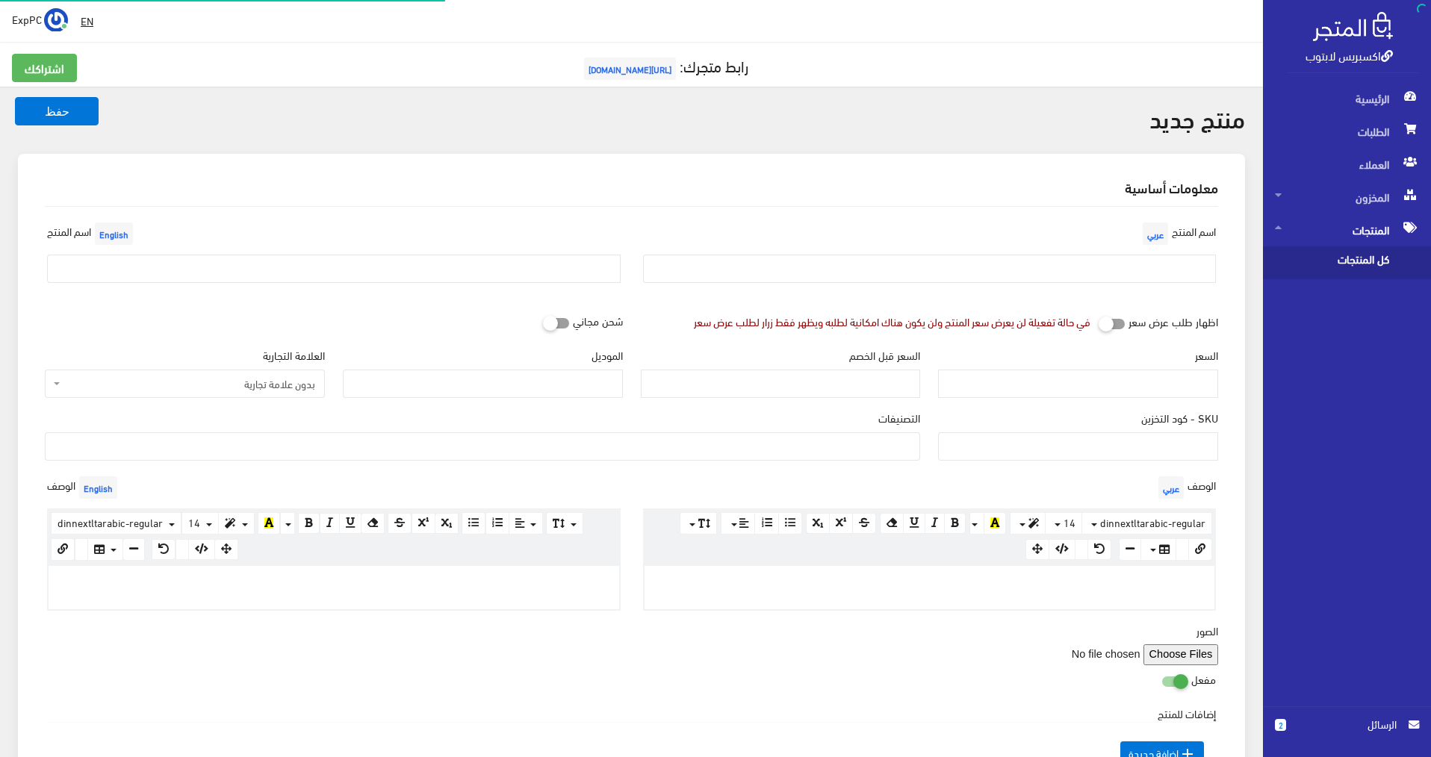
select select
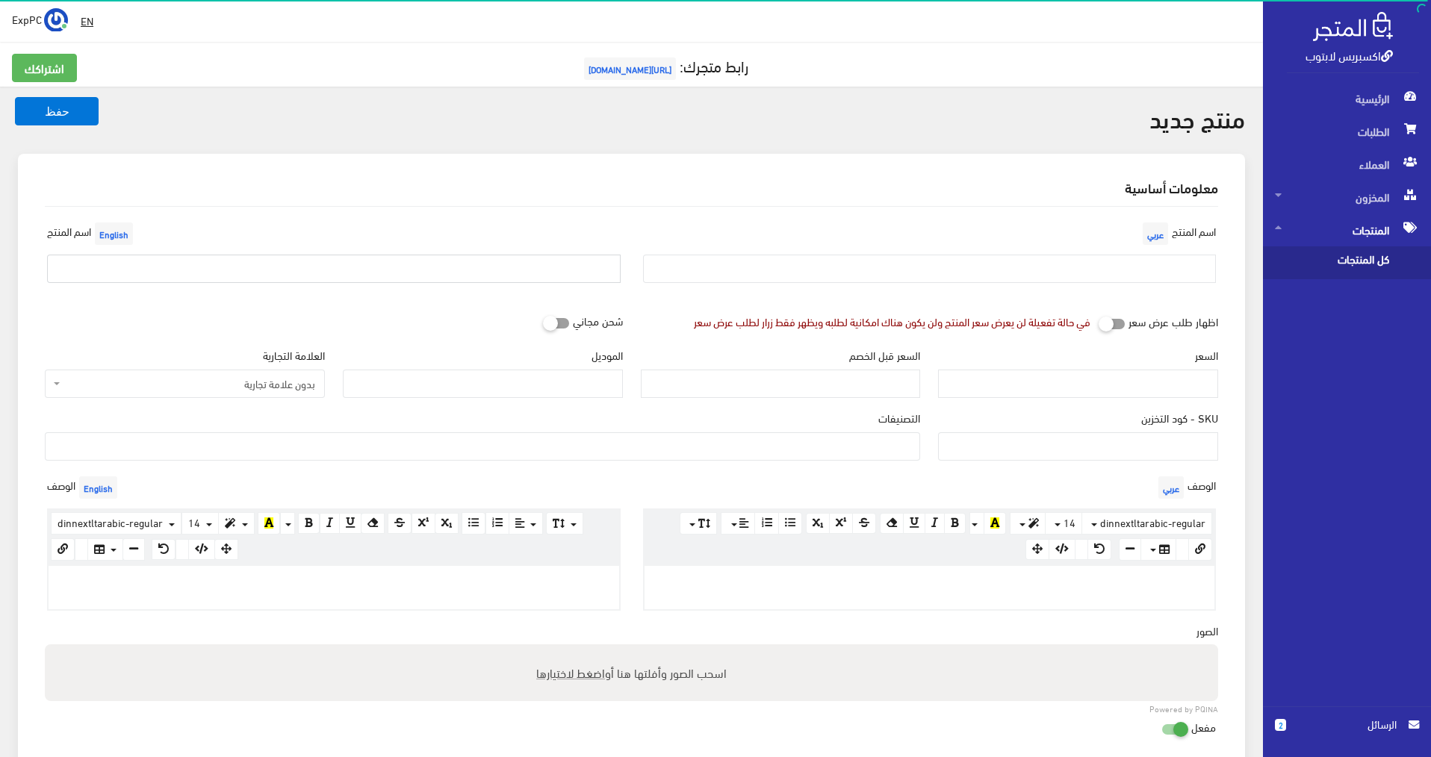
click at [331, 273] on input "text" at bounding box center [333, 269] width 573 height 28
paste input "Dell rugged 7414 i5-6th/ram 16g /ssd 512g /تاتش"
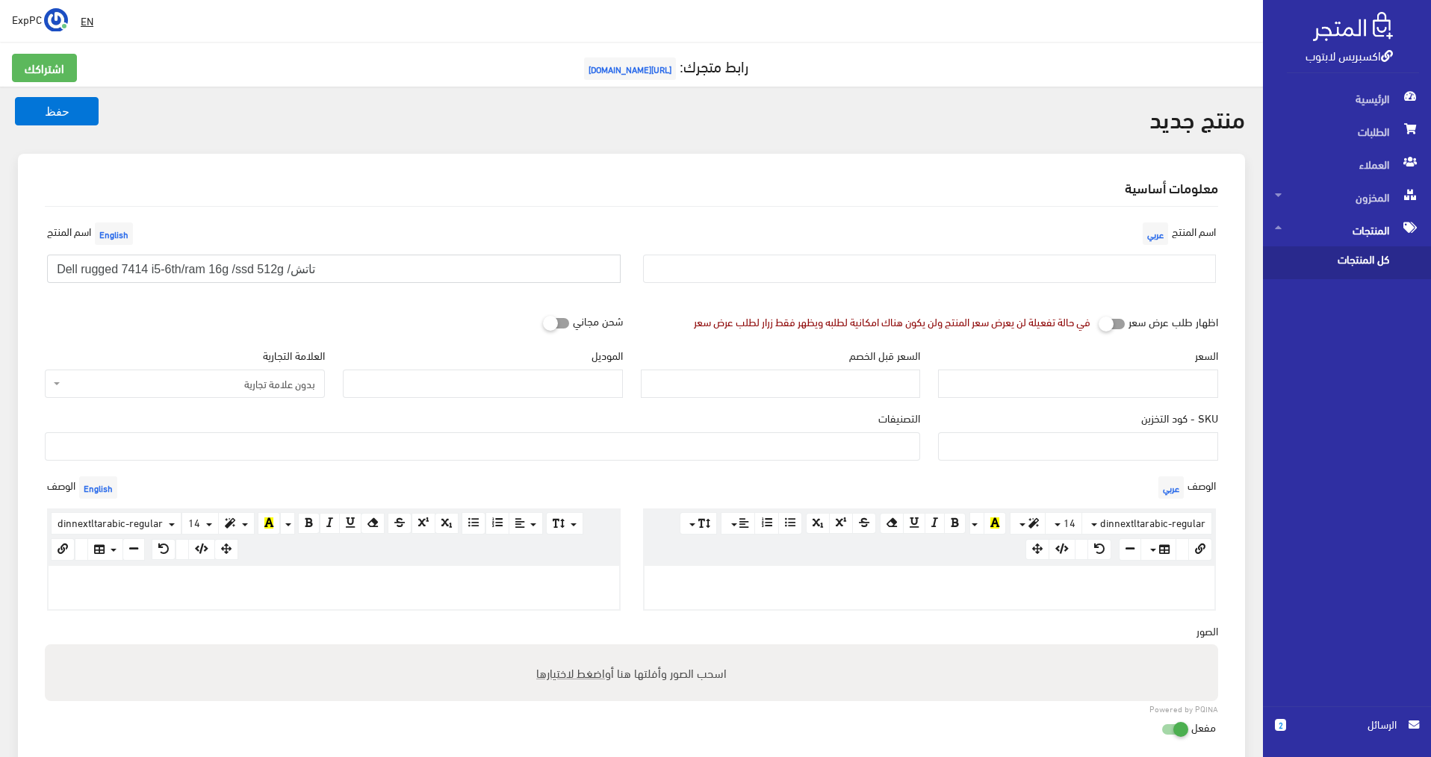
drag, startPoint x: 261, startPoint y: 269, endPoint x: 277, endPoint y: 271, distance: 15.8
click at [277, 271] on input "Dell rugged 7414 i5-6th/ram 16g /ssd 512g /تاتش" at bounding box center [333, 269] width 573 height 28
click at [338, 279] on input "Dell rugged 7414 i5-6th/ram 16g /ssd 256g /تاتش" at bounding box center [333, 269] width 573 height 28
type input "Dell rugged 7414 i5-6th/ram 16g /ssd 256g /تاتش/ amd 2g"
click at [1156, 436] on input "SKU - كود التخزين" at bounding box center [1078, 446] width 280 height 28
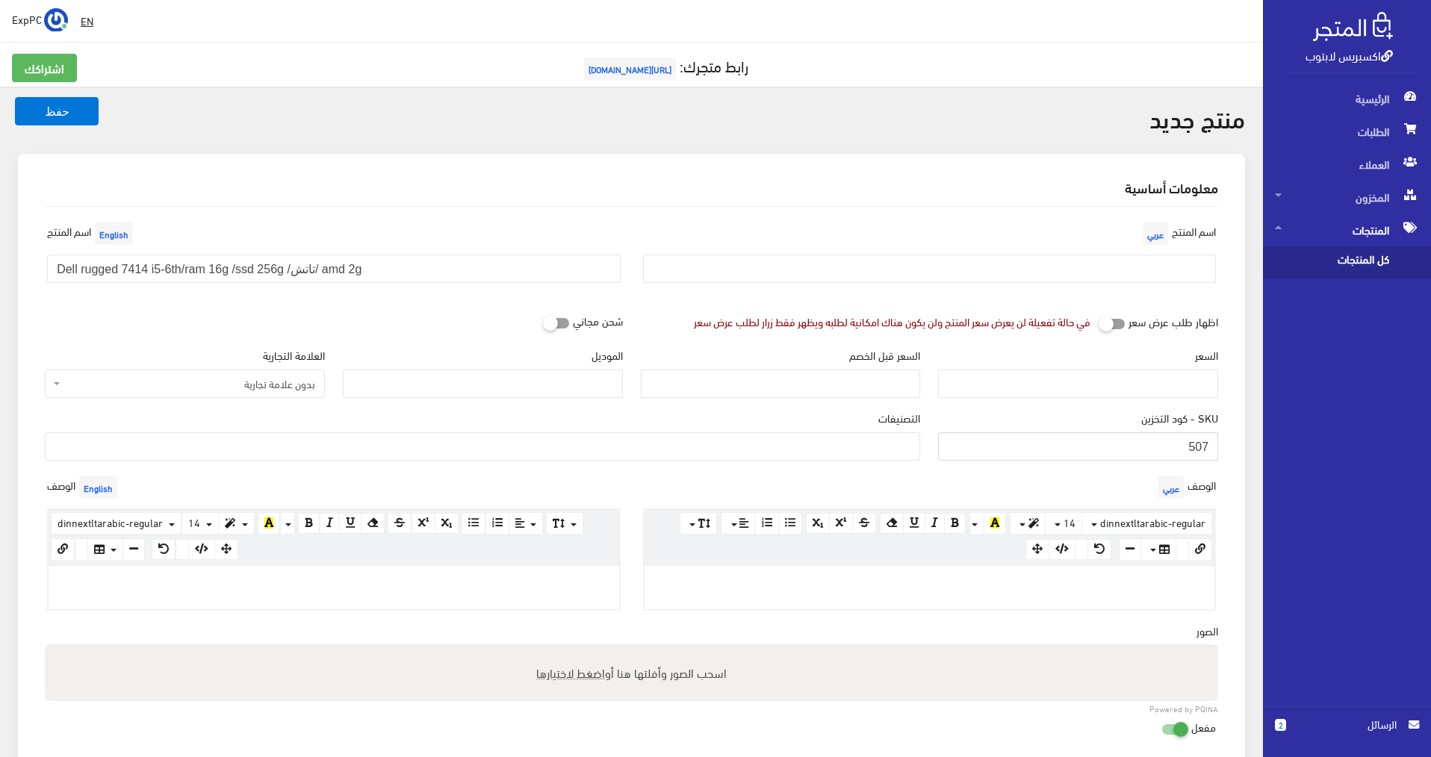
type input "507"
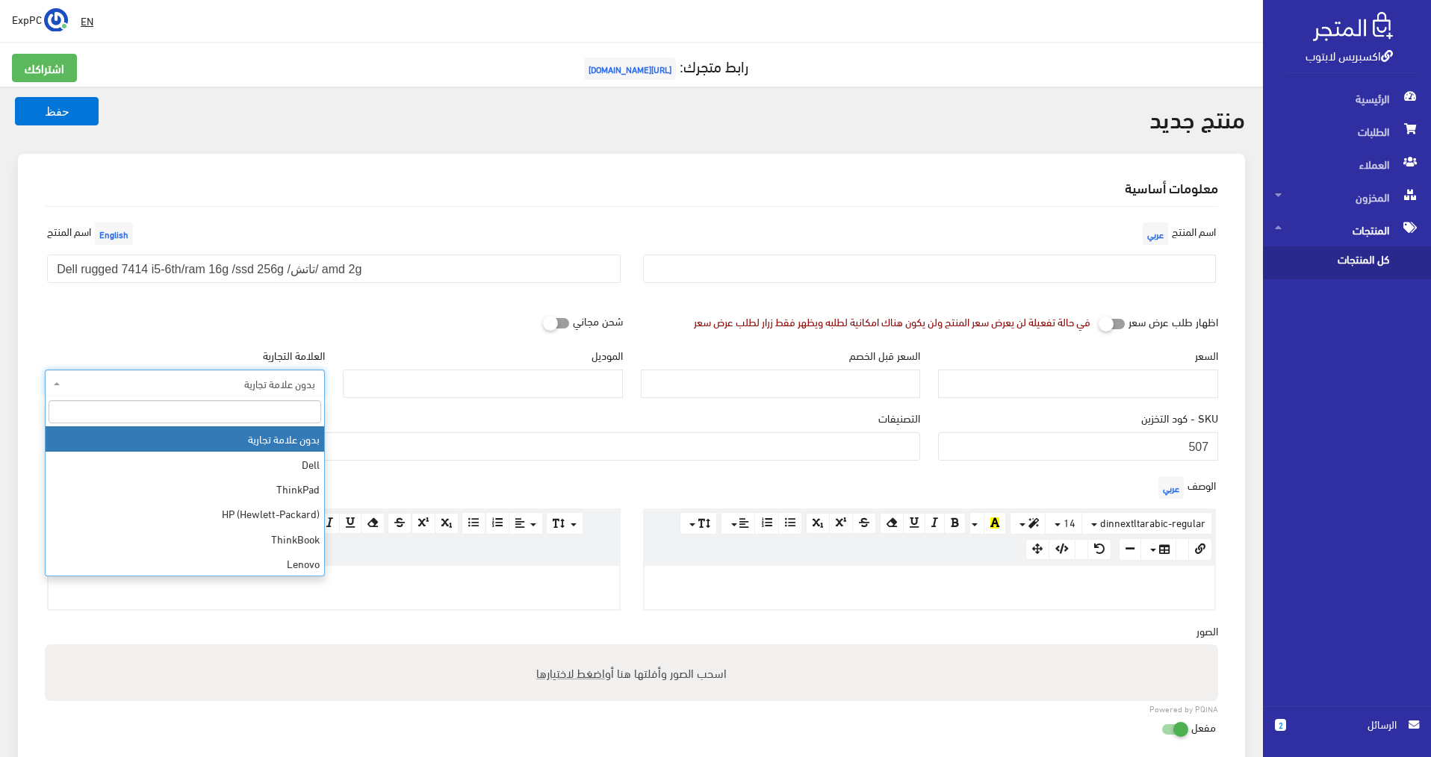
click at [258, 391] on span "بدون علامة تجارية" at bounding box center [189, 383] width 252 height 15
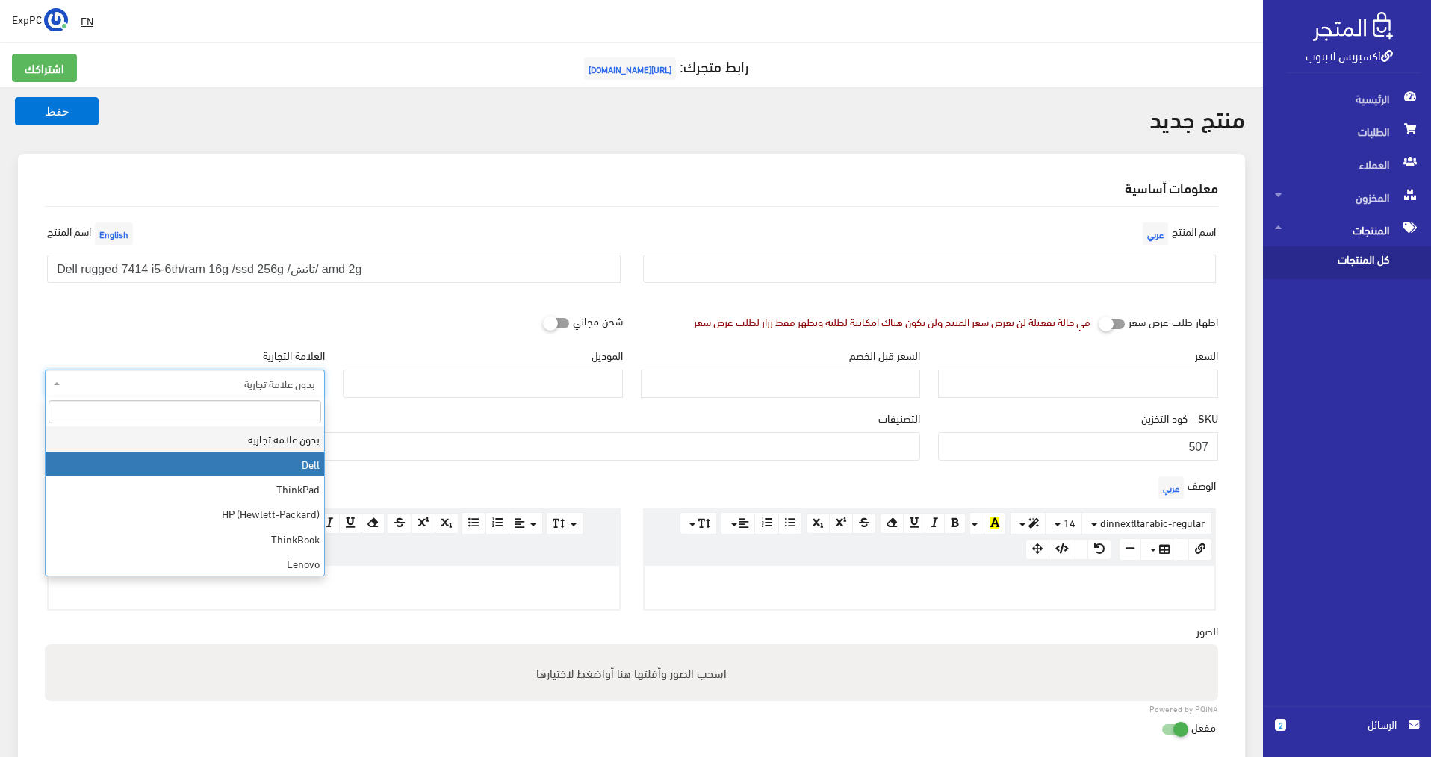
select select "1"
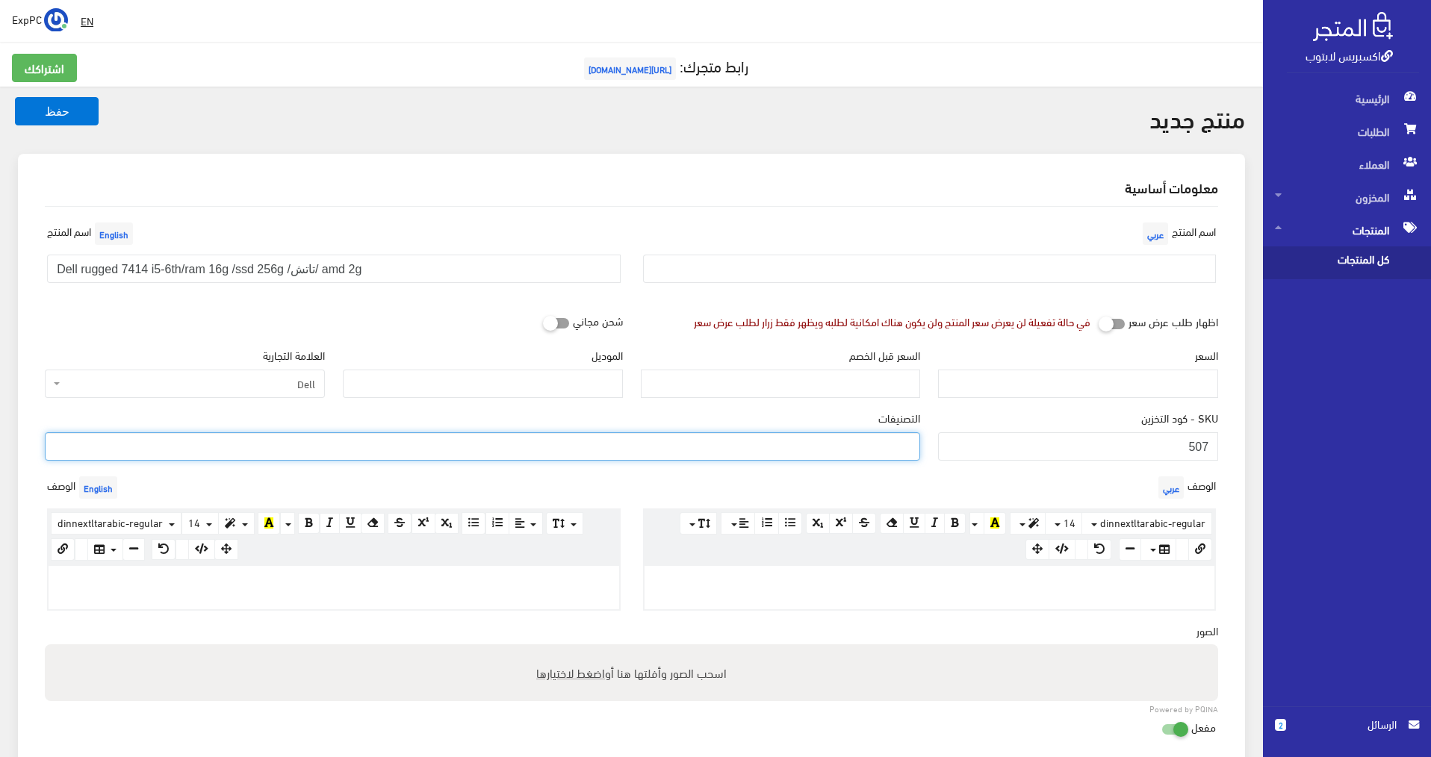
click at [744, 450] on ul at bounding box center [483, 445] width 874 height 24
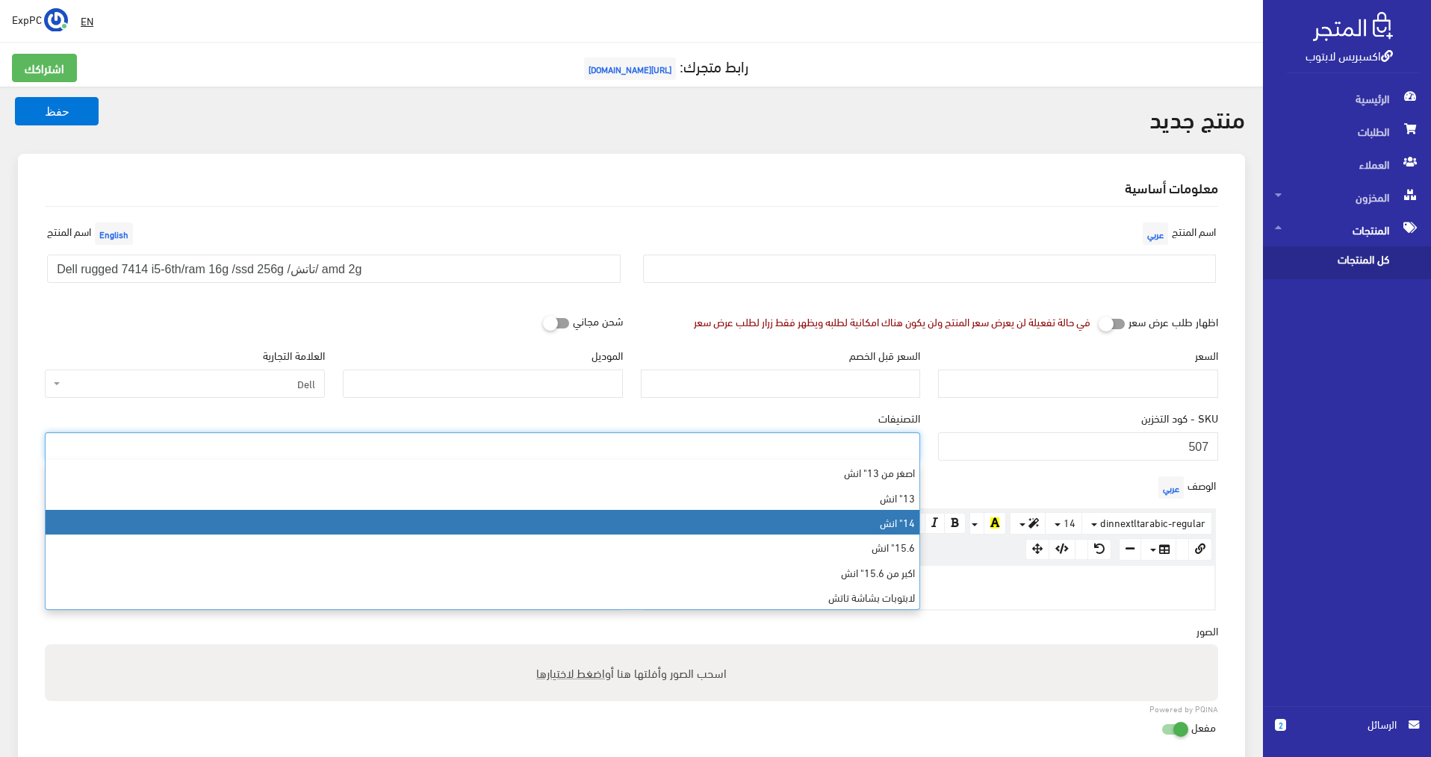
select select "6"
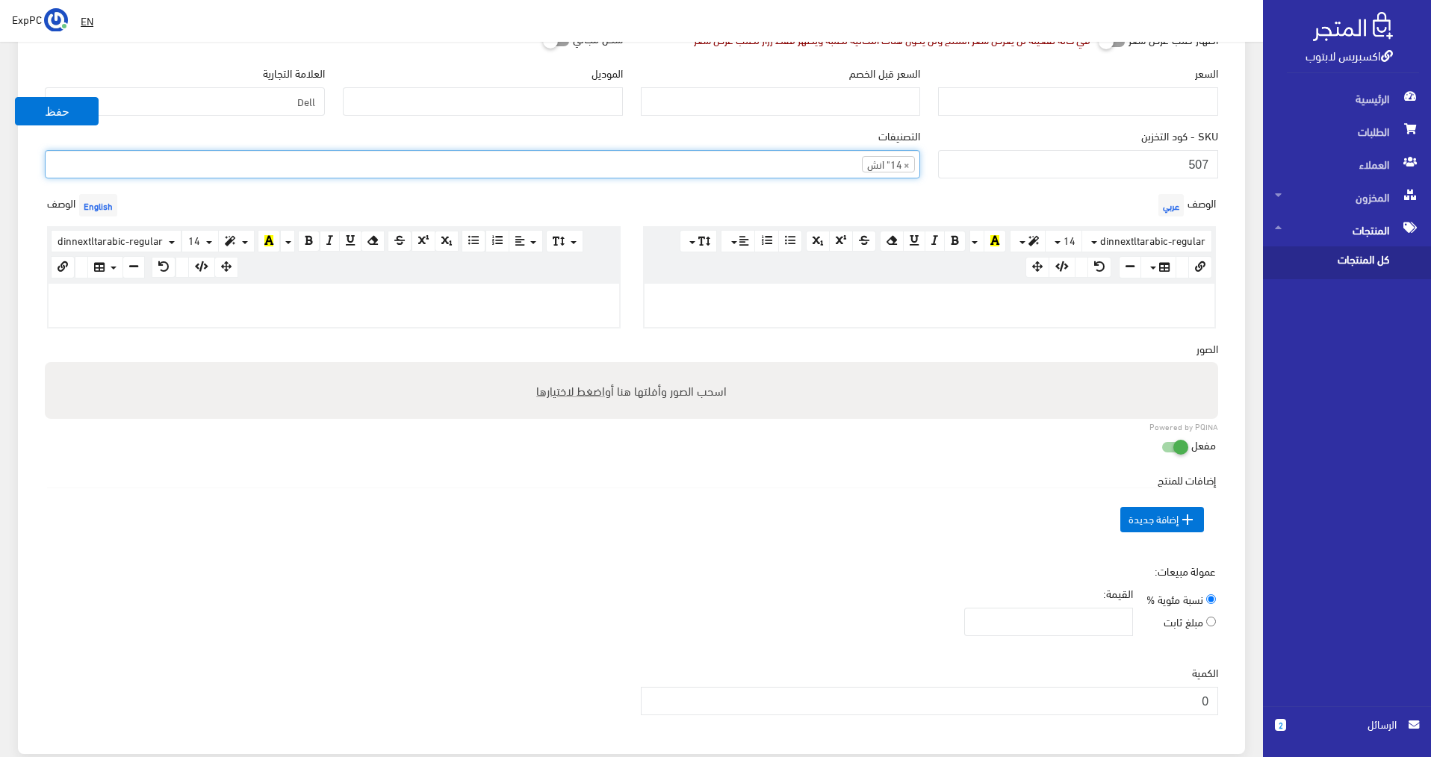
scroll to position [373, 0]
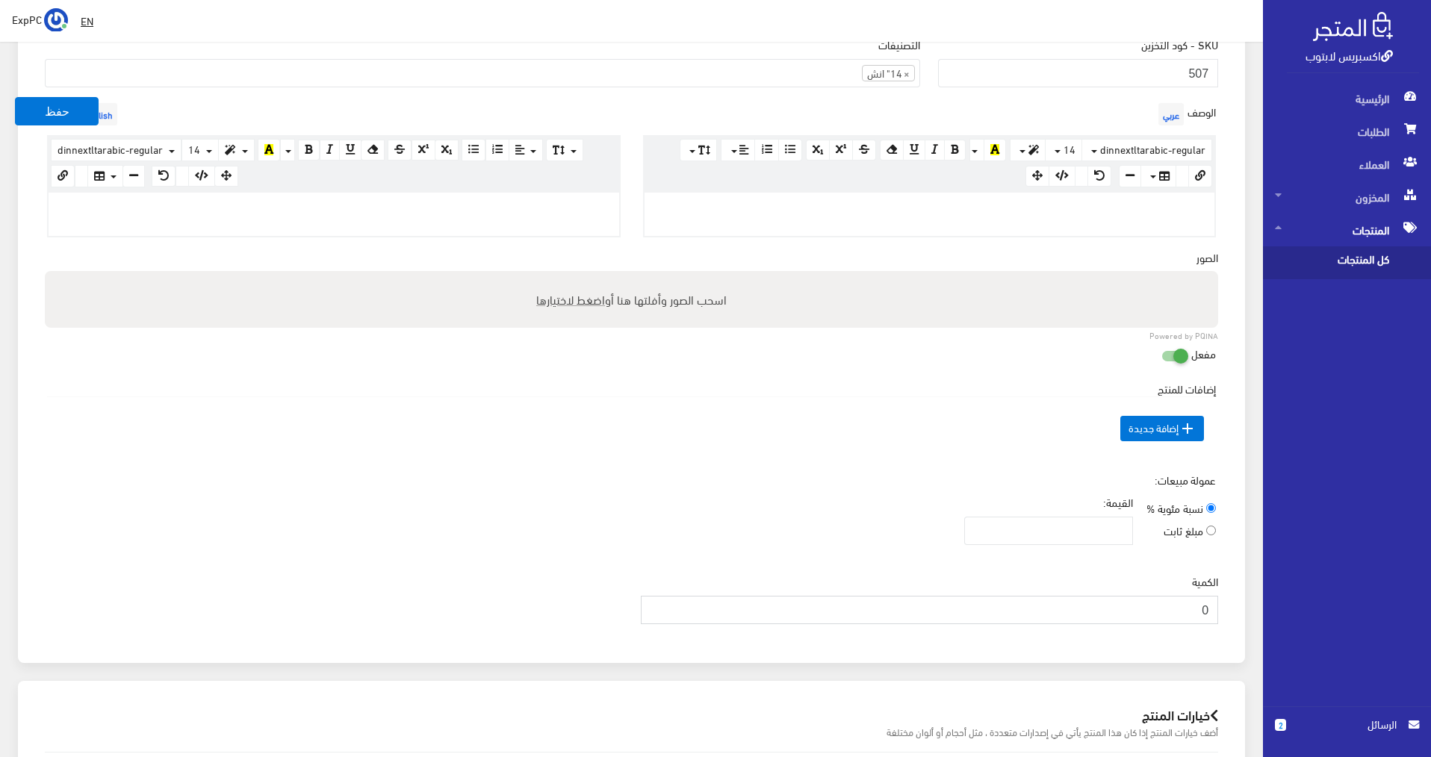
drag, startPoint x: 1189, startPoint y: 618, endPoint x: 1257, endPoint y: 593, distance: 72.3
click at [1257, 593] on div "منتج جديد حفظ معلومات أساسية اسم المنتج عربي English" at bounding box center [631, 363] width 1263 height 1301
type input "1"
click at [43, 108] on button "حفظ" at bounding box center [57, 111] width 84 height 28
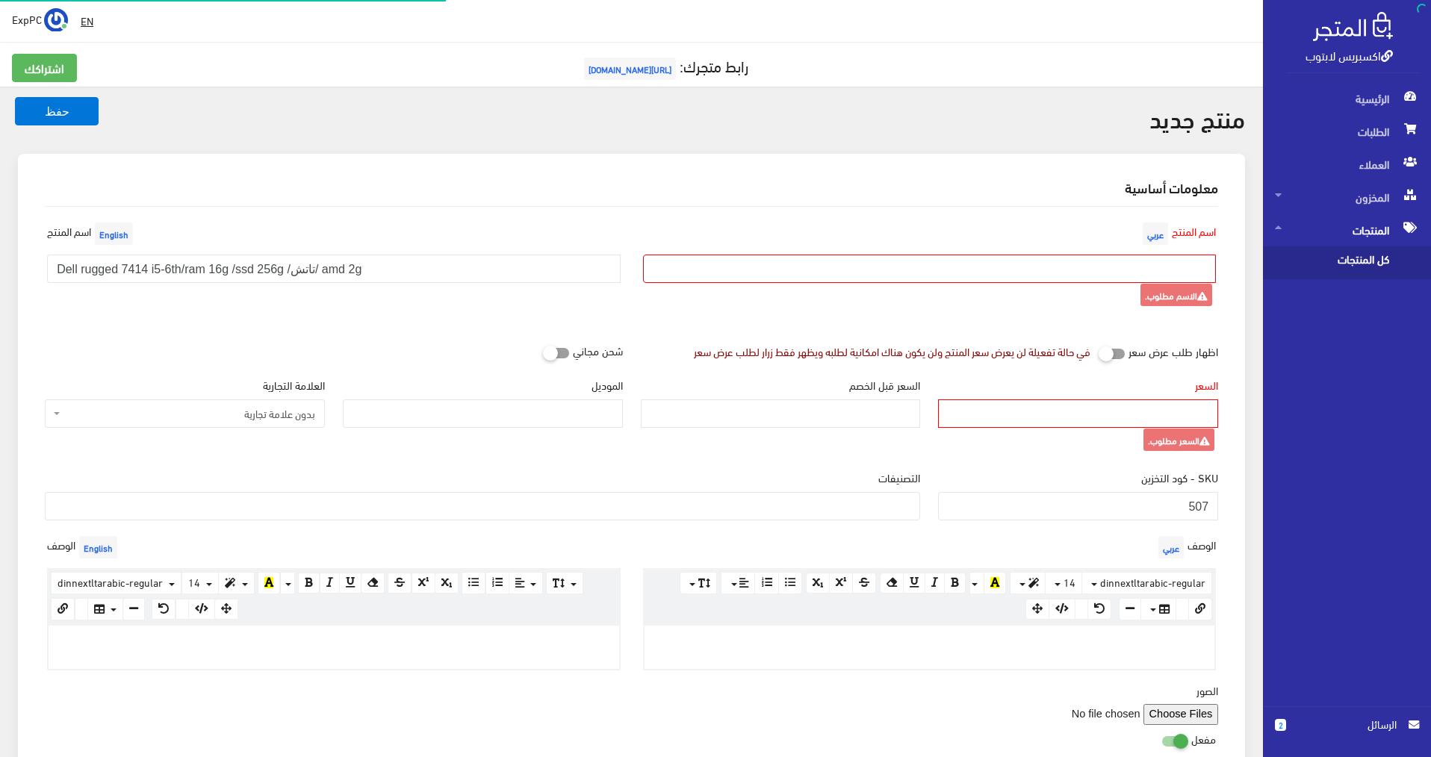
select select
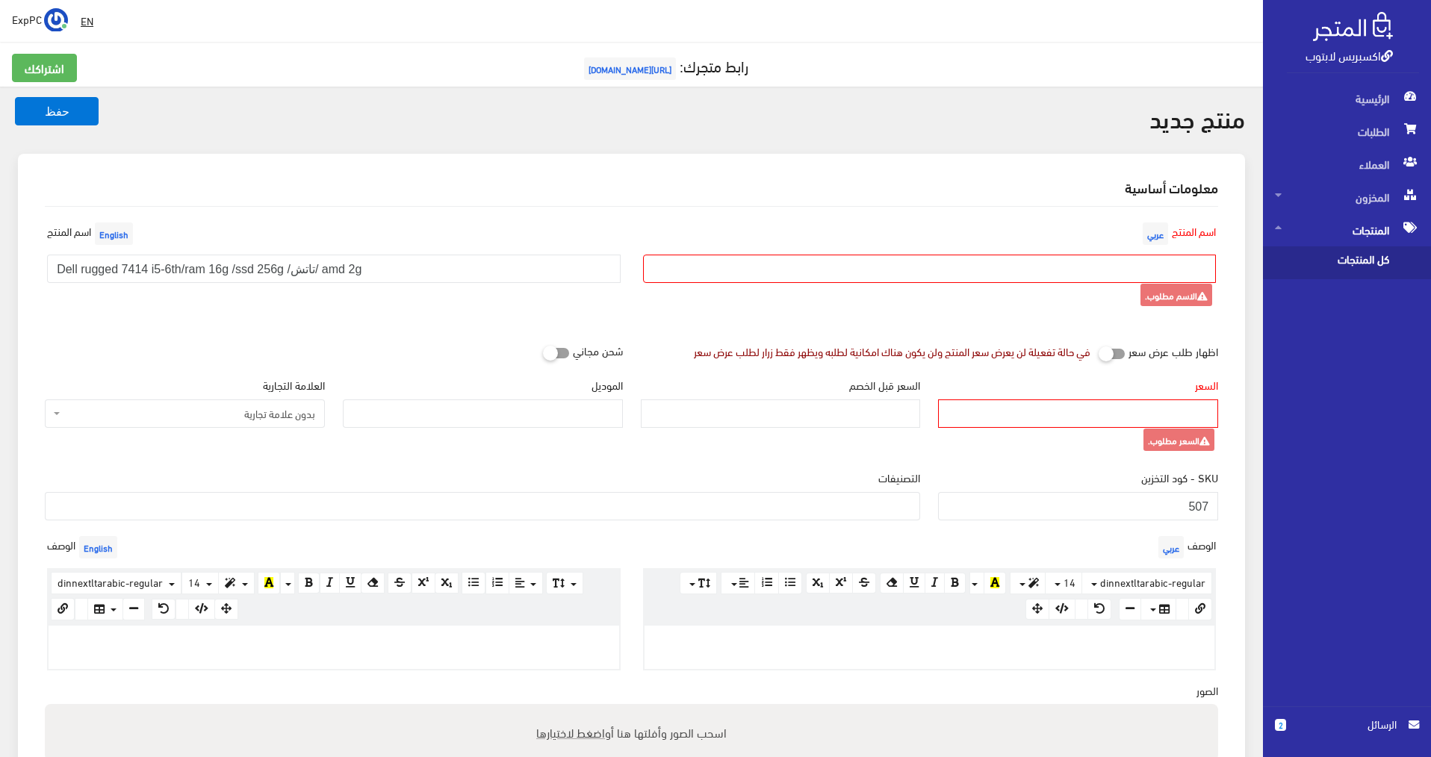
paste input "Dell rugged 7414 i5-6th/ram 16g /ssd 512g /تاتش"
type input "Dell rugged 7414 i5-6th/ram 16g /ssd 512g /تاتش"
click at [1032, 409] on input "السعر" at bounding box center [1078, 413] width 280 height 28
type input "1"
click at [74, 108] on button "حفظ" at bounding box center [57, 111] width 84 height 28
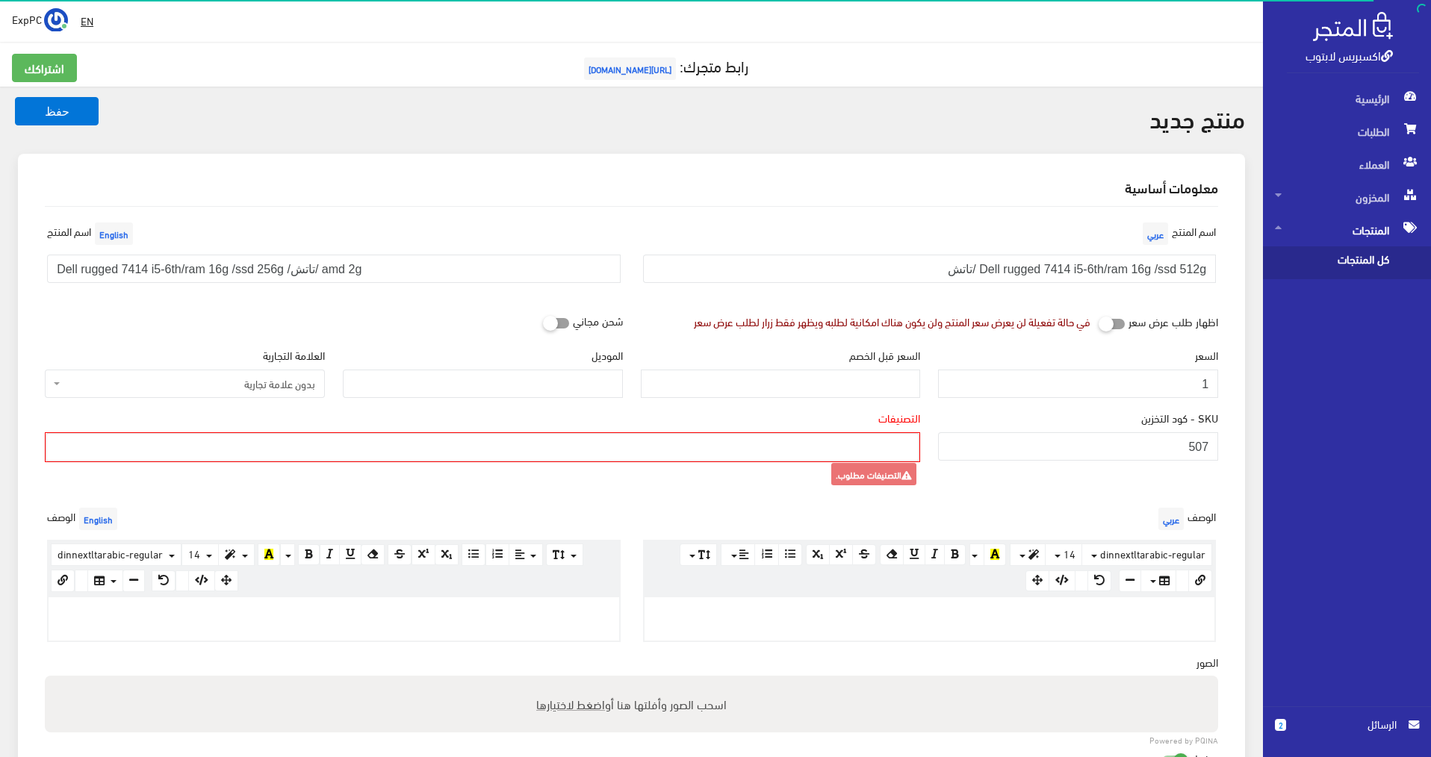
click at [504, 441] on ul at bounding box center [482, 446] width 872 height 24
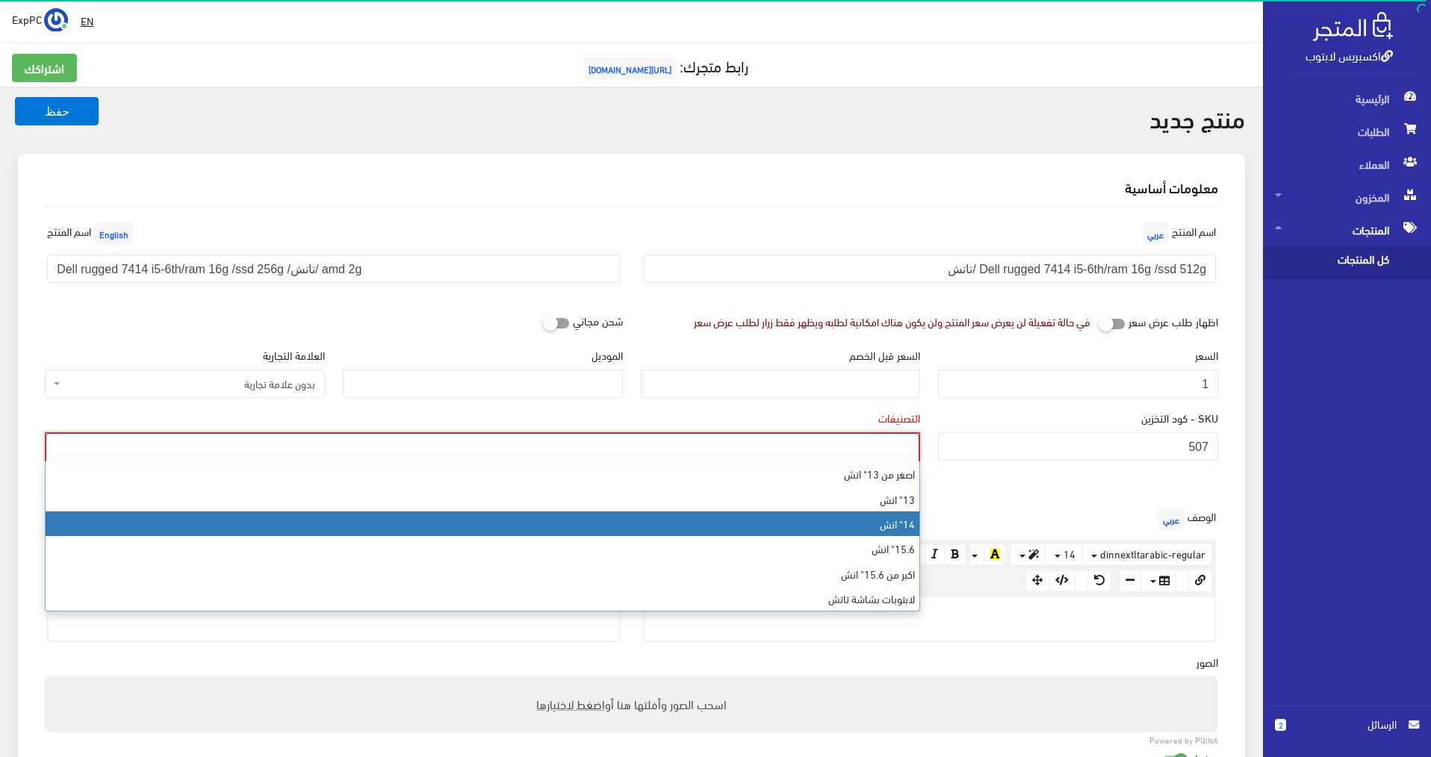
select select "6"
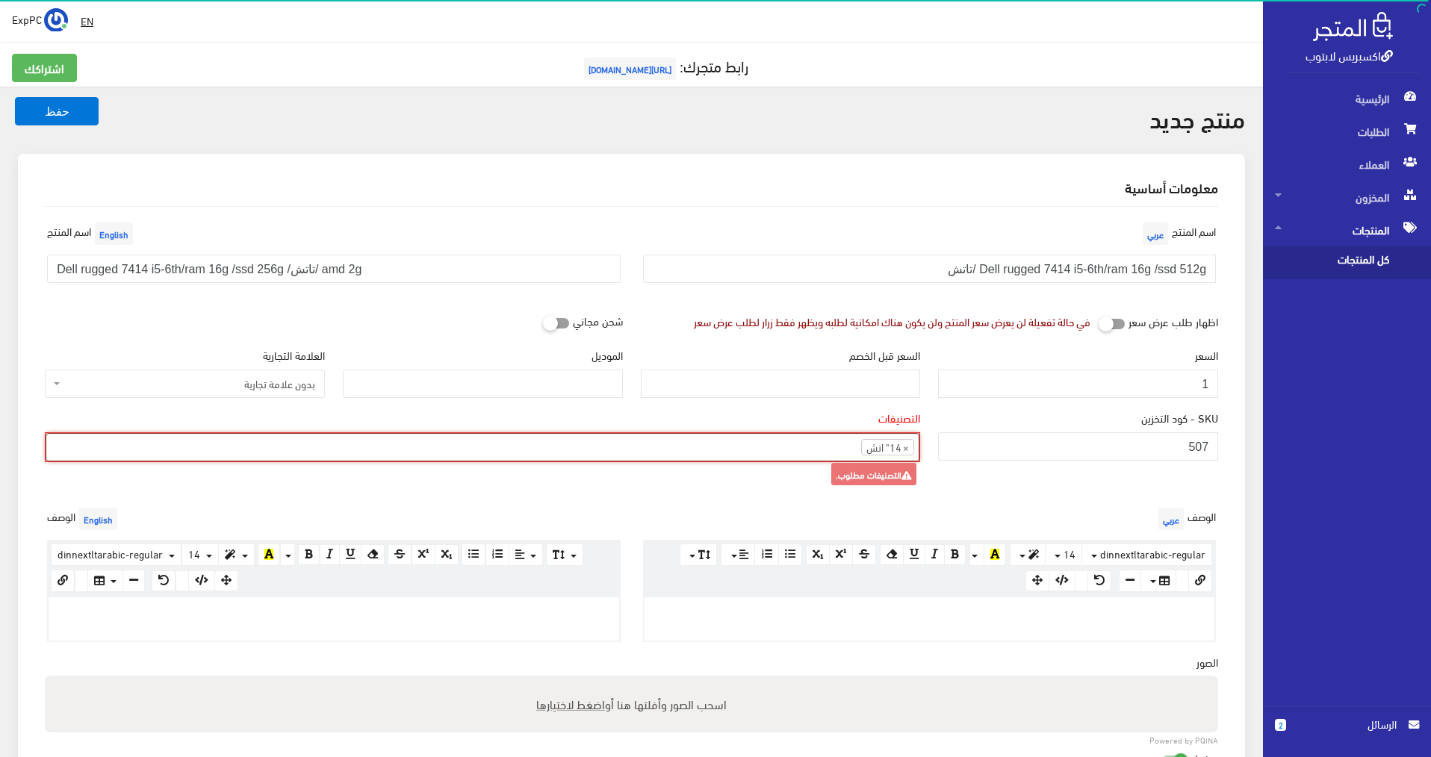
scroll to position [36, 0]
click at [55, 106] on button "حفظ" at bounding box center [57, 111] width 84 height 28
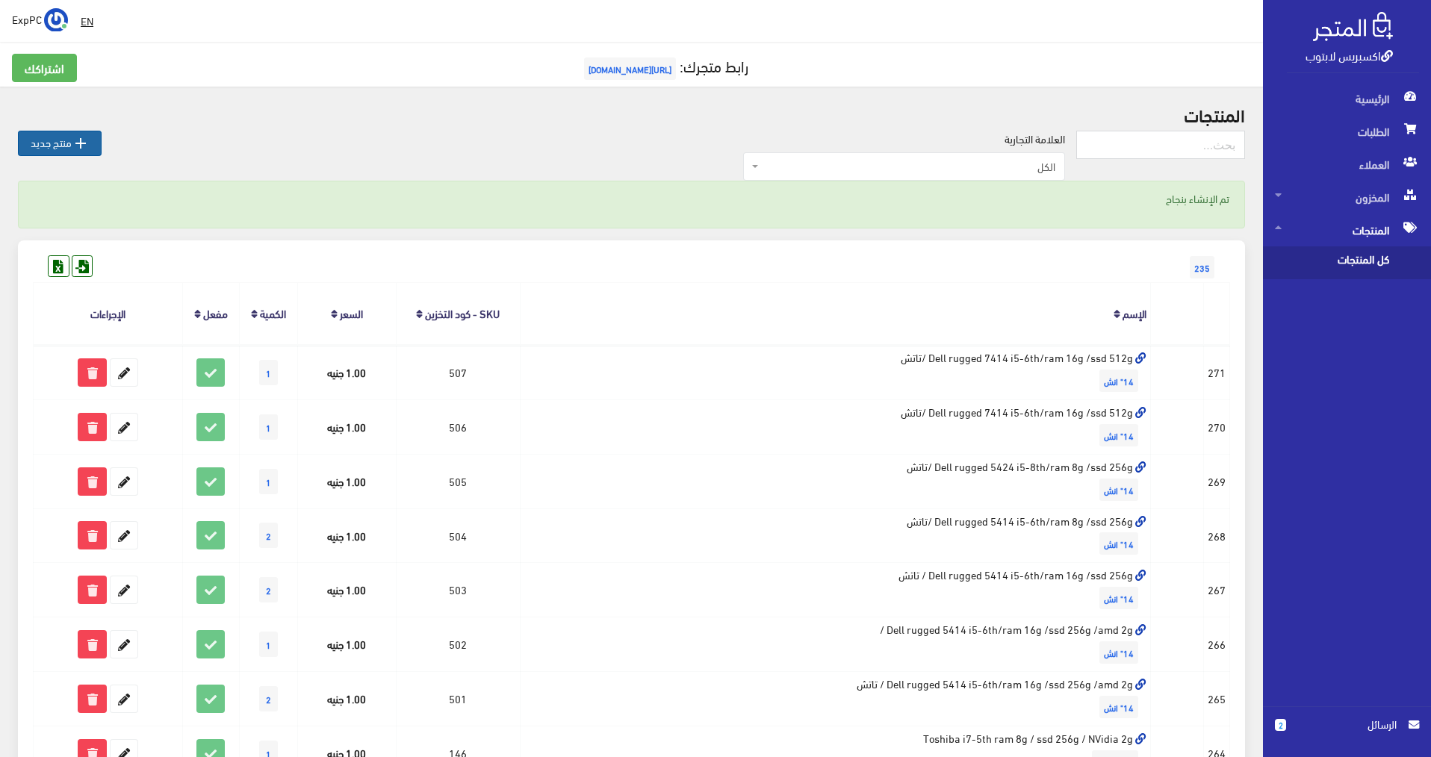
click at [67, 144] on link " منتج جديد" at bounding box center [60, 143] width 84 height 25
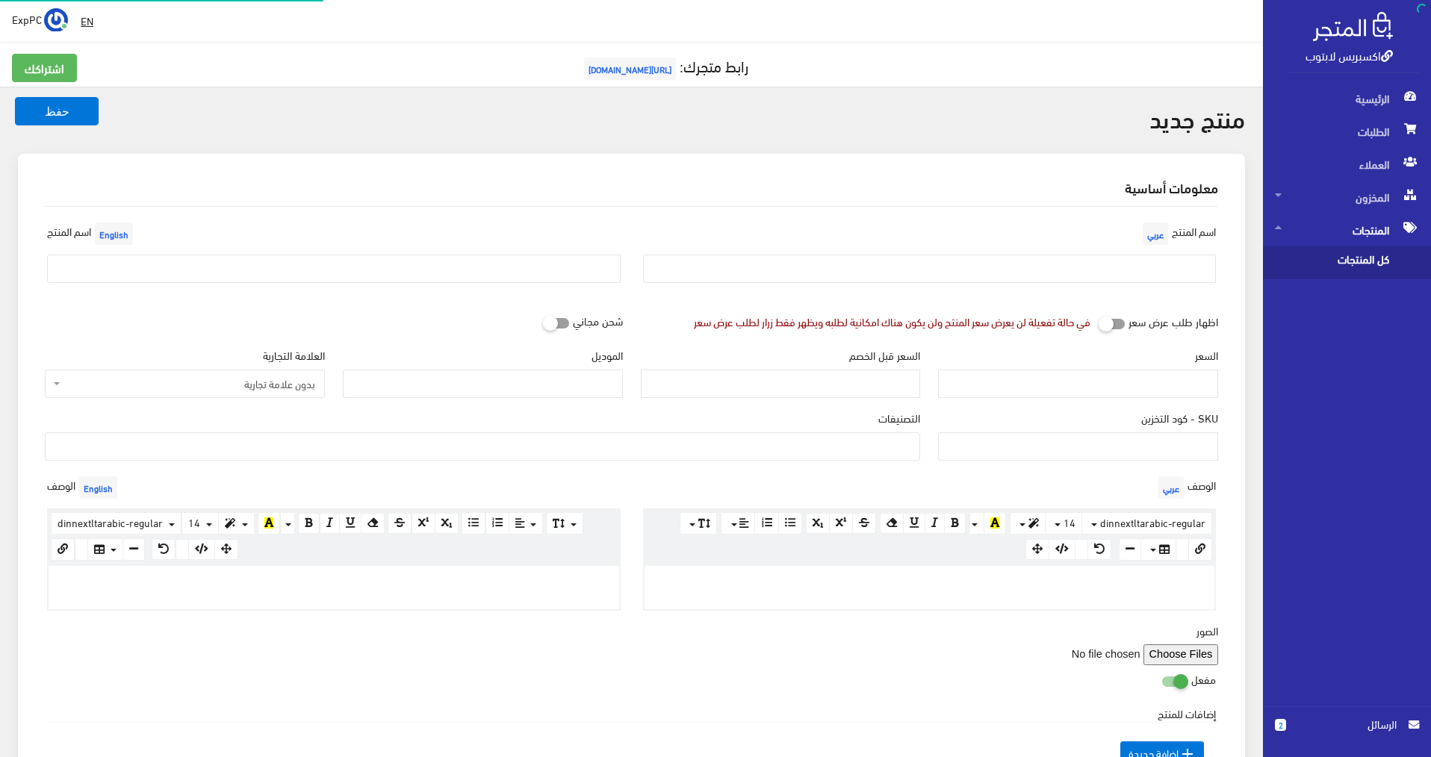
select select
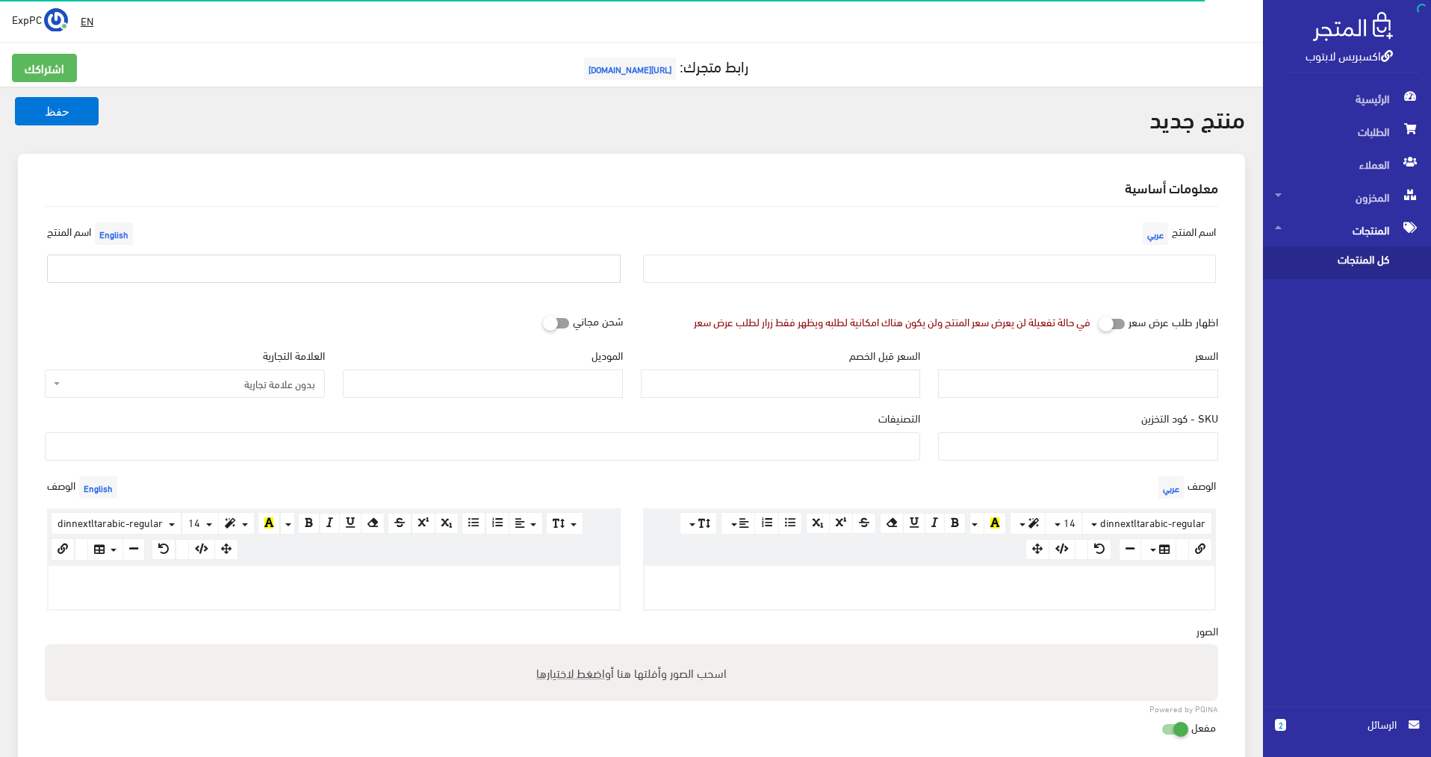
click at [510, 267] on input "text" at bounding box center [333, 269] width 573 height 28
paste input "Dell rugged 7414 i5-6th/ram 16g /ssd 512g /تاتش"
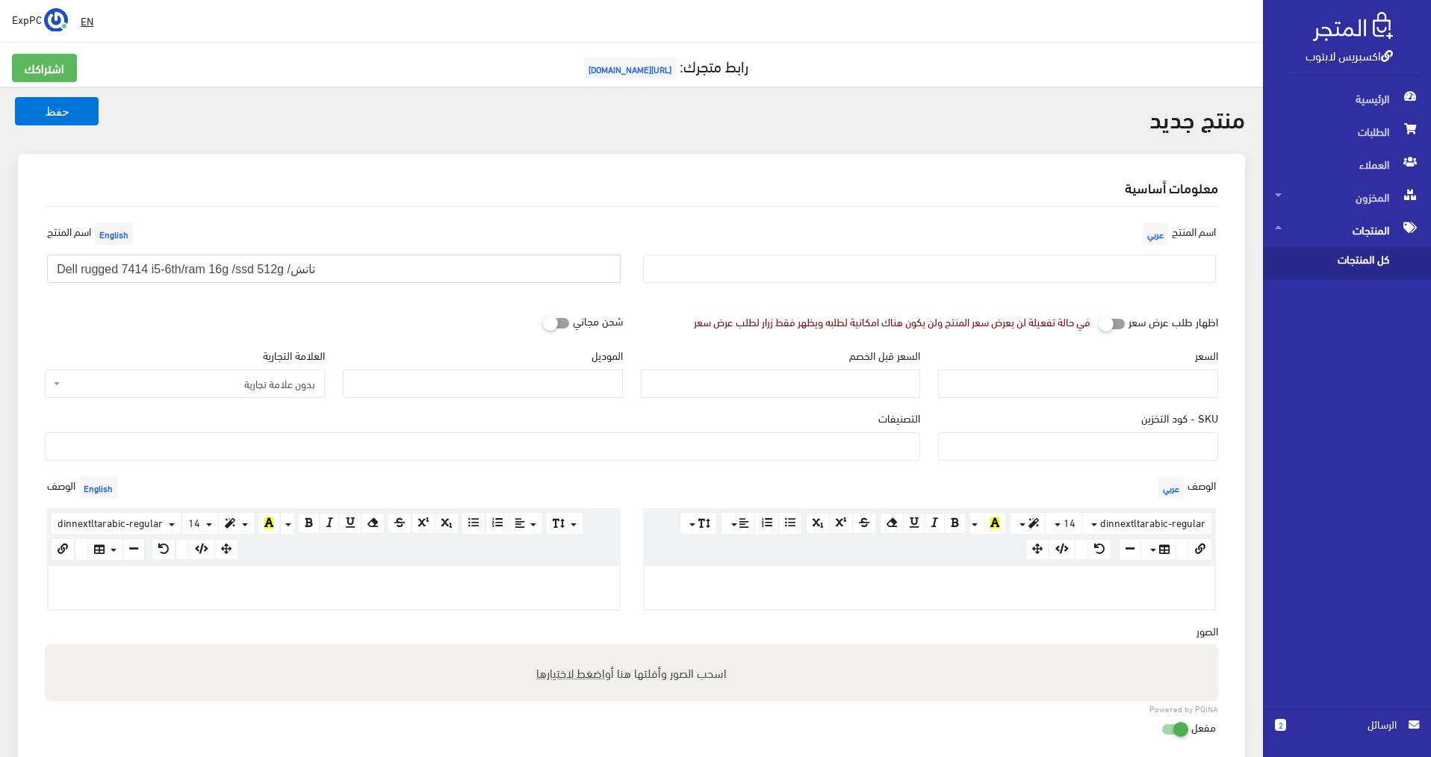
drag, startPoint x: 123, startPoint y: 267, endPoint x: 149, endPoint y: 270, distance: 25.7
click at [149, 270] on input "Dell rugged 7414 i5-6th/ram 16g /ssd 512g /تاتش" at bounding box center [333, 269] width 573 height 28
click at [172, 267] on input "Dell rugged 5420 i5-6th/ram 16g /ssd 512g /تاتش" at bounding box center [333, 269] width 573 height 28
drag, startPoint x: 211, startPoint y: 269, endPoint x: 226, endPoint y: 269, distance: 14.2
click at [226, 269] on input "Dell rugged 5420 i5-8th/ram 16g /ssd 512g /تاتش" at bounding box center [333, 269] width 573 height 28
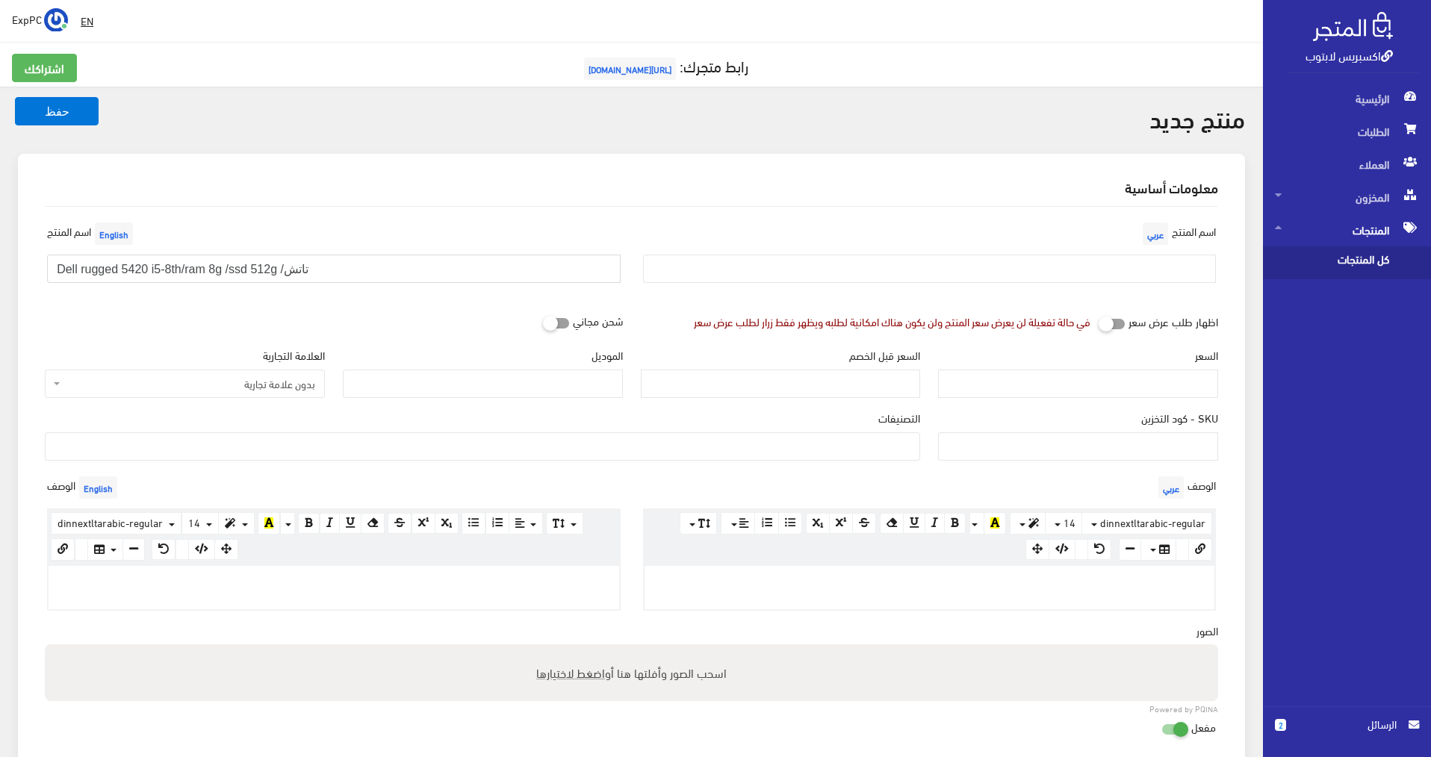
drag, startPoint x: 255, startPoint y: 267, endPoint x: 273, endPoint y: 270, distance: 18.1
click at [273, 270] on input "Dell rugged 5420 i5-8th/ram 8g /ssd 512g /تاتش" at bounding box center [333, 269] width 573 height 28
drag, startPoint x: 344, startPoint y: 275, endPoint x: 10, endPoint y: 246, distance: 335.8
click at [10, 246] on div "معلومات أساسية اسم المنتج عربي اسم المنتج English Dell rugged 5420 i5-8th/ram 8…" at bounding box center [631, 604] width 1245 height 901
type input "Dell rugged 5420 i5-8th/ram 8g /ssd 256g /تاتش"
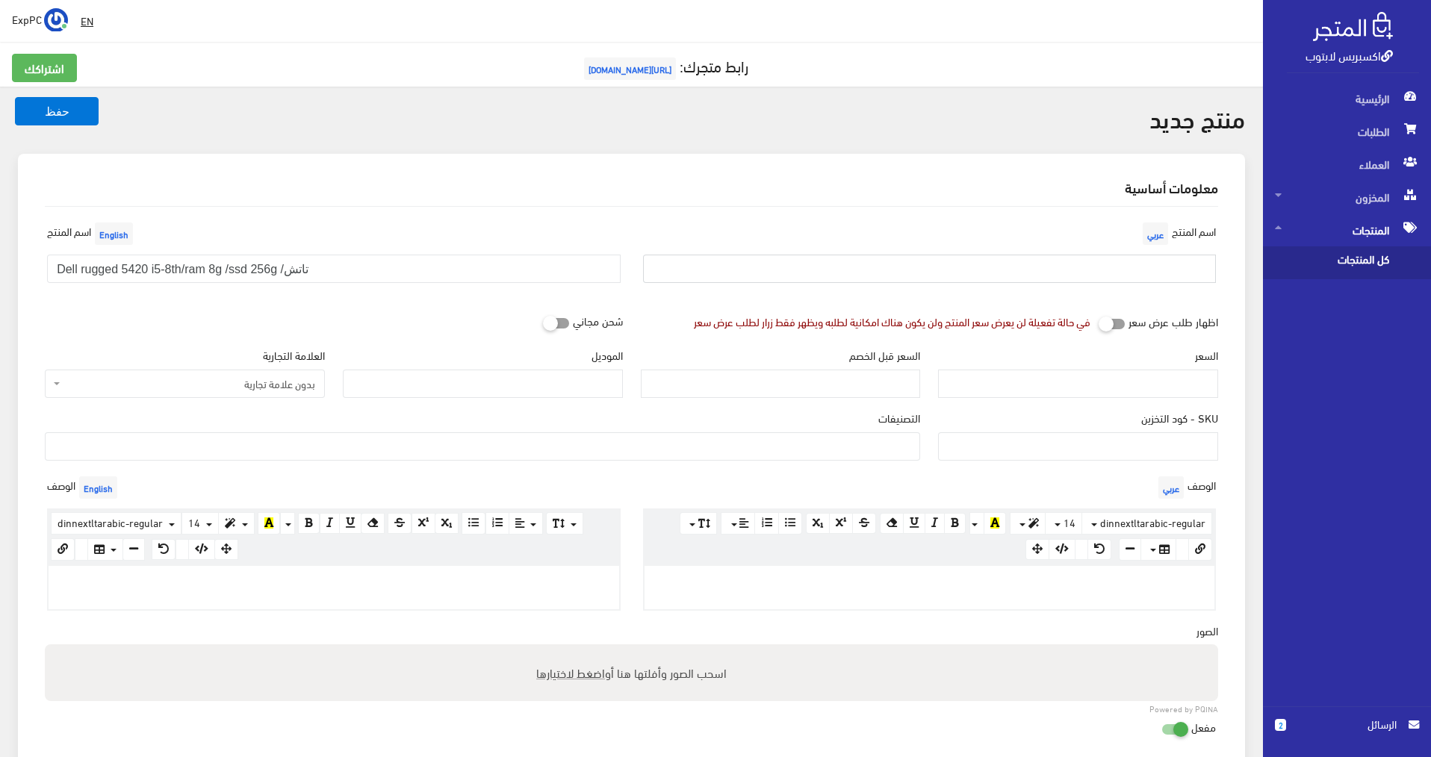
paste input "Dell rugged 5420 i5-8th/ram 8g /ssd 256g /تاتش"
type input "Dell rugged 5420 i5-8th/ram 8g /ssd 256g /تاتش"
click at [1124, 389] on input "السعر" at bounding box center [1078, 384] width 280 height 28
type input "1"
click at [1143, 446] on input "SKU - كود التخزين" at bounding box center [1078, 446] width 280 height 28
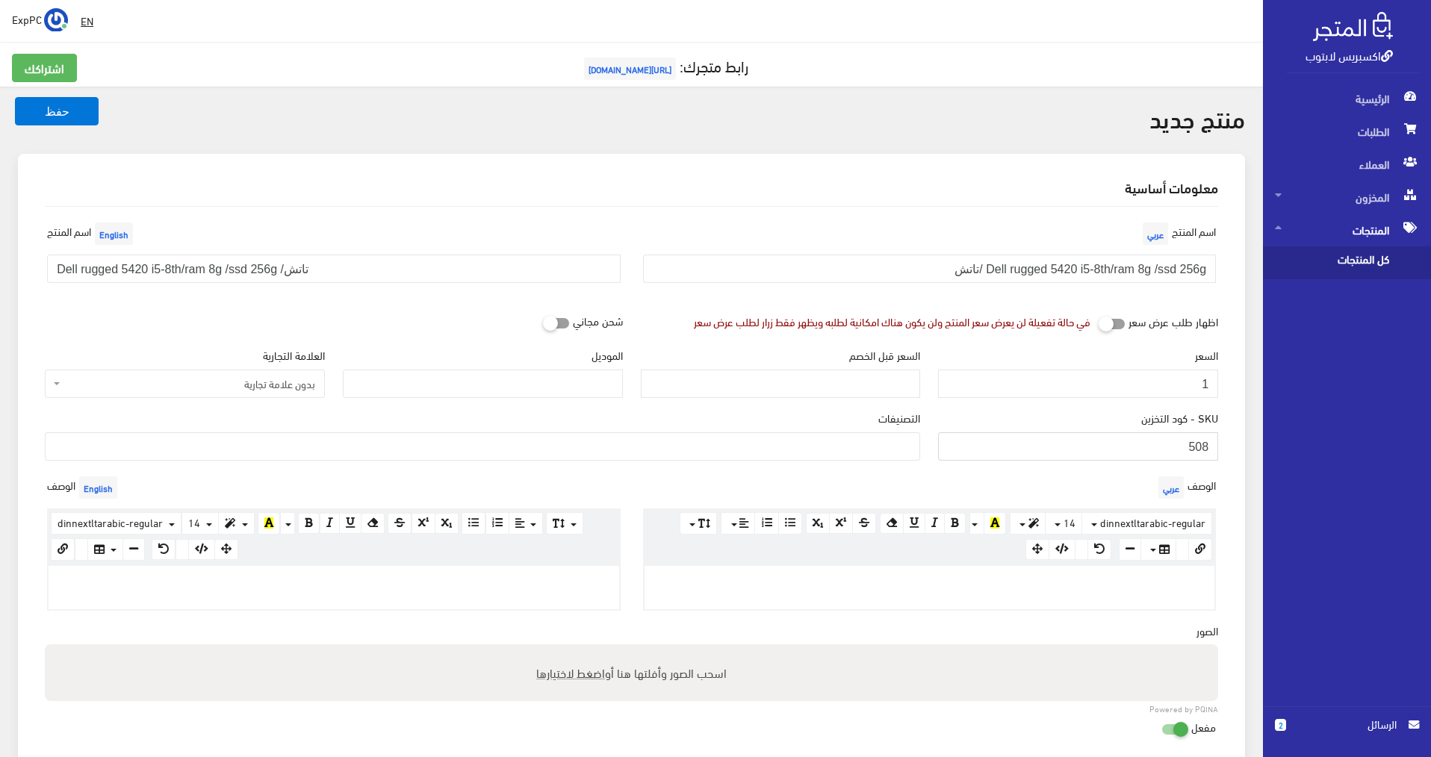
type input "508"
click at [539, 386] on input "الموديل" at bounding box center [483, 384] width 280 height 28
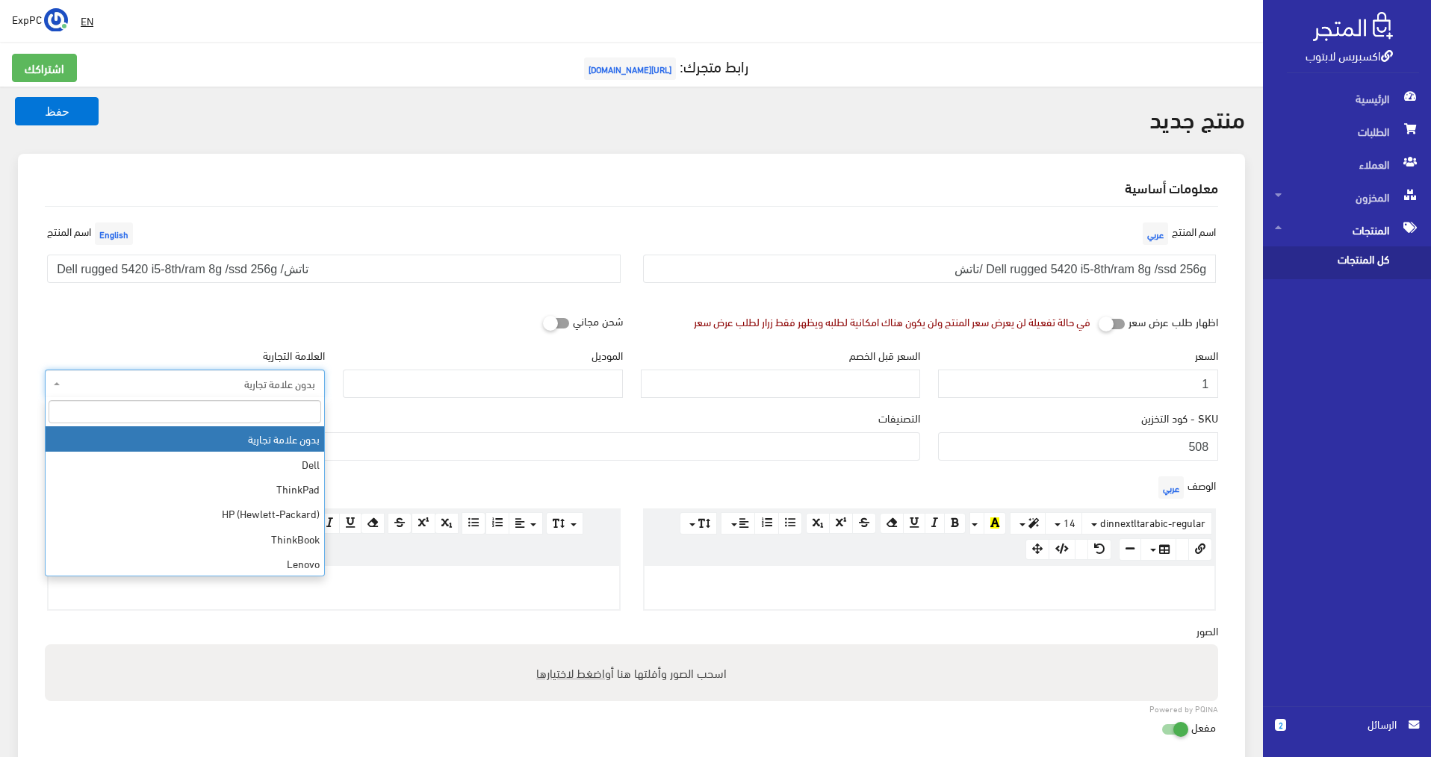
click at [257, 382] on span "بدون علامة تجارية" at bounding box center [189, 383] width 252 height 15
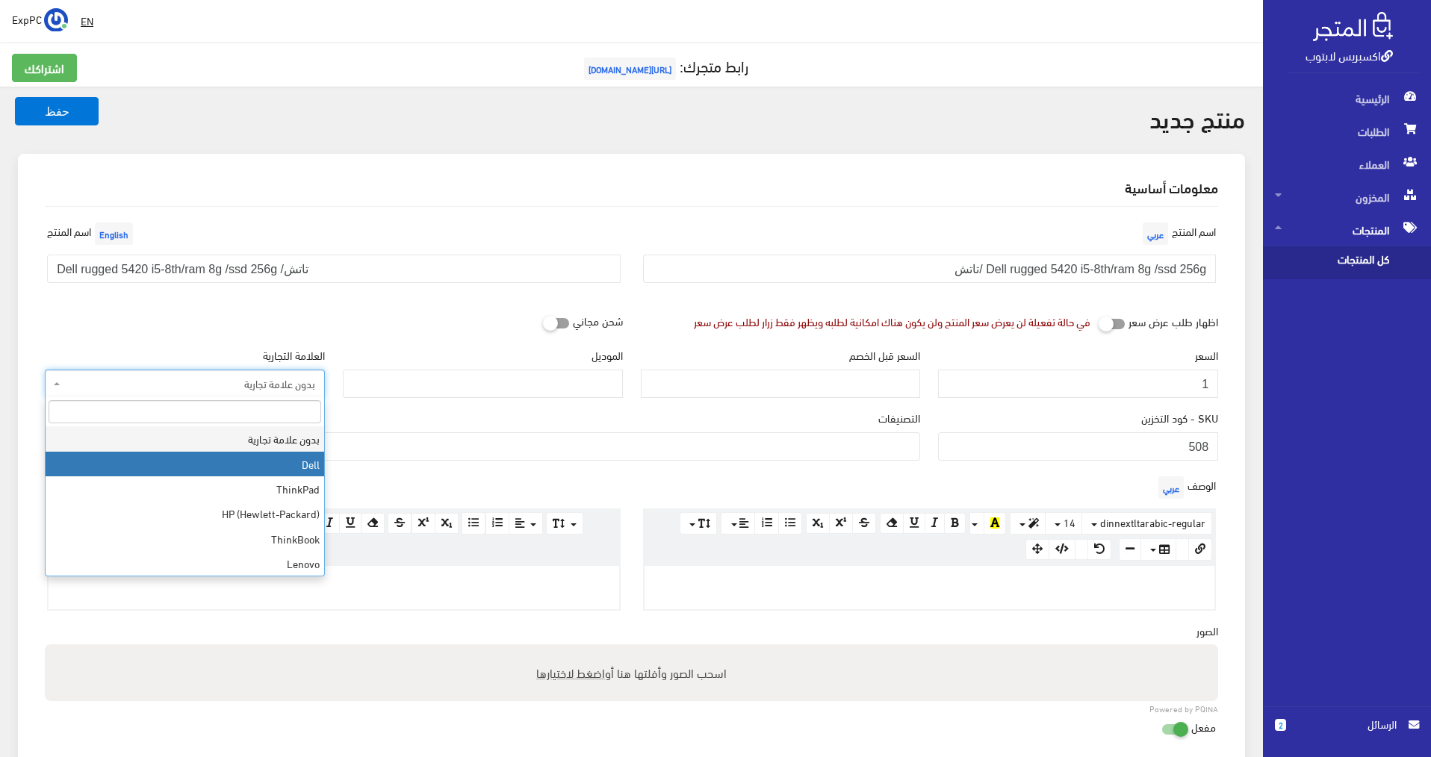
select select "1"
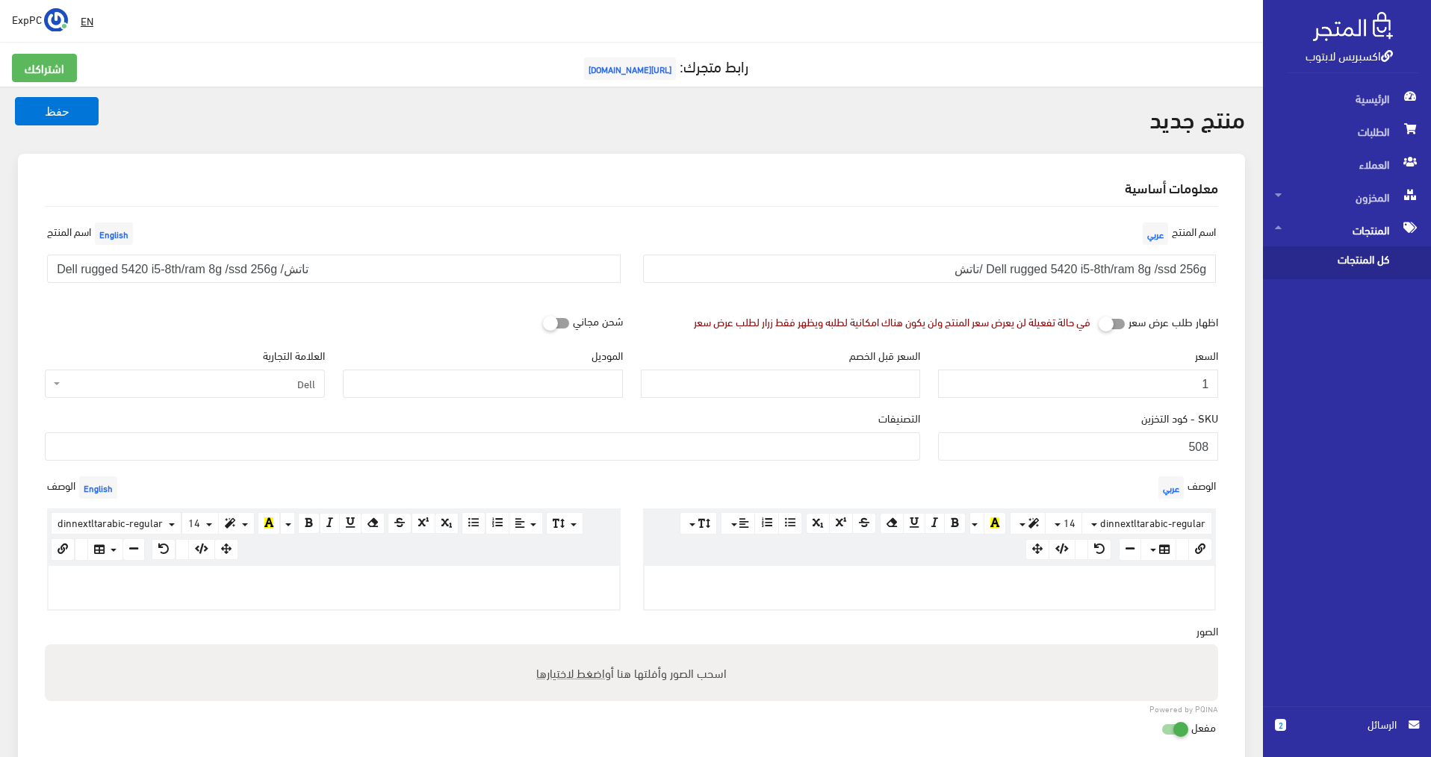
click at [367, 443] on ul at bounding box center [483, 445] width 874 height 24
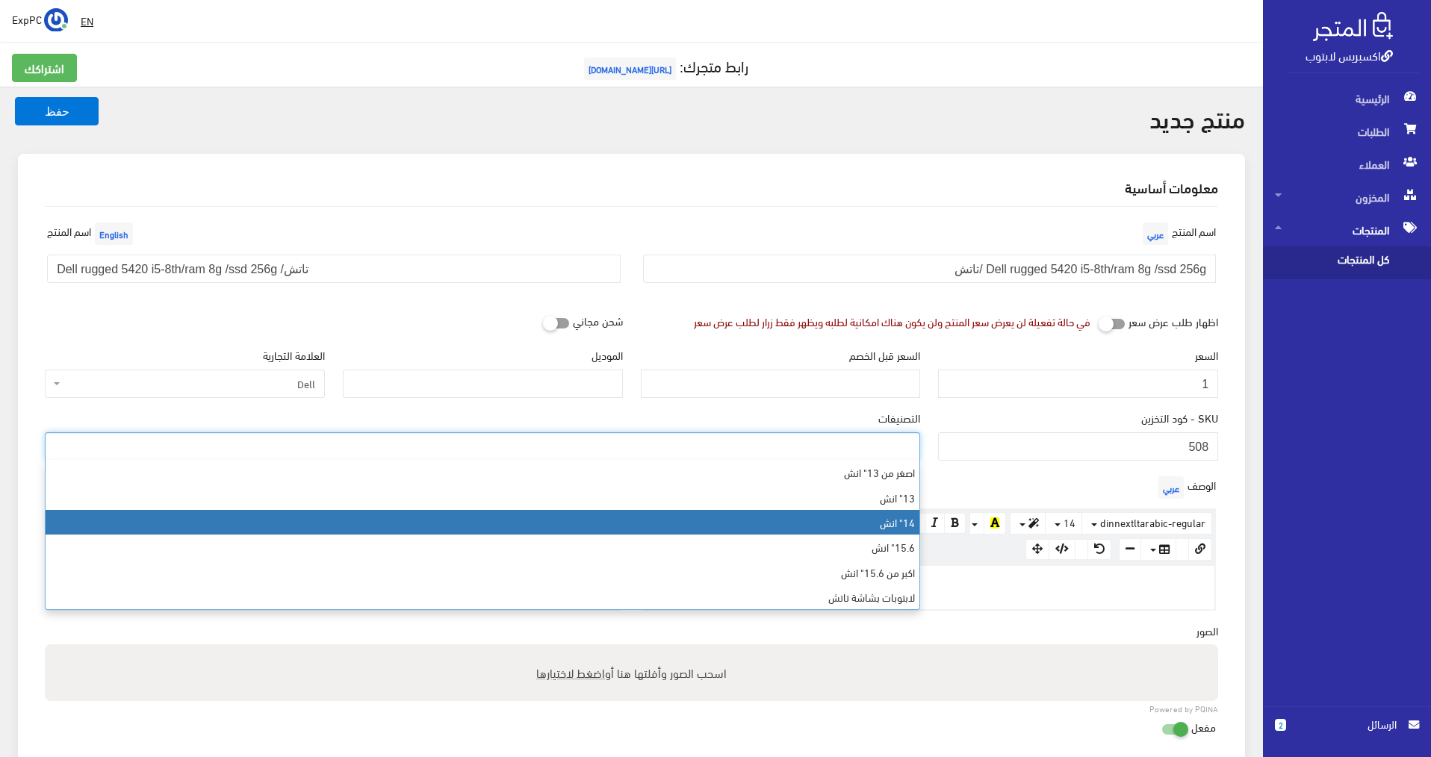
select select "6"
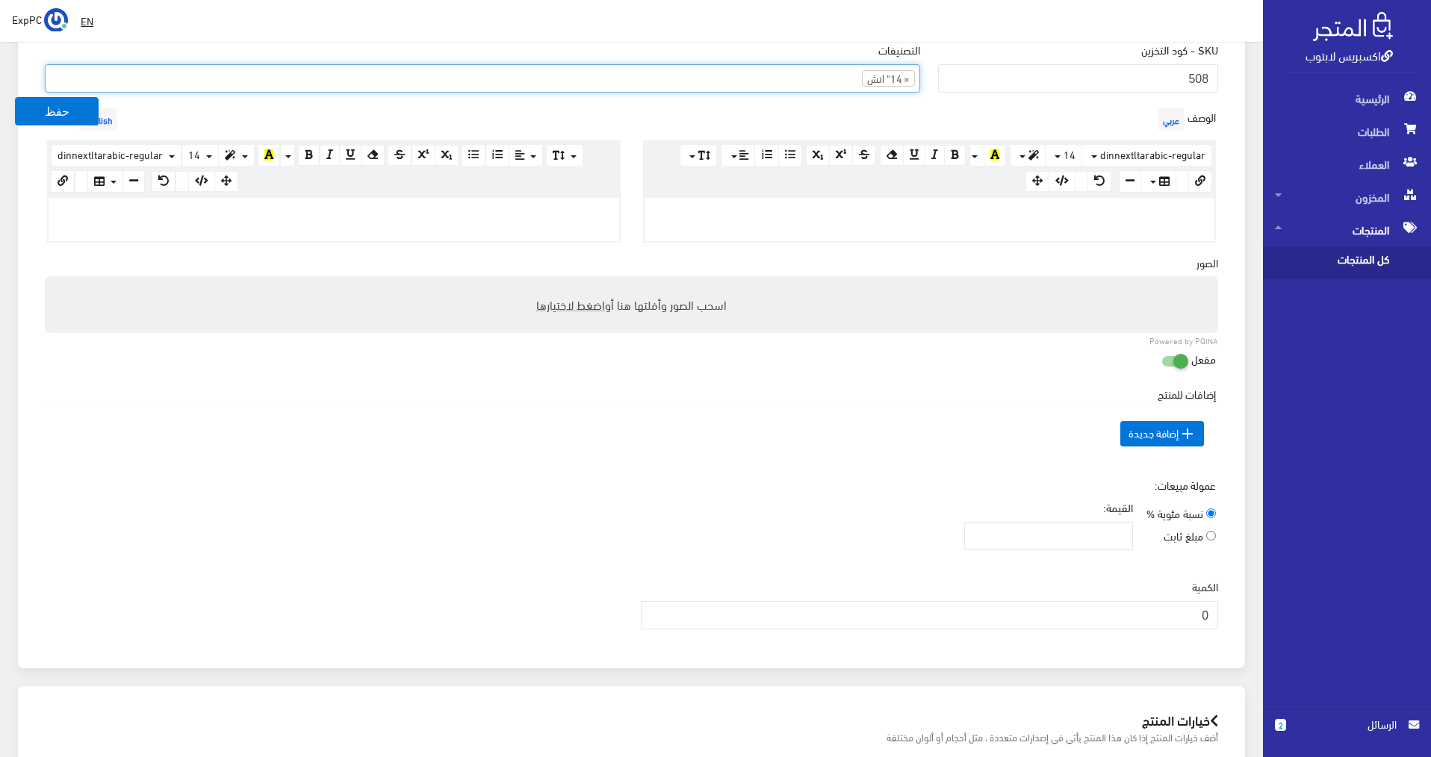
scroll to position [373, 0]
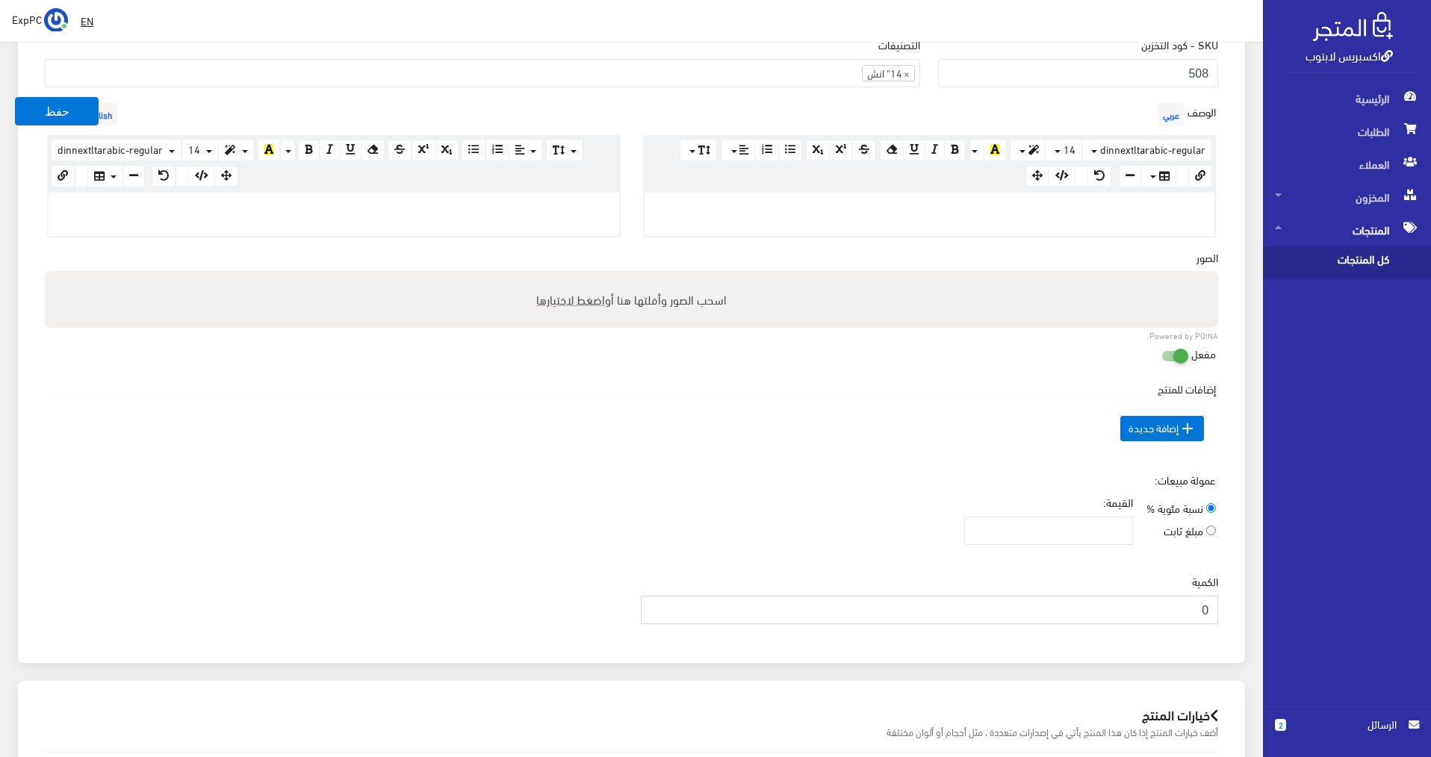
drag, startPoint x: 1172, startPoint y: 615, endPoint x: 1251, endPoint y: 597, distance: 81.2
click at [1251, 597] on div "معلومات أساسية اسم المنتج عربي Dell rugged 5420 i5-8th/ram 8g /ssd 256g /تاتش ا…" at bounding box center [631, 230] width 1245 height 901
type input "1"
click at [57, 110] on button "حفظ" at bounding box center [57, 111] width 84 height 28
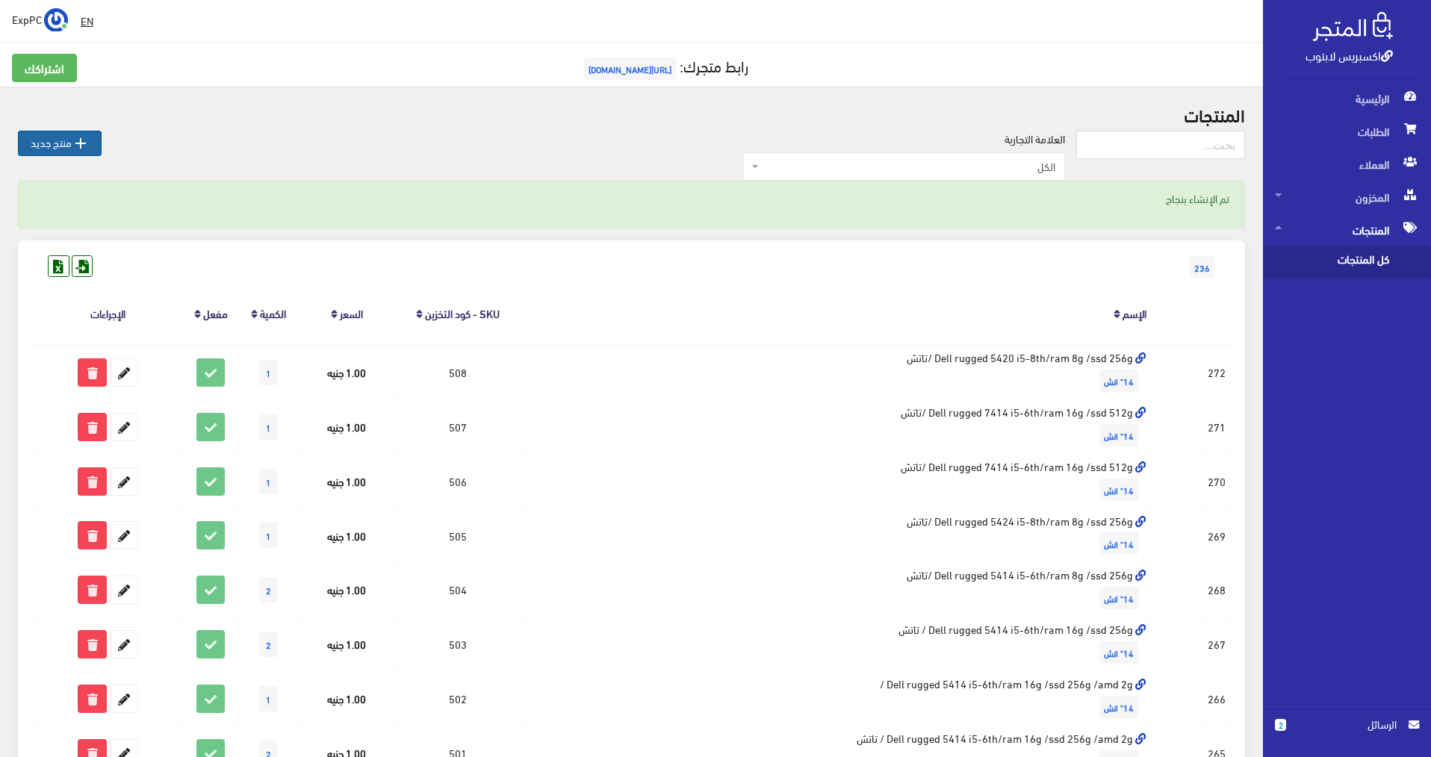
click at [66, 137] on link " منتج جديد" at bounding box center [60, 143] width 84 height 25
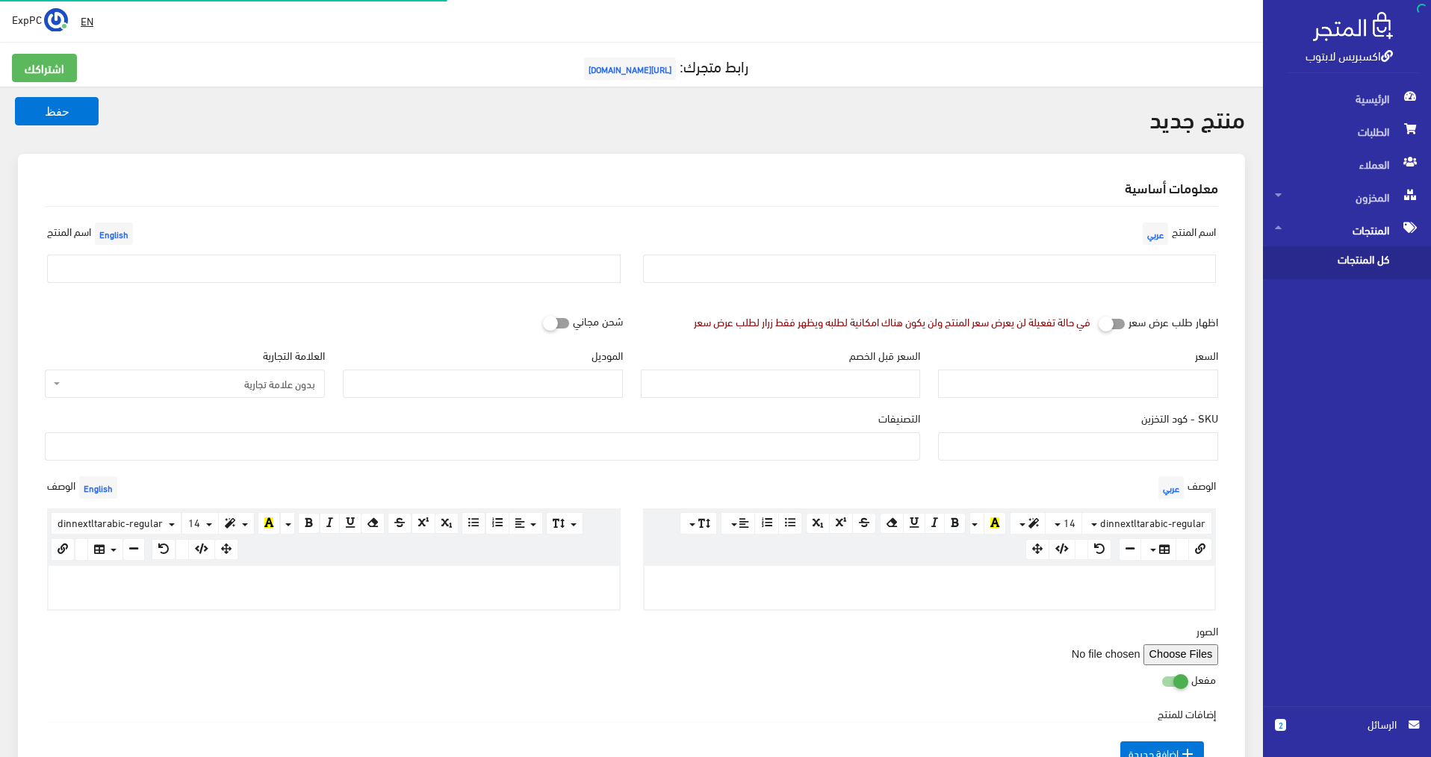
select select
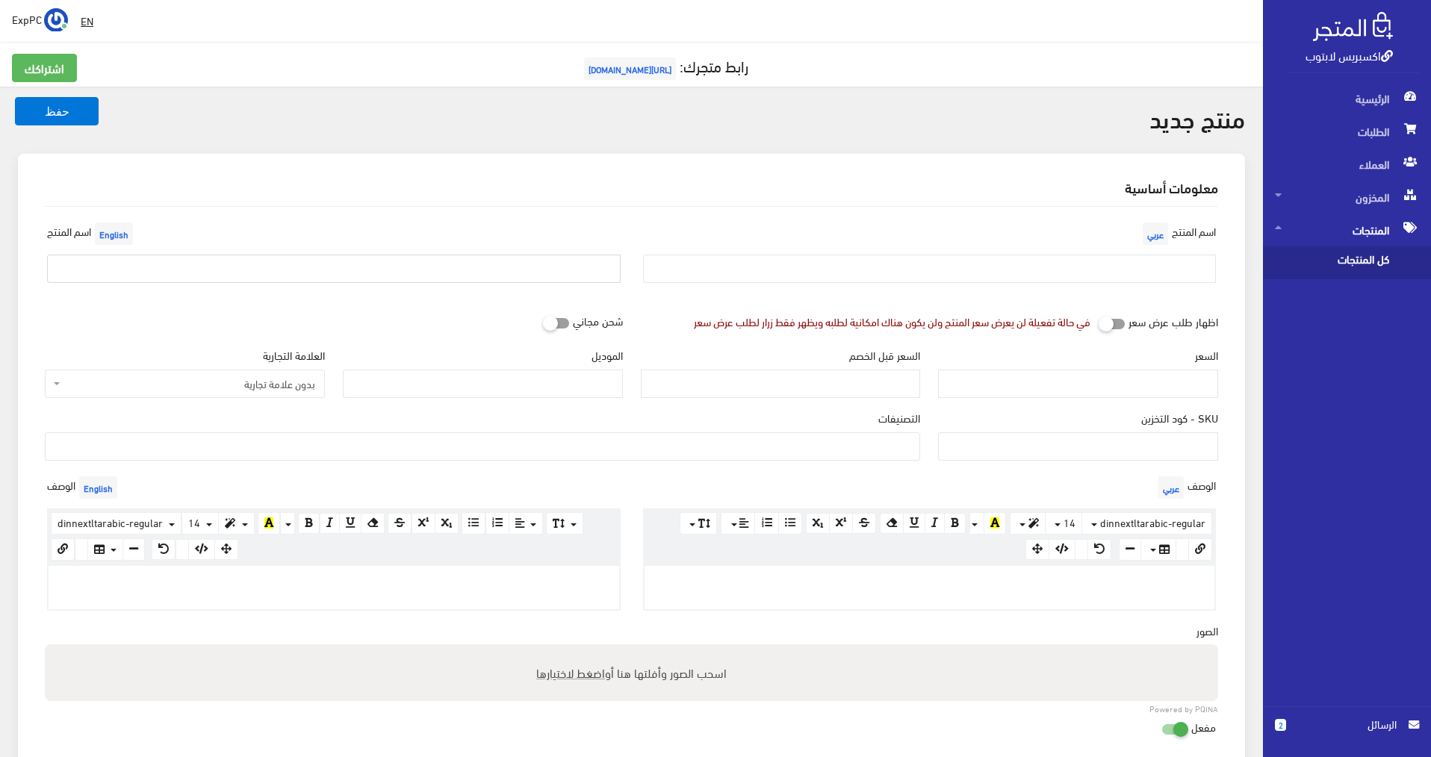
click at [520, 273] on input "text" at bounding box center [333, 269] width 573 height 28
paste input "Dell rugged 5420 i5-8th/ram 8g /ssd 256g /تاتش"
drag, startPoint x: 124, startPoint y: 266, endPoint x: 147, endPoint y: 271, distance: 23.7
click at [147, 271] on input "Dell rugged 5420 i5-8th/ram 8g /ssd 256g /تاتش" at bounding box center [333, 269] width 573 height 28
click at [335, 267] on input "Dell rugged 7424 i5-8th/ram 8g /ssd 256g /تاتش" at bounding box center [333, 269] width 573 height 28
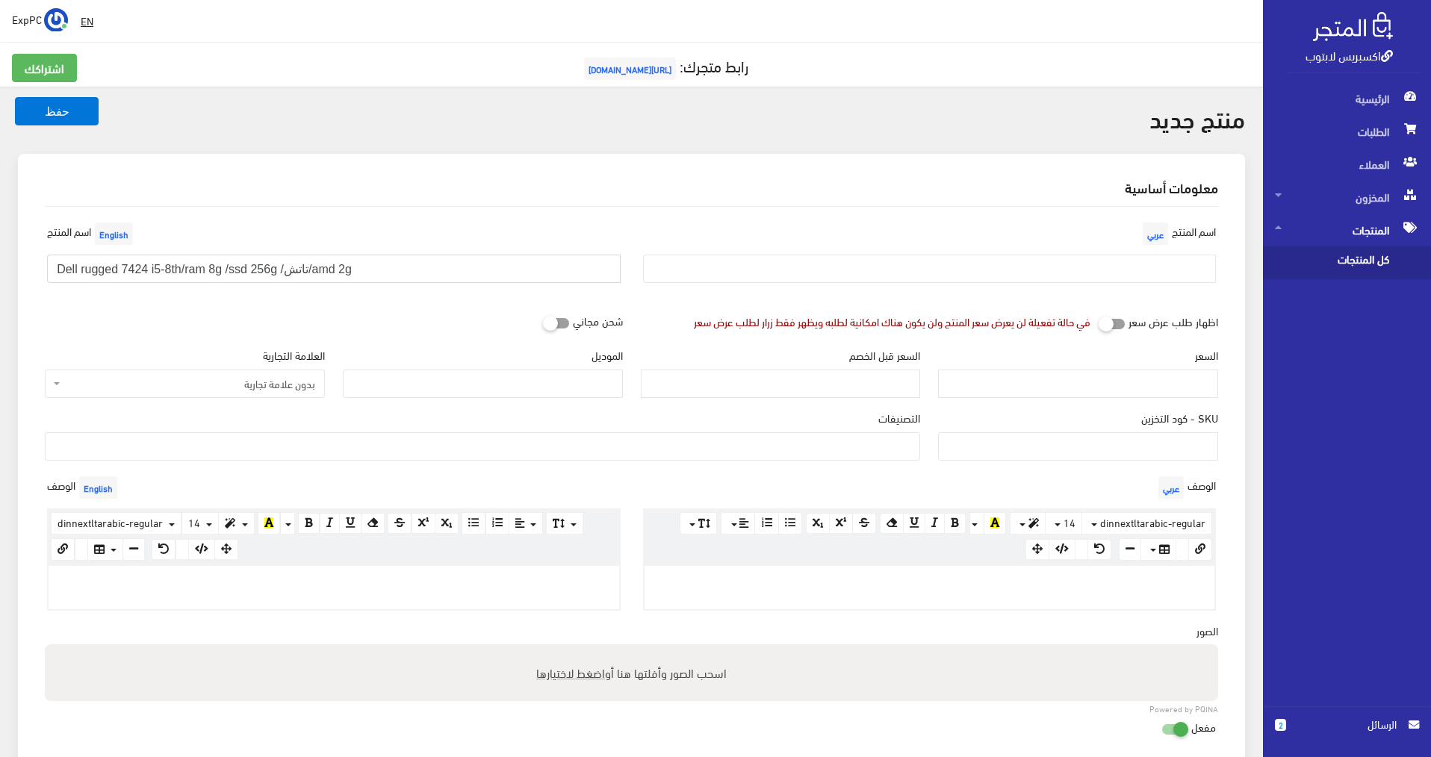
type input "Dell rugged 7424 i5-8th/ram 8g /ssd 256g /تاتش/amd 2g"
click at [1115, 385] on input "السعر" at bounding box center [1078, 384] width 280 height 28
type input "1"
click at [1172, 453] on input "SKU - كود التخزين" at bounding box center [1078, 446] width 280 height 28
type input "509"
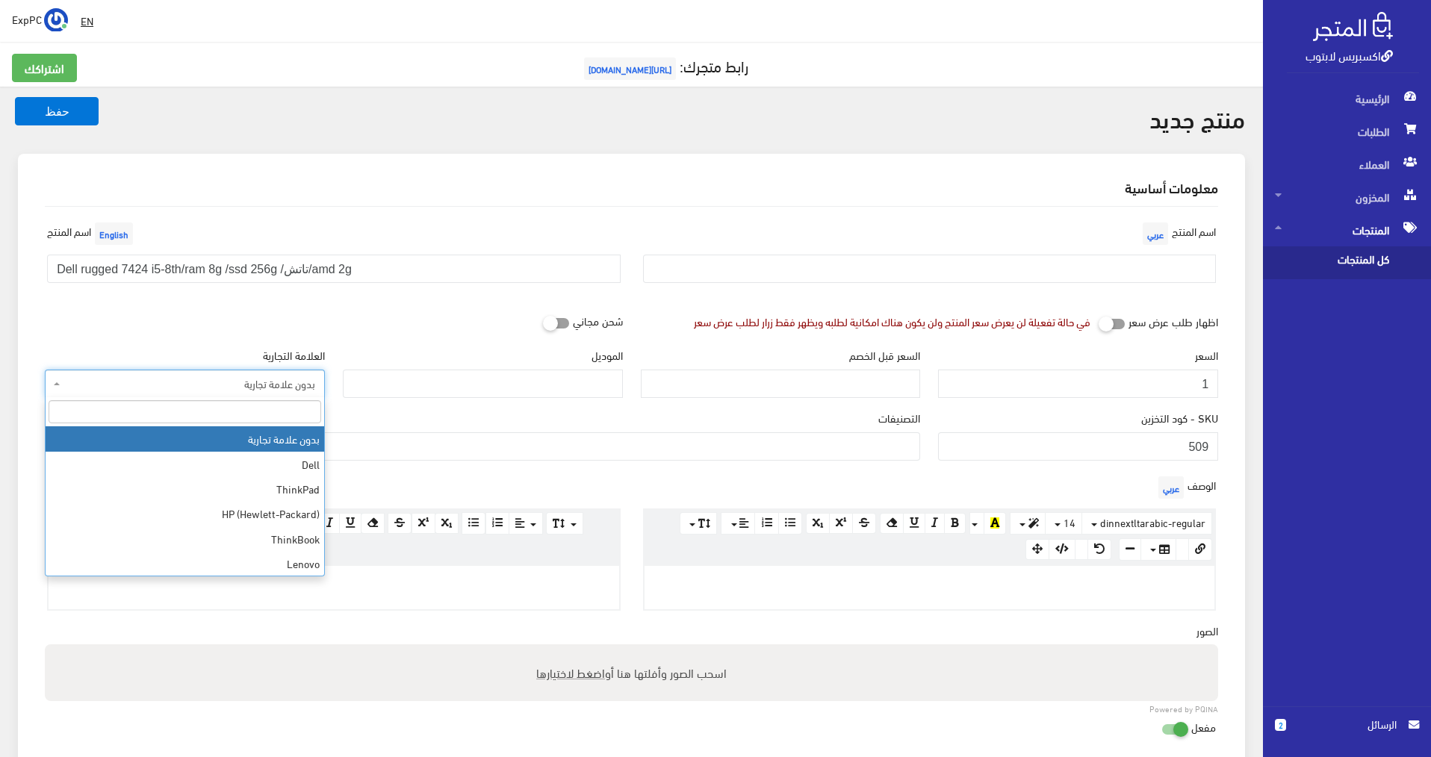
click at [175, 393] on span "بدون علامة تجارية" at bounding box center [185, 384] width 280 height 28
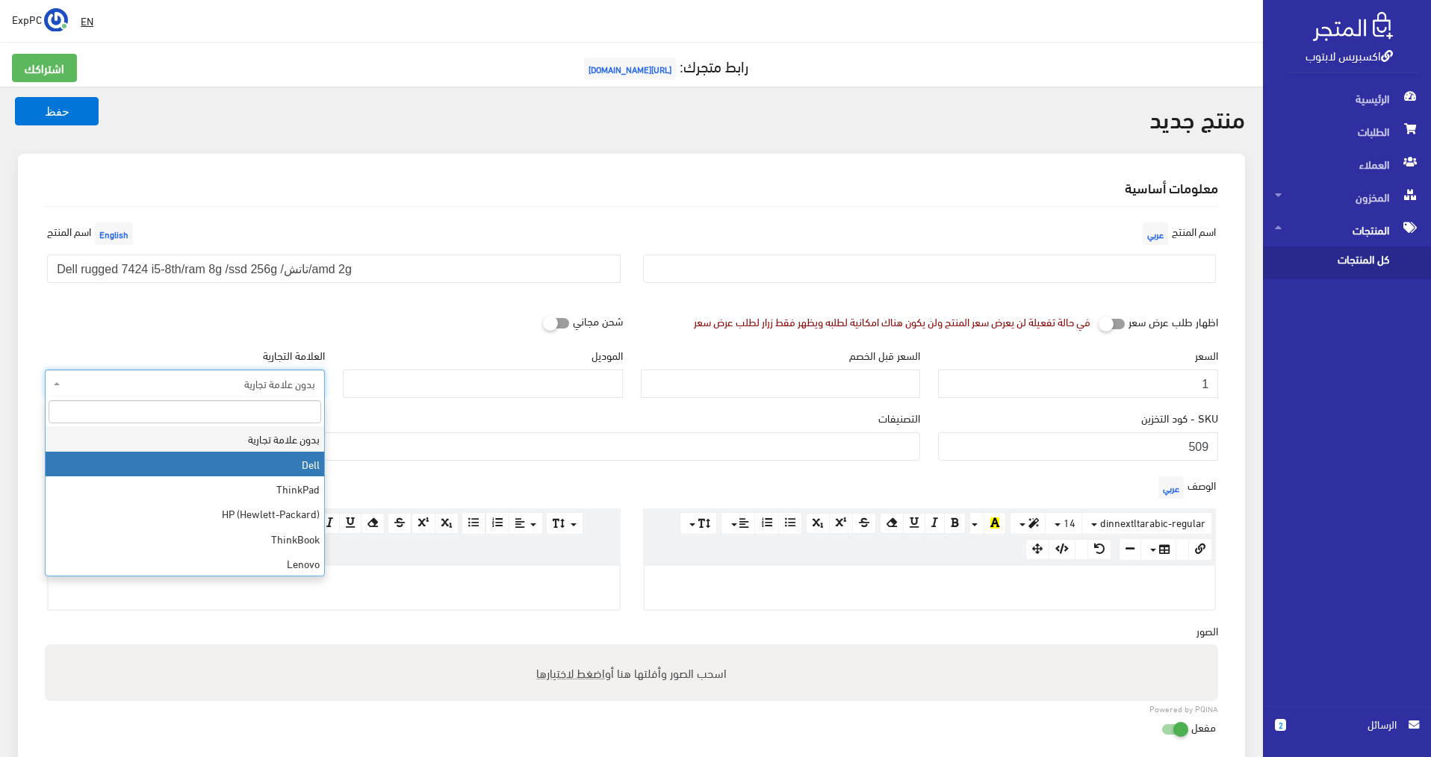
select select "1"
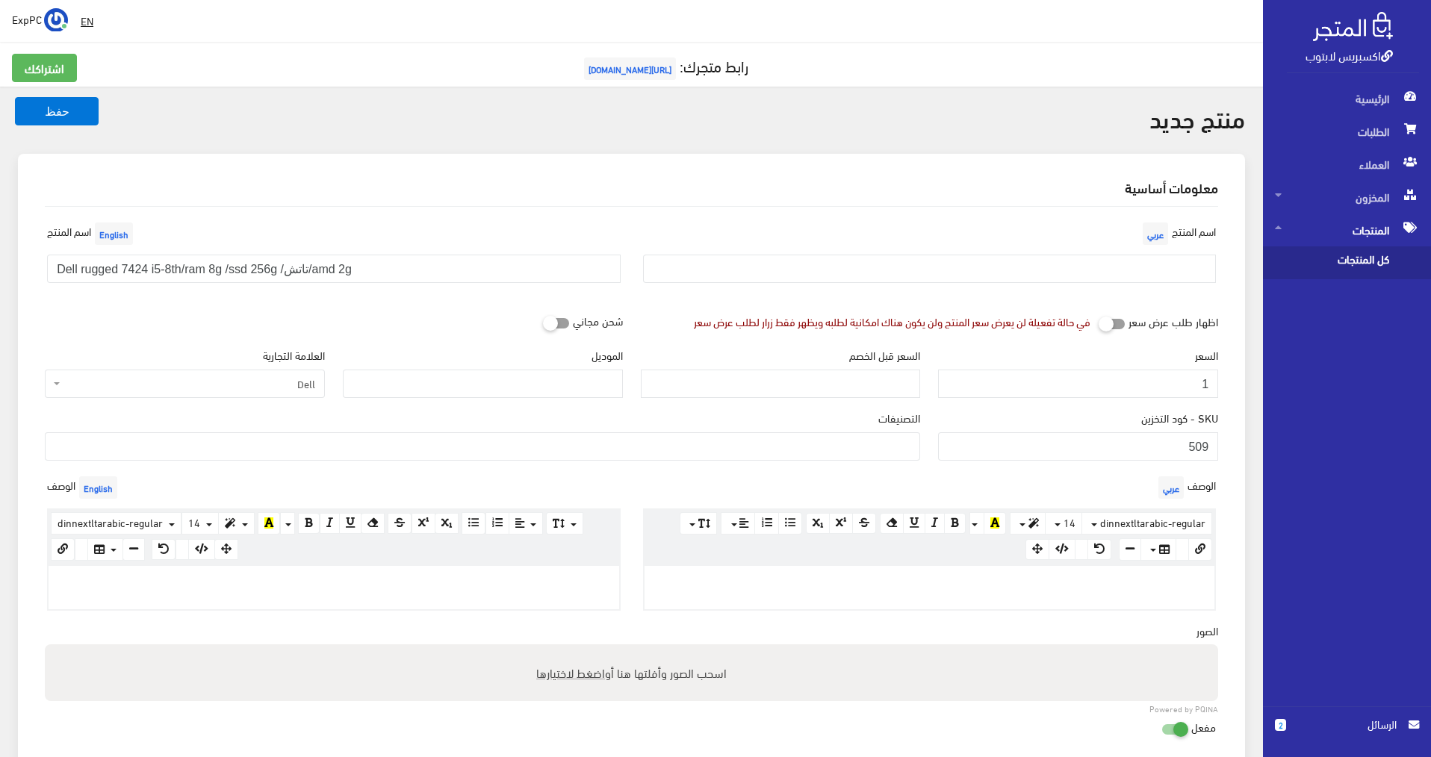
click at [467, 444] on ul at bounding box center [483, 445] width 874 height 24
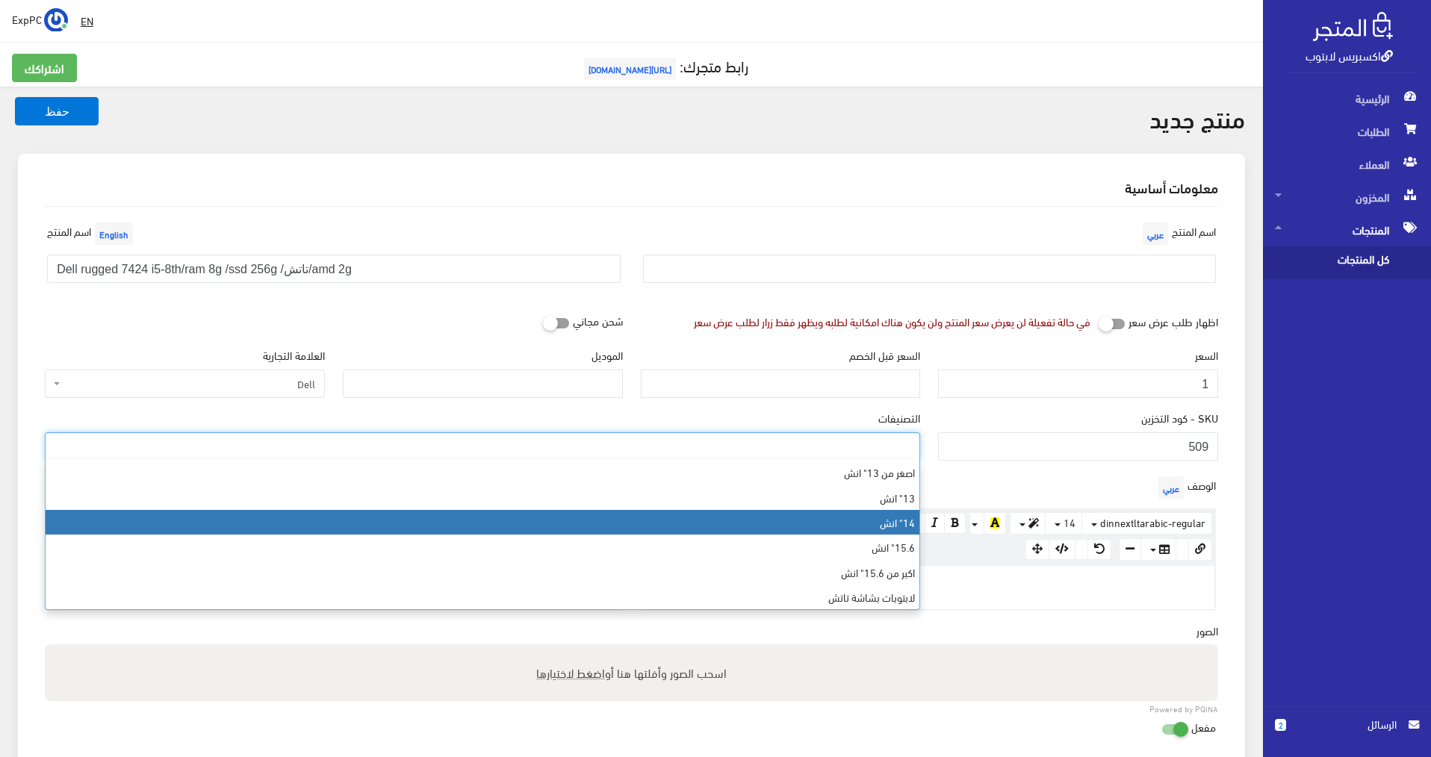
select select "6"
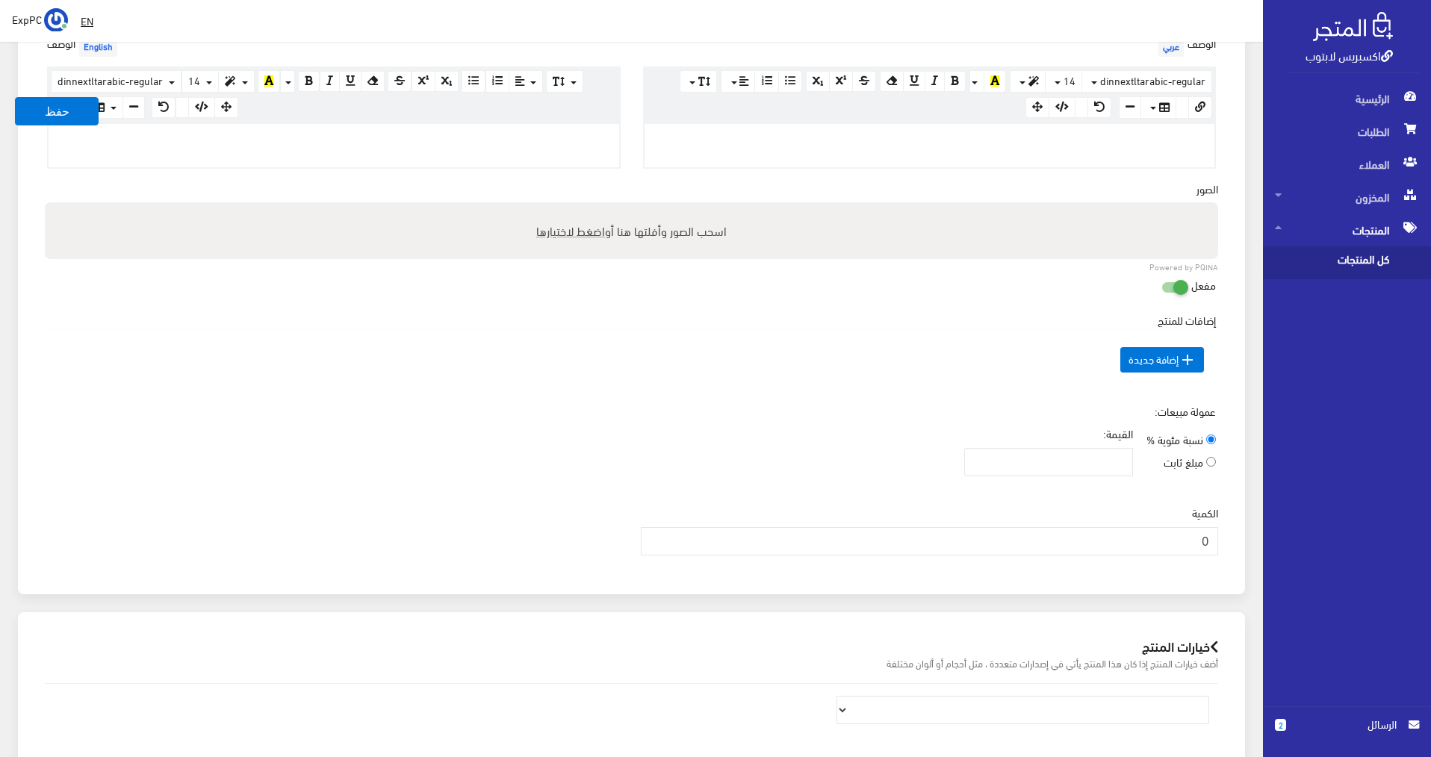
scroll to position [448, 0]
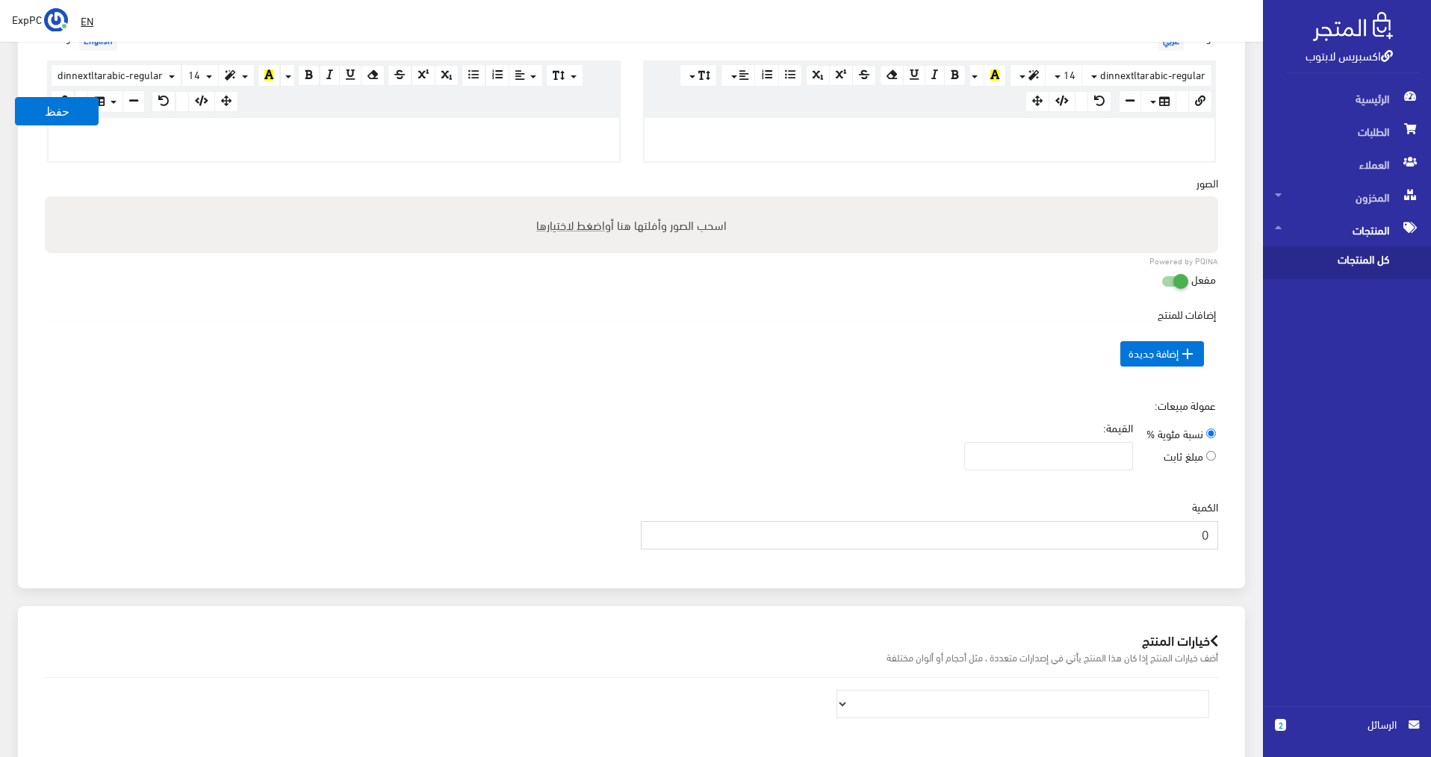
drag, startPoint x: 1168, startPoint y: 542, endPoint x: 1312, endPoint y: 515, distance: 146.6
click at [1312, 515] on div "اكسبريس لابتوب الرئيسية الطلبات العملاء 2" at bounding box center [715, 269] width 1431 height 1435
type input "1"
click at [42, 108] on button "حفظ" at bounding box center [57, 111] width 84 height 28
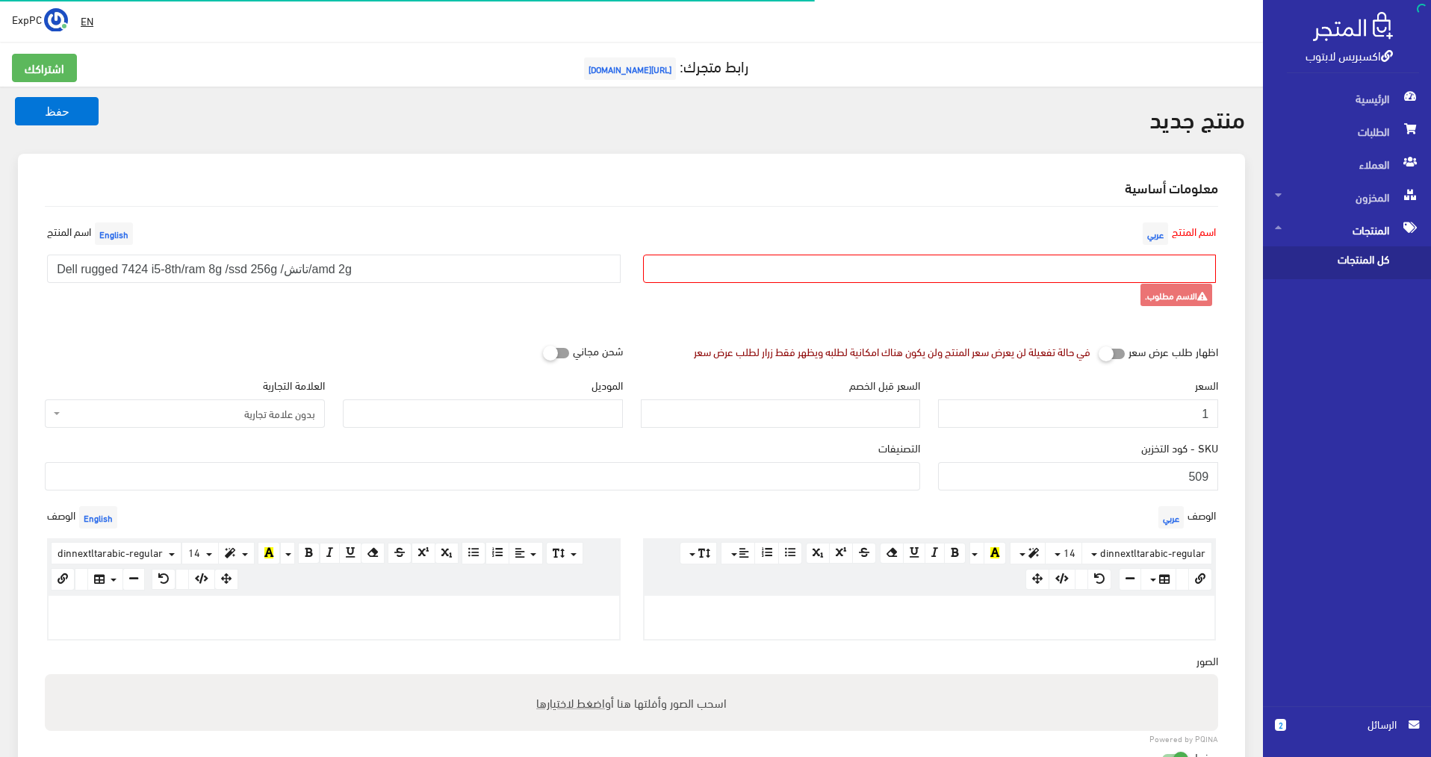
select select
paste input "Dell rugged 5420 i5-8th/ram 8g /ssd 256g /تاتش"
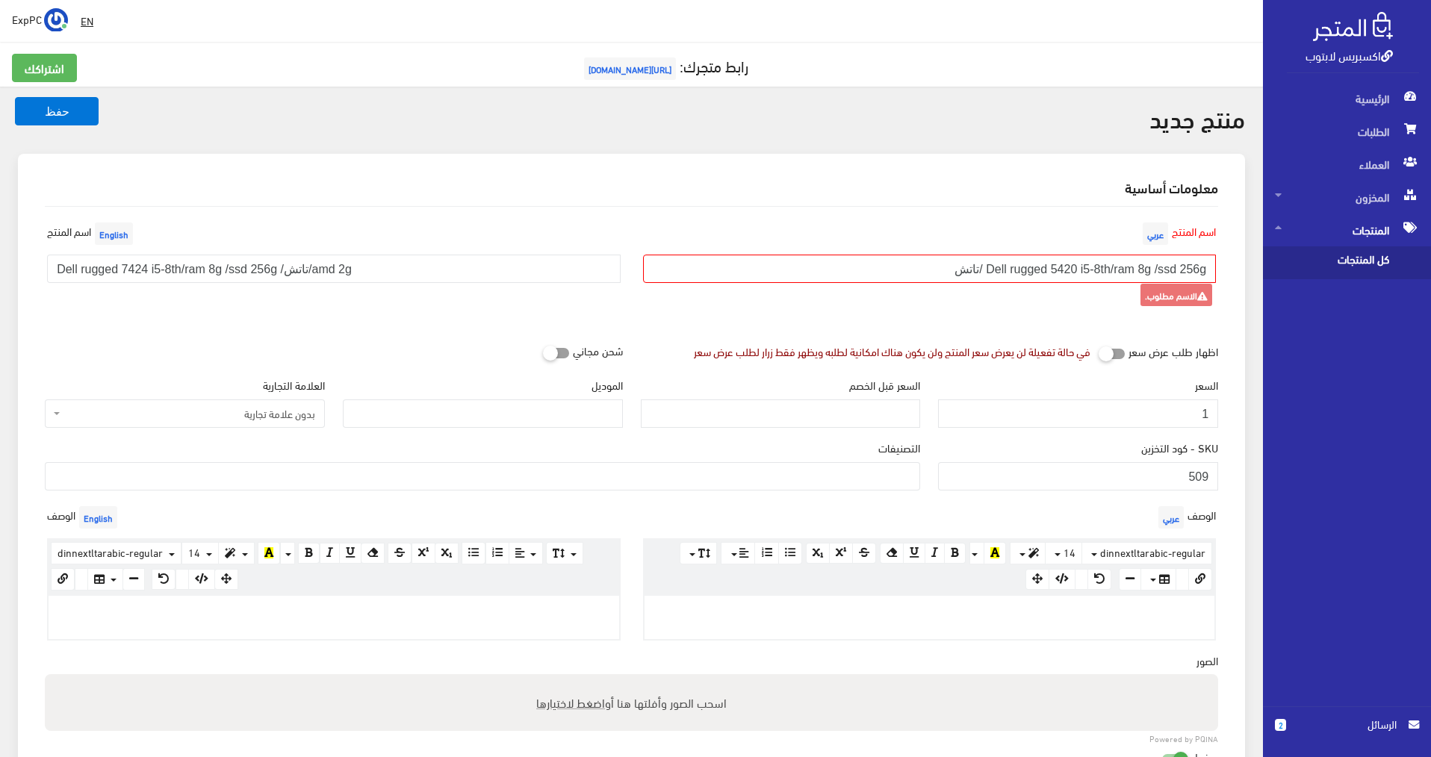
type input "Dell rugged 5420 i5-8th/ram 8g /ssd 256g /تاتش"
click at [661, 468] on ul at bounding box center [483, 475] width 874 height 24
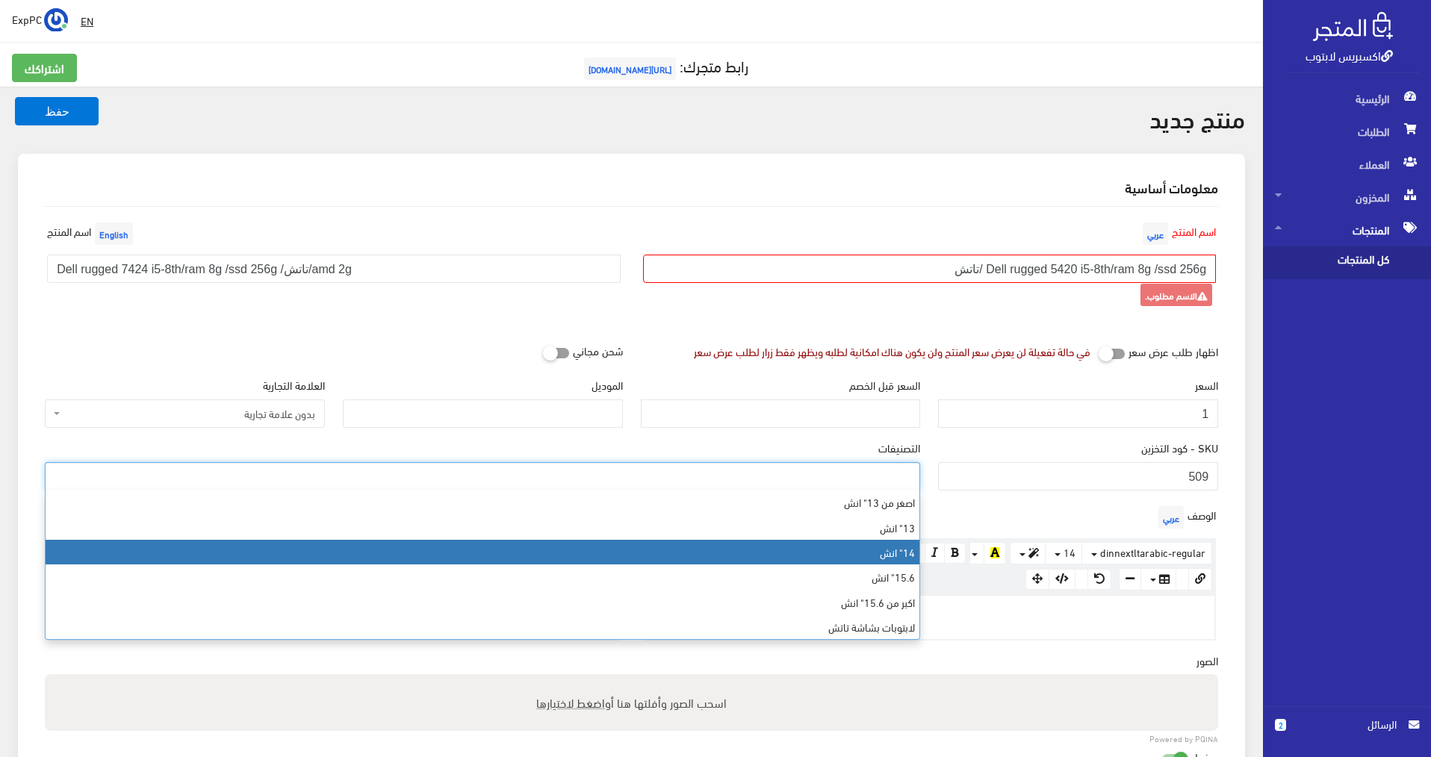
select select "6"
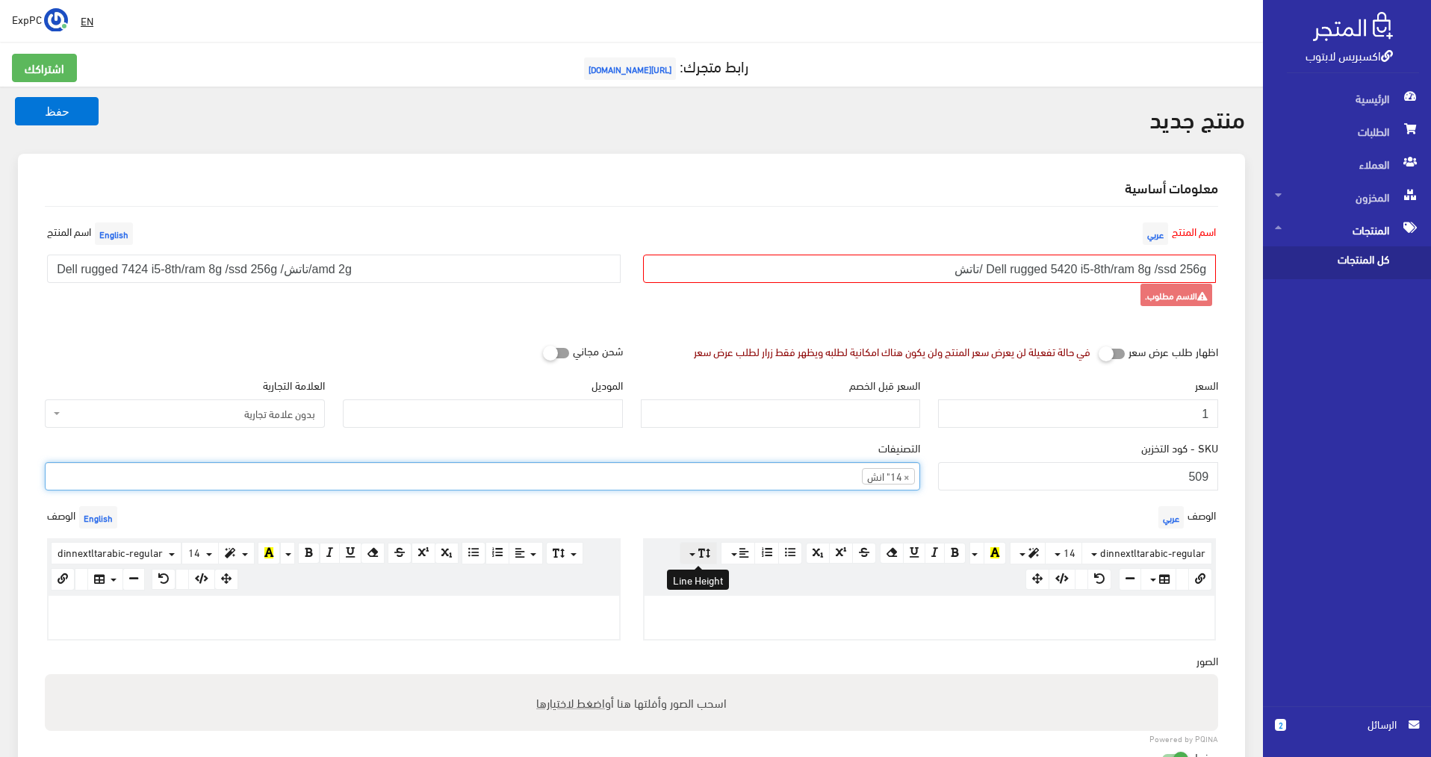
scroll to position [36, 0]
click at [55, 108] on button "حفظ" at bounding box center [57, 111] width 84 height 28
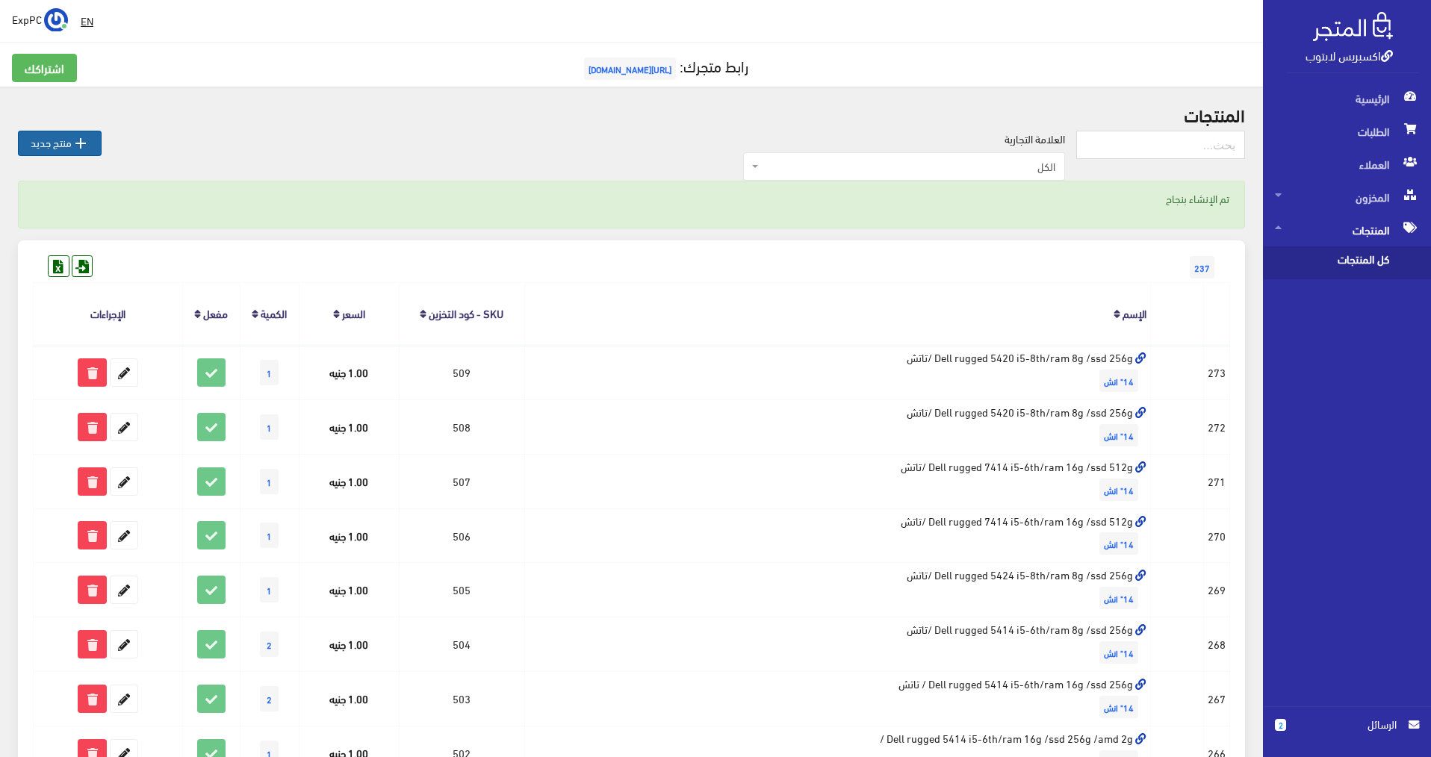
click at [75, 147] on icon "" at bounding box center [81, 143] width 18 height 18
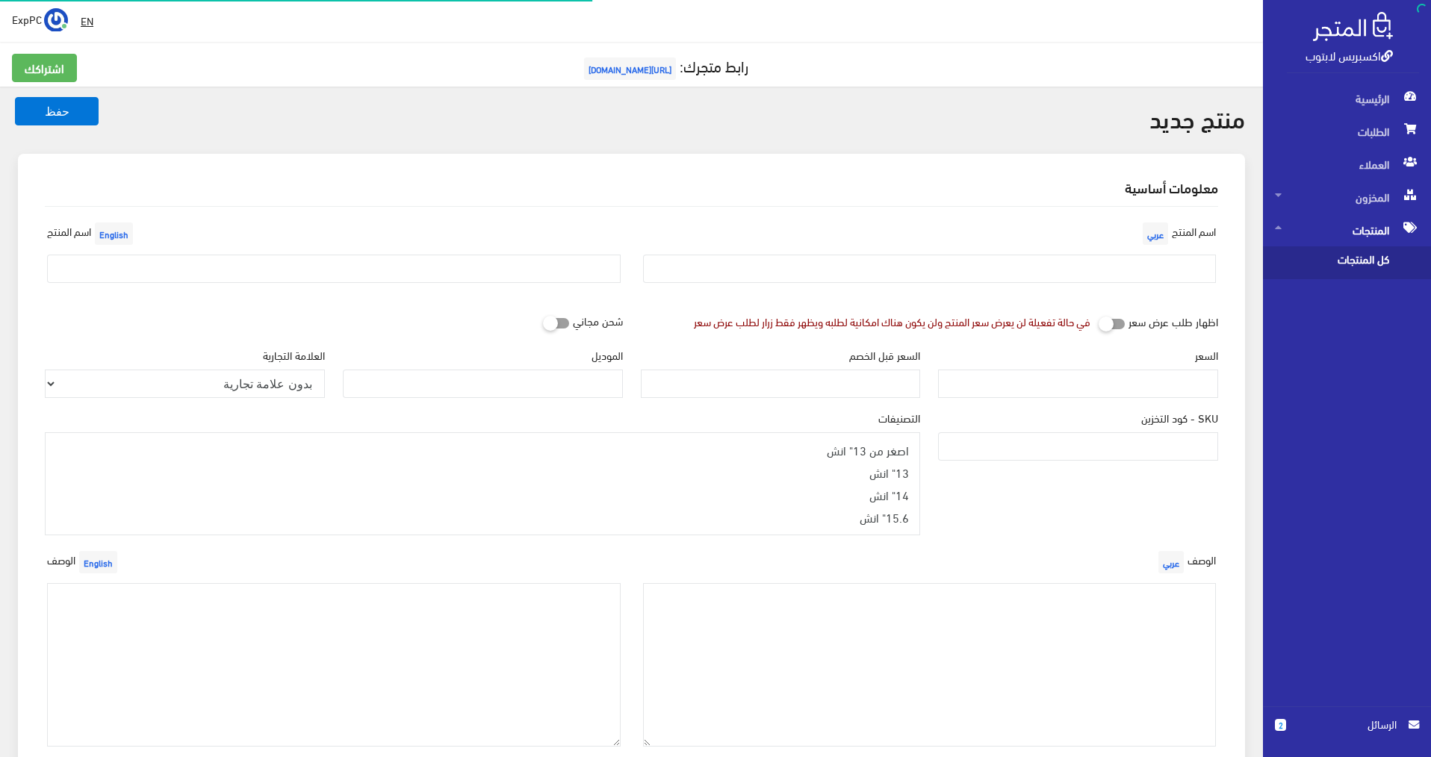
select select
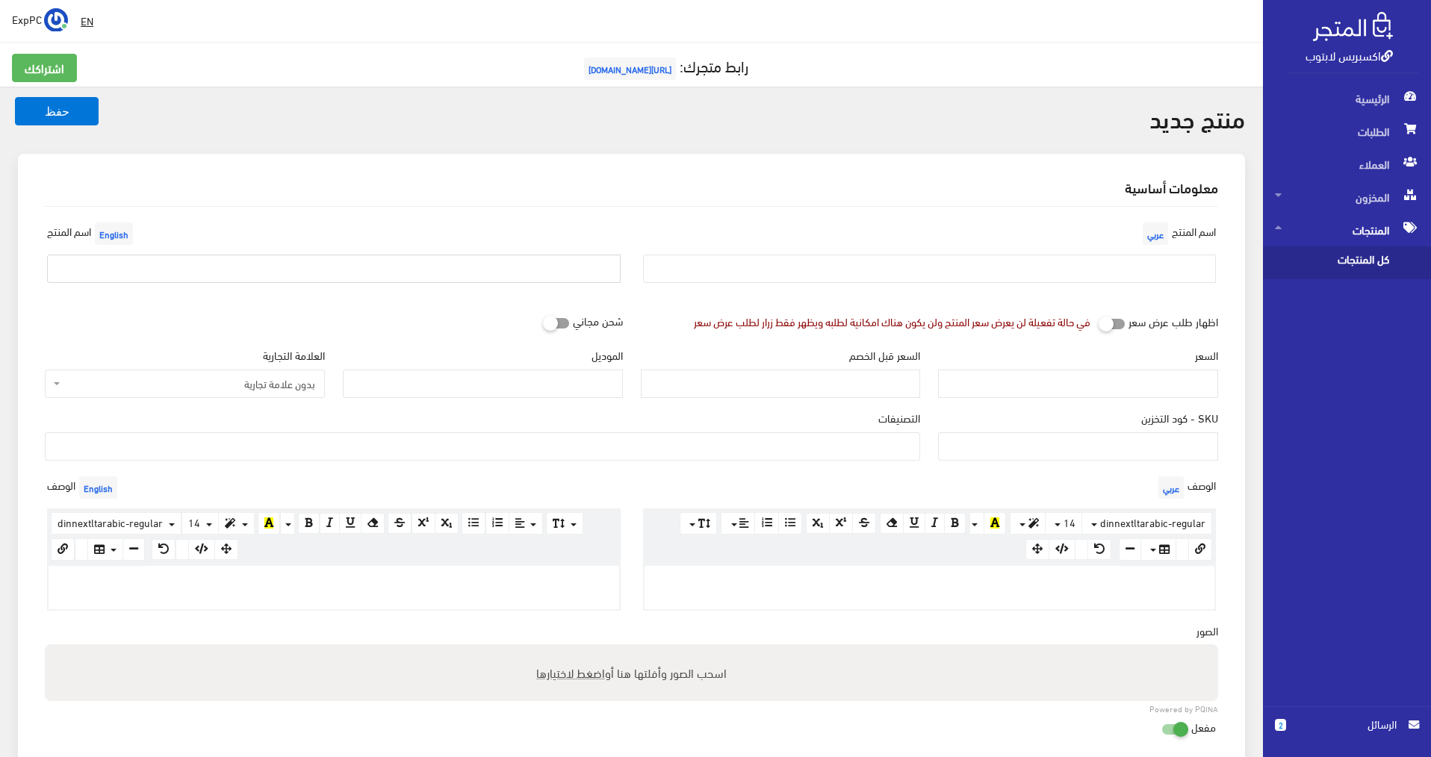
paste input "Dell rugged 5420 i5-8th/ram 8g /ssd 256g /تاتش"
click at [215, 268] on input "Dell rugged 5420 i5-8th/ram 8g /ssd 256g /تاتش" at bounding box center [333, 269] width 573 height 28
drag, startPoint x: 263, startPoint y: 268, endPoint x: 278, endPoint y: 267, distance: 15.0
click at [278, 267] on input "Dell rugged 5420 i5-8th/ram 16g /ssd 256g /تاتش" at bounding box center [333, 269] width 573 height 28
click at [348, 270] on input "Dell rugged 5420 i5-8th/ram 16g /ssd 512g /تاتش" at bounding box center [333, 269] width 573 height 28
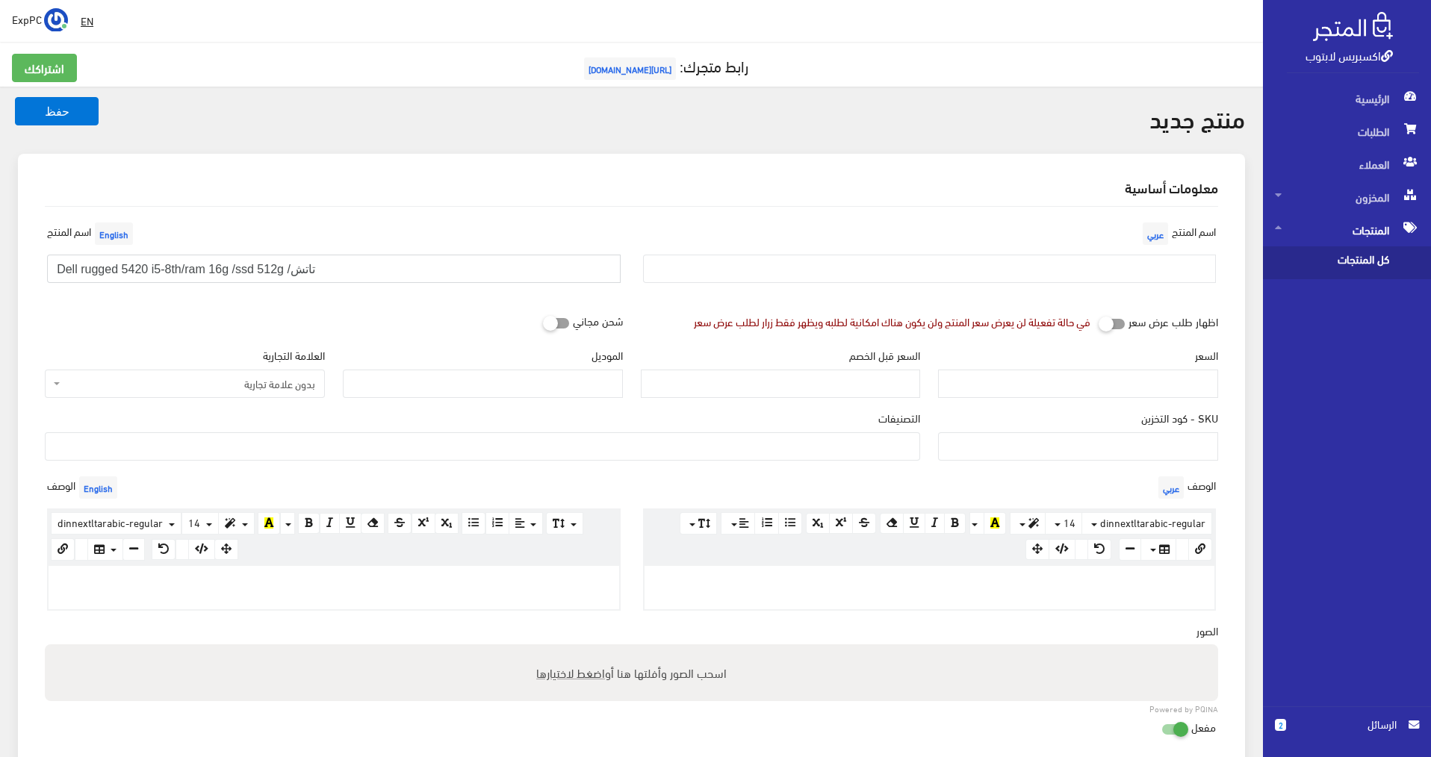
drag, startPoint x: 329, startPoint y: 265, endPoint x: 11, endPoint y: 259, distance: 318.2
click at [0, 259] on div "منتج جديد حفظ معلومات أساسية اسم المنتج عربي English" at bounding box center [631, 737] width 1263 height 1301
type input "Dell rugged 5420 i5-8th/ram 16g /ssd 512g /تاتش"
click at [757, 270] on input "text" at bounding box center [929, 269] width 573 height 28
paste input "Dell rugged 5420 i5-8th/ram 16g /ssd 512g /تاتش"
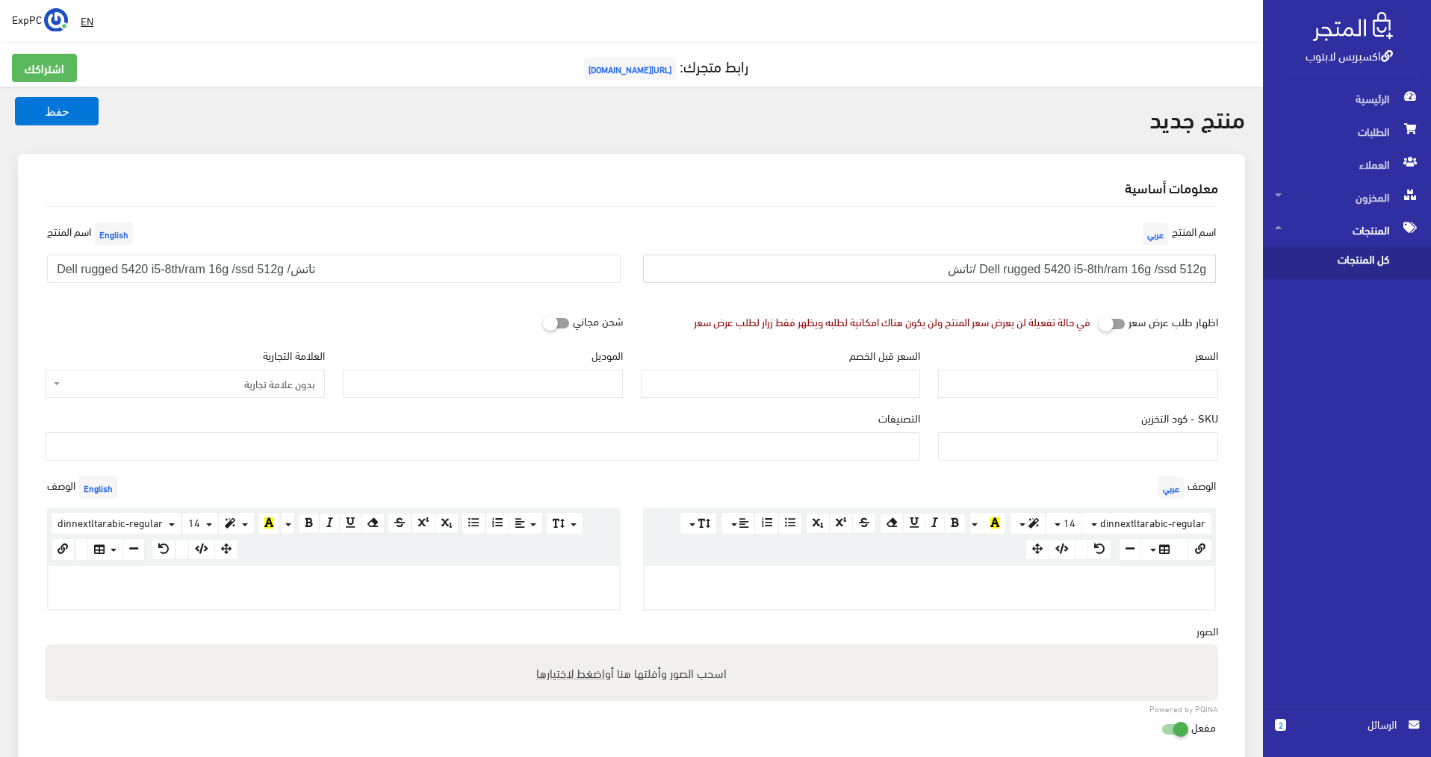
type input "Dell rugged 5420 i5-8th/ram 16g /ssd 512g /تاتش"
click at [1123, 392] on input "السعر" at bounding box center [1078, 384] width 280 height 28
type input "1"
click at [1140, 444] on input "SKU - كود التخزين" at bounding box center [1078, 446] width 280 height 28
type input "510"
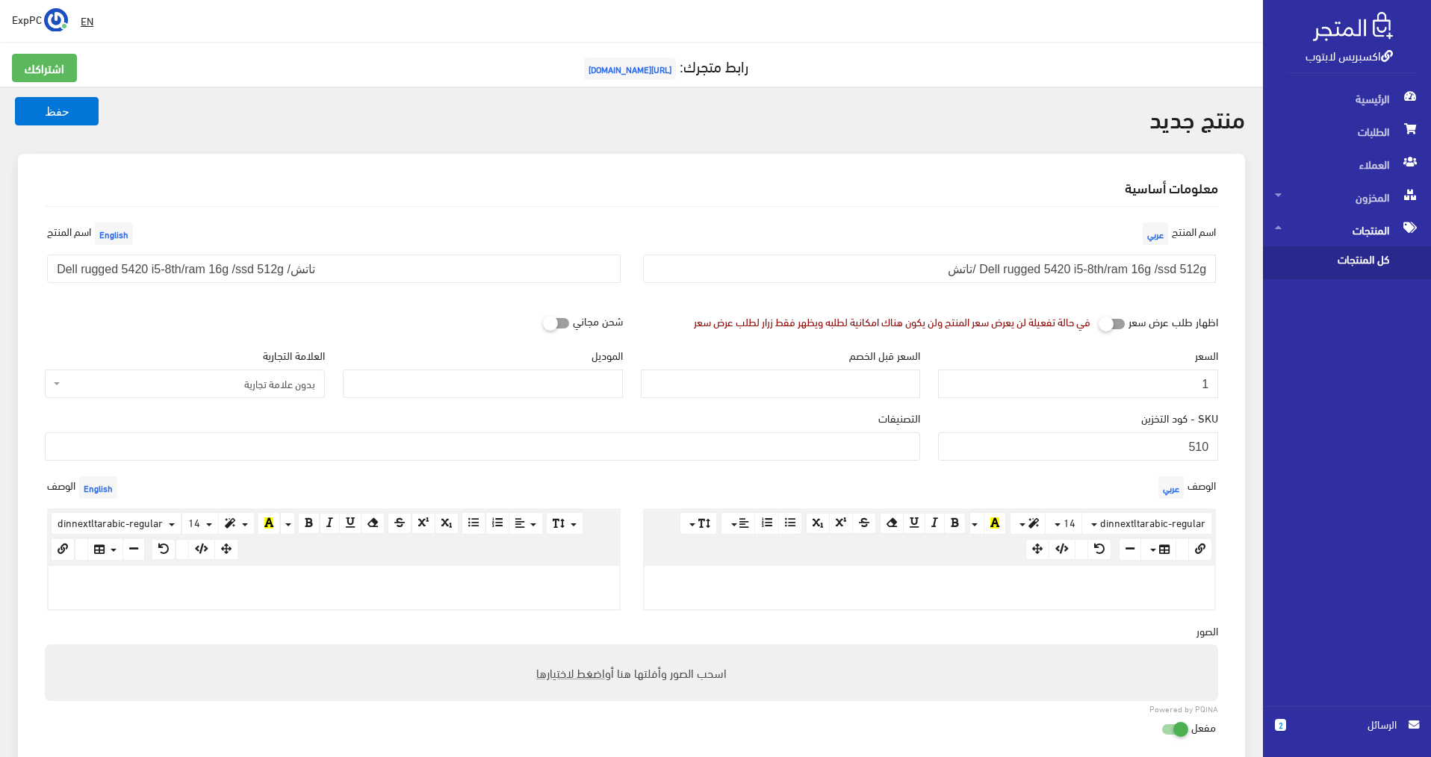
click at [222, 393] on span "بدون علامة تجارية" at bounding box center [185, 384] width 280 height 28
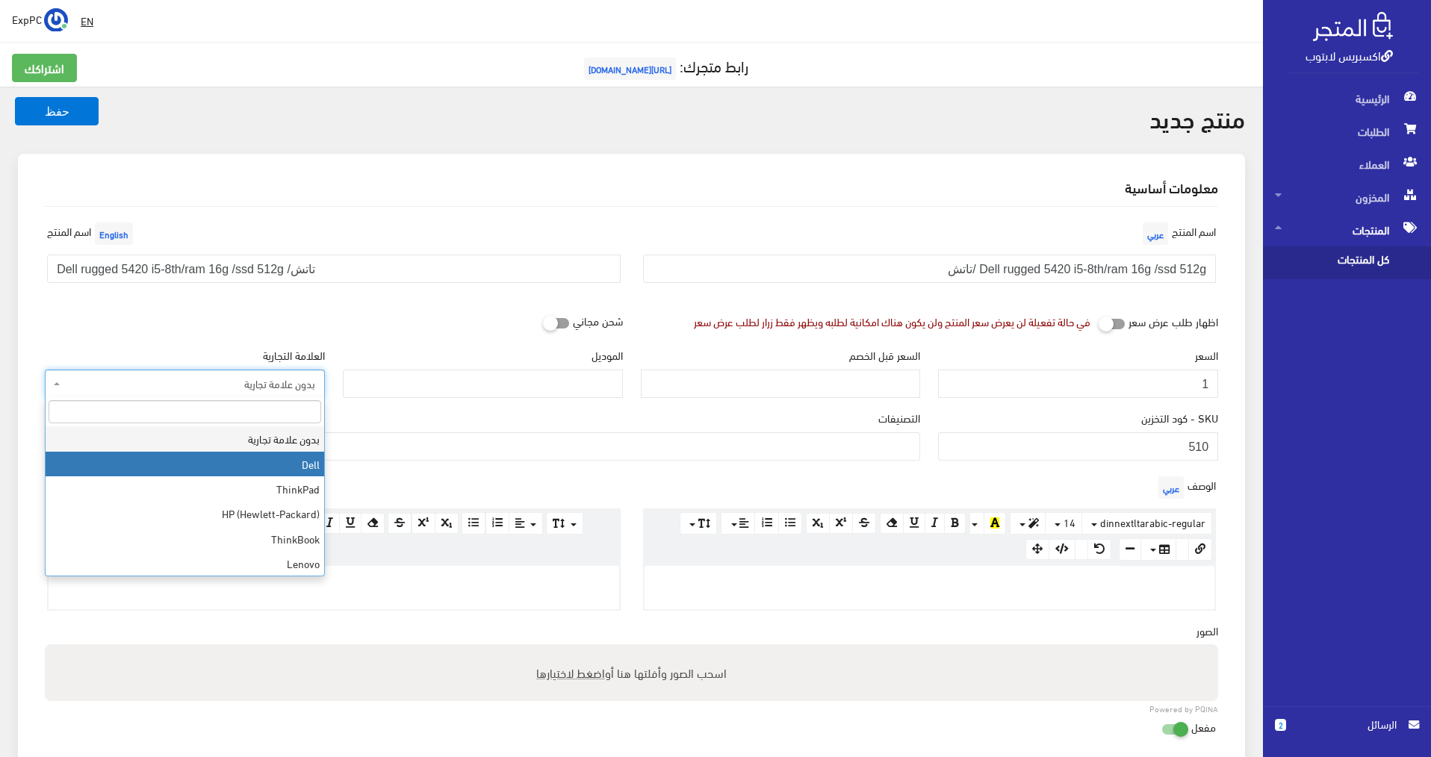
select select "1"
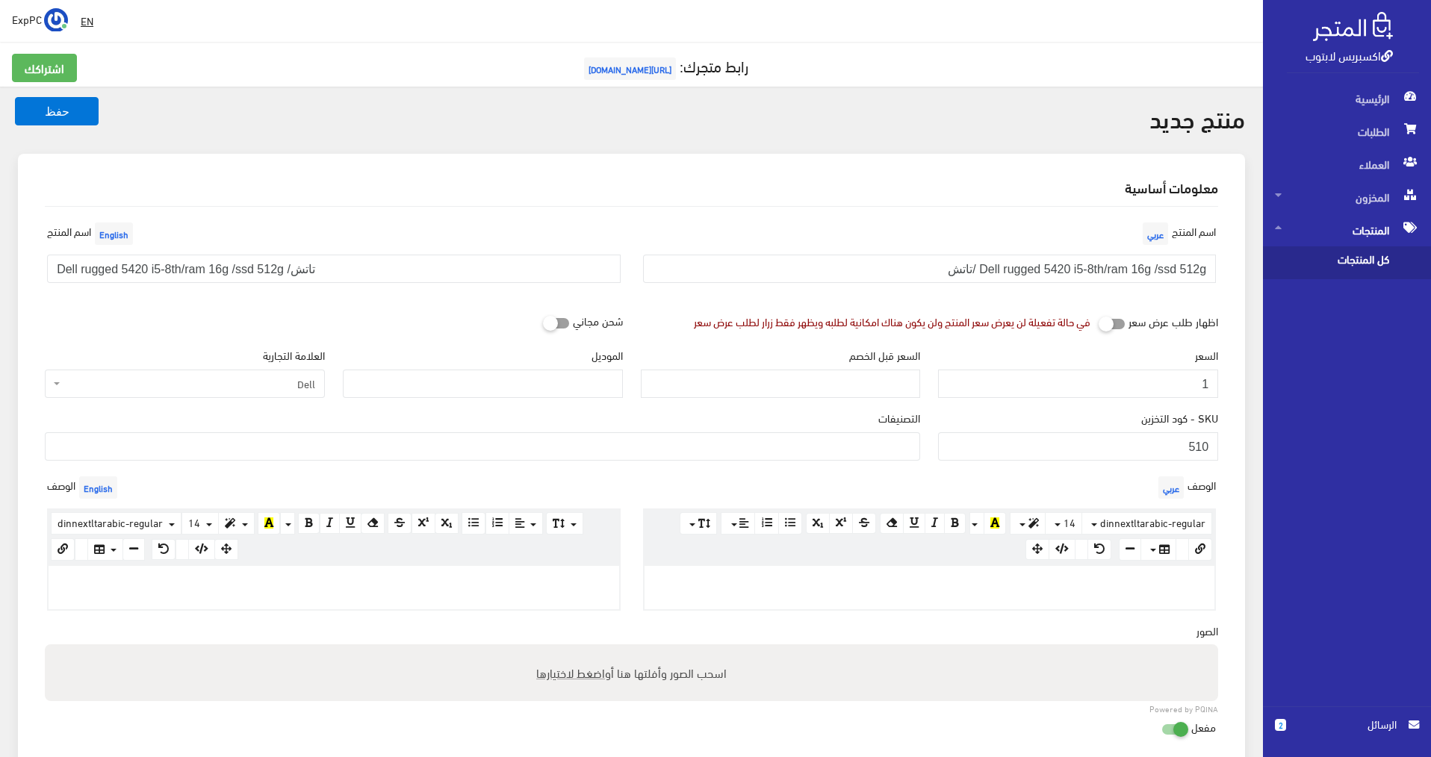
click at [440, 447] on ul at bounding box center [483, 445] width 874 height 24
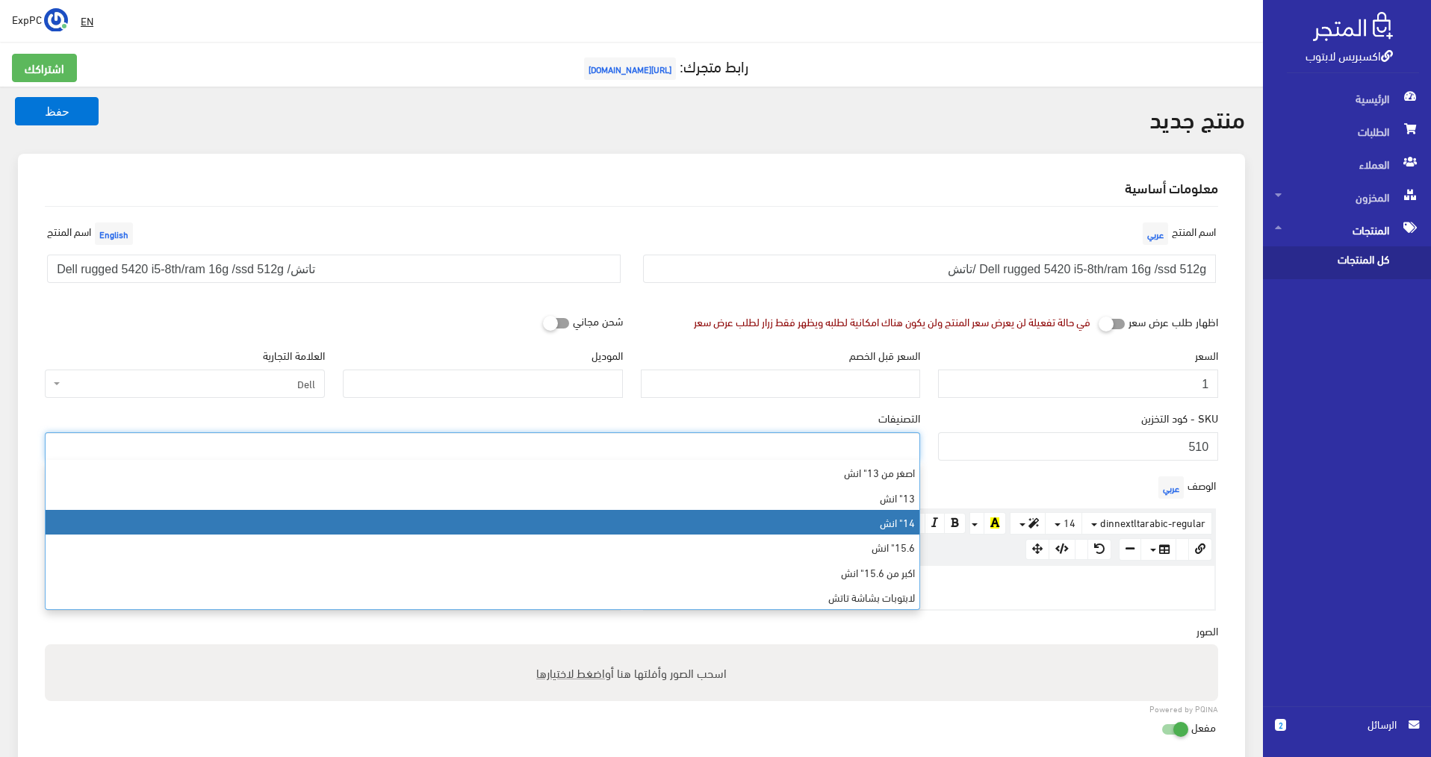
select select "6"
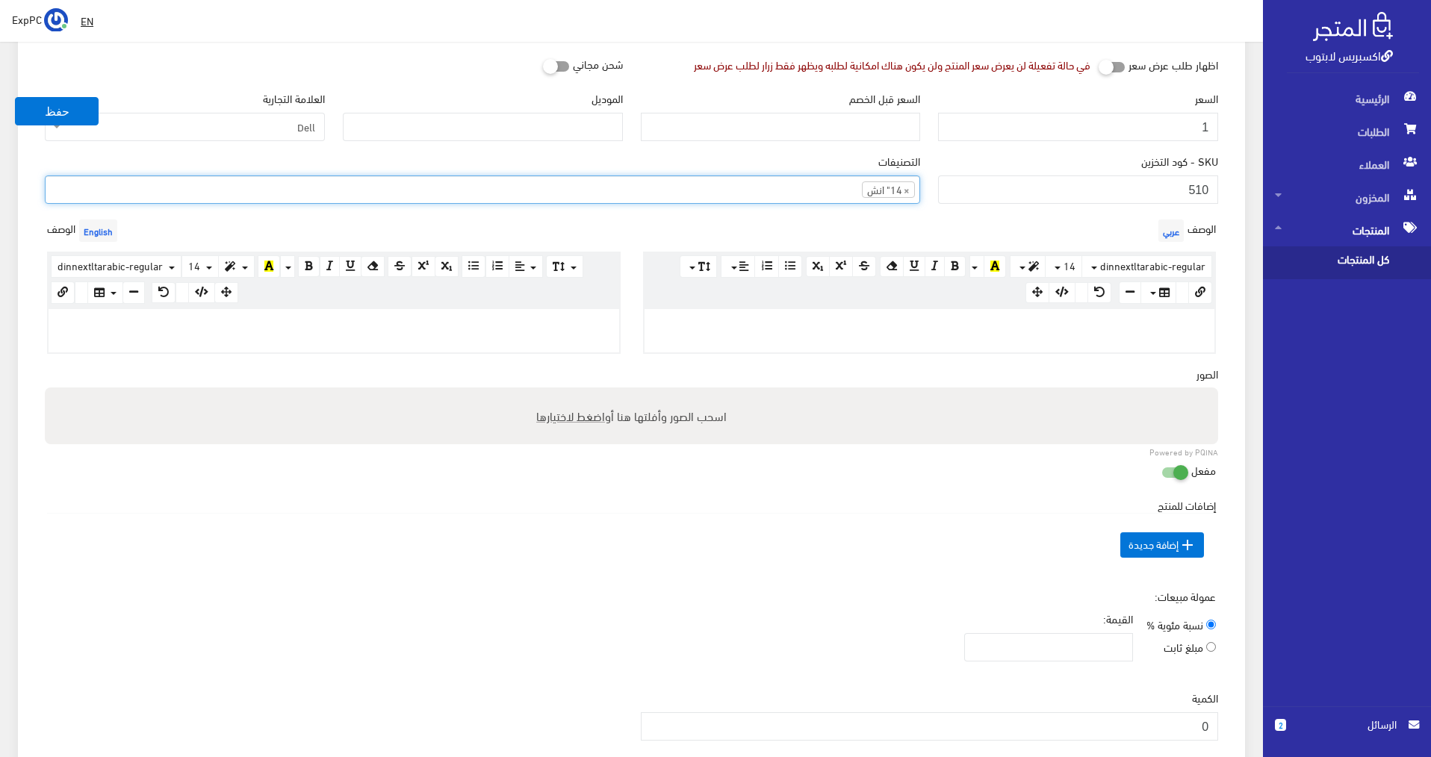
scroll to position [373, 0]
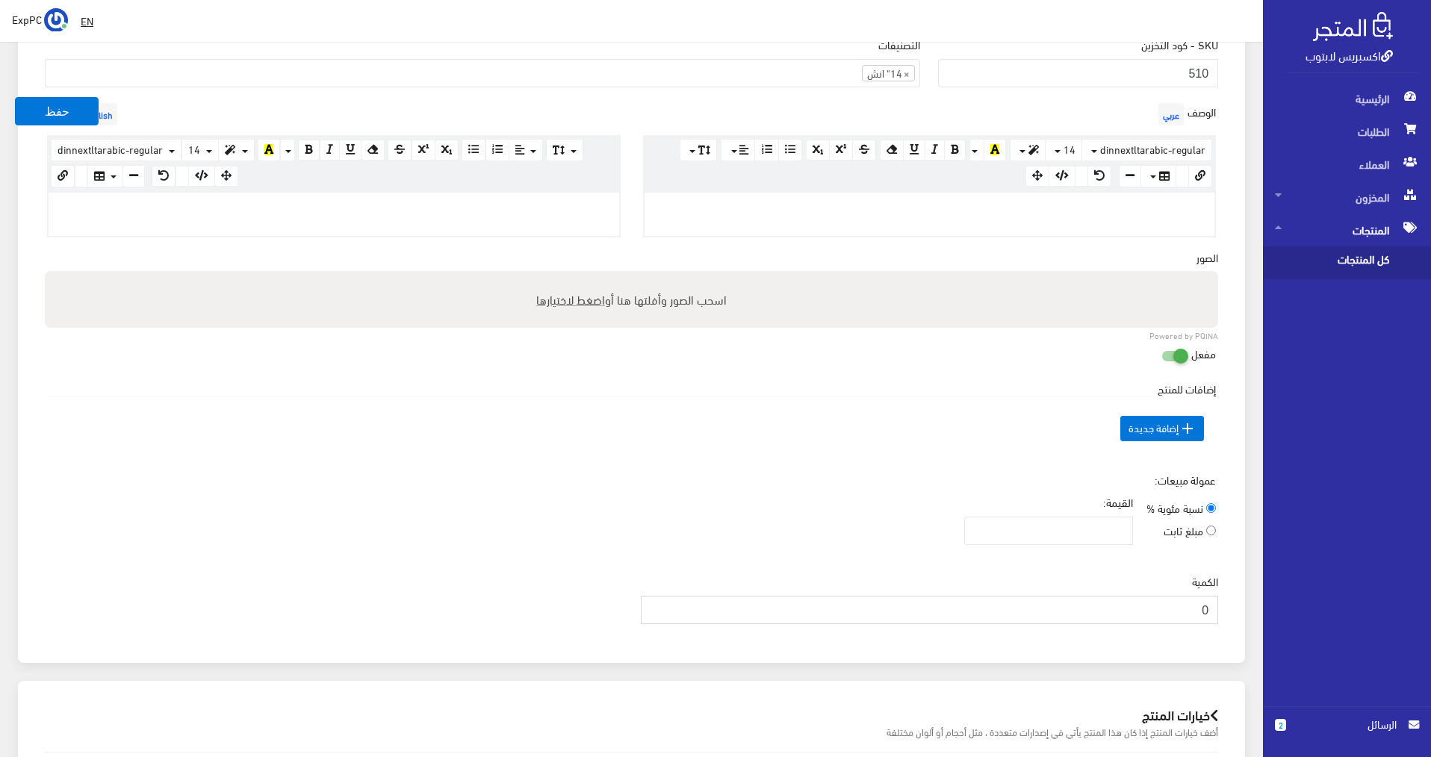
drag, startPoint x: 1178, startPoint y: 614, endPoint x: 1228, endPoint y: 602, distance: 52.2
click at [1228, 602] on div "اسم المنتج عربي Dell rugged 5420 i5-8th/ram 16g /ssd 512g /تاتش اسم المنتج Engl…" at bounding box center [631, 240] width 1197 height 815
type input "1"
click at [36, 106] on button "حفظ" at bounding box center [57, 111] width 84 height 28
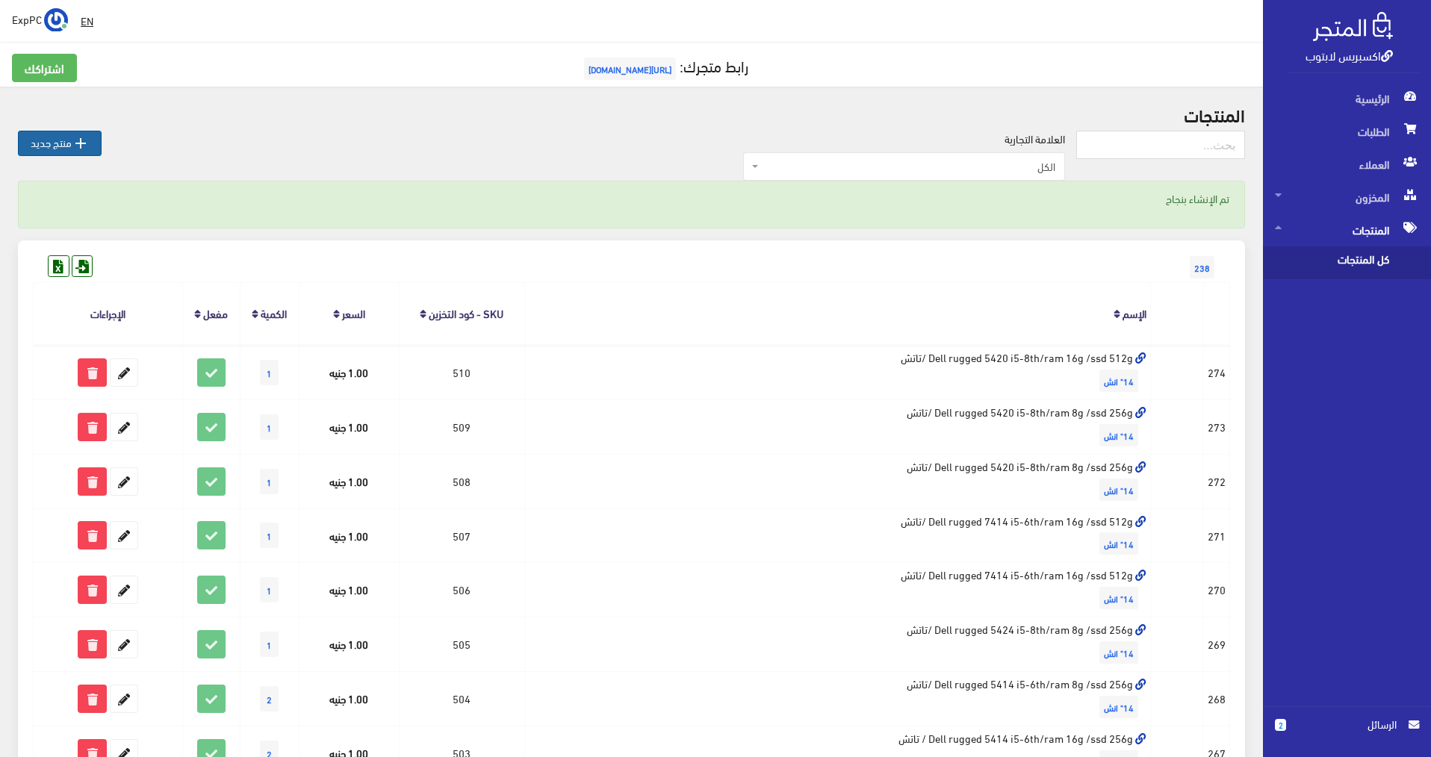
click at [61, 138] on link " منتج جديد" at bounding box center [60, 143] width 84 height 25
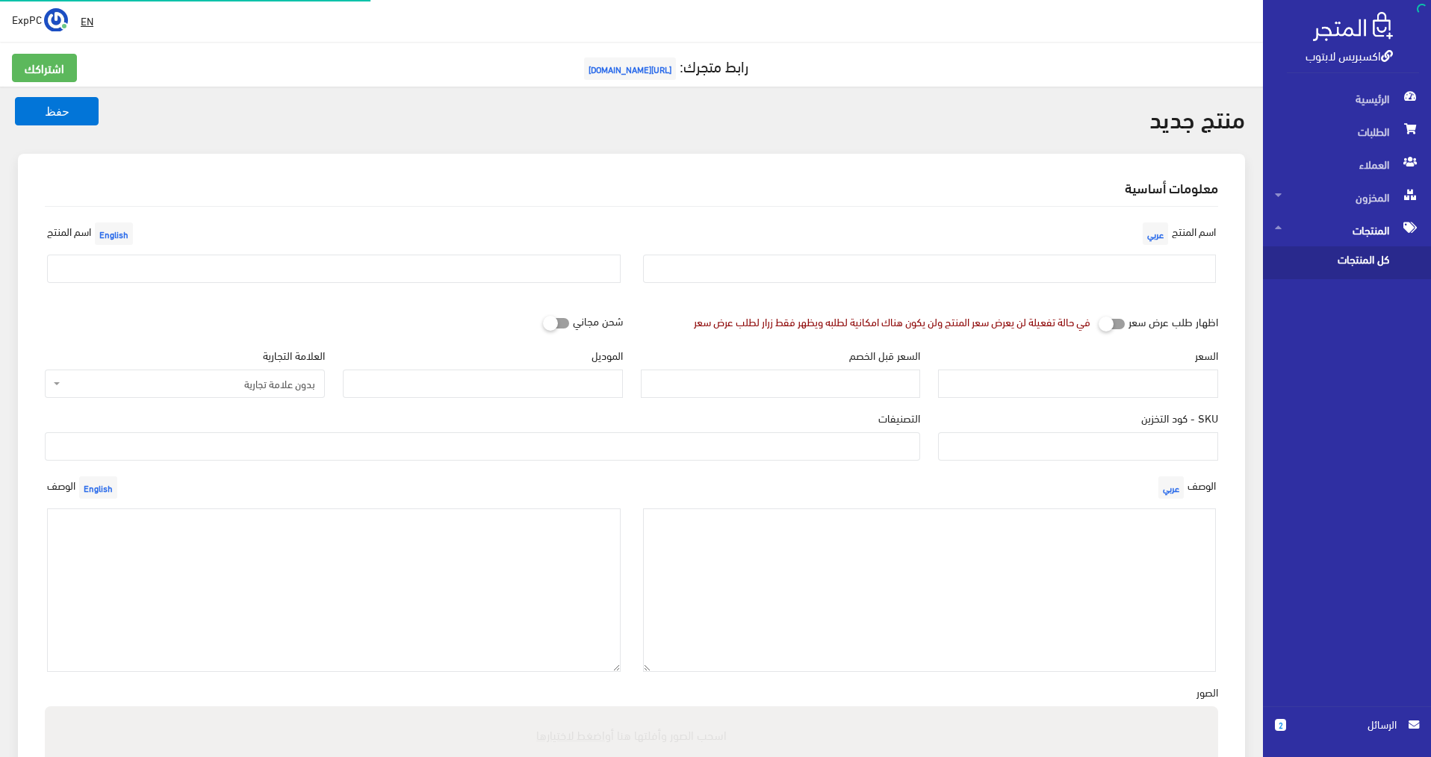
select select
click at [188, 267] on input "text" at bounding box center [333, 269] width 573 height 28
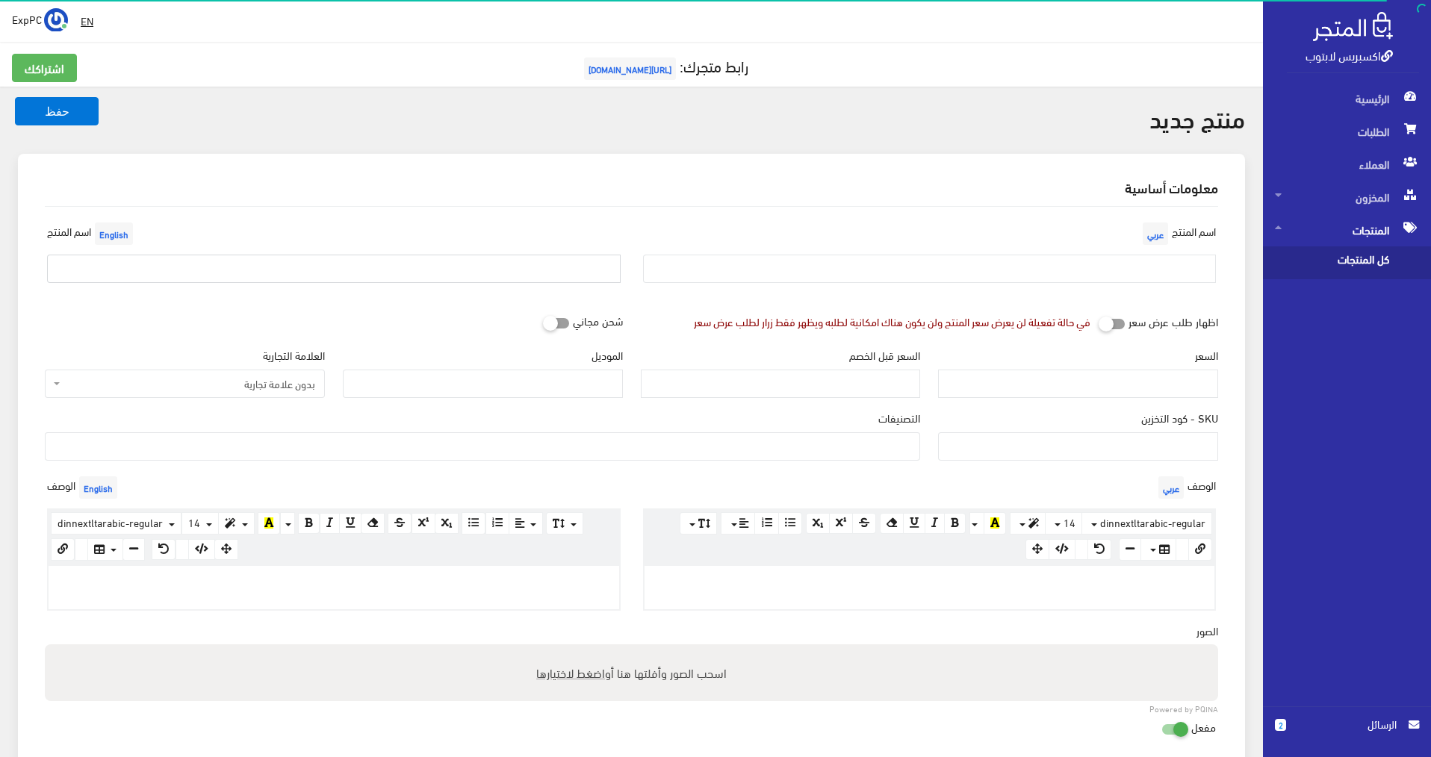
paste input "Dell rugged 5420 i5-8th/ram 16g /ssd 512g /تاتش"
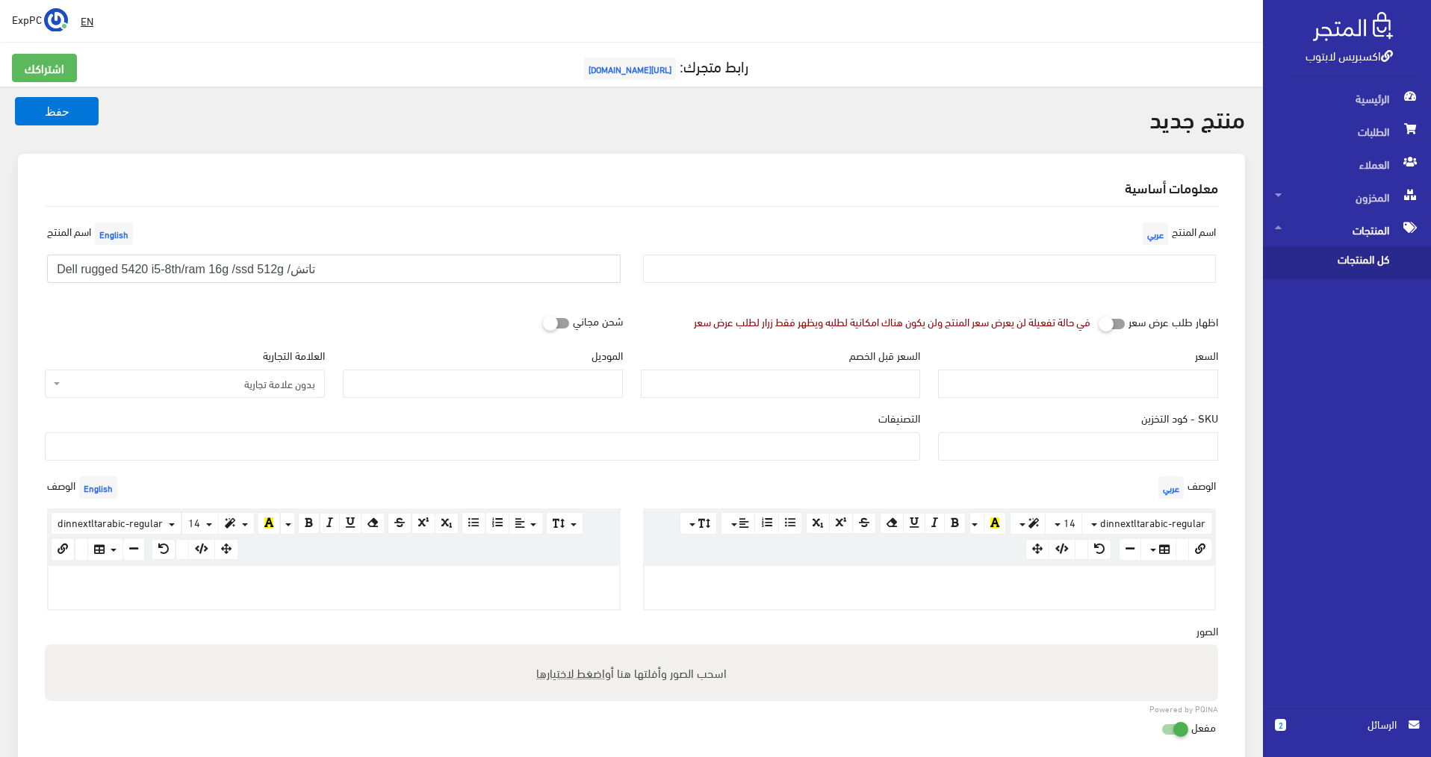
type input "Dell rugged 5420 i5-8th/ram 16g /ssd 512g /تاتش"
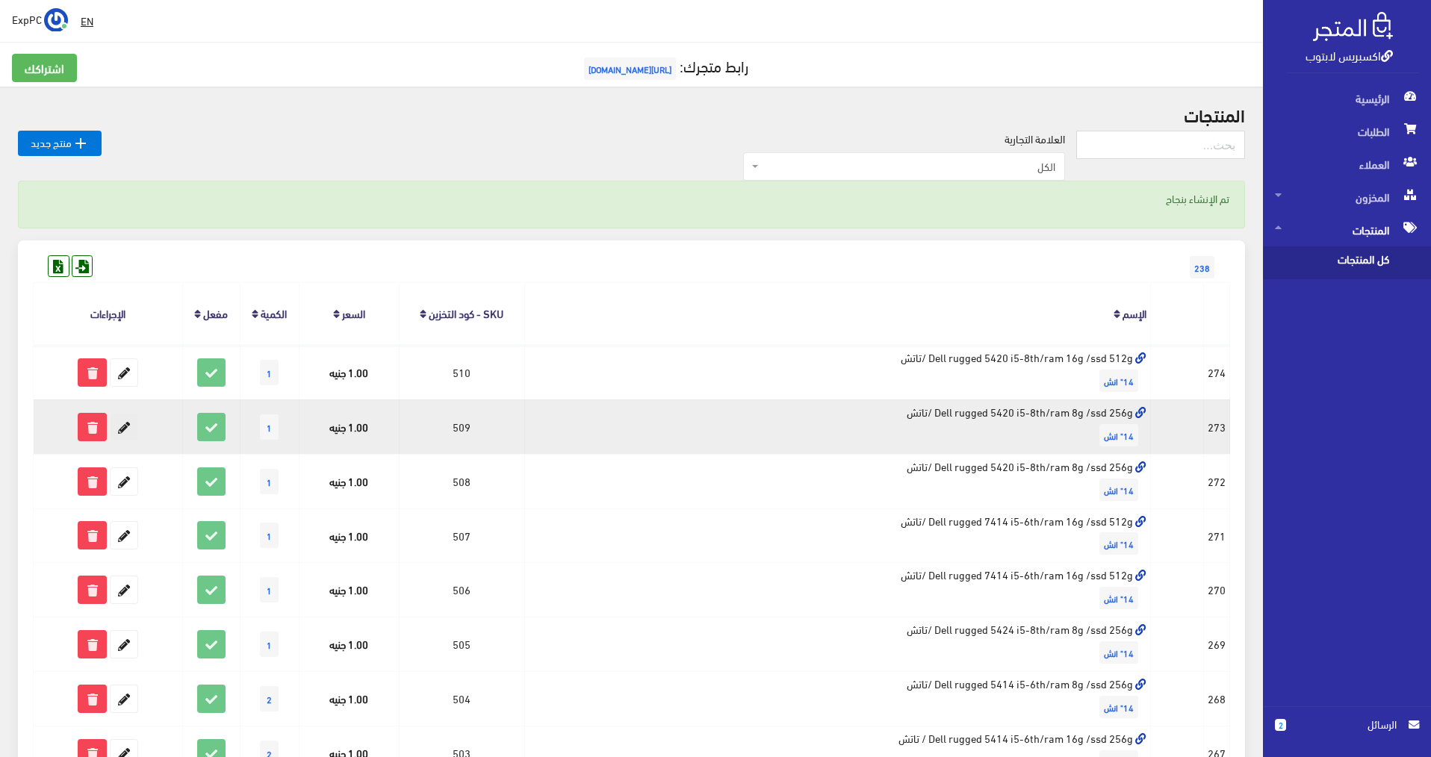
click at [119, 426] on icon at bounding box center [124, 427] width 27 height 27
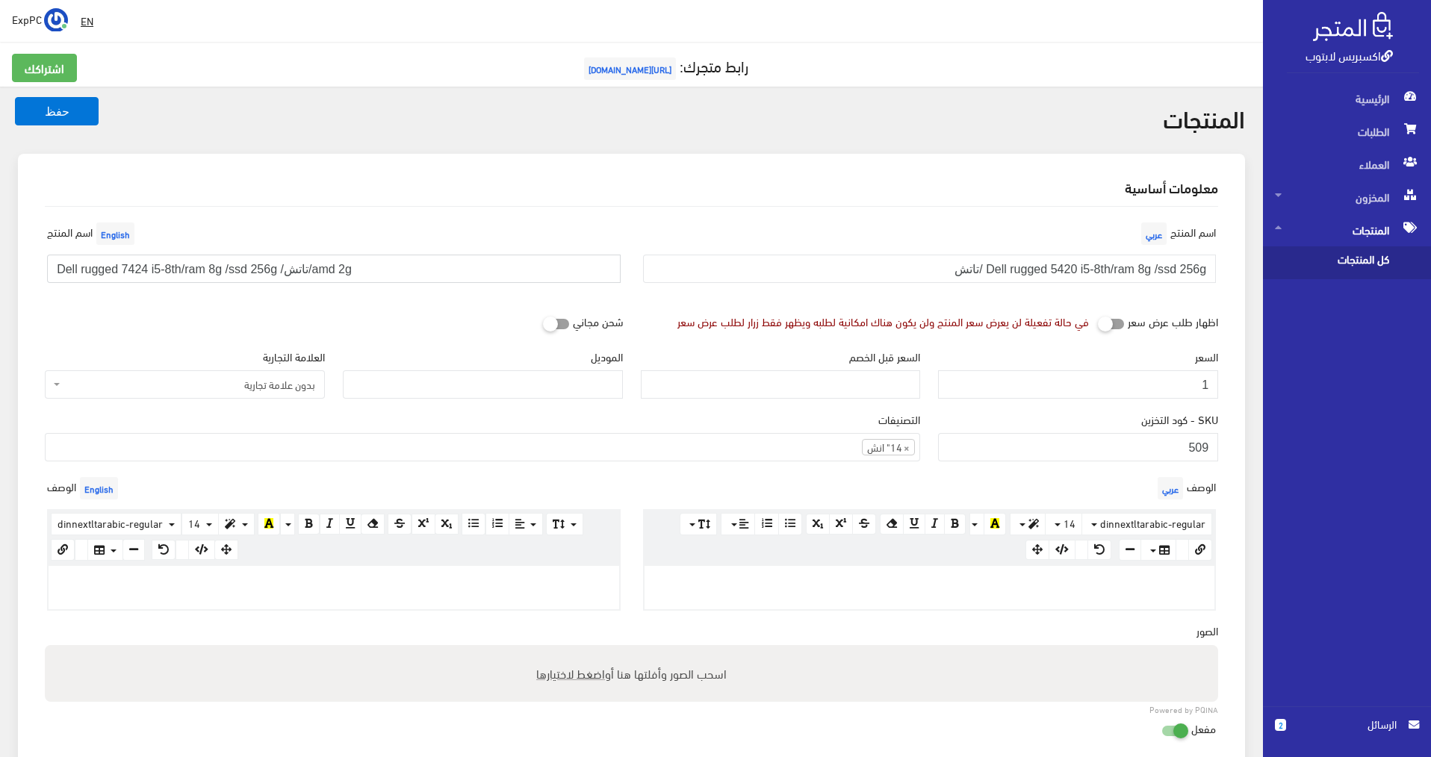
drag, startPoint x: 382, startPoint y: 271, endPoint x: 0, endPoint y: 273, distance: 381.6
click at [0, 273] on div "المنتجات حفظ معلومات أساسية اسم المنتج عربي English" at bounding box center [631, 723] width 1263 height 1272
click at [906, 273] on input "Dell rugged 5420 i5-8th/ram 8g /ssd 256g /تاتش" at bounding box center [929, 269] width 573 height 28
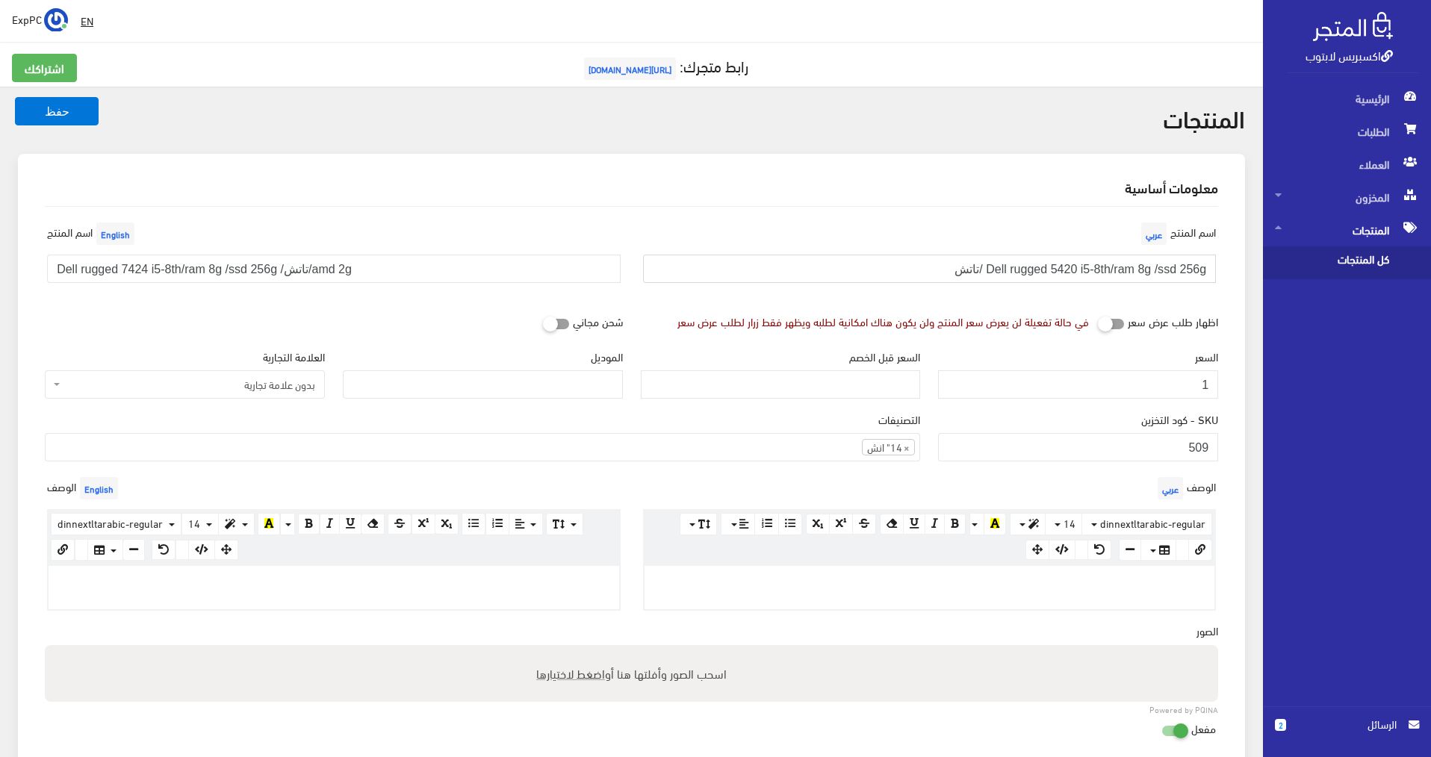
paste input "7424 i5-8th/ram 8g /ssd 256g /تاتش/amd 2g"
type input "Dell rugged 7424 i5-8th/ram 8g /ssd 256g /تاتش/amd 2g"
click at [43, 112] on button "حفظ" at bounding box center [57, 111] width 84 height 28
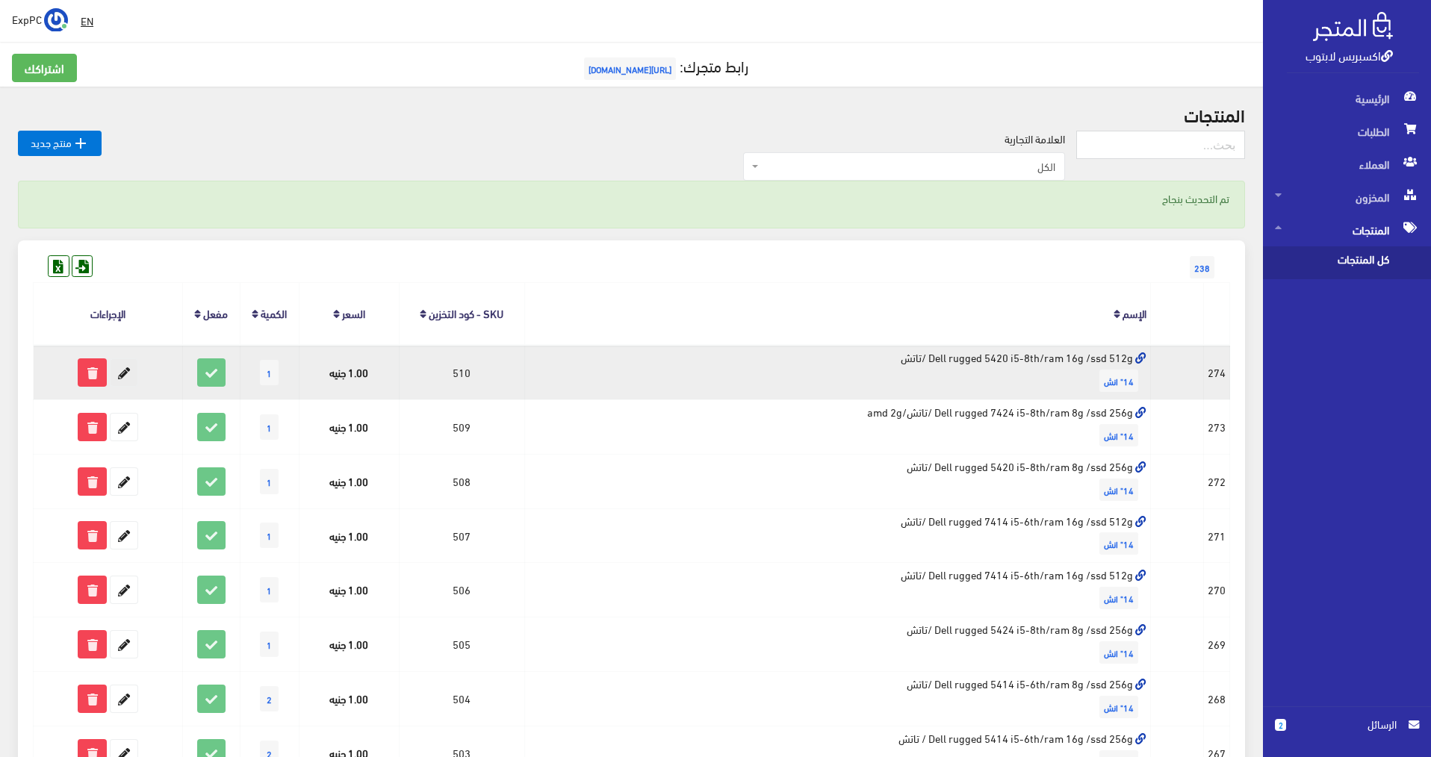
click at [122, 372] on icon at bounding box center [124, 372] width 27 height 27
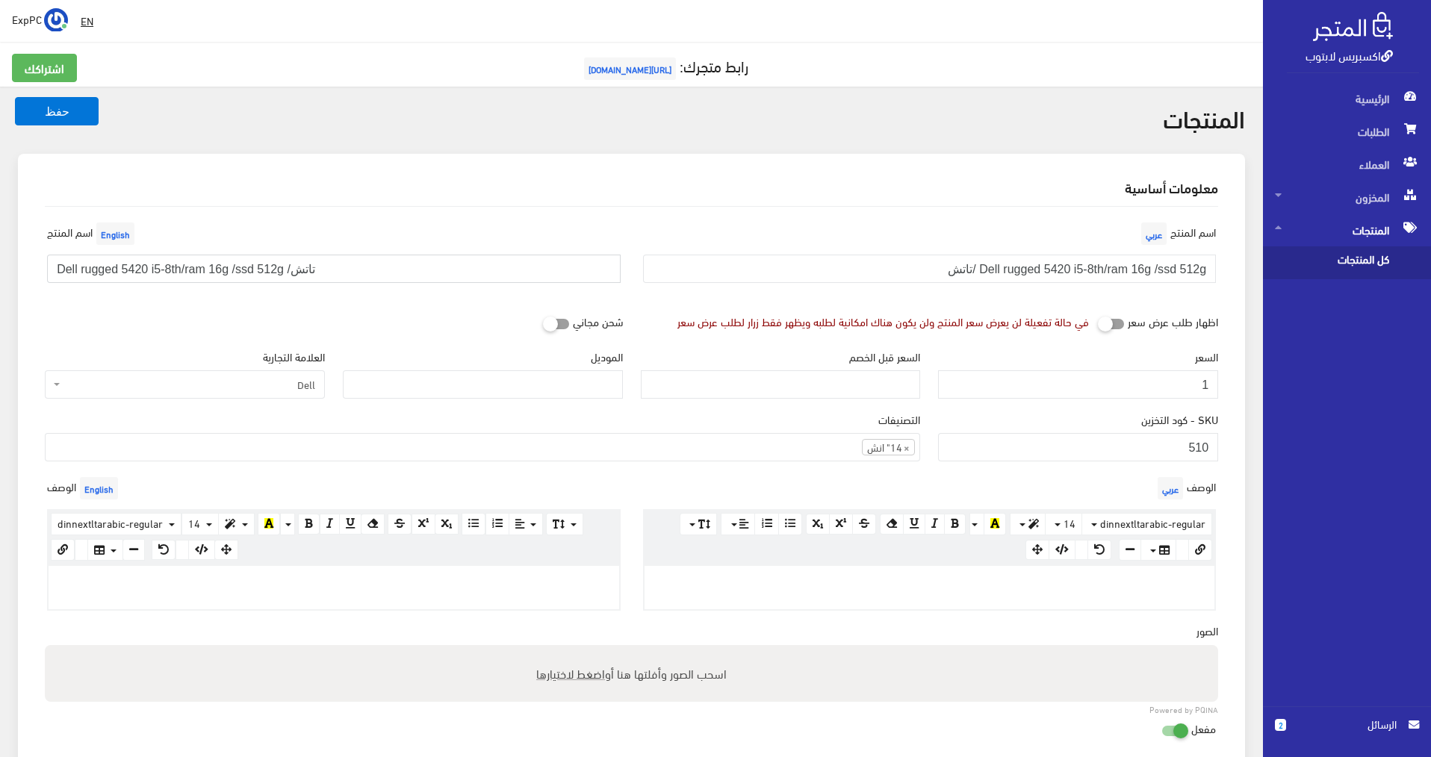
drag, startPoint x: 123, startPoint y: 265, endPoint x: 149, endPoint y: 270, distance: 25.9
click at [149, 270] on input "Dell rugged 5420 i5-8th/ram 16g /ssd 512g /تاتش" at bounding box center [333, 269] width 573 height 28
drag, startPoint x: 338, startPoint y: 264, endPoint x: 19, endPoint y: 285, distance: 318.8
click at [19, 285] on div "معلومات أساسية اسم المنتج عربي Dell rugged 5420 i5-8th/ram 16g /ssd 512g /تاتش …" at bounding box center [631, 580] width 1227 height 853
type input "Dell rugged 7424 i5-8th/ram 16g /ssd 512g /تاتش"
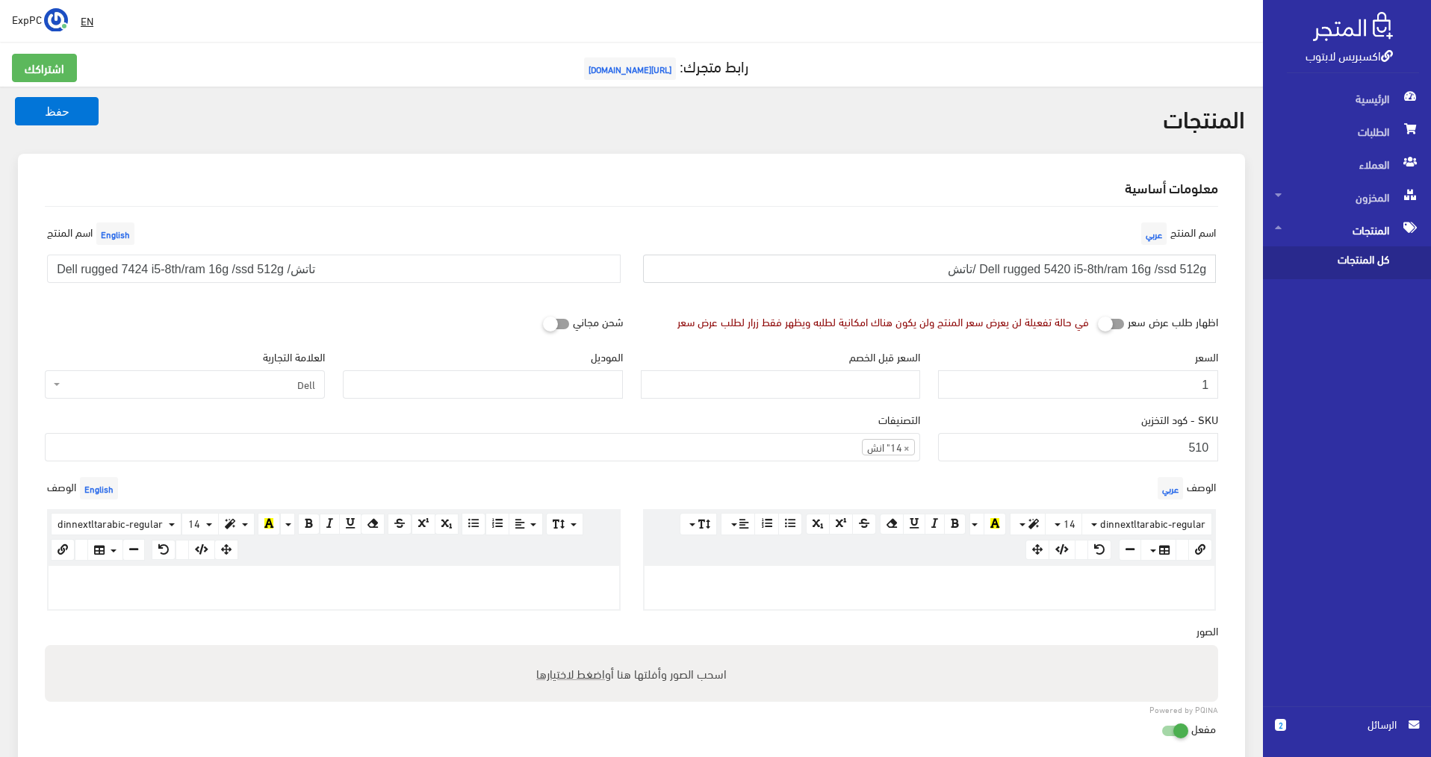
drag, startPoint x: 918, startPoint y: 273, endPoint x: 1283, endPoint y: 229, distance: 367.0
click at [1283, 229] on div "اكسبريس لابتوب الرئيسية الطلبات العملاء 2" at bounding box center [715, 703] width 1431 height 1407
paste input "7424"
type input "Dell rugged 7424 i5-8th/ram 16g /ssd 512g /تاتش"
click at [46, 107] on button "حفظ" at bounding box center [57, 111] width 84 height 28
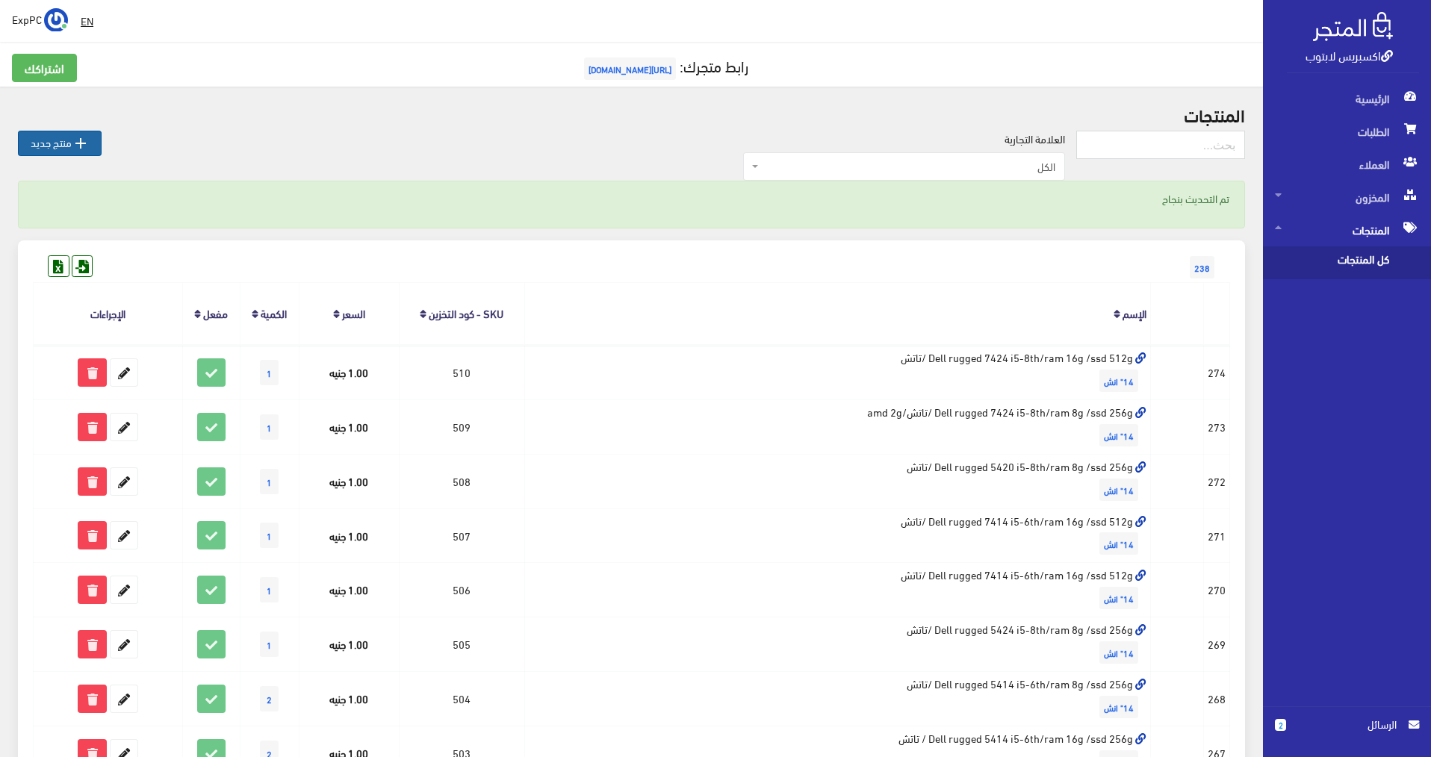
click at [55, 139] on link " منتج جديد" at bounding box center [60, 143] width 84 height 25
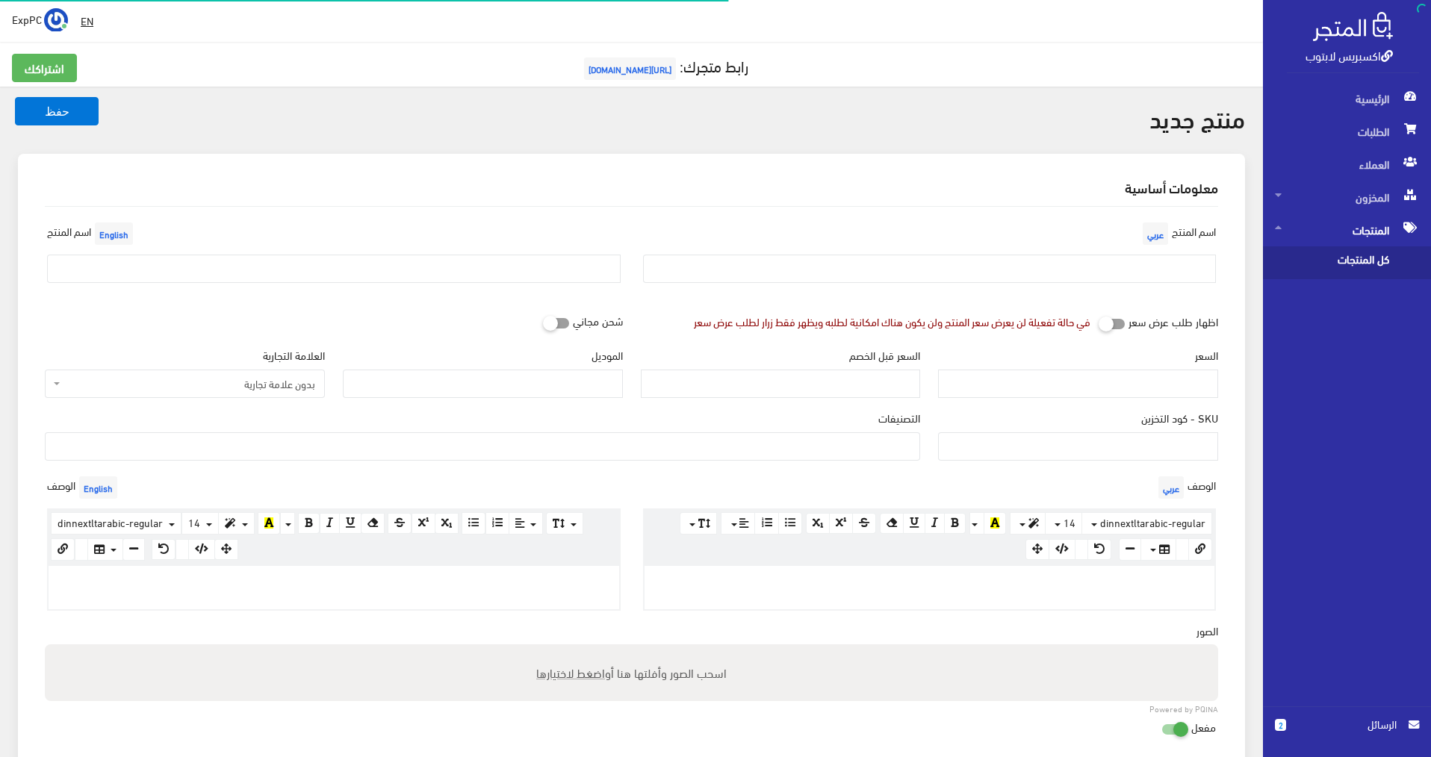
select select
click at [239, 270] on input "text" at bounding box center [333, 269] width 573 height 28
paste input "Dell rugged 7424 i5-8th/ram 16g /ssd 512g /تاتش"
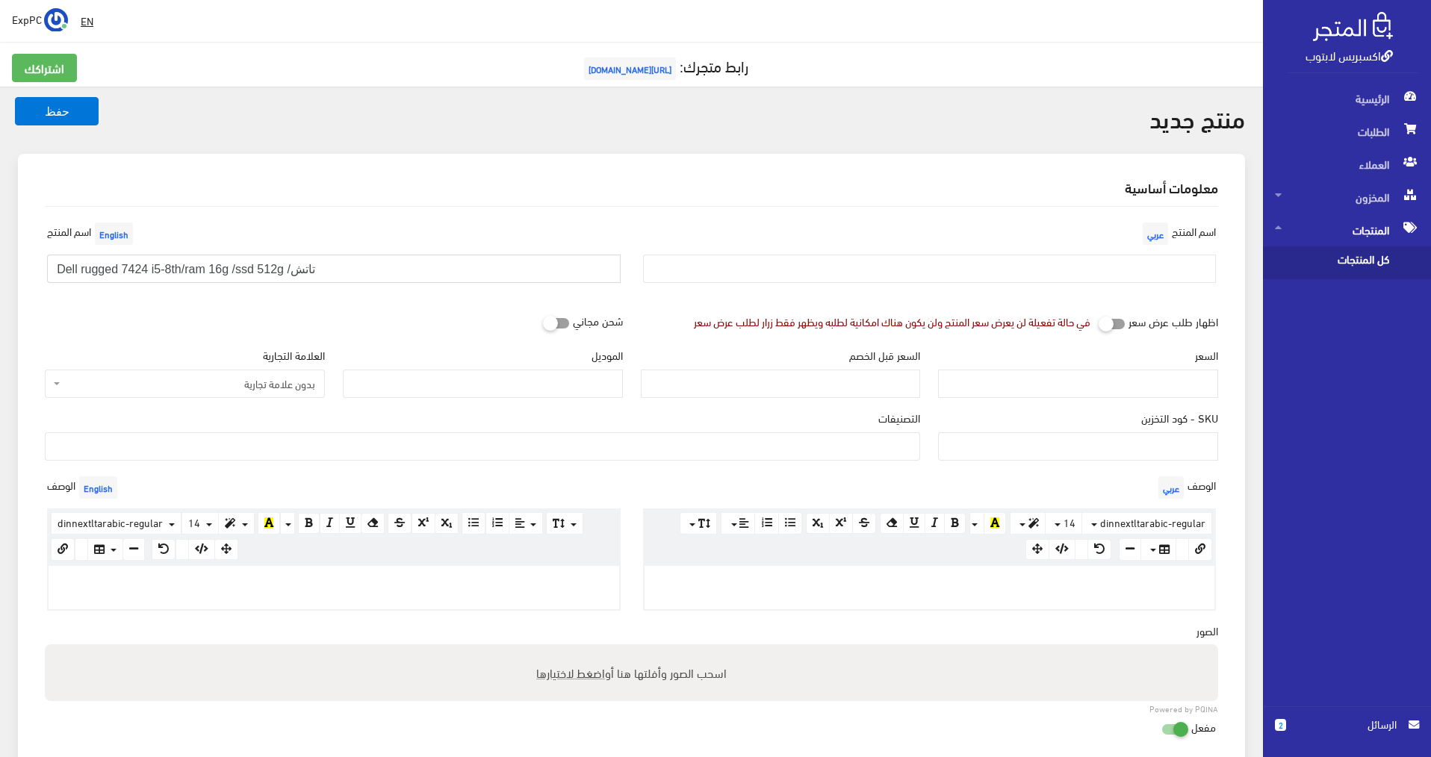
drag, startPoint x: 123, startPoint y: 266, endPoint x: 141, endPoint y: 271, distance: 18.7
click at [141, 271] on input "Dell rugged 7424 i5-8th/ram 16g /ssd 512g /تاتش" at bounding box center [333, 269] width 573 height 28
click at [222, 268] on input "Dell rugged 54244 i5-8th/ram 16g /ssd 512g /تاتش" at bounding box center [333, 269] width 573 height 28
drag, startPoint x: 219, startPoint y: 268, endPoint x: 232, endPoint y: 268, distance: 13.4
click at [232, 268] on input "Dell rugged 54244 i5-8th/ram 16g /ssd 512g /تاتش" at bounding box center [333, 269] width 573 height 28
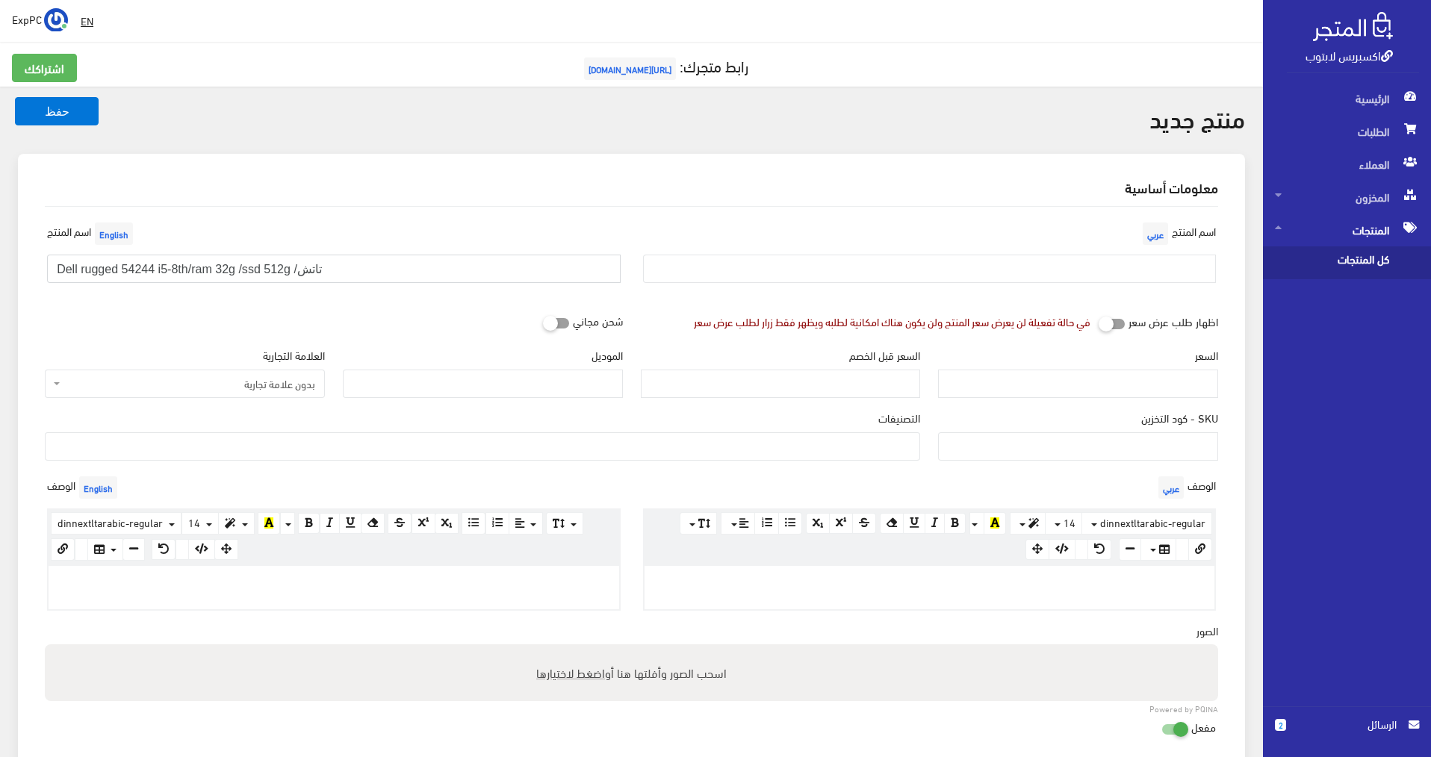
drag, startPoint x: 337, startPoint y: 270, endPoint x: 0, endPoint y: 282, distance: 337.0
click at [0, 282] on div "منتج جديد حفظ معلومات أساسية اسم المنتج عربي English" at bounding box center [631, 737] width 1263 height 1301
click at [149, 267] on input "Dell rugged 54244 i5-8th/ram 32g /ssd 512g /تاتش" at bounding box center [333, 269] width 573 height 28
click at [149, 267] on input "Dell rugged 5424 i5-8th/ram 32g /ssd 512g /تاتش" at bounding box center [333, 269] width 573 height 28
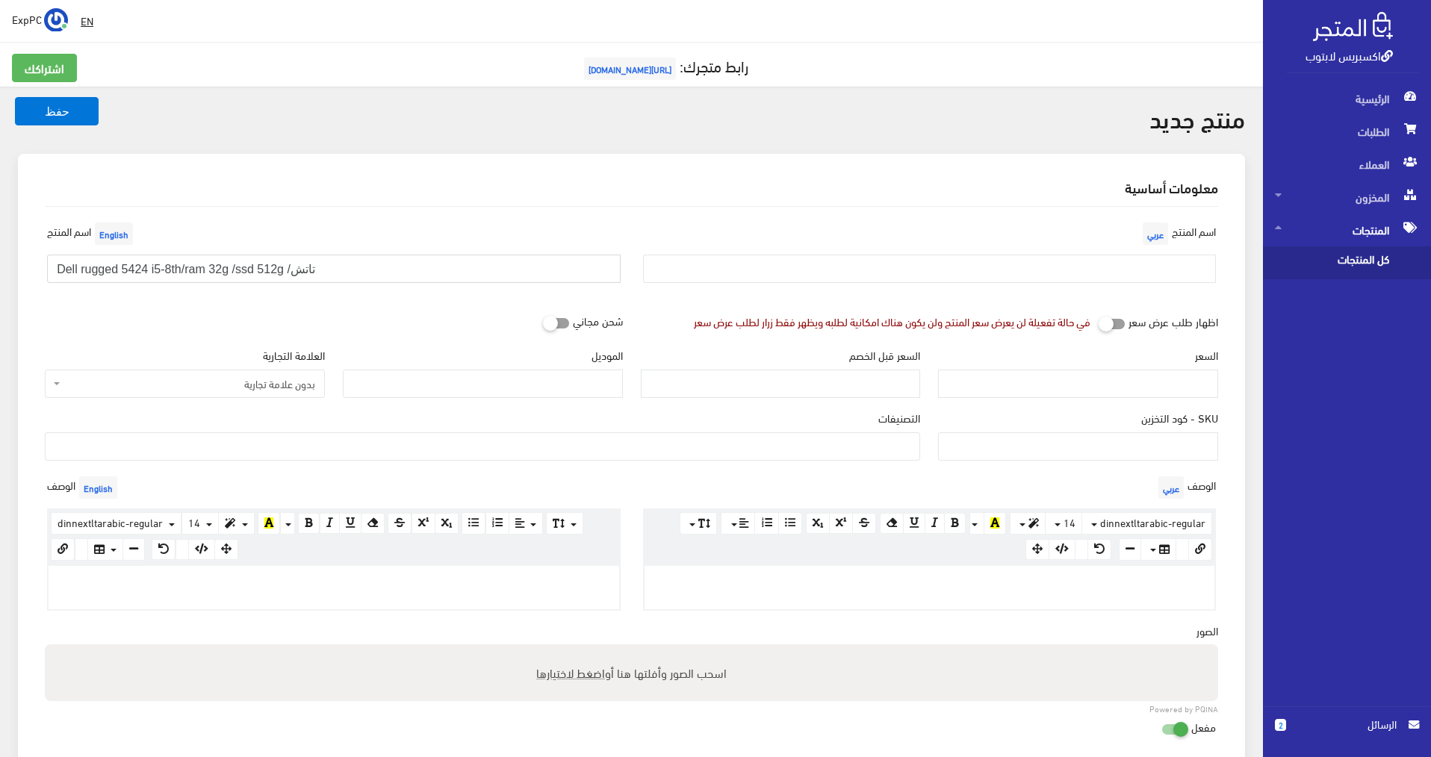
click at [149, 267] on input "Dell rugged 5424 i5-8th/ram 32g /ssd 512g /تاتش" at bounding box center [333, 269] width 573 height 28
type input "Dell rugged 5424 i5-8th/ram 32g /ssd 512g /تاتش"
click at [938, 270] on input "text" at bounding box center [929, 269] width 573 height 28
paste input "Dell rugged 5424 i5-8th/ram 32g /ssd 512g /تاتش"
type input "Dell rugged 5424 i5-8th/ram 32g /ssd 512g /تاتش"
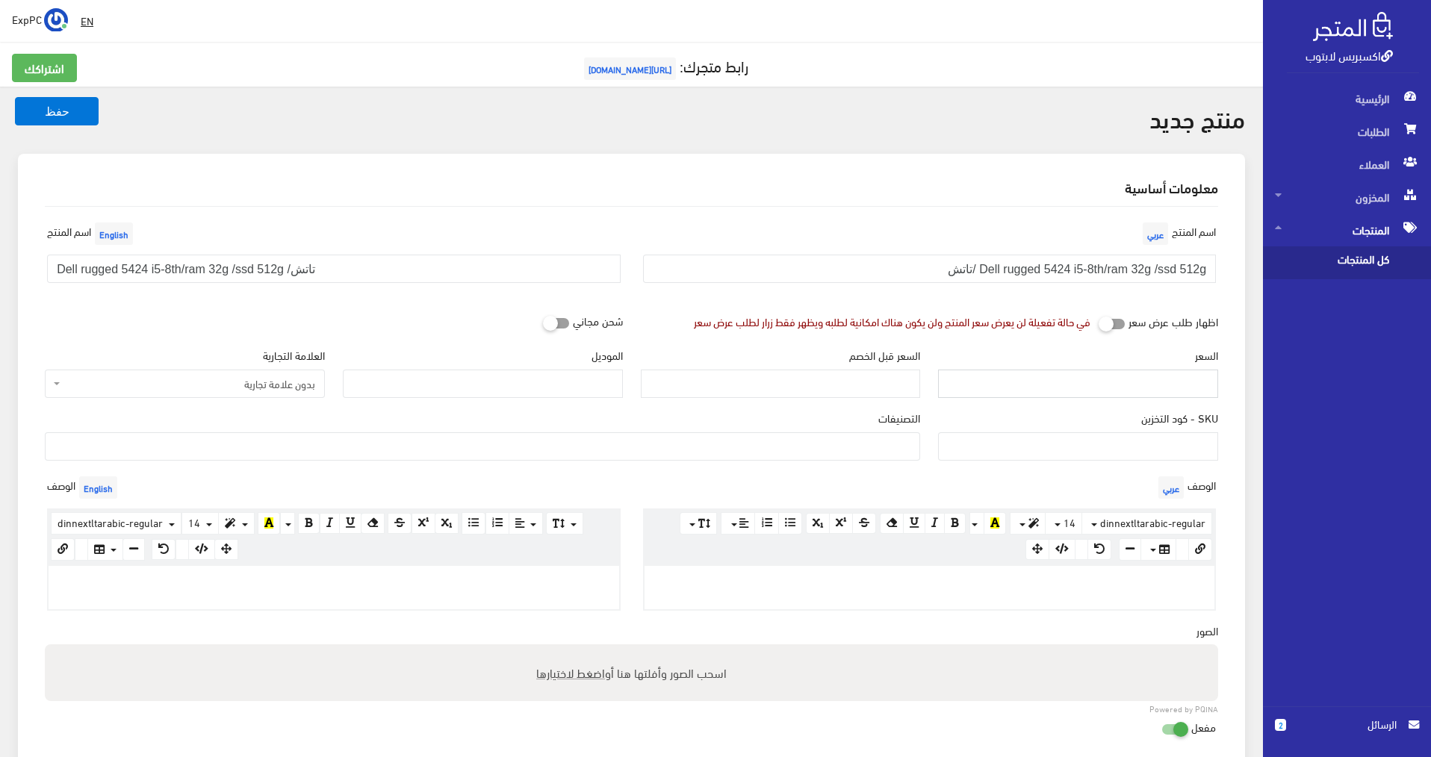
click at [1113, 391] on input "السعر" at bounding box center [1078, 384] width 280 height 28
type input "1"
click at [1130, 457] on input "SKU - كود التخزين" at bounding box center [1078, 446] width 280 height 28
type input "511"
click at [235, 382] on span "بدون علامة تجارية" at bounding box center [189, 383] width 252 height 15
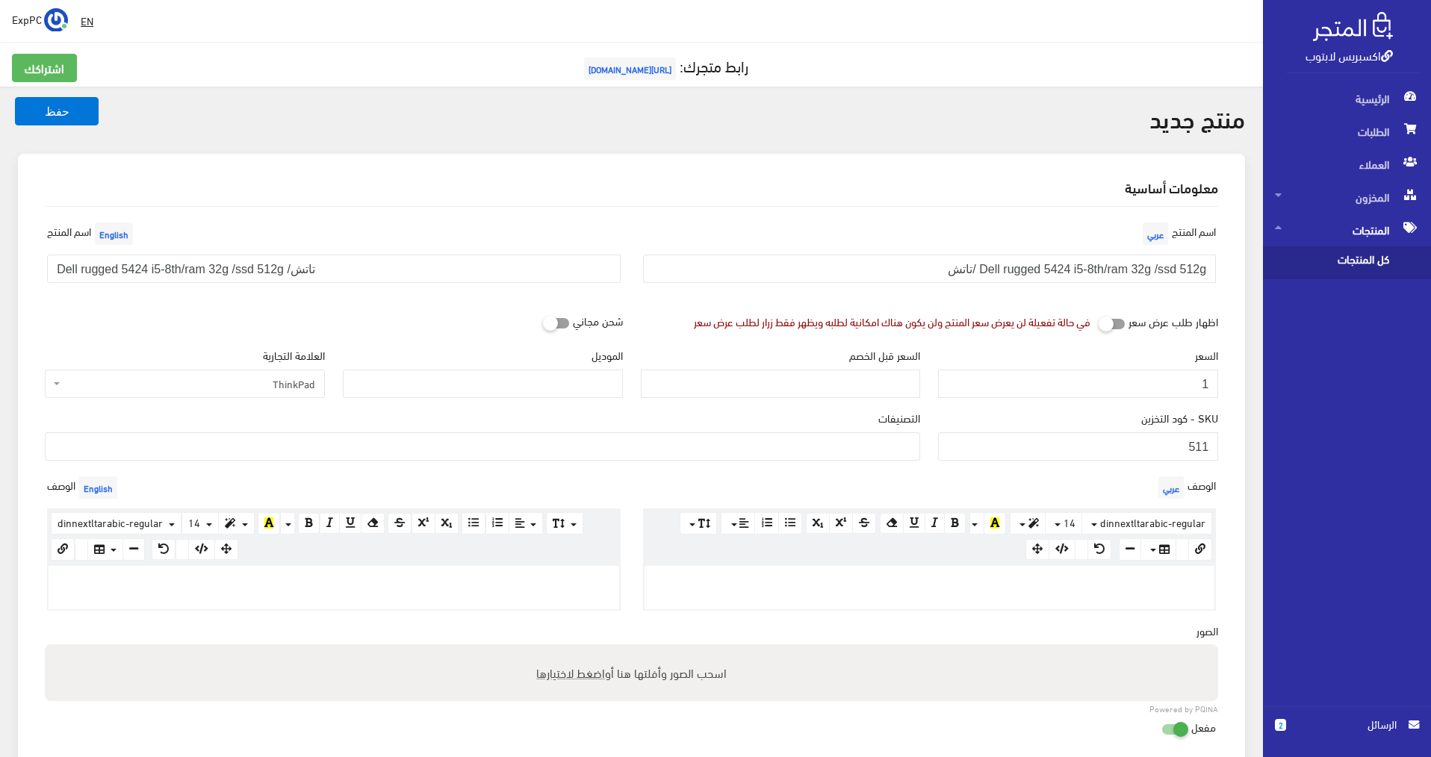
click at [268, 385] on span "ThinkPad" at bounding box center [189, 383] width 252 height 15
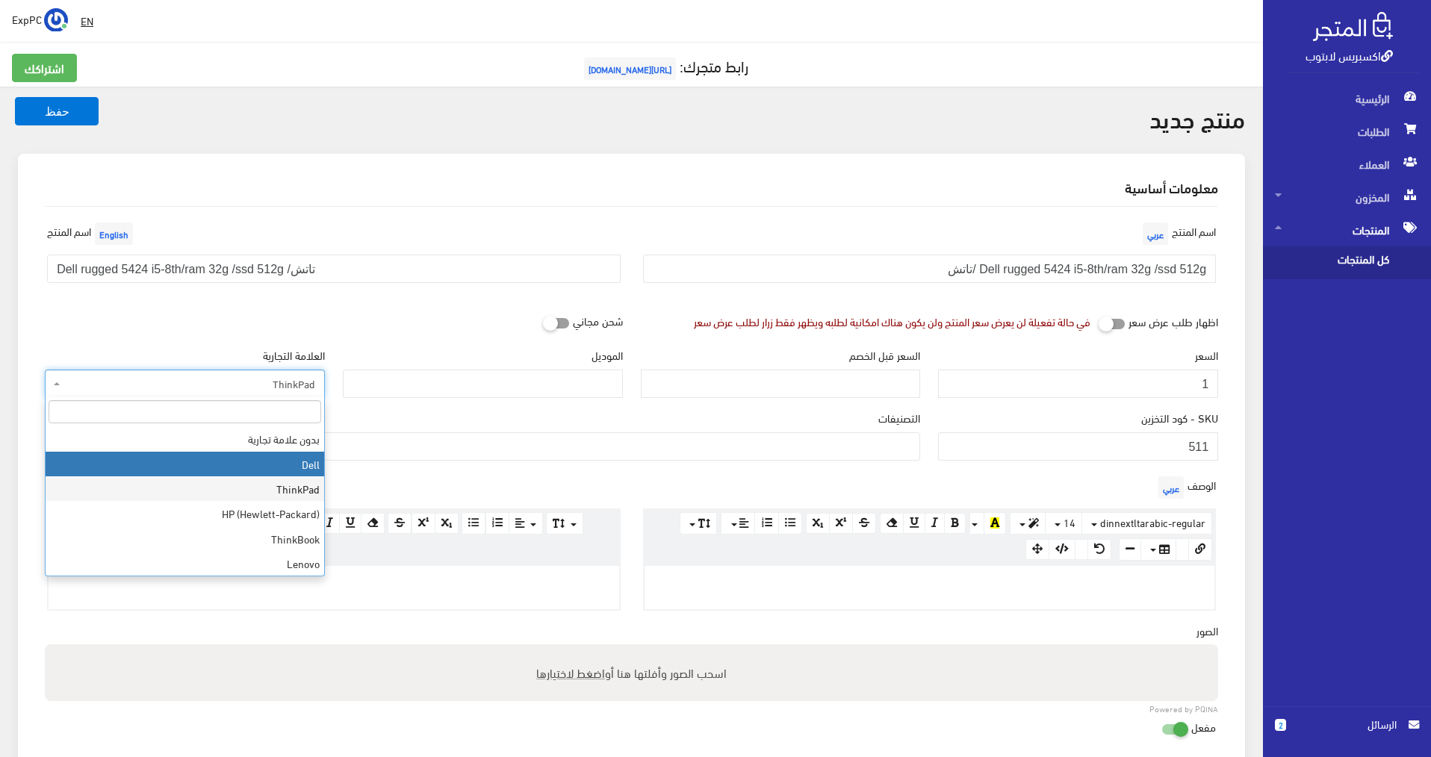
select select "1"
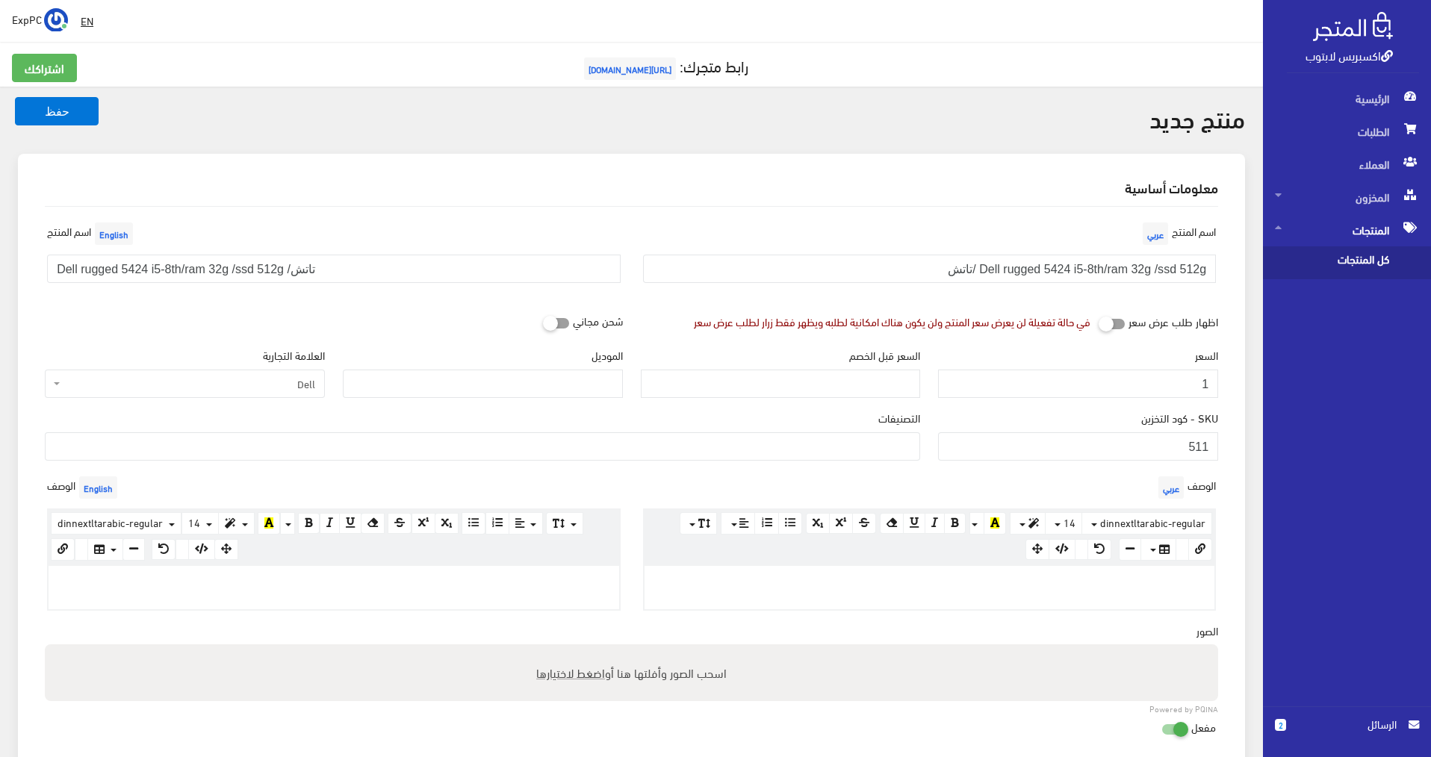
click at [426, 435] on ul at bounding box center [483, 445] width 874 height 24
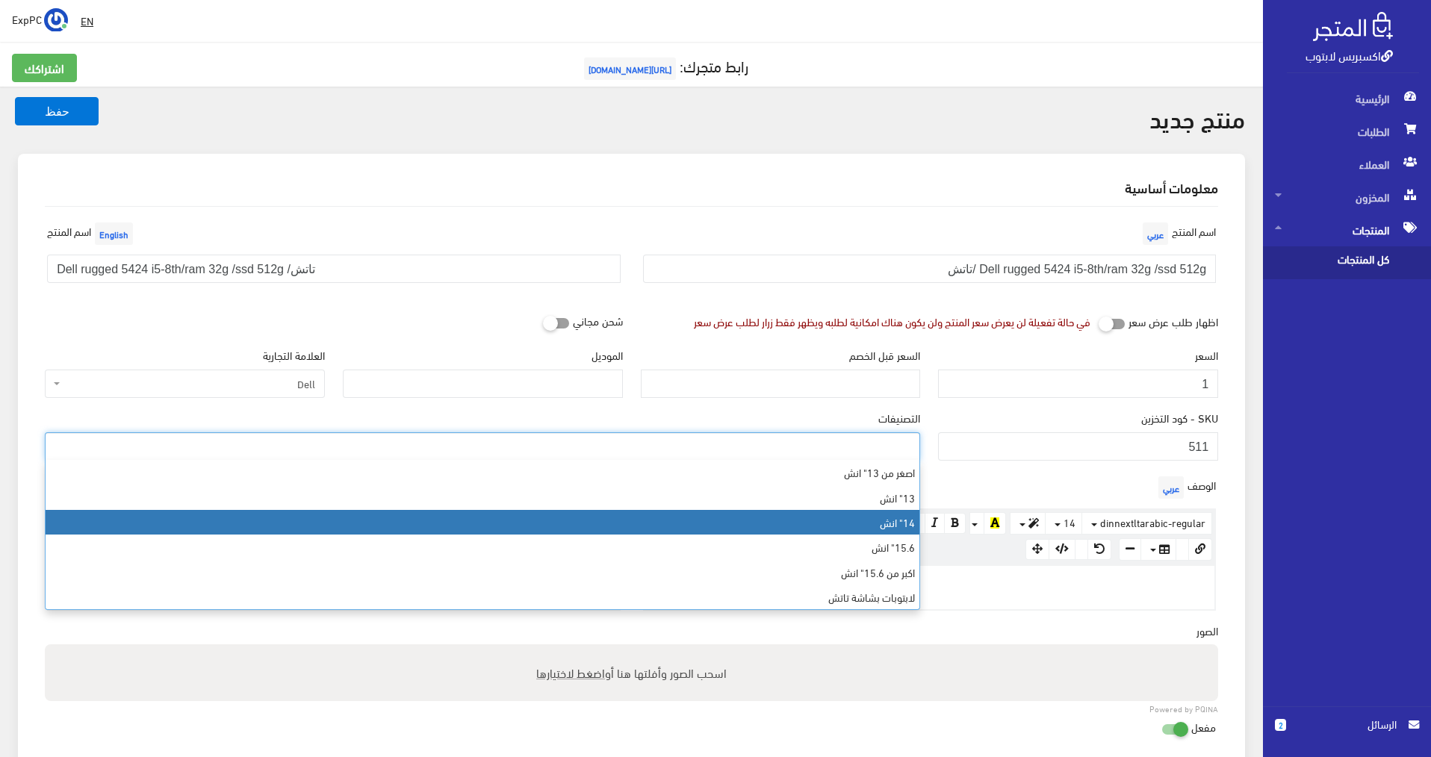
select select "6"
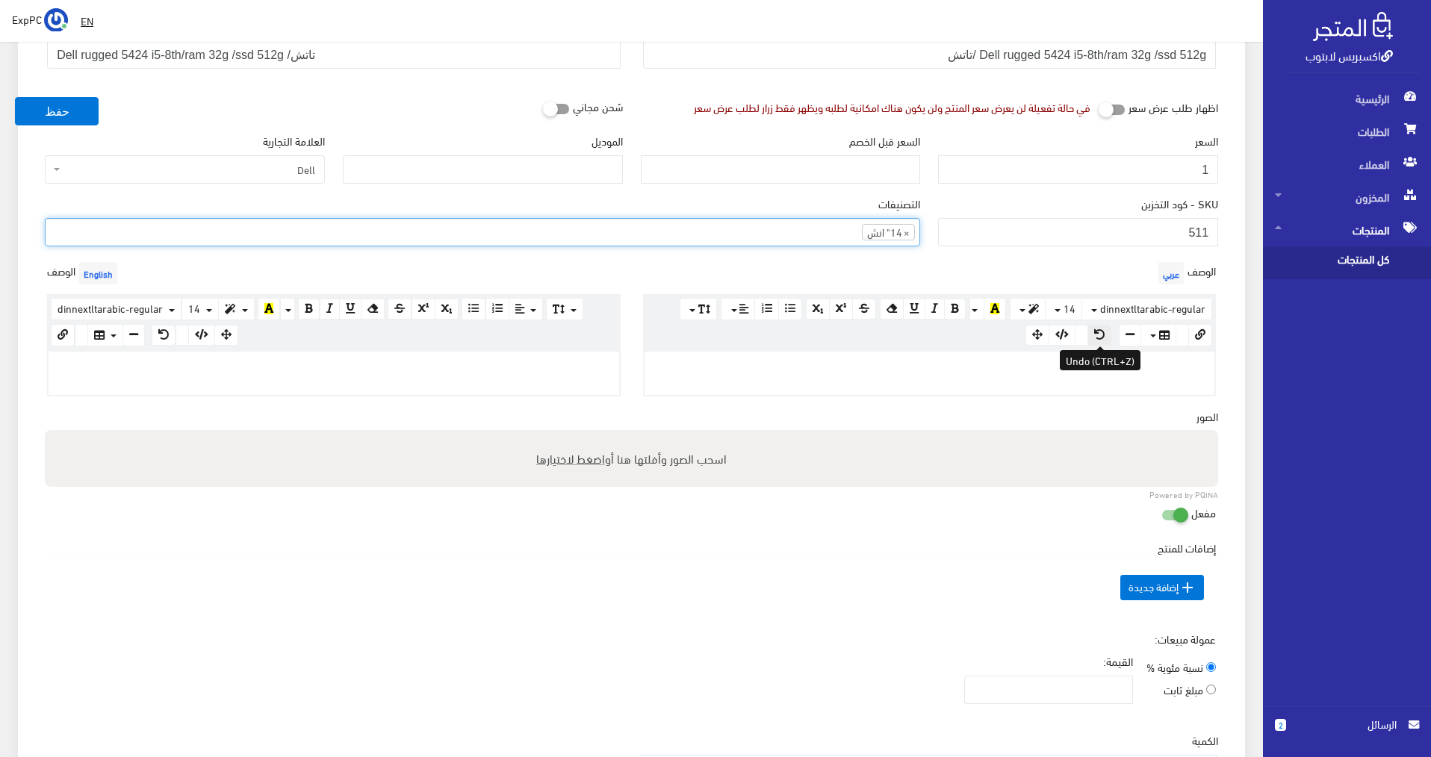
scroll to position [299, 0]
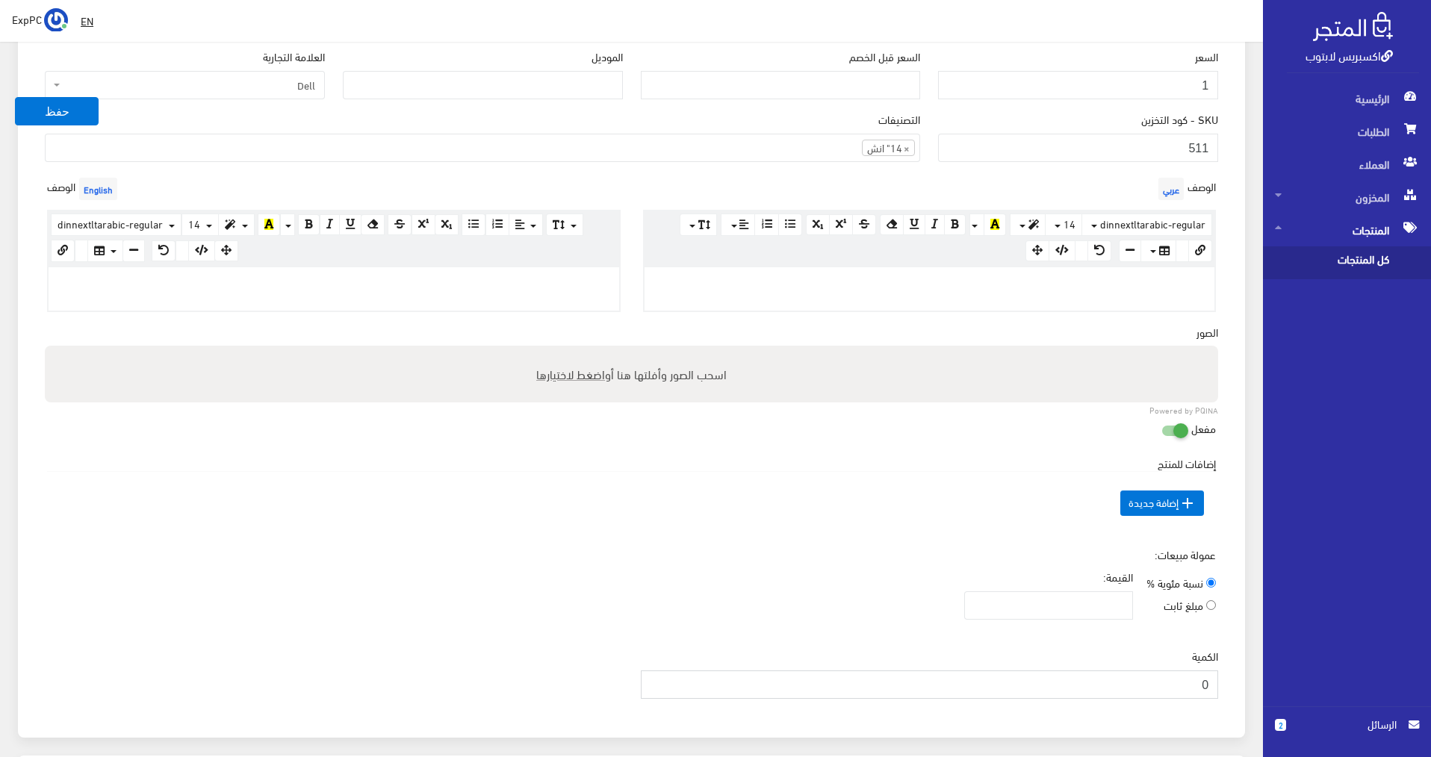
drag, startPoint x: 1187, startPoint y: 678, endPoint x: 1290, endPoint y: 673, distance: 103.9
click at [1290, 673] on div "اكسبريس لابتوب الرئيسية الطلبات العملاء 2" at bounding box center [715, 418] width 1431 height 1435
type input "1"
click at [54, 116] on button "حفظ" at bounding box center [57, 111] width 84 height 28
click at [56, 113] on button "حفظ" at bounding box center [57, 111] width 84 height 28
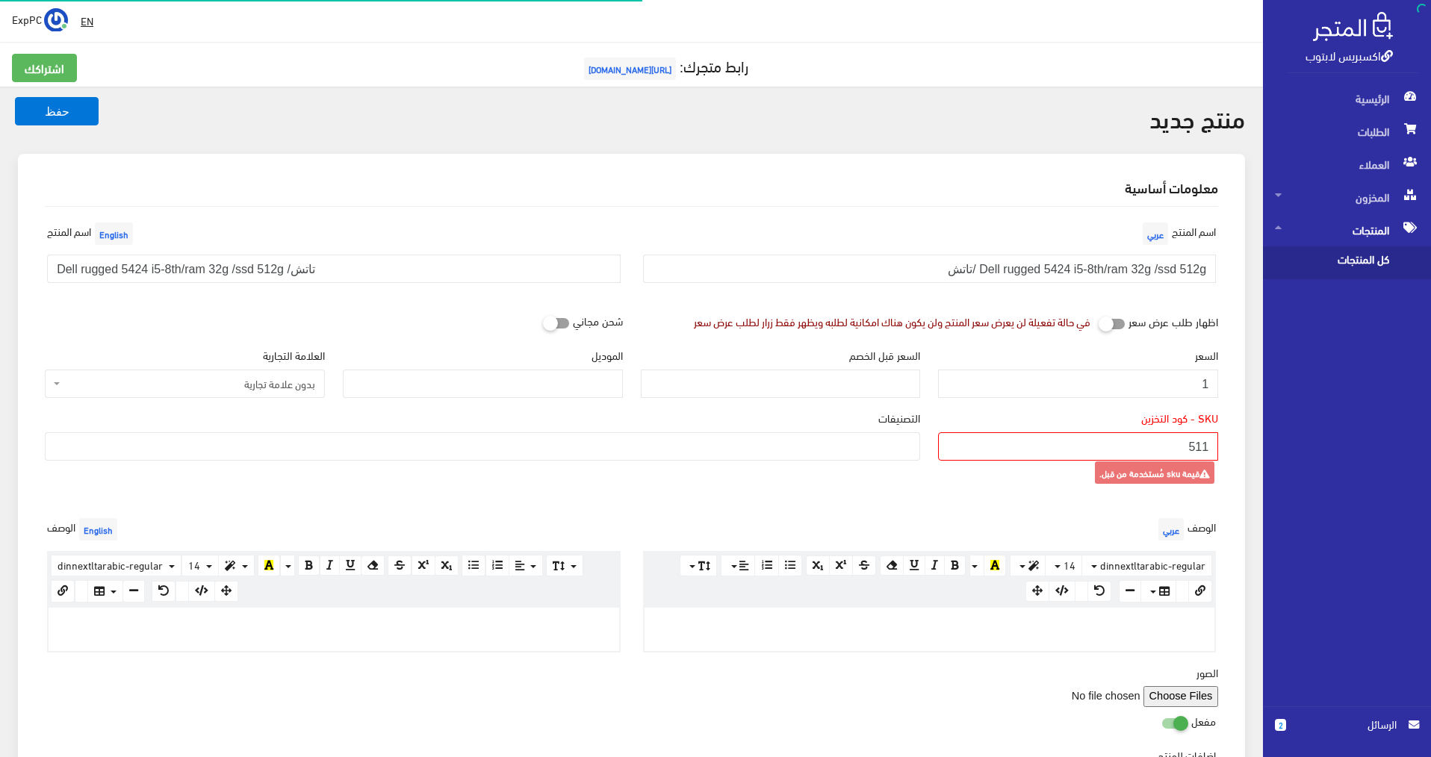
select select
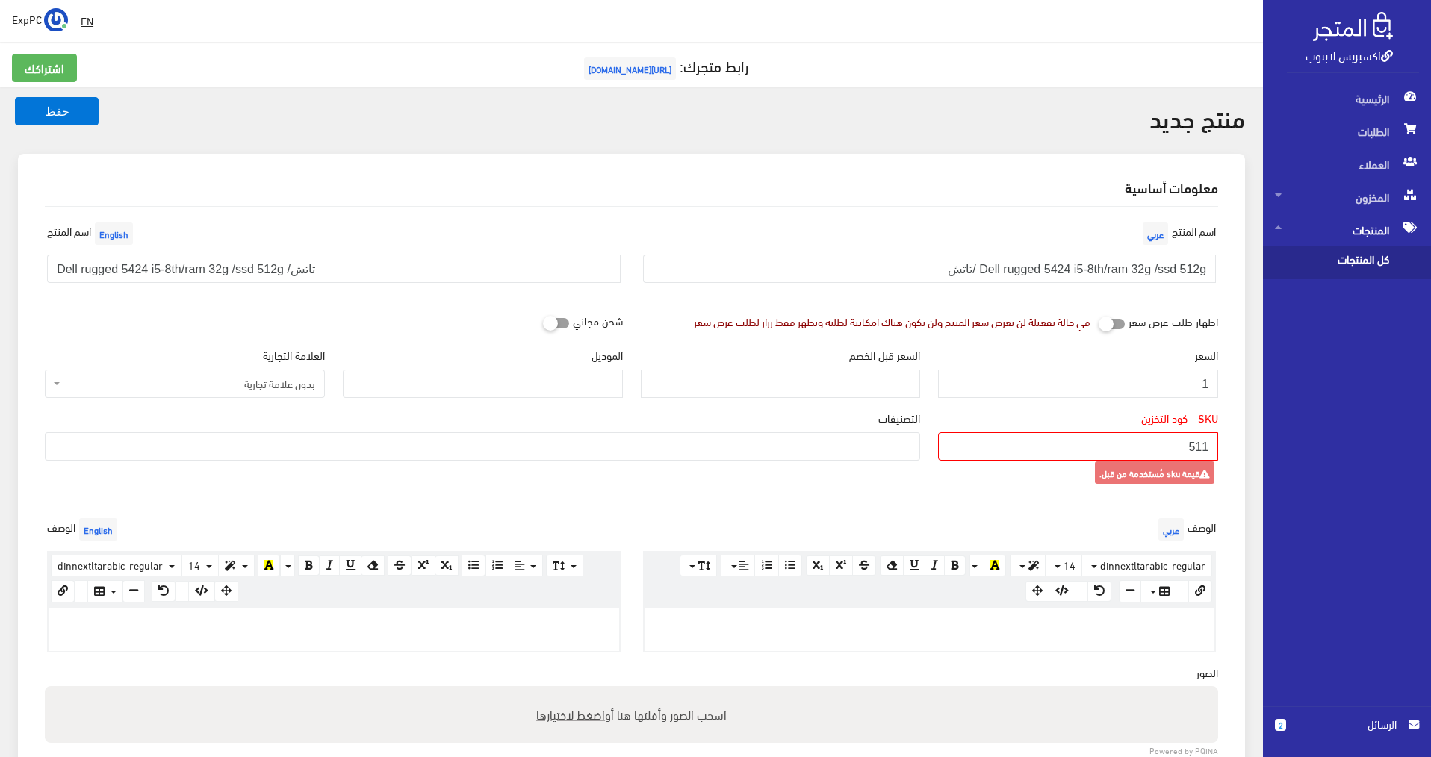
drag, startPoint x: 1203, startPoint y: 445, endPoint x: 1213, endPoint y: 446, distance: 10.5
click at [1213, 446] on input "511" at bounding box center [1078, 446] width 280 height 28
type input "512"
click at [56, 116] on button "حفظ" at bounding box center [57, 111] width 84 height 28
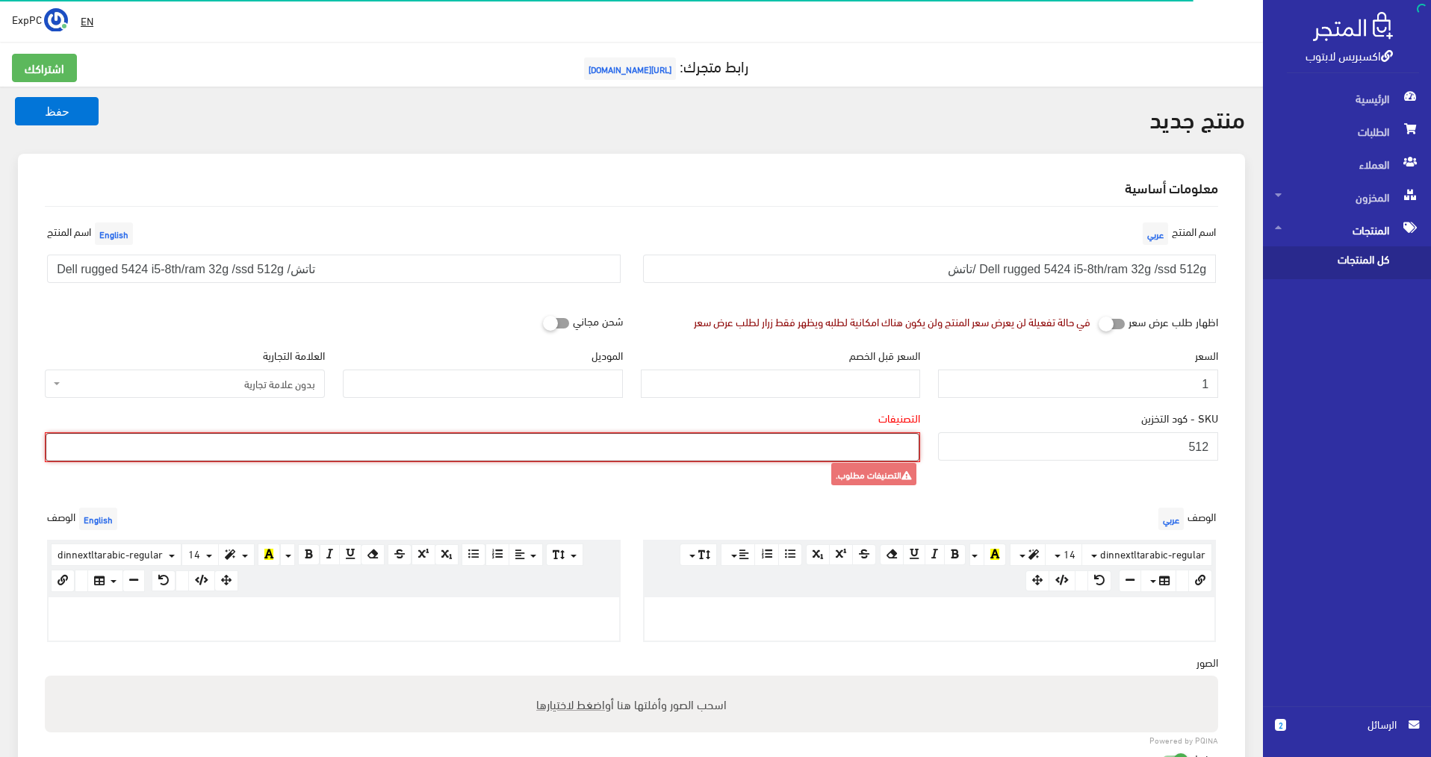
click at [498, 438] on ul at bounding box center [482, 446] width 872 height 24
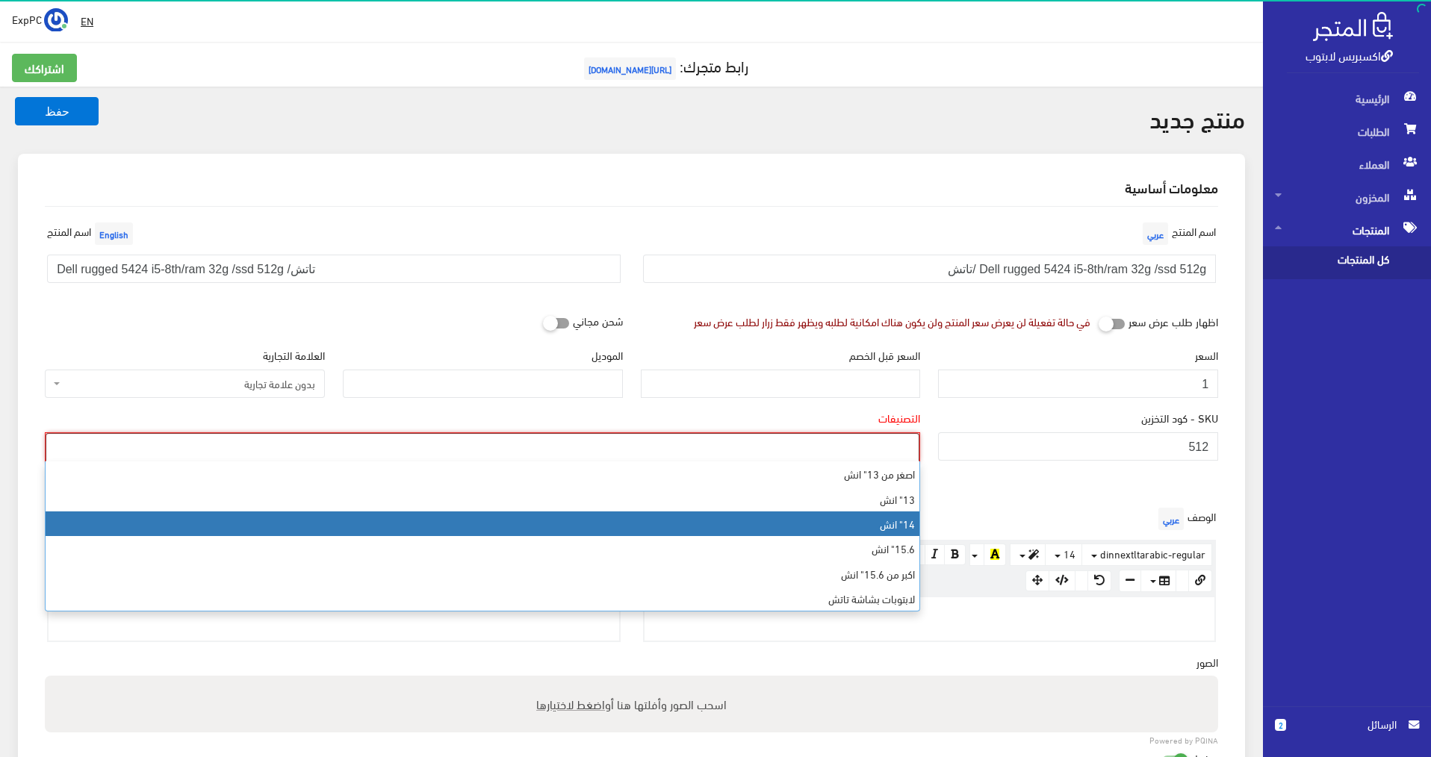
select select "6"
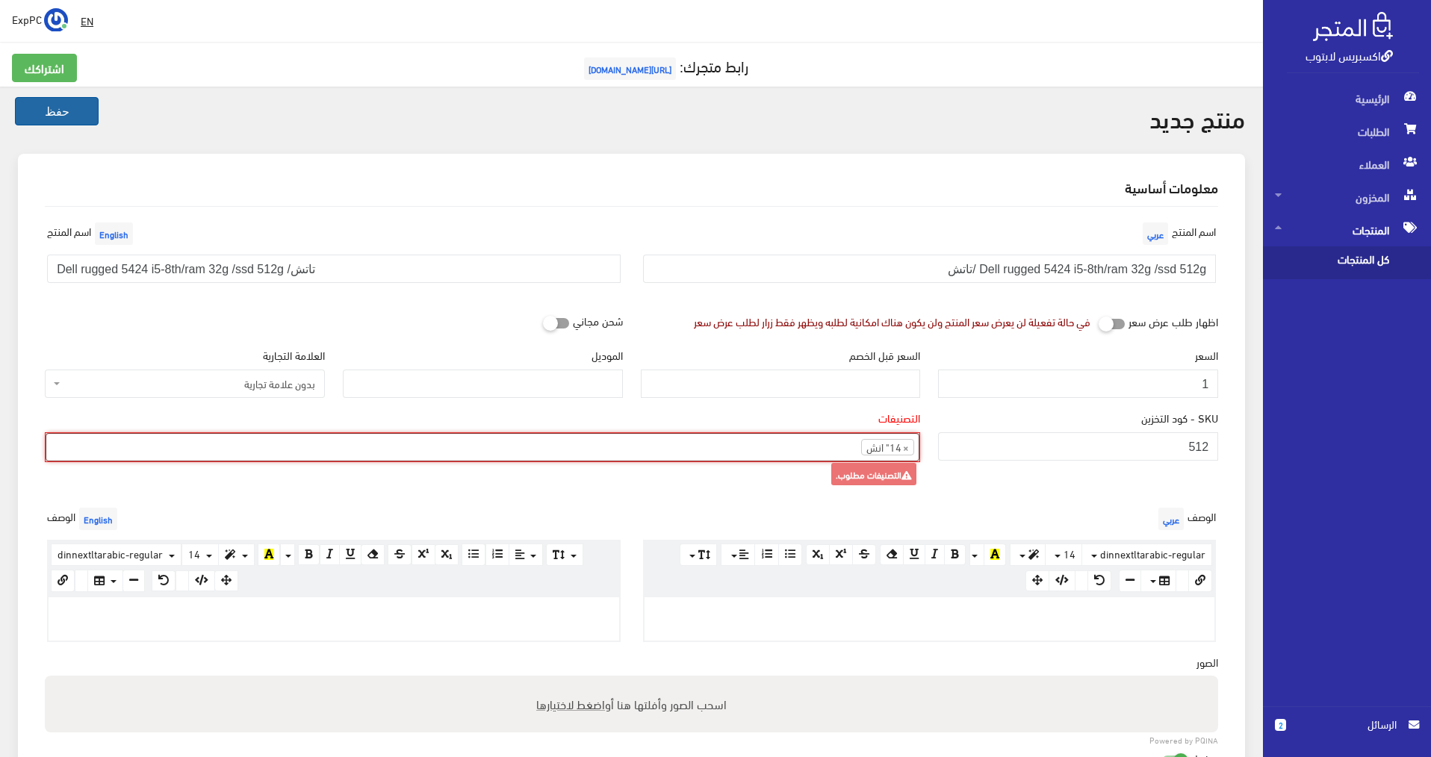
click at [80, 113] on button "حفظ" at bounding box center [57, 111] width 84 height 28
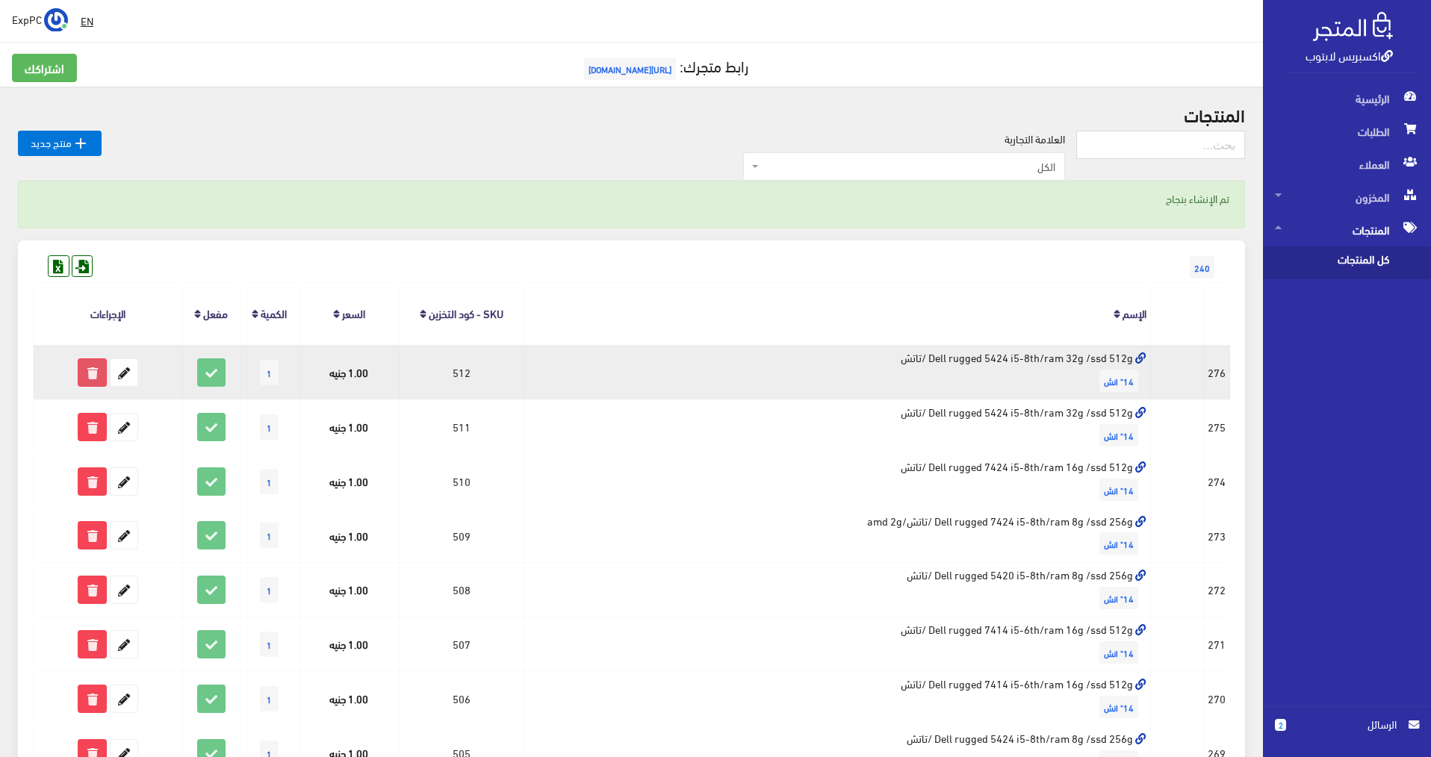
click at [87, 370] on icon at bounding box center [91, 372] width 27 height 27
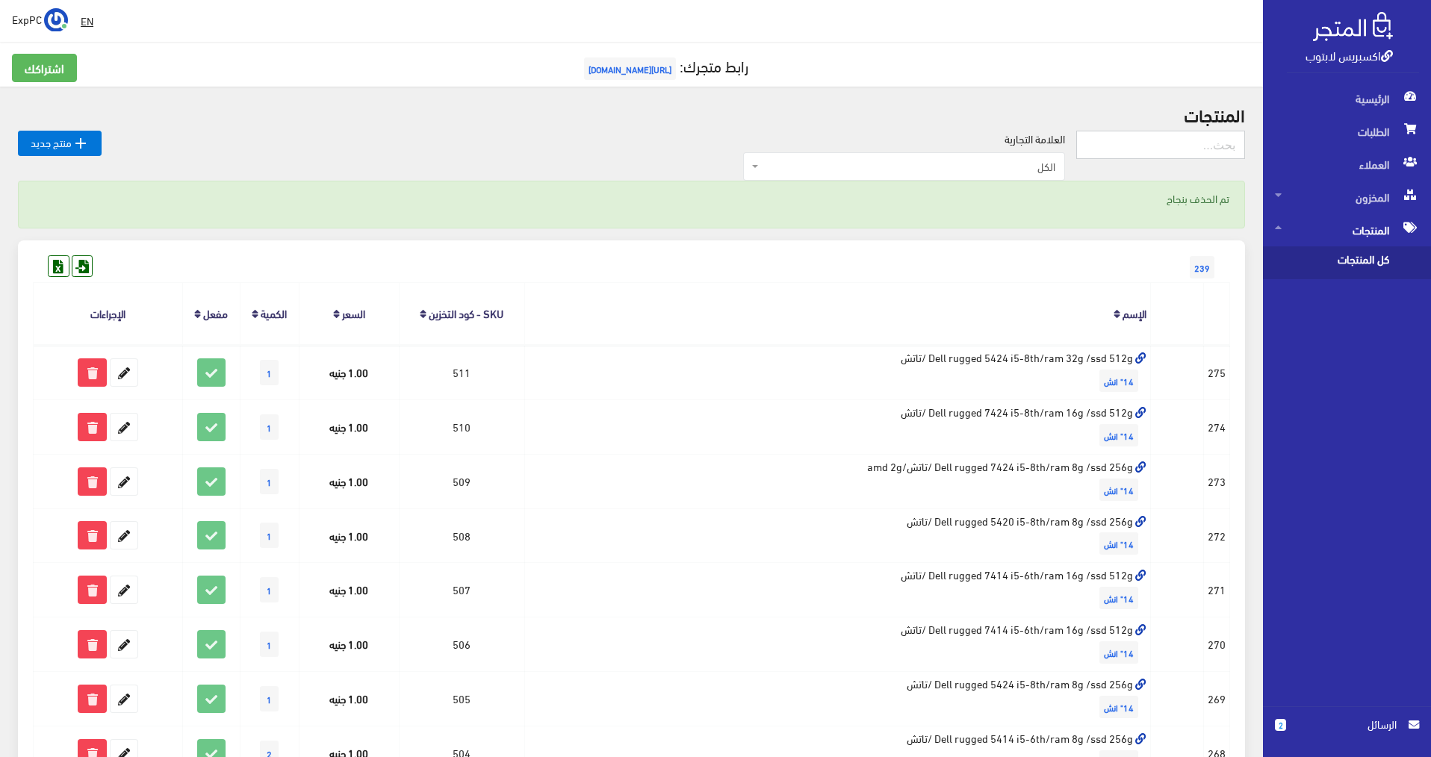
click at [1158, 140] on input "text" at bounding box center [1160, 145] width 169 height 28
type input "5290"
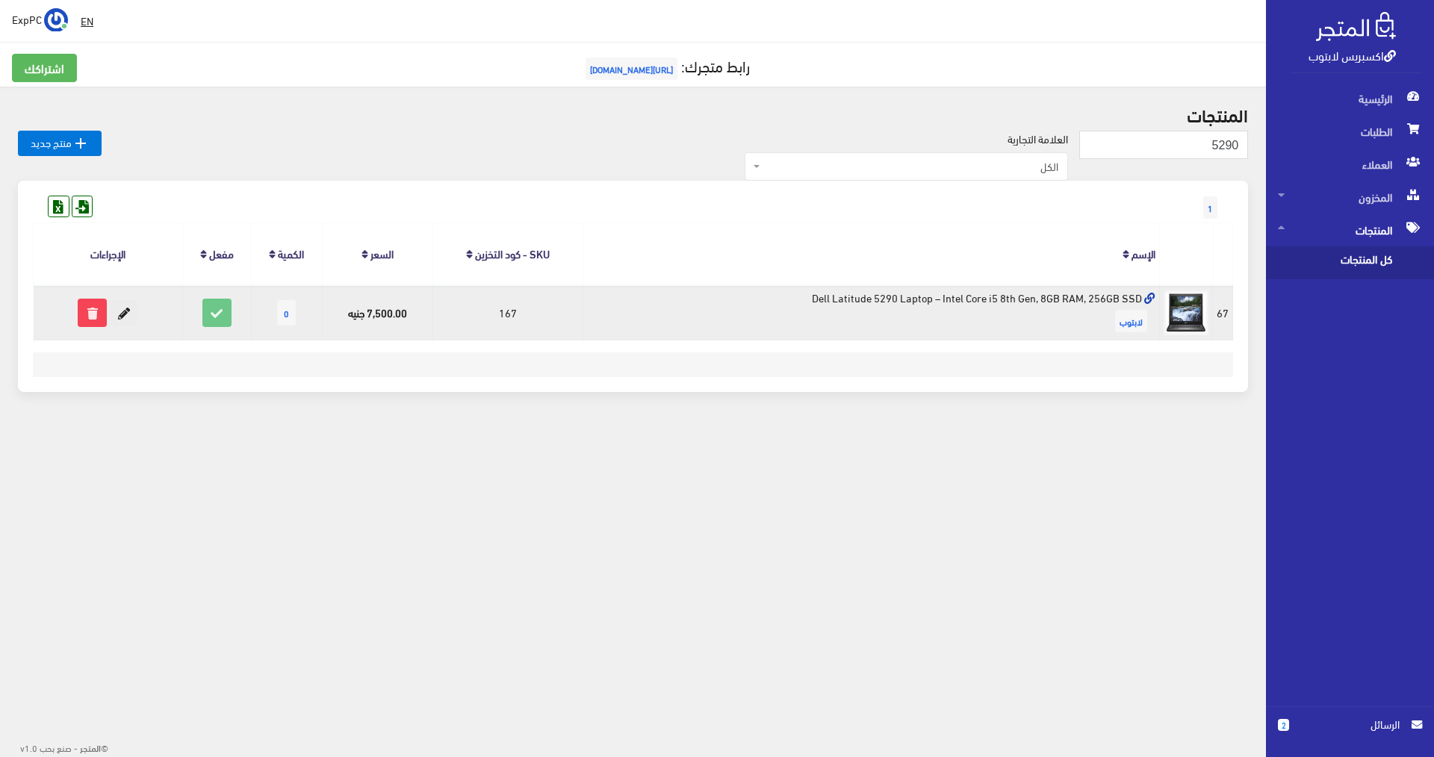
click at [122, 322] on icon at bounding box center [124, 312] width 27 height 27
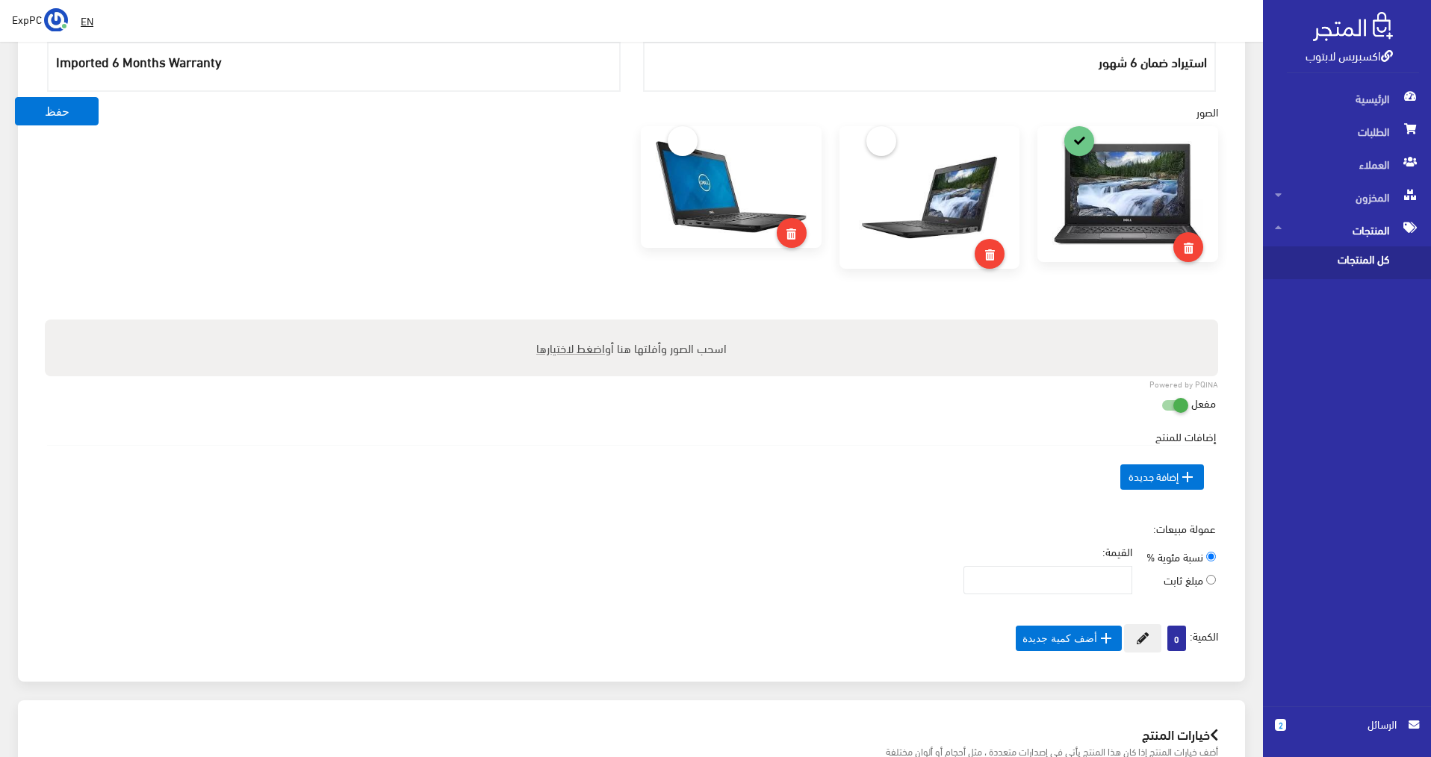
scroll to position [845, 0]
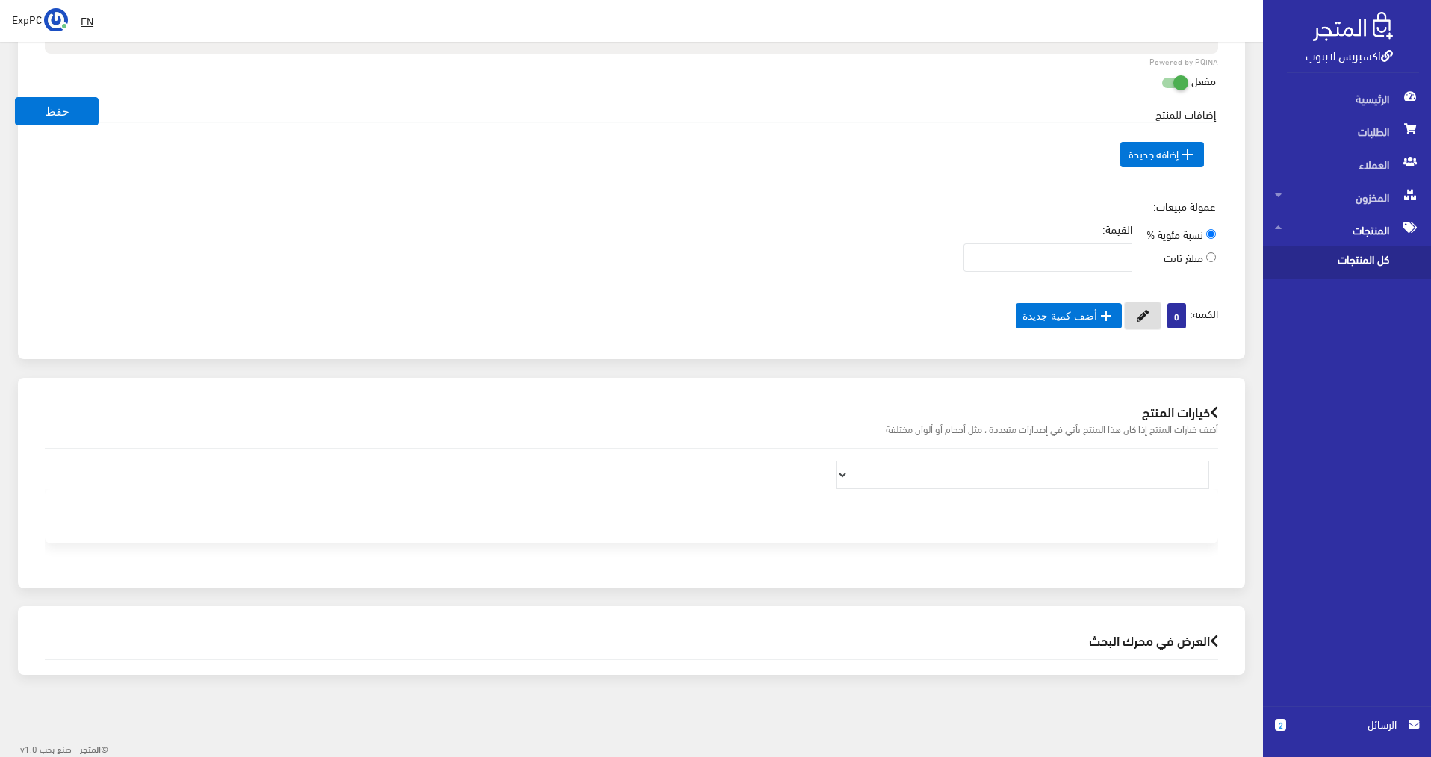
click at [1146, 320] on button at bounding box center [1142, 316] width 37 height 28
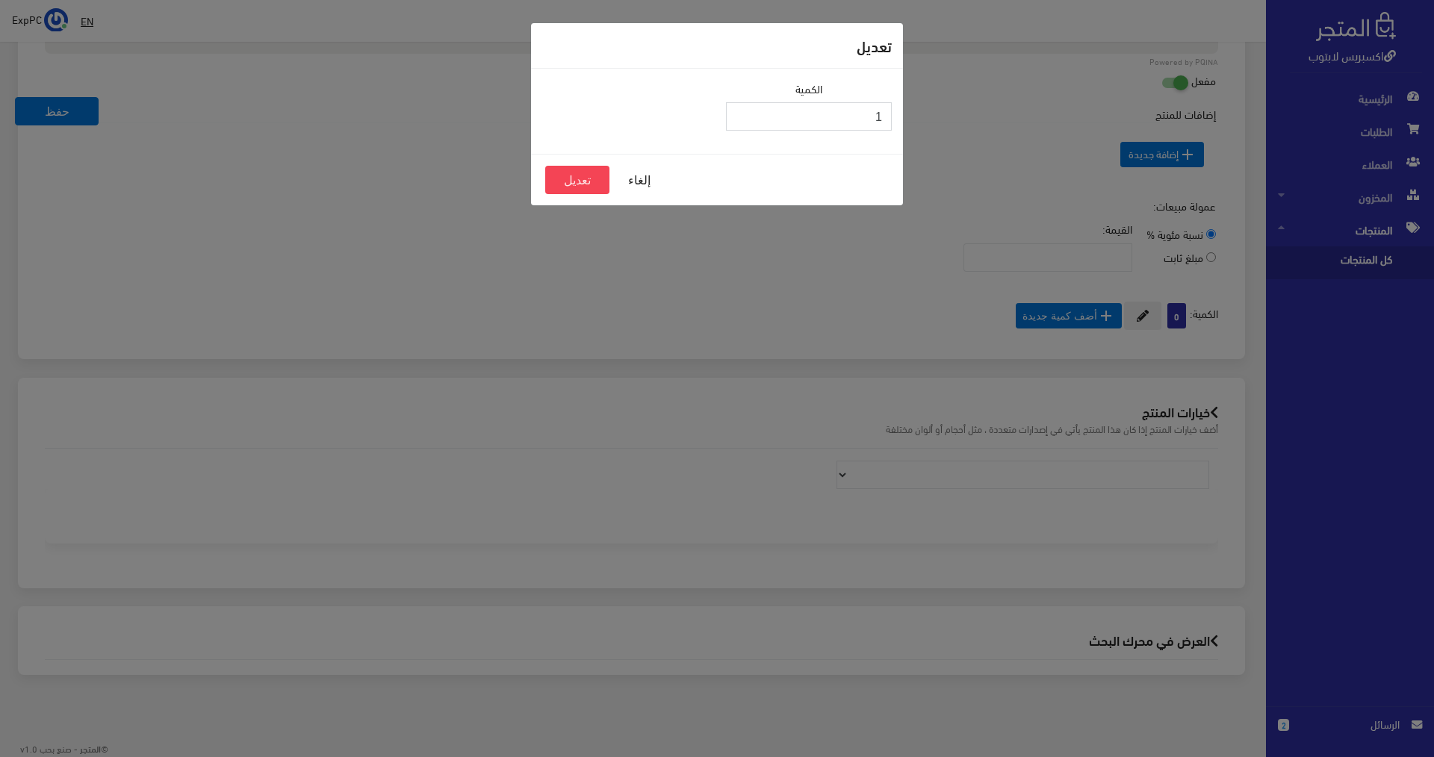
type input "1"
click at [738, 111] on input "1" at bounding box center [809, 116] width 166 height 28
click at [605, 172] on button "تعديل" at bounding box center [577, 180] width 64 height 28
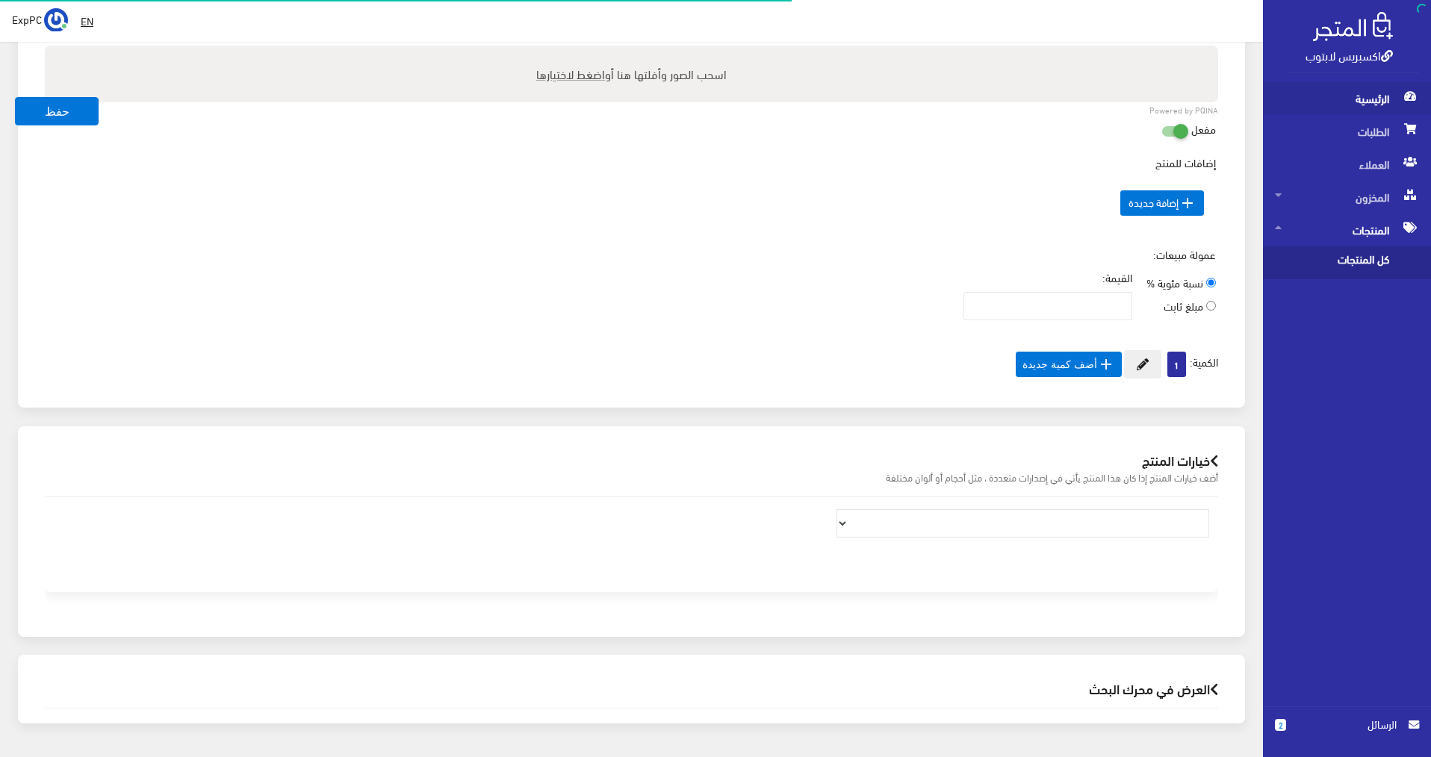
scroll to position [845, 0]
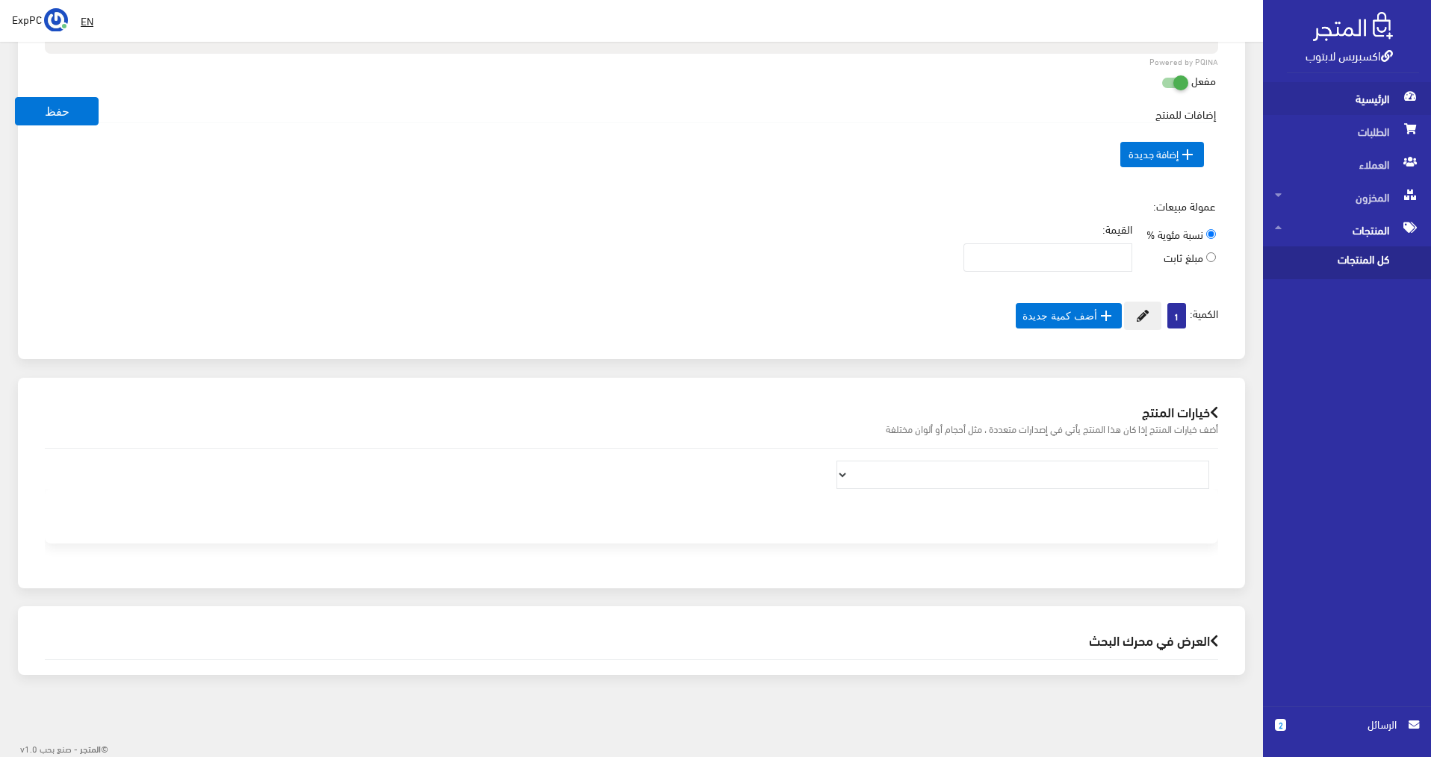
click at [1319, 102] on span "الرئيسية" at bounding box center [1347, 98] width 144 height 33
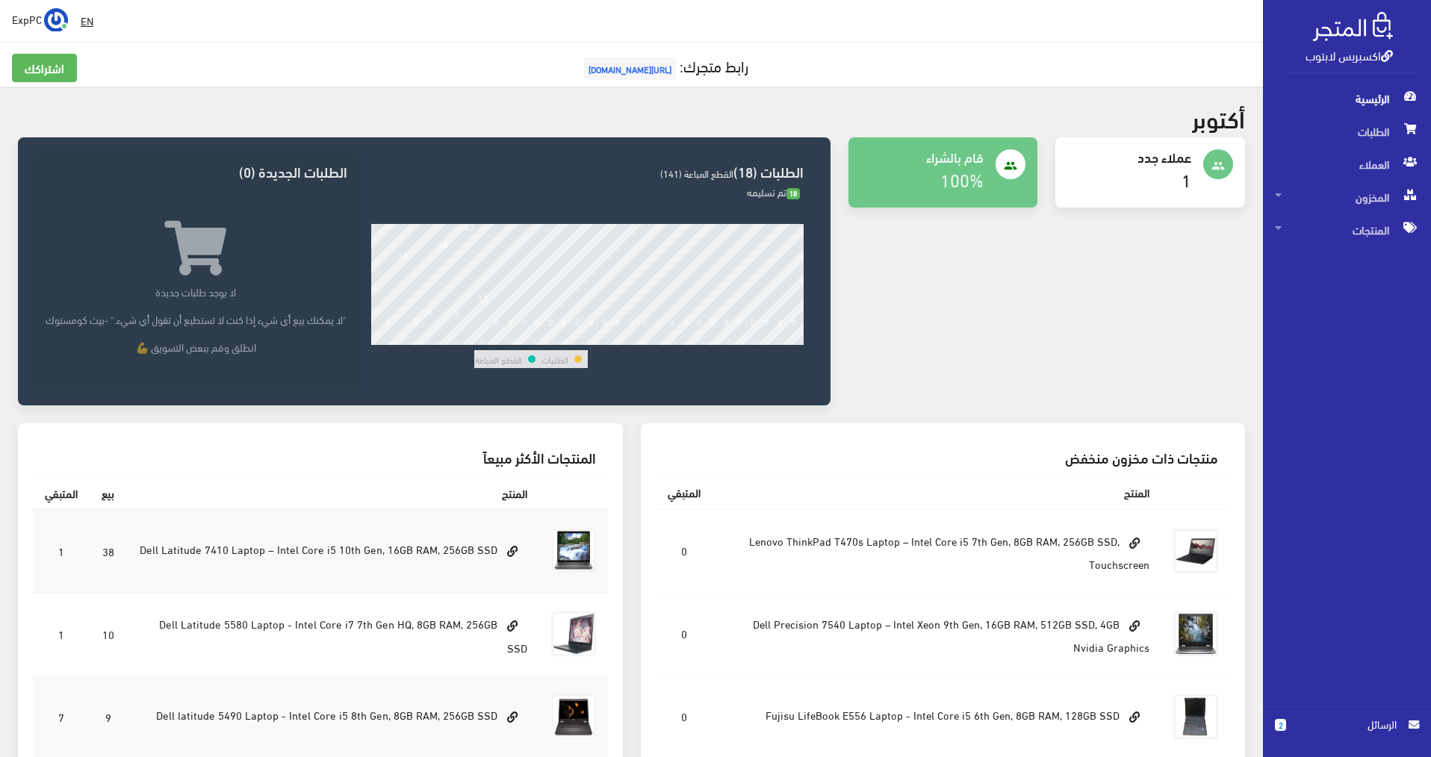
scroll to position [276, 0]
